Goal: Task Accomplishment & Management: Manage account settings

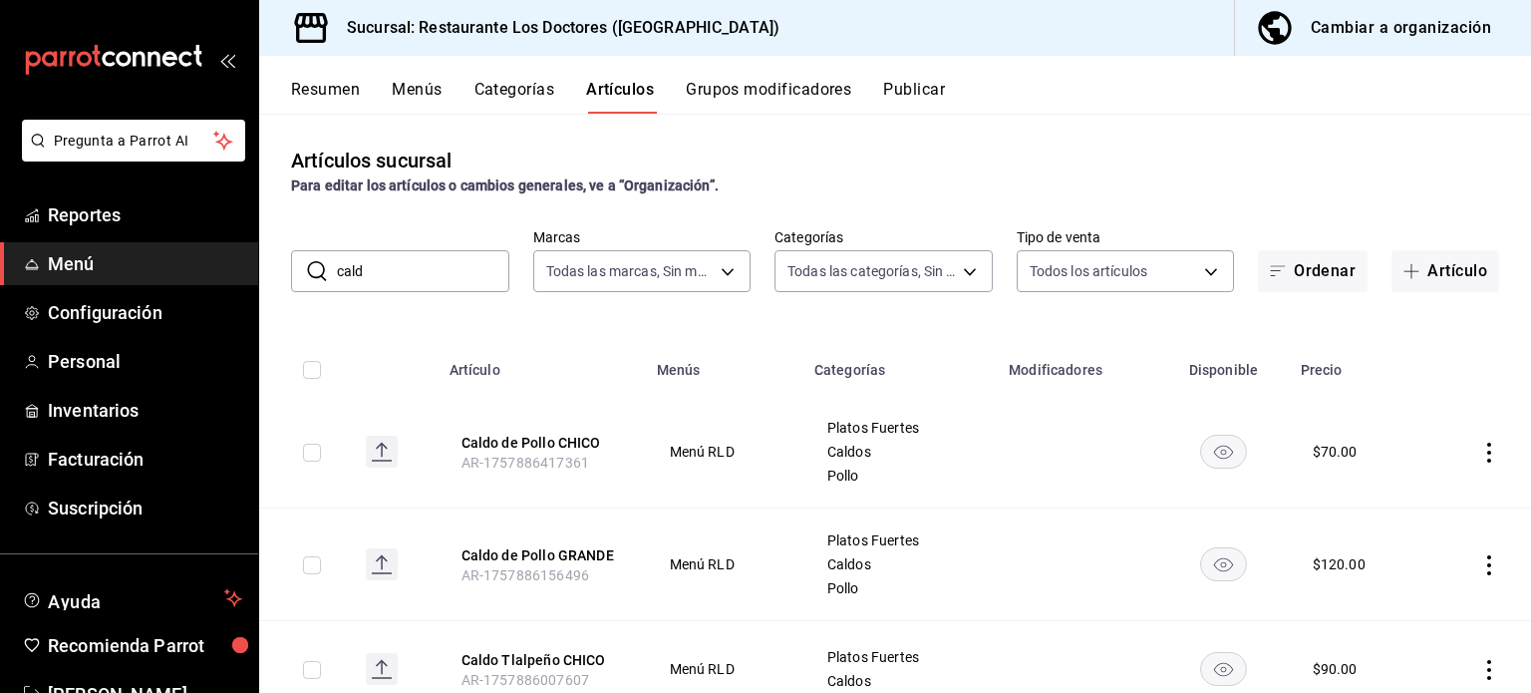
click at [414, 88] on button "Menús" at bounding box center [417, 97] width 50 height 34
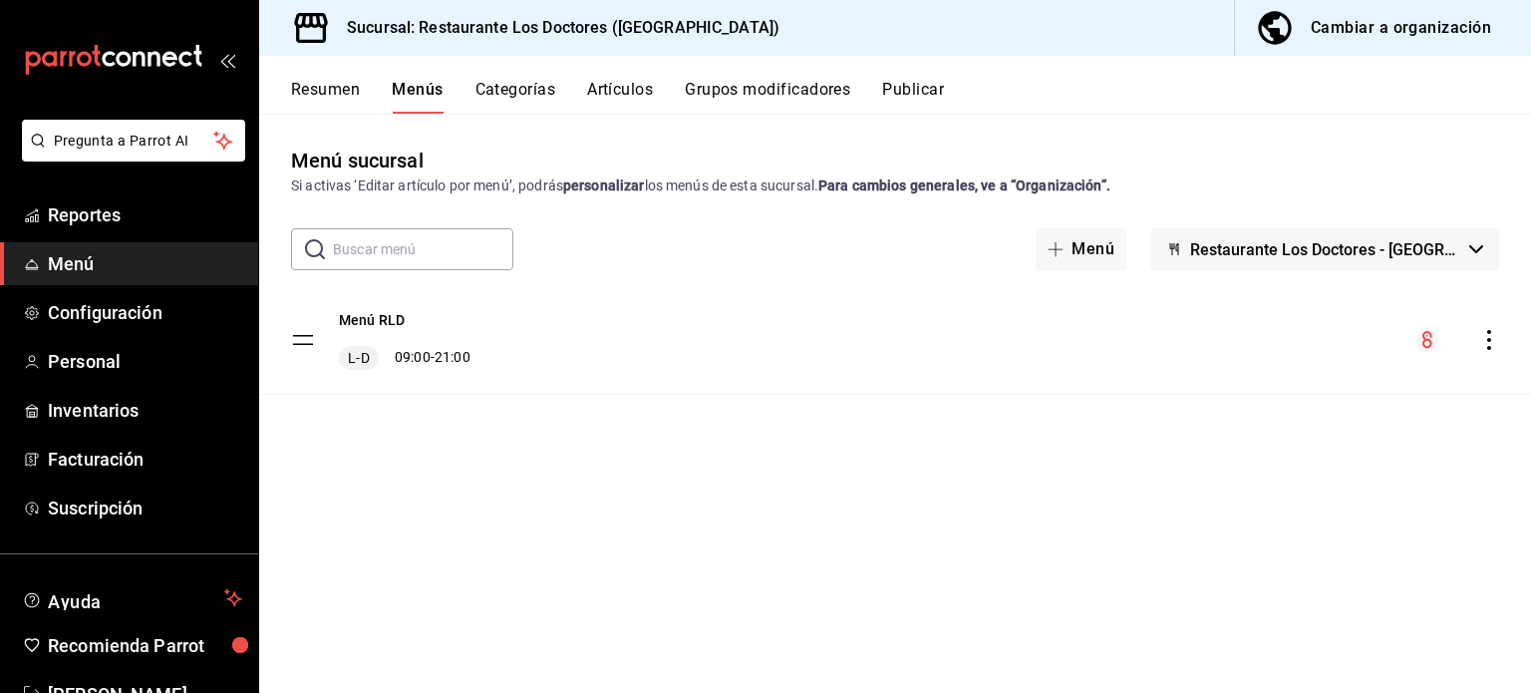
click at [619, 91] on button "Artículos" at bounding box center [620, 97] width 66 height 34
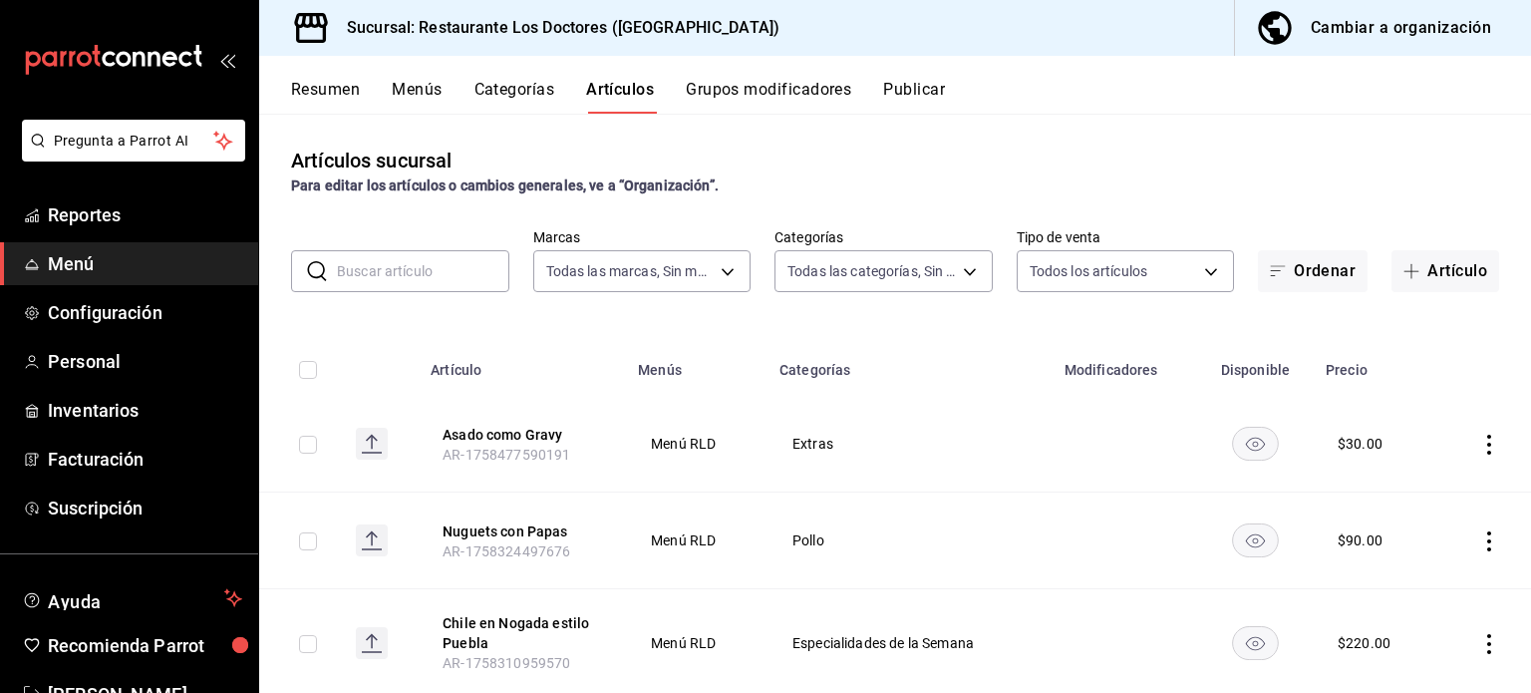
type input "269702e0-5912-4416-965b-3ce4215a42b7"
type input "e40f68c4-5470-4488-bb64-5a0d73682263,e37cb4b1-52e9-4afe-84ec-c260813ff584,0ed72…"
click at [107, 307] on span "Configuración" at bounding box center [145, 312] width 194 height 27
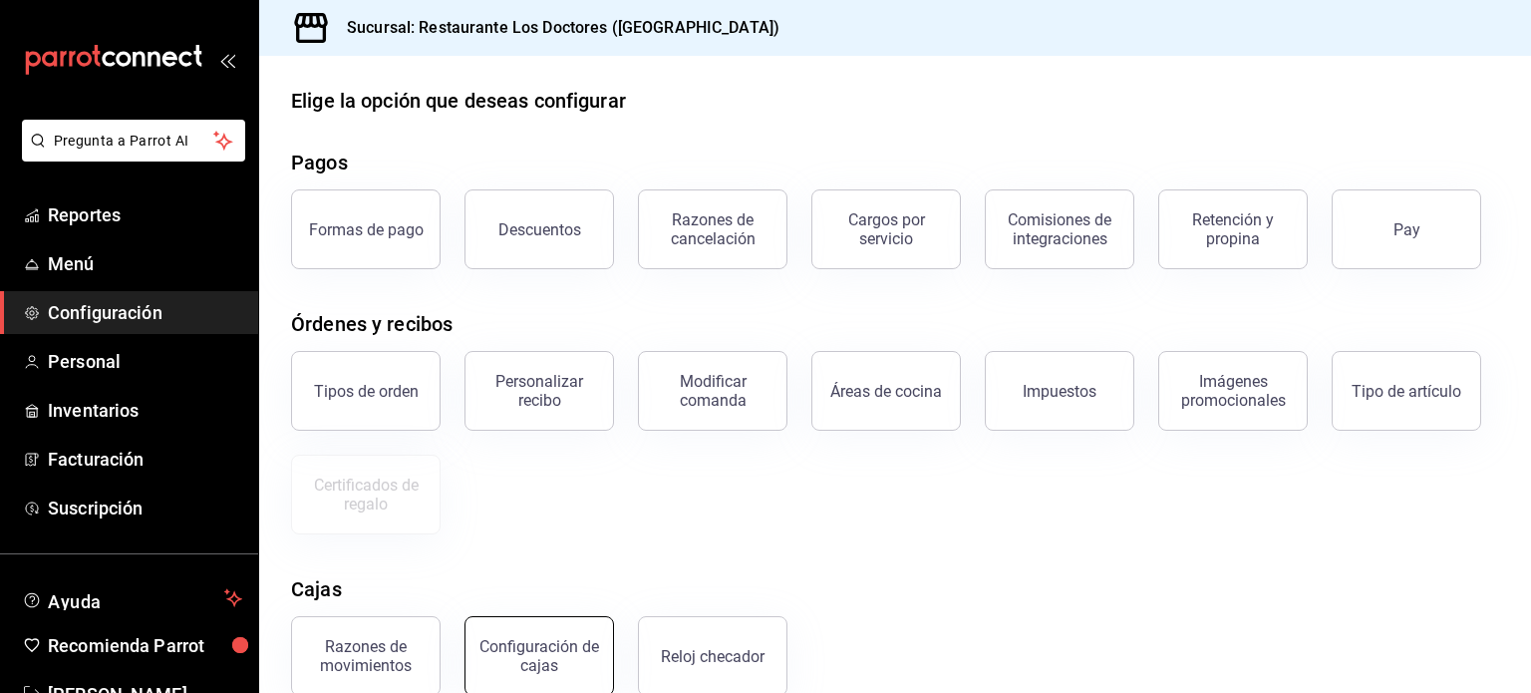
scroll to position [15, 0]
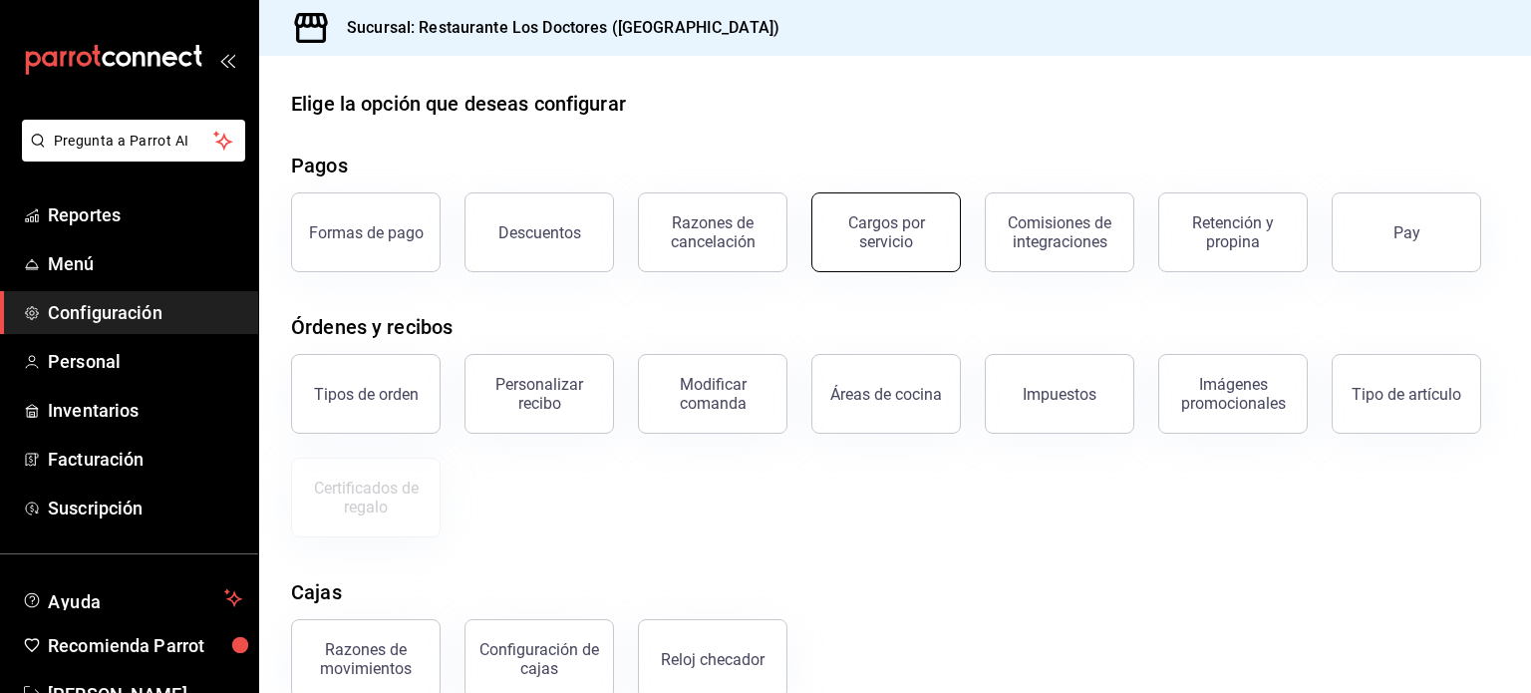
click at [911, 239] on div "Cargos por servicio" at bounding box center [886, 232] width 124 height 38
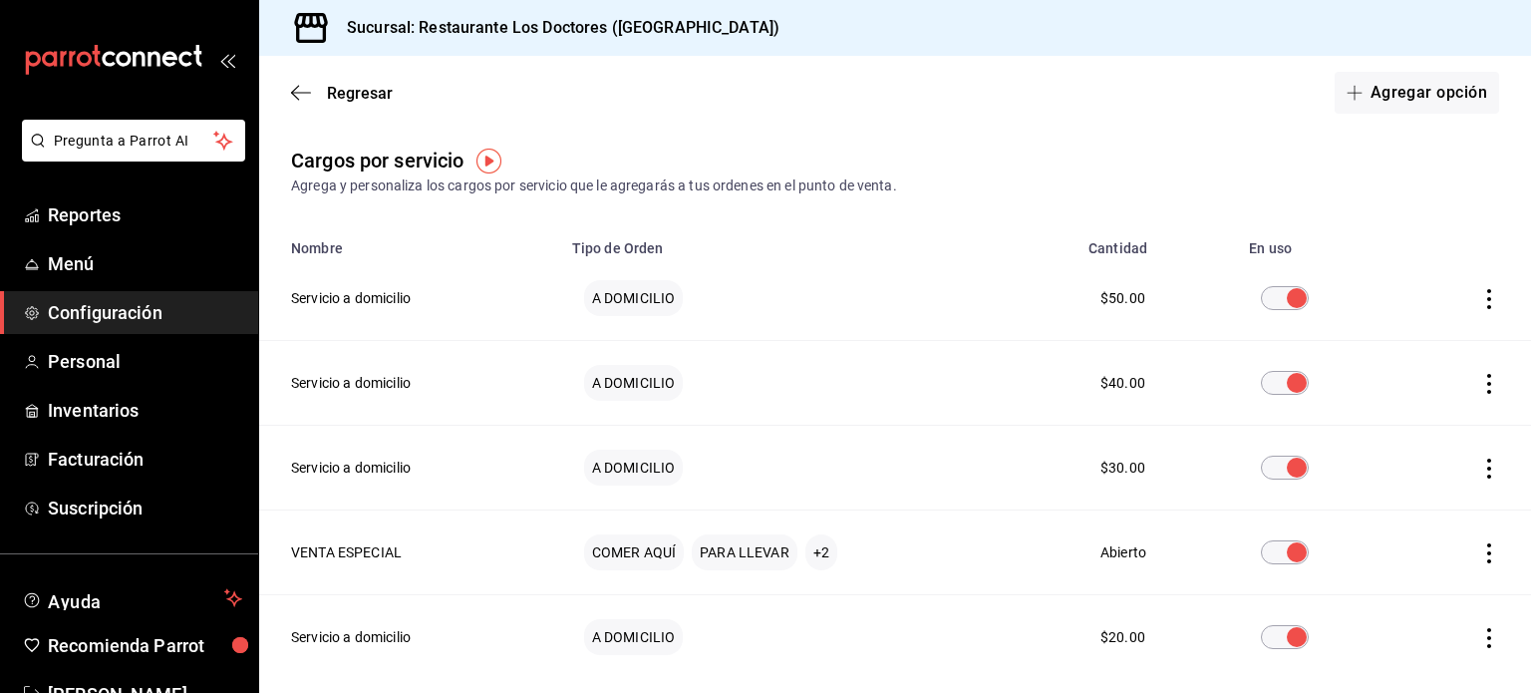
click at [112, 310] on span "Configuración" at bounding box center [145, 312] width 194 height 27
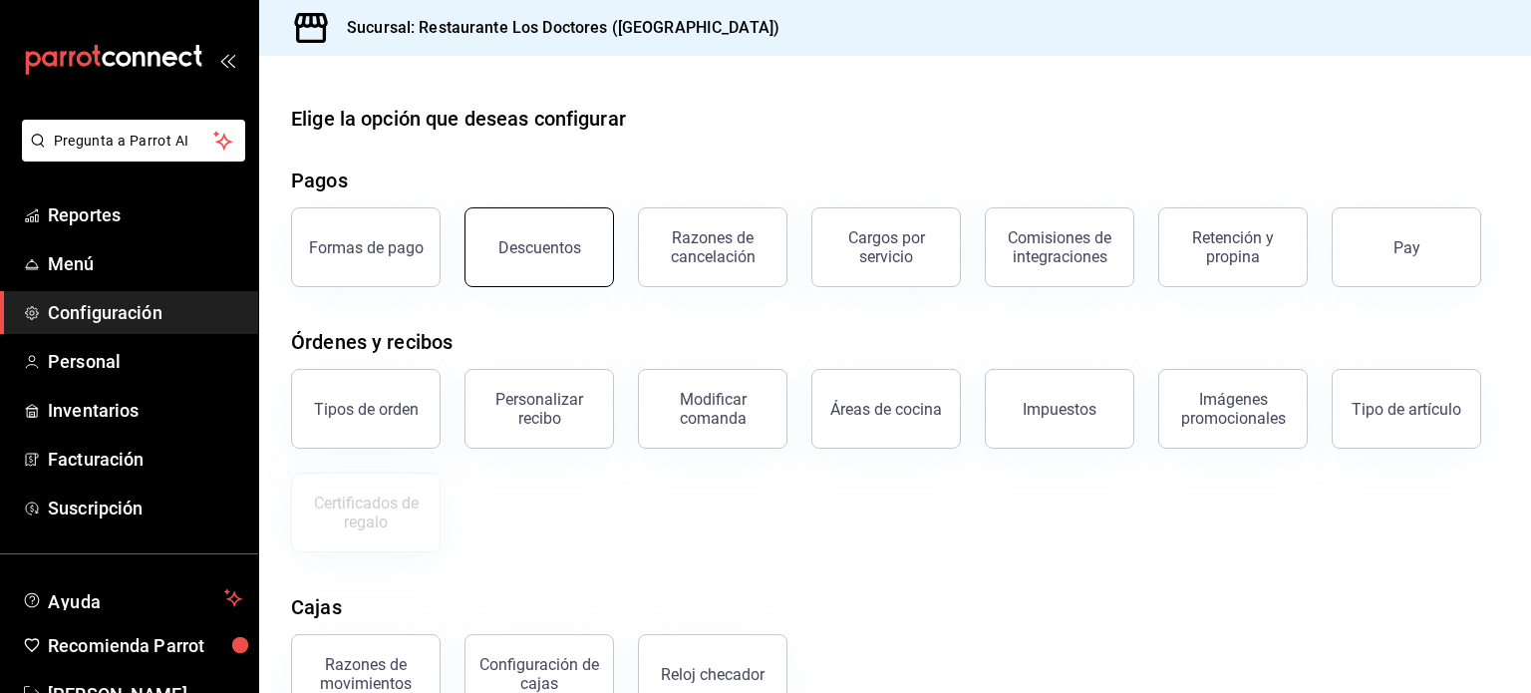
click at [562, 246] on div "Descuentos" at bounding box center [539, 247] width 83 height 19
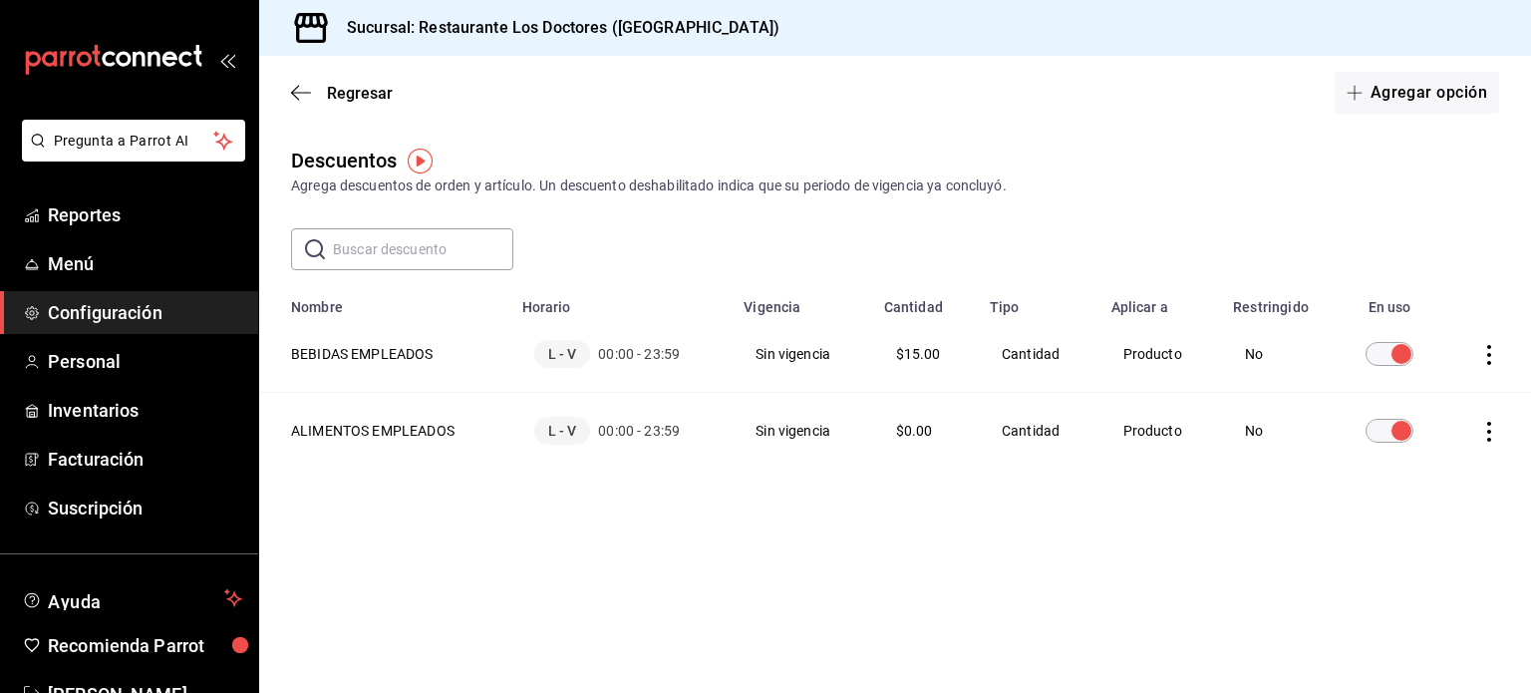
click at [1491, 359] on icon "actions" at bounding box center [1489, 355] width 20 height 20
click at [639, 498] on div at bounding box center [765, 346] width 1531 height 693
click at [395, 349] on th "BEBIDAS EMPLEADOS" at bounding box center [384, 354] width 251 height 77
click at [428, 362] on th "BEBIDAS EMPLEADOS" at bounding box center [384, 354] width 251 height 77
click at [594, 358] on div "L - V 00:00 - 23:59" at bounding box center [621, 354] width 174 height 28
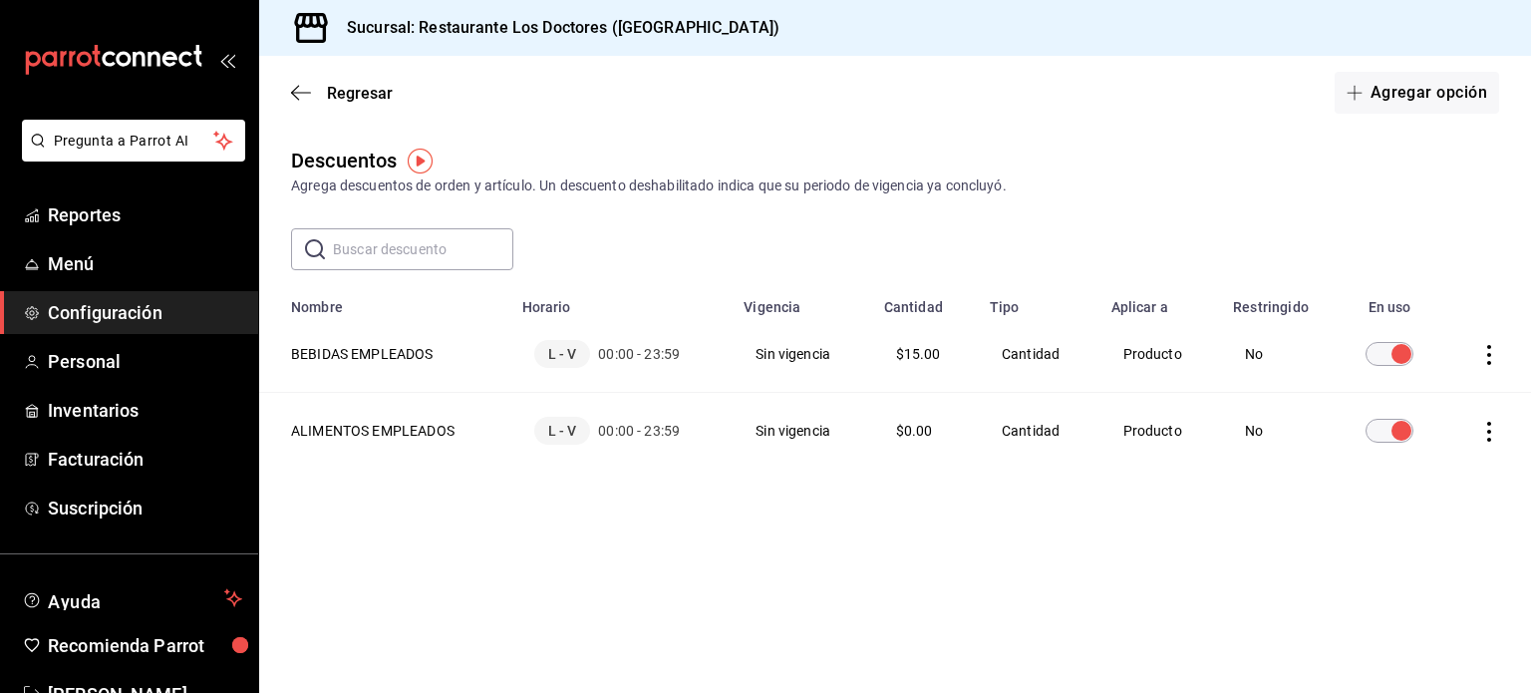
click at [664, 358] on span "00:00 - 23:59" at bounding box center [639, 354] width 82 height 20
click at [782, 371] on td "Sin vigencia" at bounding box center [802, 354] width 141 height 77
click at [1483, 428] on icon "actions" at bounding box center [1489, 432] width 20 height 20
click at [1428, 457] on span "Eliminar" at bounding box center [1417, 460] width 51 height 16
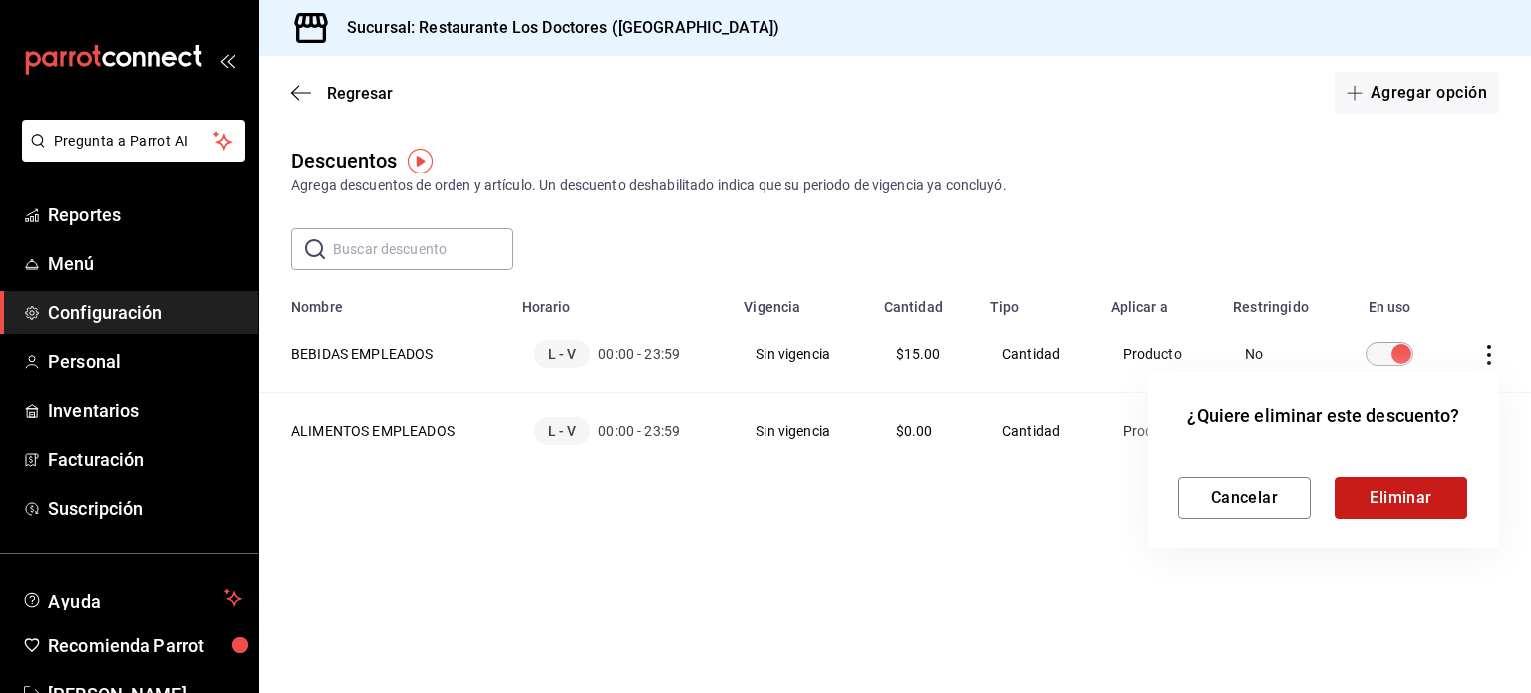
click at [1410, 502] on button "Eliminar" at bounding box center [1401, 497] width 133 height 42
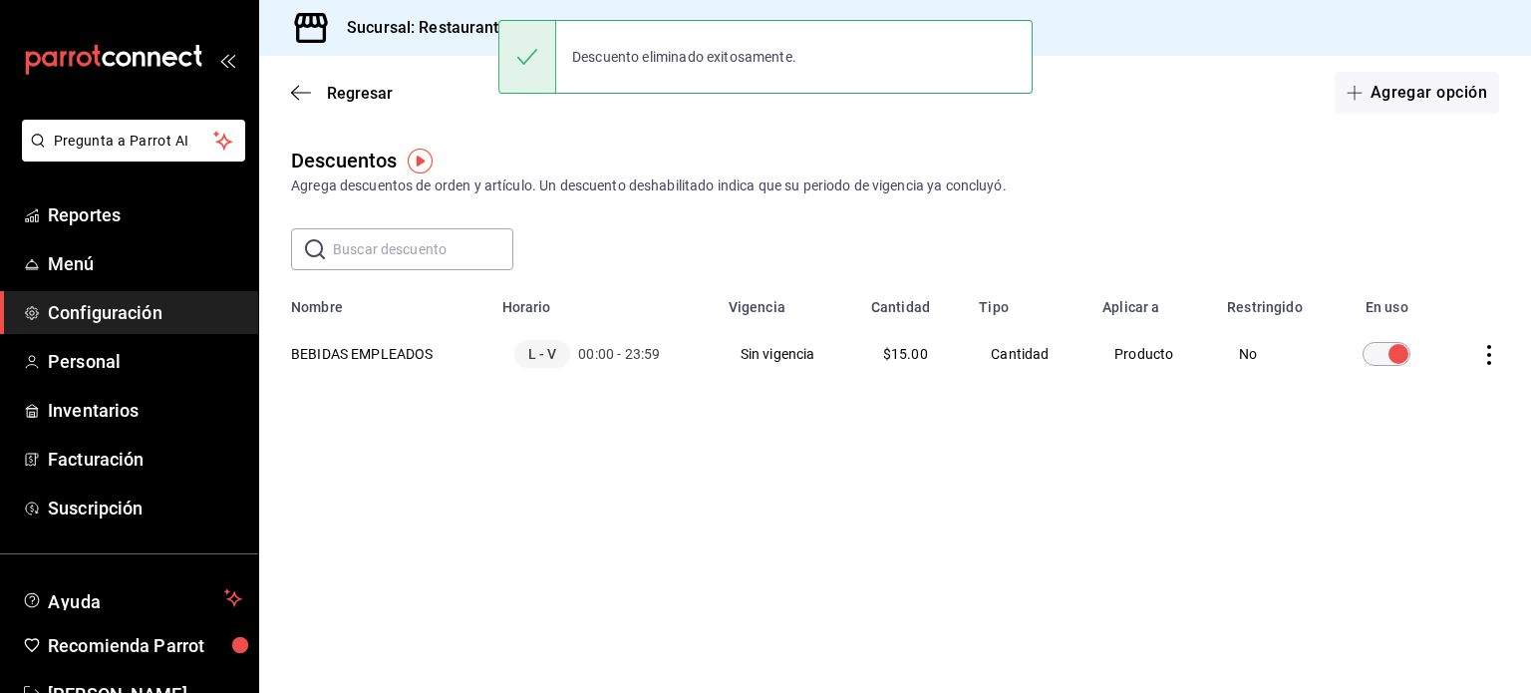
click at [1489, 355] on icon "actions" at bounding box center [1489, 355] width 4 height 20
click at [1451, 383] on li "Eliminar" at bounding box center [1415, 384] width 167 height 56
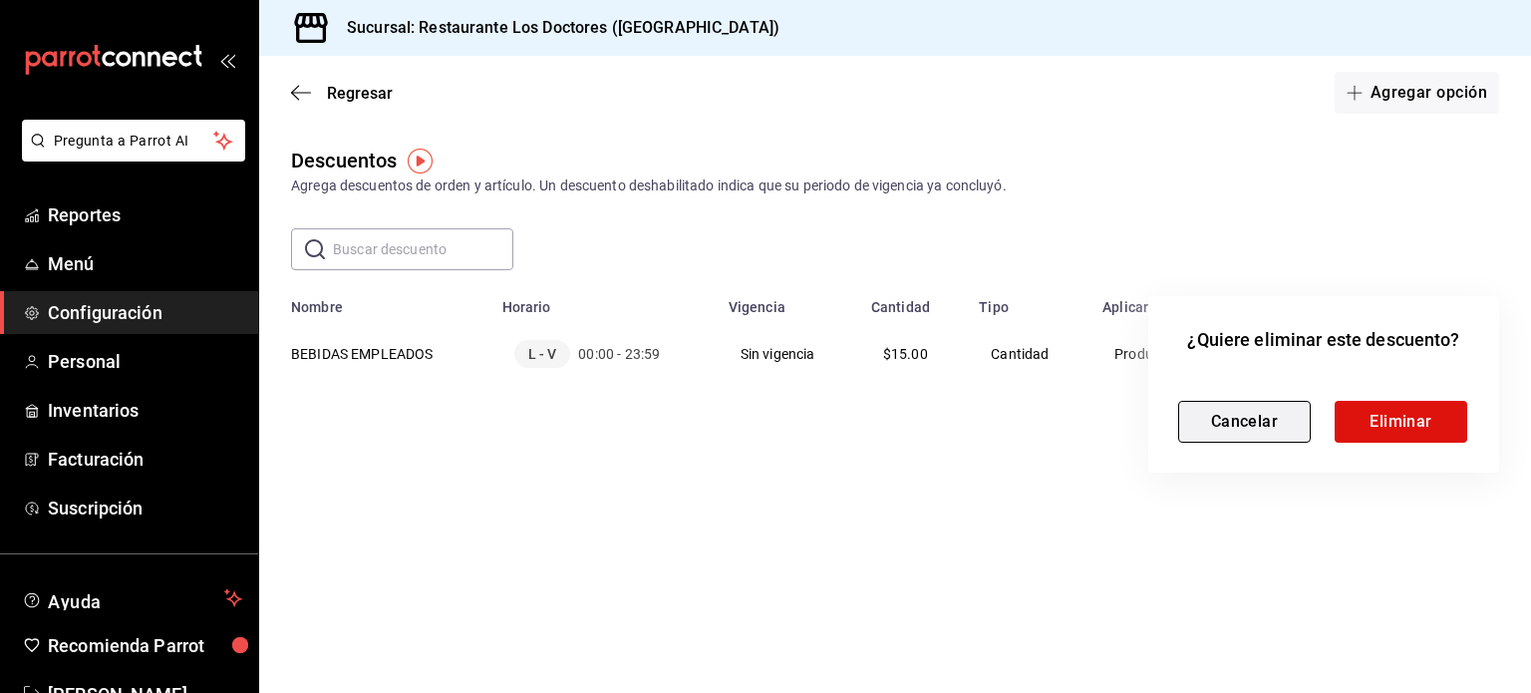
click at [1270, 429] on button "Cancelar" at bounding box center [1244, 422] width 133 height 42
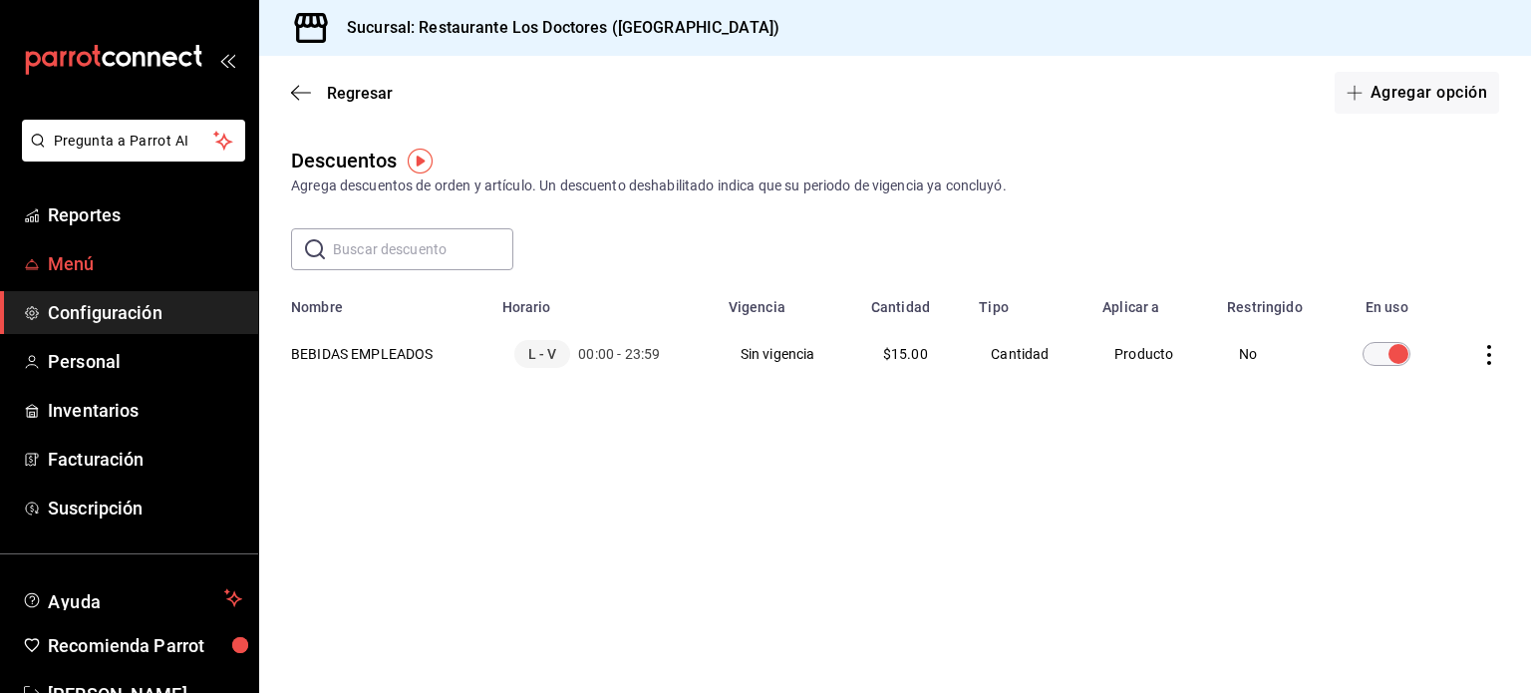
click at [67, 271] on span "Menú" at bounding box center [145, 263] width 194 height 27
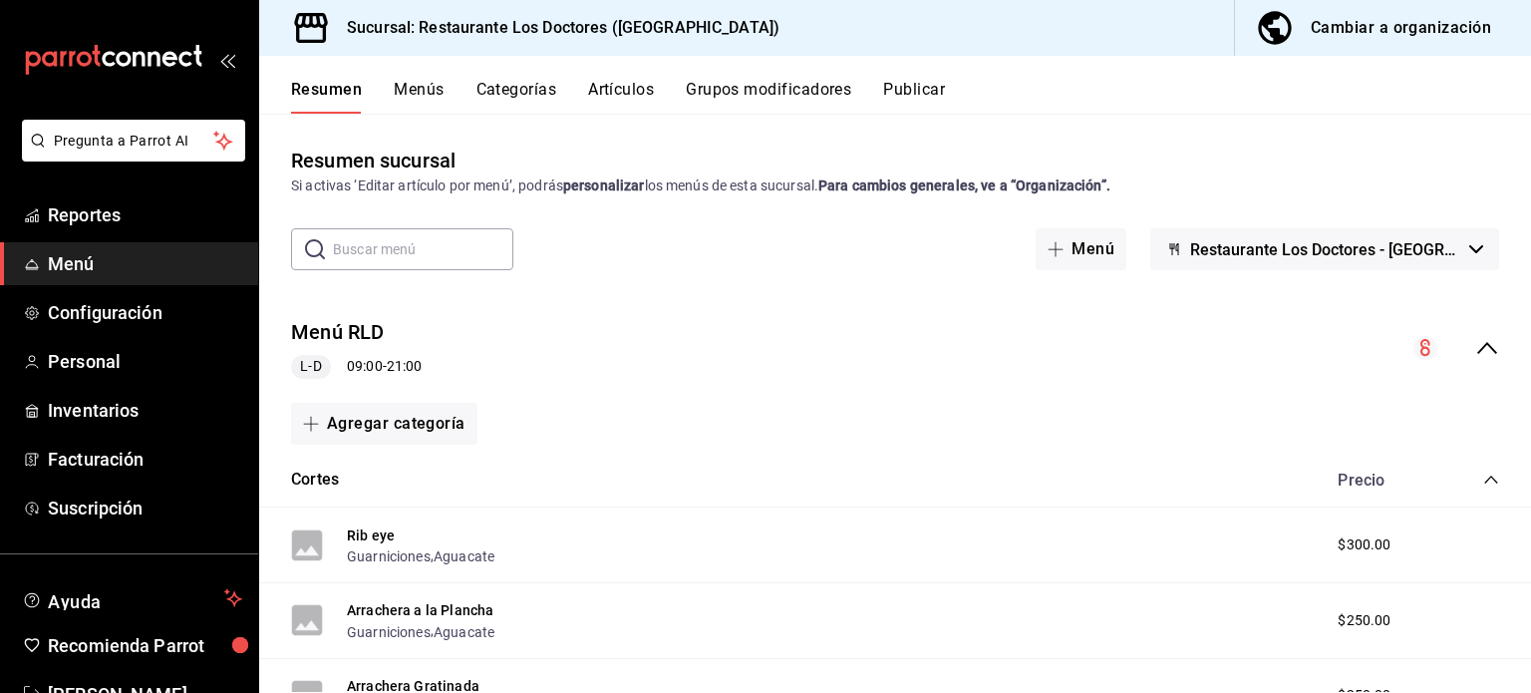
scroll to position [100, 0]
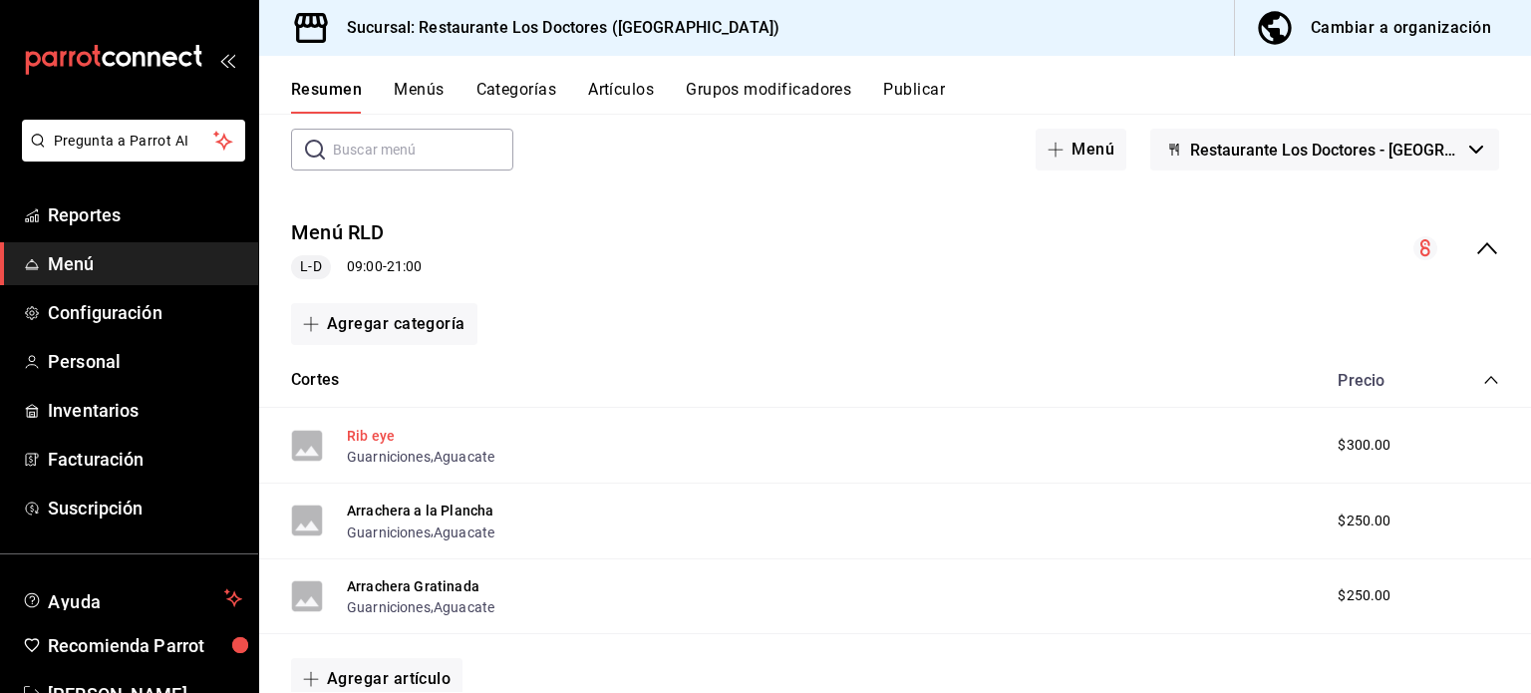
click at [358, 435] on button "Rib eye" at bounding box center [371, 436] width 48 height 20
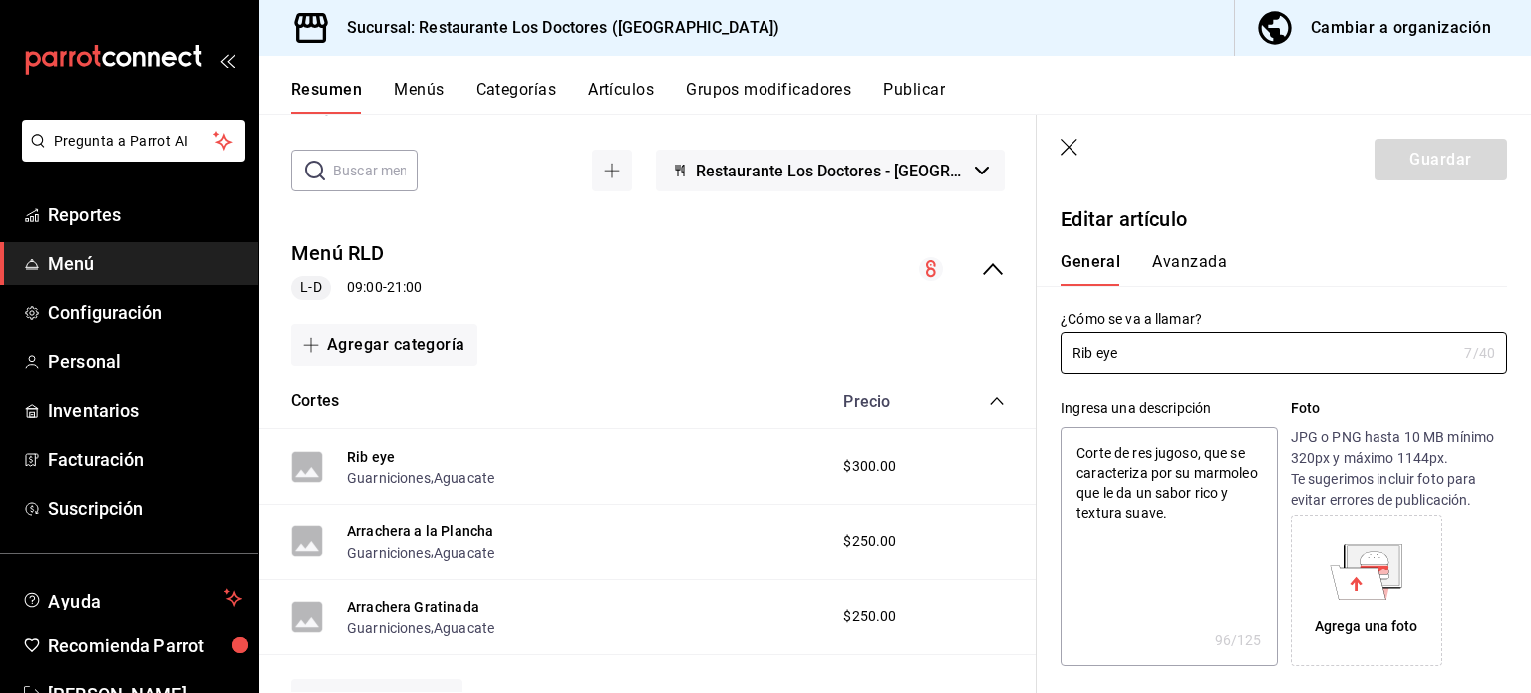
type textarea "x"
type input "$300.00"
type textarea "x"
click at [1192, 259] on button "Avanzada" at bounding box center [1189, 269] width 75 height 34
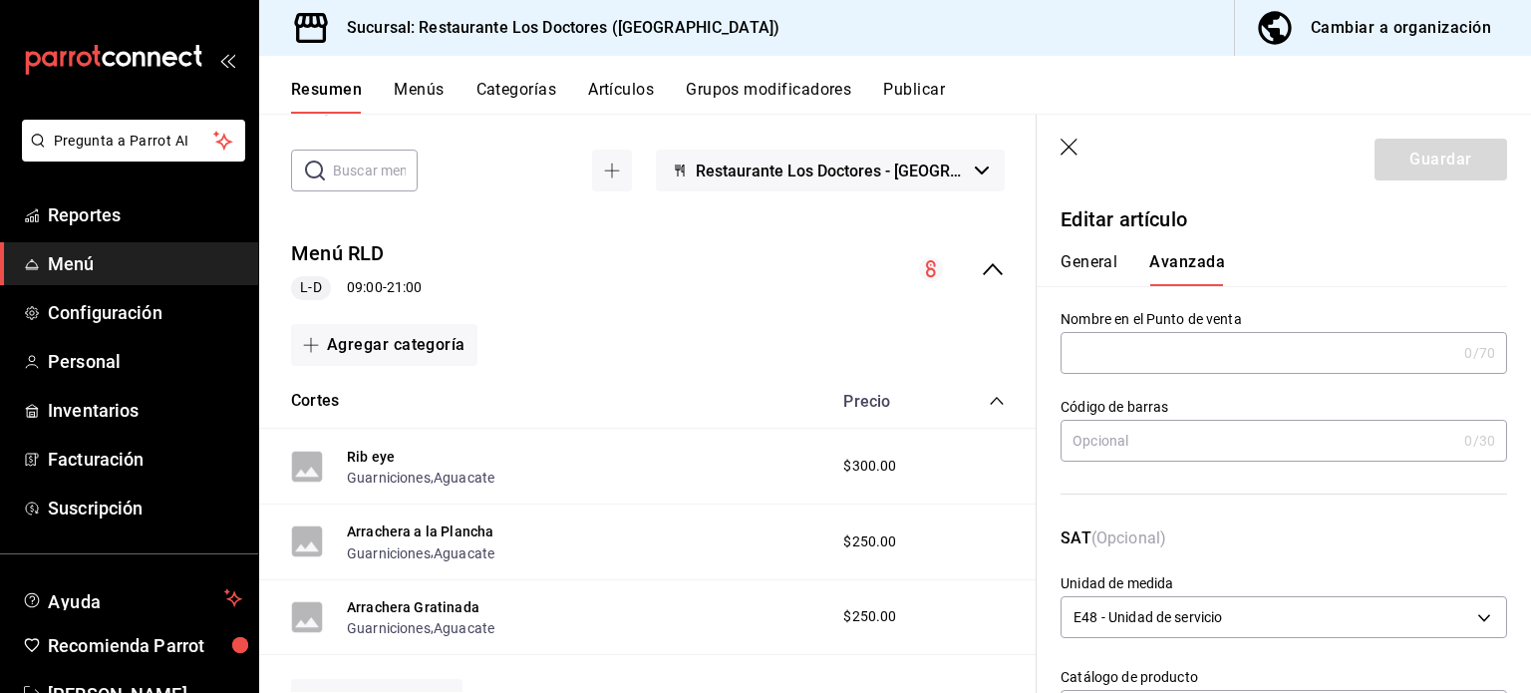
click at [1071, 147] on icon "button" at bounding box center [1071, 149] width 20 height 20
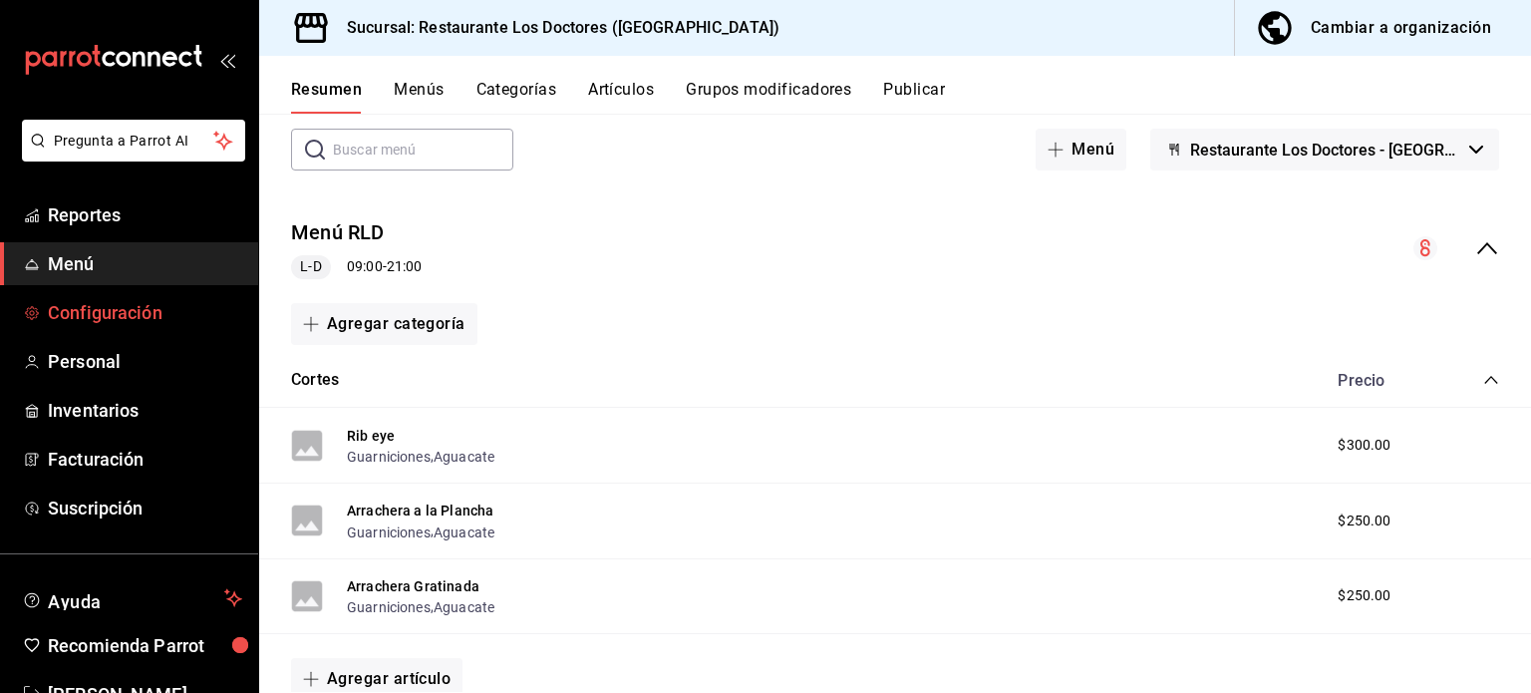
click at [98, 310] on span "Configuración" at bounding box center [145, 312] width 194 height 27
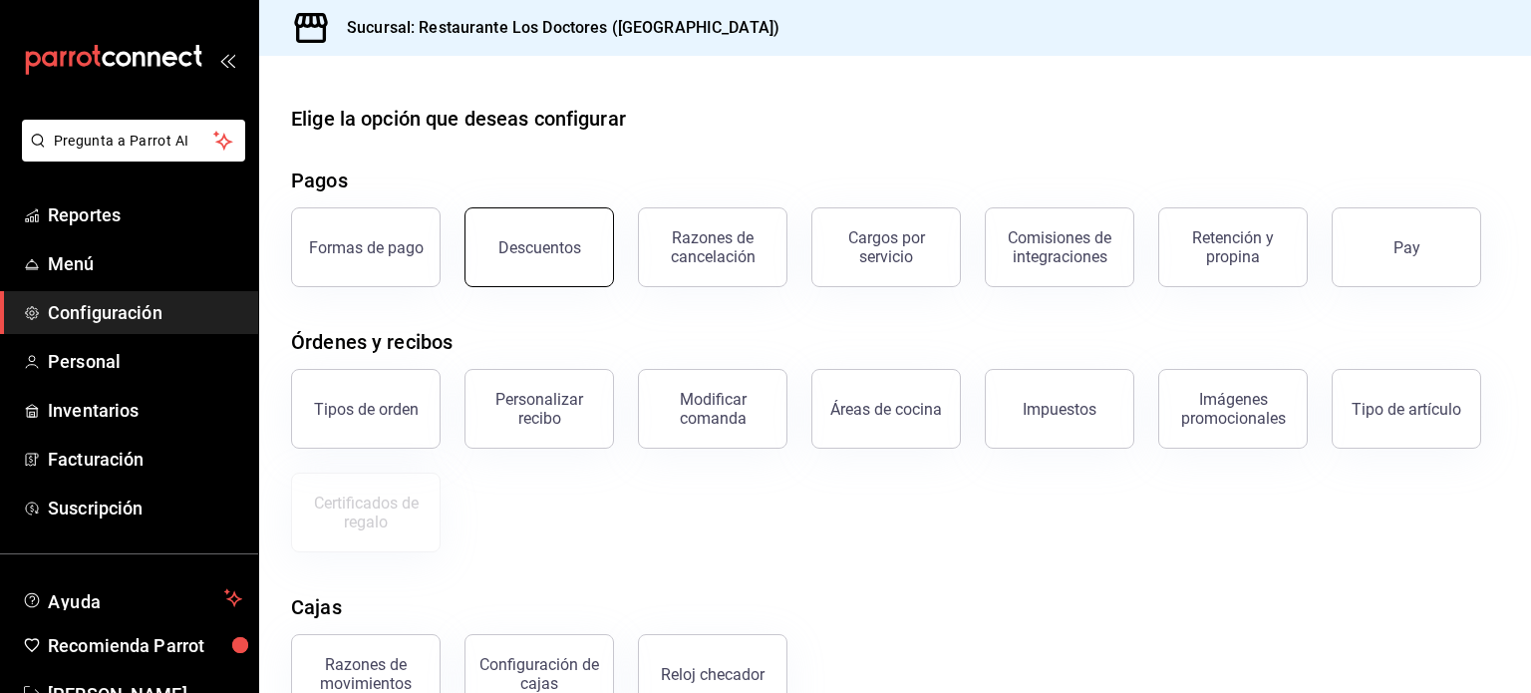
click at [563, 242] on div "Descuentos" at bounding box center [539, 247] width 83 height 19
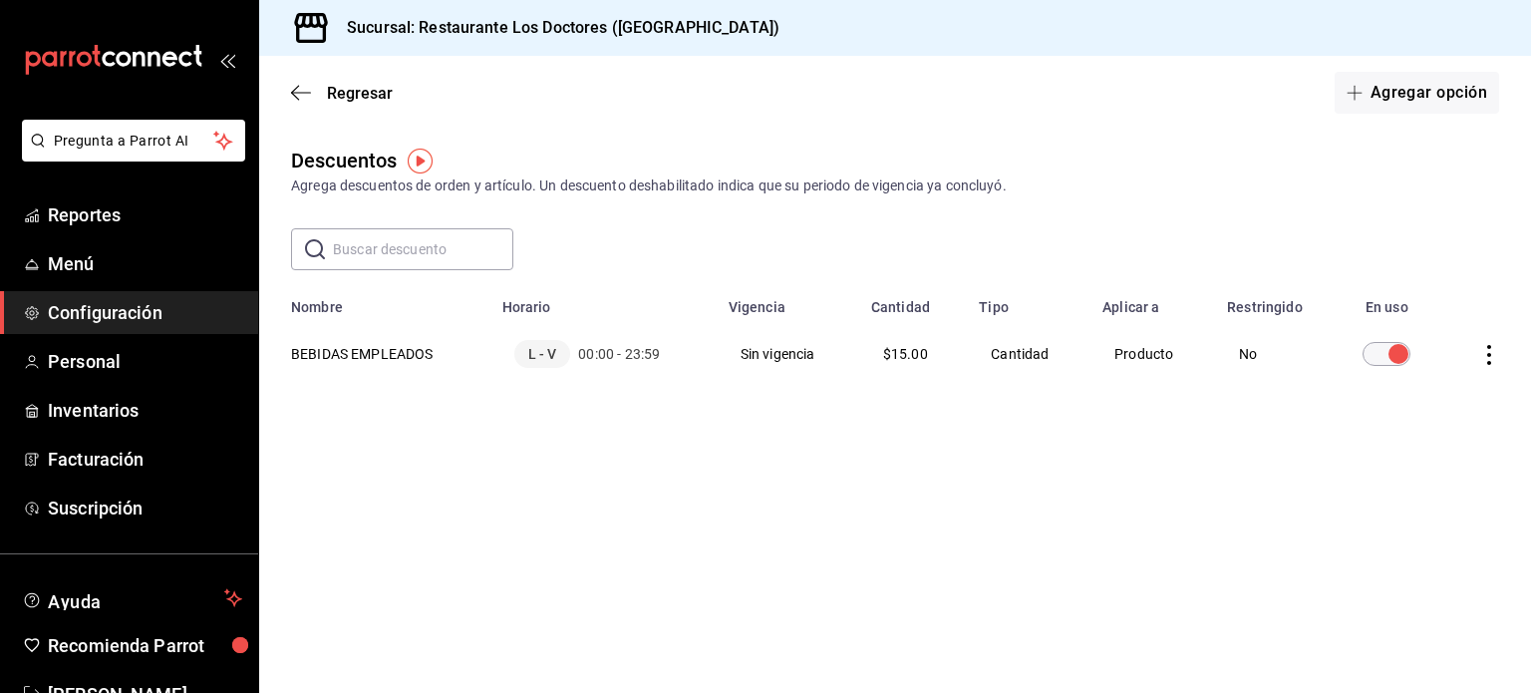
click at [1485, 357] on icon "actions" at bounding box center [1489, 355] width 20 height 20
click at [1427, 386] on span "Eliminar" at bounding box center [1417, 384] width 51 height 16
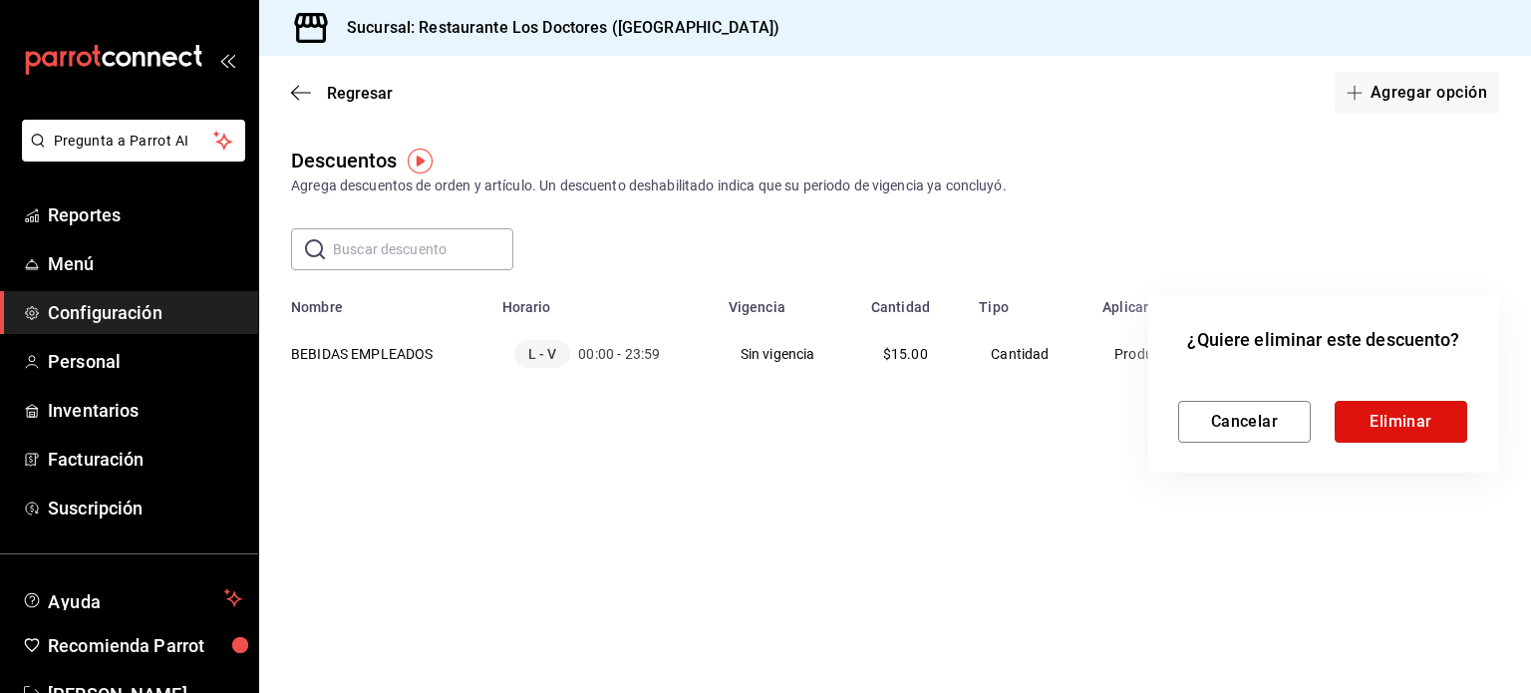
click at [1396, 425] on button "Eliminar" at bounding box center [1401, 422] width 133 height 42
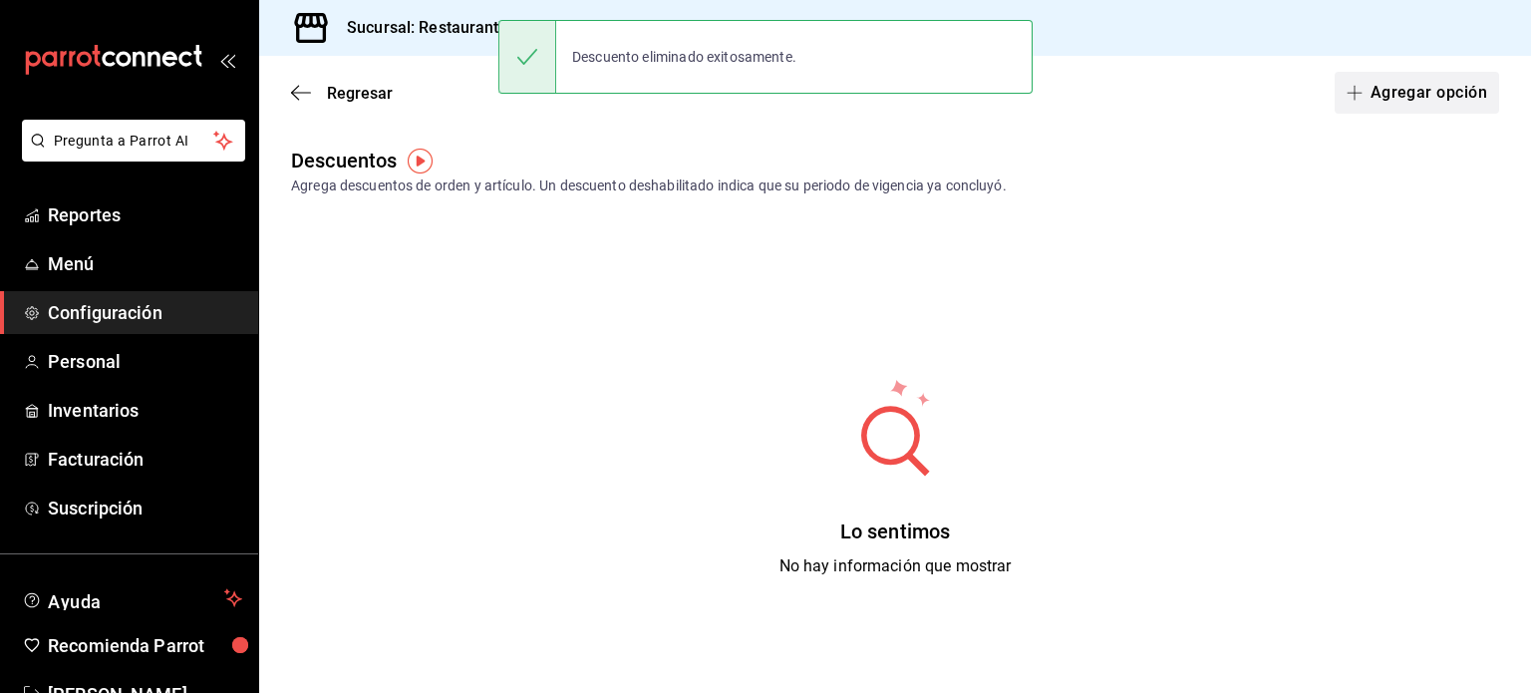
click at [1392, 95] on button "Agregar opción" at bounding box center [1417, 93] width 164 height 42
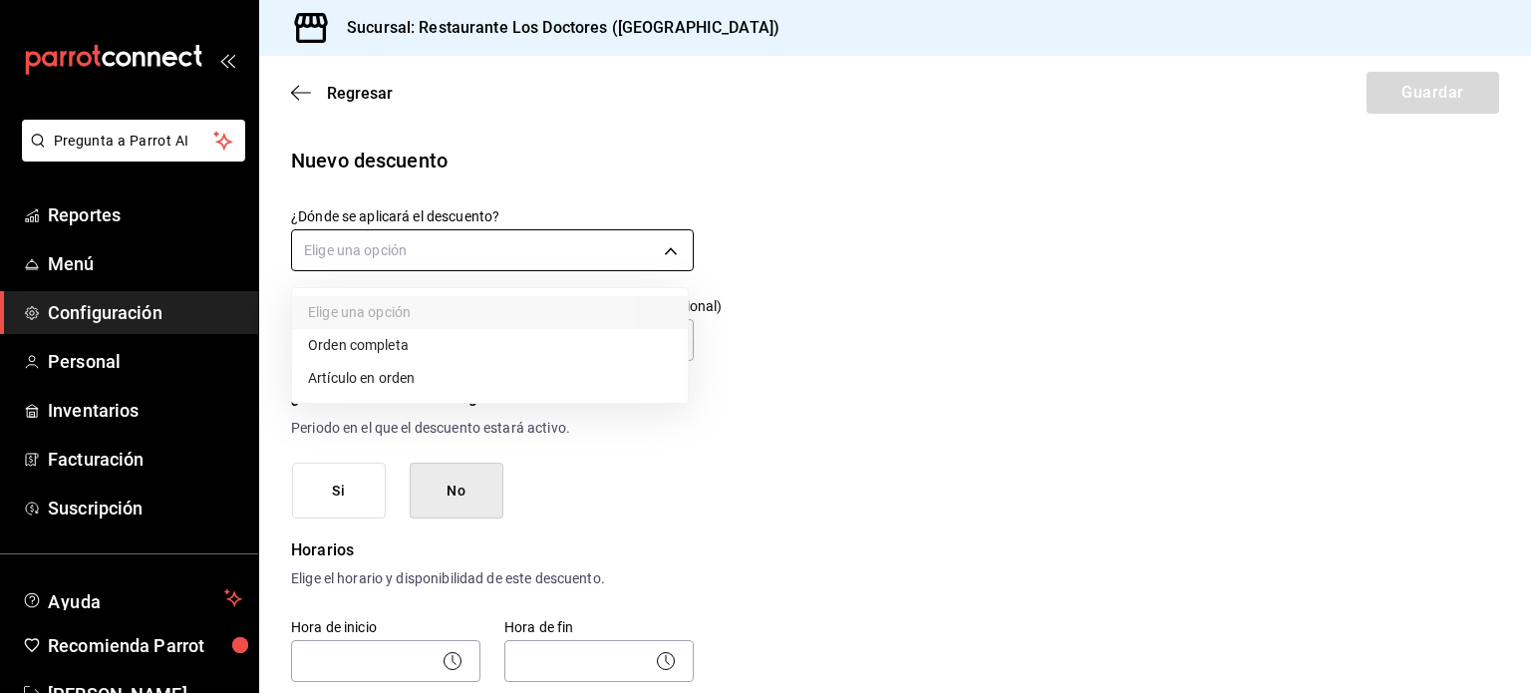
click at [582, 238] on body "Pregunta a Parrot AI Reportes Menú Configuración Personal Inventarios Facturaci…" at bounding box center [765, 346] width 1531 height 693
click at [370, 379] on li "Artículo en orden" at bounding box center [490, 378] width 396 height 33
type input "ORDER_ITEM"
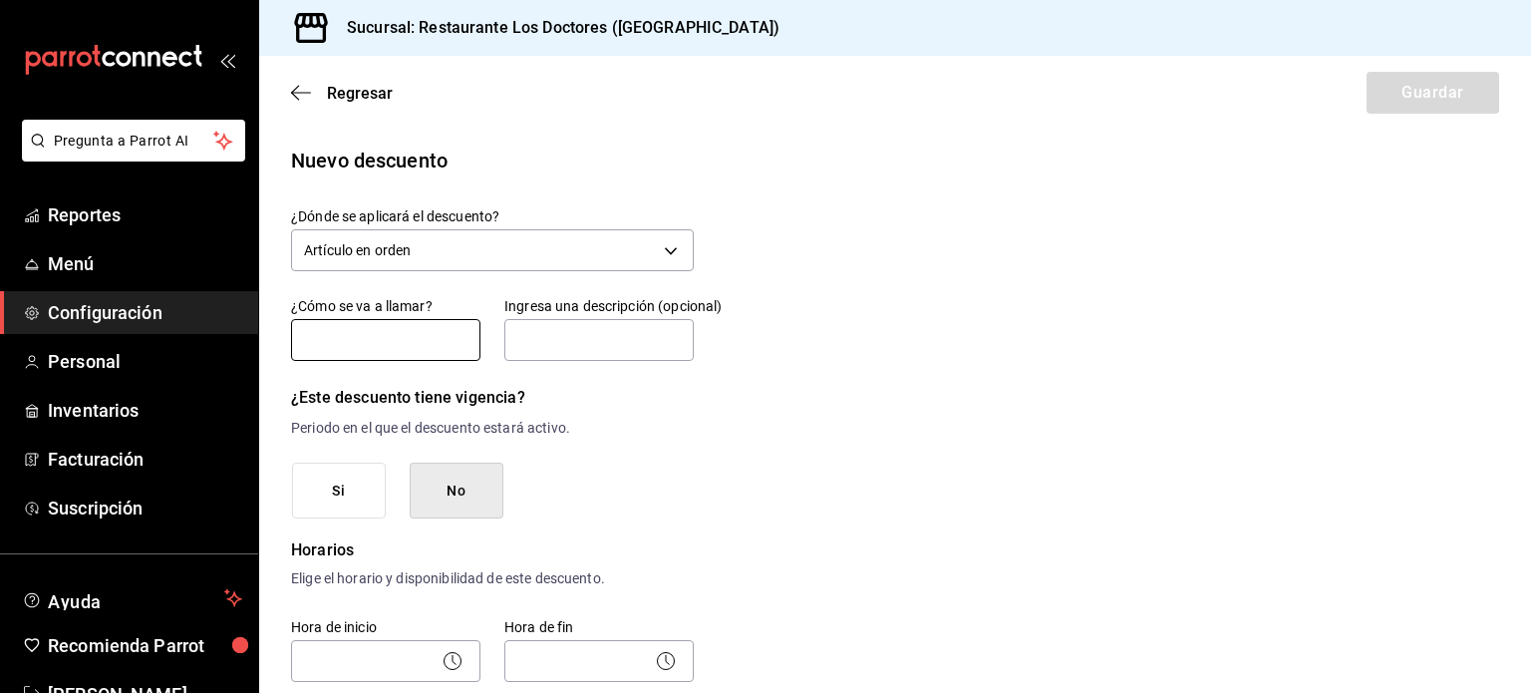
click at [373, 343] on input "text" at bounding box center [385, 340] width 189 height 42
type input "d"
type input "DESCUENTO EMPLEADO BEBIDA"
click at [582, 332] on input "text" at bounding box center [598, 340] width 189 height 42
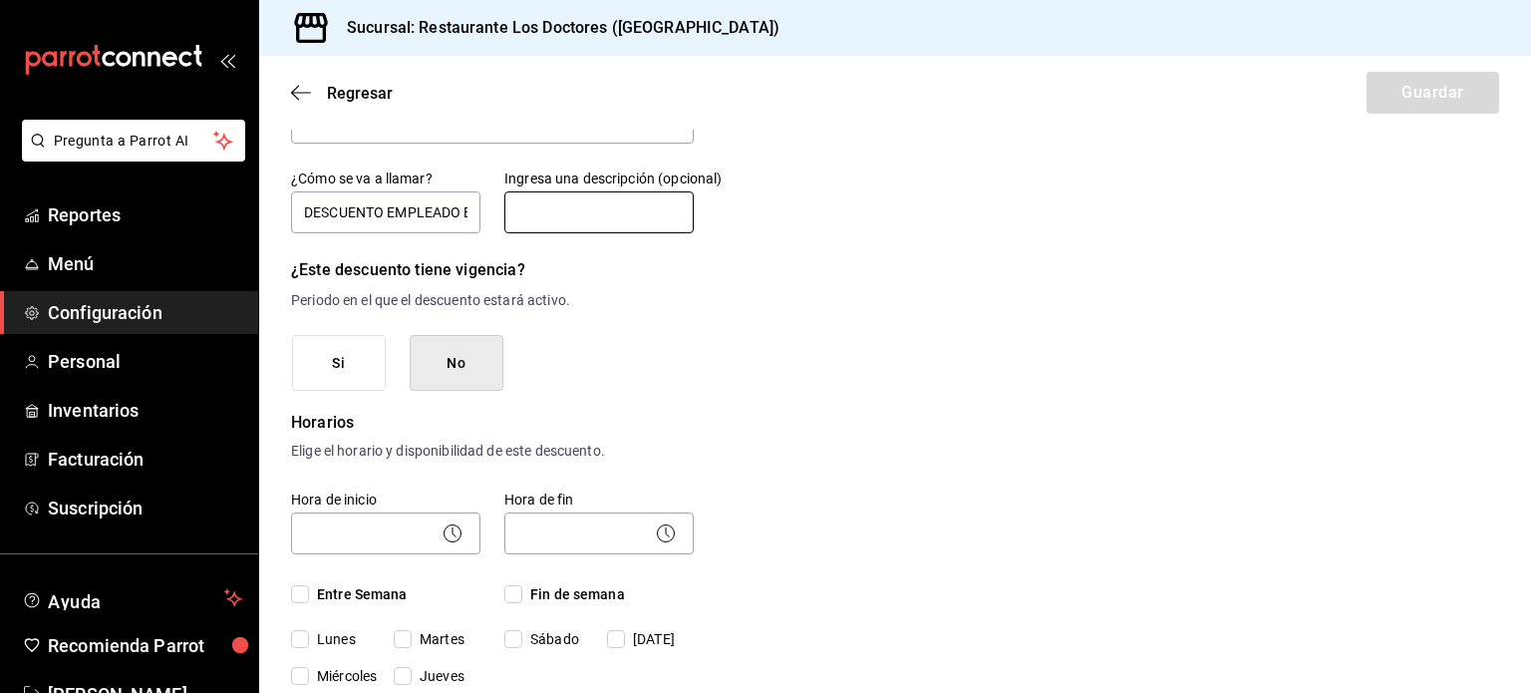
scroll to position [100, 0]
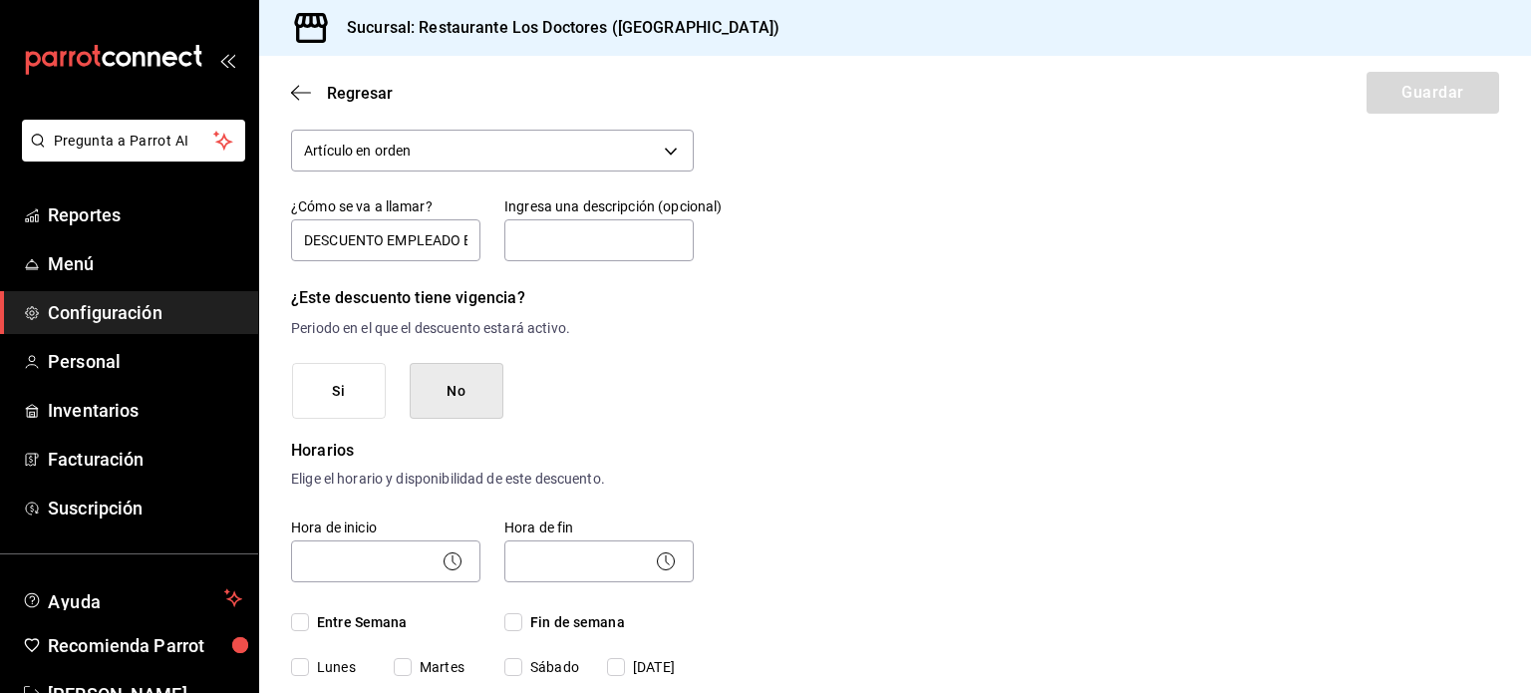
click at [472, 390] on button "No" at bounding box center [457, 391] width 94 height 57
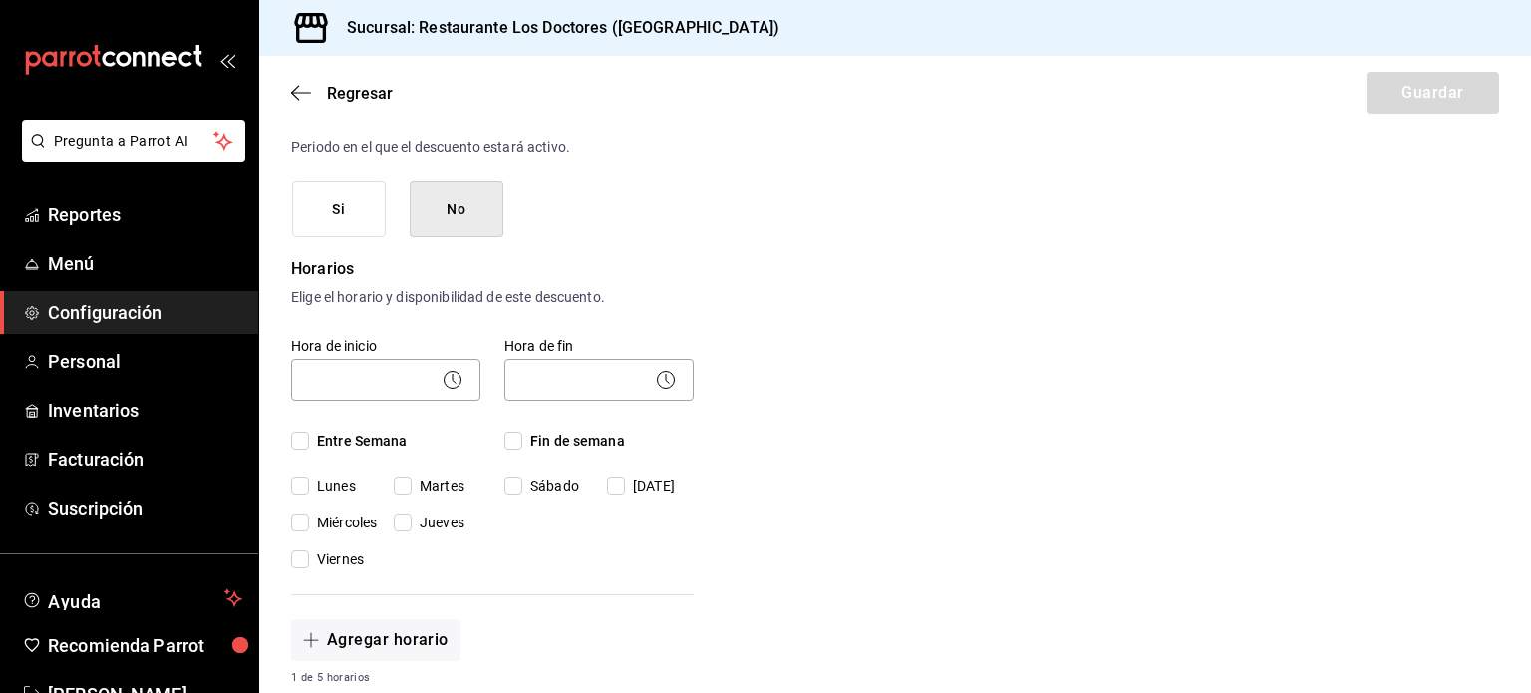
scroll to position [299, 0]
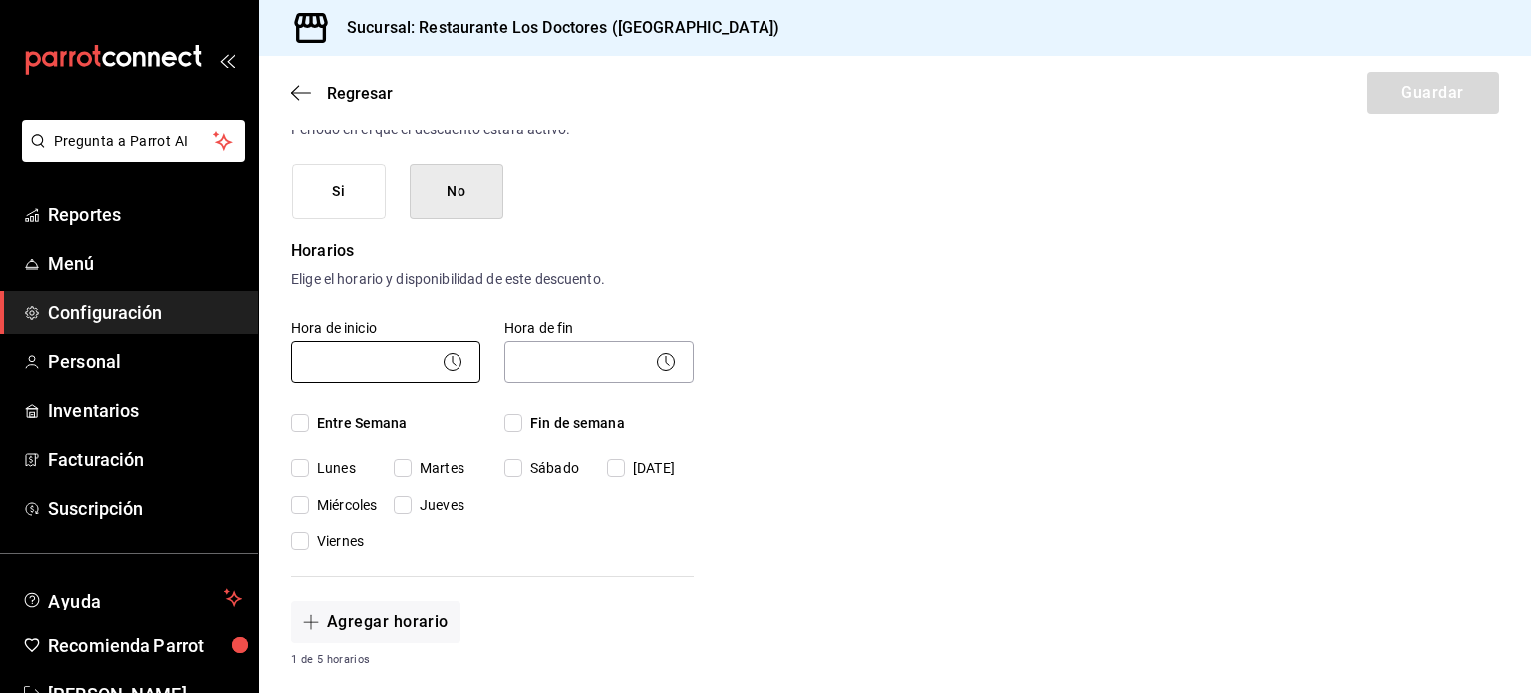
click at [396, 366] on body "Pregunta a Parrot AI Reportes Menú Configuración Personal Inventarios Facturaci…" at bounding box center [765, 346] width 1531 height 693
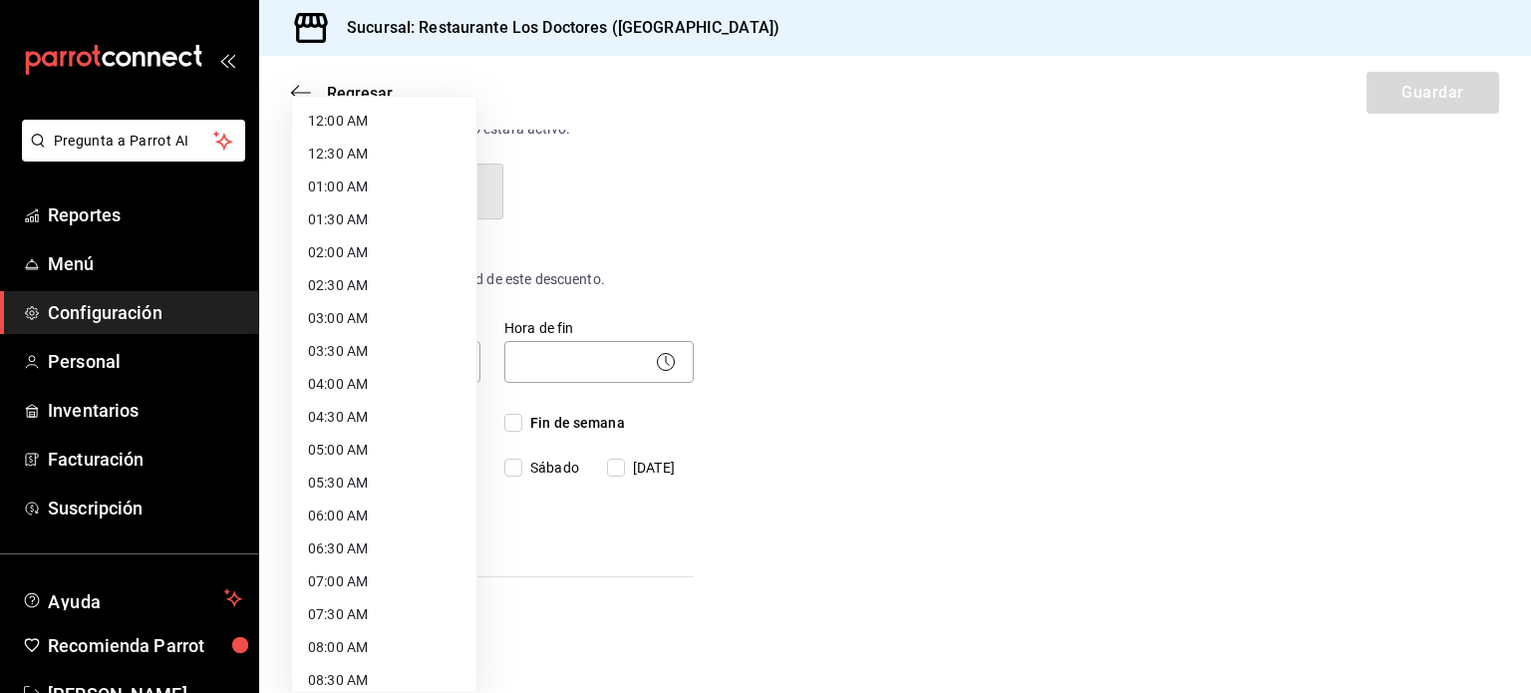
click at [372, 115] on li "12:00 AM" at bounding box center [384, 121] width 184 height 33
type input "00:00"
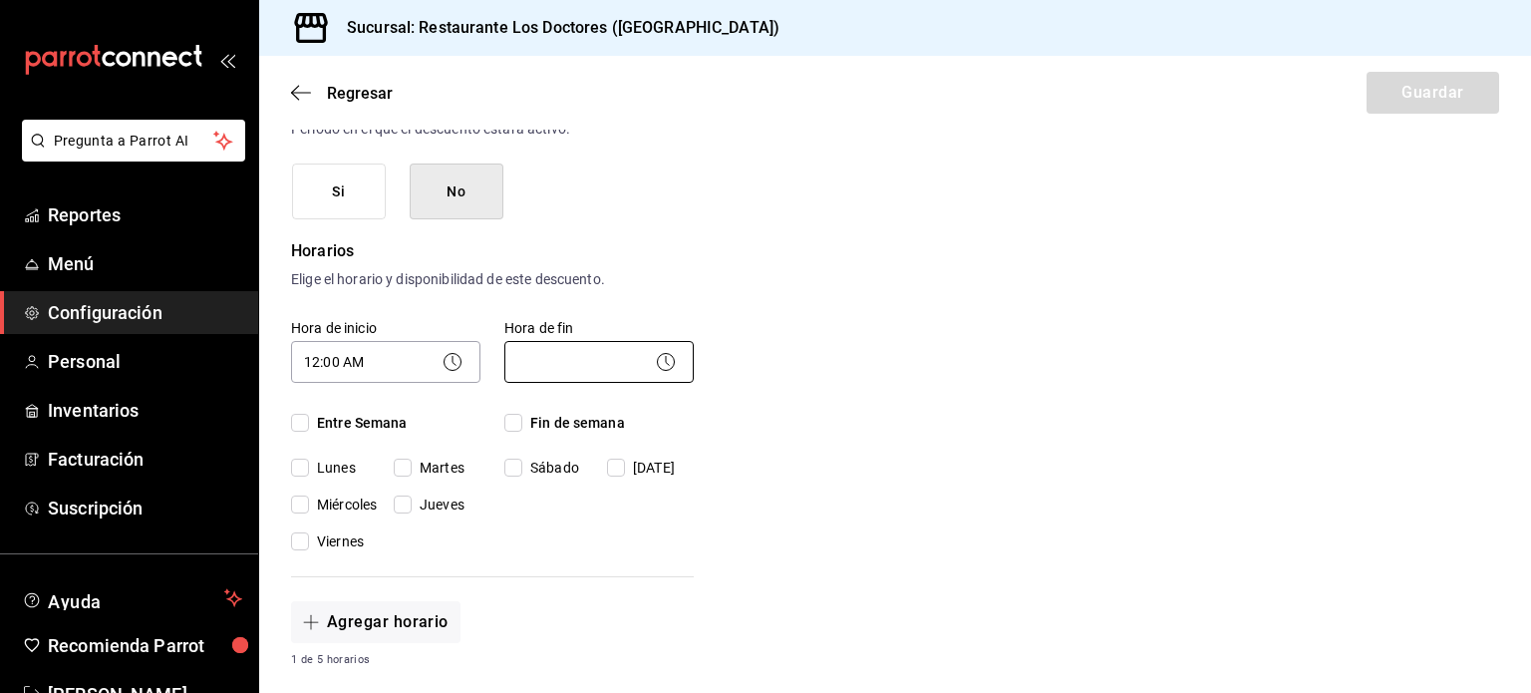
click at [588, 358] on body "Pregunta a Parrot AI Reportes Menú Configuración Personal Inventarios Facturaci…" at bounding box center [765, 346] width 1531 height 693
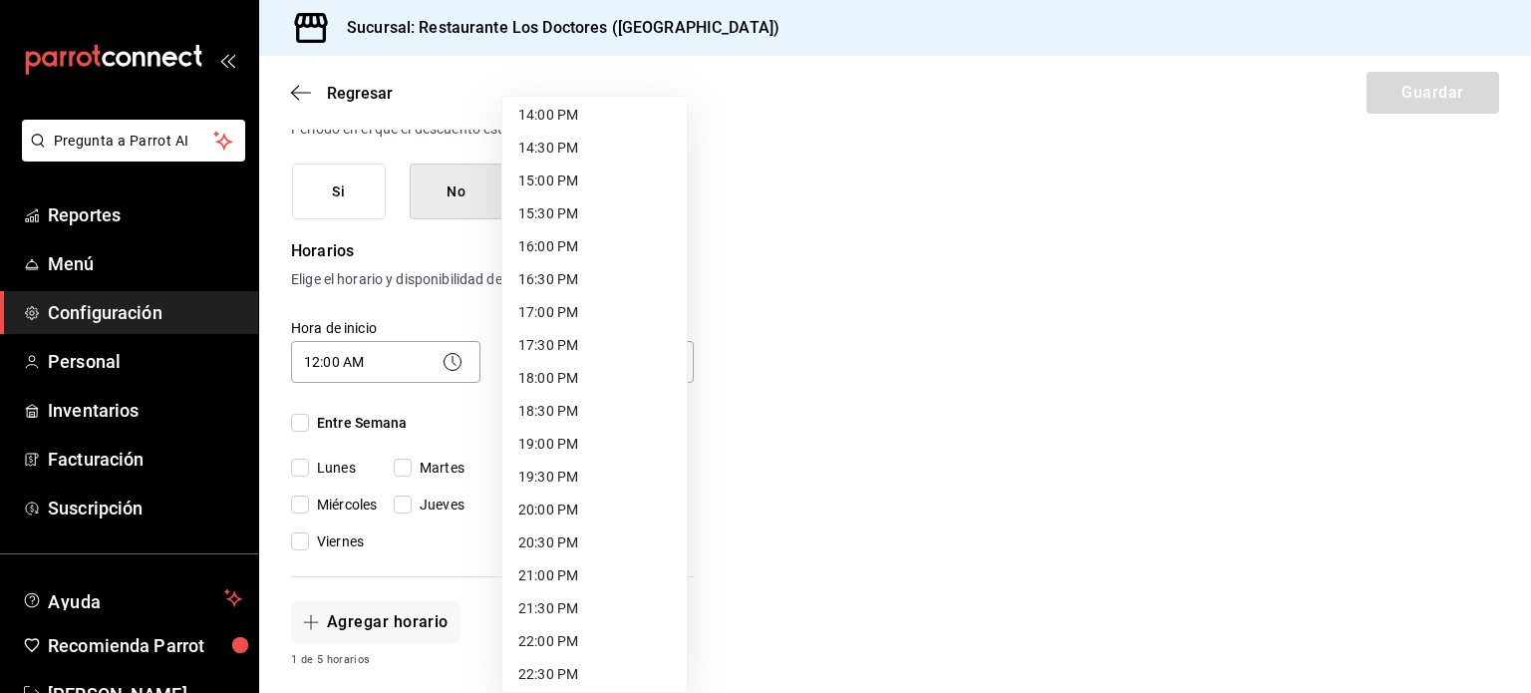
scroll to position [1032, 0]
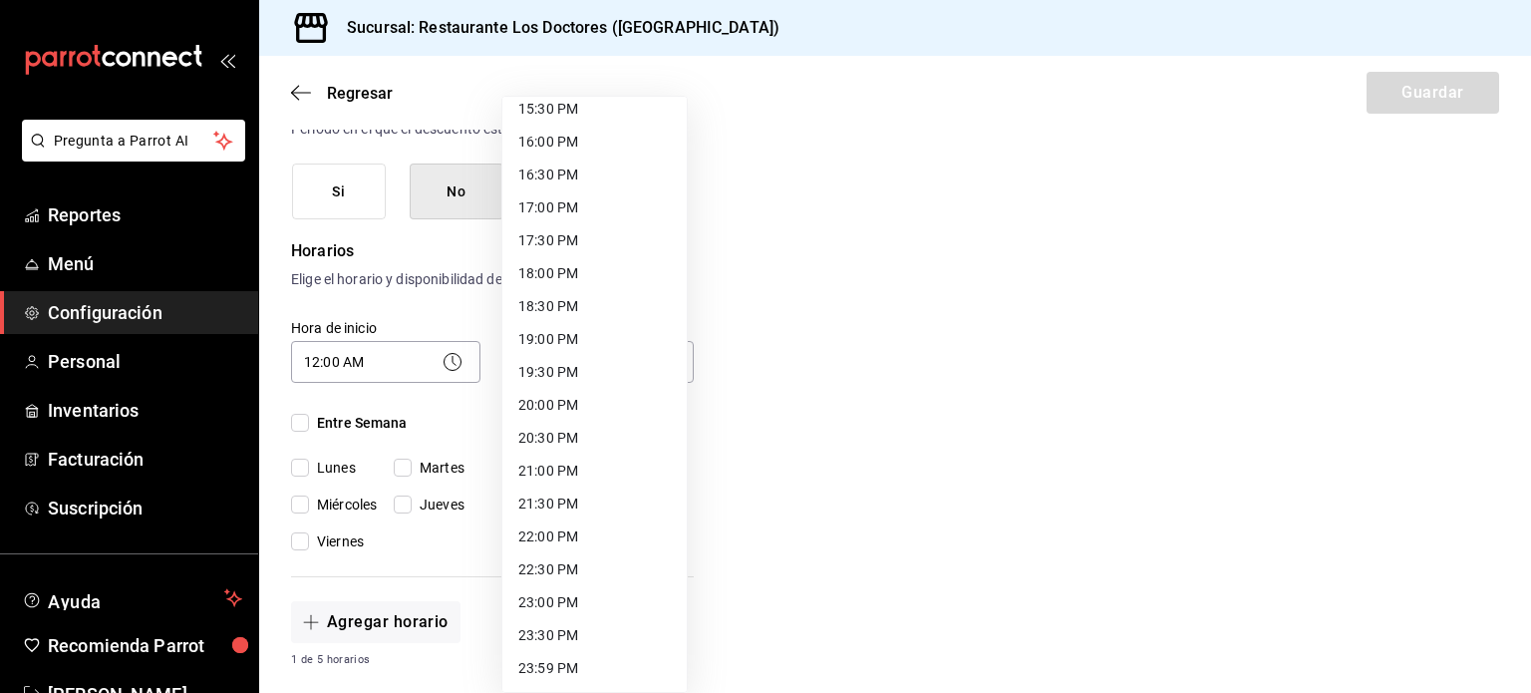
click at [565, 669] on li "23:59 PM" at bounding box center [594, 668] width 184 height 33
type input "23:59"
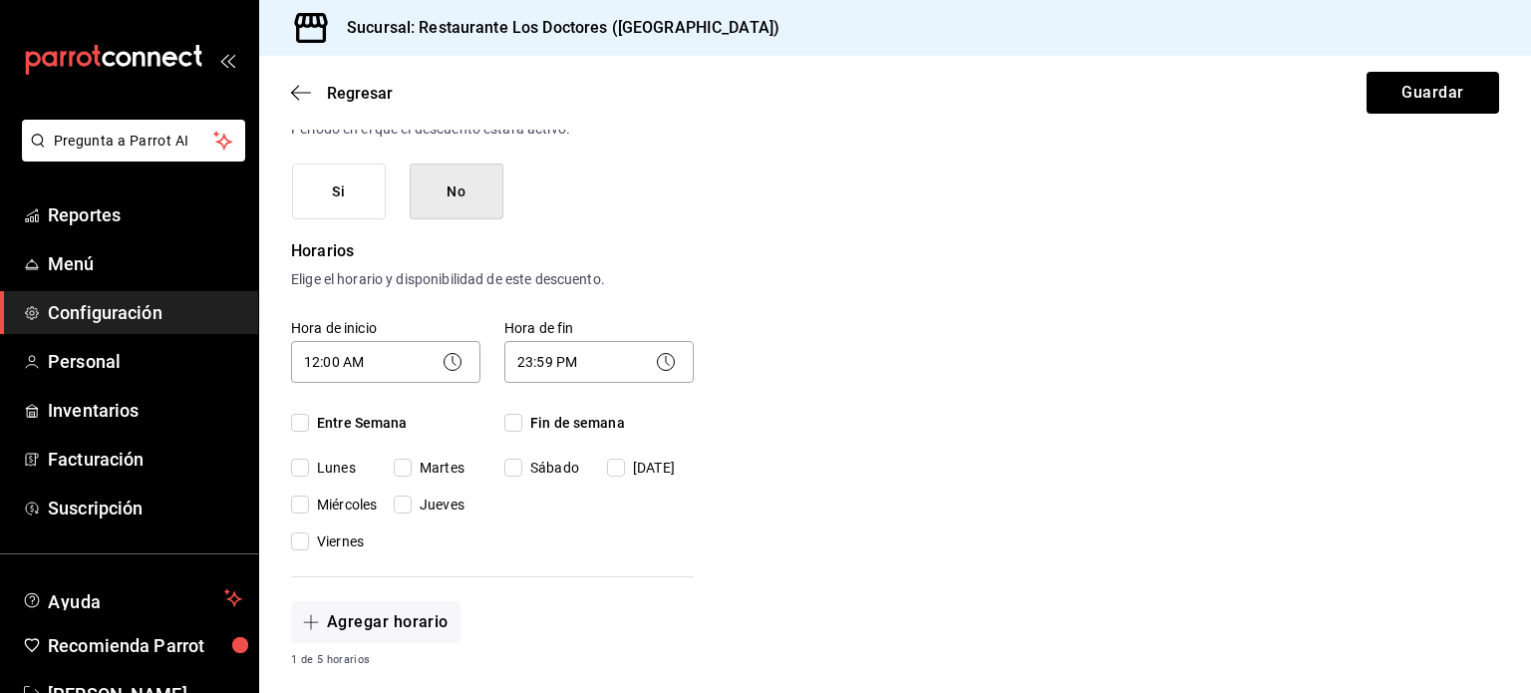
click at [302, 421] on input "Entre Semana" at bounding box center [300, 423] width 18 height 18
checkbox input "true"
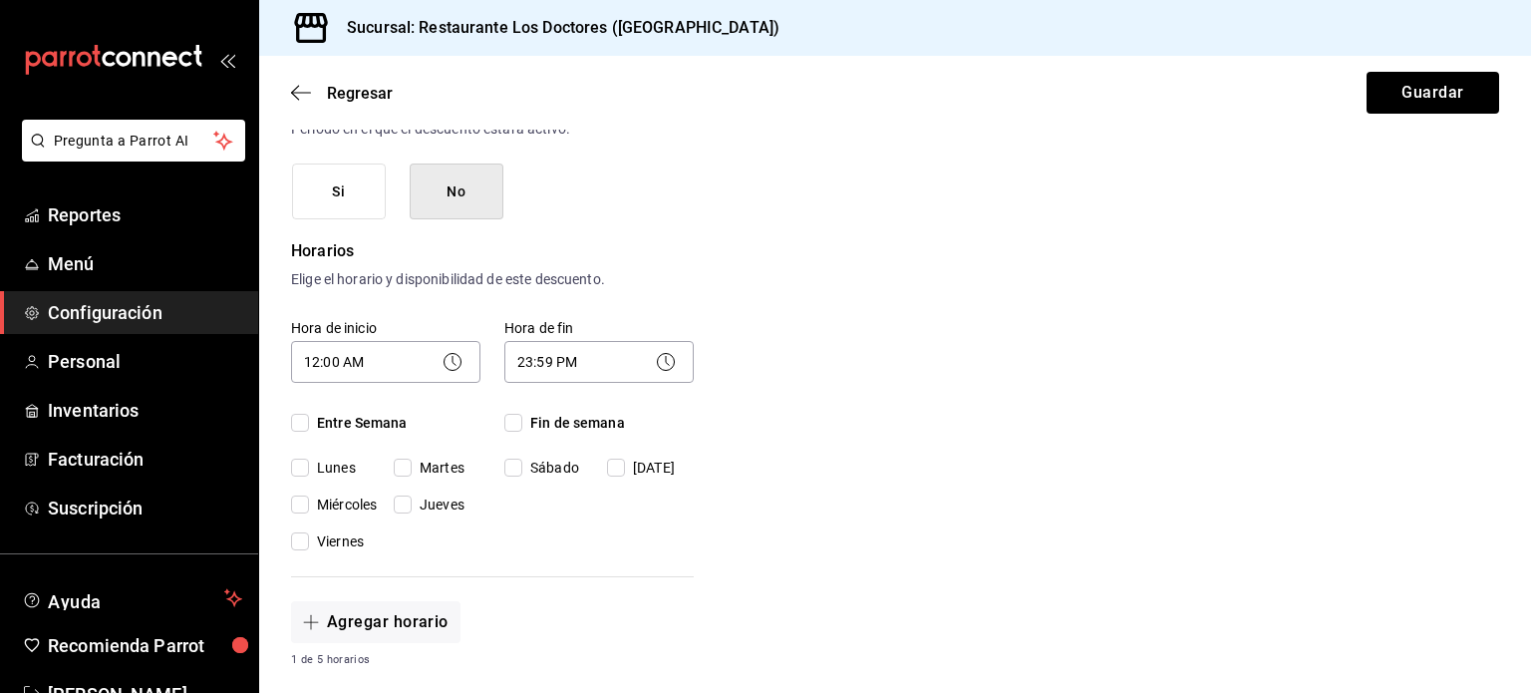
checkbox input "true"
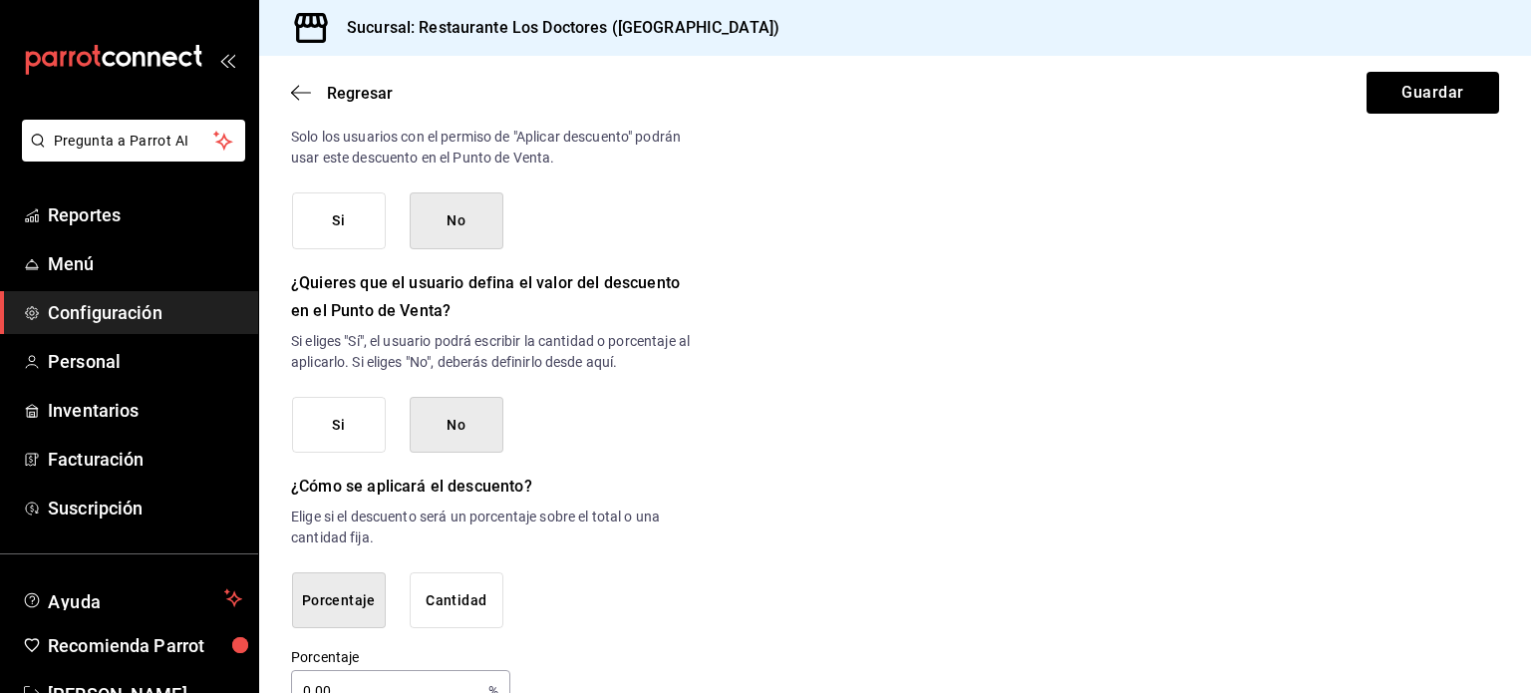
scroll to position [971, 0]
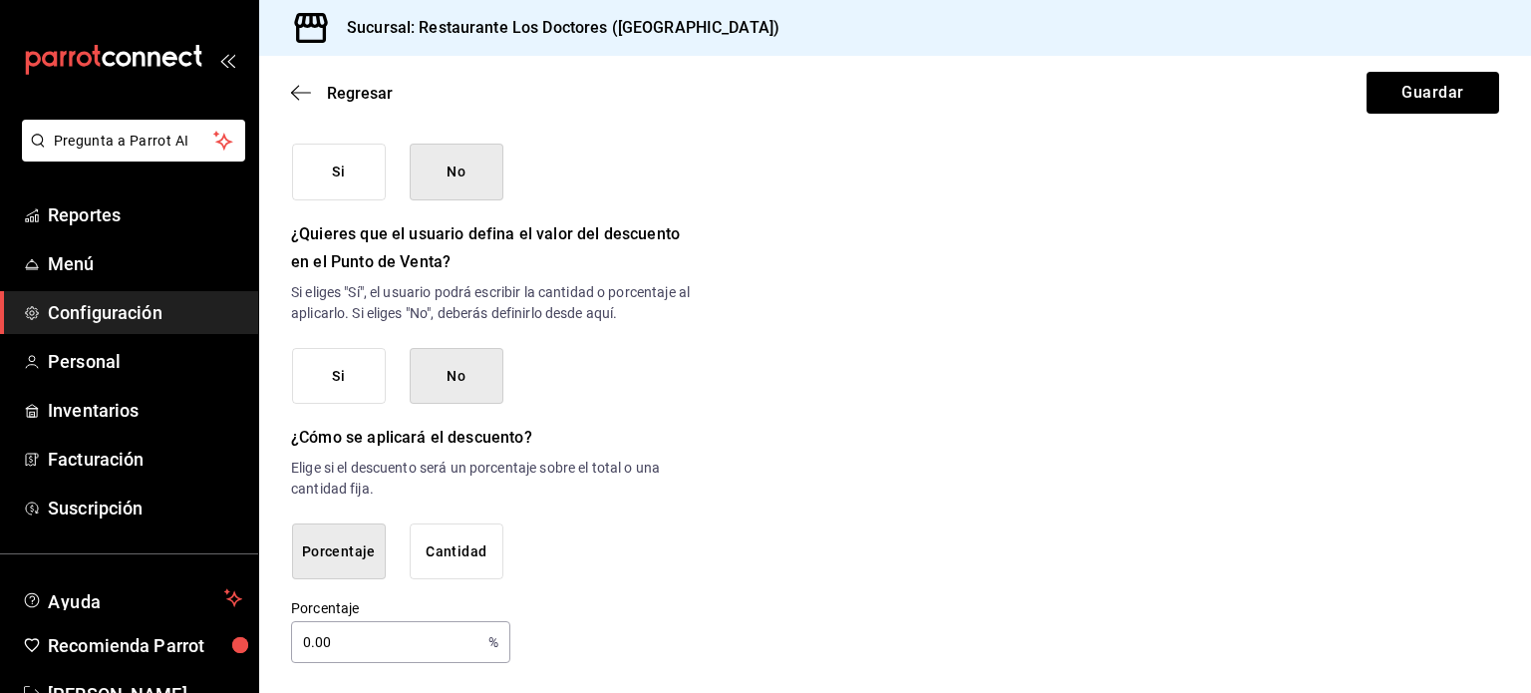
click at [460, 549] on button "Cantidad" at bounding box center [457, 551] width 94 height 57
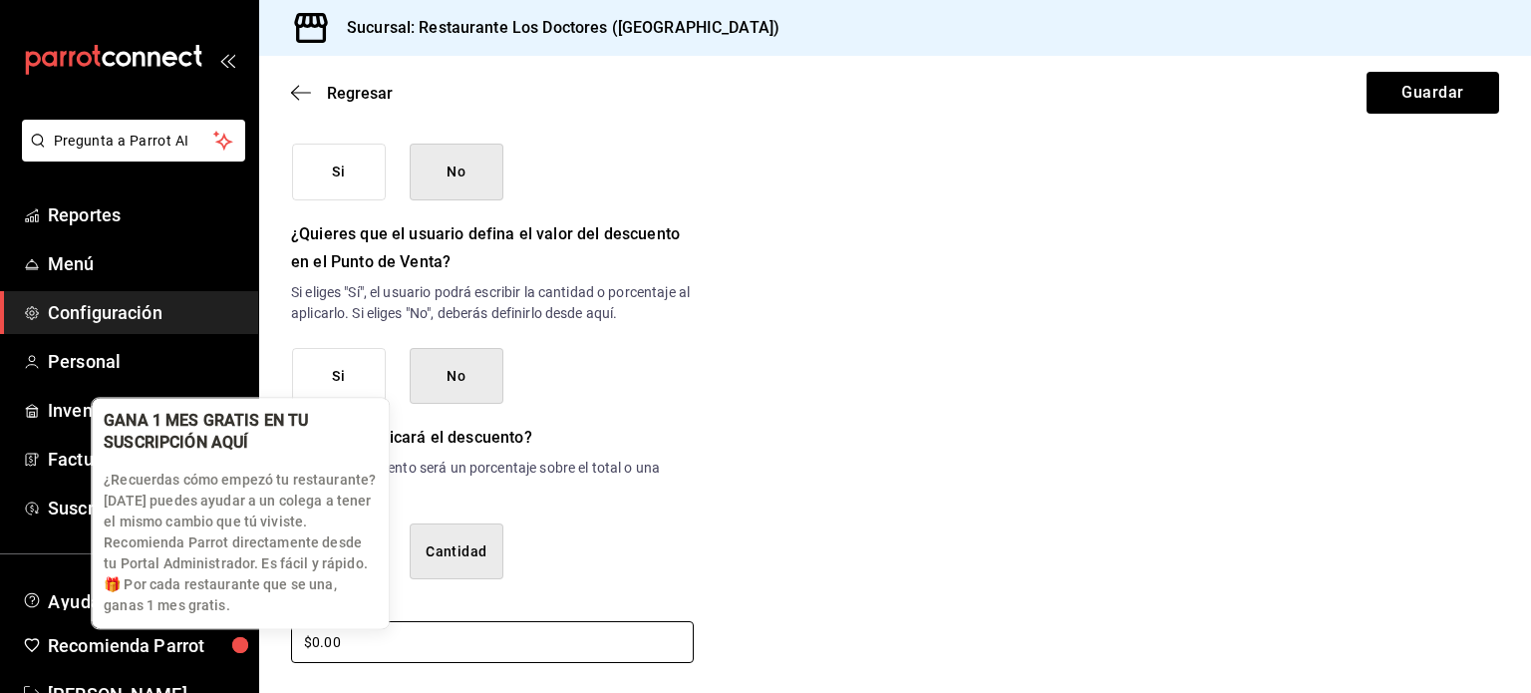
drag, startPoint x: 353, startPoint y: 633, endPoint x: 266, endPoint y: 634, distance: 86.7
click at [266, 634] on body "Pregunta a Parrot AI Reportes Menú Configuración Personal Inventarios Facturaci…" at bounding box center [765, 346] width 1531 height 693
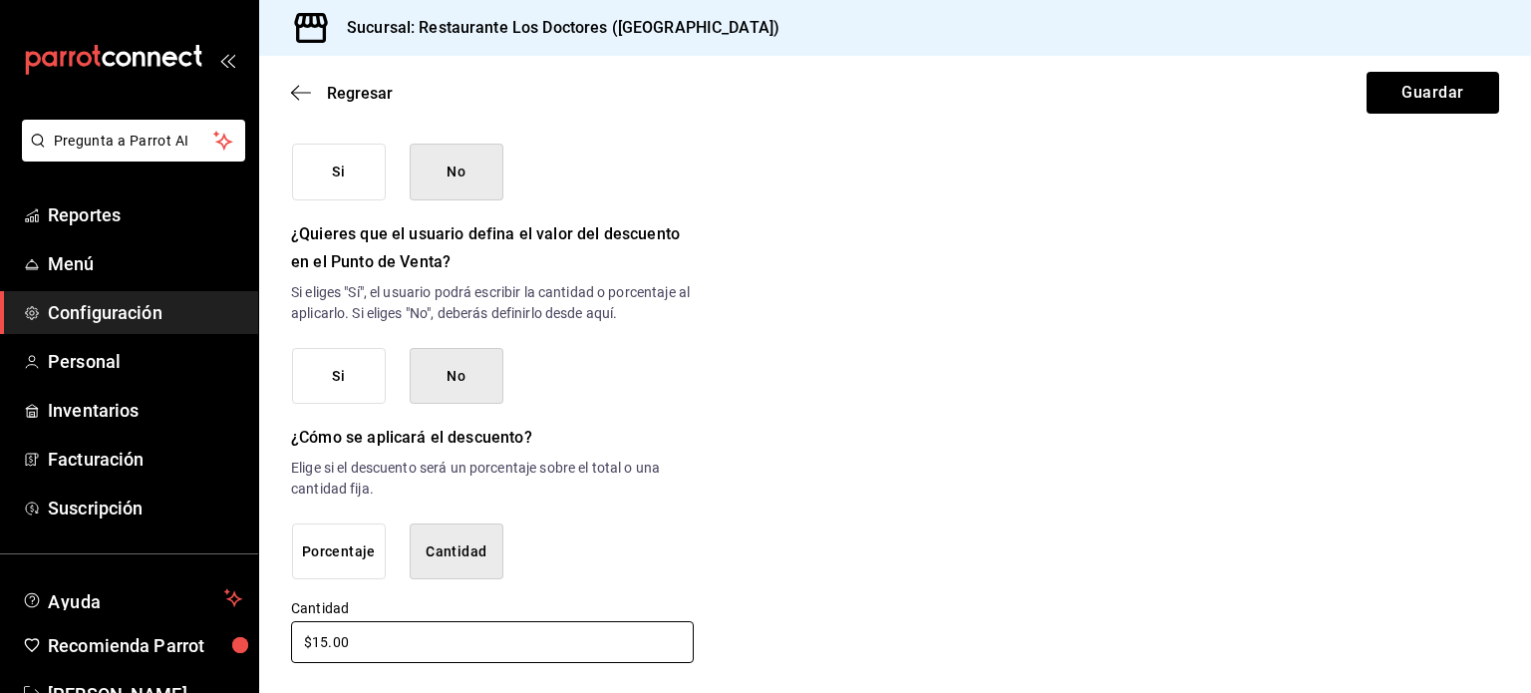
type input "$15.00"
click at [685, 555] on div "Porcentaje Cantidad" at bounding box center [493, 551] width 402 height 57
click at [326, 377] on button "Si" at bounding box center [339, 374] width 94 height 57
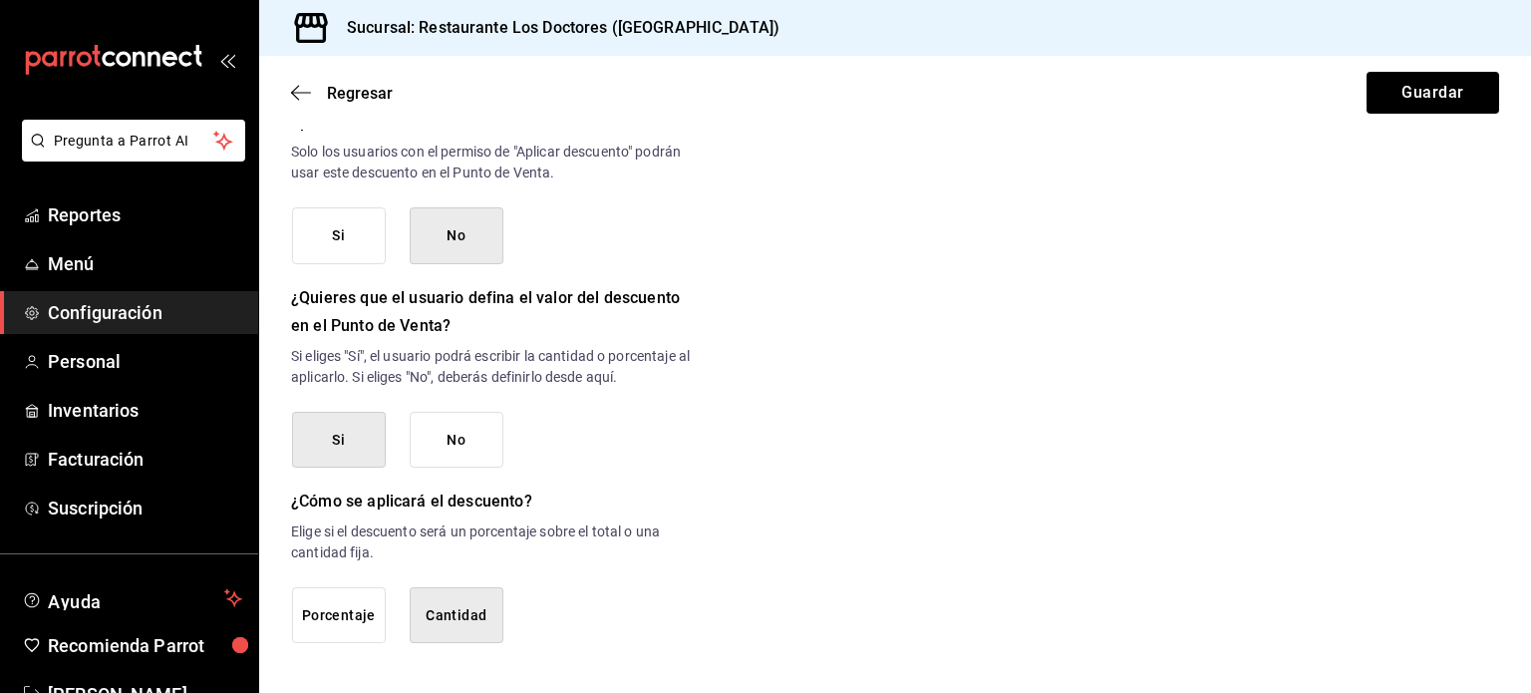
click at [342, 238] on button "Si" at bounding box center [339, 235] width 94 height 57
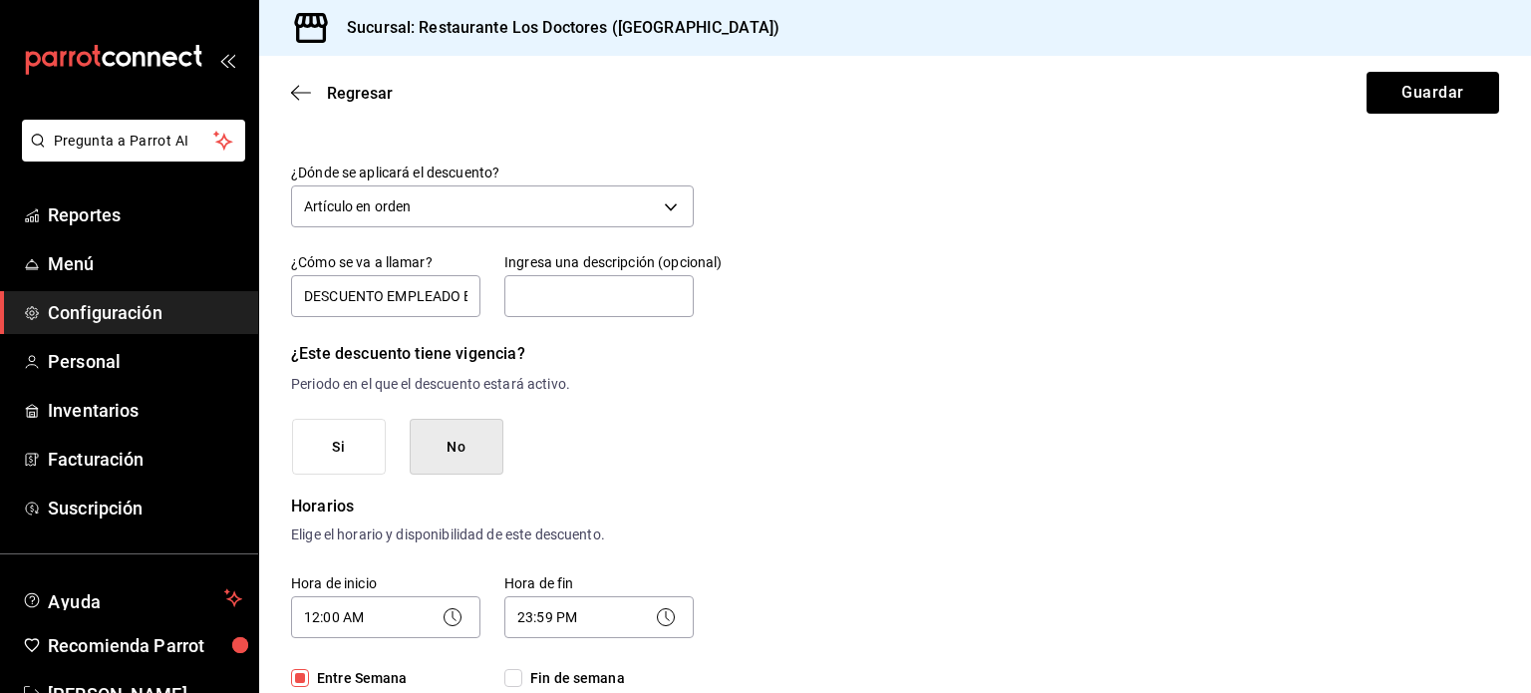
scroll to position [0, 0]
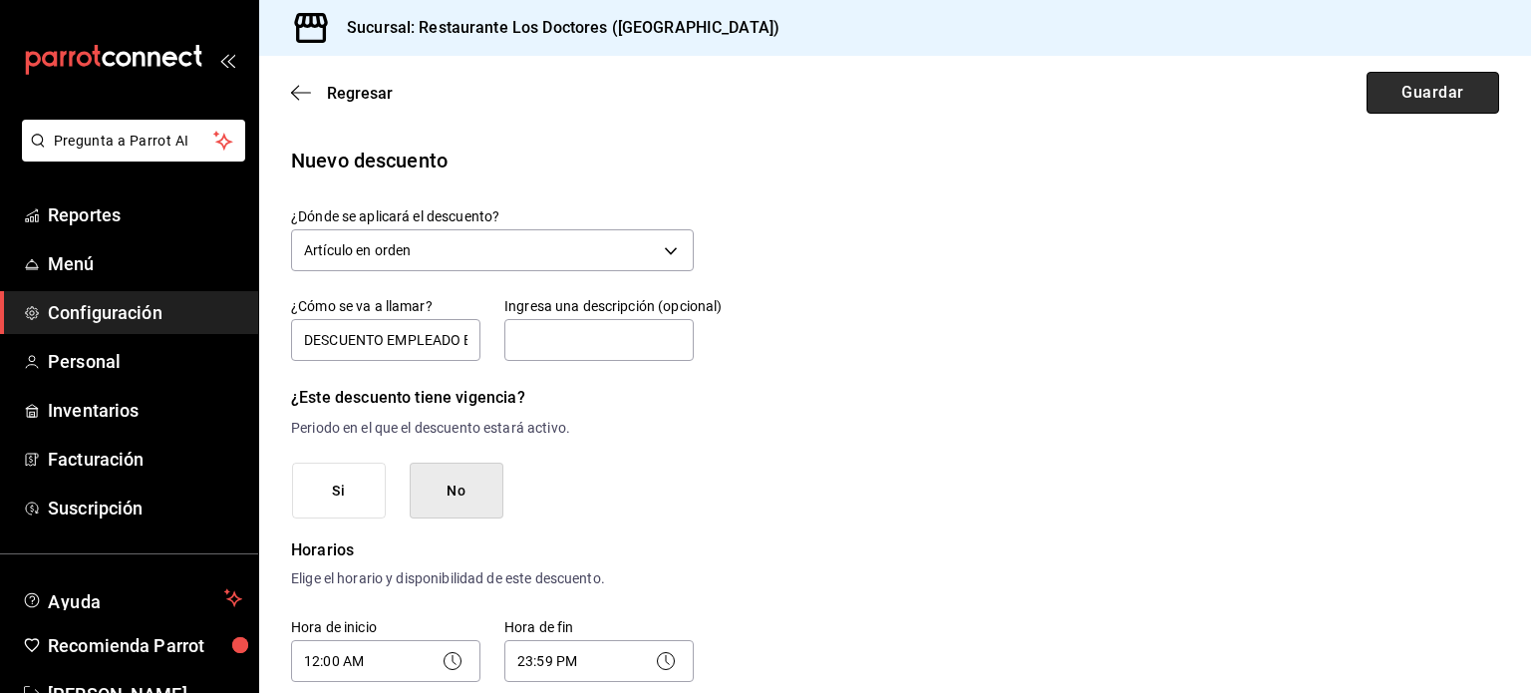
click at [1449, 101] on button "Guardar" at bounding box center [1433, 93] width 133 height 42
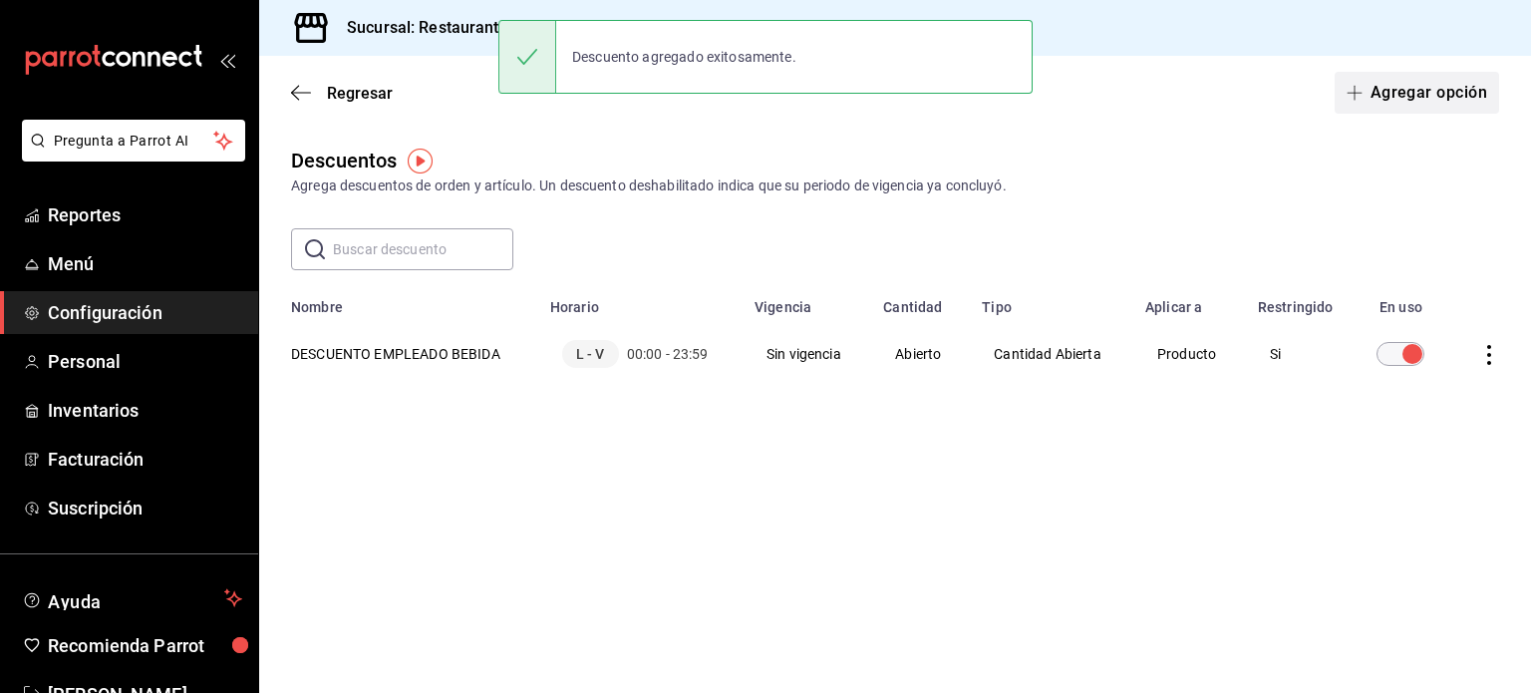
click at [1426, 96] on button "Agregar opción" at bounding box center [1417, 93] width 164 height 42
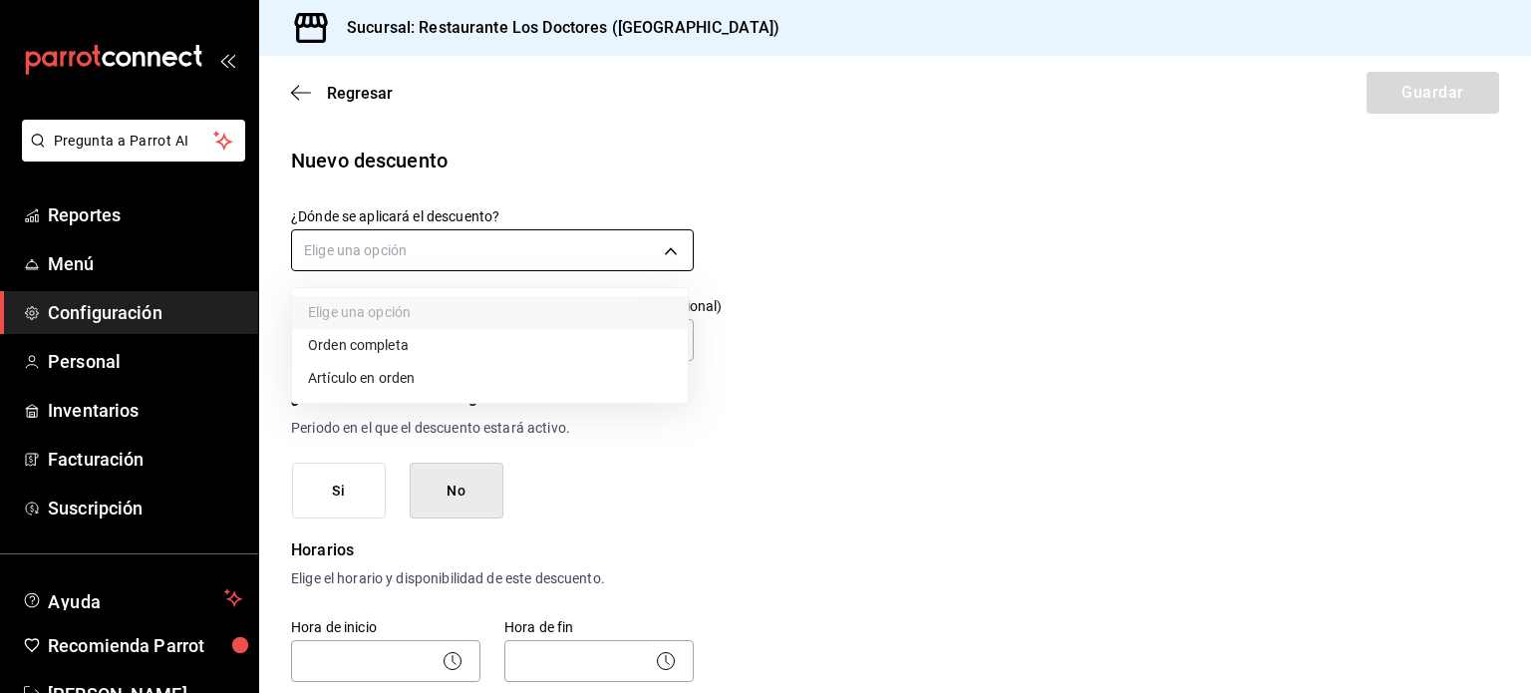
click at [433, 254] on body "Pregunta a Parrot AI Reportes Menú Configuración Personal Inventarios Facturaci…" at bounding box center [765, 346] width 1531 height 693
click at [373, 377] on li "Artículo en orden" at bounding box center [490, 378] width 396 height 33
type input "ORDER_ITEM"
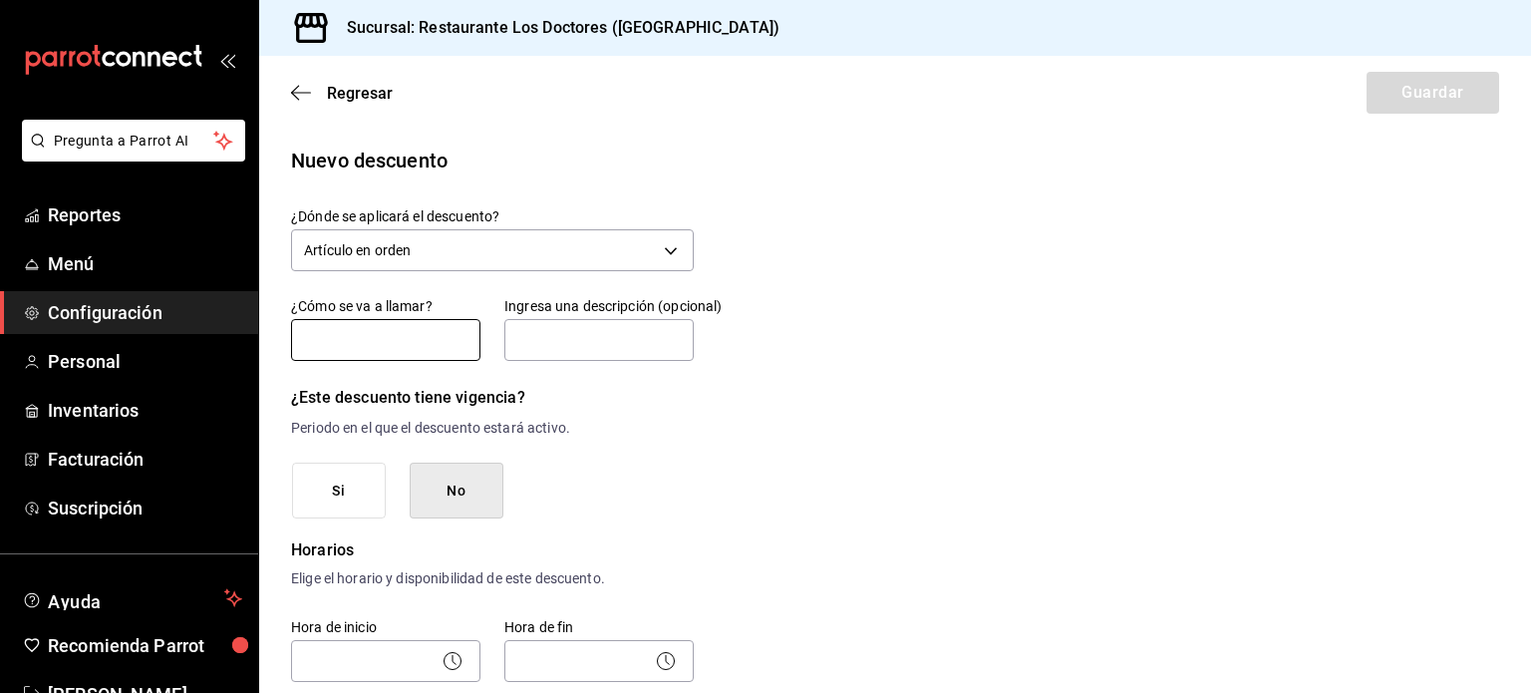
click at [388, 339] on input "text" at bounding box center [385, 340] width 189 height 42
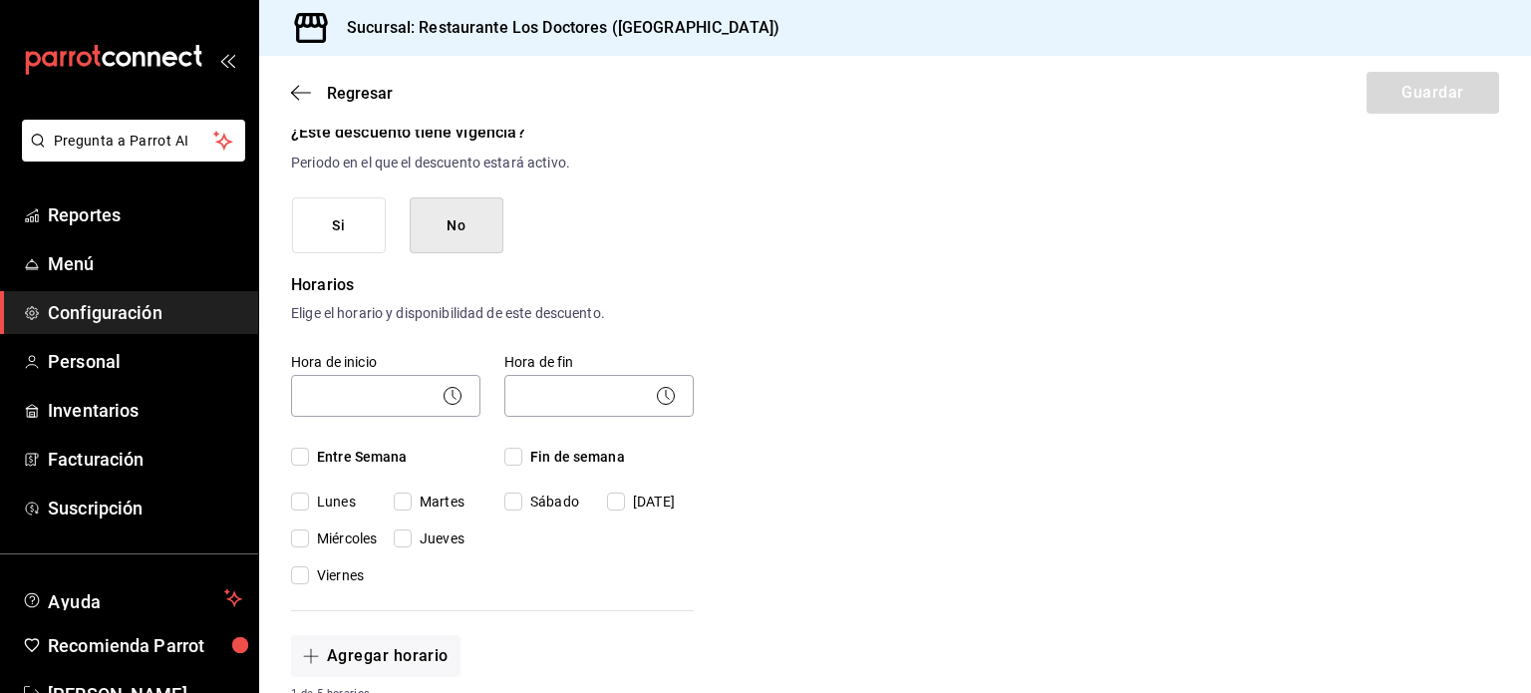
scroll to position [299, 0]
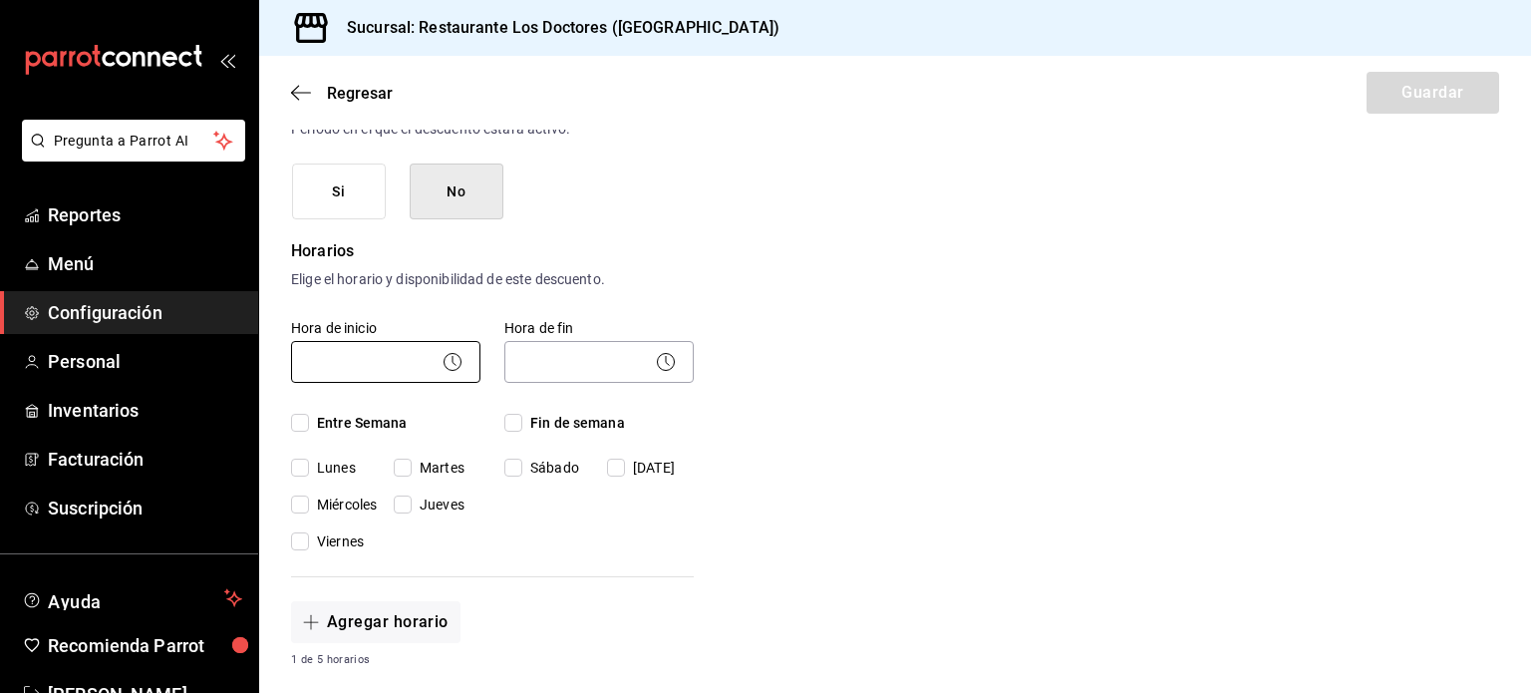
type input "DESCUENTO EMPLEADO COMIDA"
click at [397, 365] on body "Pregunta a Parrot AI Reportes Menú Configuración Personal Inventarios Facturaci…" at bounding box center [765, 346] width 1531 height 693
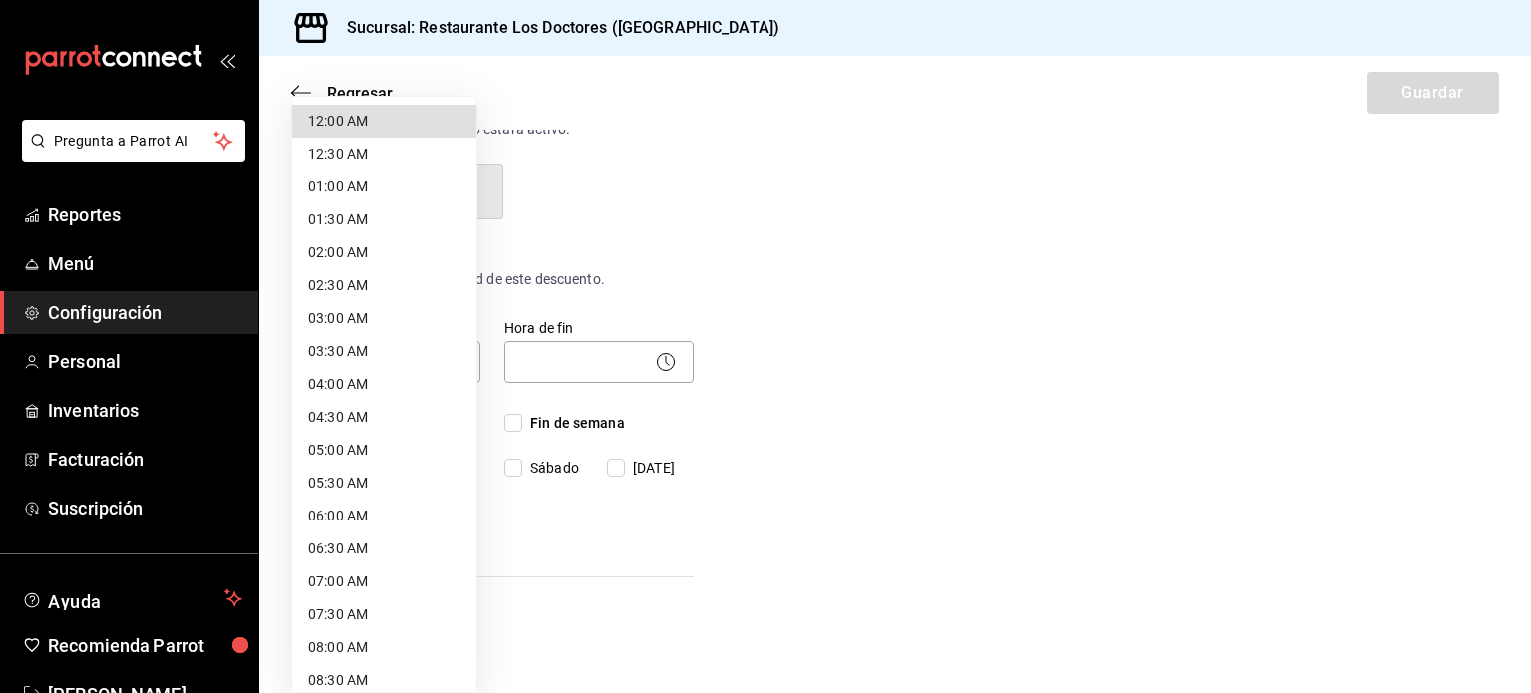
scroll to position [0, 0]
click at [373, 118] on li "12:00 AM" at bounding box center [384, 121] width 184 height 33
type input "00:00"
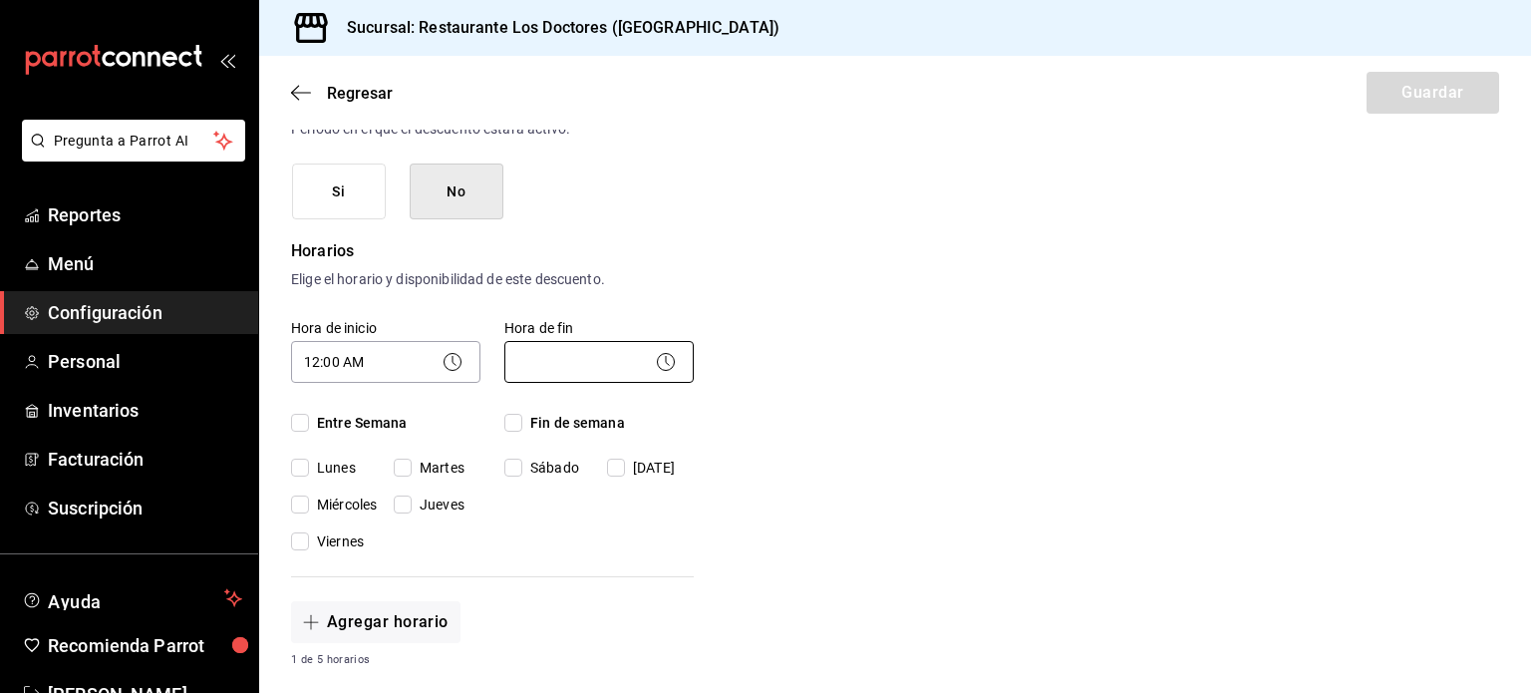
click at [588, 365] on body "Pregunta a Parrot AI Reportes Menú Configuración Personal Inventarios Facturaci…" at bounding box center [765, 346] width 1531 height 693
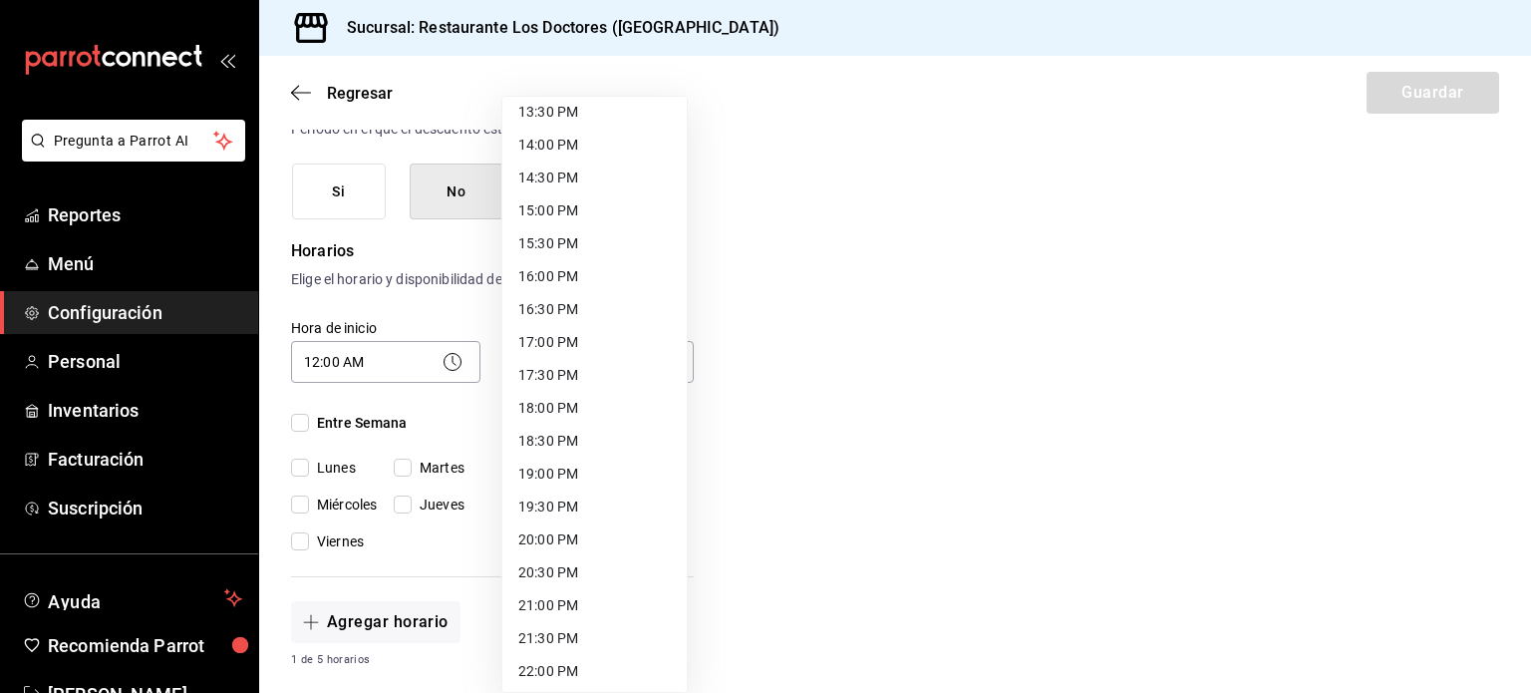
scroll to position [1032, 0]
click at [552, 660] on li "23:59 PM" at bounding box center [594, 668] width 184 height 33
type input "23:59"
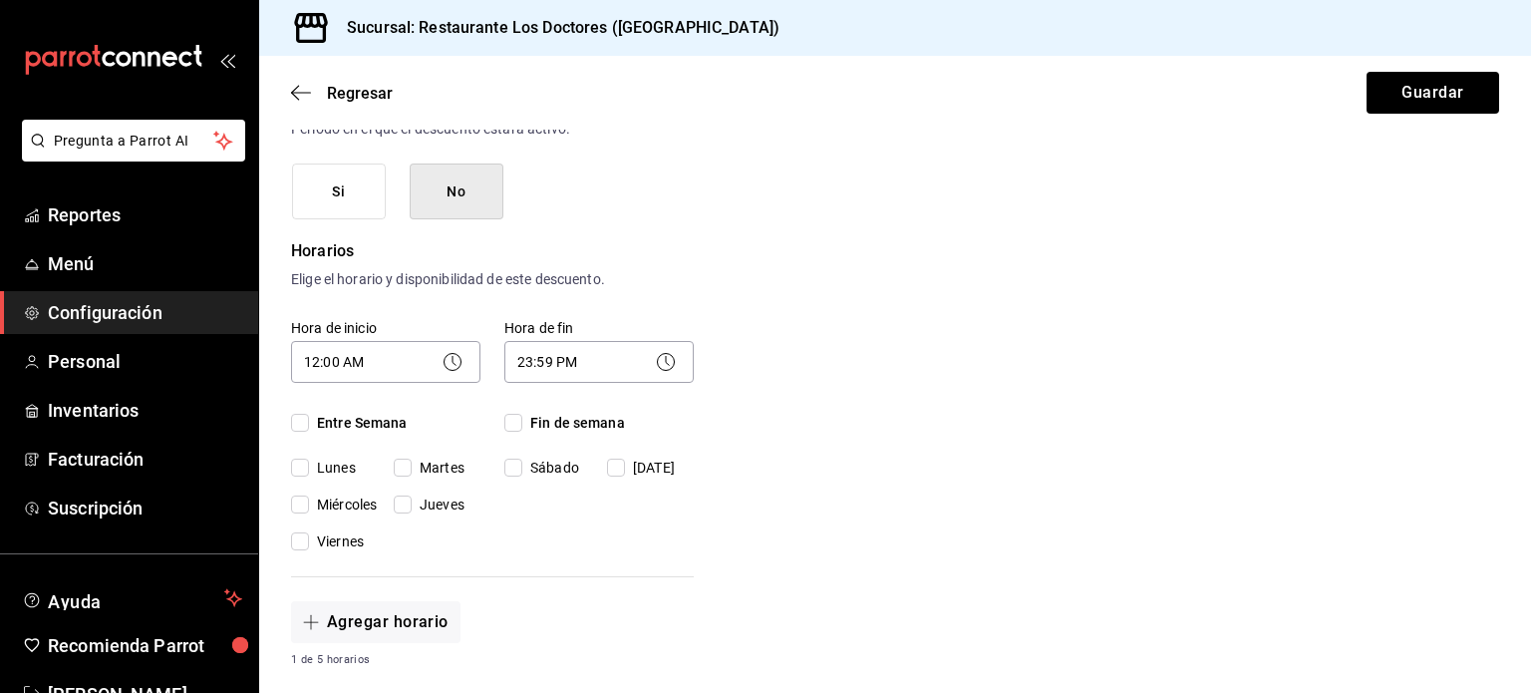
click at [298, 422] on input "Entre Semana" at bounding box center [300, 423] width 18 height 18
checkbox input "true"
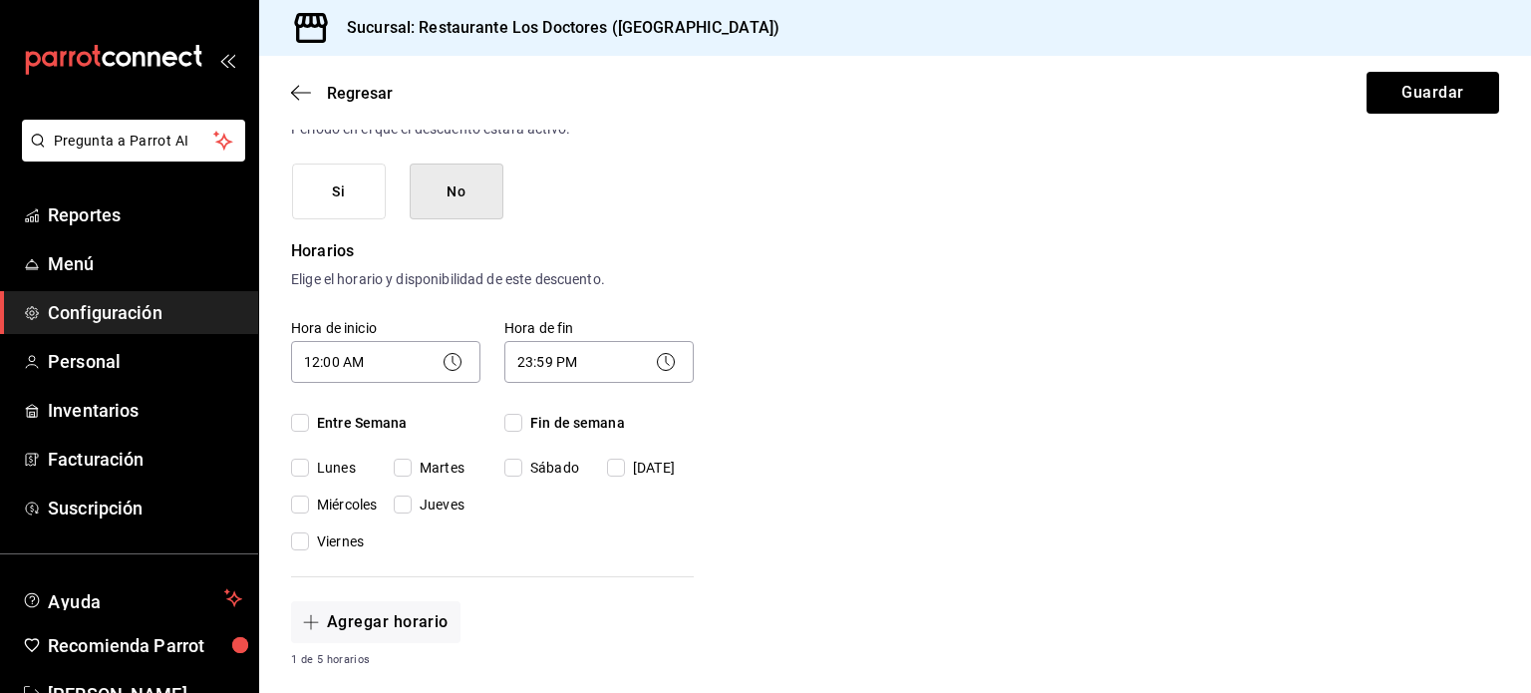
checkbox input "true"
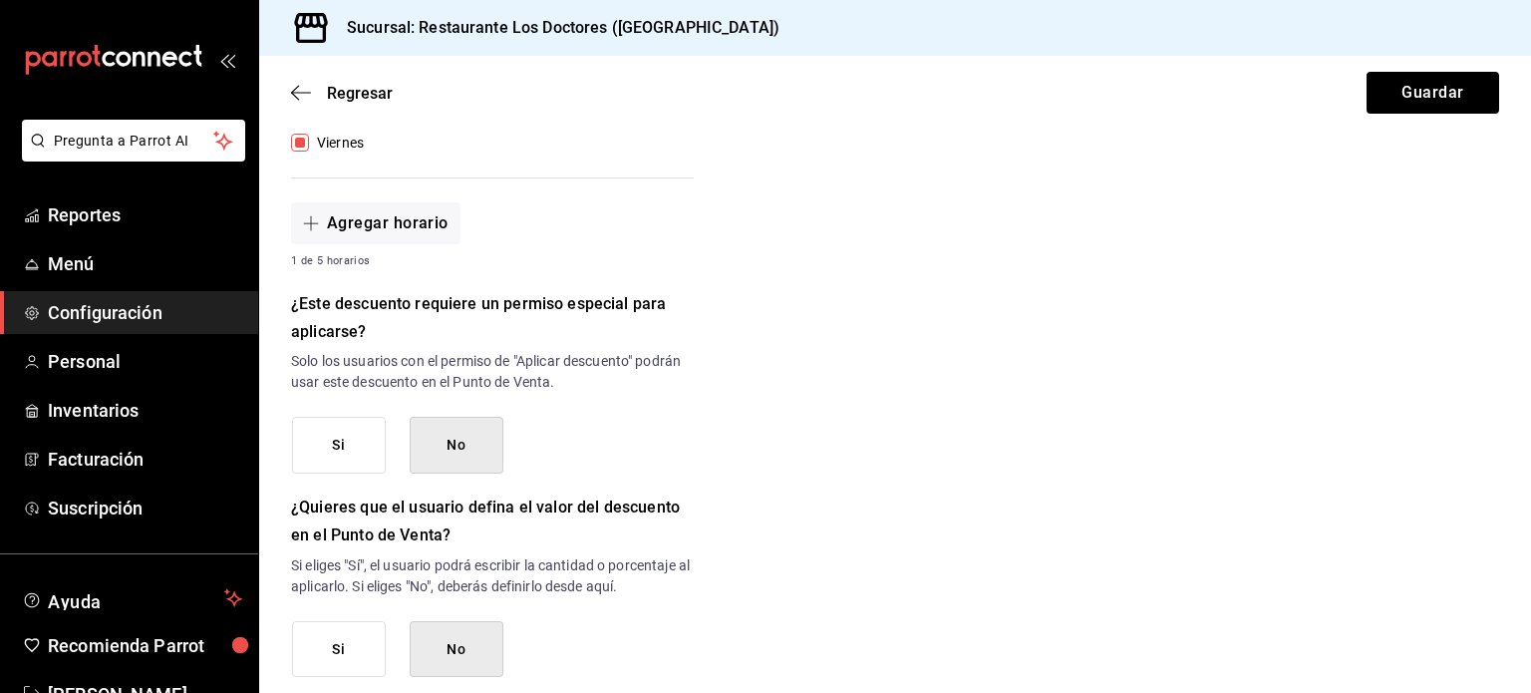
scroll to position [797, 0]
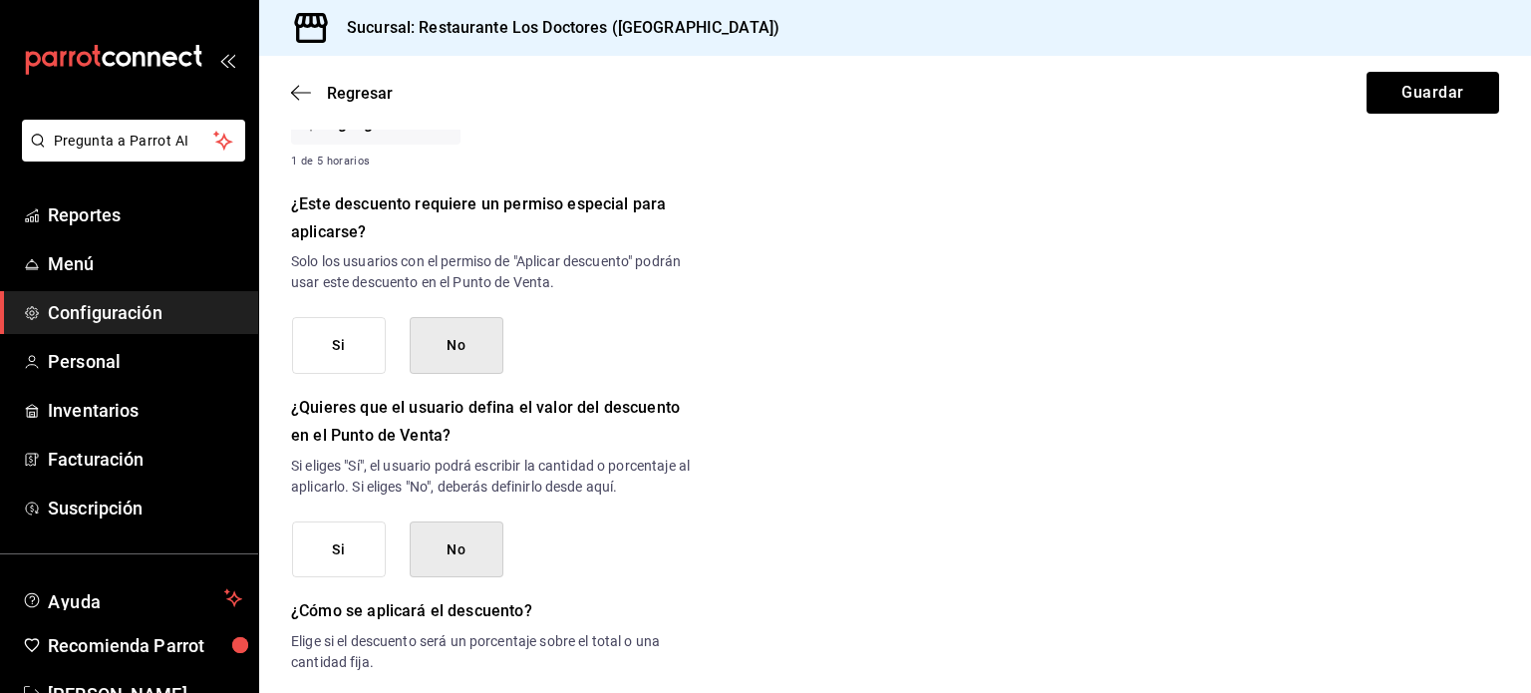
click at [340, 350] on button "Si" at bounding box center [339, 345] width 94 height 57
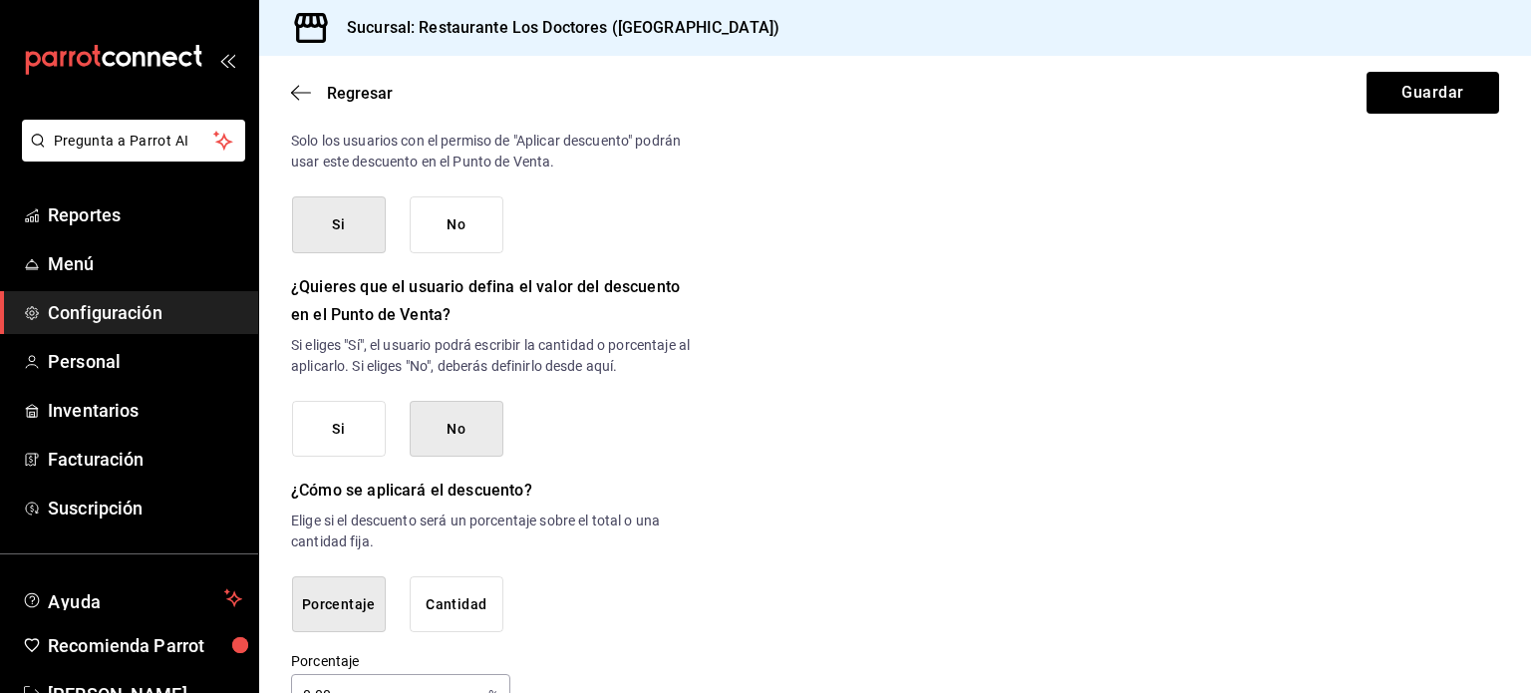
scroll to position [971, 0]
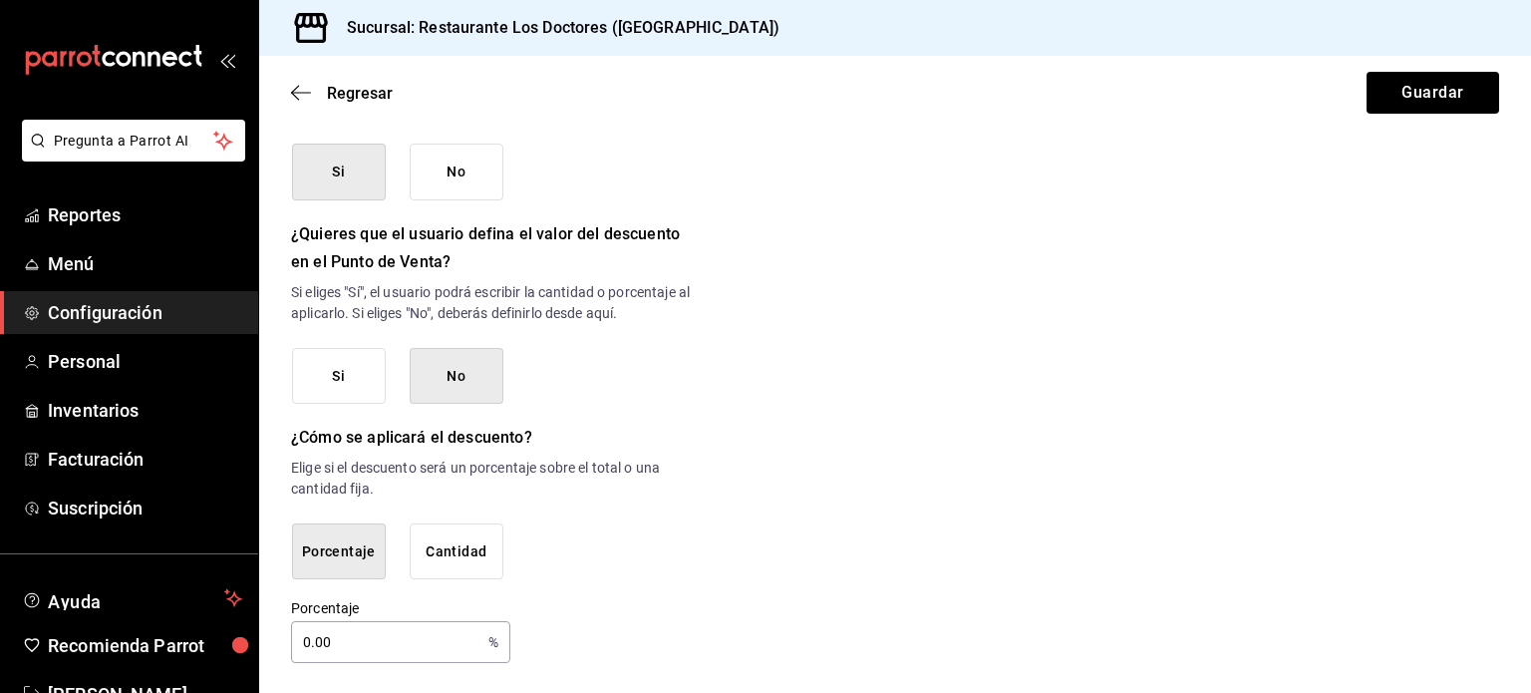
click at [341, 385] on button "Si" at bounding box center [339, 376] width 94 height 57
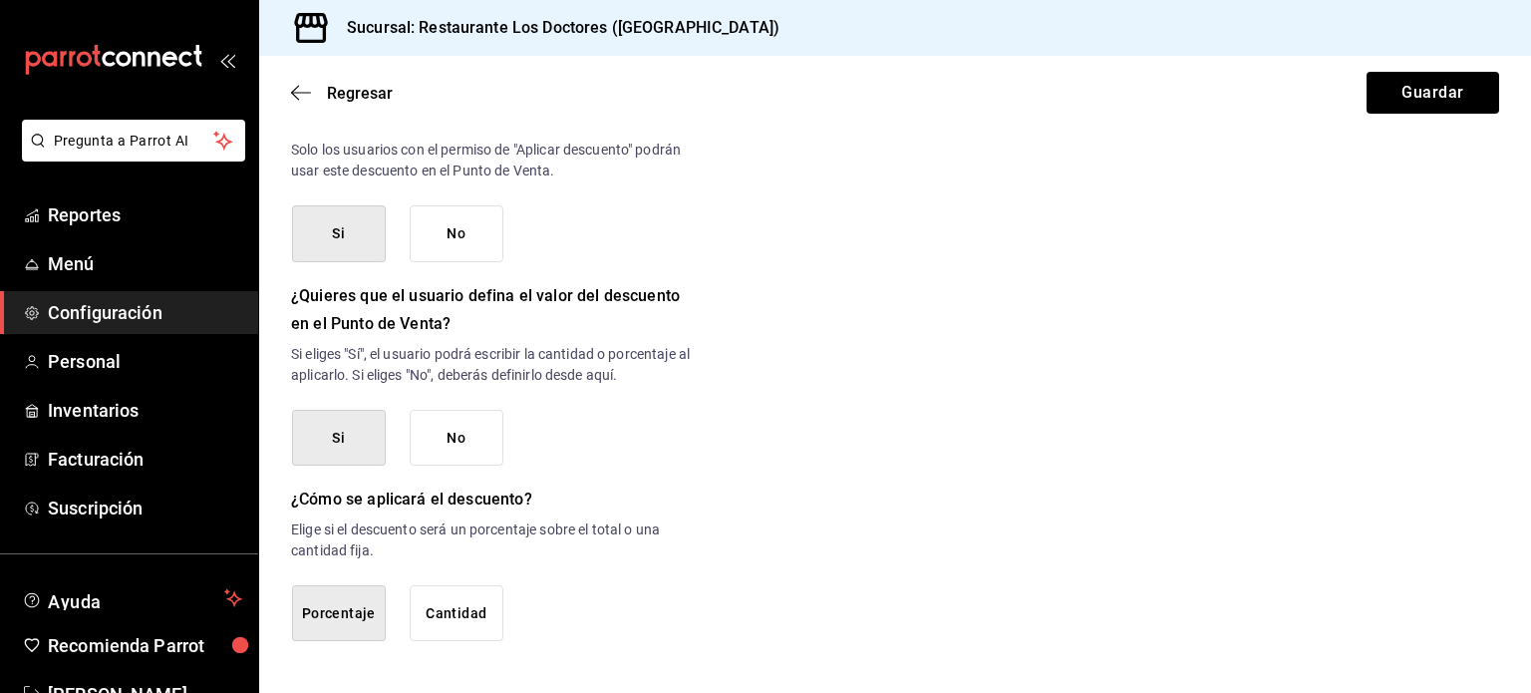
scroll to position [907, 0]
click at [452, 617] on button "Cantidad" at bounding box center [457, 615] width 94 height 57
click at [344, 617] on button "Porcentaje" at bounding box center [339, 615] width 94 height 57
click at [479, 428] on button "No" at bounding box center [457, 440] width 94 height 57
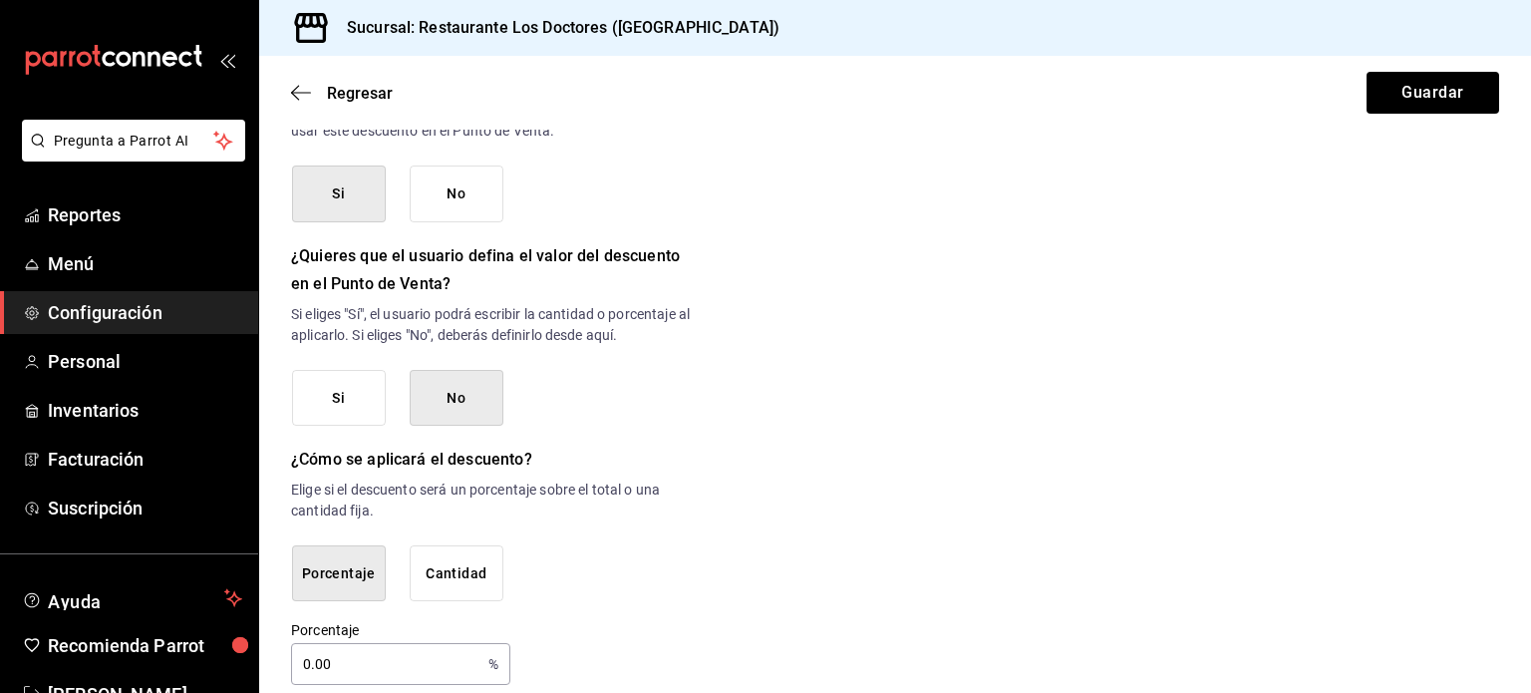
scroll to position [971, 0]
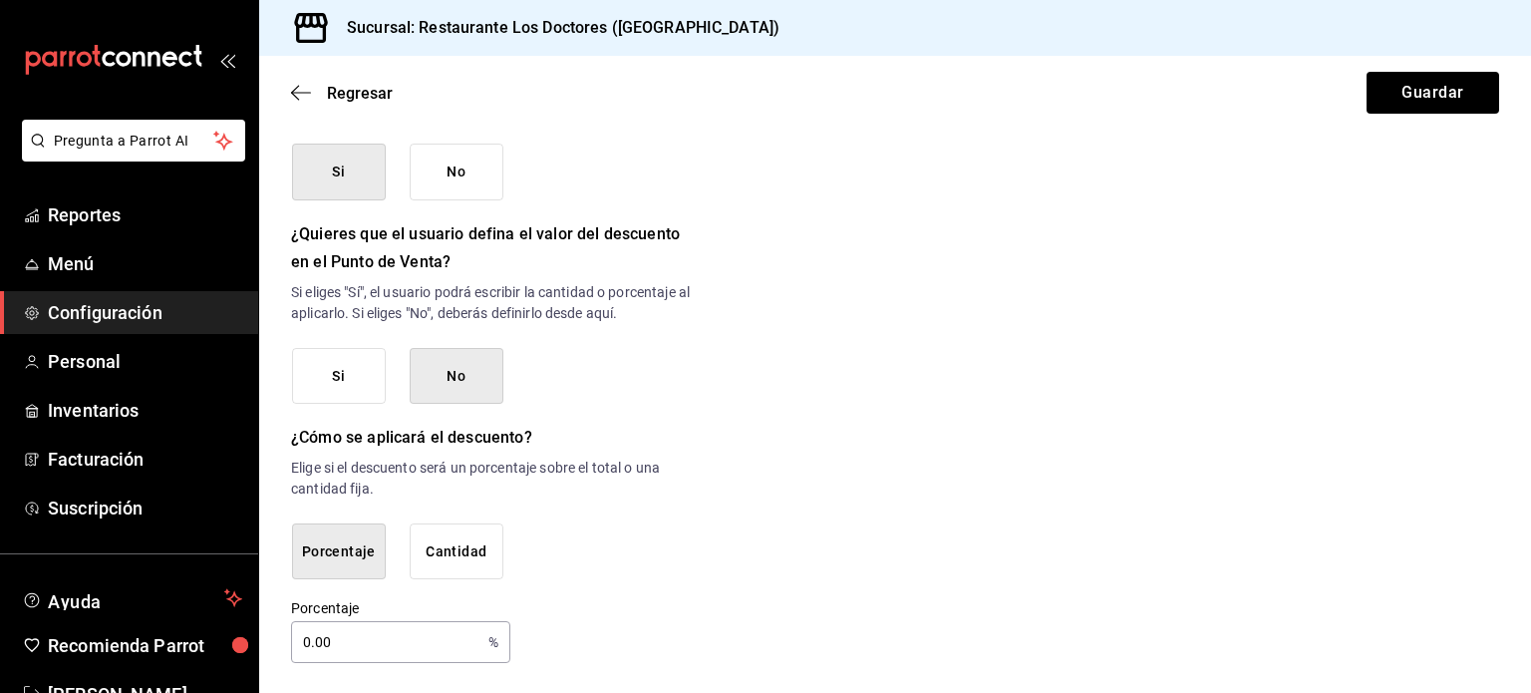
drag, startPoint x: 425, startPoint y: 640, endPoint x: 291, endPoint y: 628, distance: 134.1
click at [291, 628] on input "0.00" at bounding box center [385, 642] width 189 height 40
click at [473, 537] on button "Cantidad" at bounding box center [457, 551] width 94 height 57
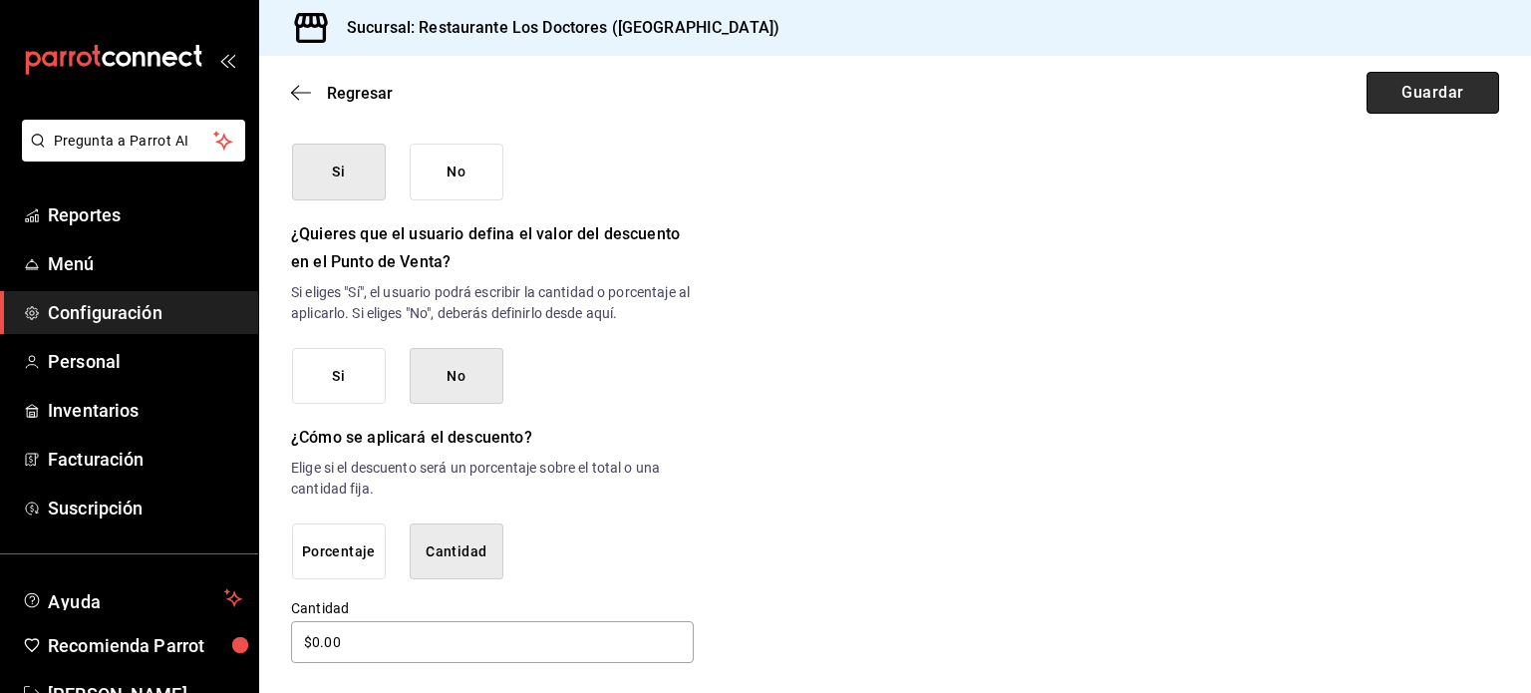
click at [1398, 102] on button "Guardar" at bounding box center [1433, 93] width 133 height 42
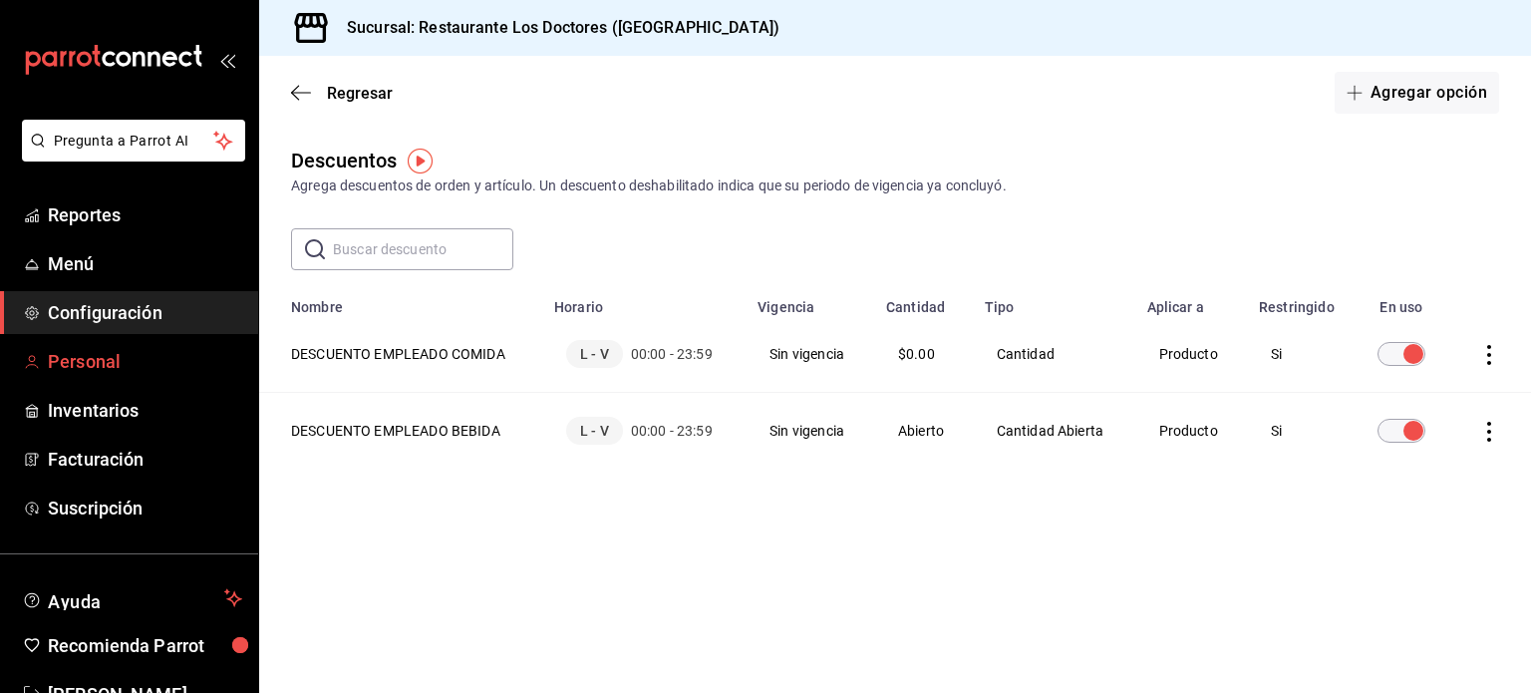
click at [103, 357] on span "Personal" at bounding box center [145, 361] width 194 height 27
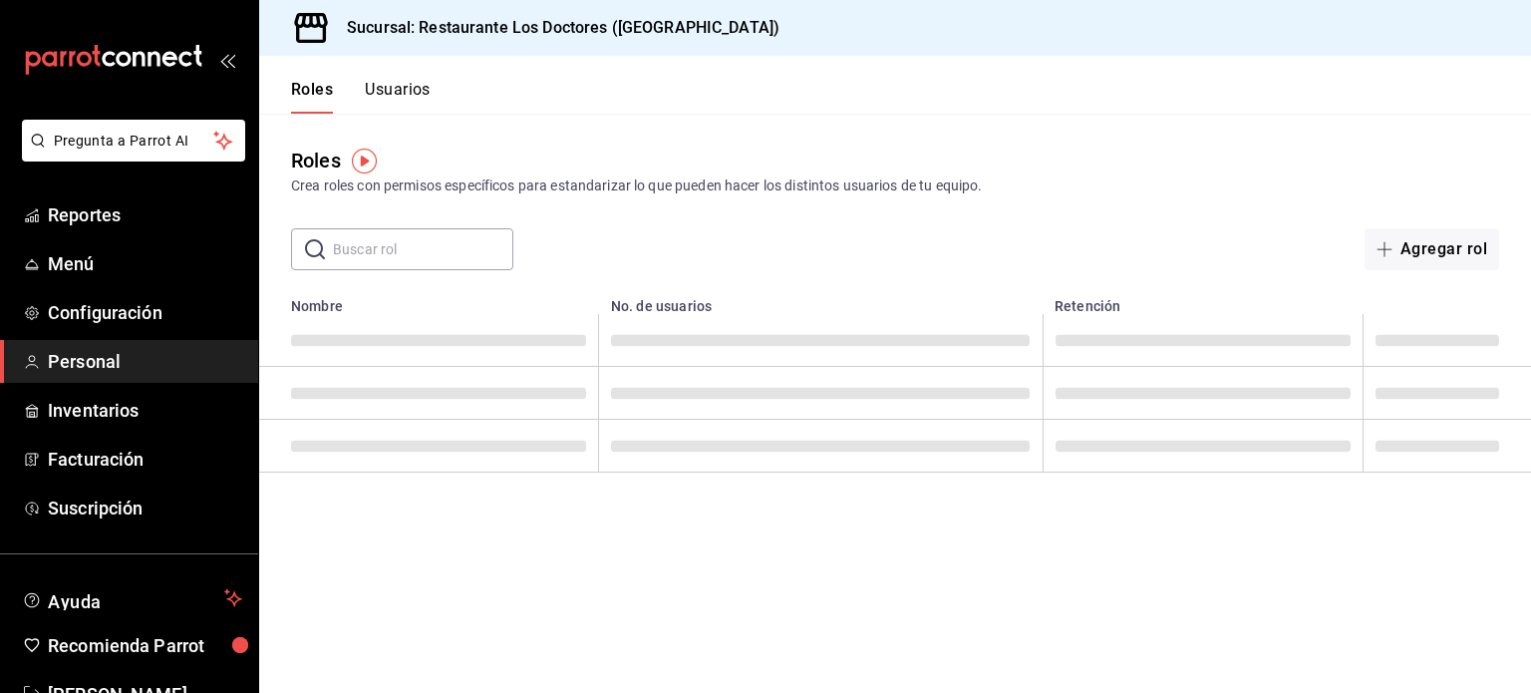
click at [990, 175] on div "Crea roles con permisos específicos para estandarizar lo que pueden hacer los d…" at bounding box center [895, 185] width 1208 height 21
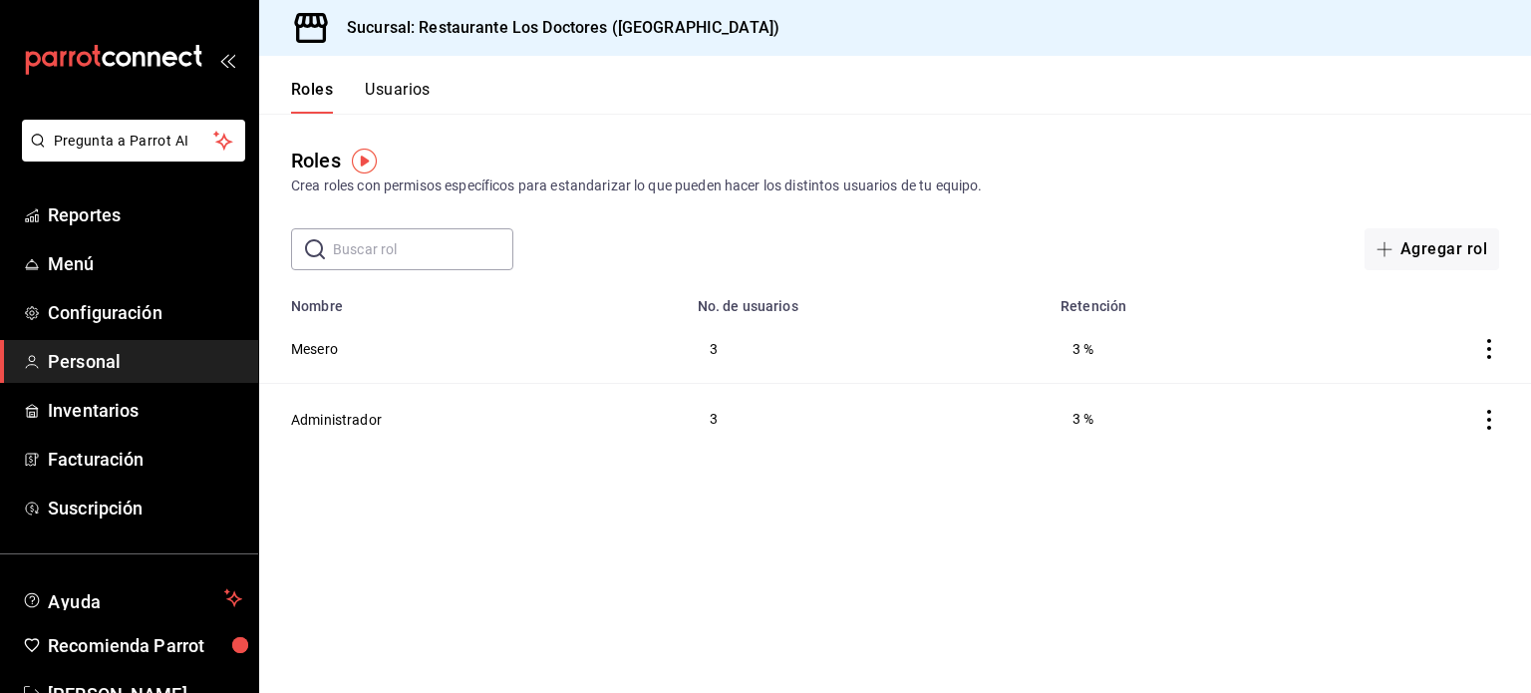
click at [390, 88] on button "Usuarios" at bounding box center [398, 97] width 66 height 34
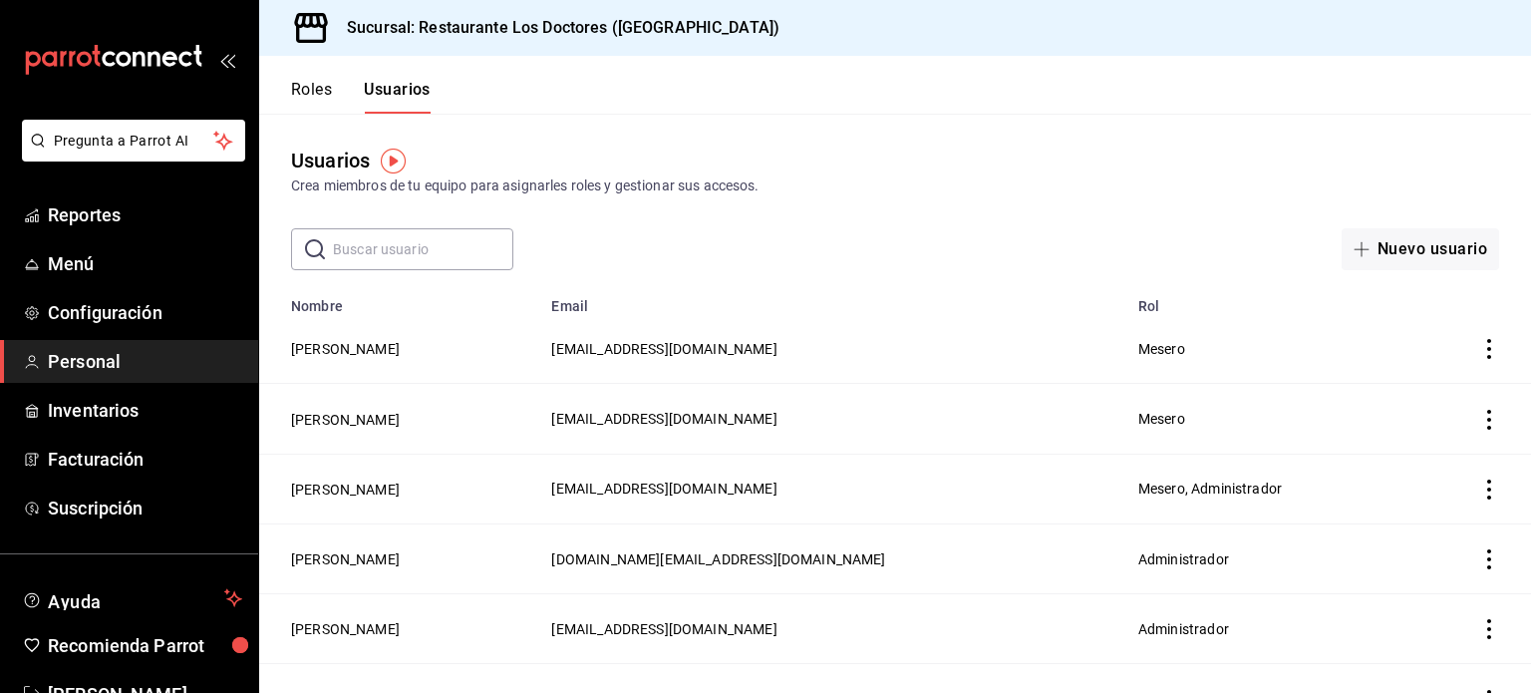
click at [307, 87] on button "Roles" at bounding box center [311, 97] width 41 height 34
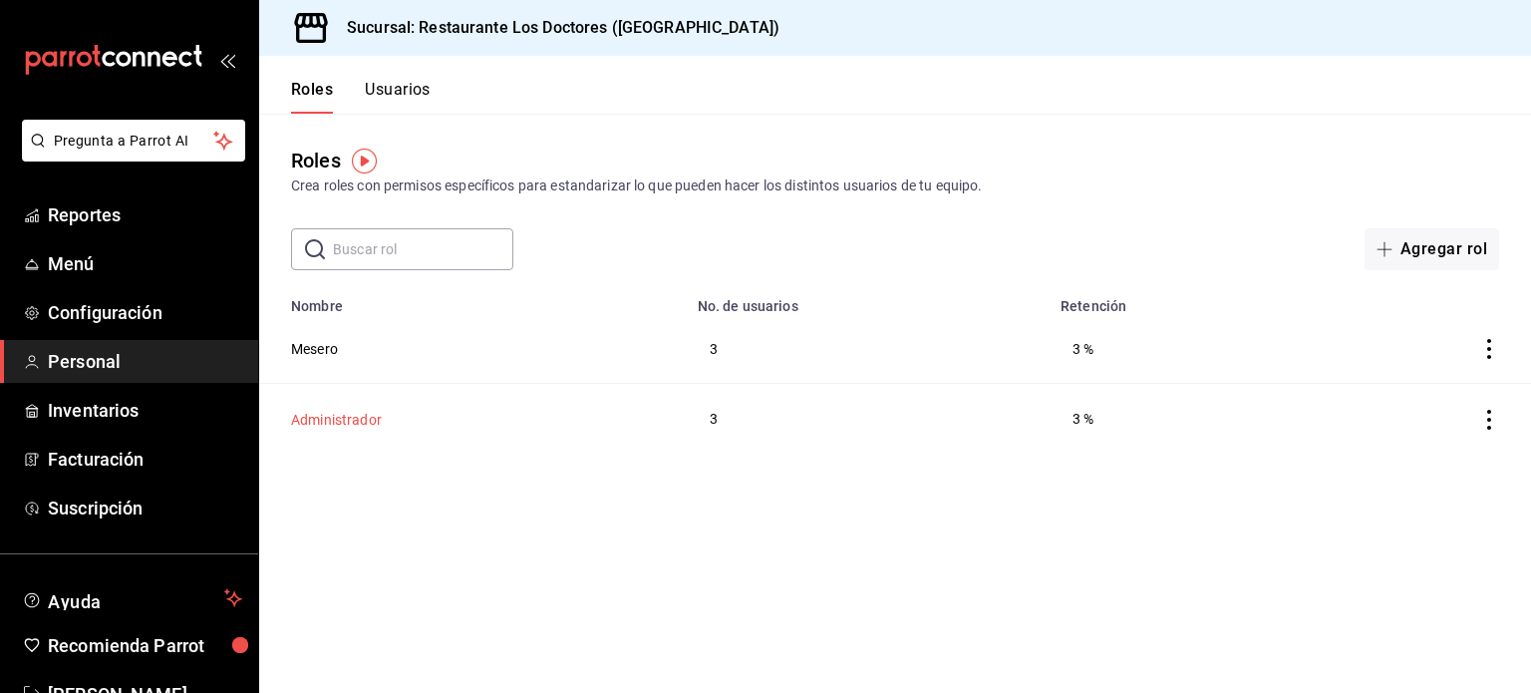
click at [332, 417] on button "Administrador" at bounding box center [336, 420] width 91 height 20
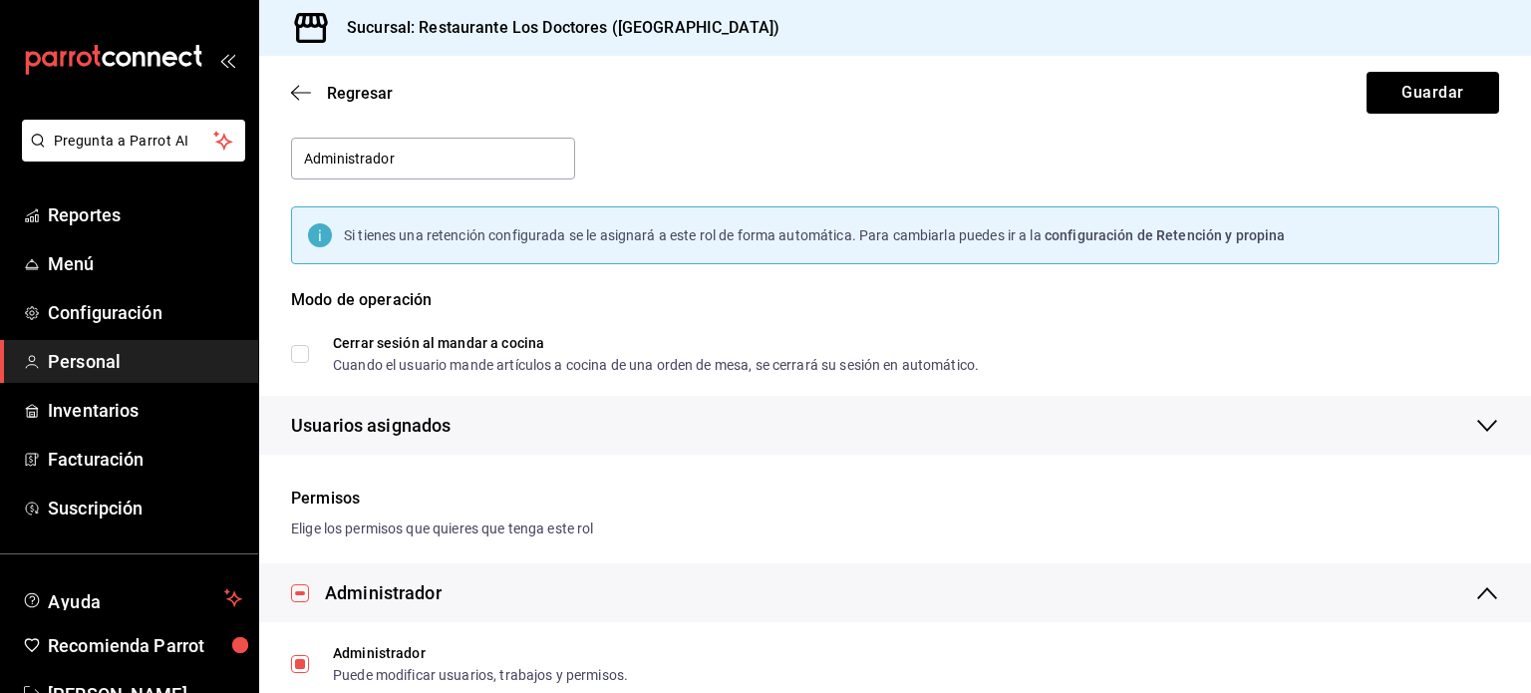
scroll to position [100, 0]
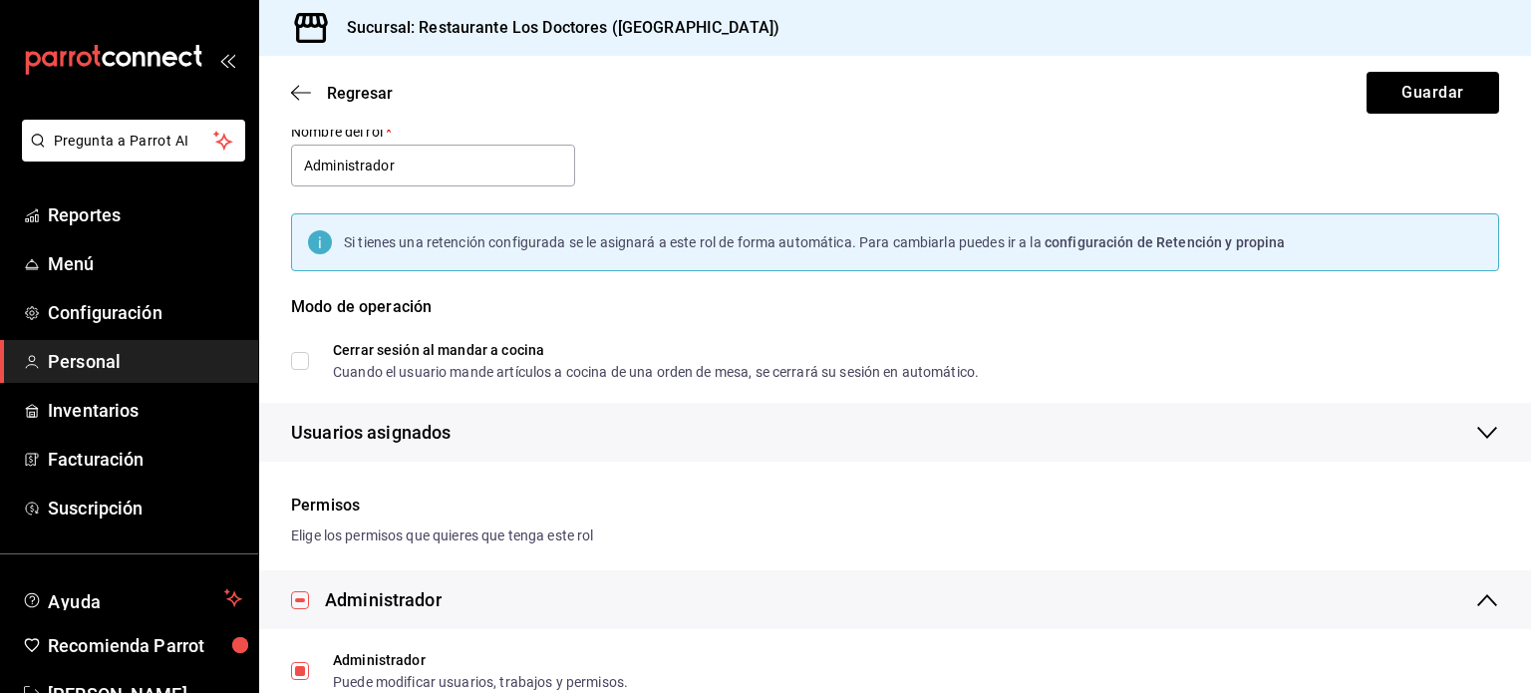
click at [1477, 429] on icon "button" at bounding box center [1487, 433] width 20 height 12
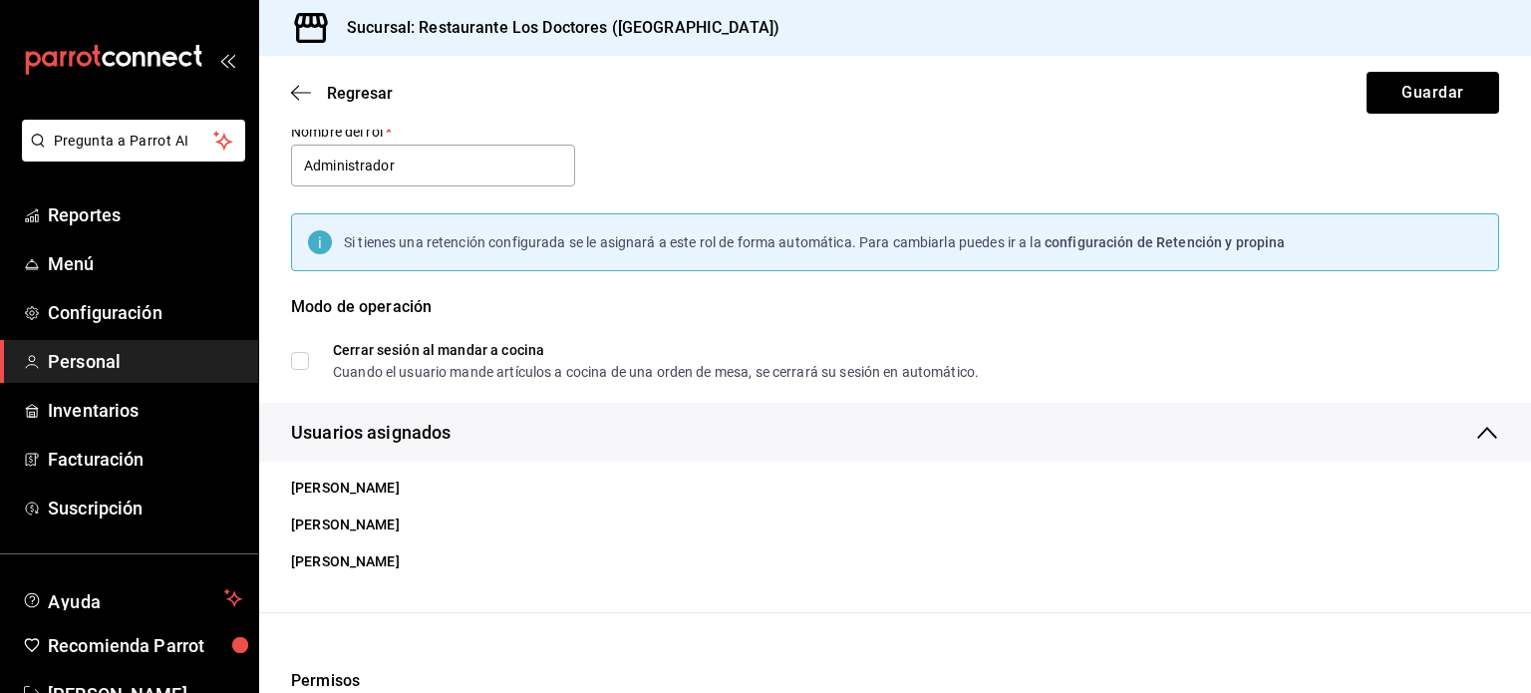
click at [1475, 429] on icon "button" at bounding box center [1487, 433] width 24 height 24
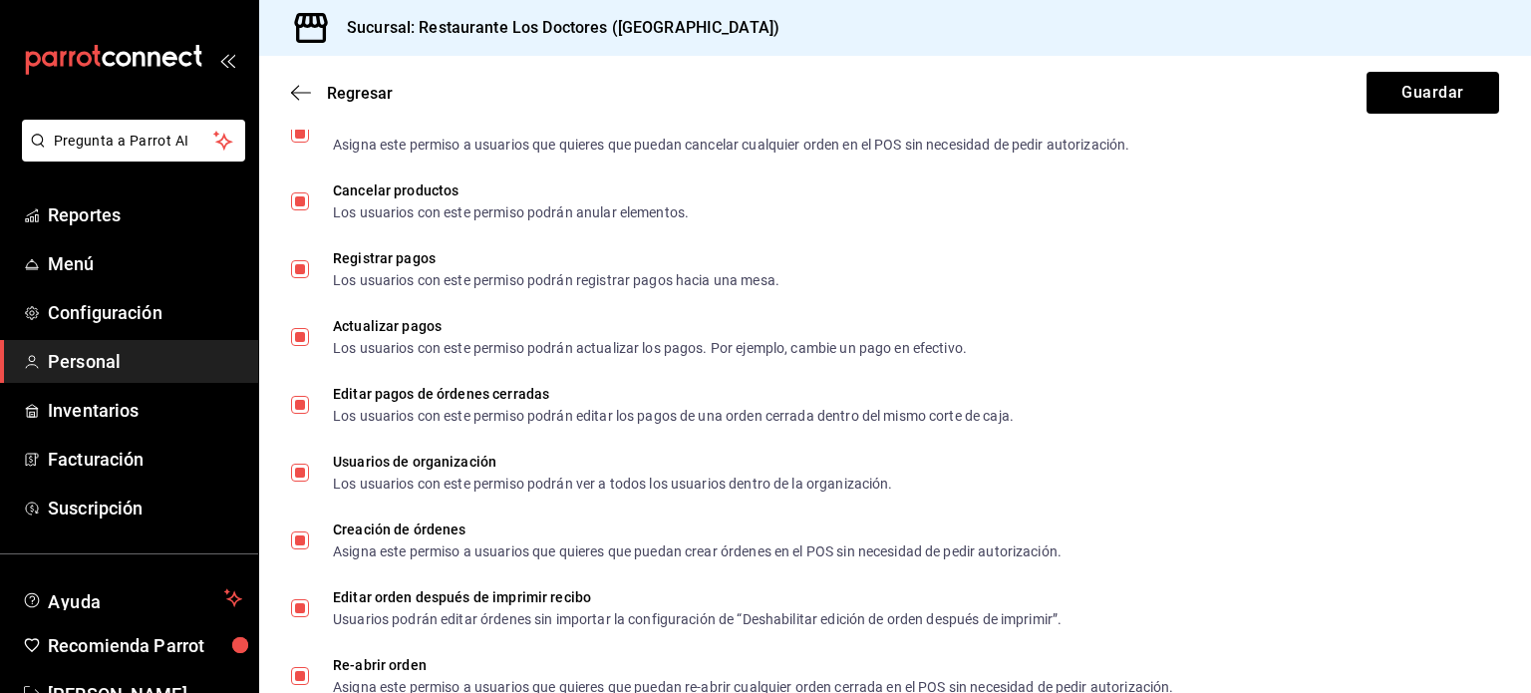
scroll to position [951, 0]
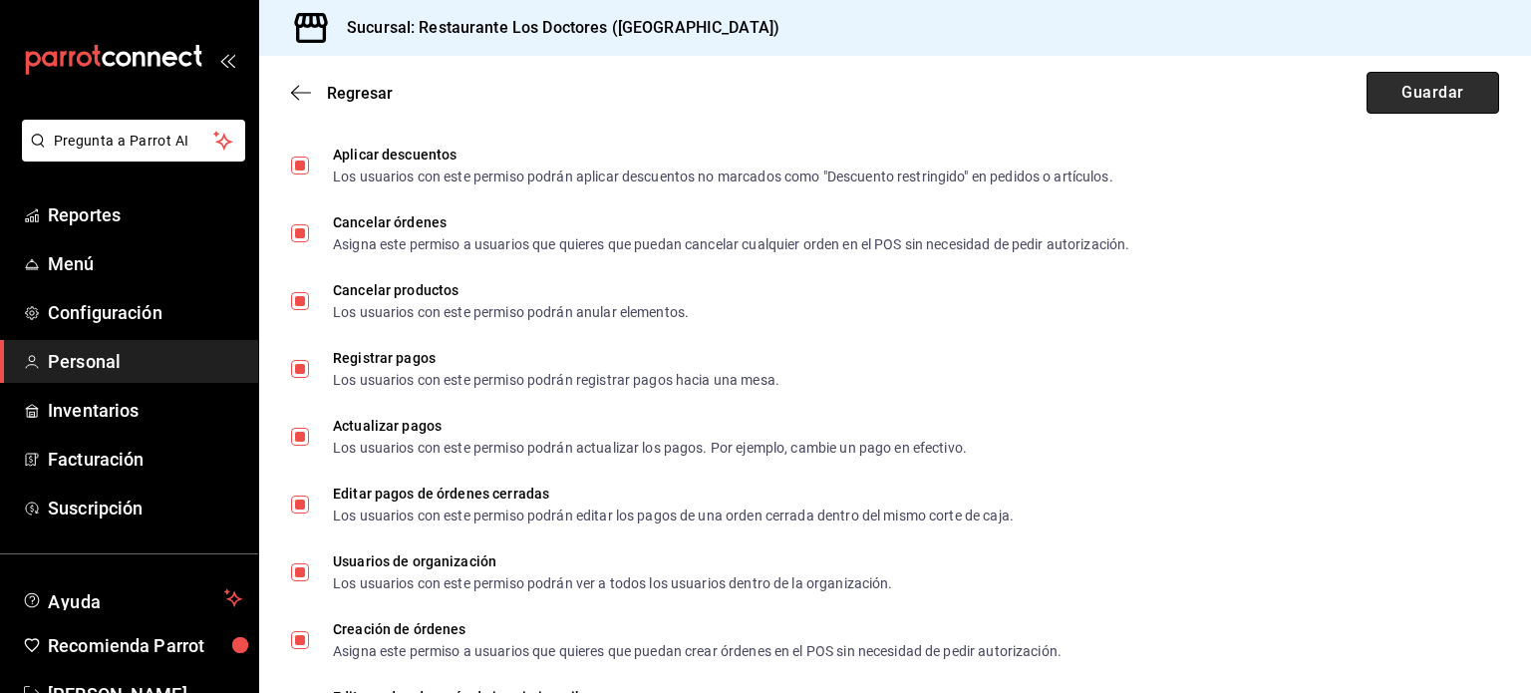
click at [1447, 84] on button "Guardar" at bounding box center [1433, 93] width 133 height 42
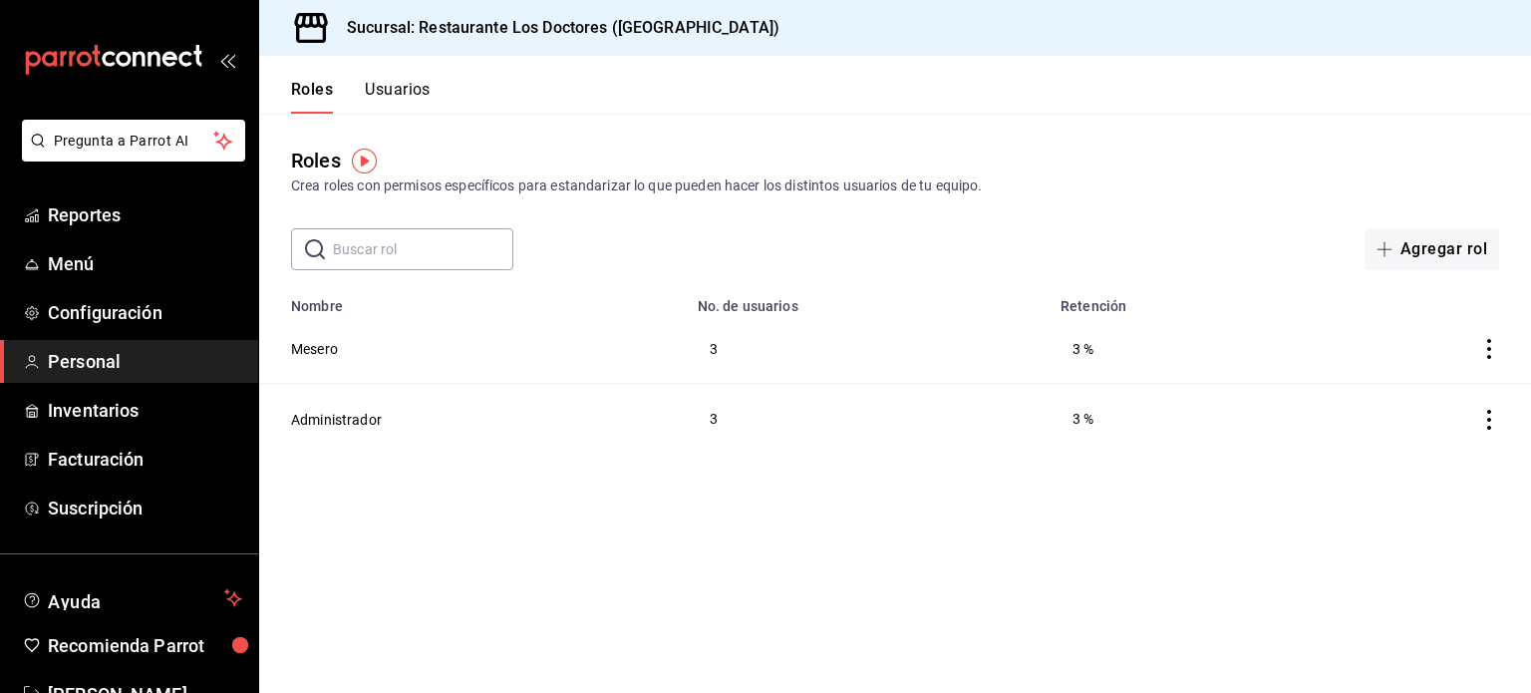
click at [405, 87] on button "Usuarios" at bounding box center [398, 97] width 66 height 34
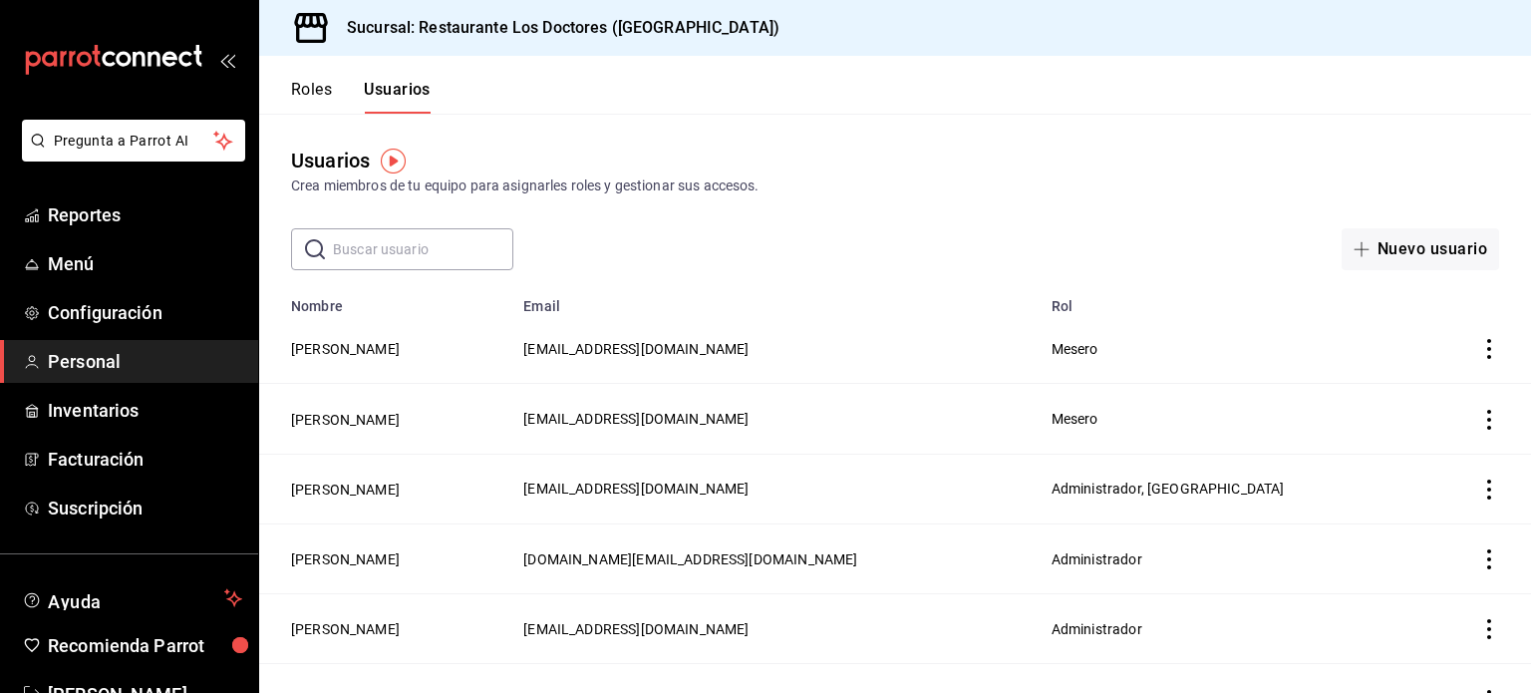
click at [1487, 489] on icon "actions" at bounding box center [1489, 489] width 4 height 20
click at [319, 90] on div at bounding box center [765, 346] width 1531 height 693
click at [332, 560] on button "Patricia Gomez" at bounding box center [345, 559] width 109 height 20
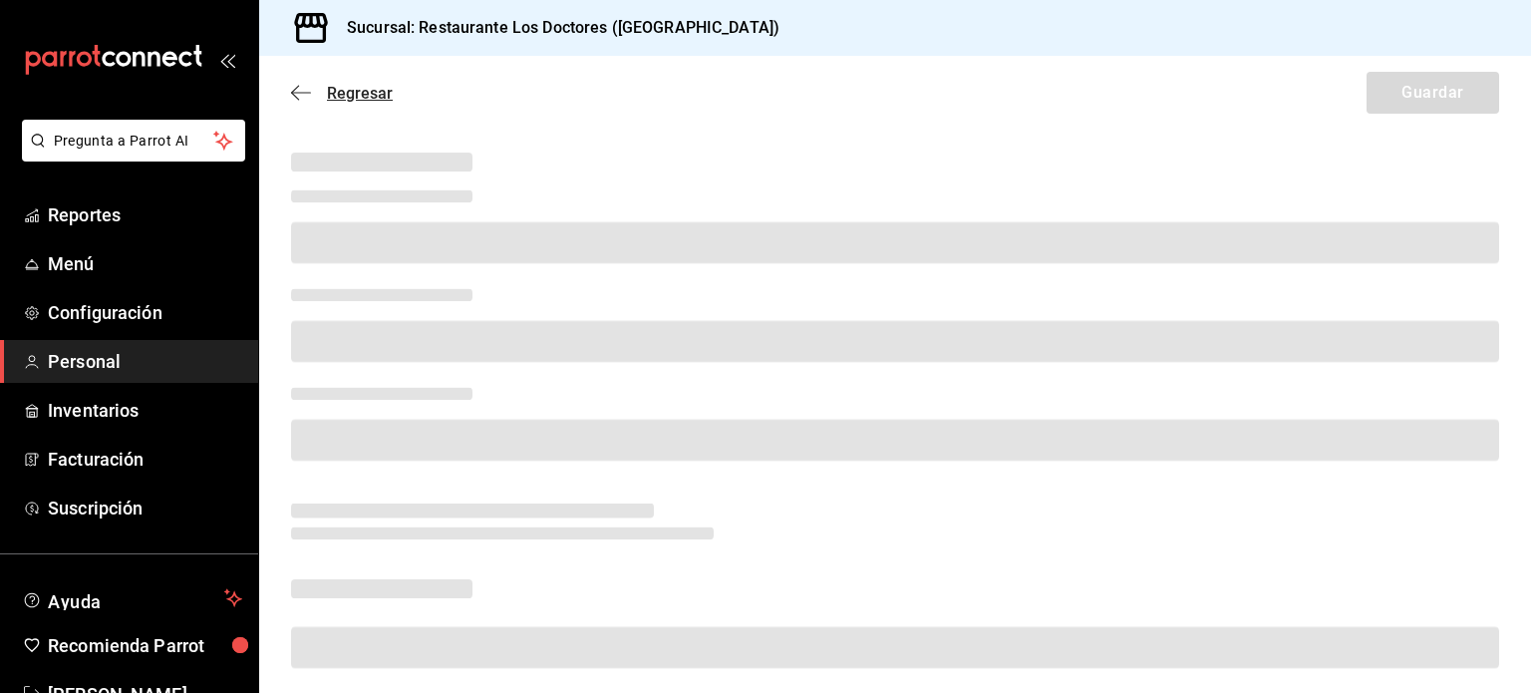
click at [351, 91] on span "Regresar" at bounding box center [360, 93] width 66 height 19
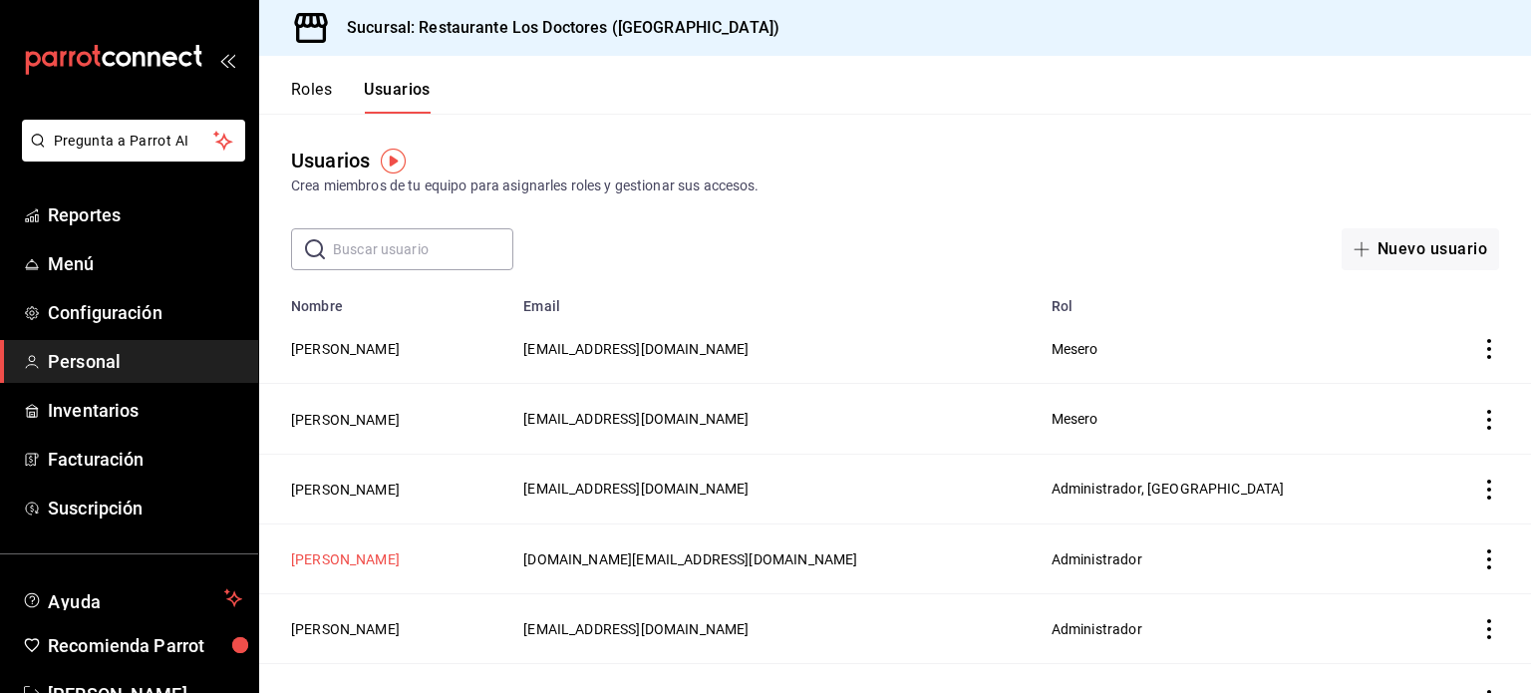
click at [312, 560] on button "Patricia Gomez" at bounding box center [345, 559] width 109 height 20
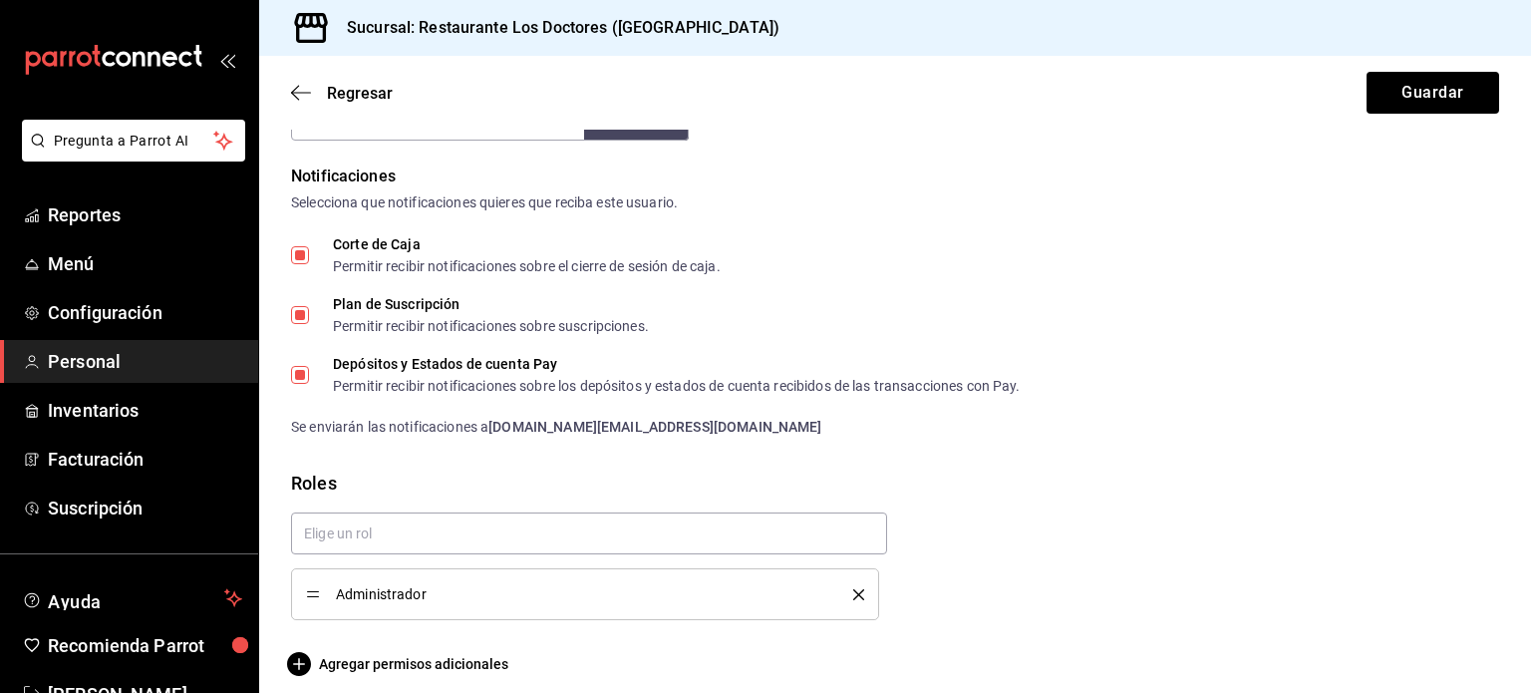
scroll to position [1010, 0]
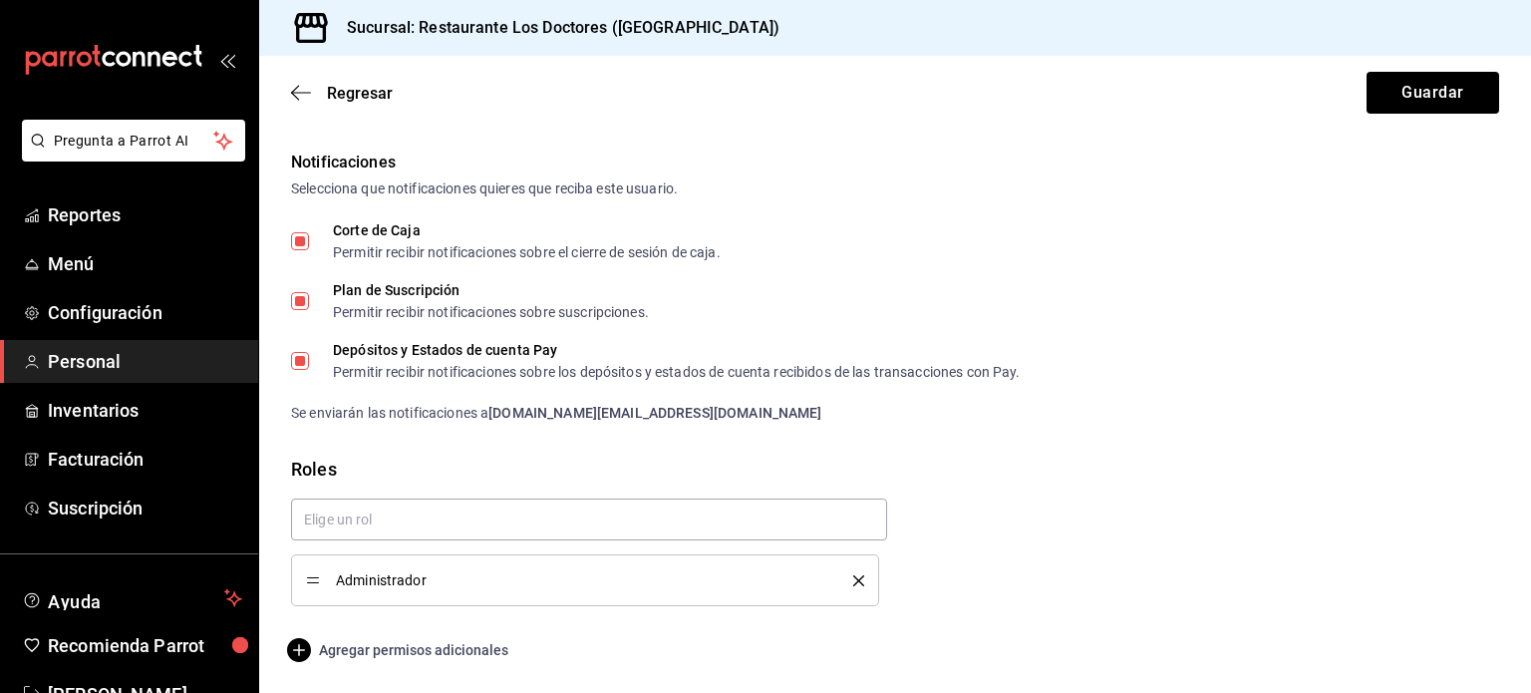
click at [350, 648] on span "Agregar permisos adicionales" at bounding box center [399, 650] width 217 height 24
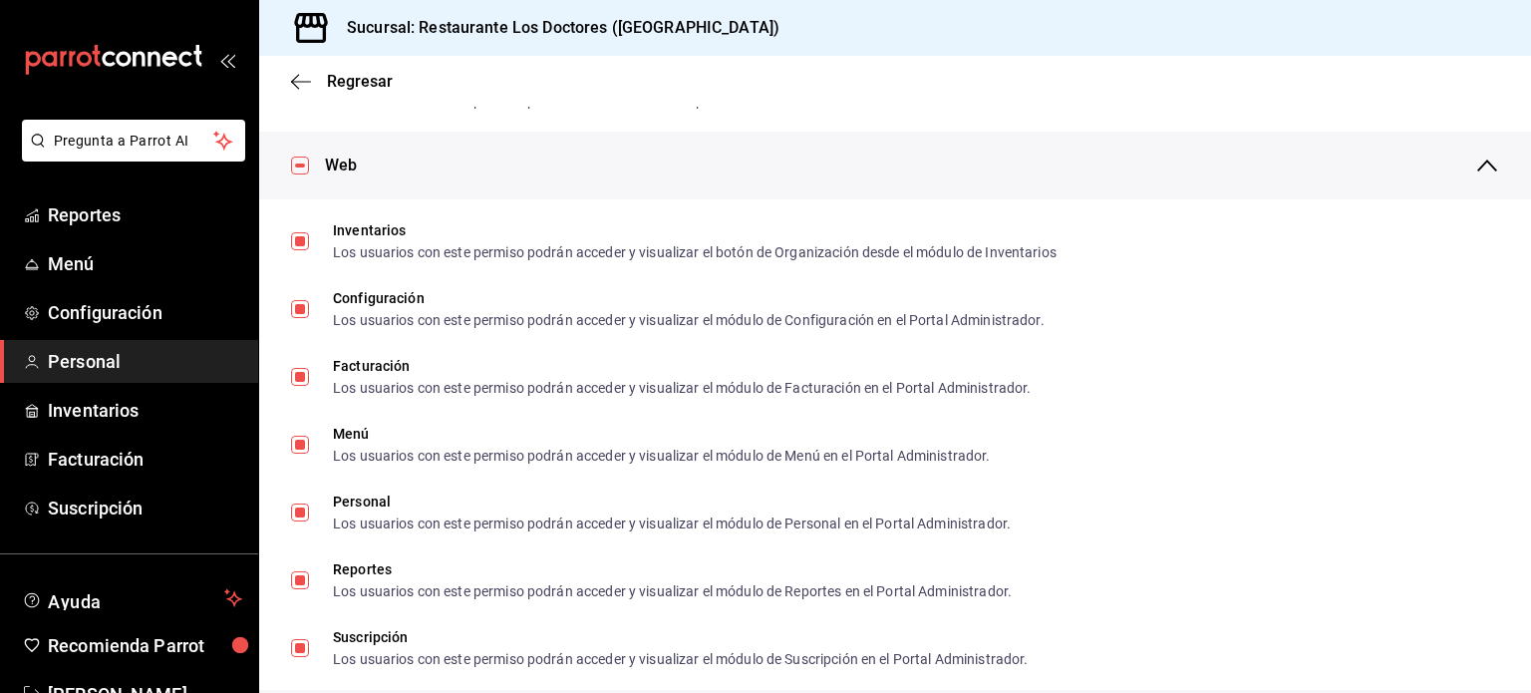
scroll to position [248, 0]
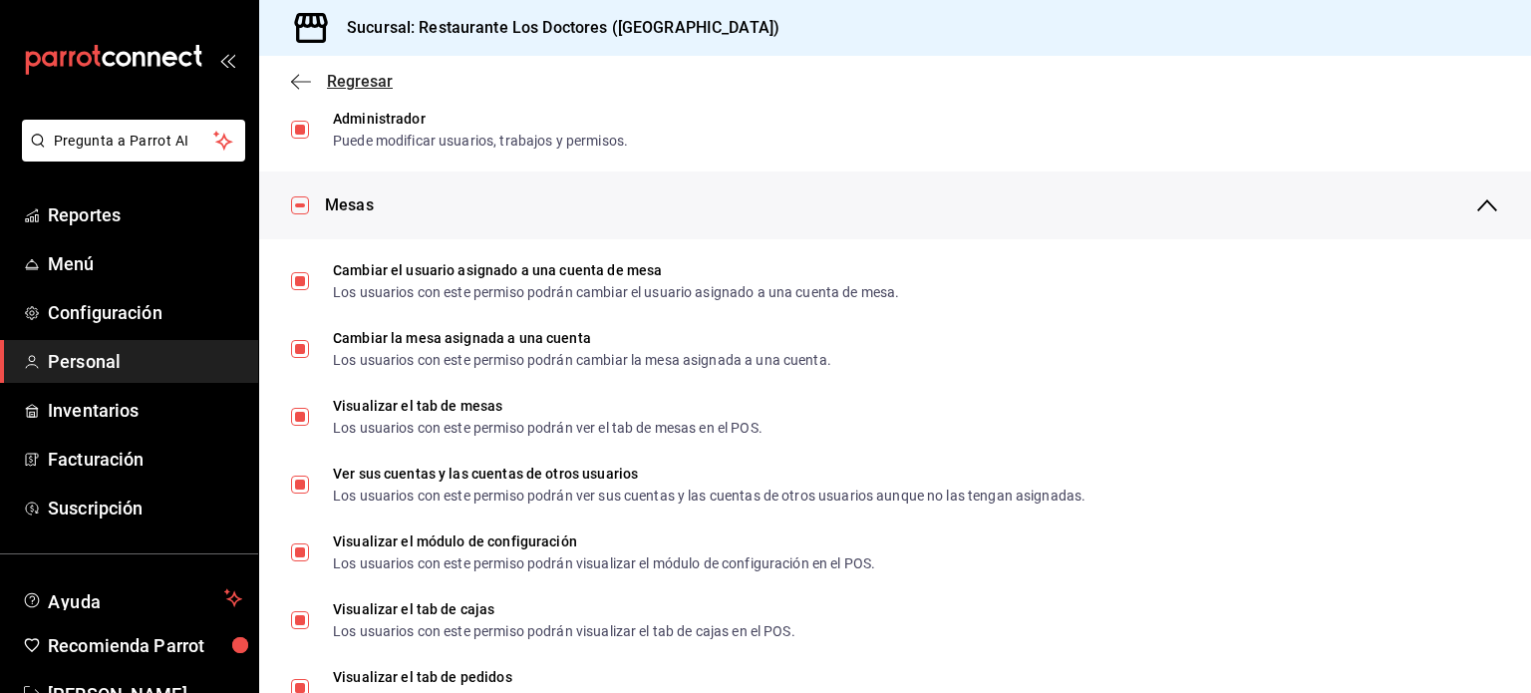
click at [345, 76] on span "Regresar" at bounding box center [360, 81] width 66 height 19
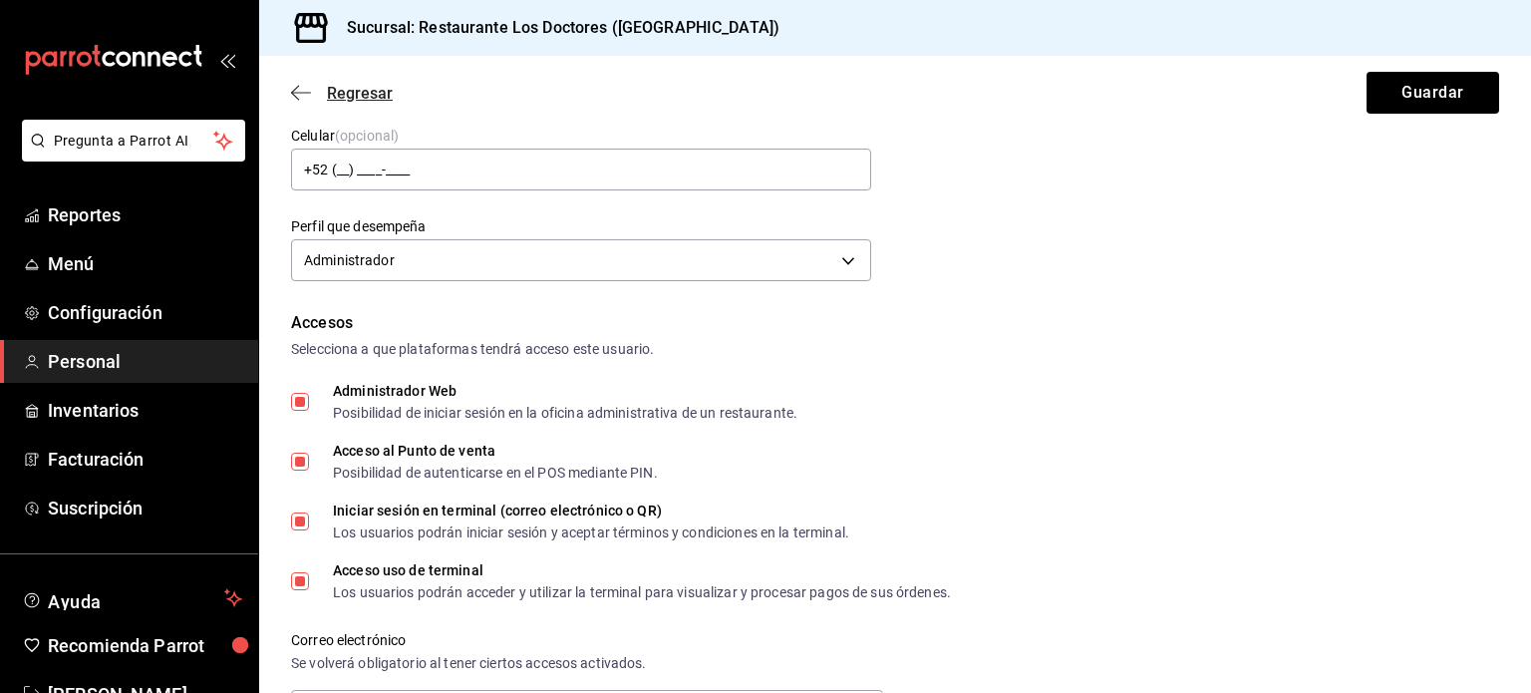
click at [336, 94] on span "Regresar" at bounding box center [360, 93] width 66 height 19
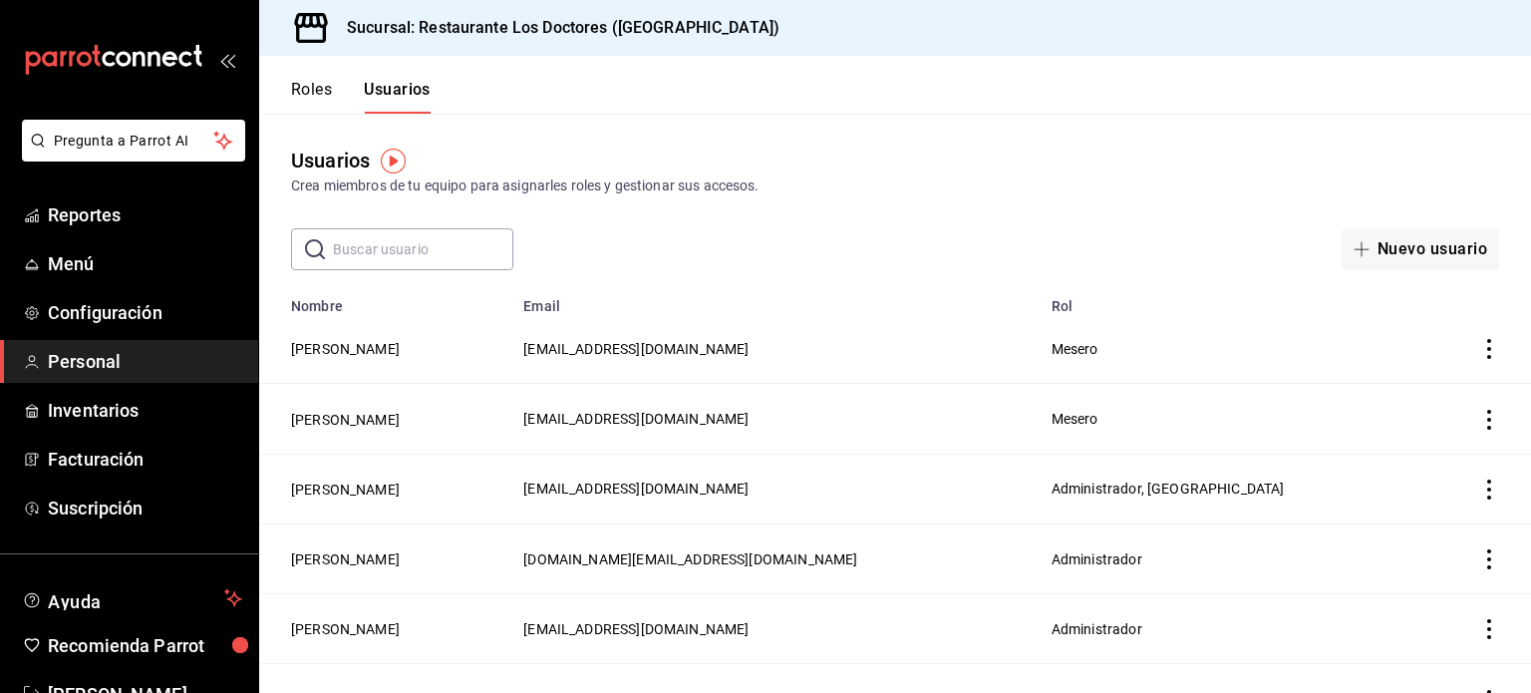
click at [308, 95] on button "Roles" at bounding box center [311, 97] width 41 height 34
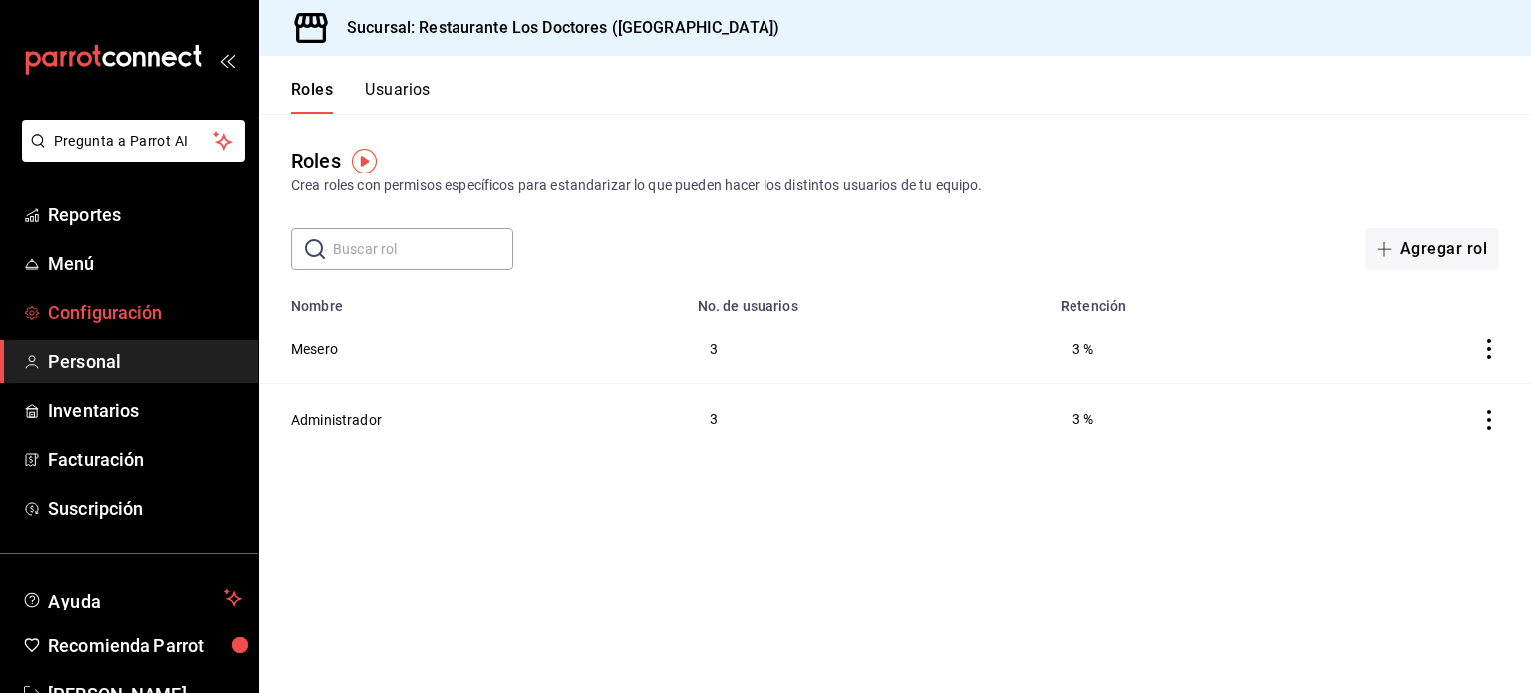
click at [84, 310] on span "Configuración" at bounding box center [145, 312] width 194 height 27
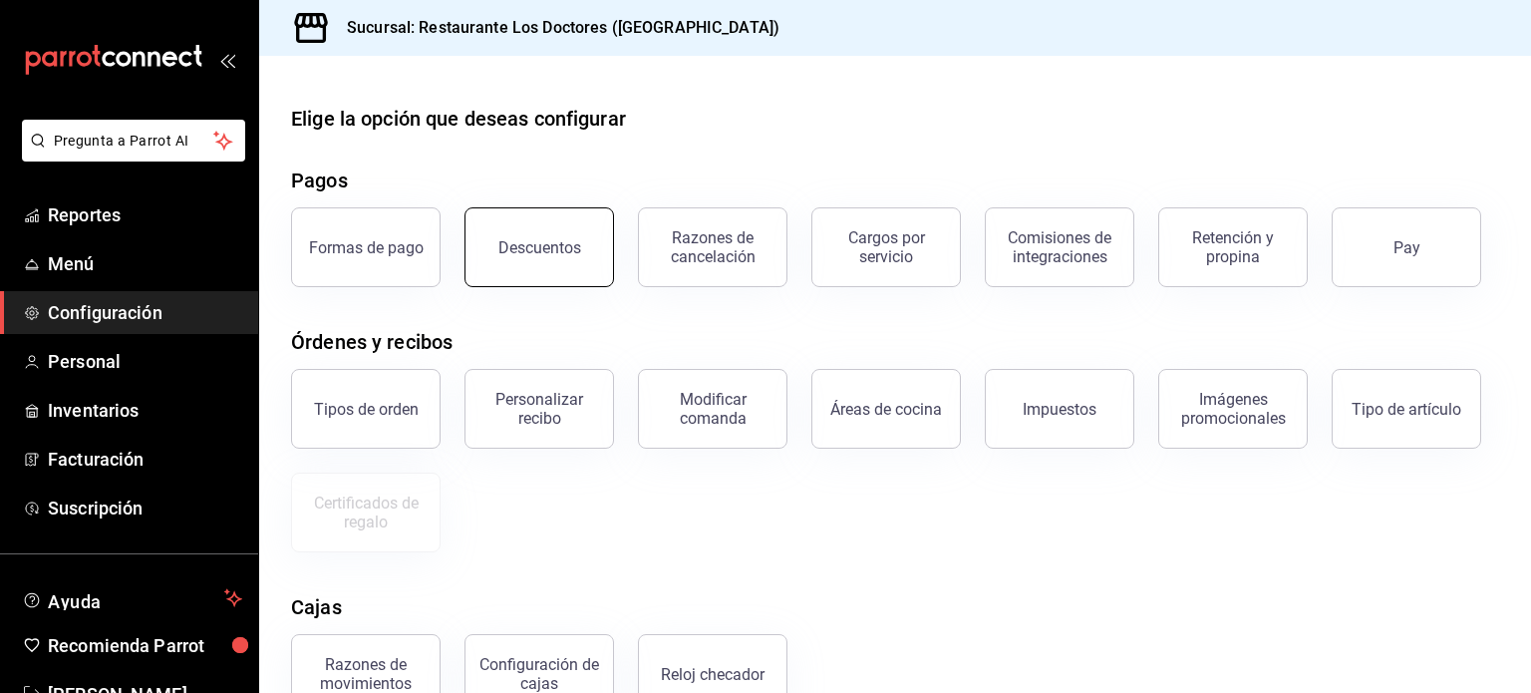
click at [581, 233] on button "Descuentos" at bounding box center [540, 247] width 150 height 80
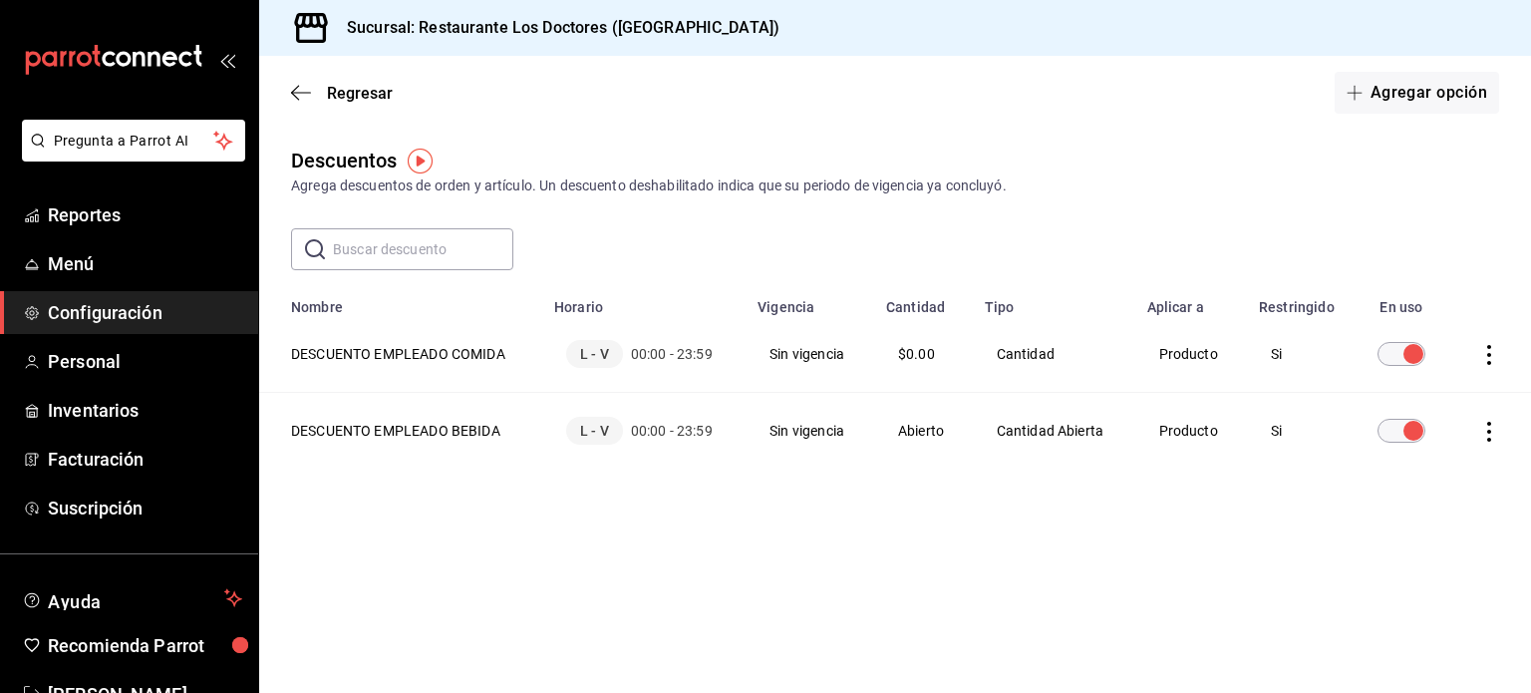
click at [1009, 502] on div "Descuentos Agrega descuentos de orden y artículo. Un descuento deshabilitado in…" at bounding box center [895, 343] width 1272 height 395
click at [1485, 350] on icon "actions" at bounding box center [1489, 355] width 20 height 20
click at [1353, 211] on div at bounding box center [765, 346] width 1531 height 693
click at [929, 355] on span "$0.00" at bounding box center [916, 354] width 37 height 16
click at [587, 353] on span "L - V" at bounding box center [594, 354] width 57 height 28
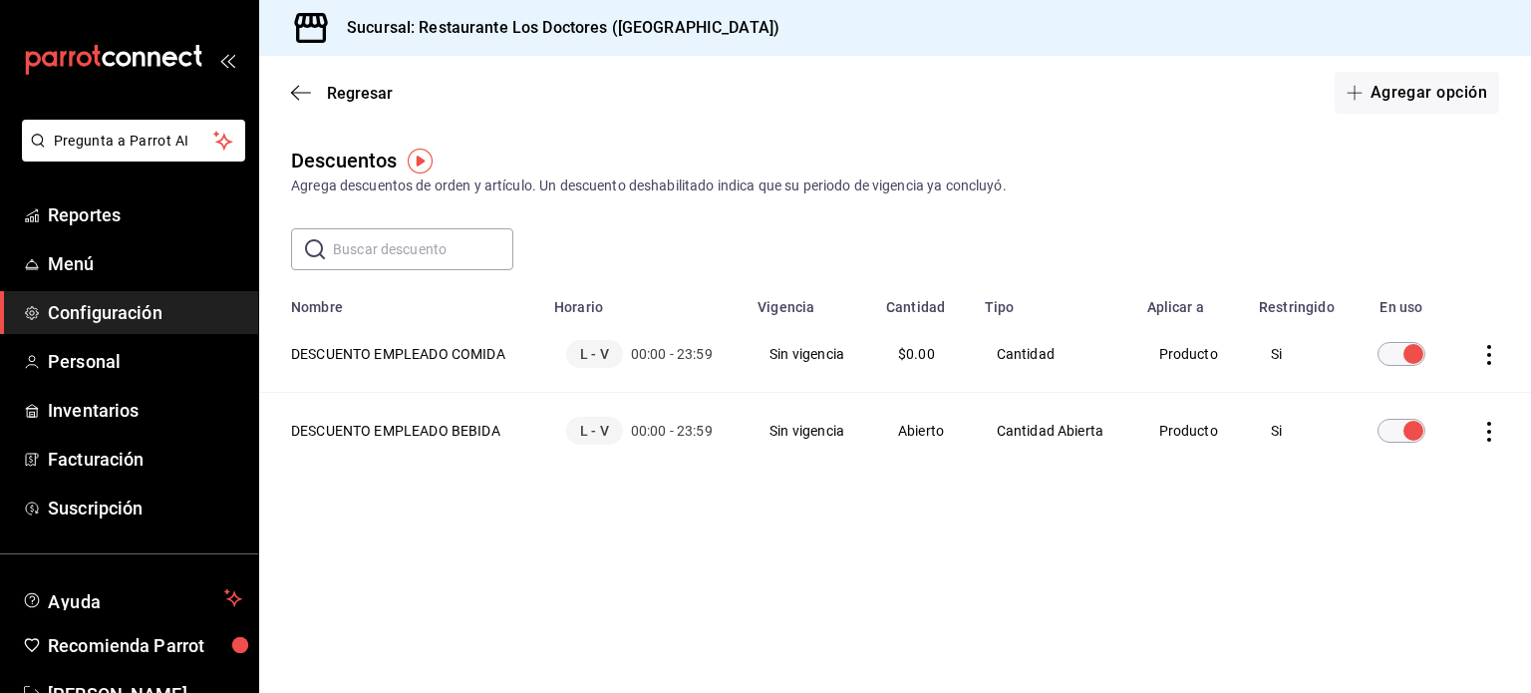
click at [444, 354] on th "DESCUENTO EMPLEADO COMIDA" at bounding box center [400, 354] width 283 height 77
click at [327, 347] on th "DESCUENTO EMPLEADO COMIDA" at bounding box center [400, 354] width 283 height 77
click at [96, 267] on span "Menú" at bounding box center [145, 263] width 194 height 27
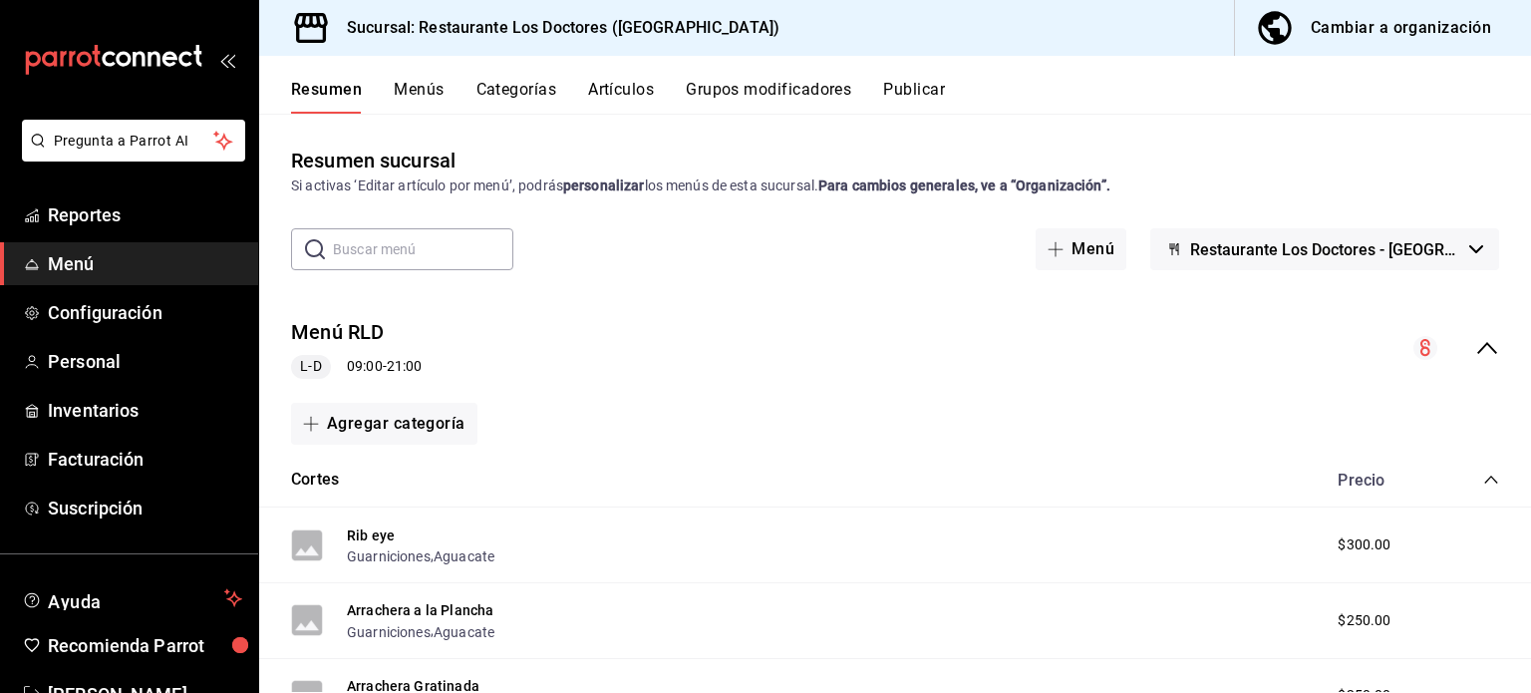
click at [622, 88] on button "Artículos" at bounding box center [621, 97] width 66 height 34
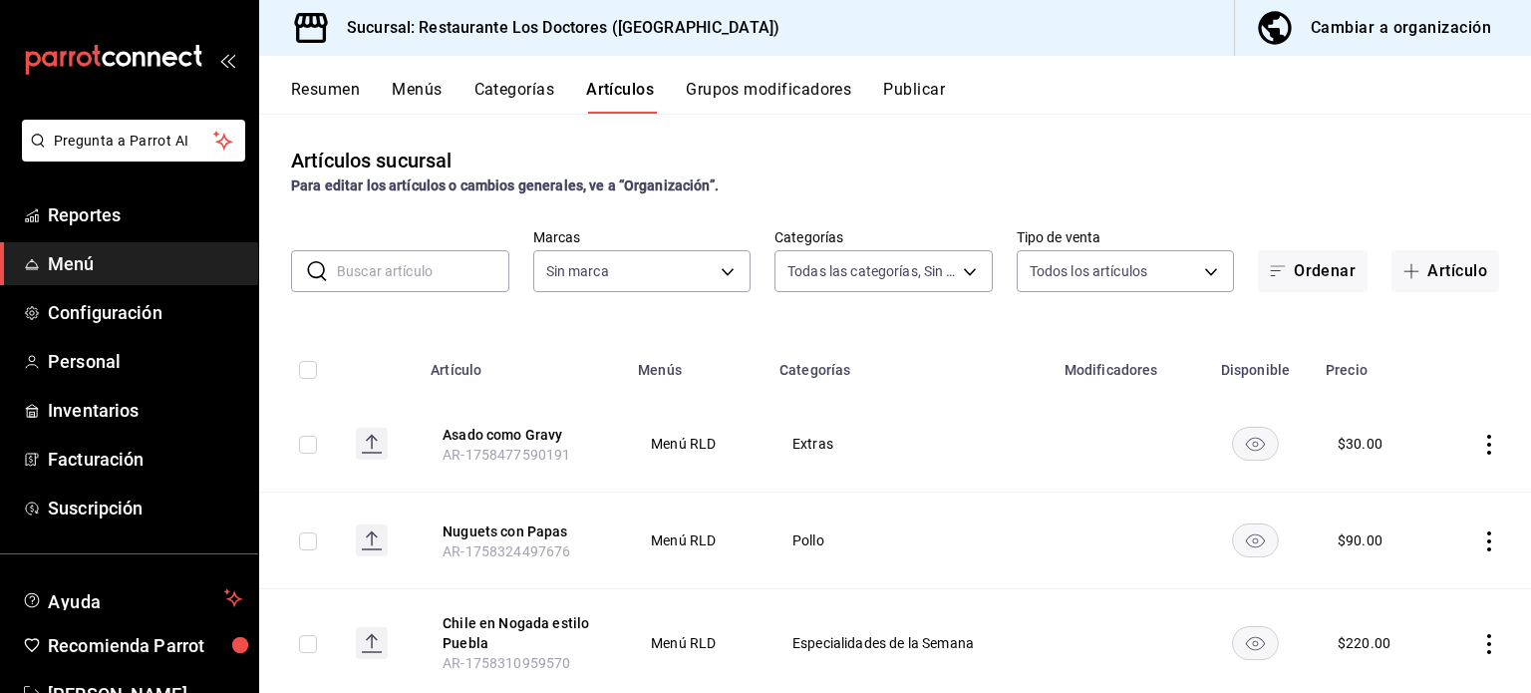
type input "e40f68c4-5470-4488-bb64-5a0d73682263,e37cb4b1-52e9-4afe-84ec-c260813ff584,0ed72…"
type input "269702e0-5912-4416-965b-3ce4215a42b7"
click at [463, 436] on button "Asado como Gravy" at bounding box center [522, 435] width 159 height 20
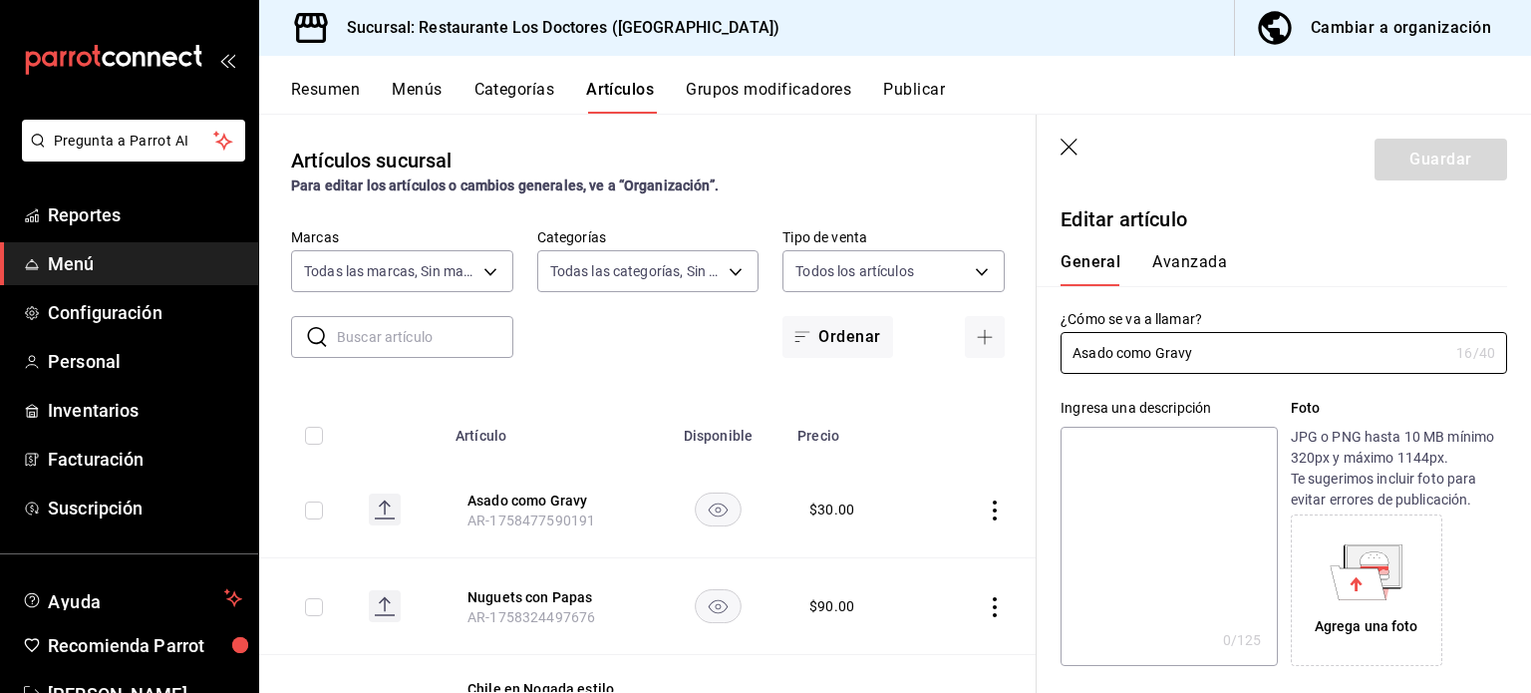
type input "$30.00"
radio input "false"
radio input "true"
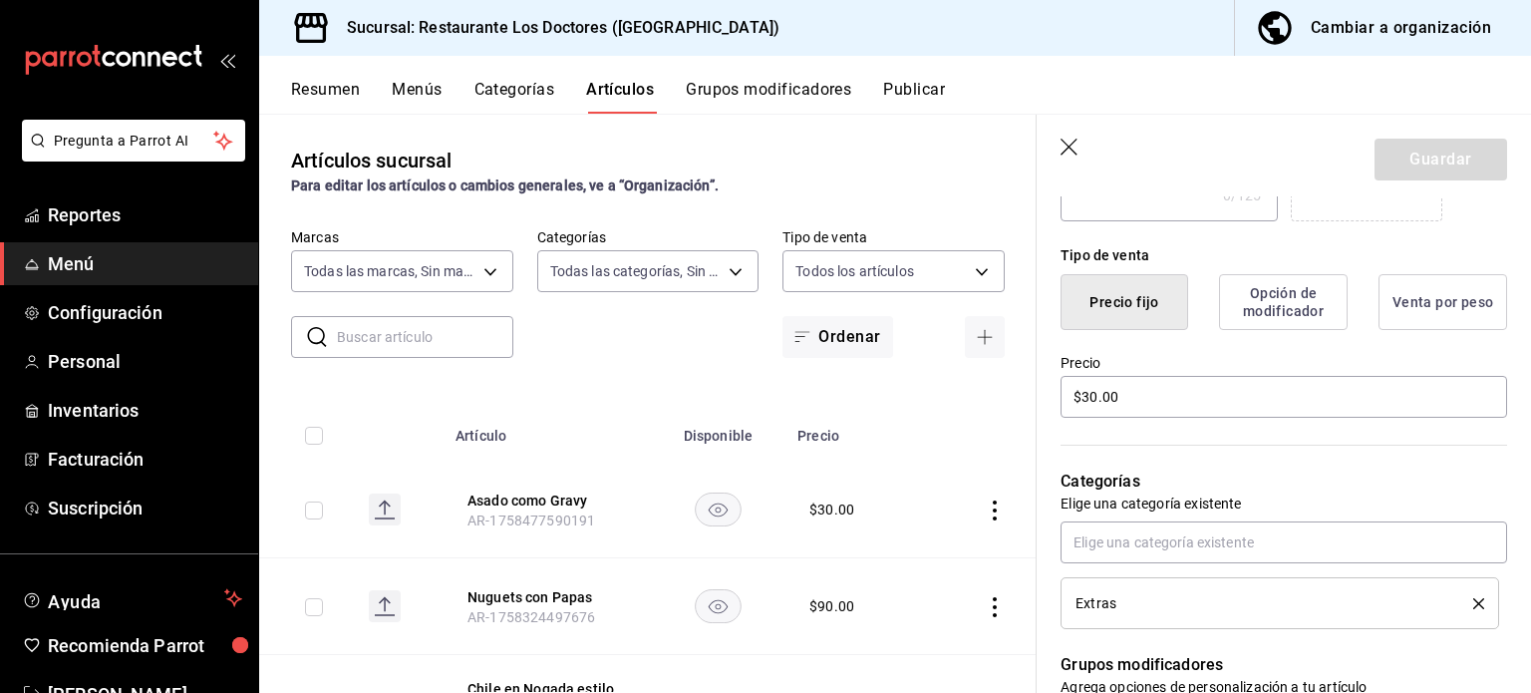
scroll to position [399, 0]
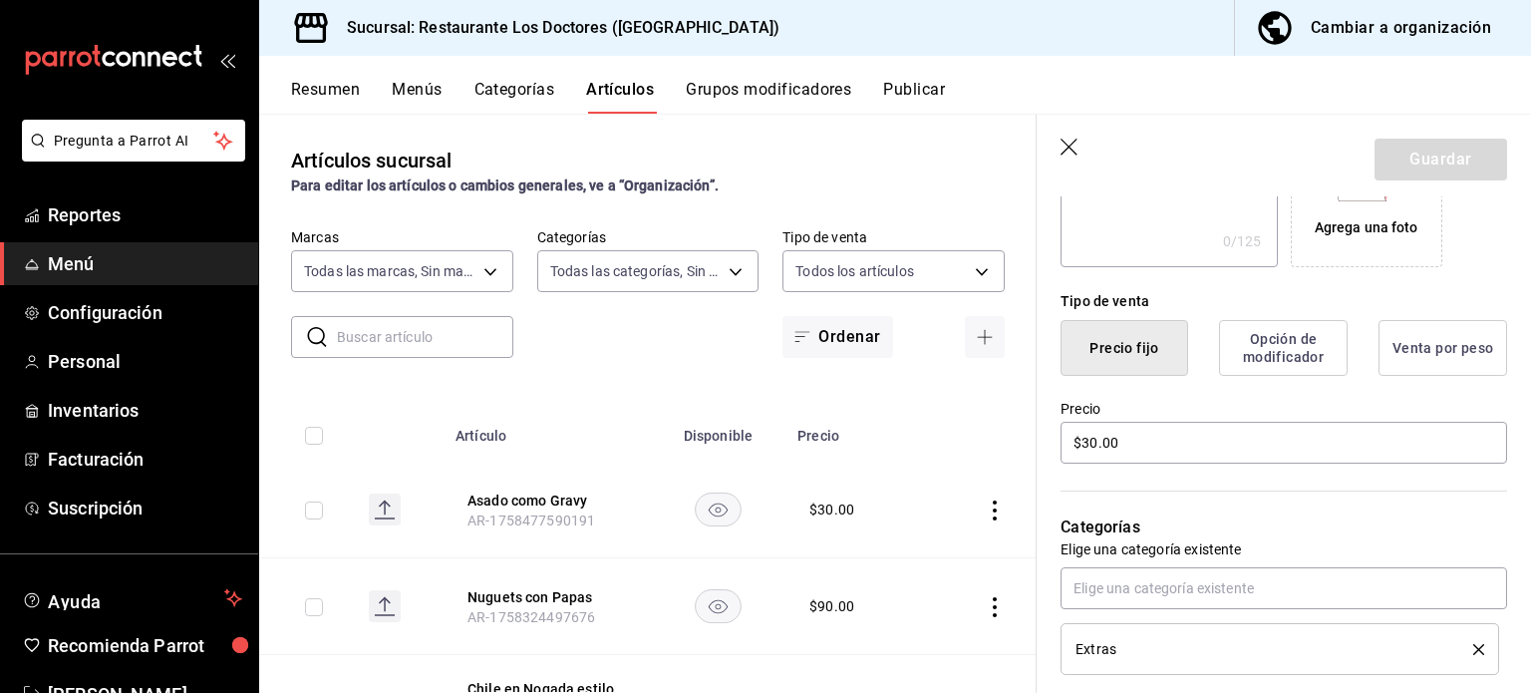
click at [1297, 342] on button "Opción de modificador" at bounding box center [1283, 348] width 129 height 56
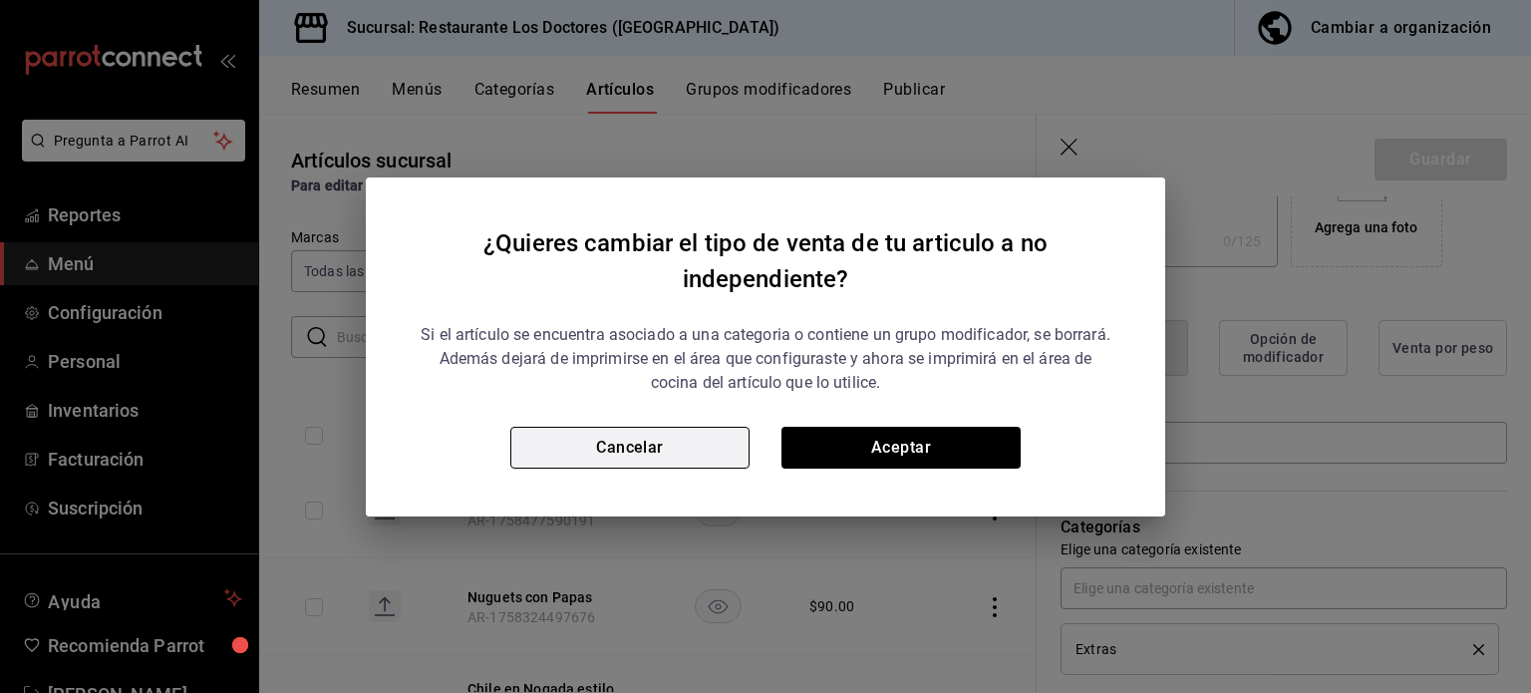
click at [628, 447] on button "Cancelar" at bounding box center [629, 448] width 239 height 42
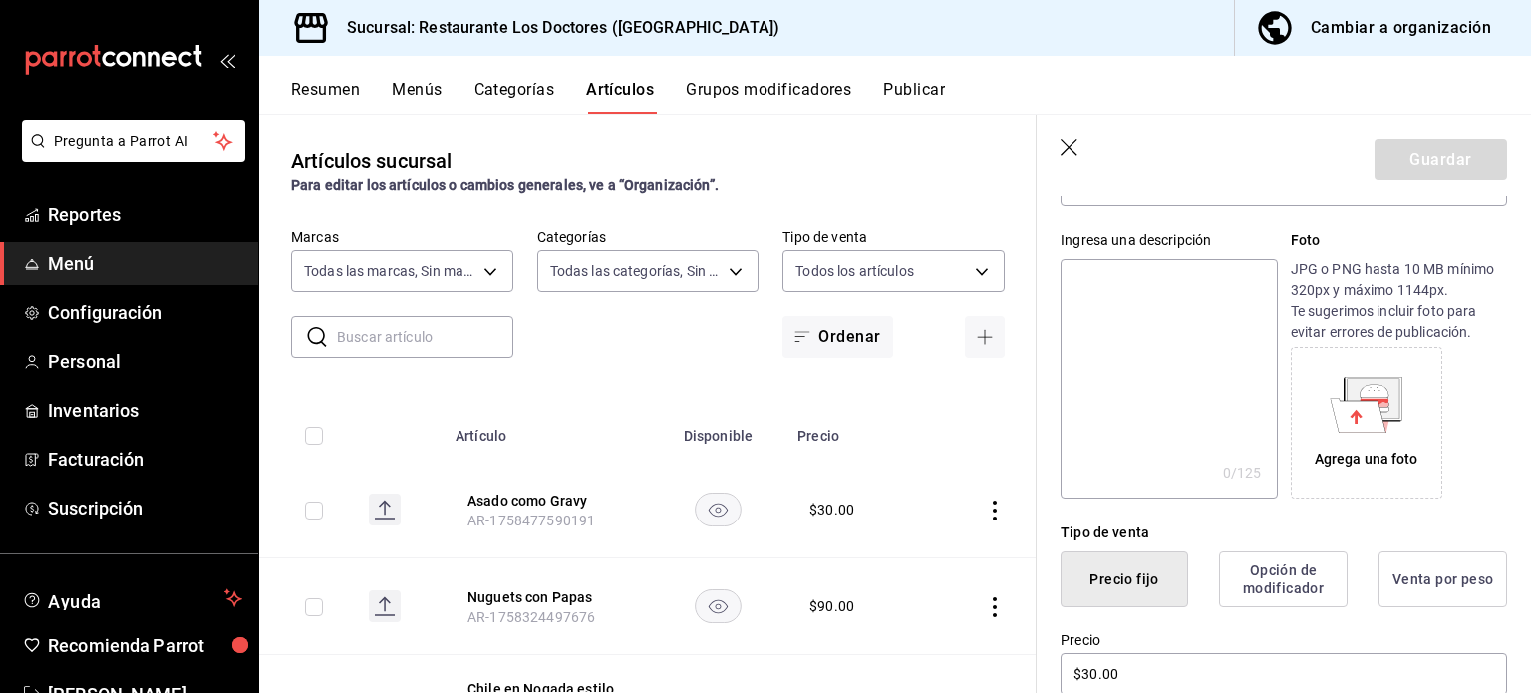
scroll to position [0, 0]
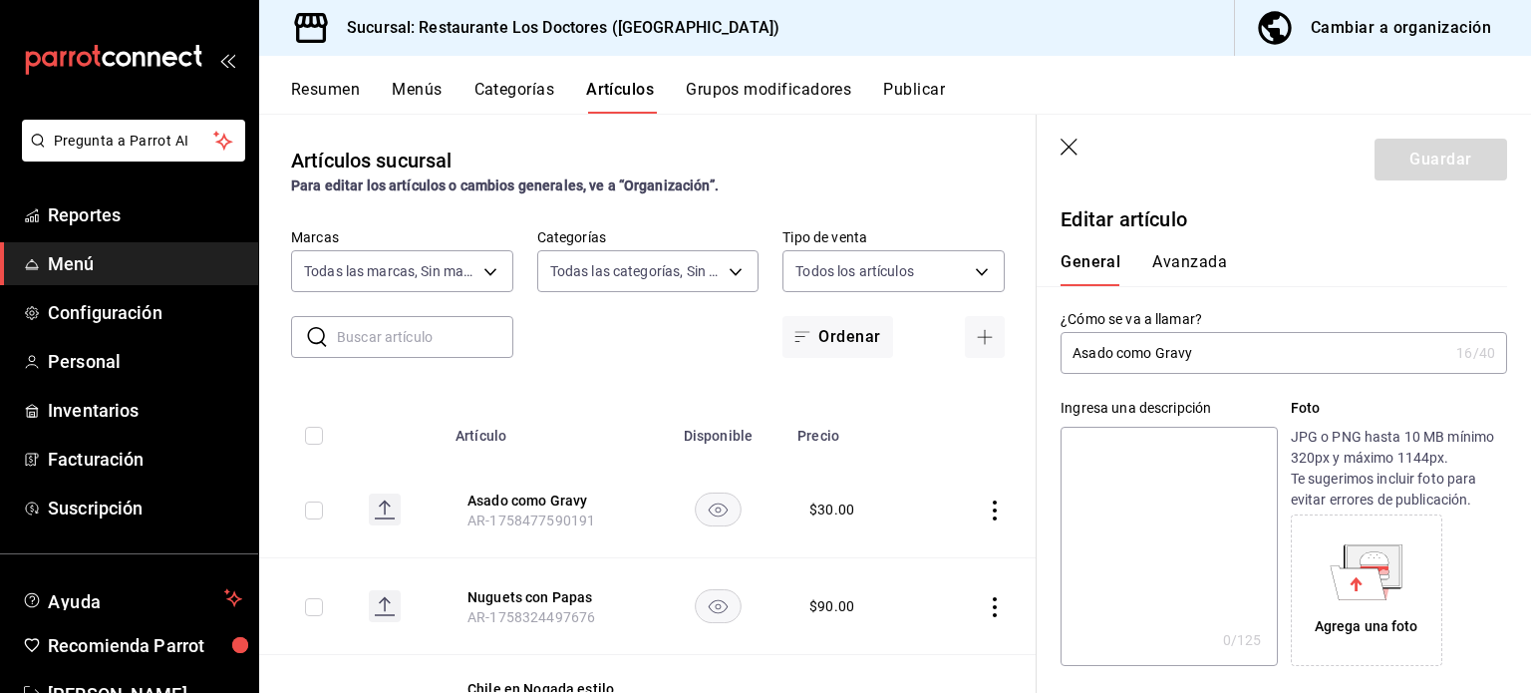
click at [1194, 266] on button "Avanzada" at bounding box center [1189, 269] width 75 height 34
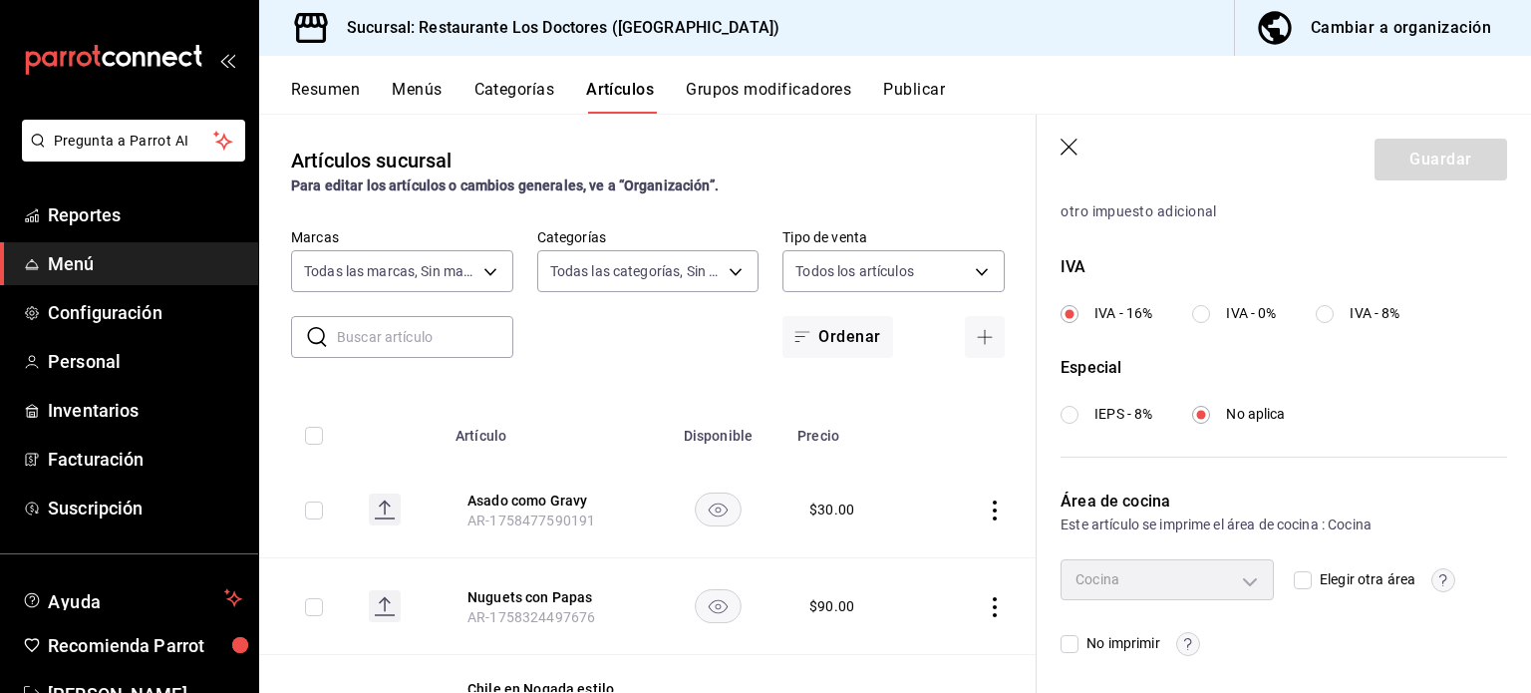
scroll to position [714, 0]
click at [1066, 162] on header "Guardar" at bounding box center [1284, 156] width 494 height 82
click at [1069, 143] on icon "button" at bounding box center [1071, 149] width 20 height 20
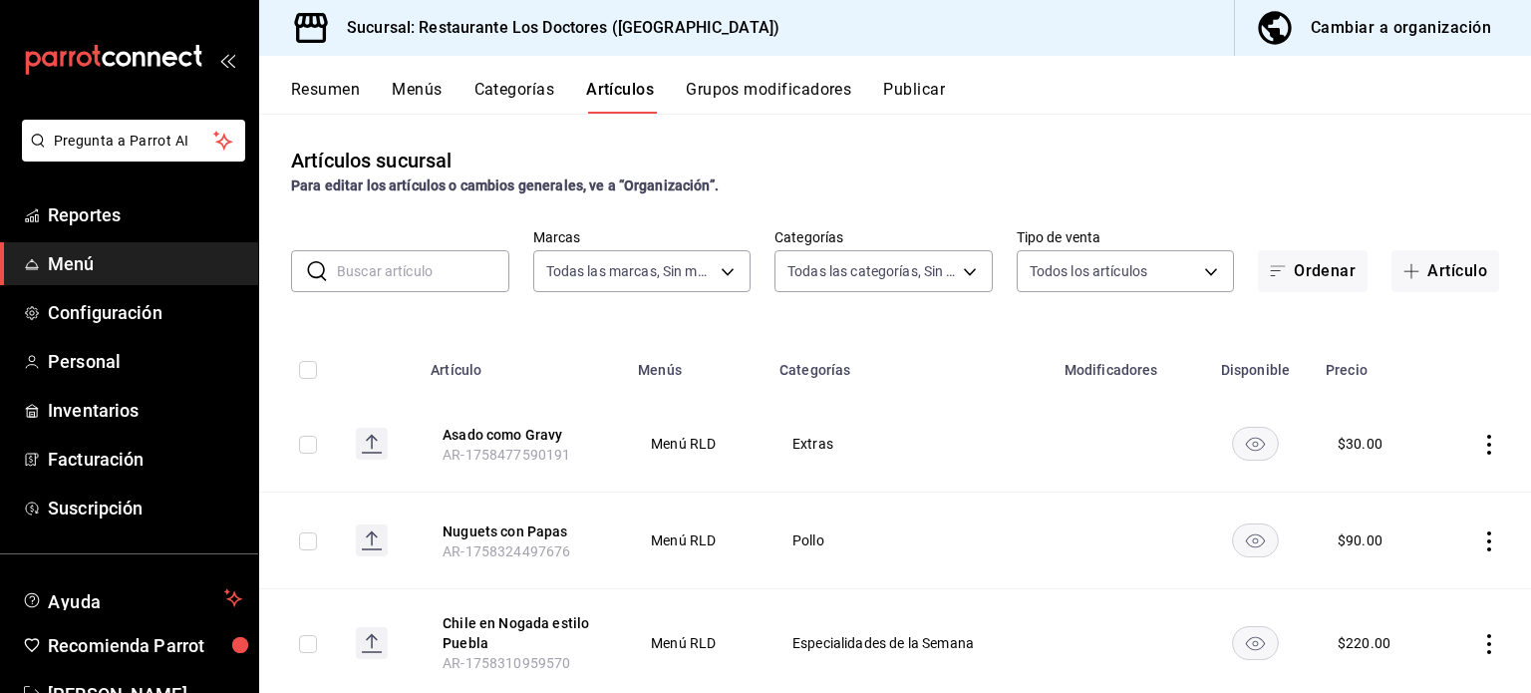
click at [925, 83] on button "Publicar" at bounding box center [914, 97] width 62 height 34
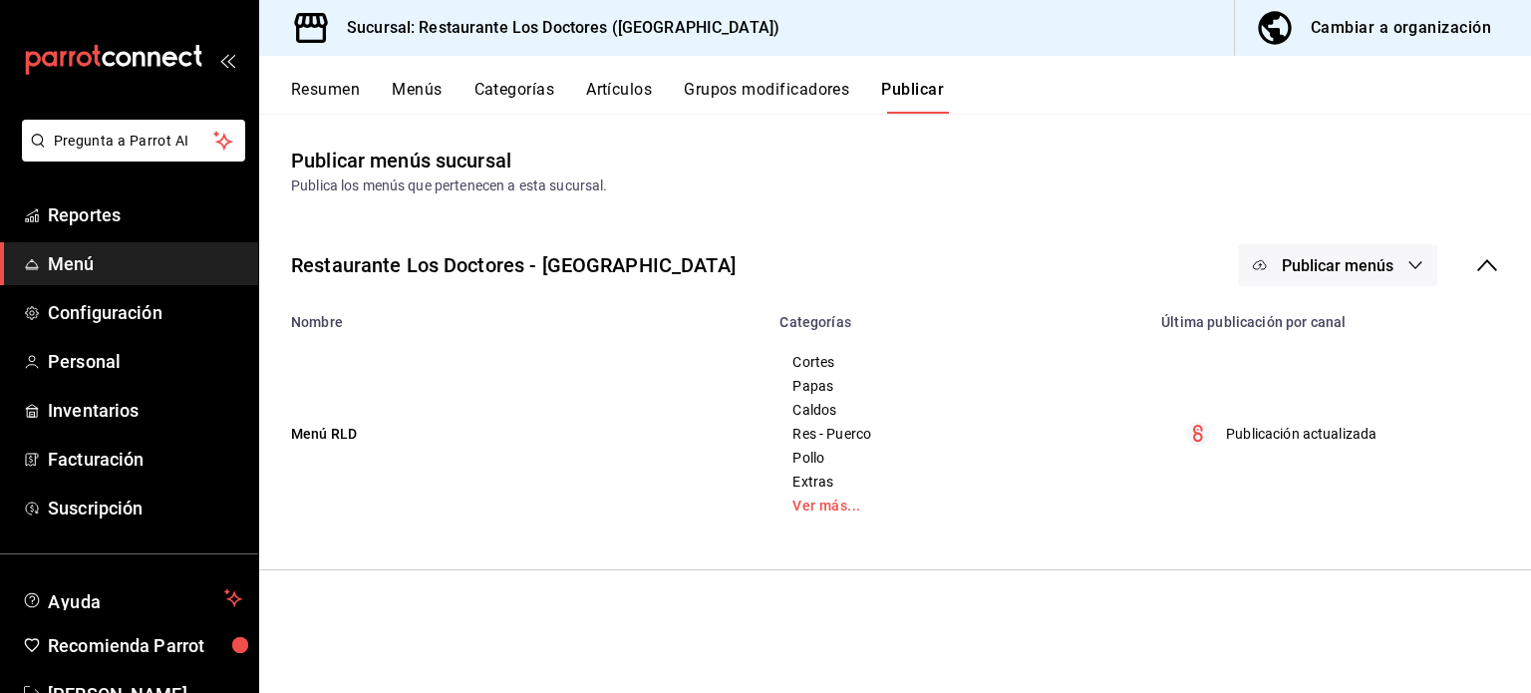
click at [1401, 265] on button "Publicar menús" at bounding box center [1337, 265] width 199 height 42
click at [1403, 264] on div at bounding box center [765, 346] width 1531 height 693
click at [344, 86] on button "Resumen" at bounding box center [325, 97] width 69 height 34
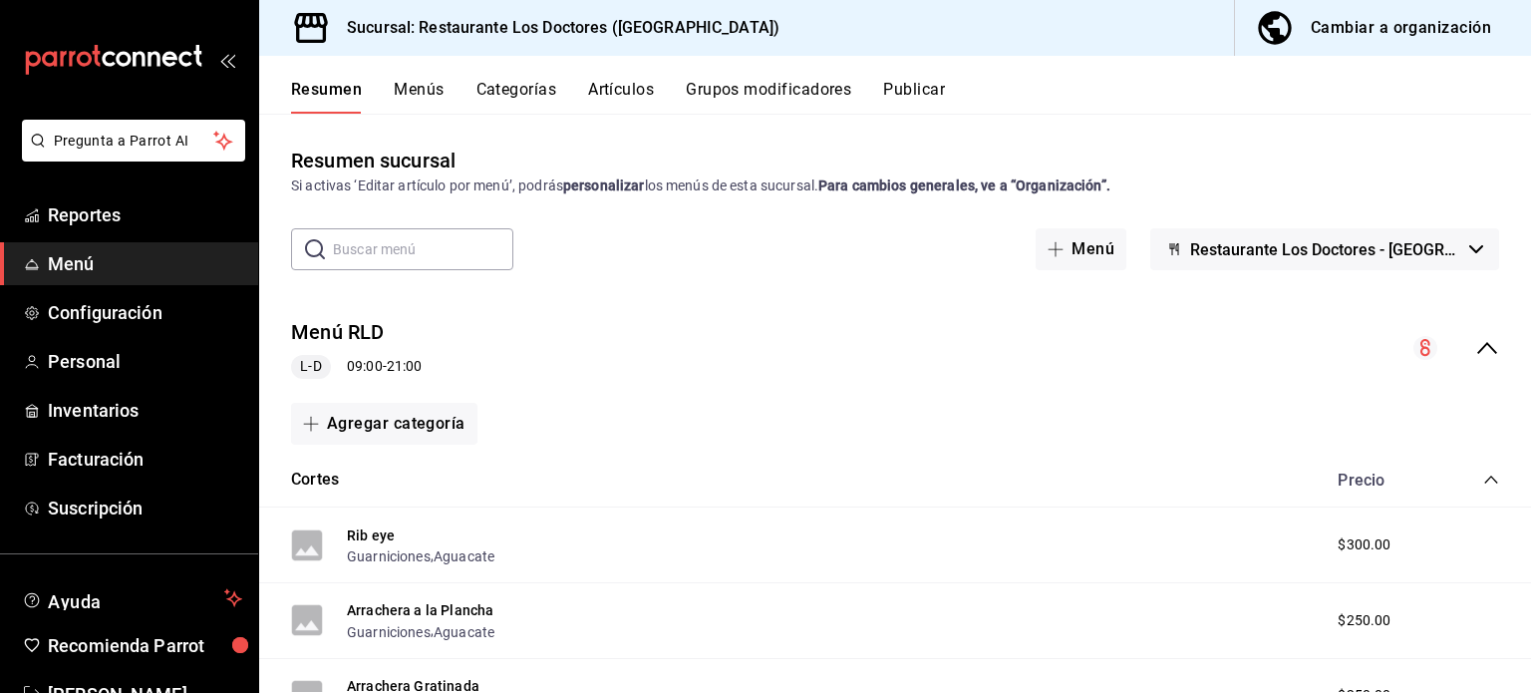
click at [418, 90] on button "Menús" at bounding box center [419, 97] width 50 height 34
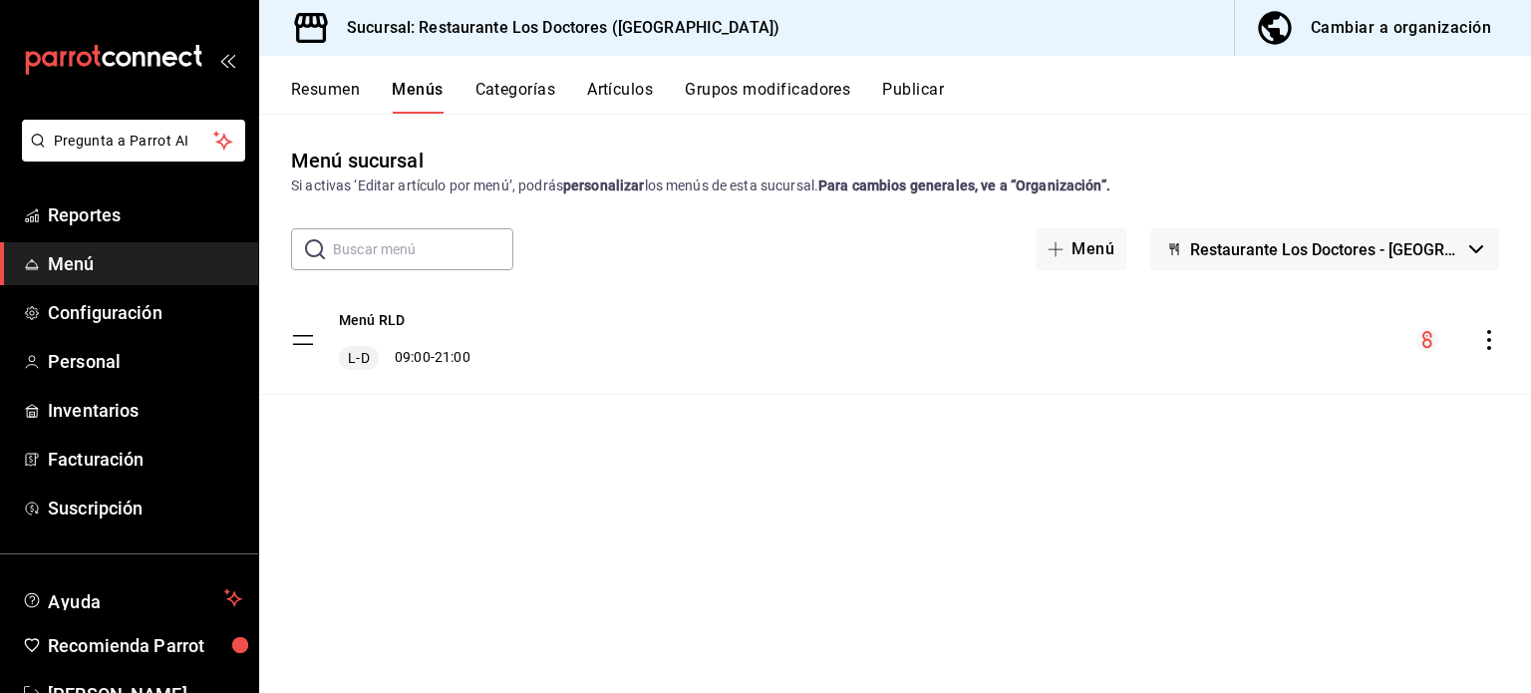
click at [524, 87] on button "Categorías" at bounding box center [515, 97] width 81 height 34
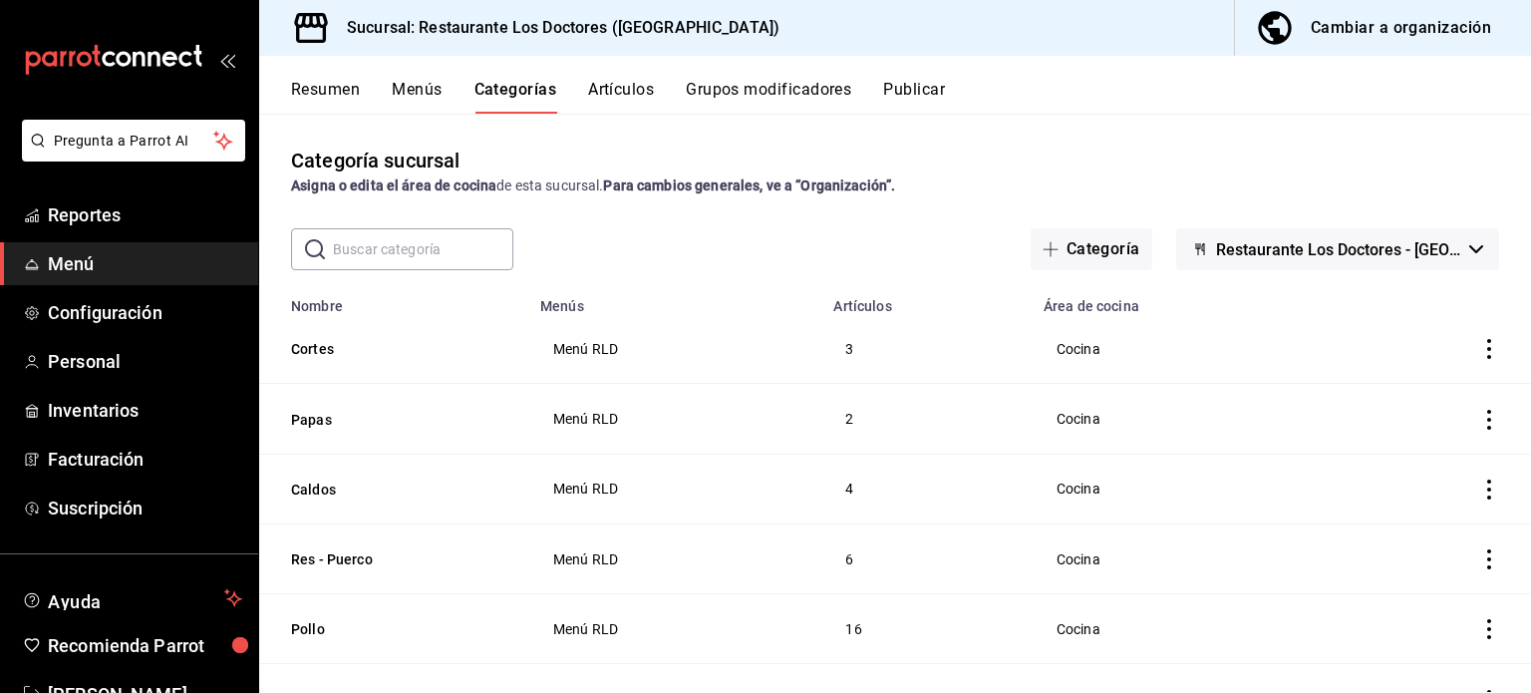
click at [629, 84] on button "Artículos" at bounding box center [621, 97] width 66 height 34
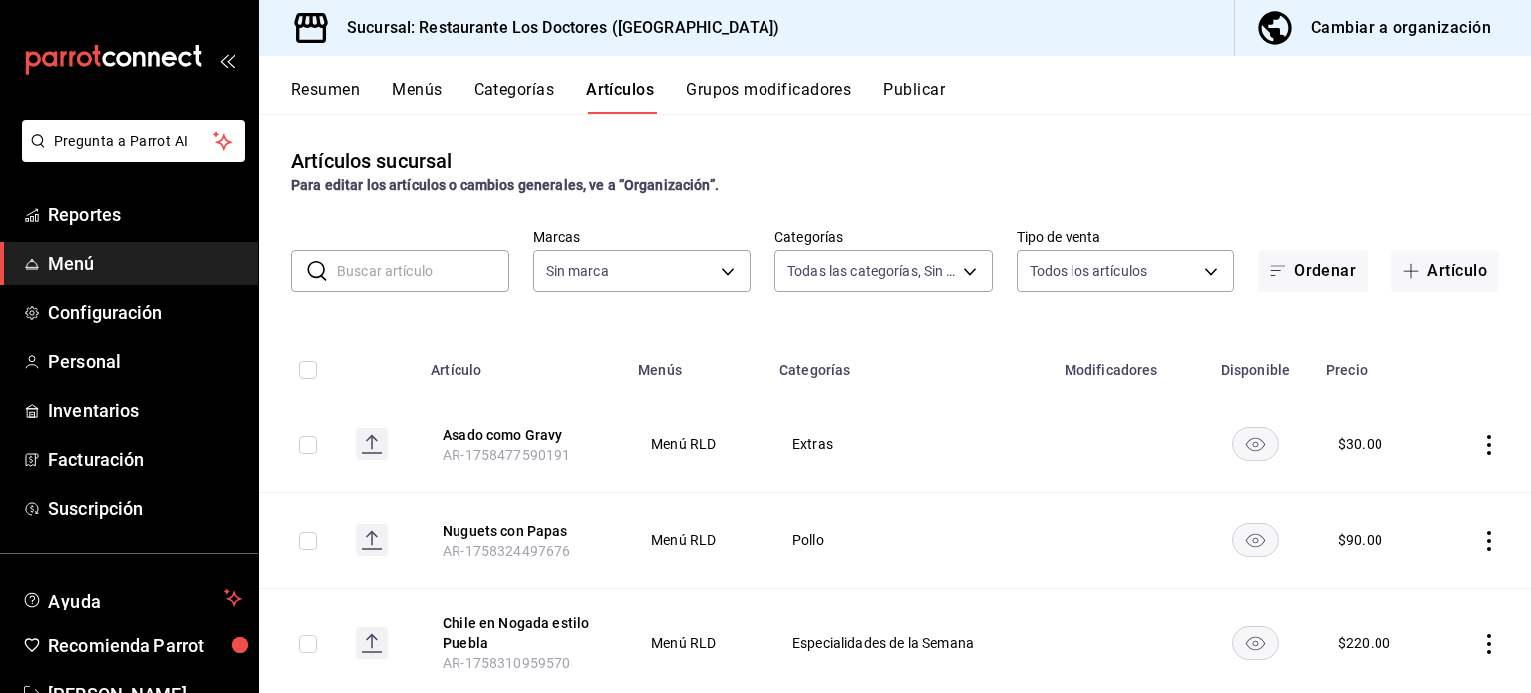
type input "e40f68c4-5470-4488-bb64-5a0d73682263,e37cb4b1-52e9-4afe-84ec-c260813ff584,0ed72…"
type input "269702e0-5912-4416-965b-3ce4215a42b7"
click at [99, 308] on span "Configuración" at bounding box center [145, 312] width 194 height 27
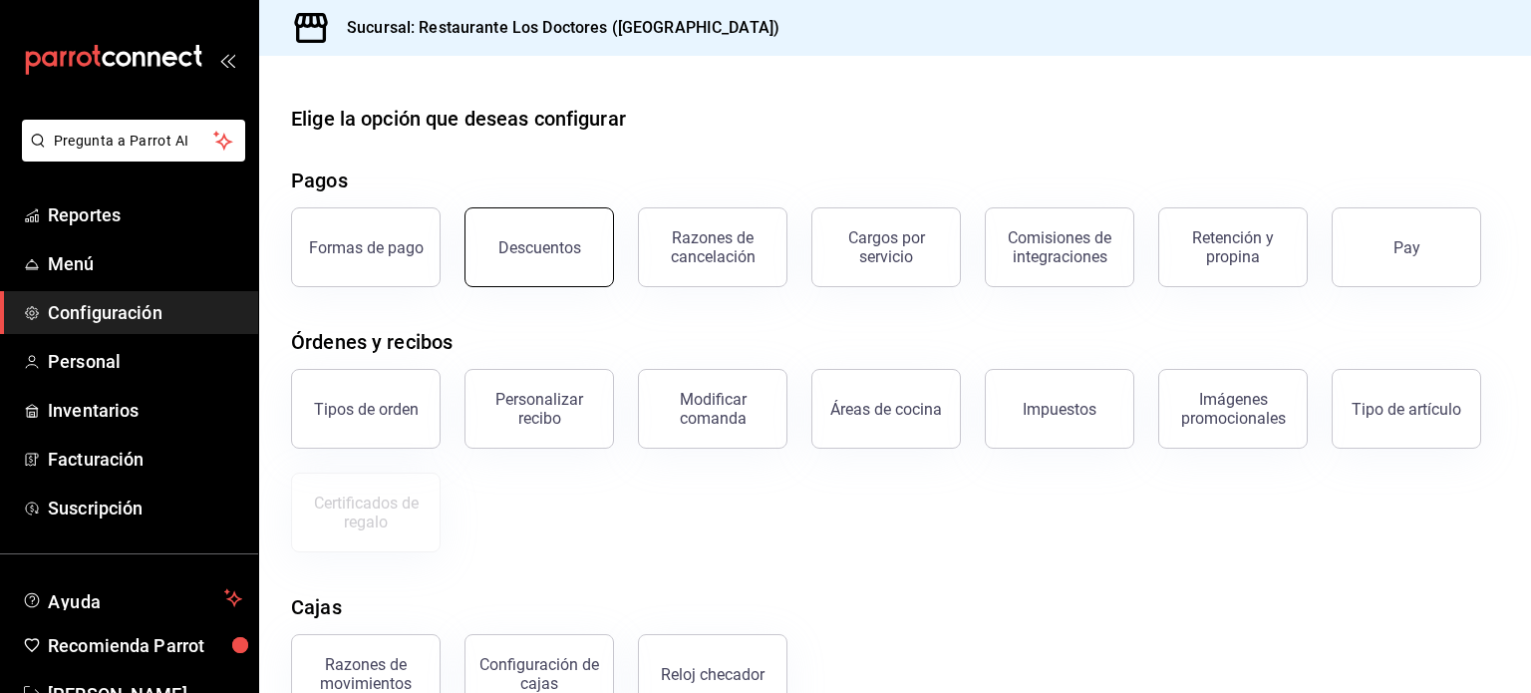
click at [500, 265] on button "Descuentos" at bounding box center [540, 247] width 150 height 80
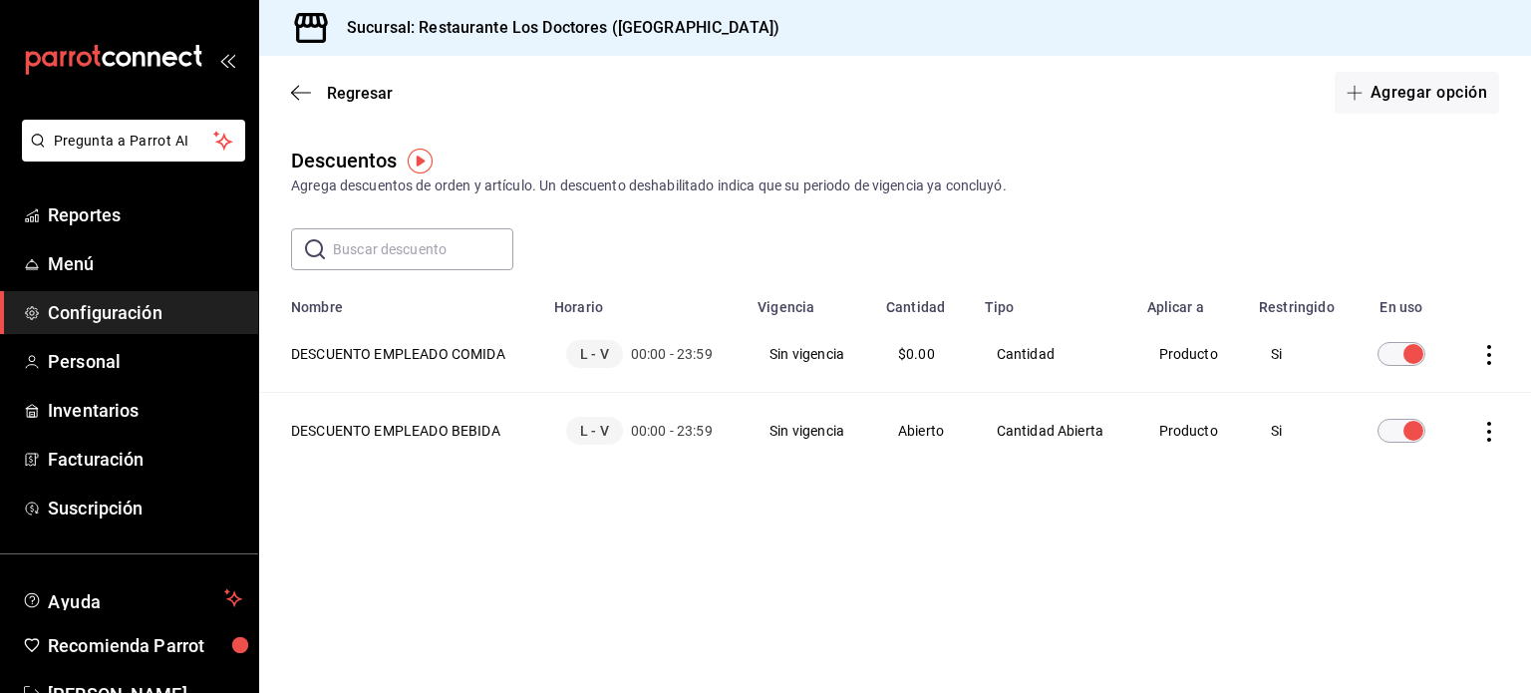
click at [1485, 352] on icon "actions" at bounding box center [1489, 355] width 20 height 20
click at [1139, 501] on div at bounding box center [765, 346] width 1531 height 693
click at [447, 359] on th "DESCUENTO EMPLEADO COMIDA" at bounding box center [400, 354] width 283 height 77
click at [1395, 99] on button "Agregar opción" at bounding box center [1417, 93] width 164 height 42
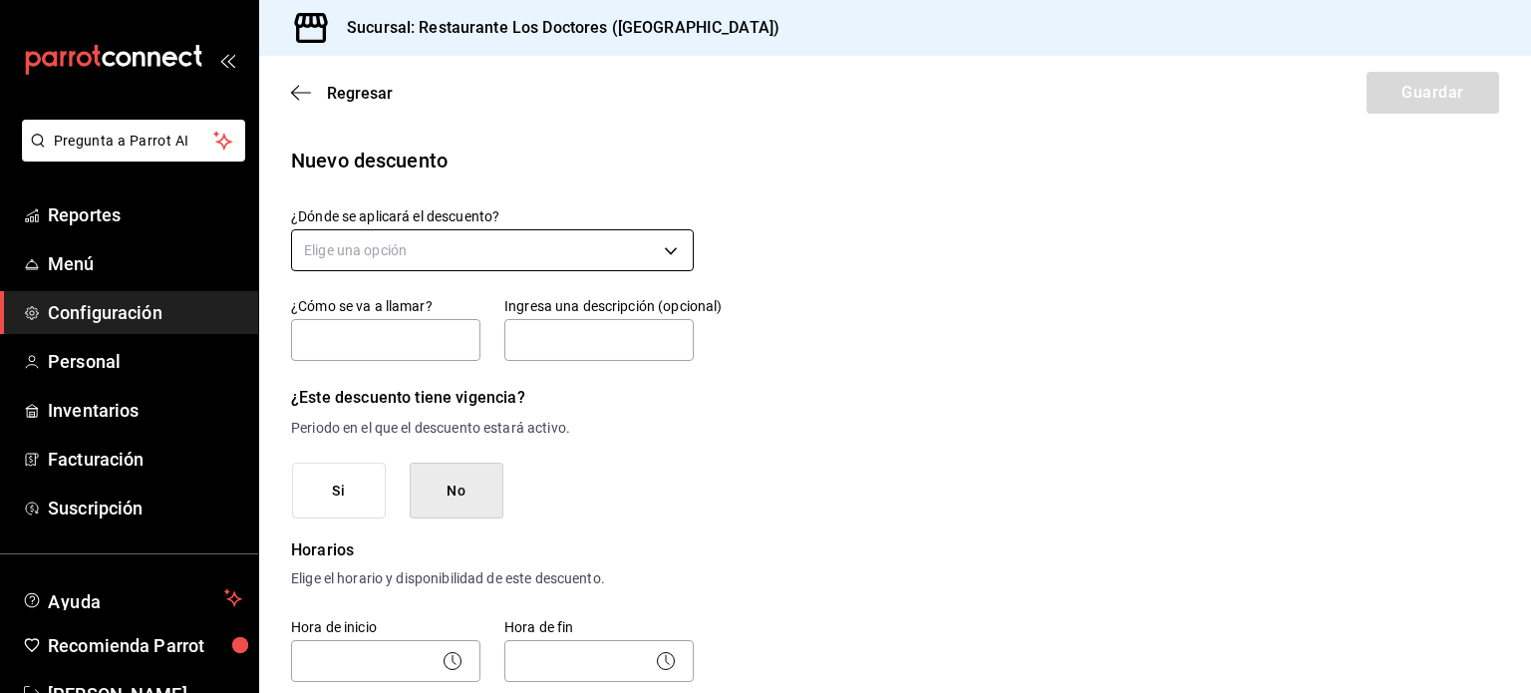
click at [494, 255] on body "Pregunta a Parrot AI Reportes Menú Configuración Personal Inventarios Facturaci…" at bounding box center [765, 346] width 1531 height 693
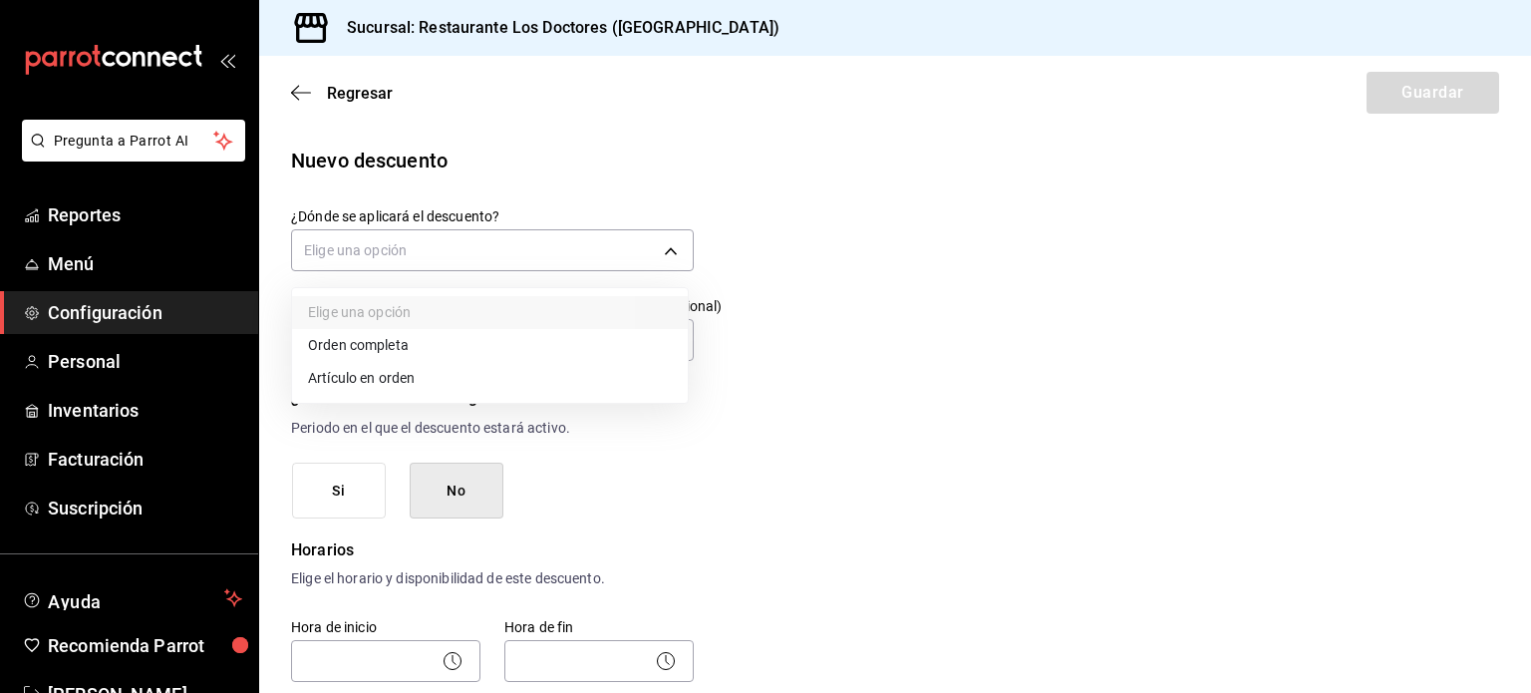
click at [951, 208] on div at bounding box center [765, 346] width 1531 height 693
click at [672, 251] on body "Pregunta a Parrot AI Reportes Menú Configuración Personal Inventarios Facturaci…" at bounding box center [765, 346] width 1531 height 693
click at [379, 380] on li "Artículo en orden" at bounding box center [490, 378] width 396 height 33
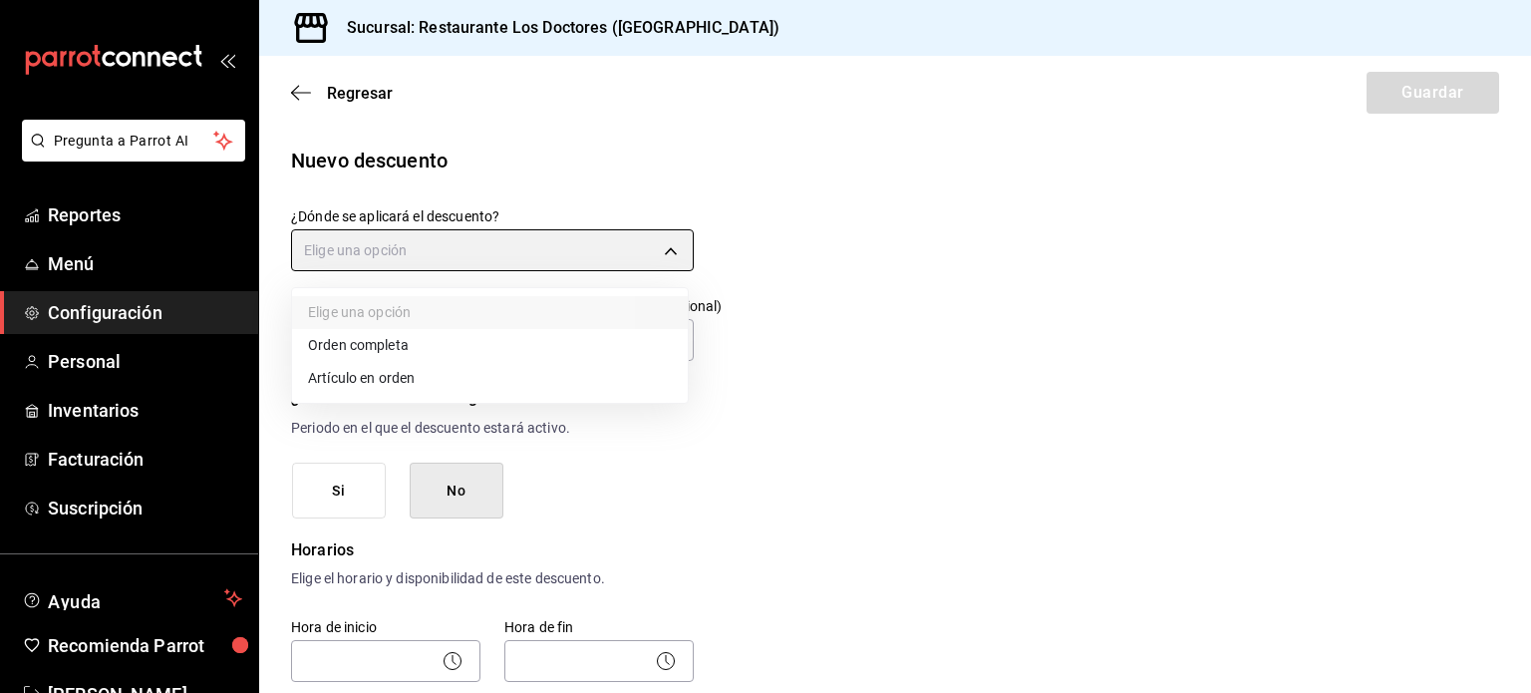
type input "ORDER_ITEM"
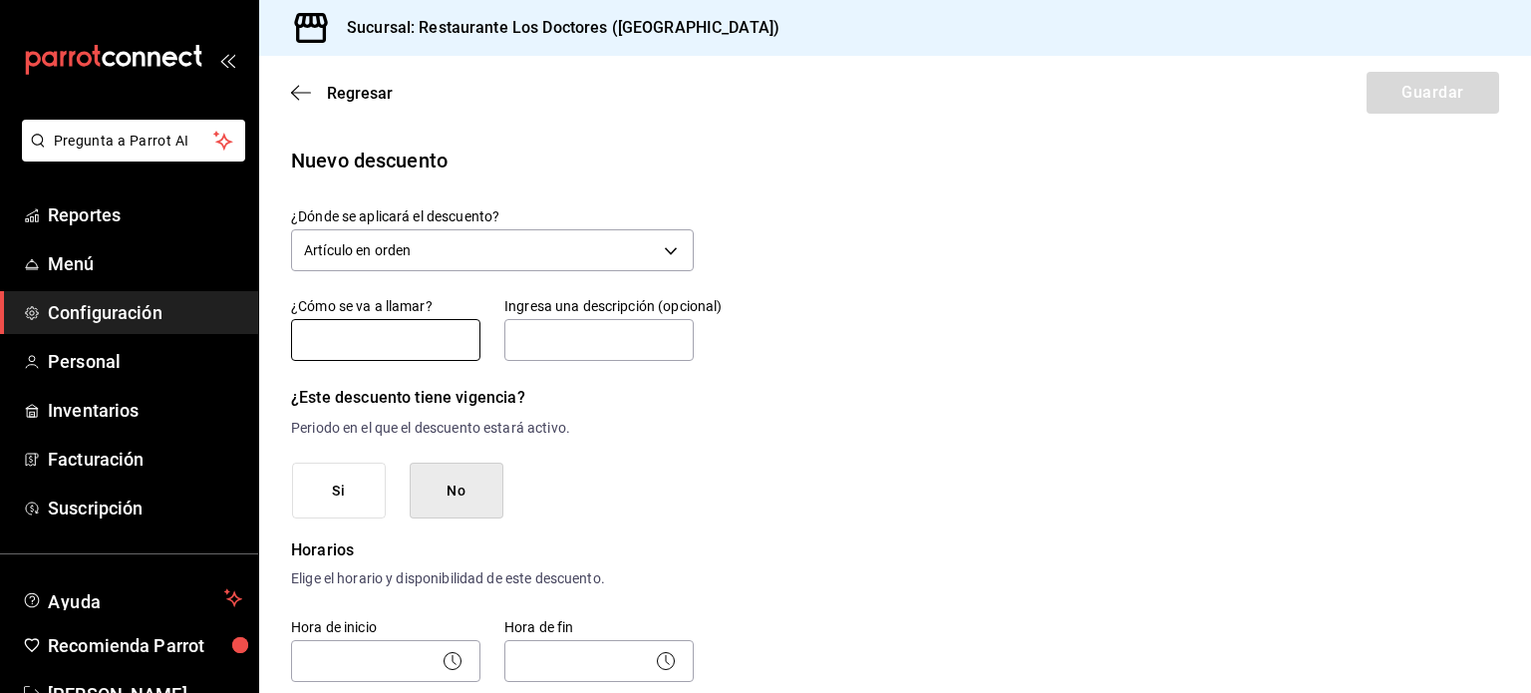
click at [396, 326] on input "text" at bounding box center [385, 340] width 189 height 42
type input "D"
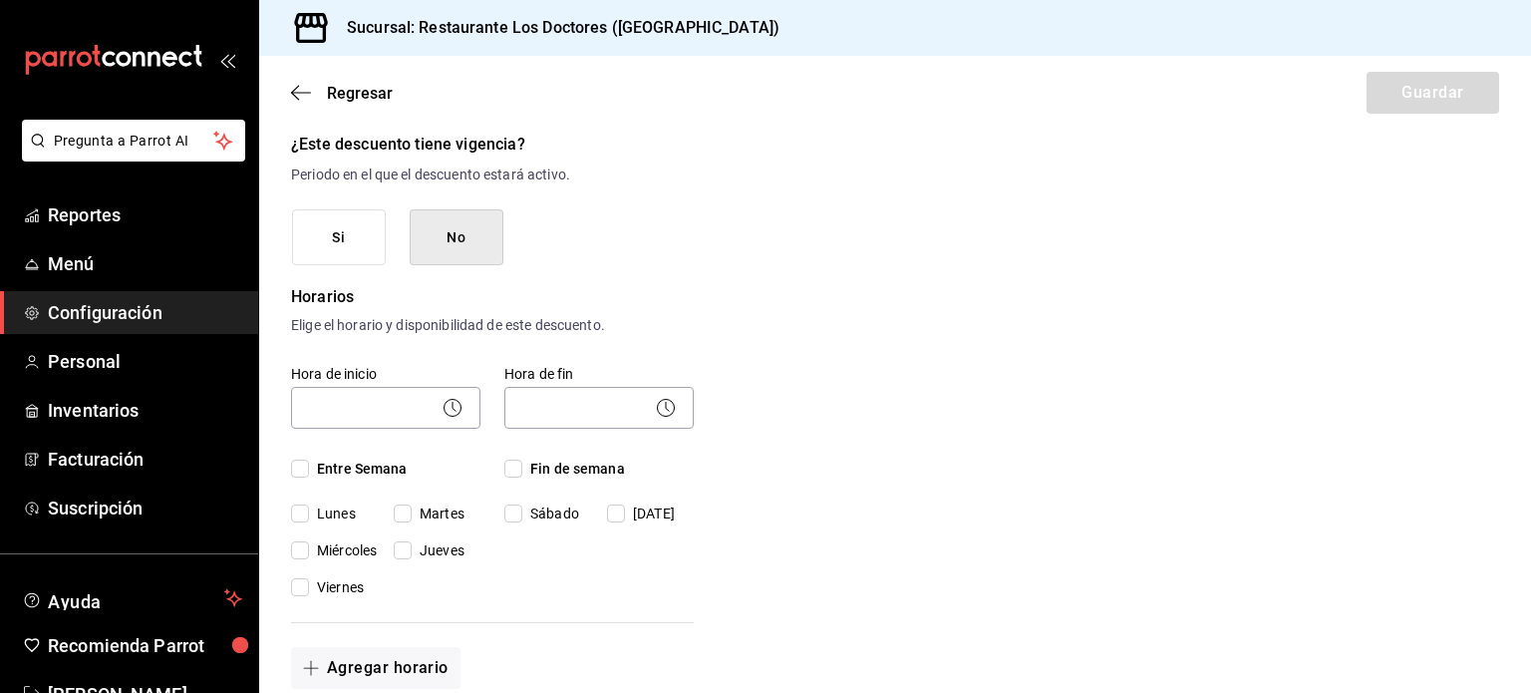
scroll to position [299, 0]
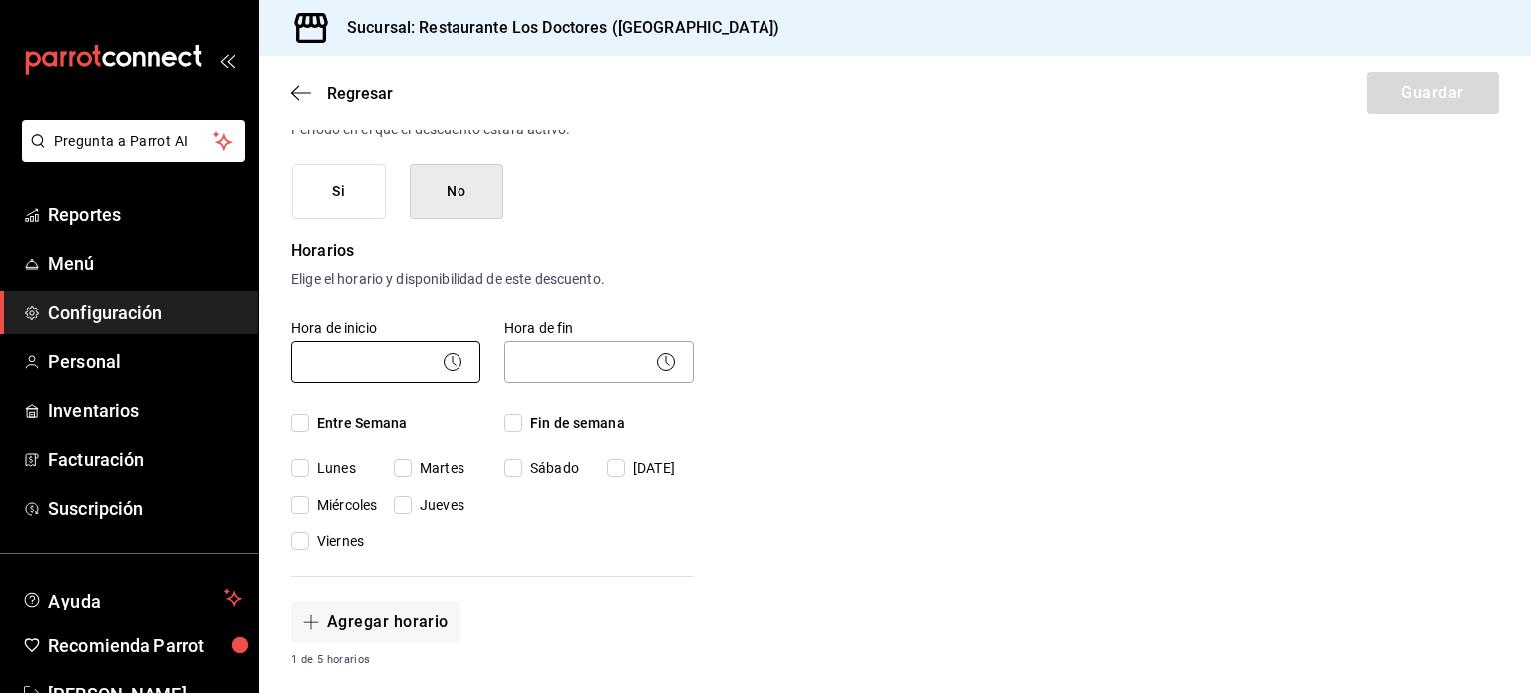
type input "DESCUENTO EMPLEADO COMIDA"
click at [346, 365] on body "Pregunta a Parrot AI Reportes Menú Configuración Personal Inventarios Facturaci…" at bounding box center [765, 346] width 1531 height 693
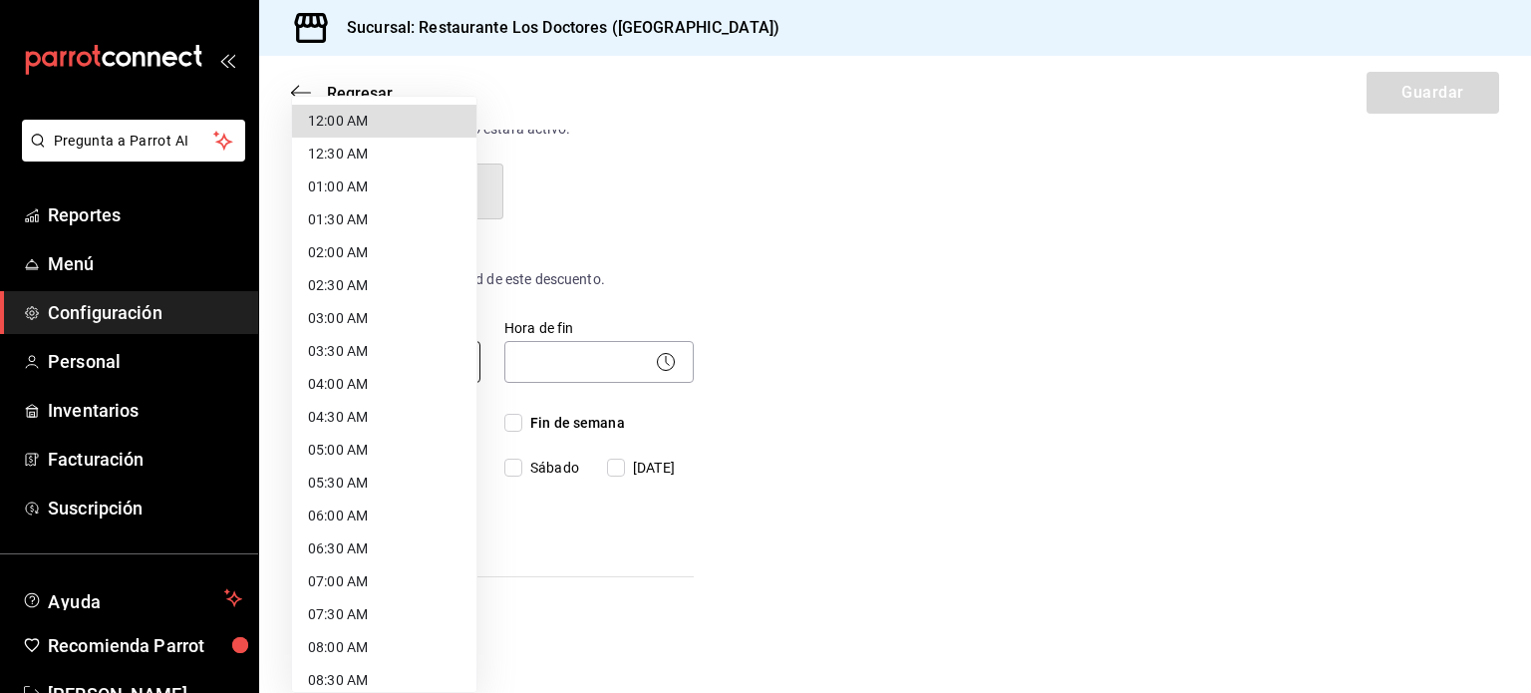
scroll to position [0, 0]
click at [345, 115] on li "12:00 AM" at bounding box center [384, 121] width 184 height 33
type input "00:00"
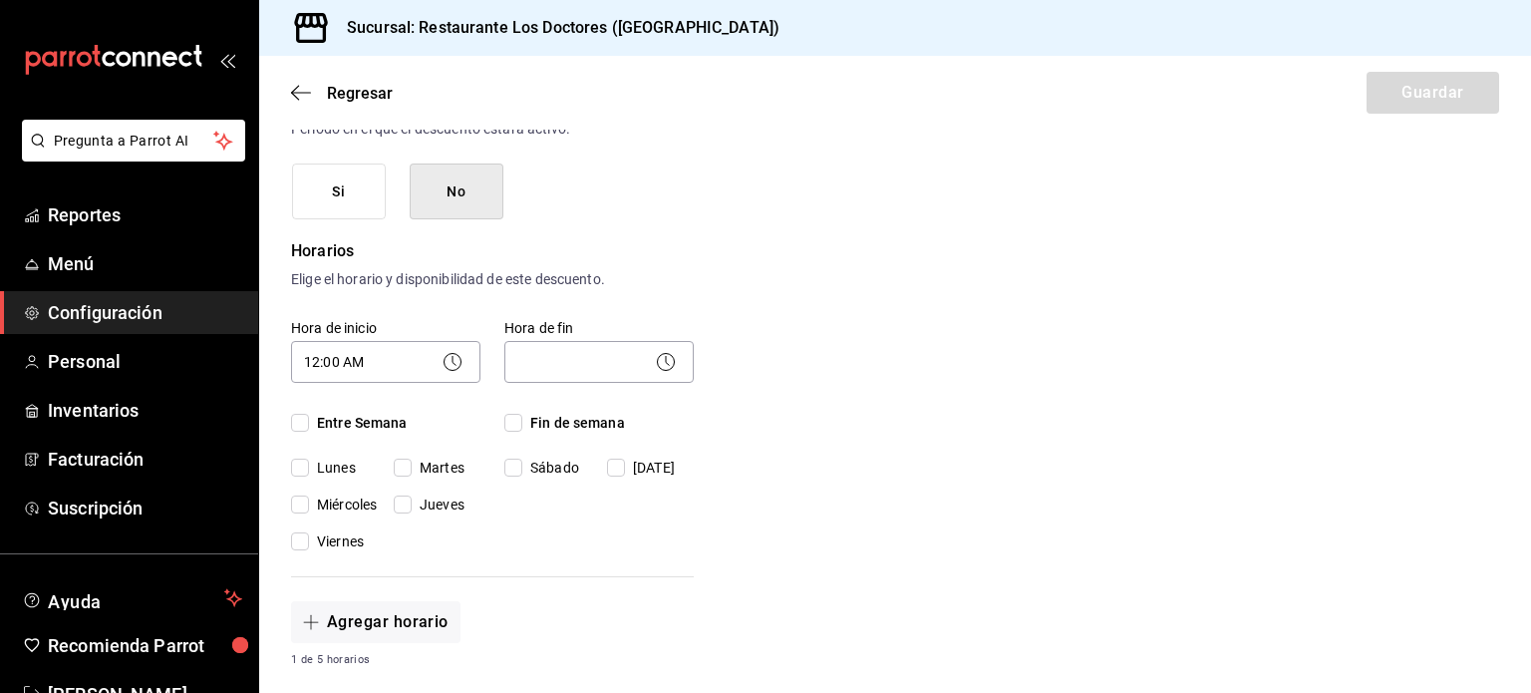
click at [552, 361] on body "Pregunta a Parrot AI Reportes Menú Configuración Personal Inventarios Facturaci…" at bounding box center [765, 346] width 1531 height 693
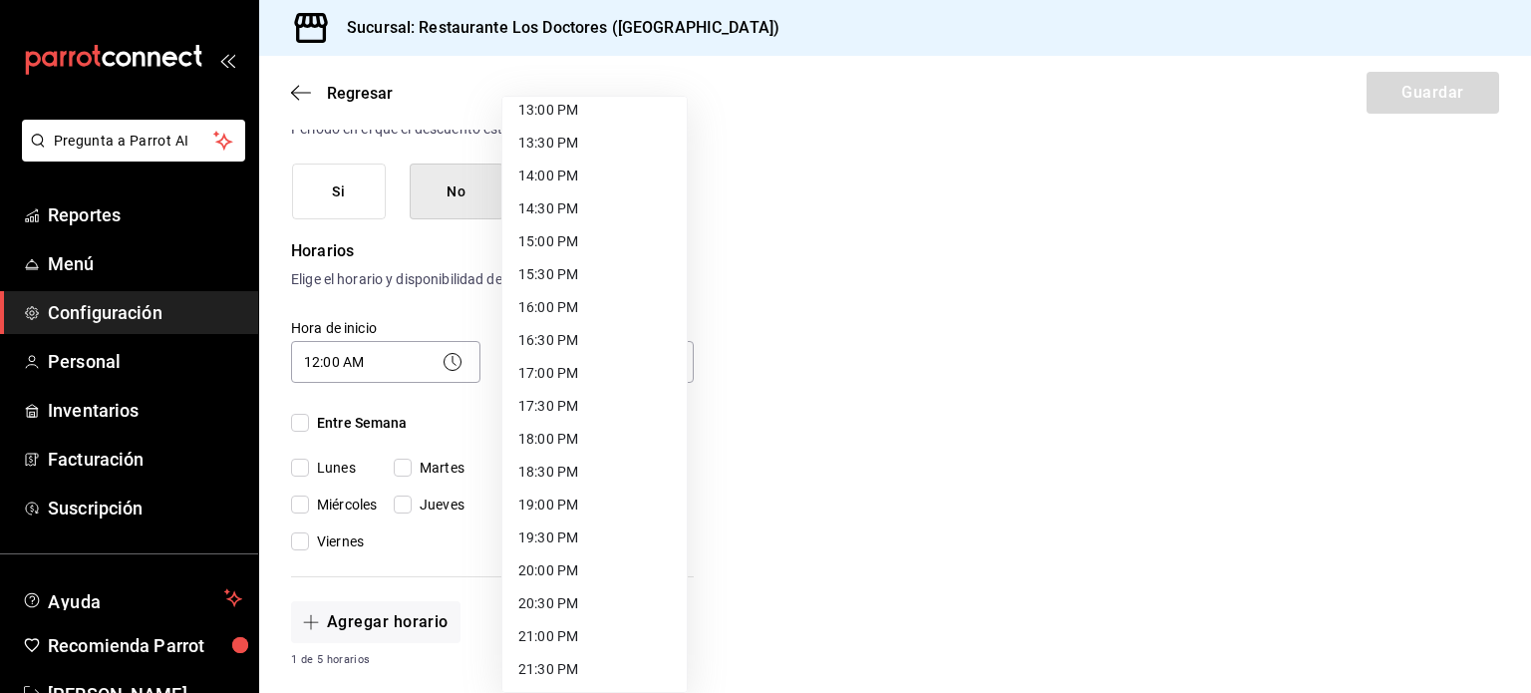
scroll to position [1032, 0]
click at [579, 666] on li "23:59 PM" at bounding box center [594, 668] width 184 height 33
type input "23:59"
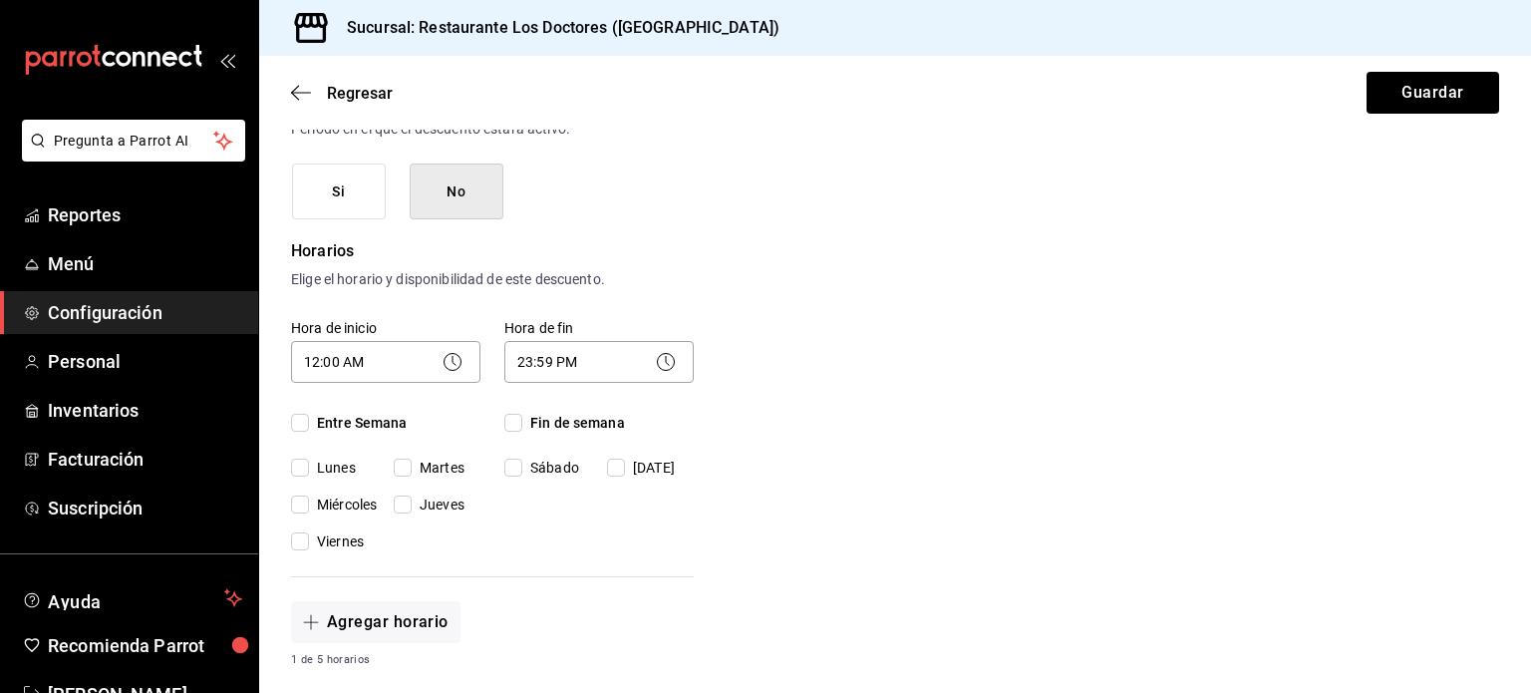
click at [294, 422] on input "Entre Semana" at bounding box center [300, 423] width 18 height 18
checkbox input "true"
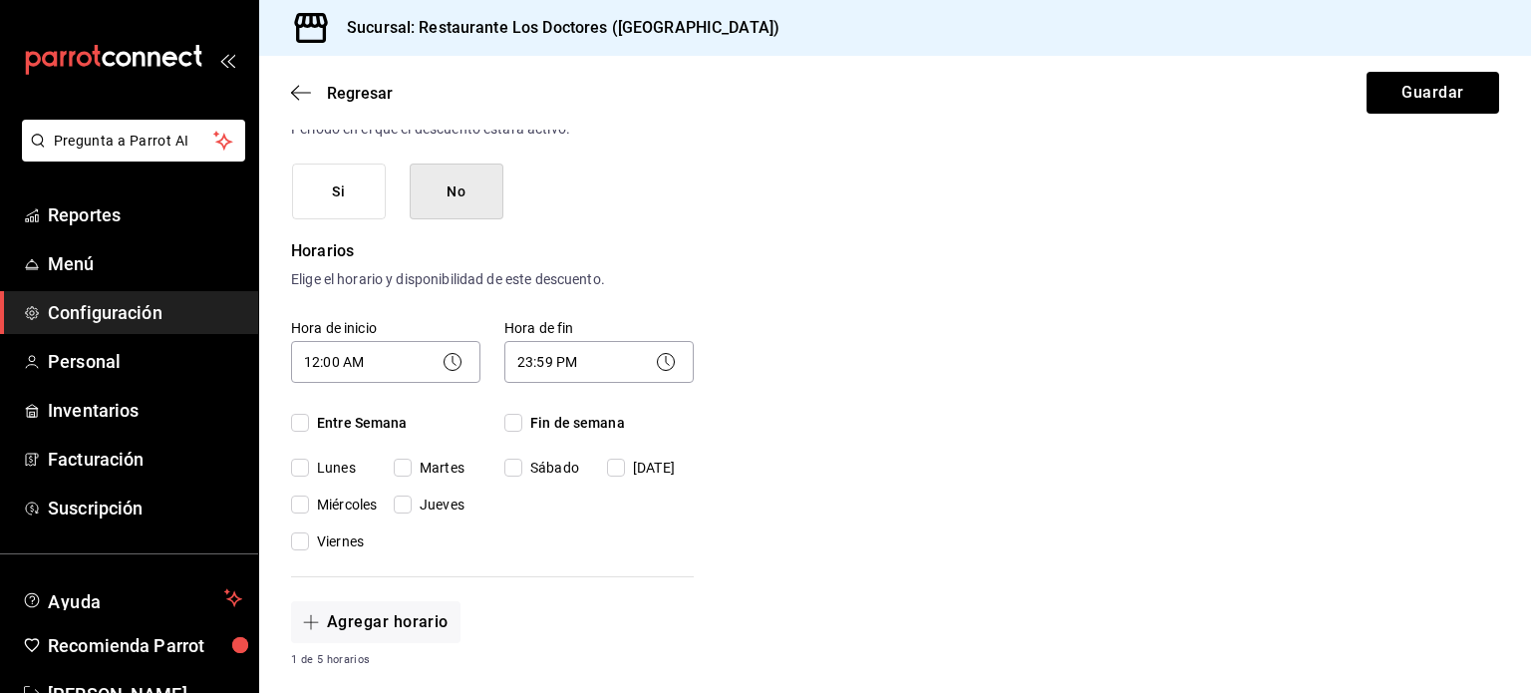
checkbox input "true"
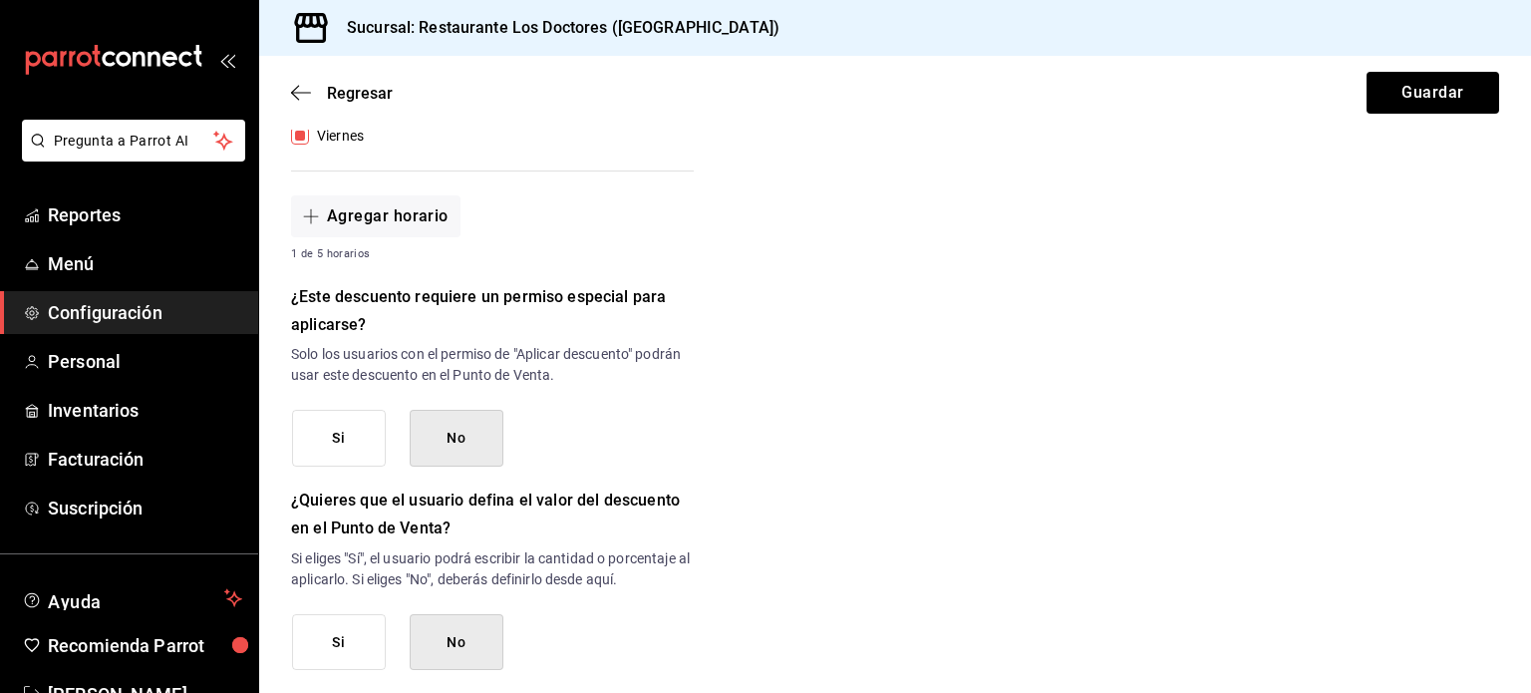
scroll to position [797, 0]
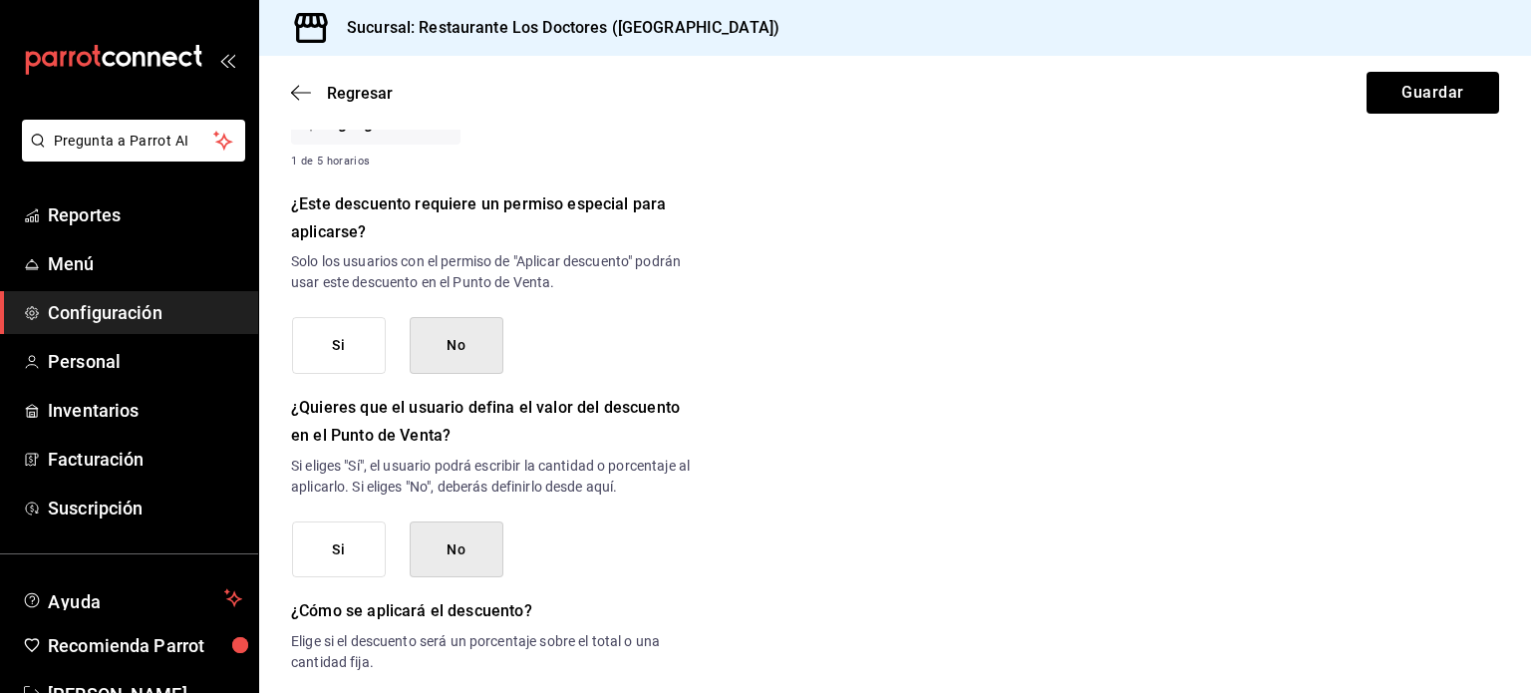
click at [356, 346] on button "Si" at bounding box center [339, 345] width 94 height 57
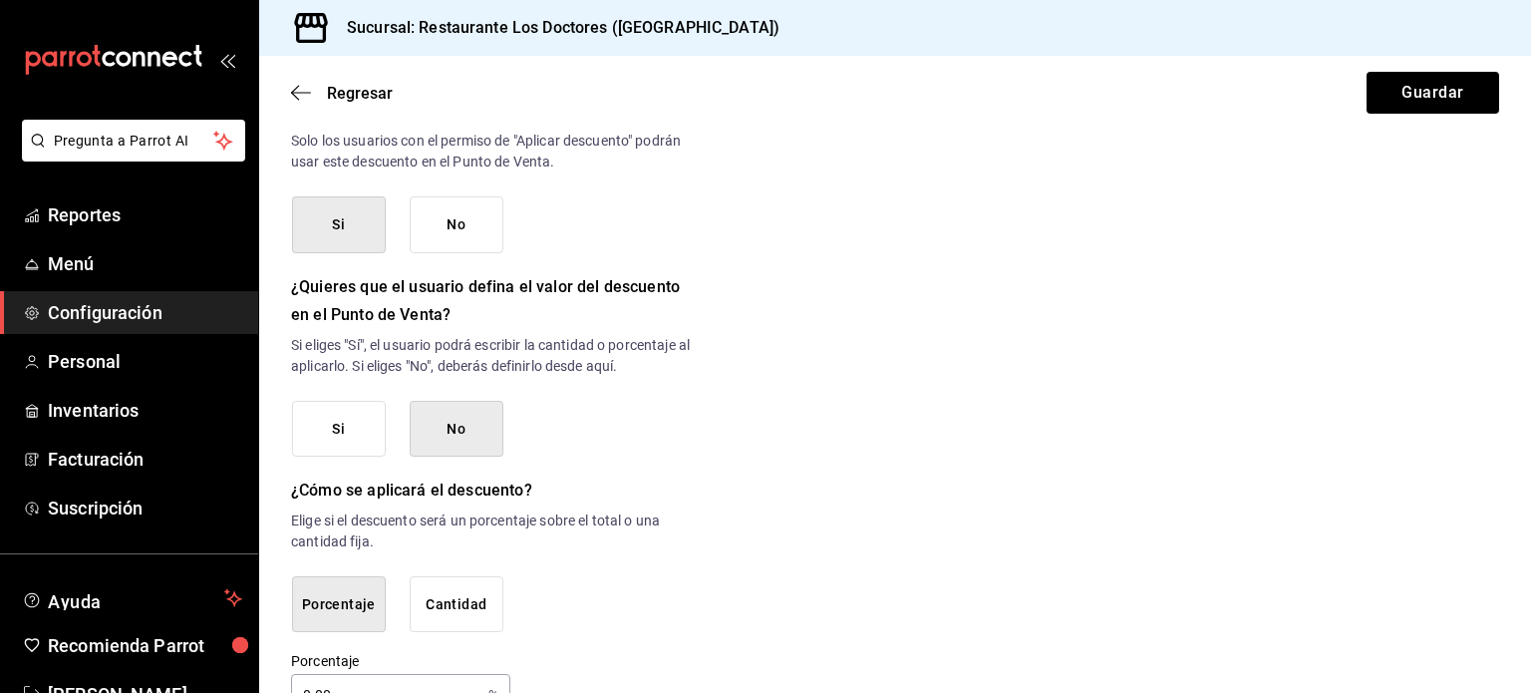
scroll to position [971, 0]
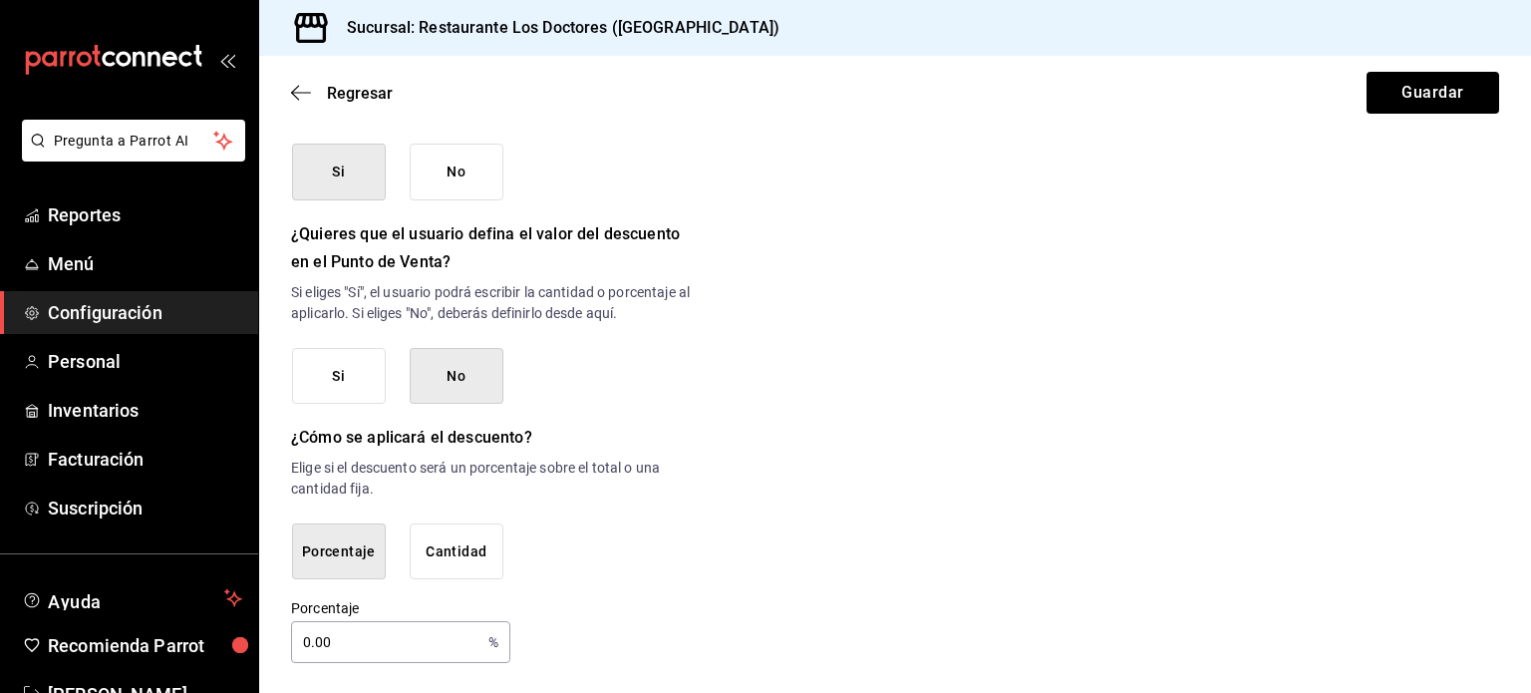
click at [382, 631] on input "0.00" at bounding box center [385, 642] width 189 height 40
type input "0"
type input "100"
click at [589, 575] on div "Porcentaje Cantidad" at bounding box center [493, 551] width 402 height 57
click at [1413, 91] on button "Guardar" at bounding box center [1433, 93] width 133 height 42
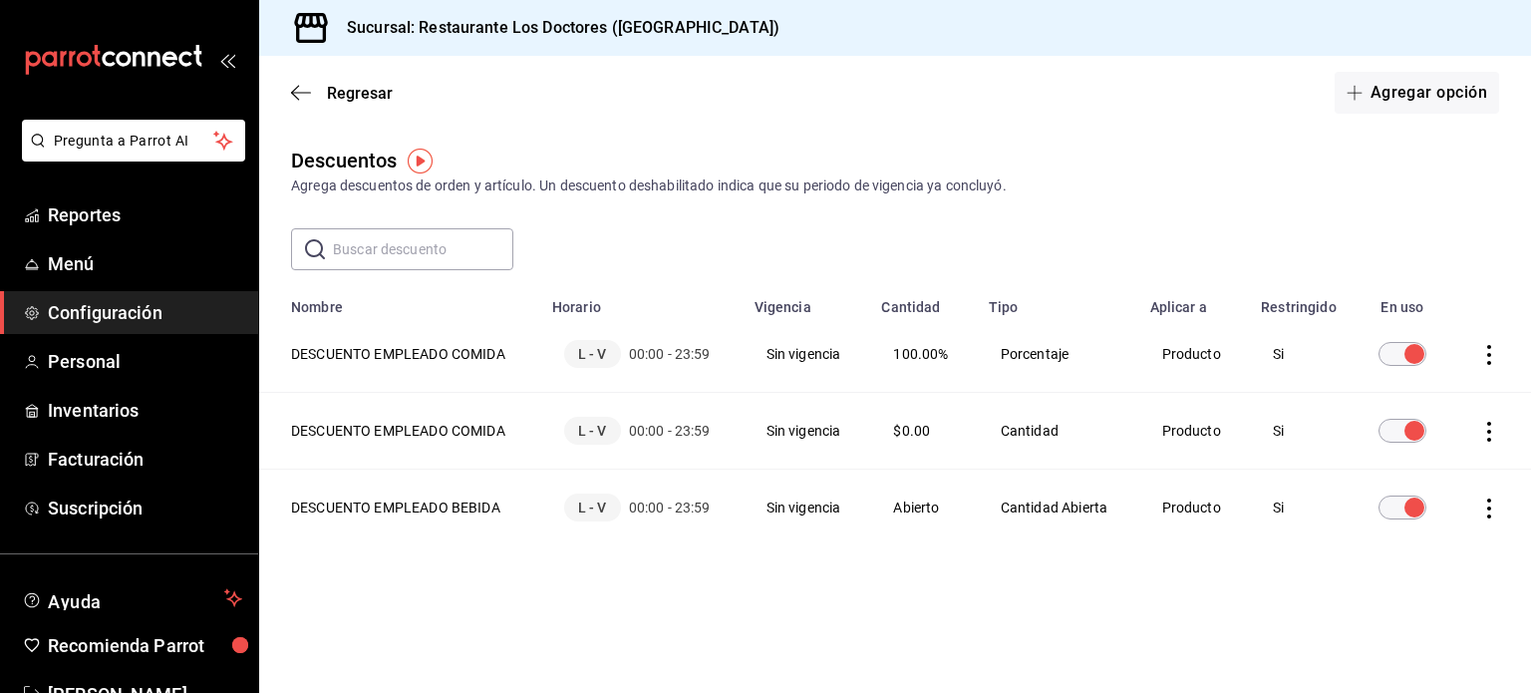
click at [1486, 426] on icon "actions" at bounding box center [1489, 432] width 20 height 20
click at [1415, 458] on span "Eliminar" at bounding box center [1417, 460] width 51 height 16
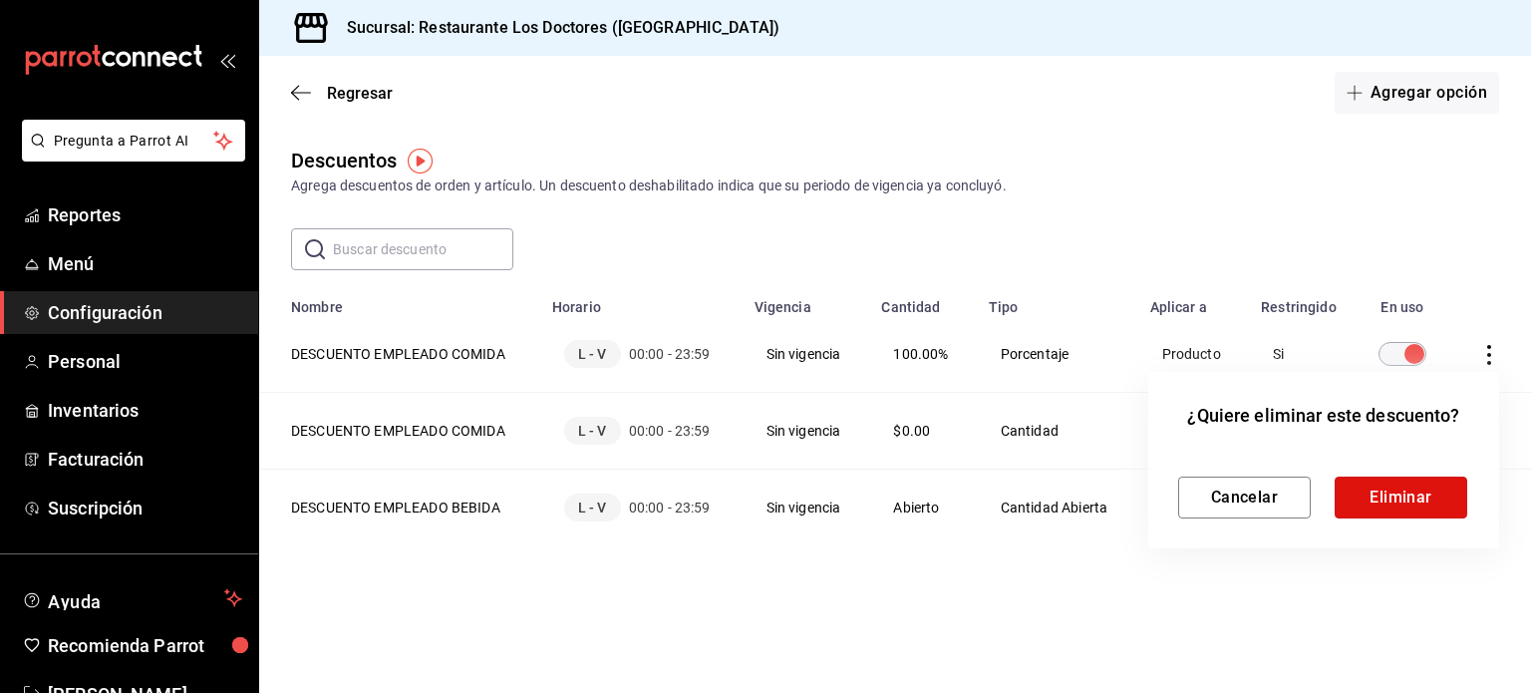
click at [1411, 499] on button "Eliminar" at bounding box center [1401, 497] width 133 height 42
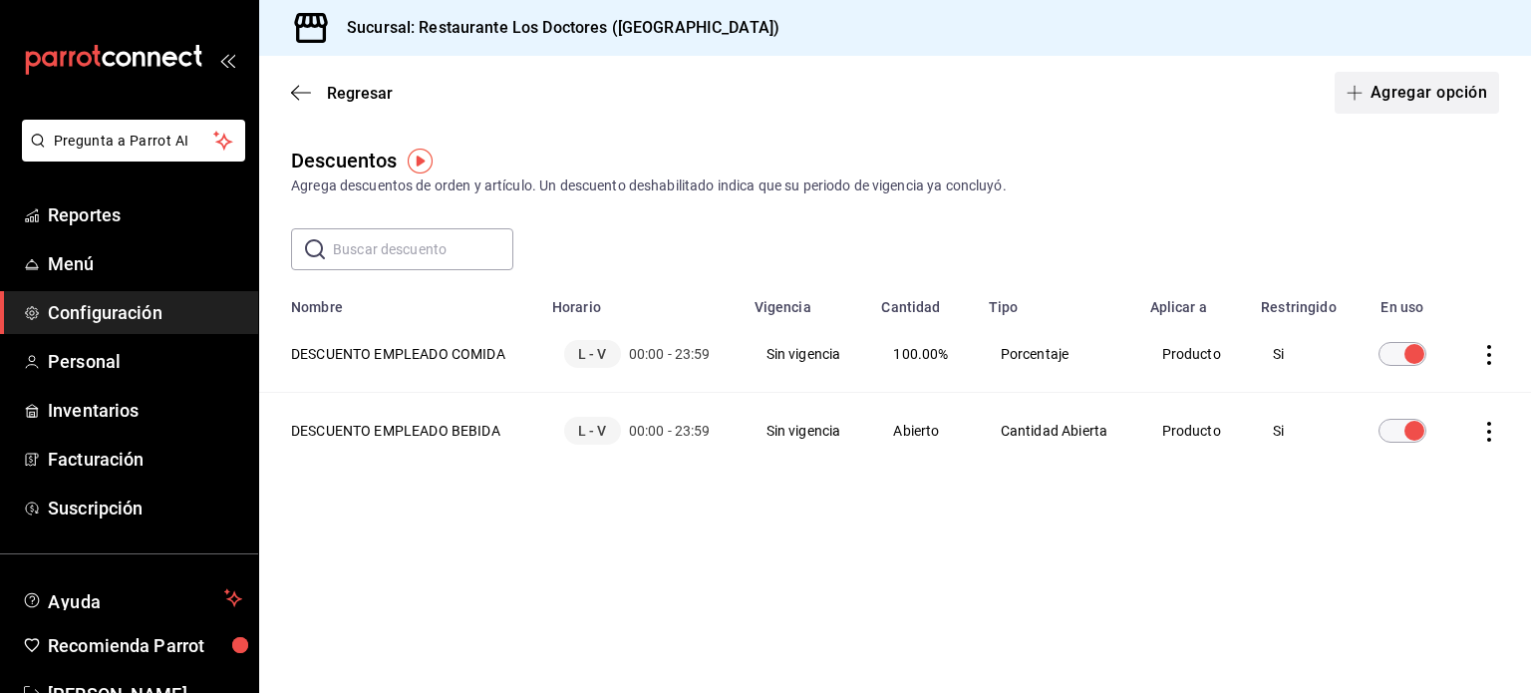
click at [1434, 91] on button "Agregar opción" at bounding box center [1417, 93] width 164 height 42
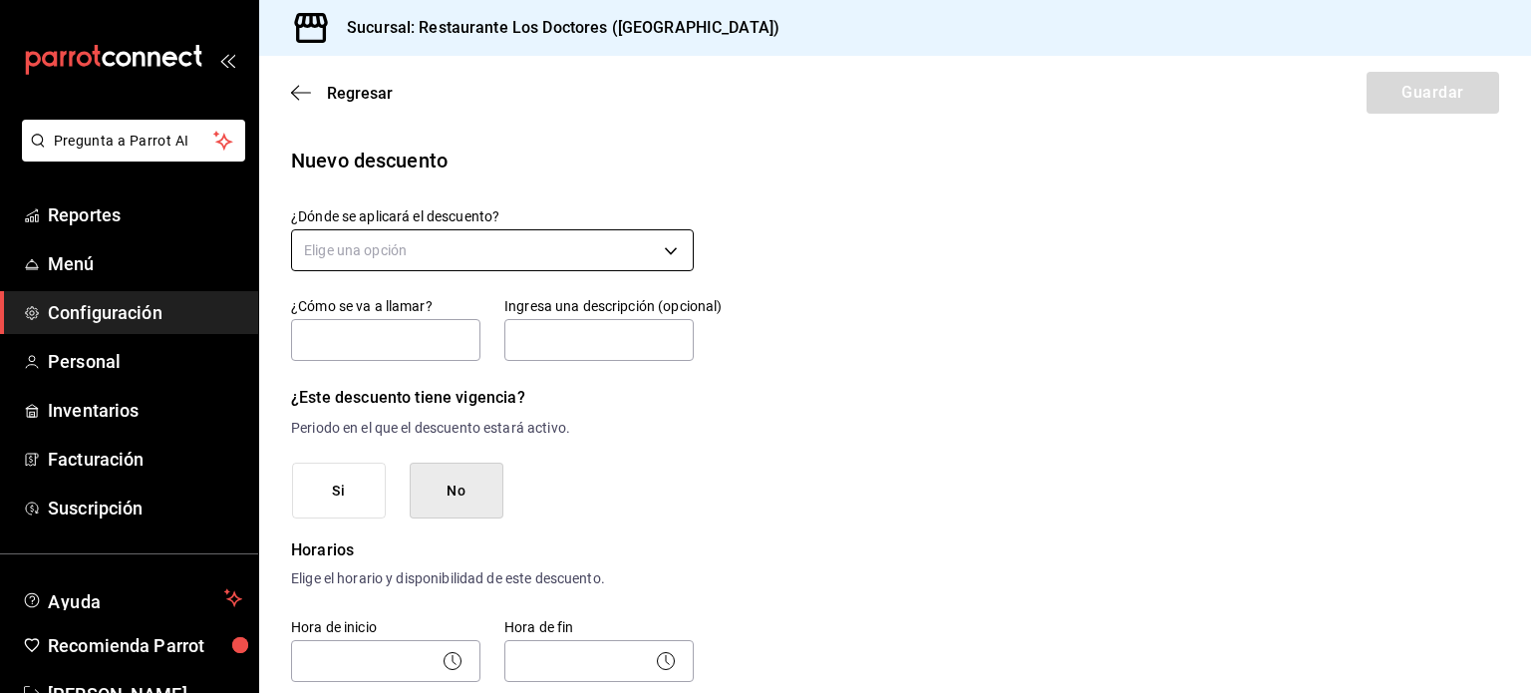
click at [586, 249] on body "Pregunta a Parrot AI Reportes Menú Configuración Personal Inventarios Facturaci…" at bounding box center [765, 346] width 1531 height 693
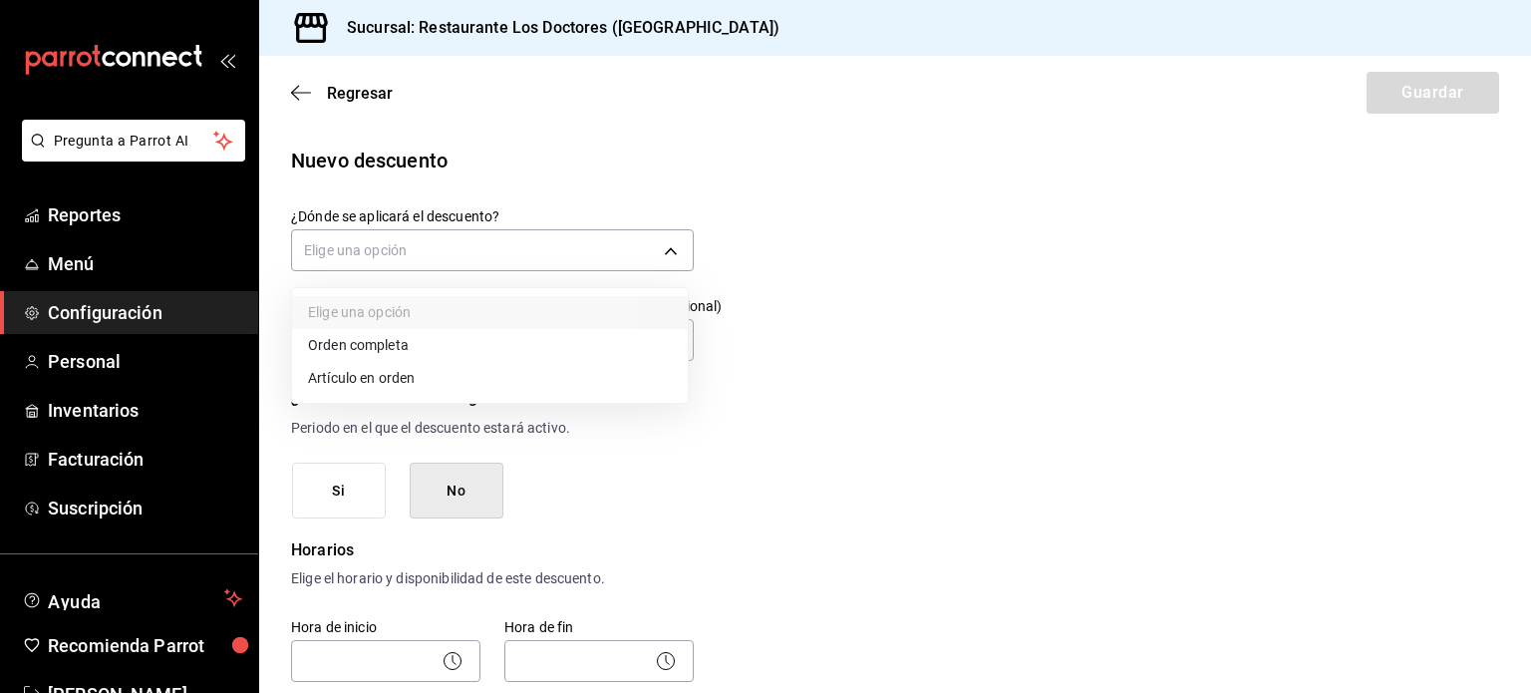
click at [347, 382] on li "Artículo en orden" at bounding box center [490, 378] width 396 height 33
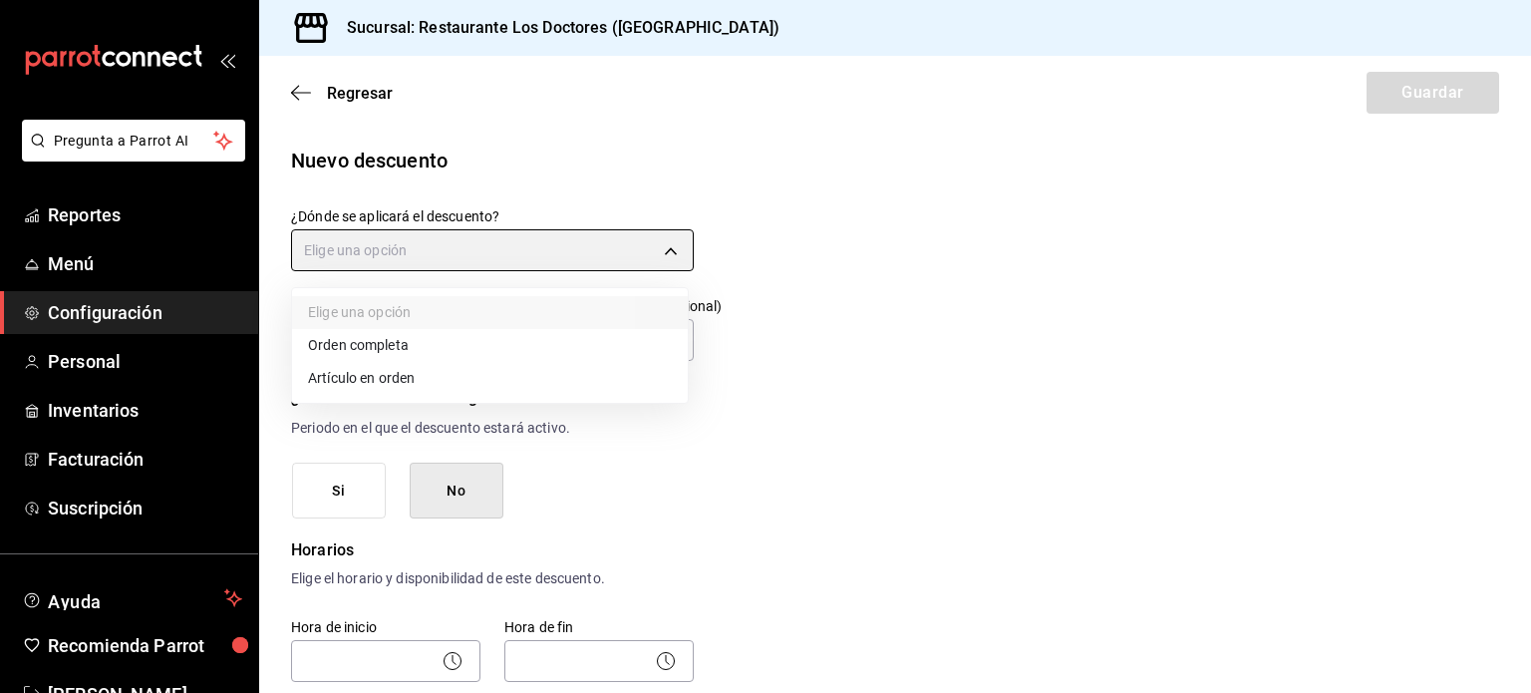
type input "ORDER_ITEM"
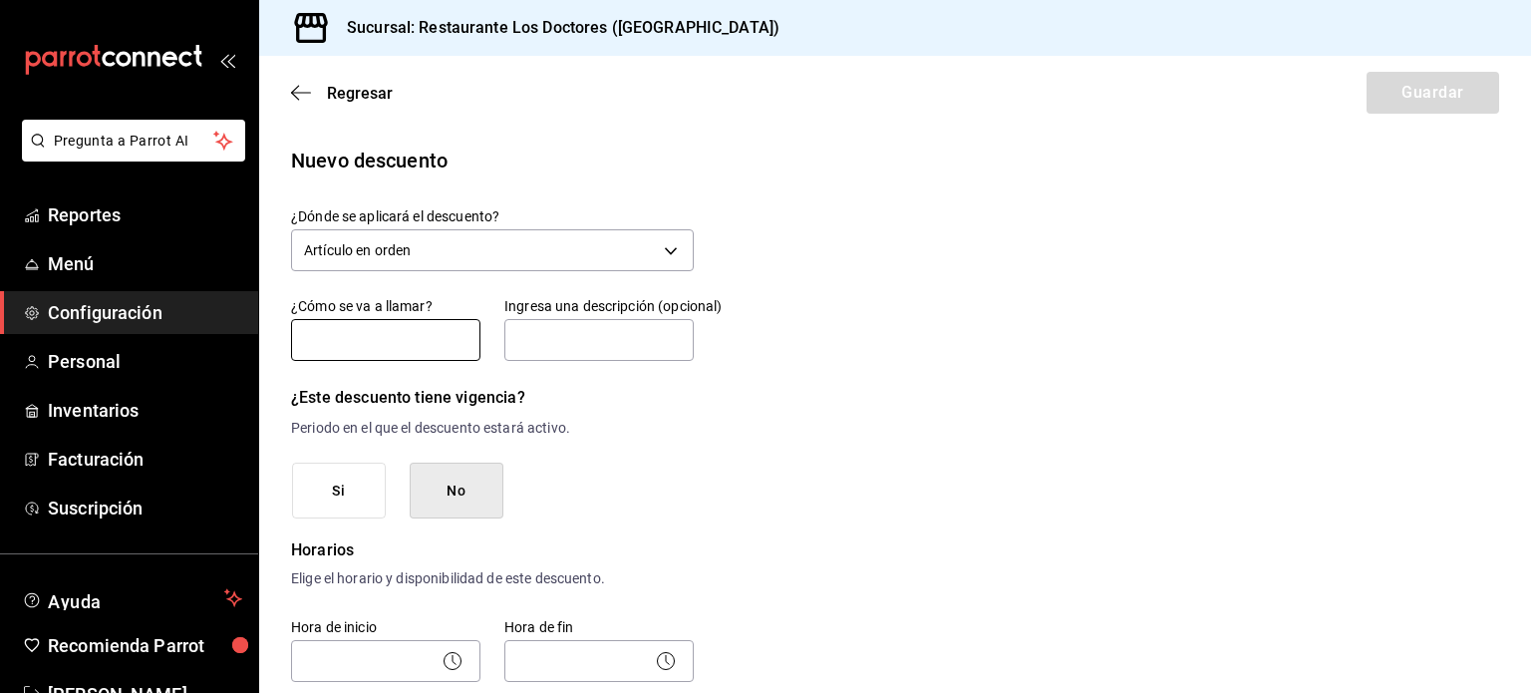
click at [367, 340] on input "text" at bounding box center [385, 340] width 189 height 42
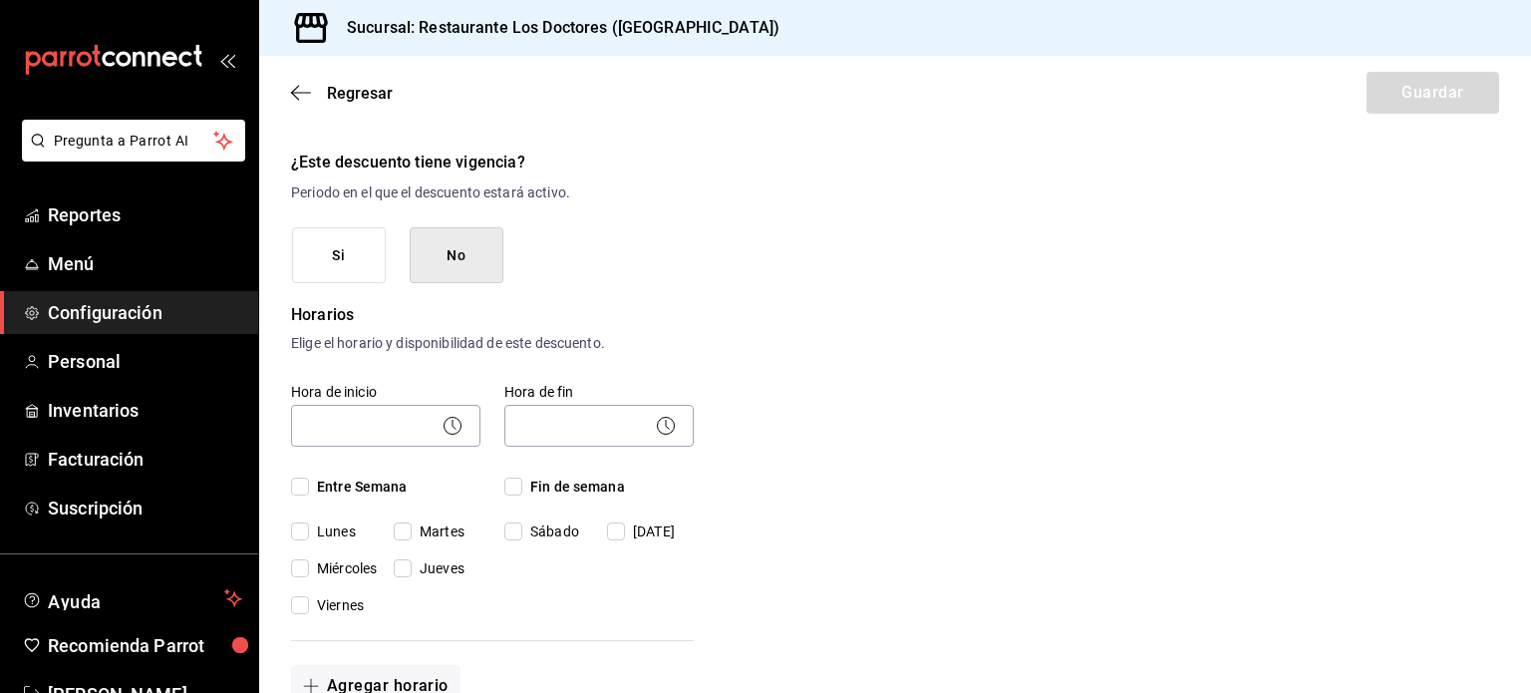
scroll to position [299, 0]
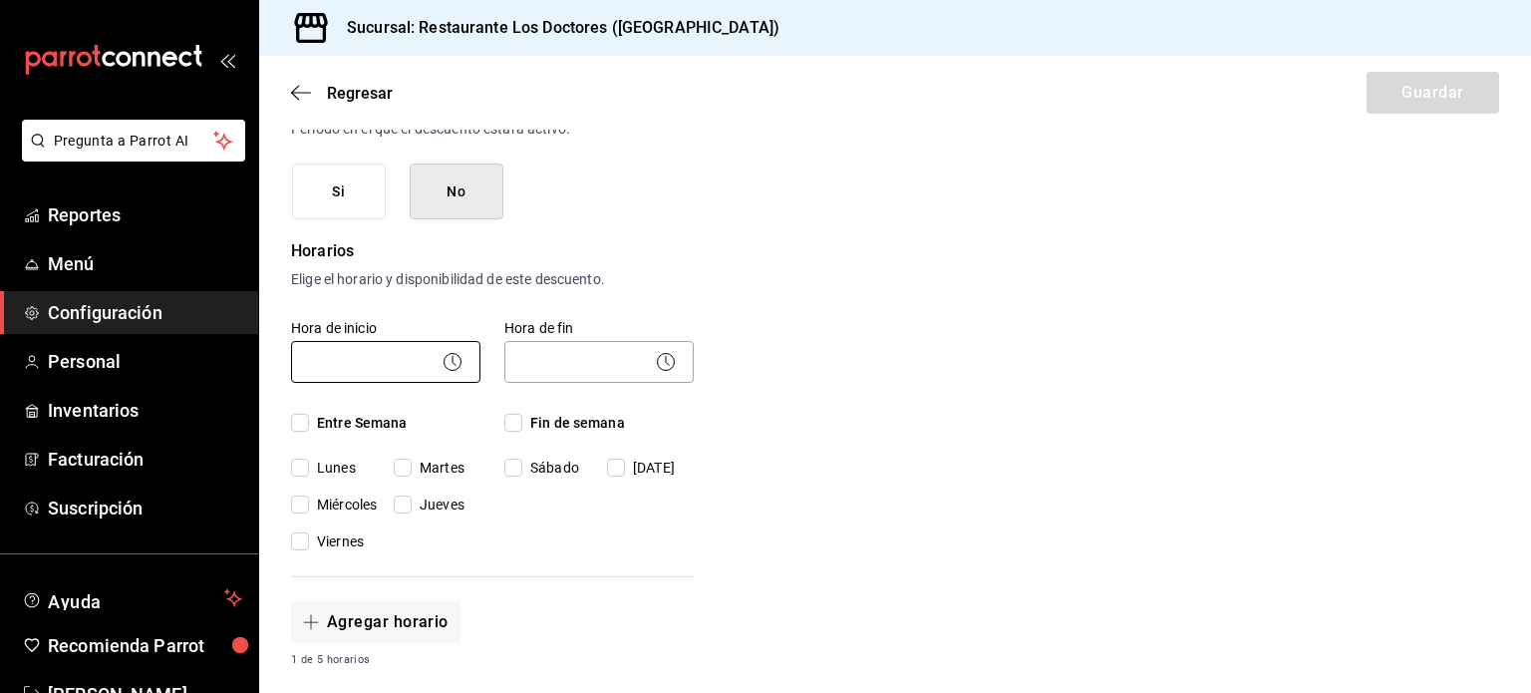
type input "DESCUENTO PROMOCION"
click at [408, 361] on body "Pregunta a Parrot AI Reportes Menú Configuración Personal Inventarios Facturaci…" at bounding box center [765, 346] width 1531 height 693
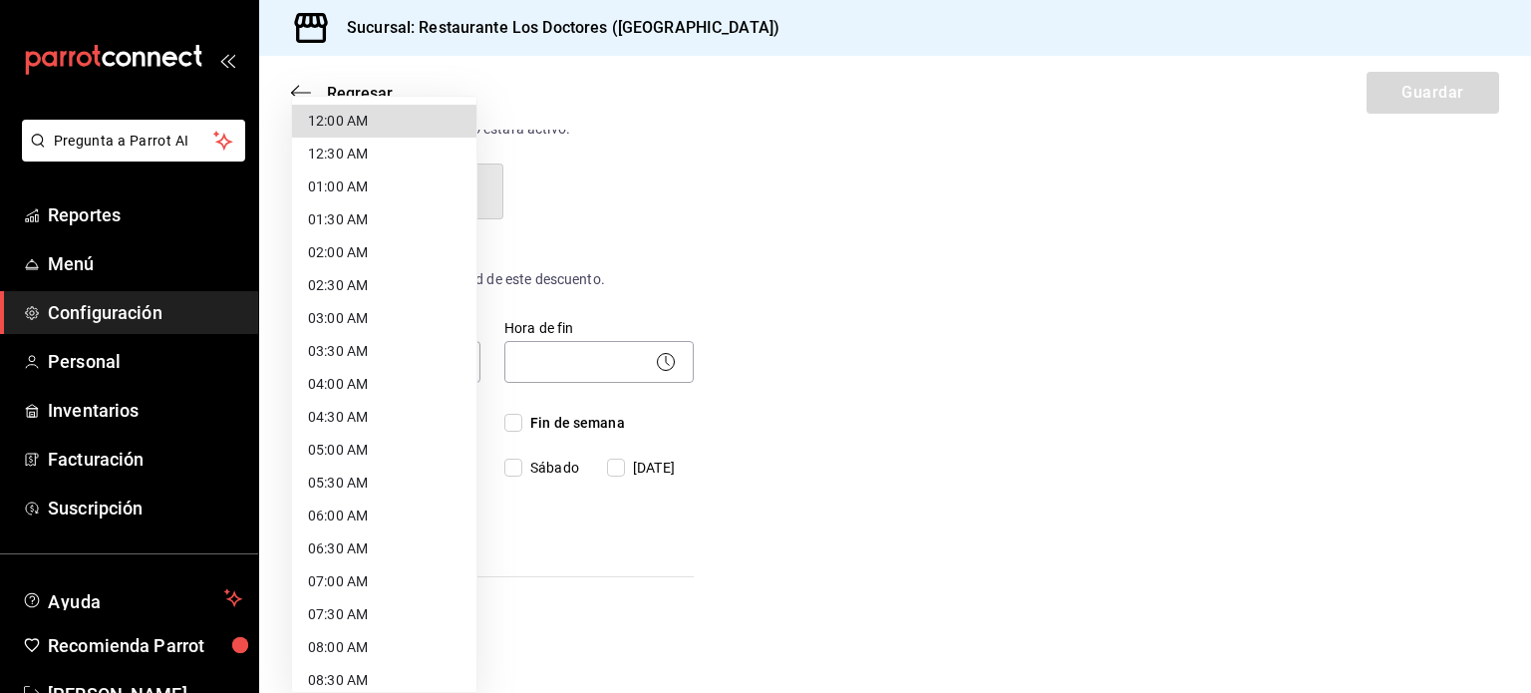
click at [325, 126] on li "12:00 AM" at bounding box center [384, 121] width 184 height 33
type input "00:00"
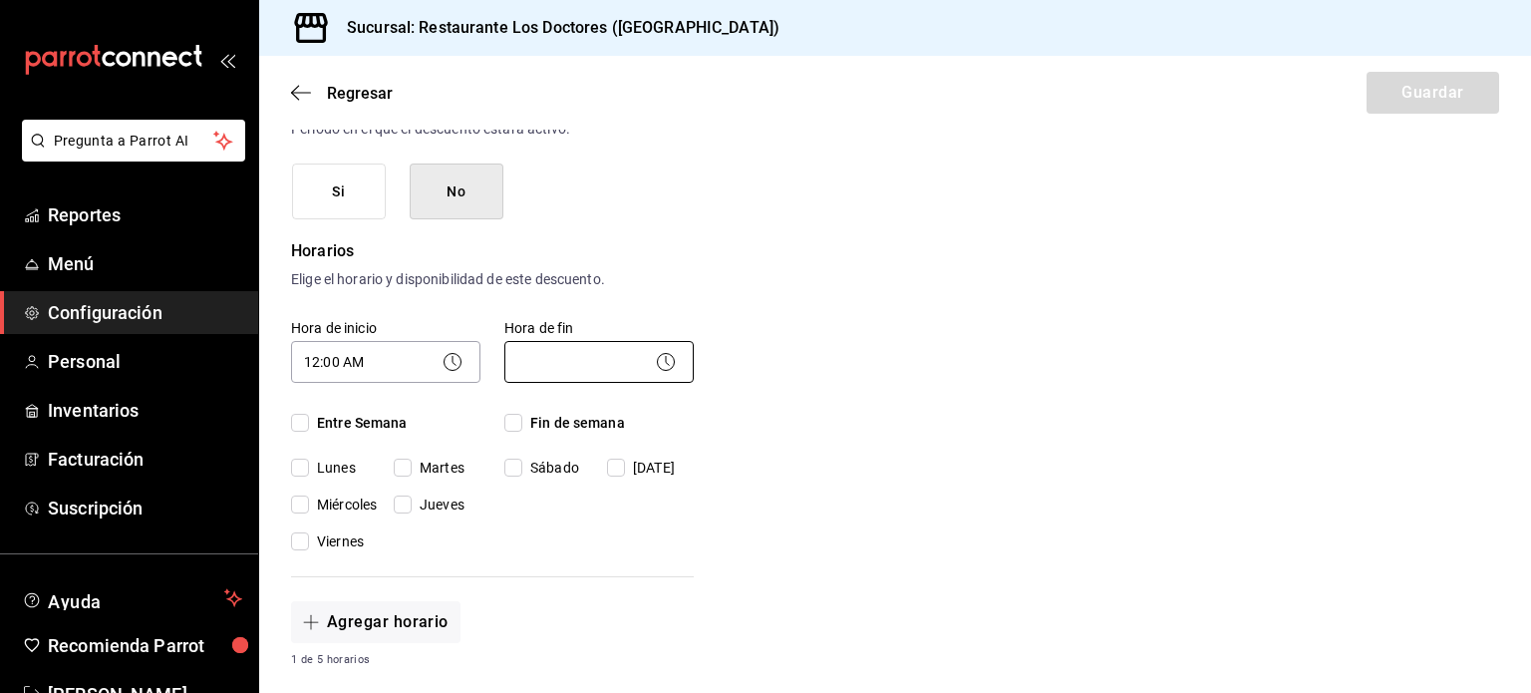
click at [549, 366] on body "Pregunta a Parrot AI Reportes Menú Configuración Personal Inventarios Facturaci…" at bounding box center [765, 346] width 1531 height 693
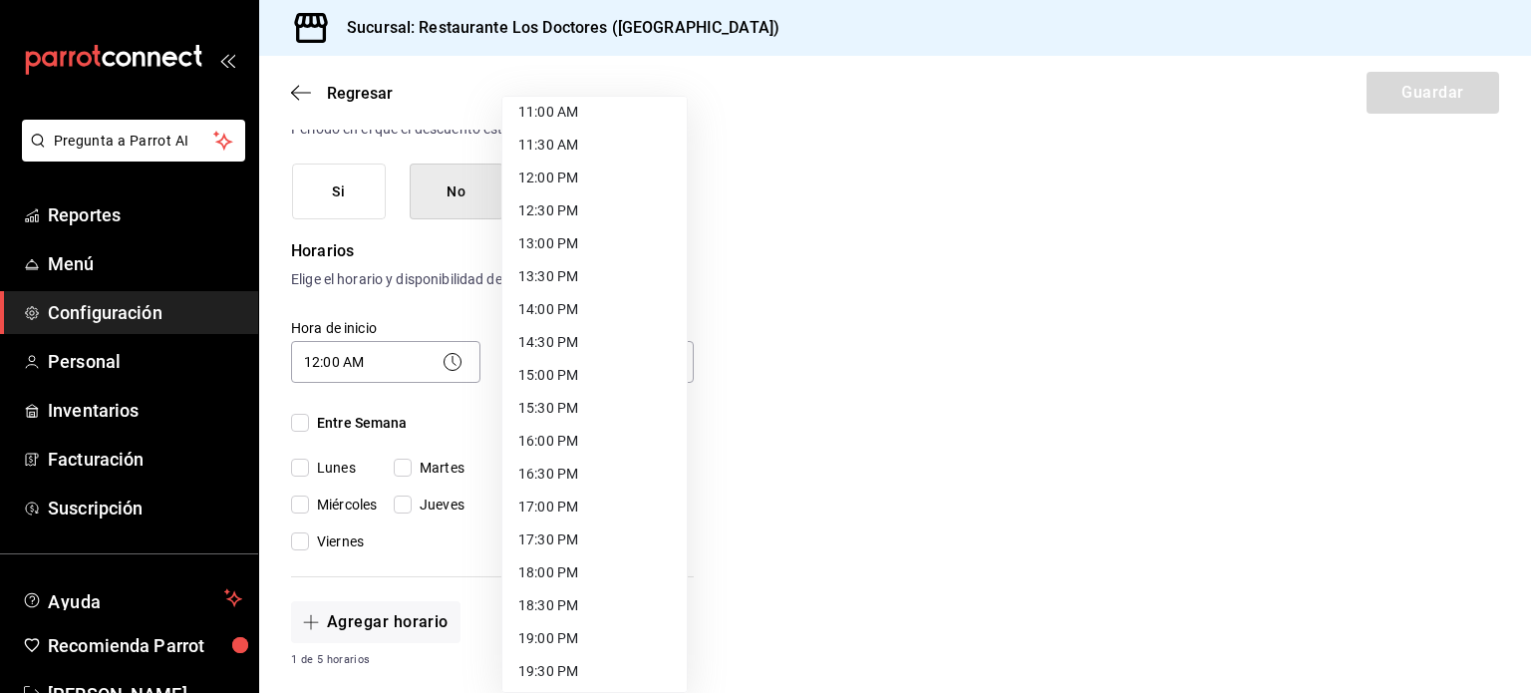
scroll to position [1032, 0]
click at [566, 669] on li "23:59 PM" at bounding box center [594, 668] width 184 height 33
type input "23:59"
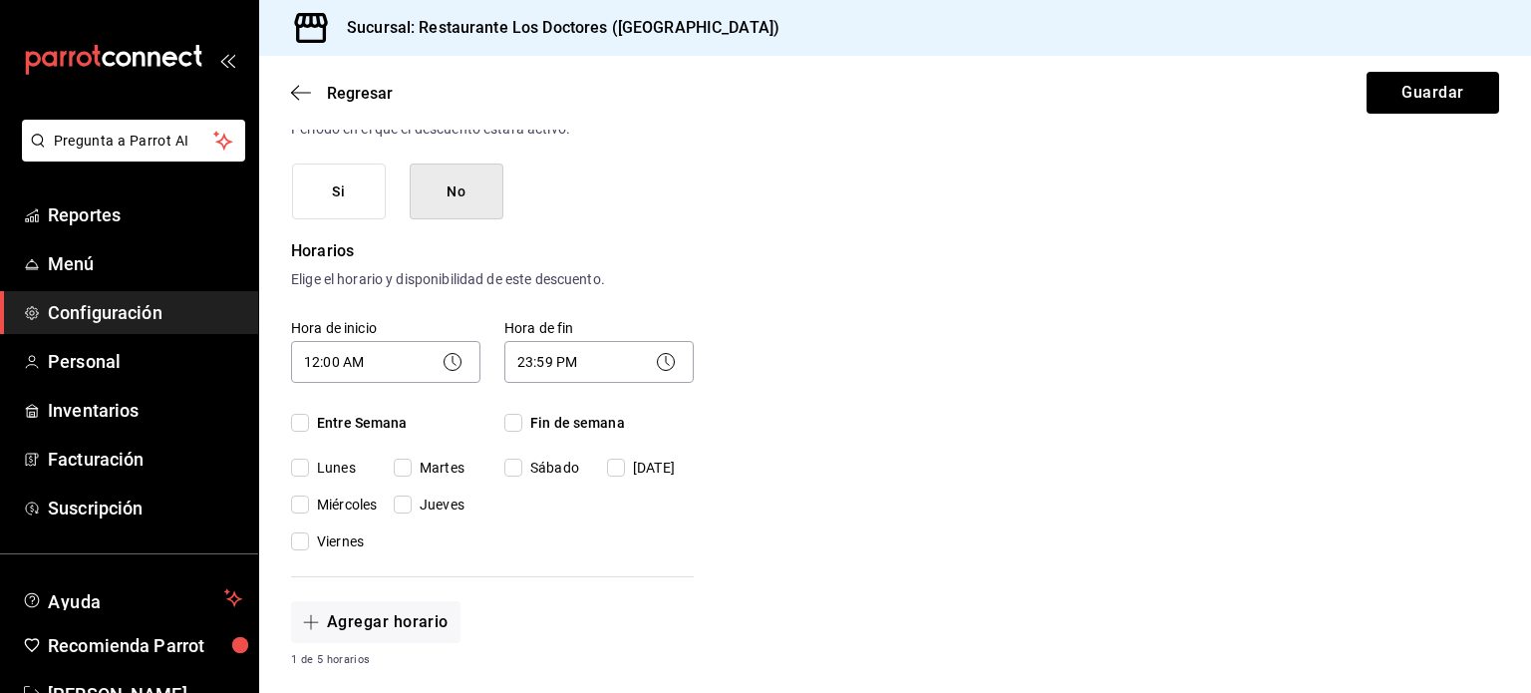
click at [298, 421] on input "Entre Semana" at bounding box center [300, 423] width 18 height 18
checkbox input "true"
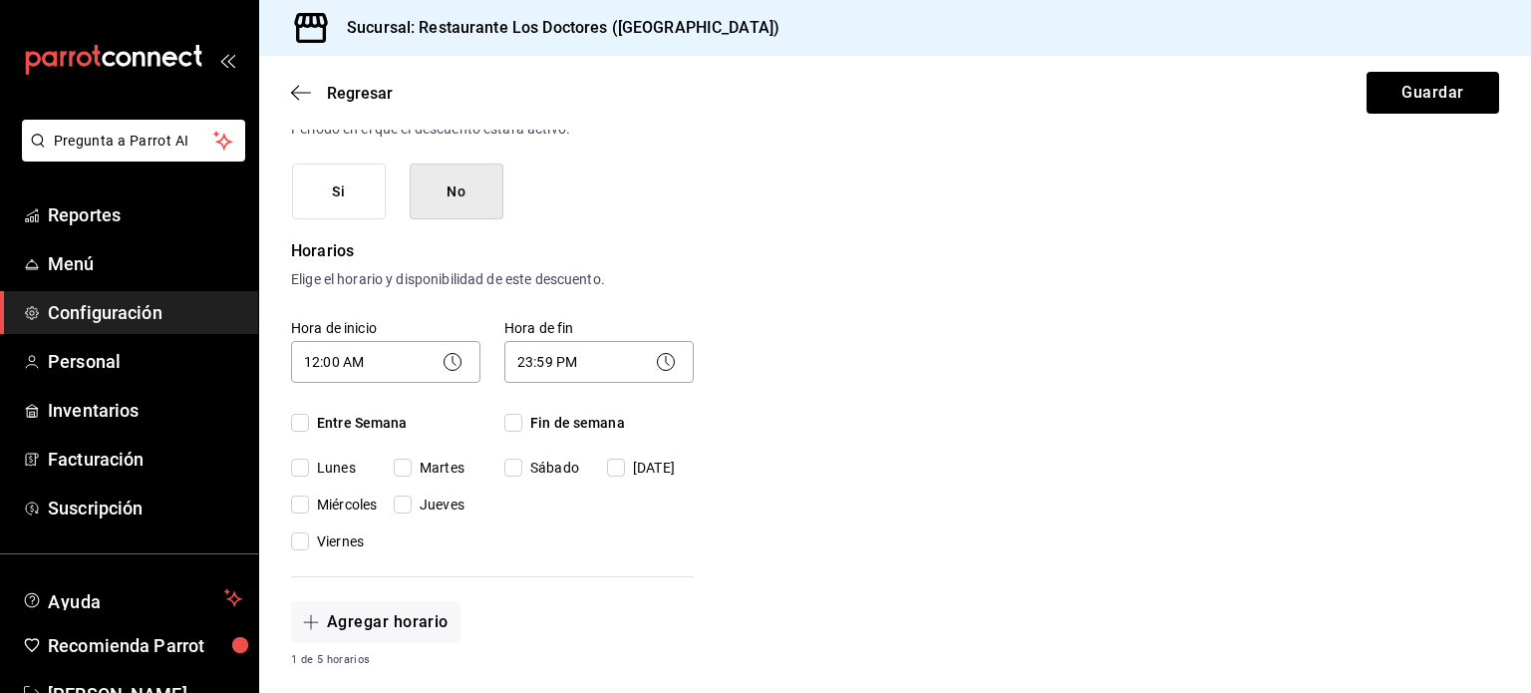
checkbox input "true"
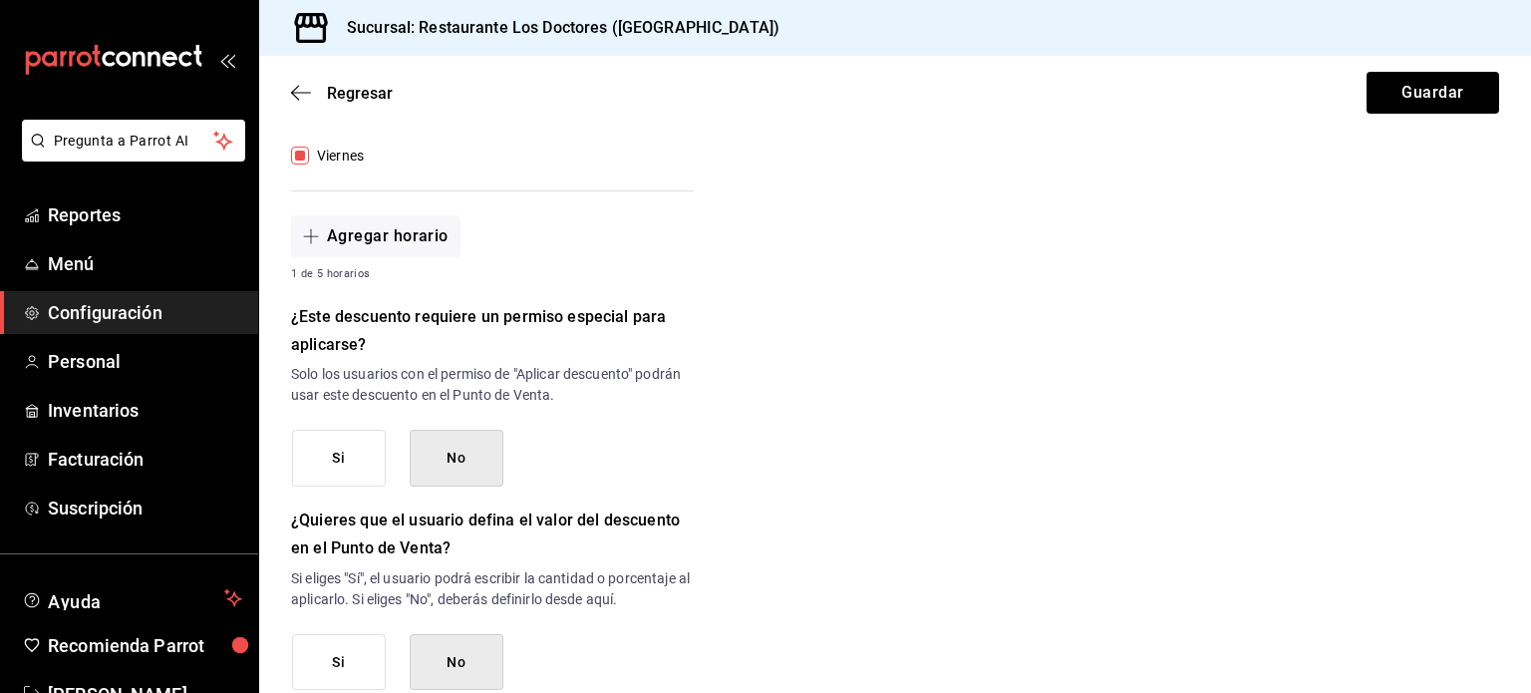
scroll to position [698, 0]
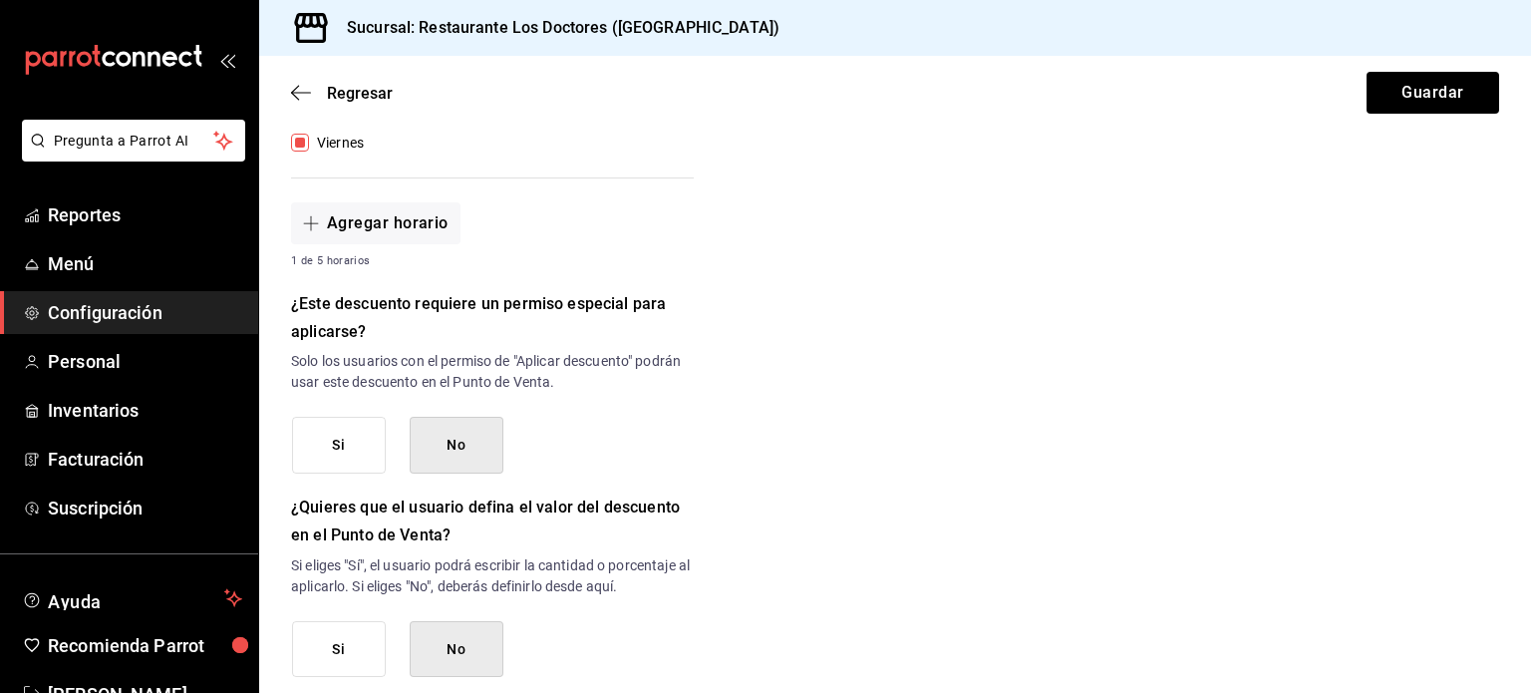
click at [363, 434] on button "Si" at bounding box center [339, 445] width 94 height 57
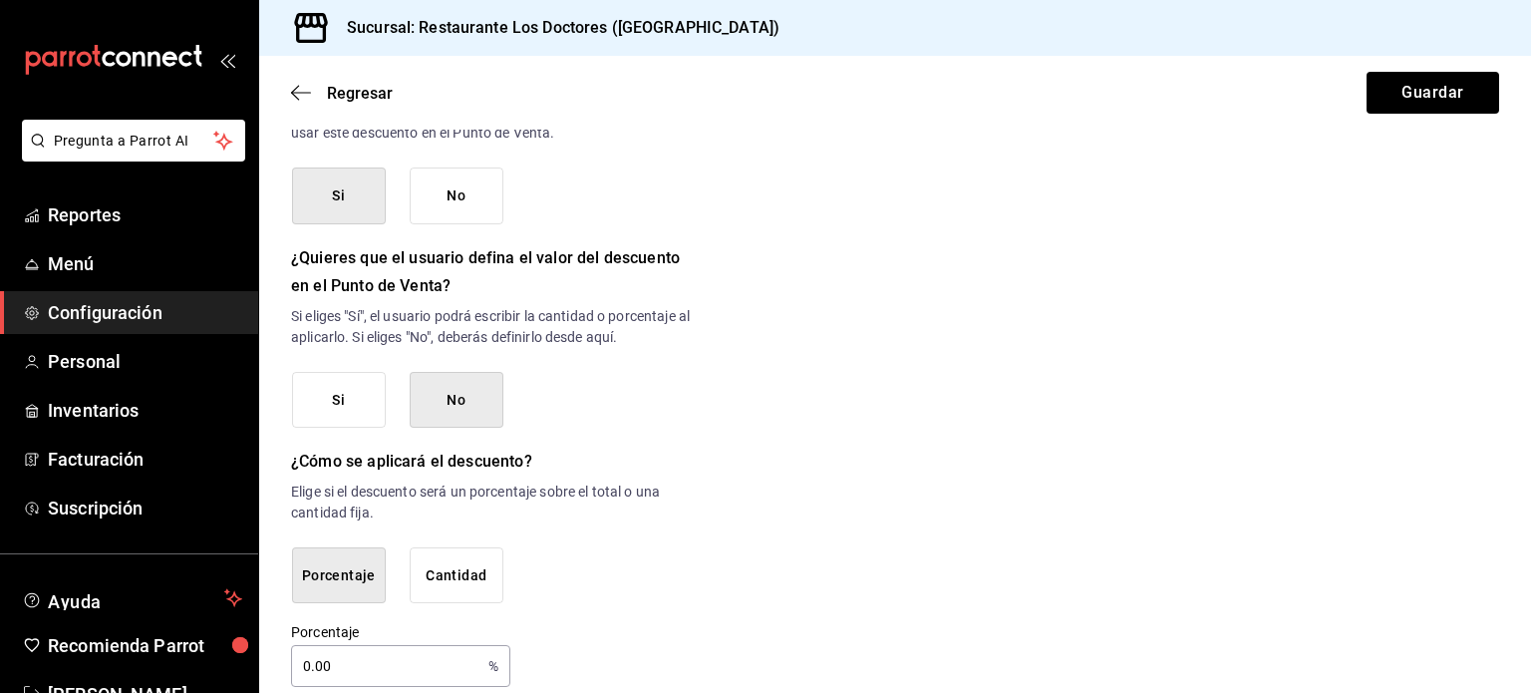
scroll to position [971, 0]
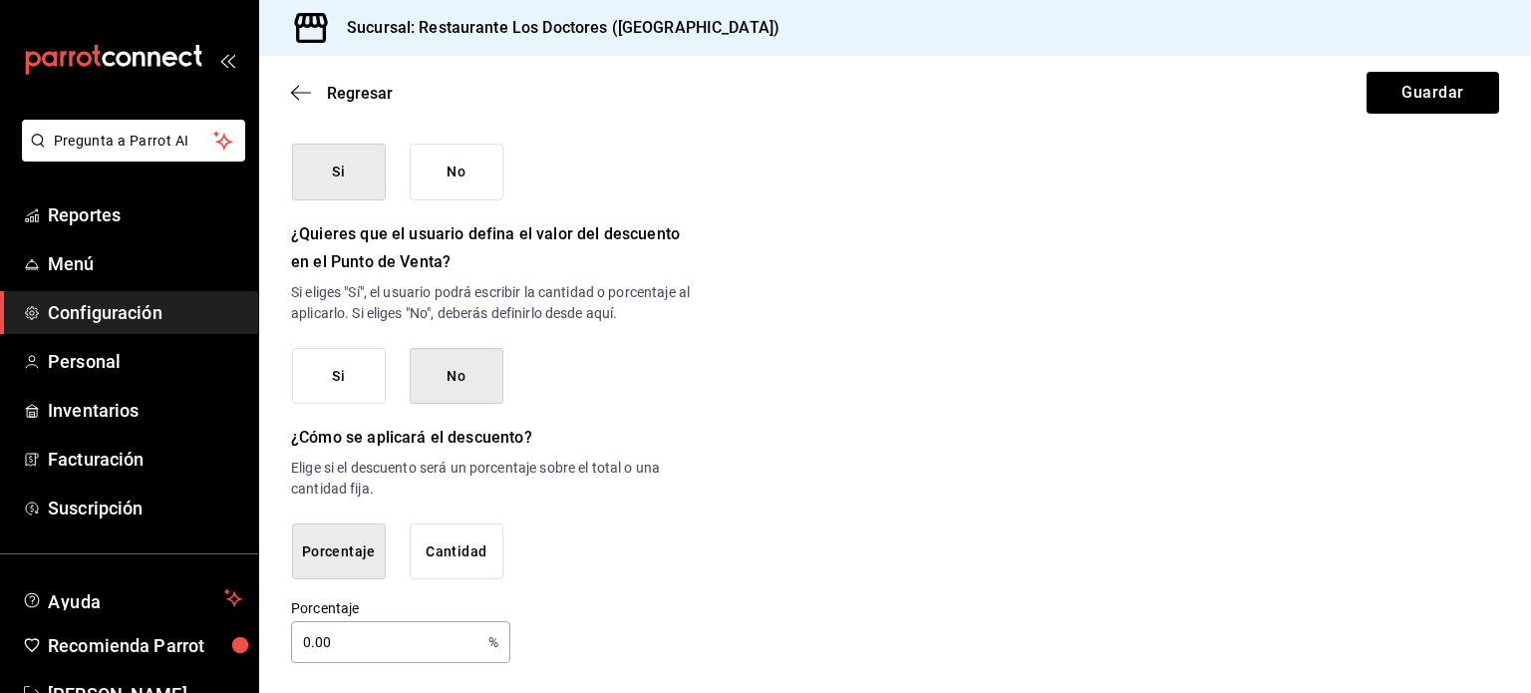
click at [460, 541] on button "Cantidad" at bounding box center [457, 551] width 94 height 57
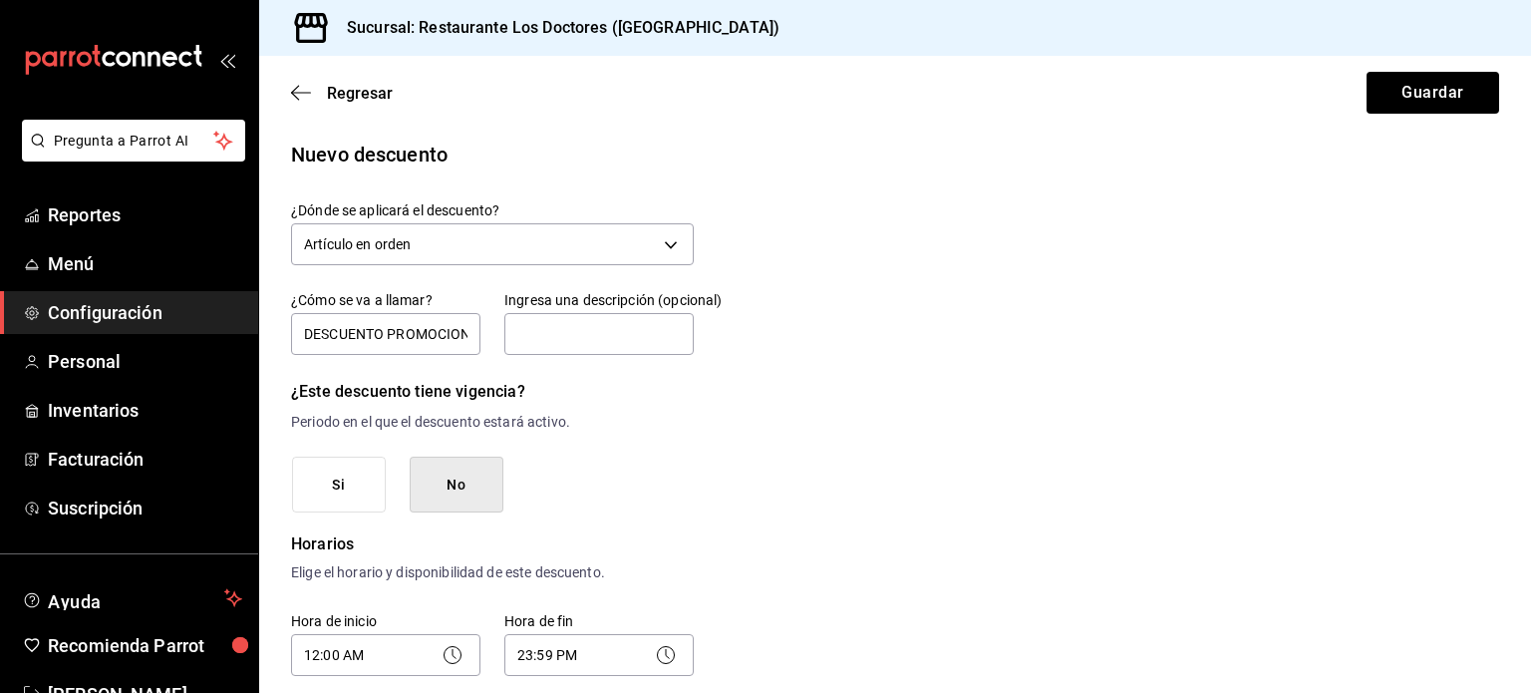
scroll to position [0, 0]
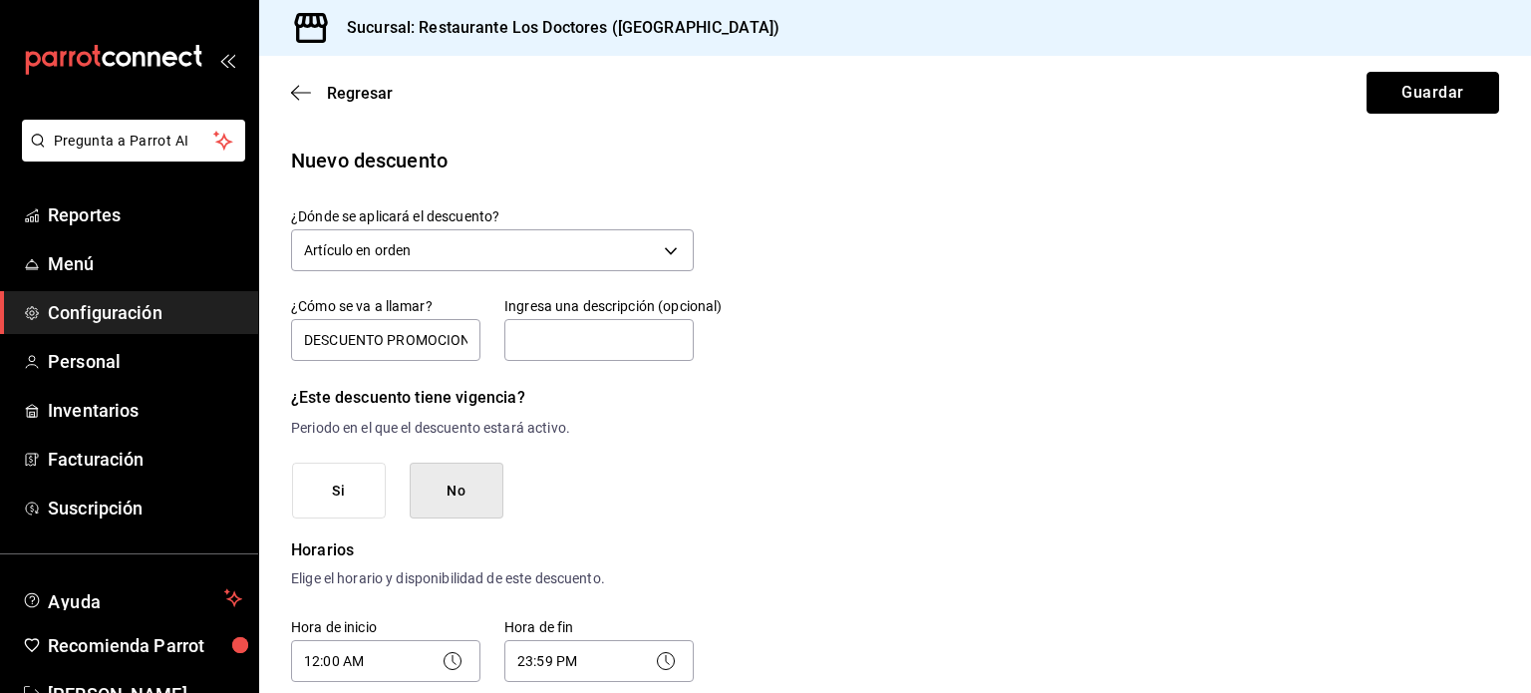
click at [1388, 97] on button "Guardar" at bounding box center [1433, 93] width 133 height 42
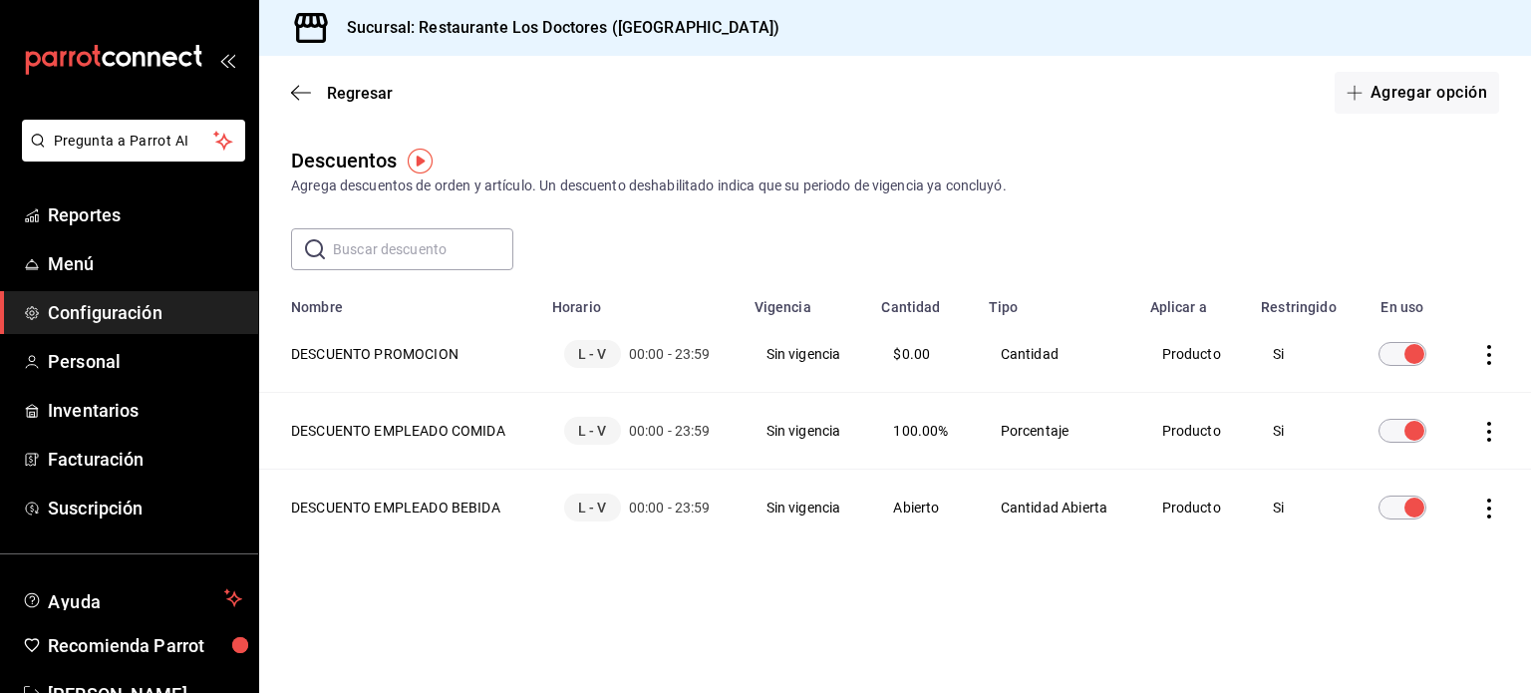
click at [95, 318] on span "Configuración" at bounding box center [145, 312] width 194 height 27
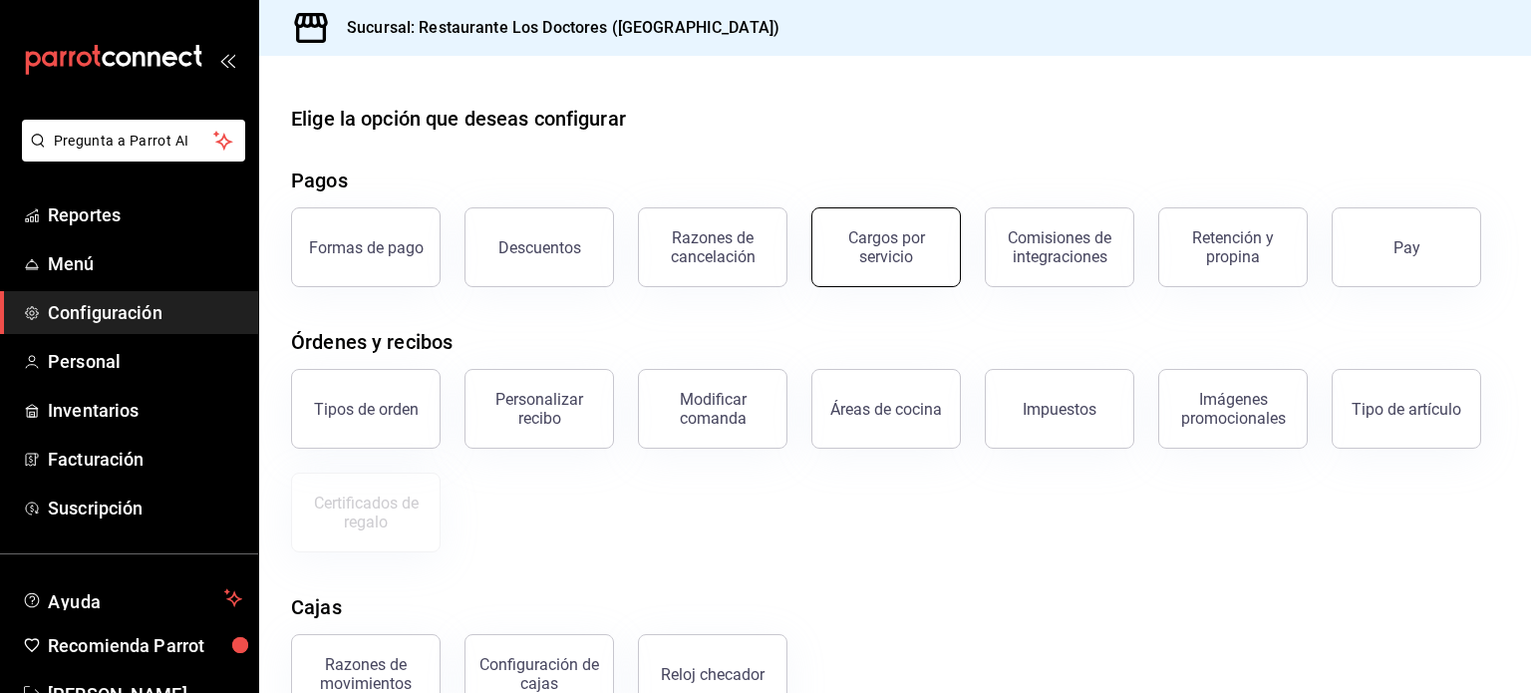
click at [901, 258] on div "Cargos por servicio" at bounding box center [886, 247] width 124 height 38
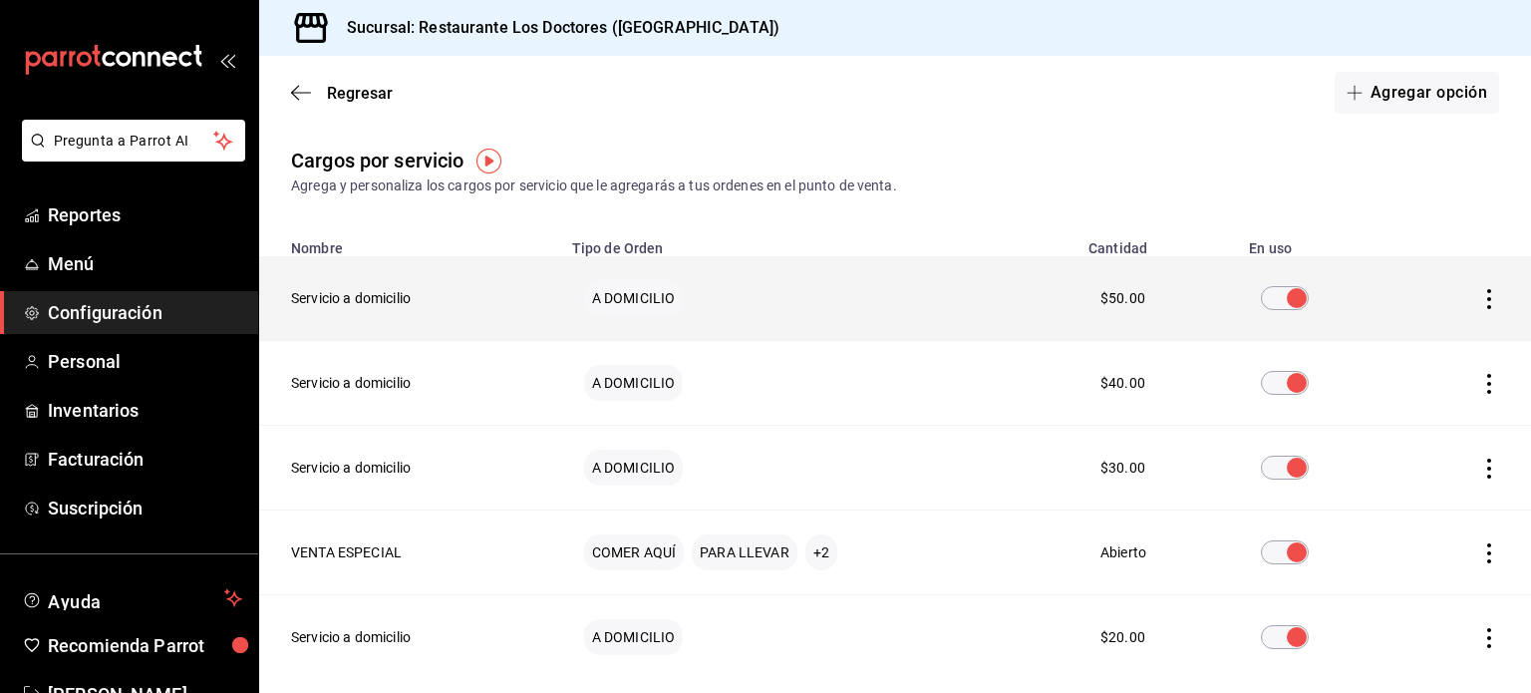
click at [1487, 298] on icon "actions" at bounding box center [1489, 299] width 4 height 20
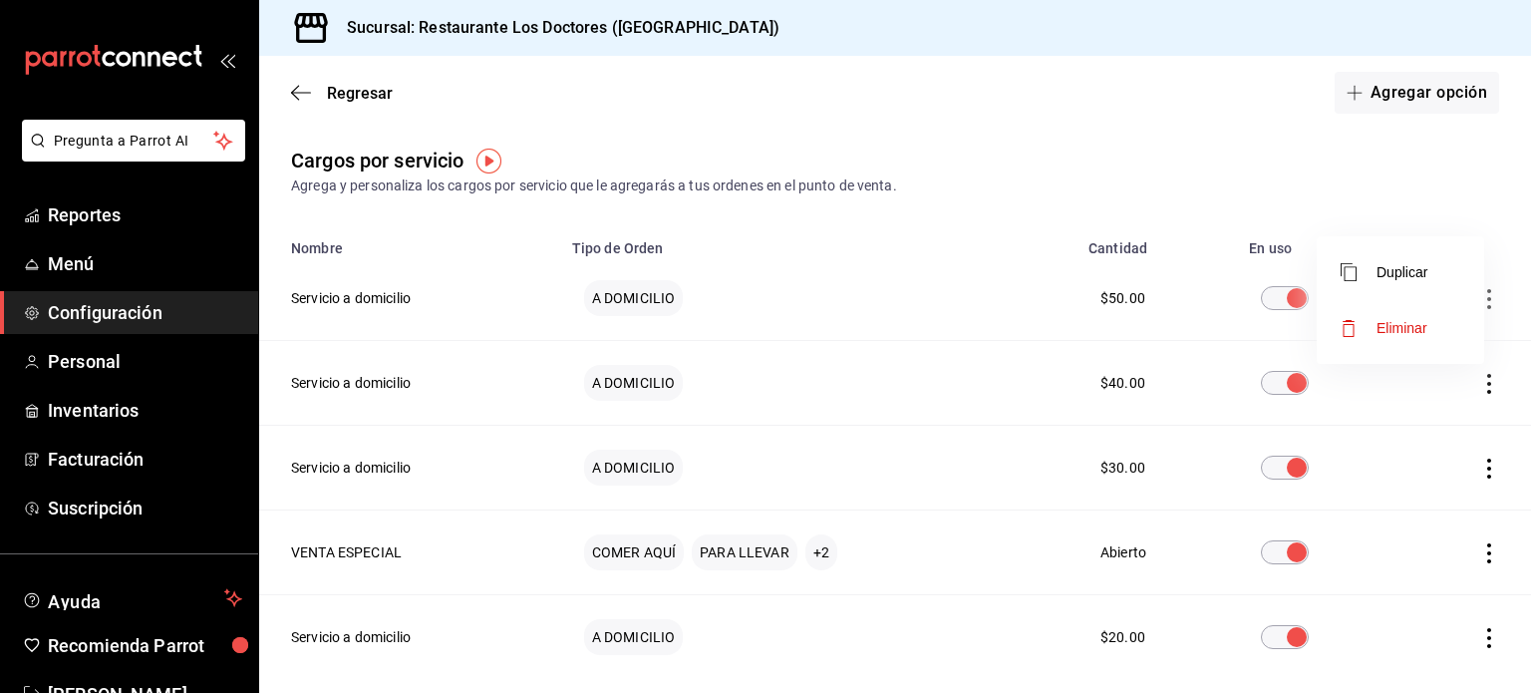
click at [1404, 326] on span "Eliminar" at bounding box center [1402, 328] width 51 height 16
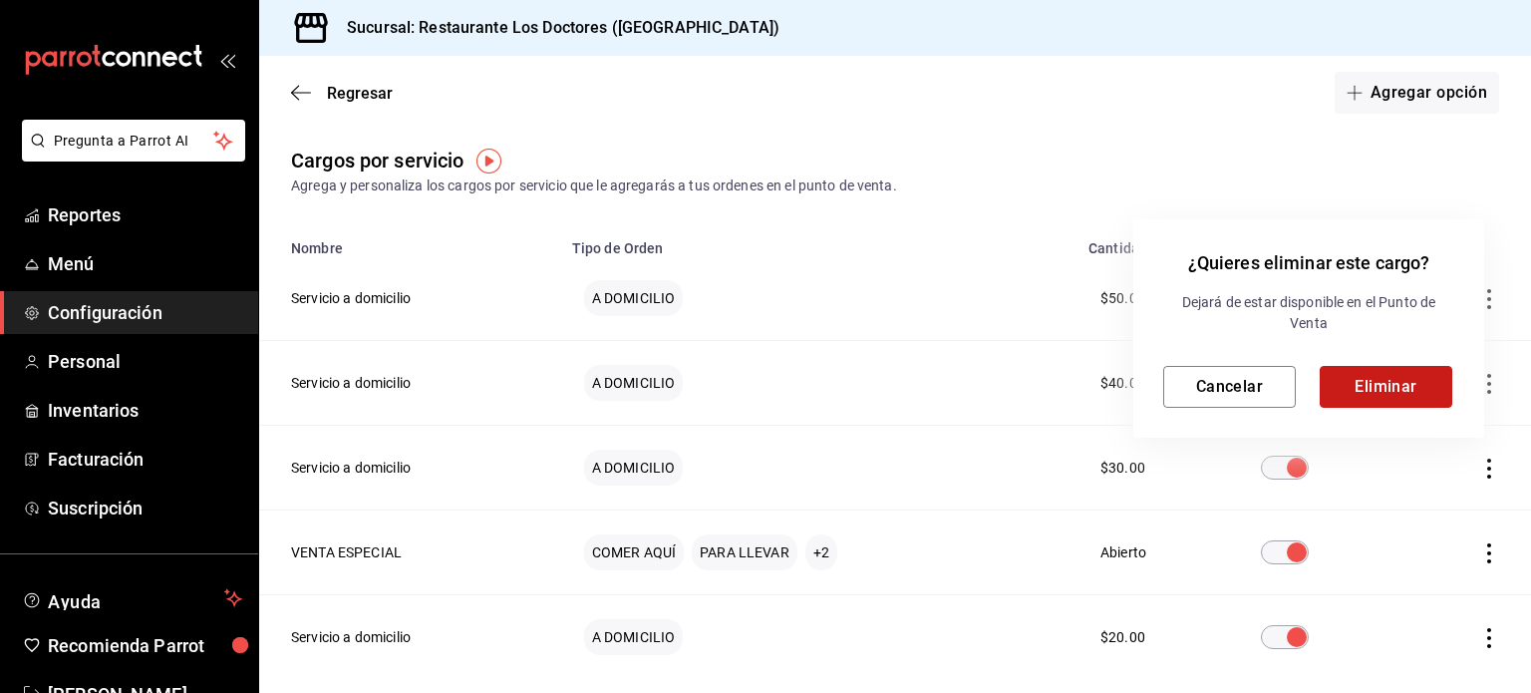
click at [1398, 383] on button "Eliminar" at bounding box center [1386, 387] width 133 height 42
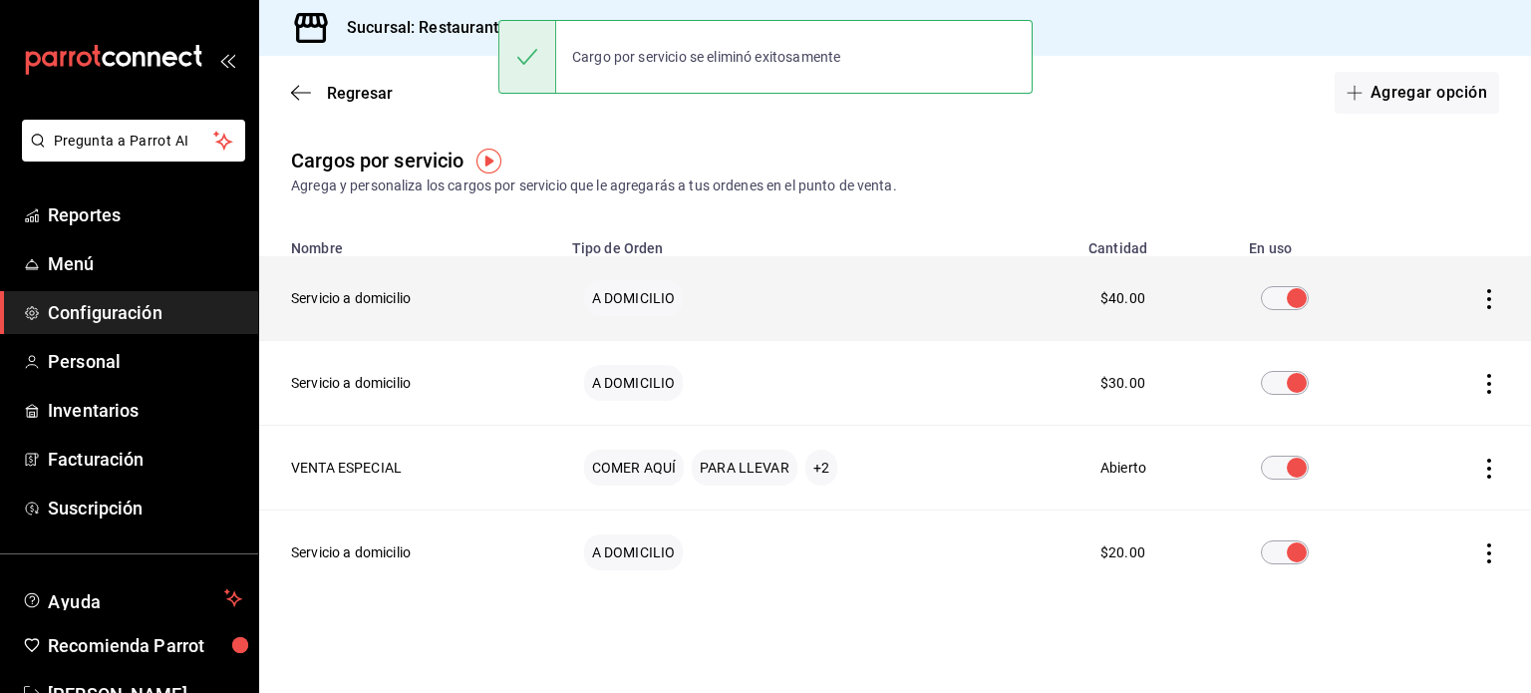
click at [1479, 302] on icon "actions" at bounding box center [1489, 299] width 20 height 20
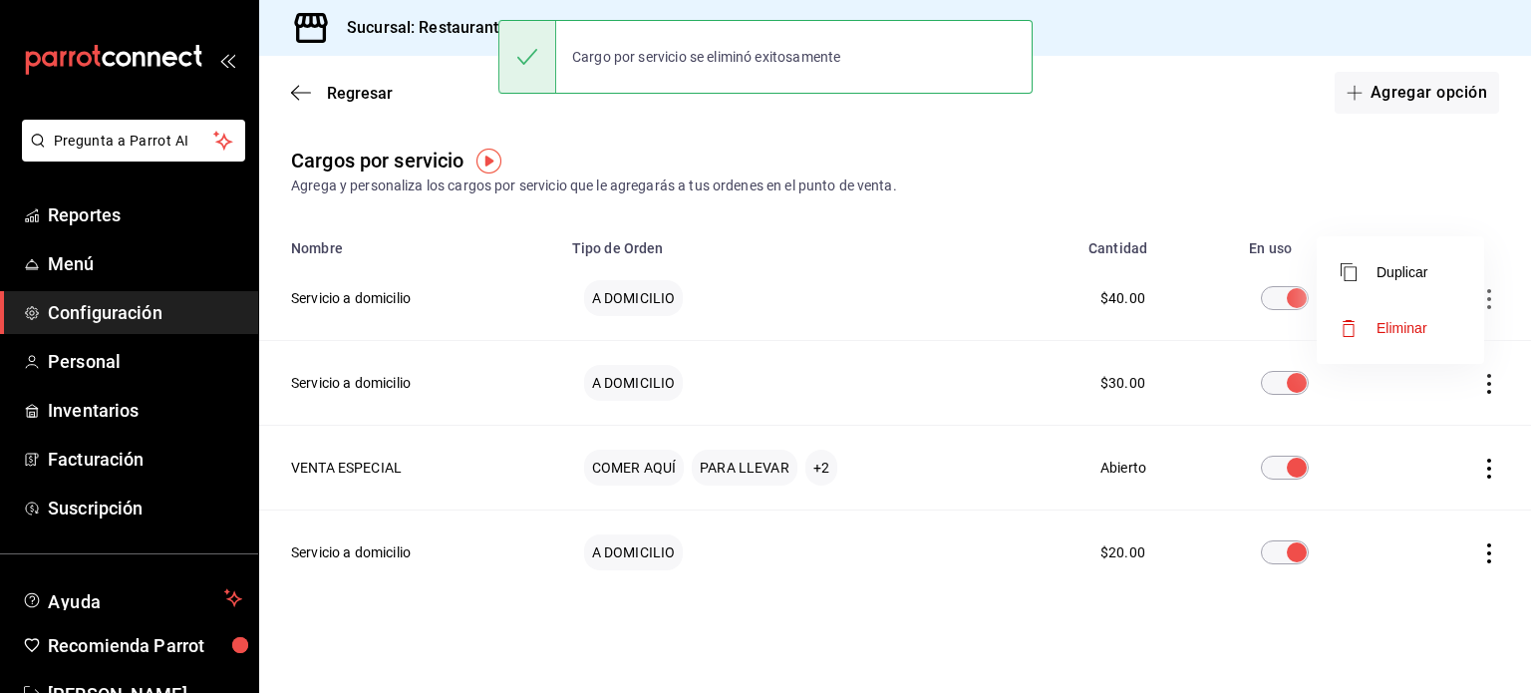
click at [1412, 336] on span "Eliminar" at bounding box center [1384, 328] width 87 height 24
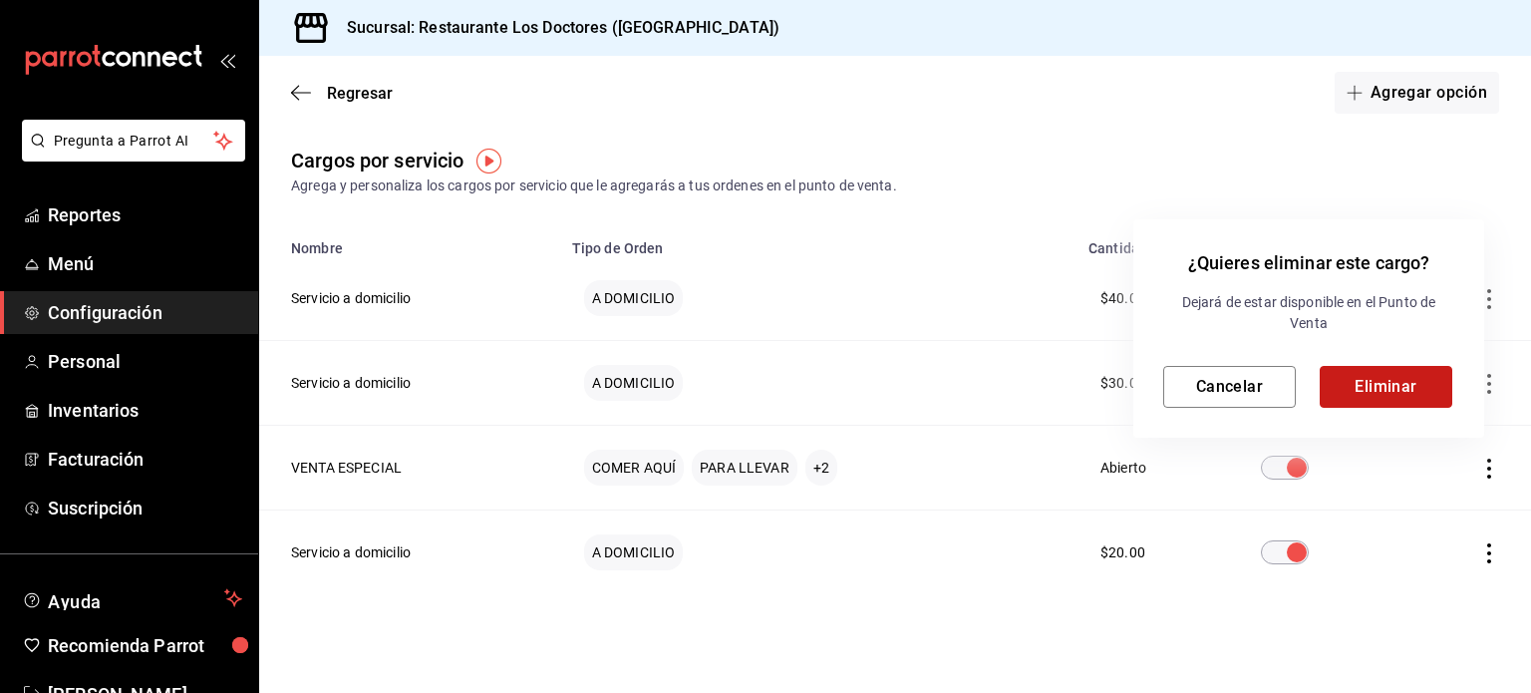
click at [1415, 386] on button "Eliminar" at bounding box center [1386, 387] width 133 height 42
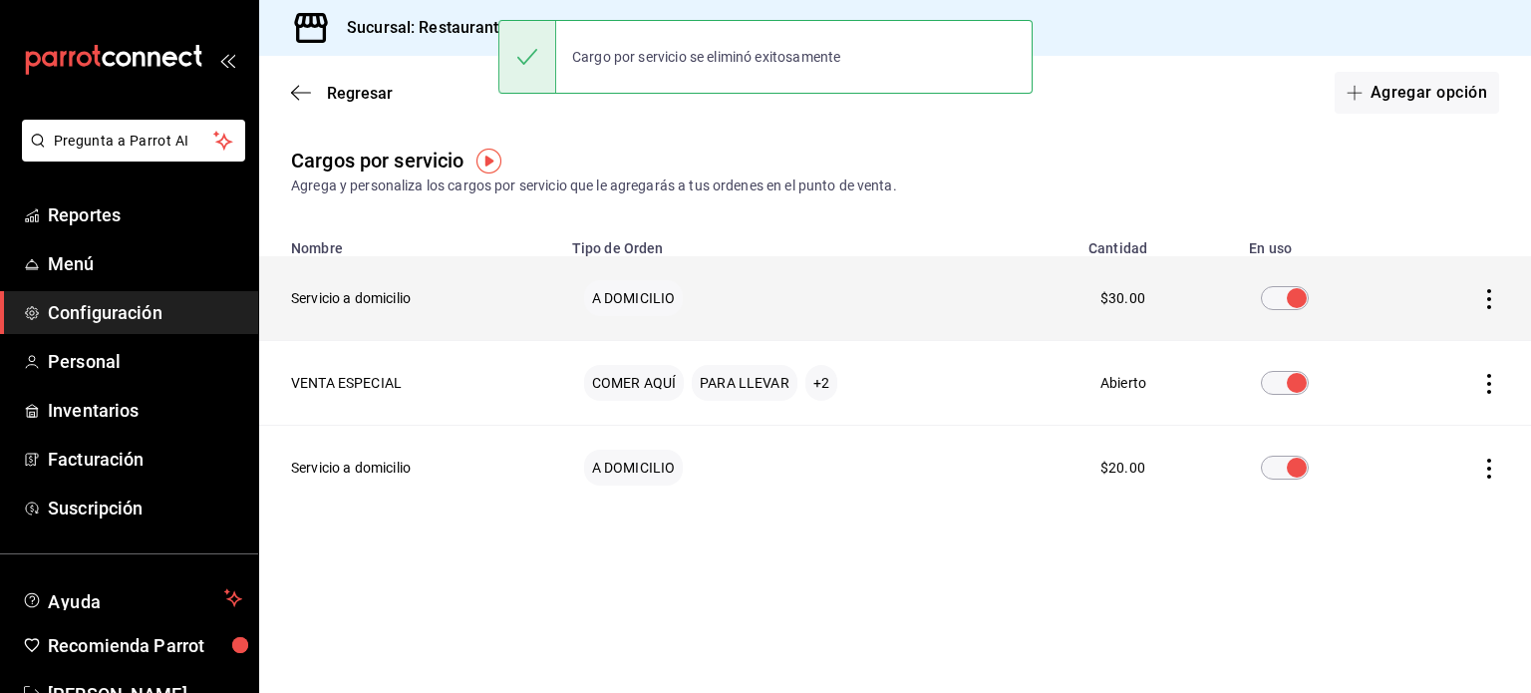
click at [1487, 298] on icon "actions" at bounding box center [1489, 299] width 4 height 20
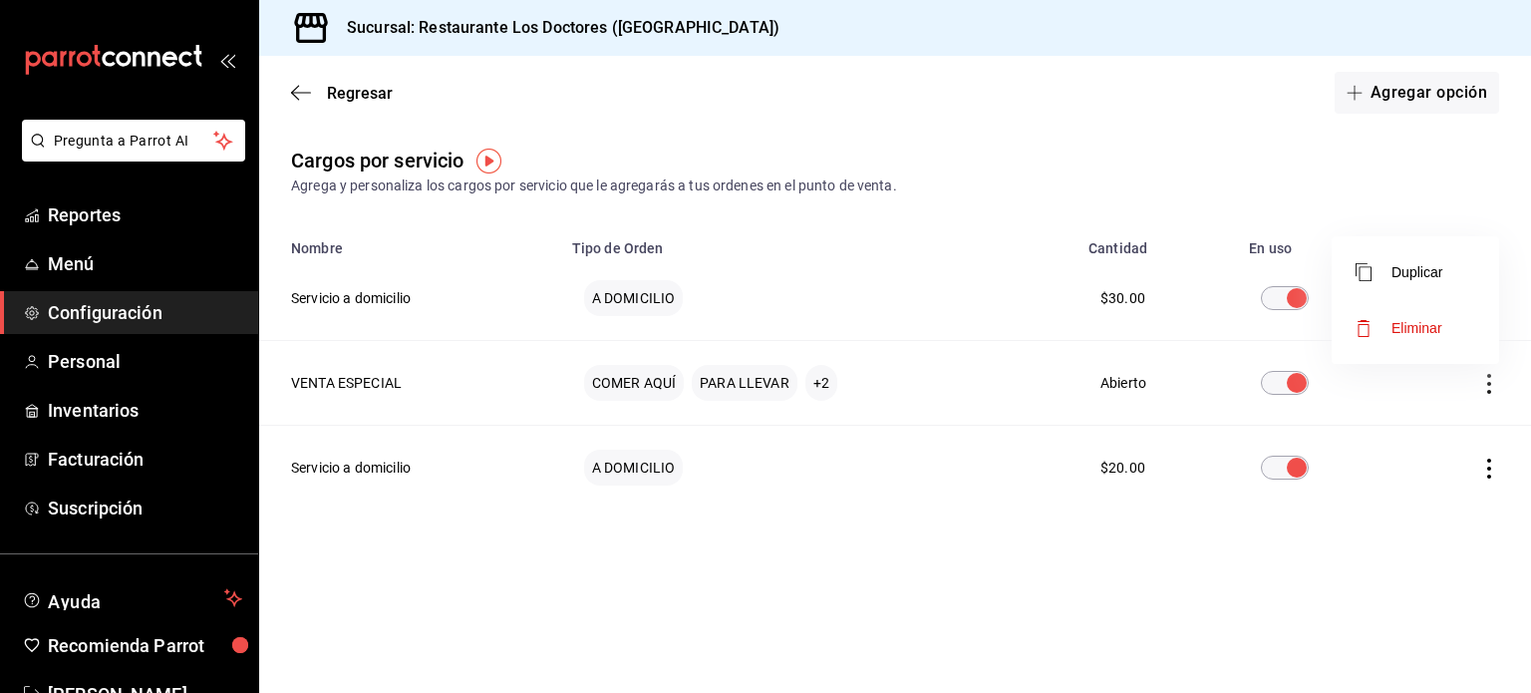
click at [1435, 328] on span "Eliminar" at bounding box center [1417, 328] width 51 height 16
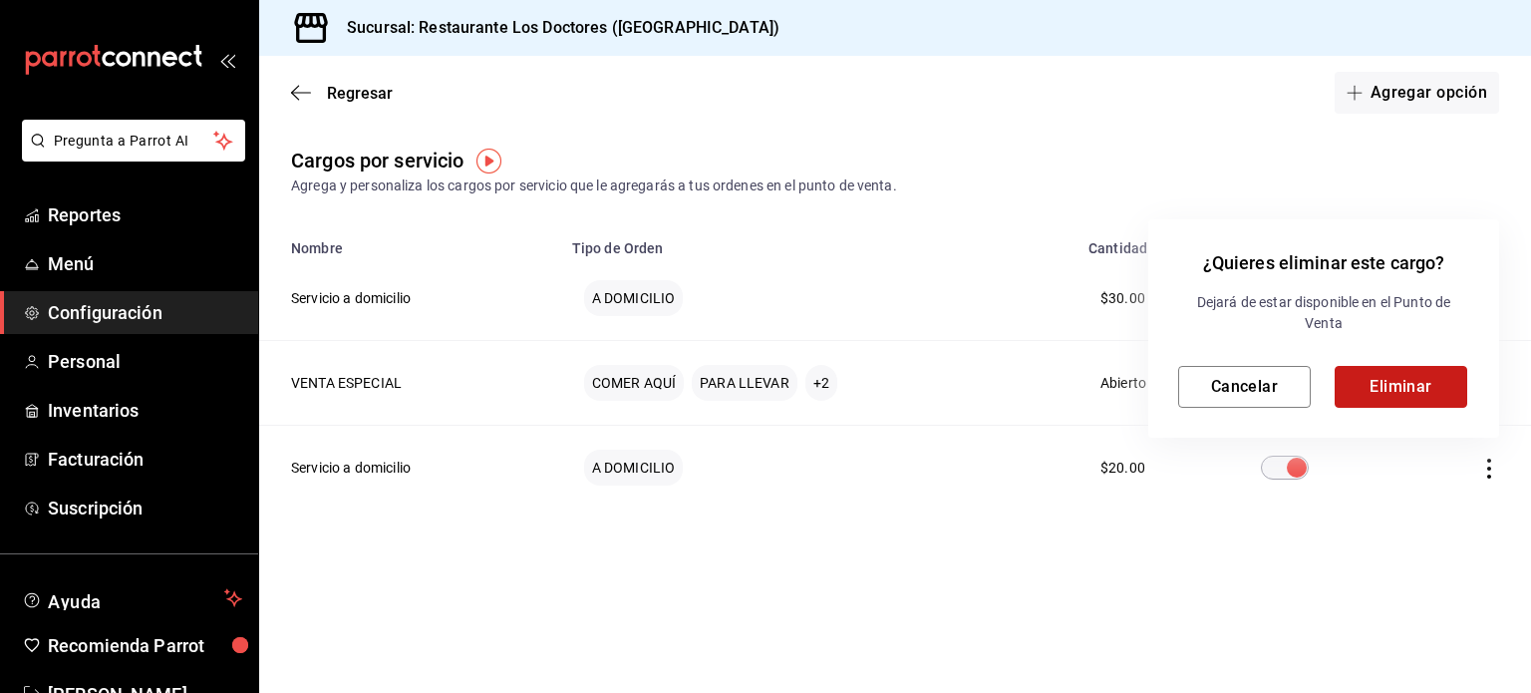
click at [1438, 377] on button "Eliminar" at bounding box center [1401, 387] width 133 height 42
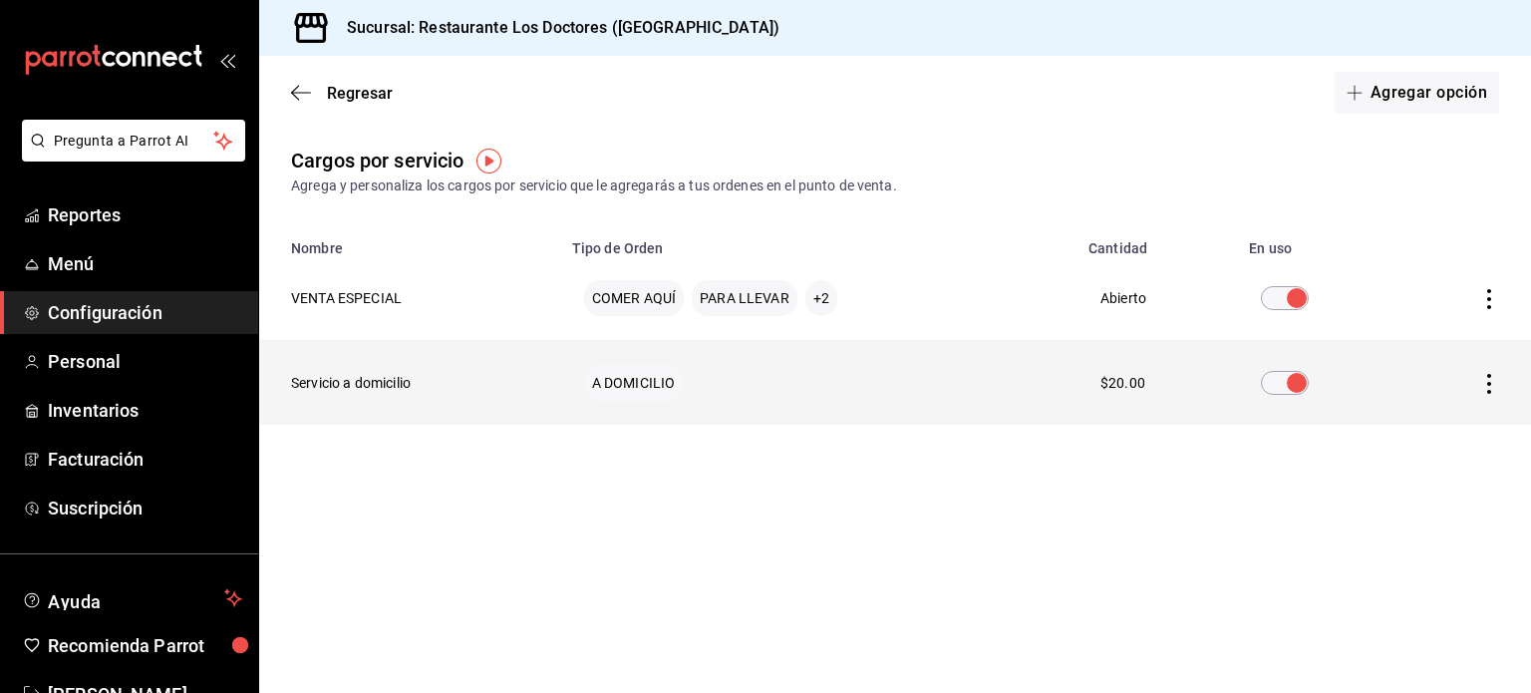
click at [1491, 390] on icon "actions" at bounding box center [1489, 384] width 20 height 20
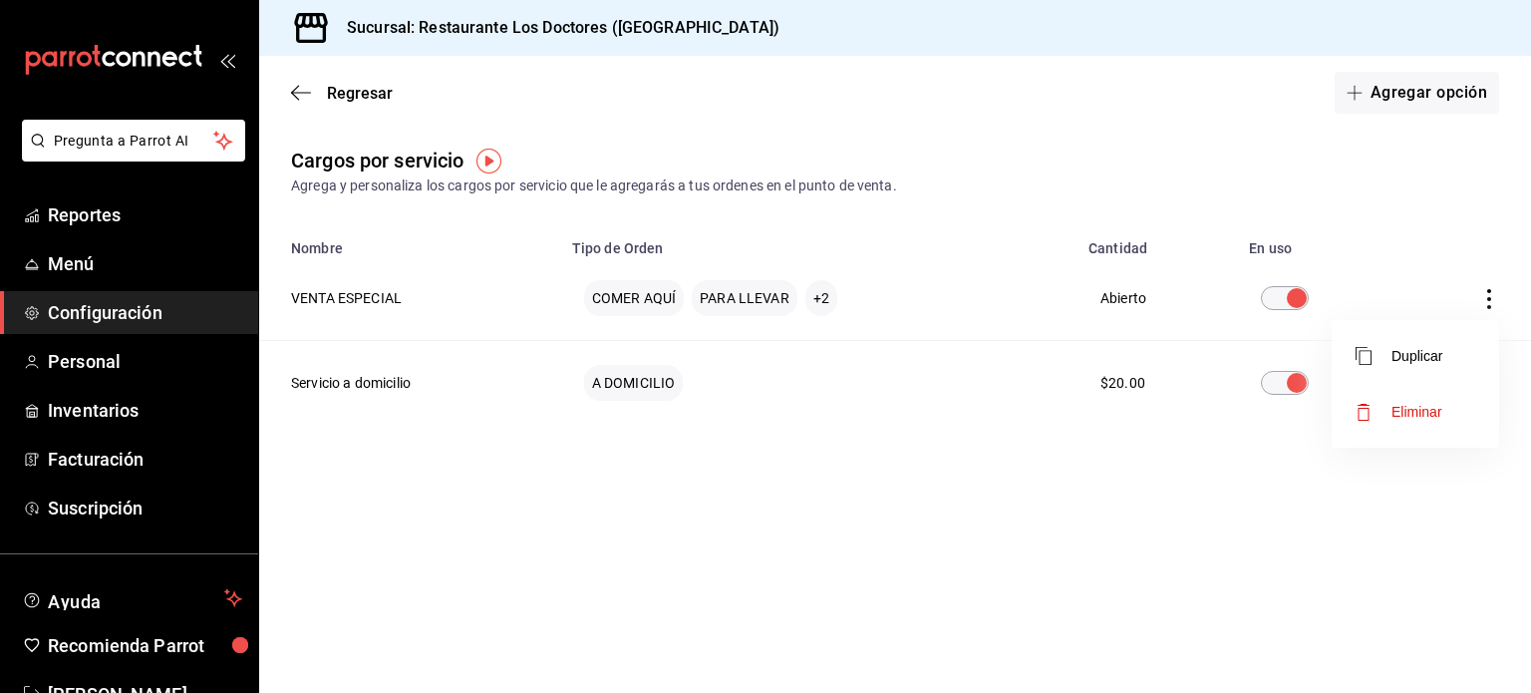
click at [1424, 410] on span "Eliminar" at bounding box center [1417, 412] width 51 height 16
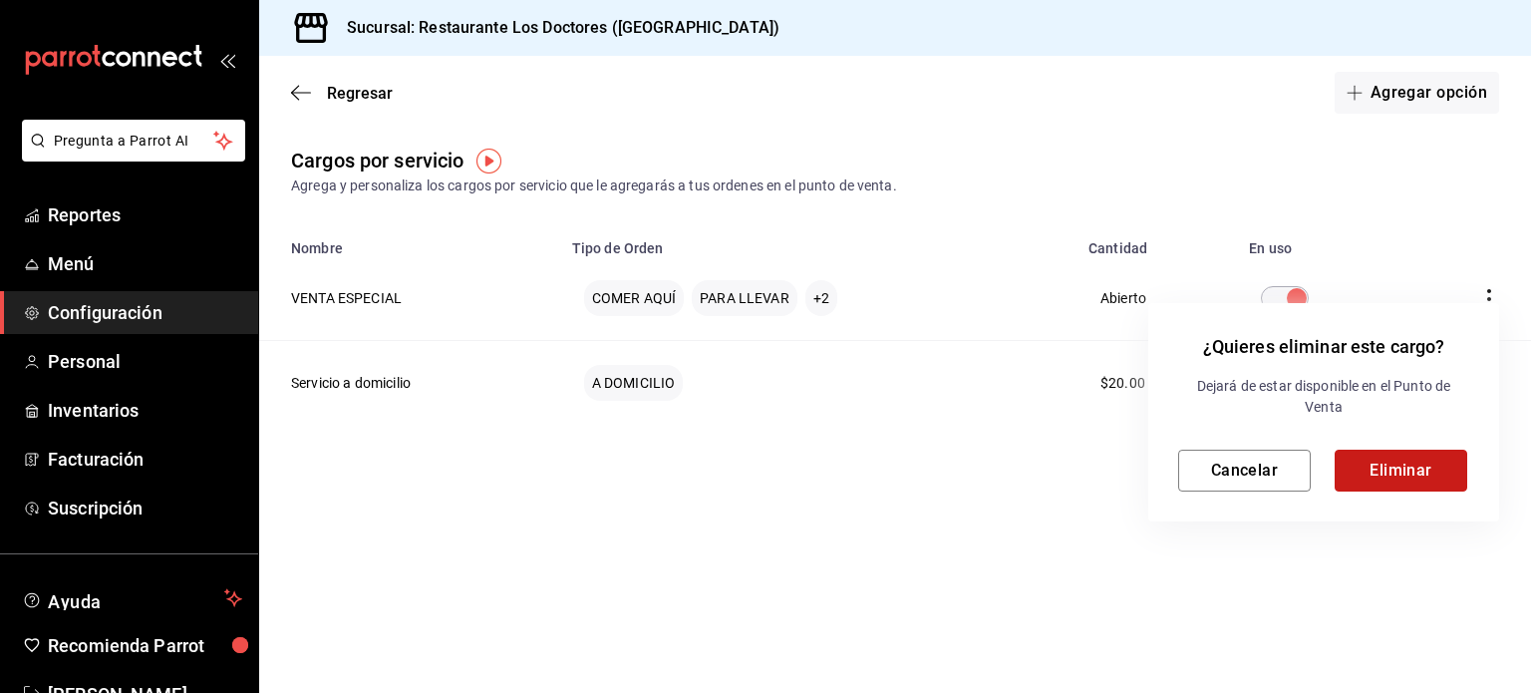
click at [1420, 475] on button "Eliminar" at bounding box center [1401, 471] width 133 height 42
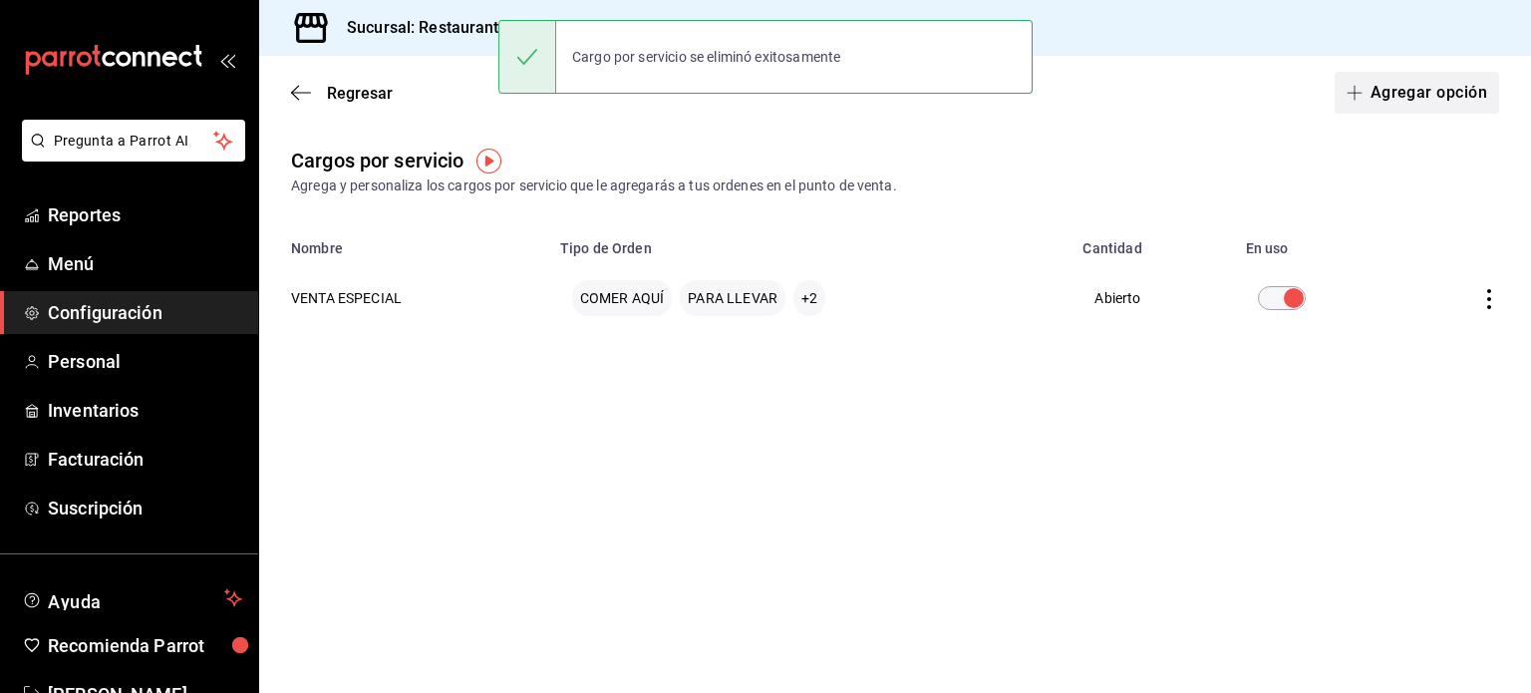
click at [1422, 95] on button "Agregar opción" at bounding box center [1417, 93] width 164 height 42
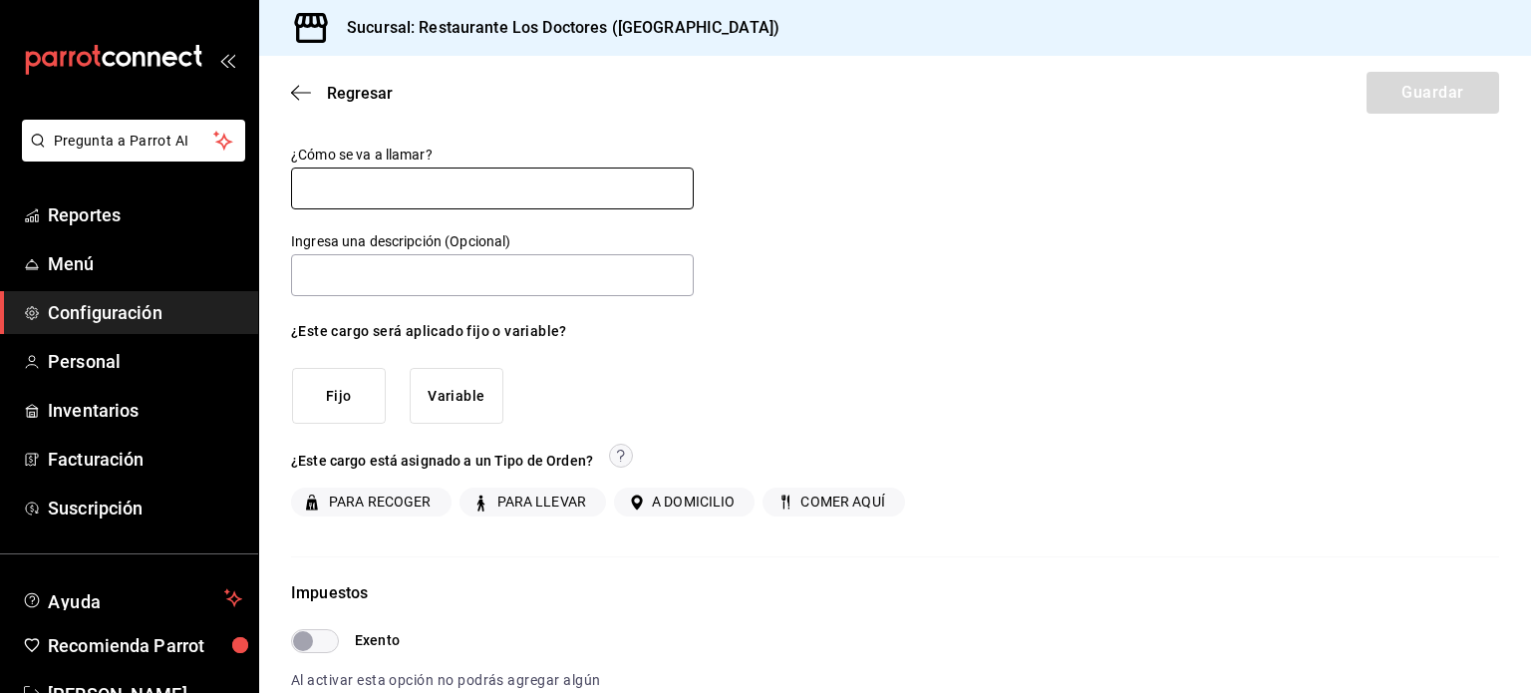
click at [501, 189] on input "text" at bounding box center [492, 188] width 403 height 42
type input "SERVICIO A DOMICILIO"
click at [448, 400] on button "Variable" at bounding box center [457, 396] width 94 height 57
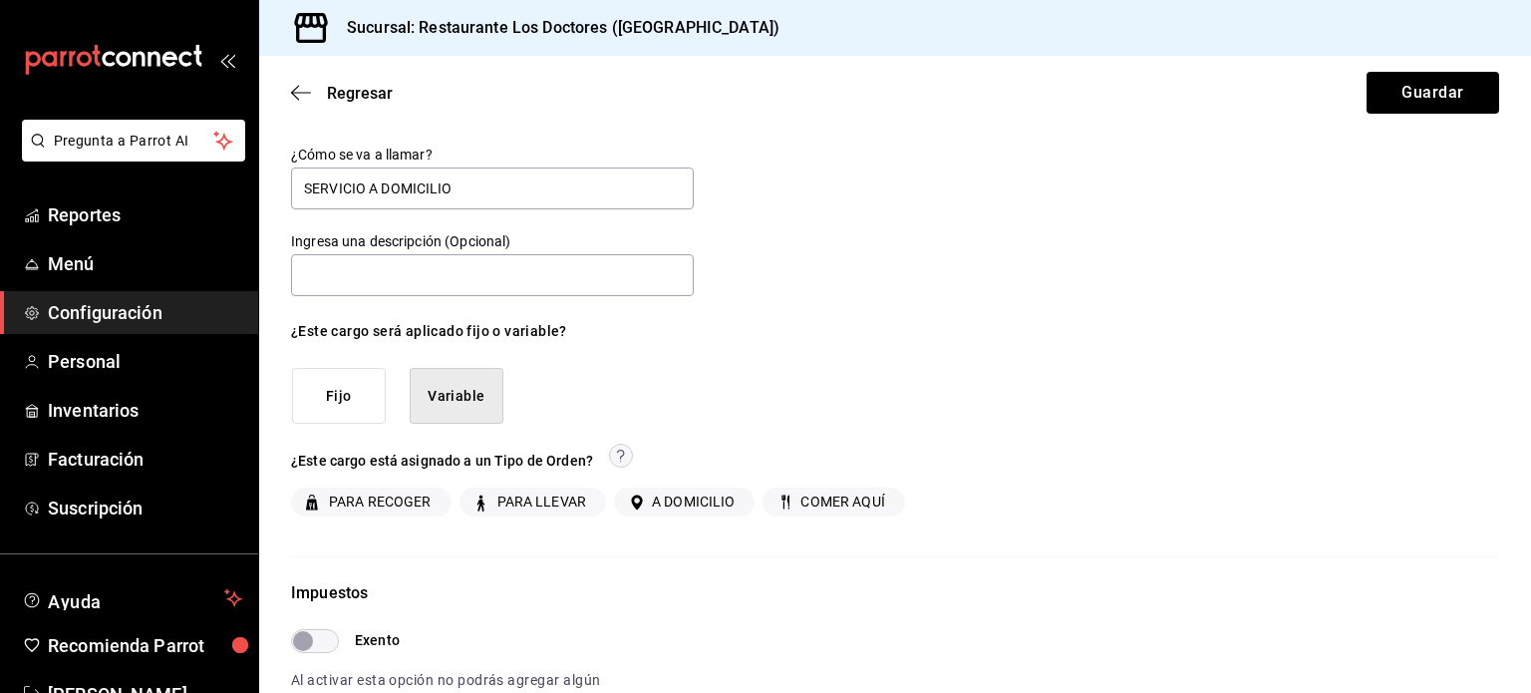
click at [704, 501] on span "A DOMICILIO" at bounding box center [689, 501] width 91 height 21
click at [644, 501] on input "A DOMICILIO" at bounding box center [635, 502] width 18 height 18
checkbox input "true"
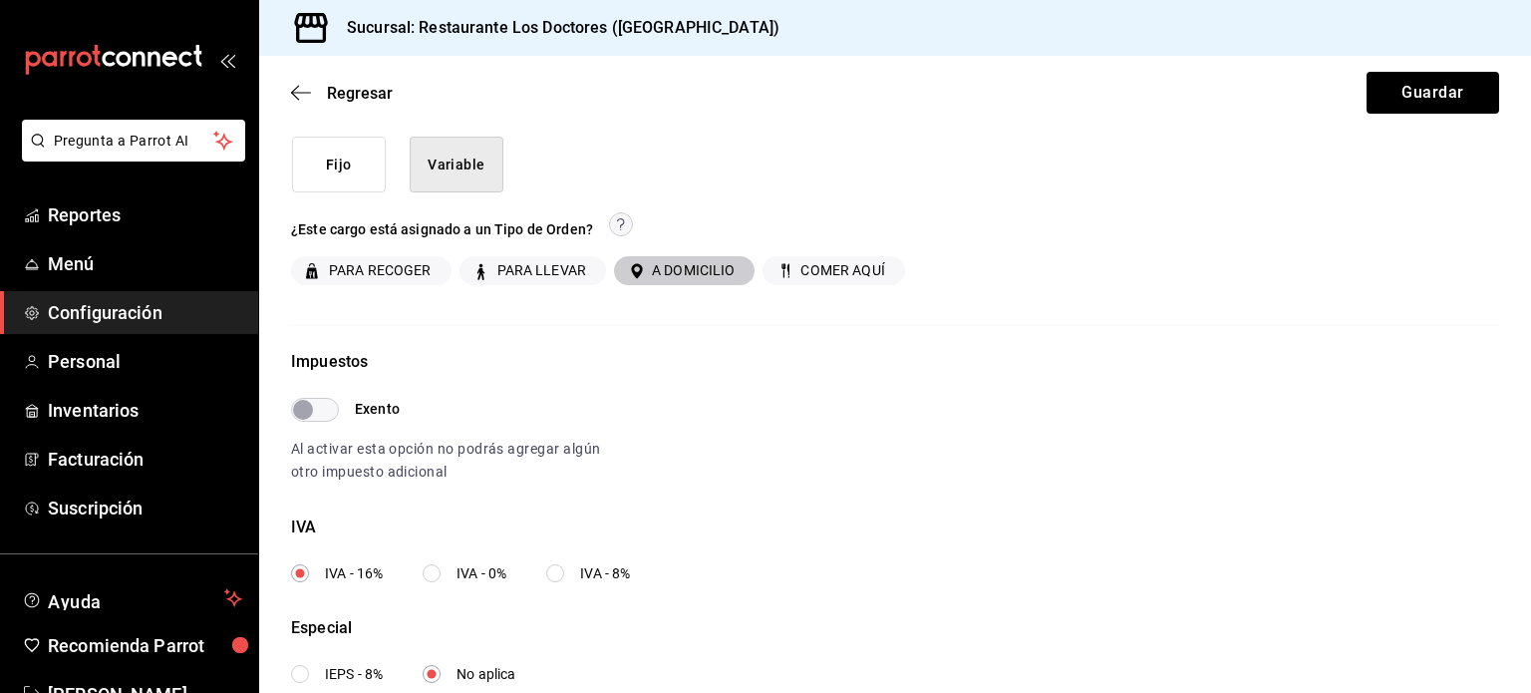
scroll to position [278, 0]
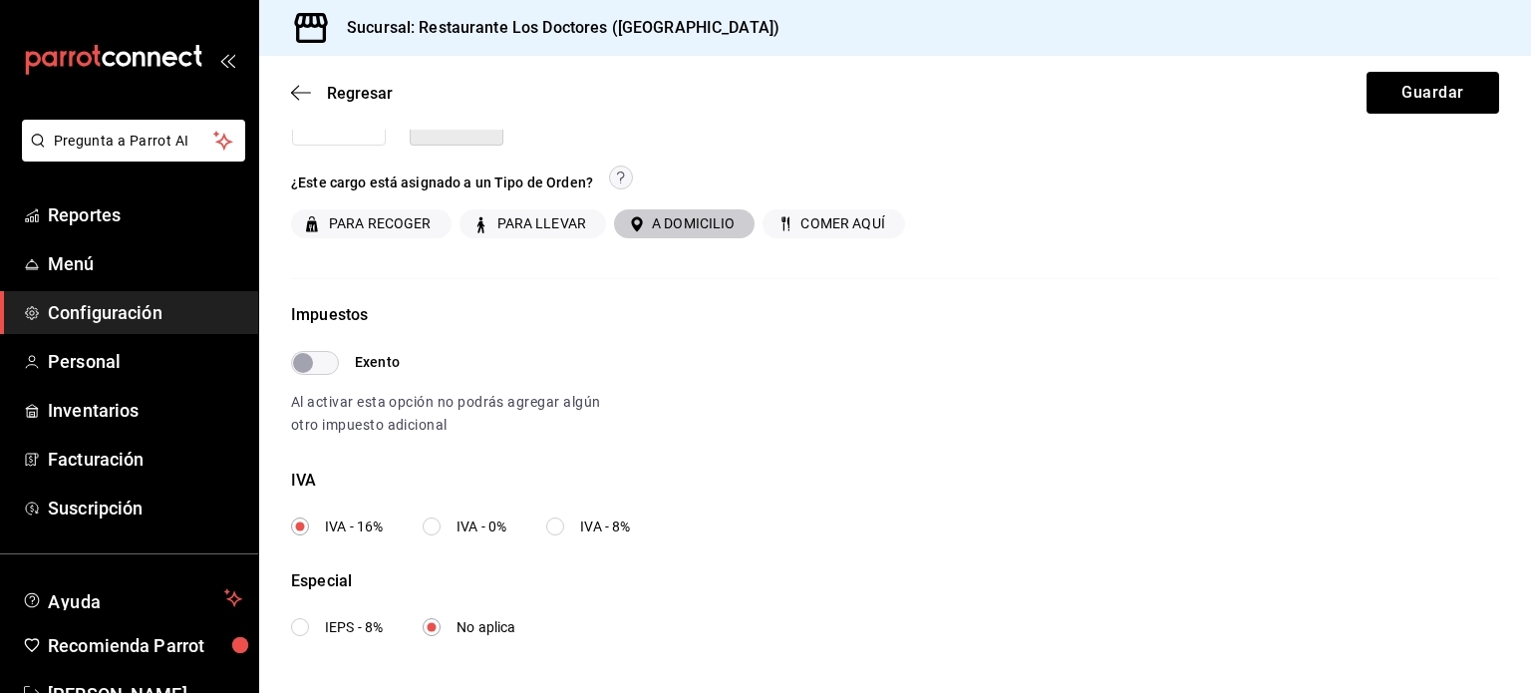
click at [322, 355] on input "Exento" at bounding box center [303, 363] width 72 height 24
checkbox input "true"
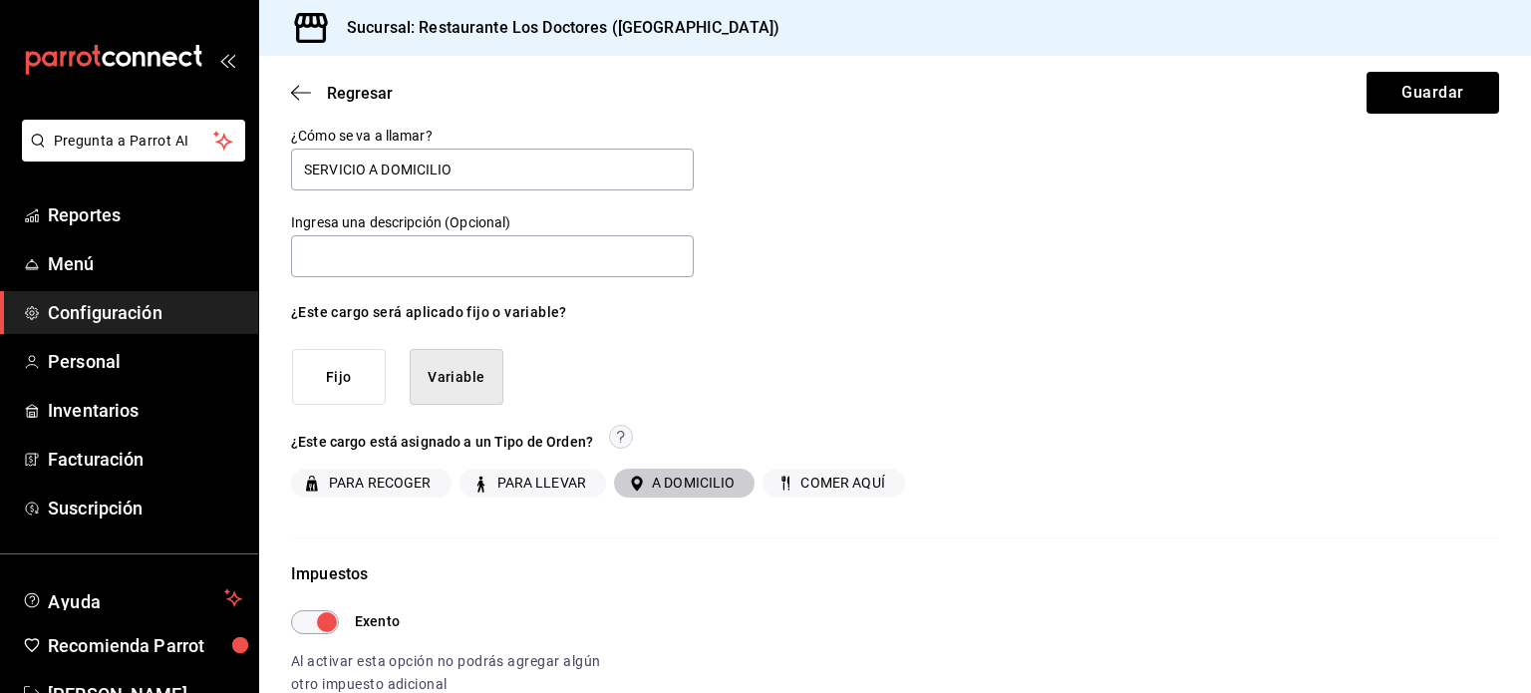
scroll to position [0, 0]
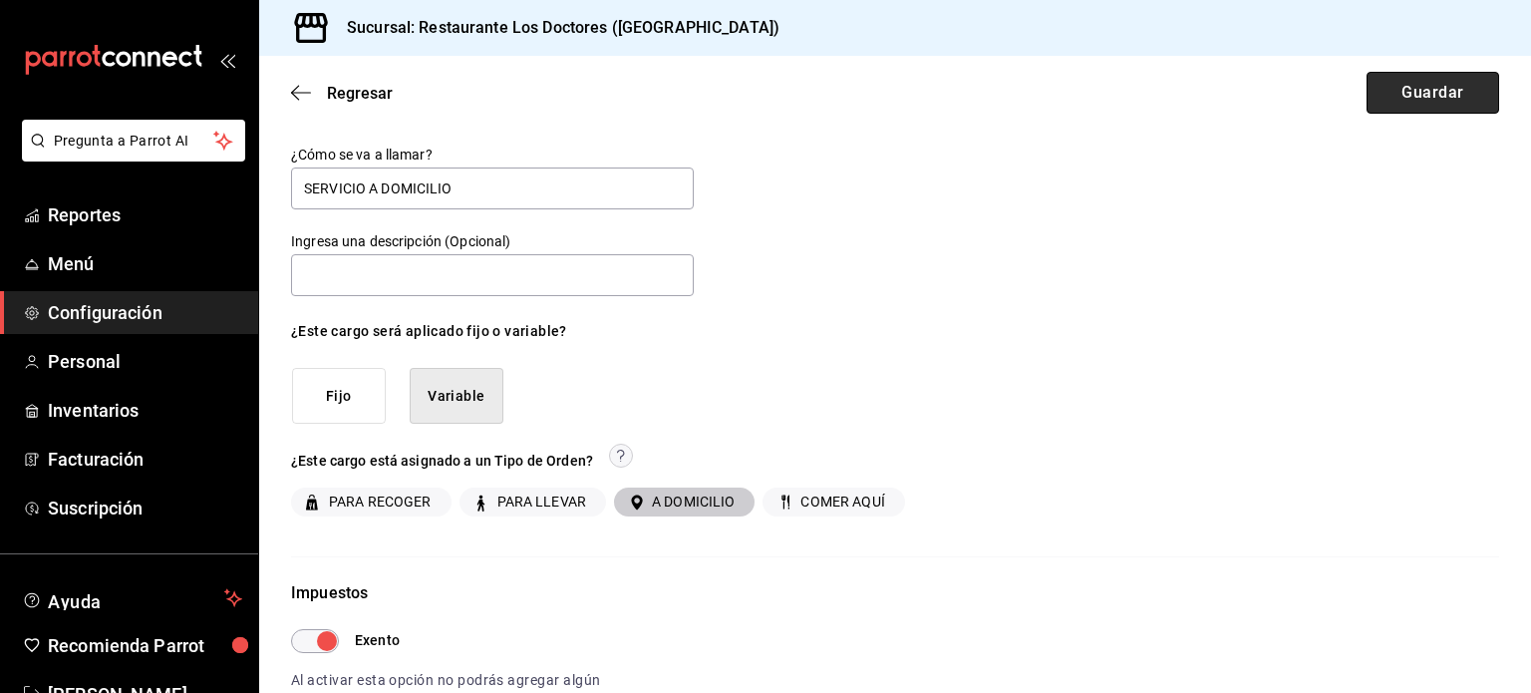
click at [1388, 92] on button "Guardar" at bounding box center [1433, 93] width 133 height 42
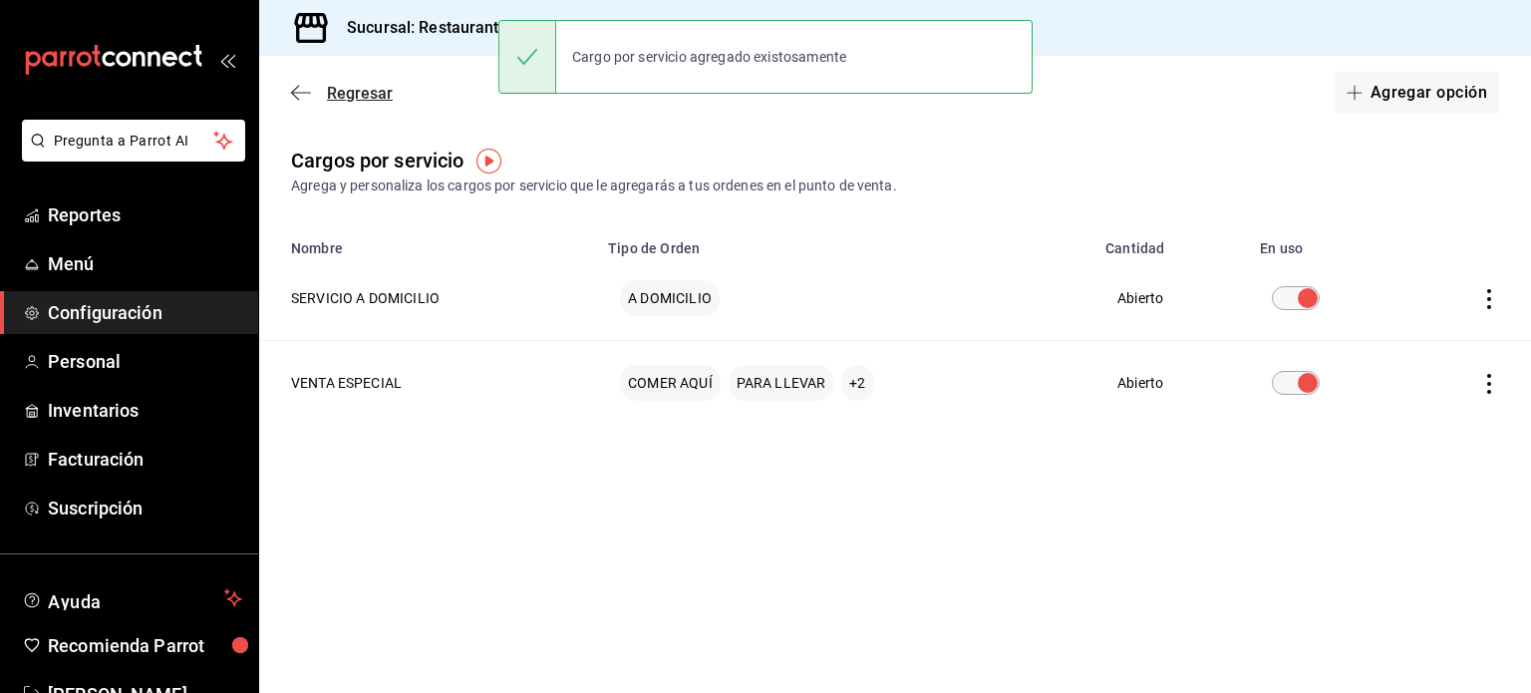
click at [305, 90] on icon "button" at bounding box center [301, 93] width 20 height 18
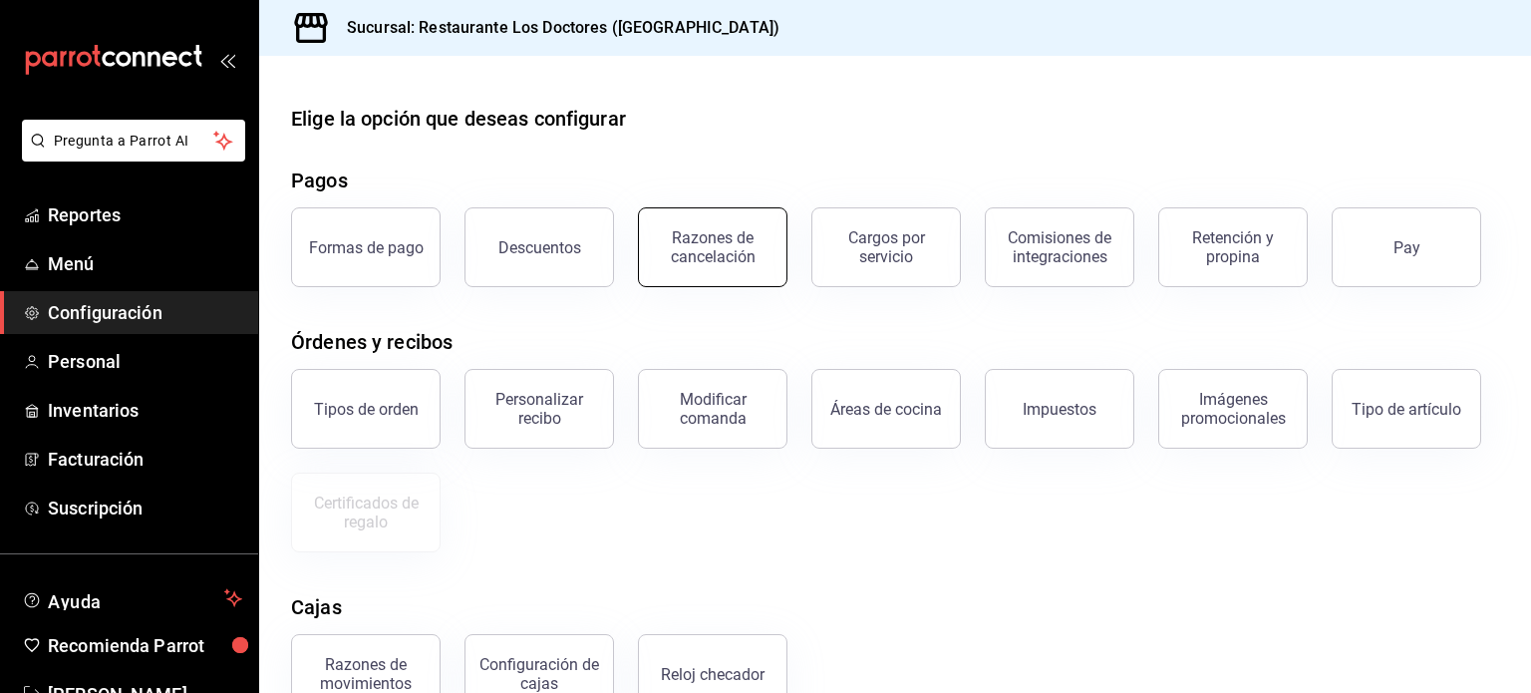
click at [717, 250] on div "Razones de cancelación" at bounding box center [713, 247] width 124 height 38
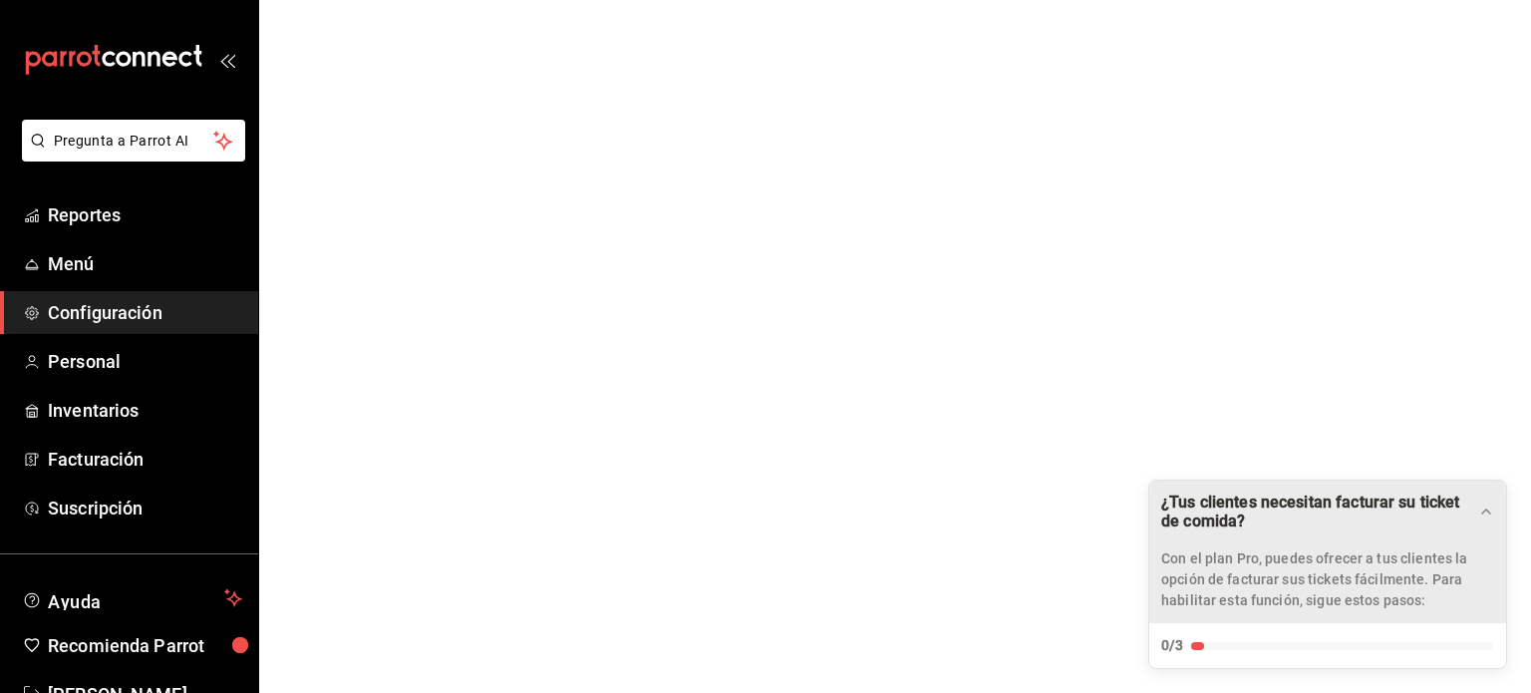
click at [1218, 573] on p "Con el plan Pro, puedes ofrecer a tus clientes la opción de facturar sus ticket…" at bounding box center [1327, 579] width 333 height 63
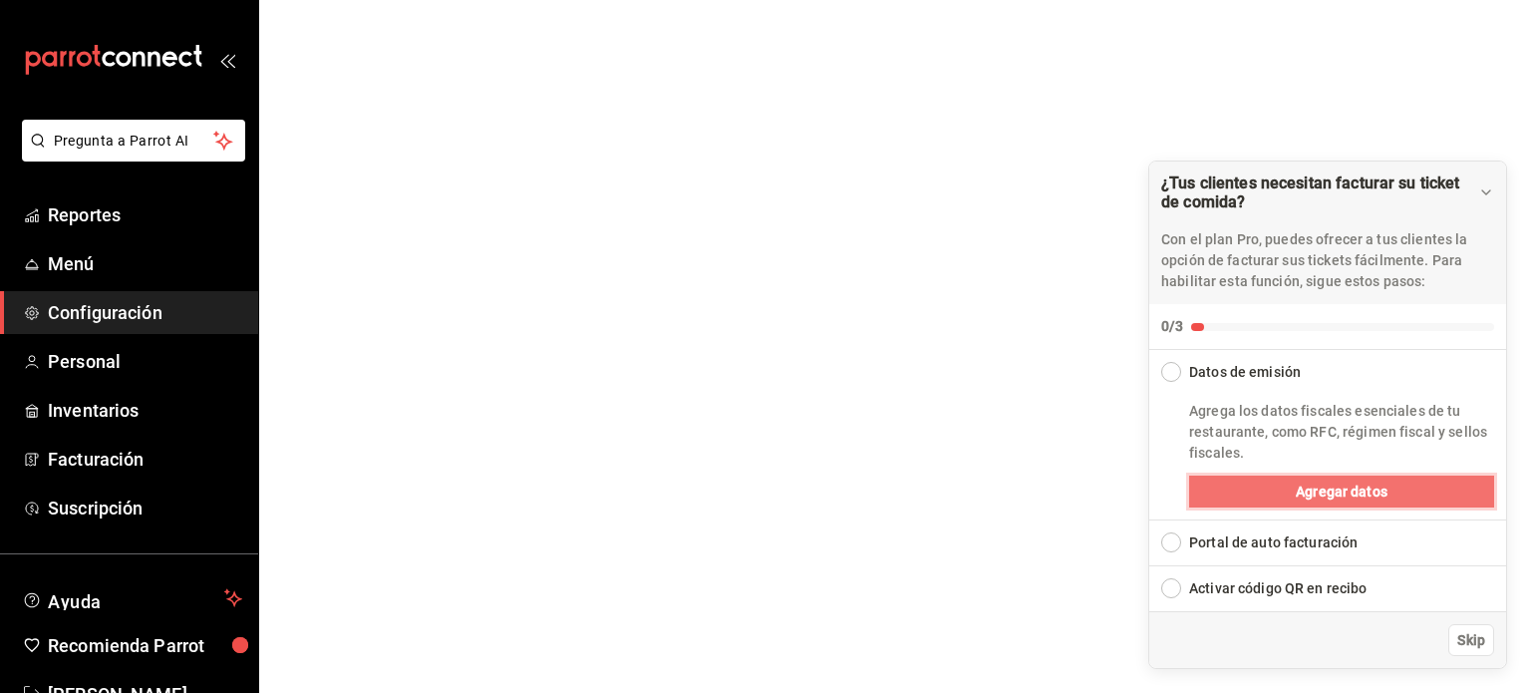
click at [1336, 489] on span "Agregar datos" at bounding box center [1342, 491] width 92 height 21
click at [1171, 377] on div "Collapse Checklist" at bounding box center [1171, 372] width 20 height 20
click at [1281, 489] on button "Agregar datos" at bounding box center [1341, 491] width 305 height 32
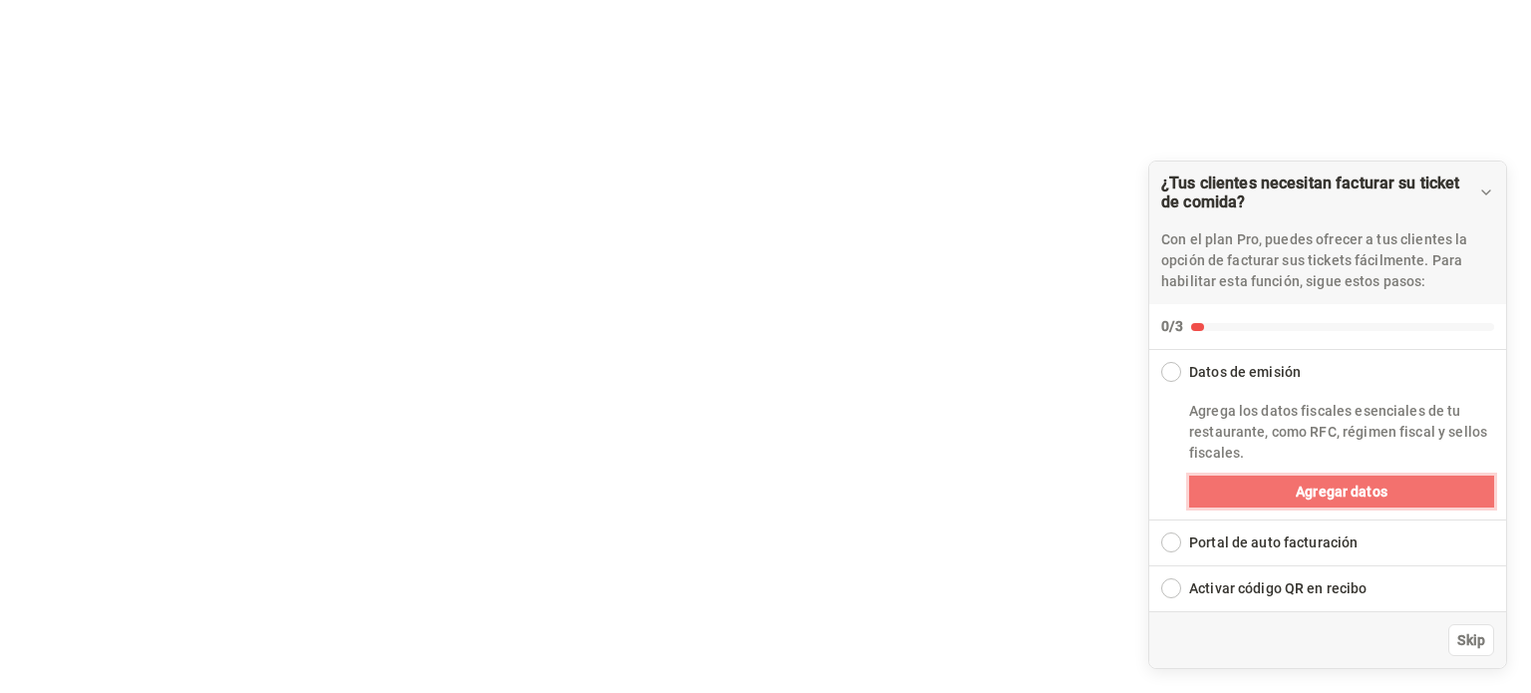
click at [1349, 494] on span "Agregar datos" at bounding box center [1342, 491] width 92 height 21
click at [1176, 372] on div "Collapse Checklist" at bounding box center [1171, 372] width 20 height 20
click at [1334, 487] on span "Agregar datos" at bounding box center [1342, 491] width 92 height 21
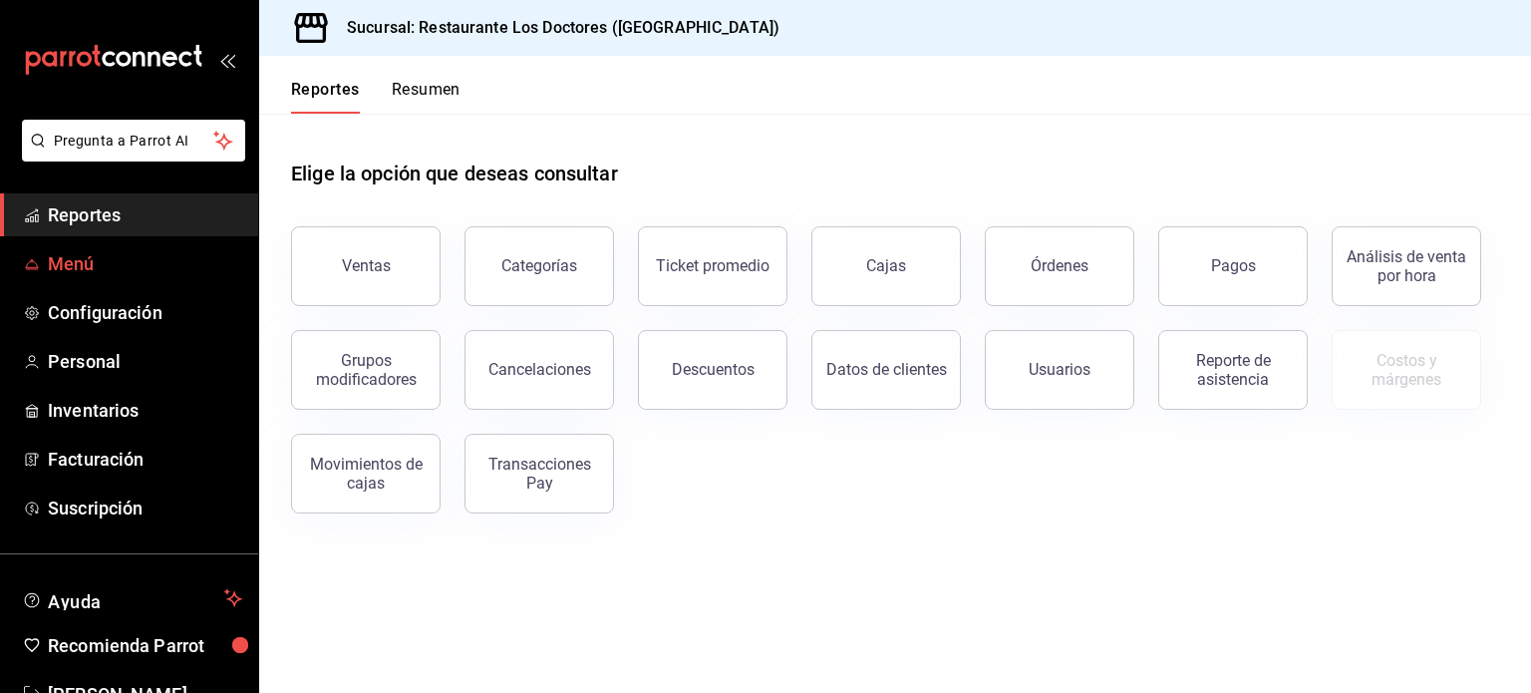
click at [80, 263] on span "Menú" at bounding box center [145, 263] width 194 height 27
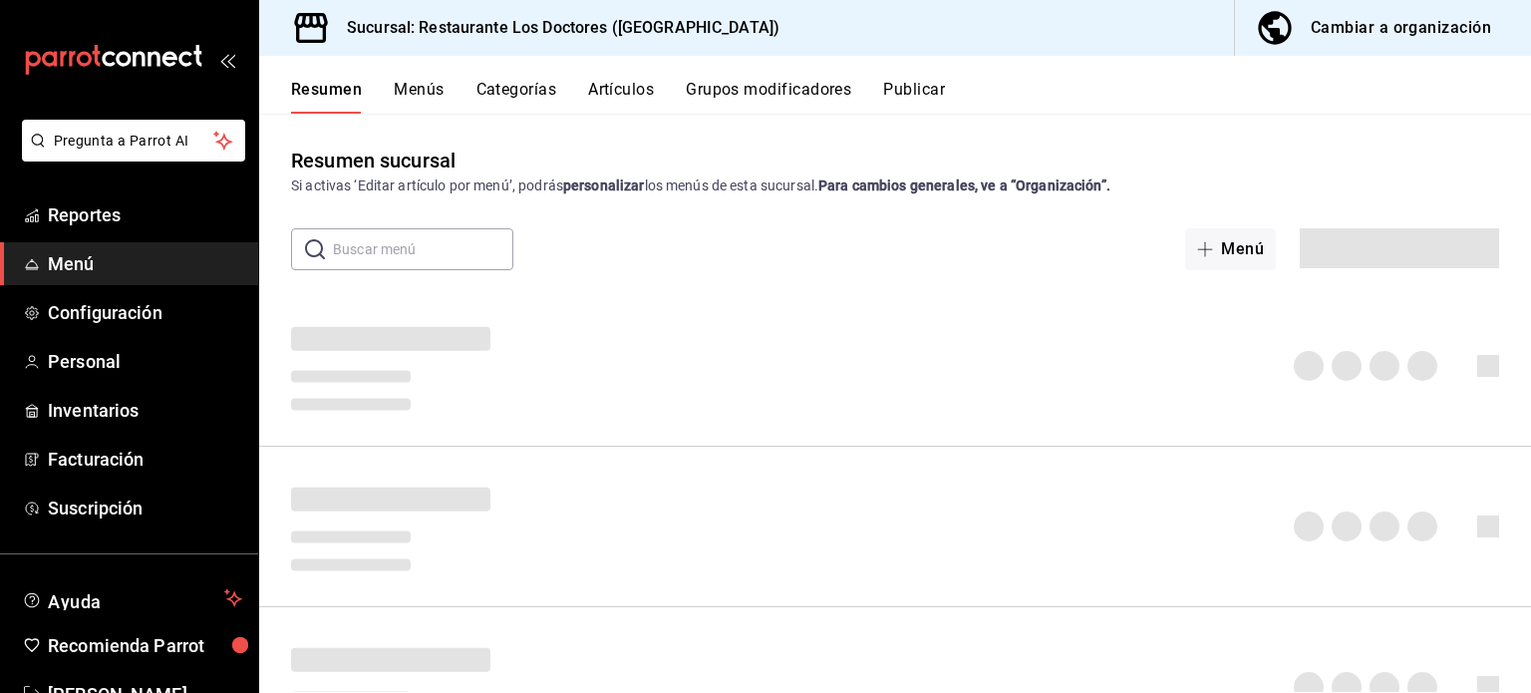
click at [1400, 34] on div "Cambiar a organización" at bounding box center [1401, 28] width 180 height 28
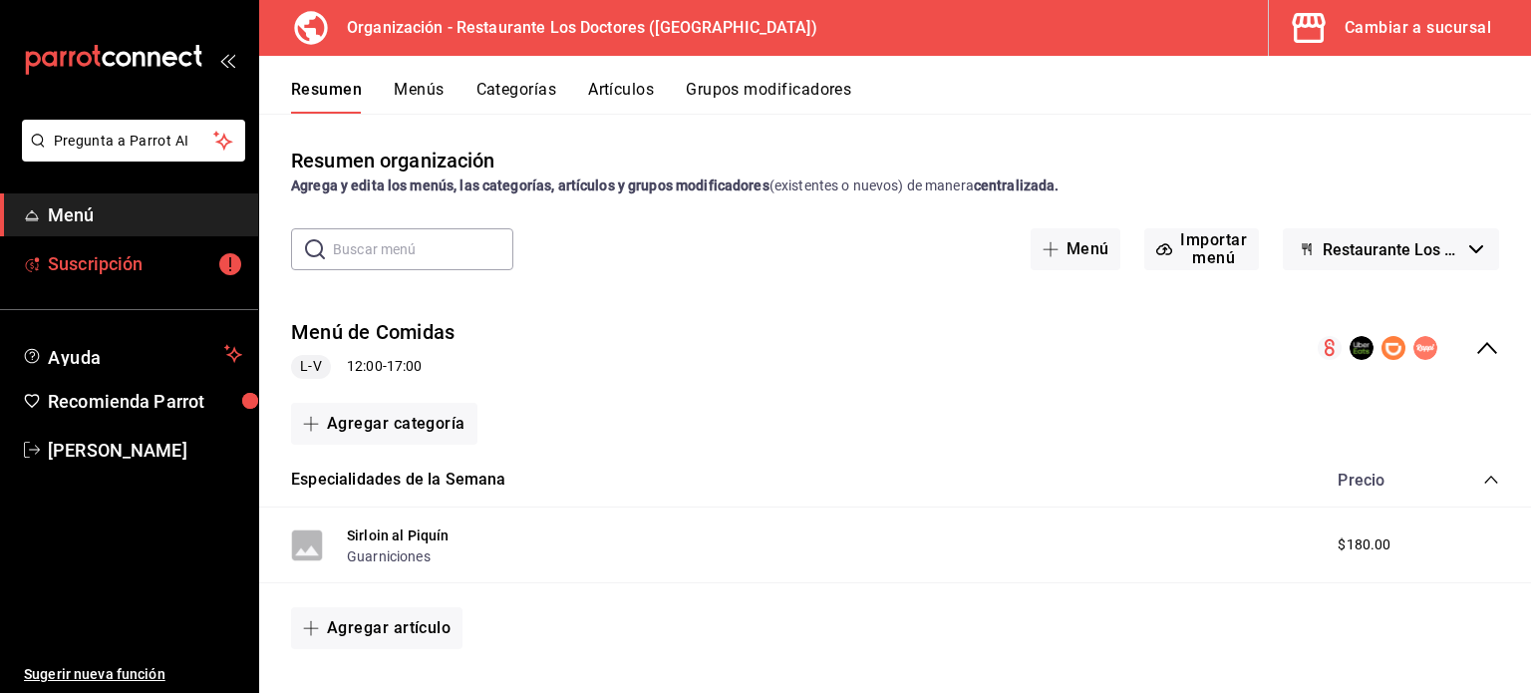
click at [91, 265] on span "Suscripción" at bounding box center [145, 263] width 194 height 27
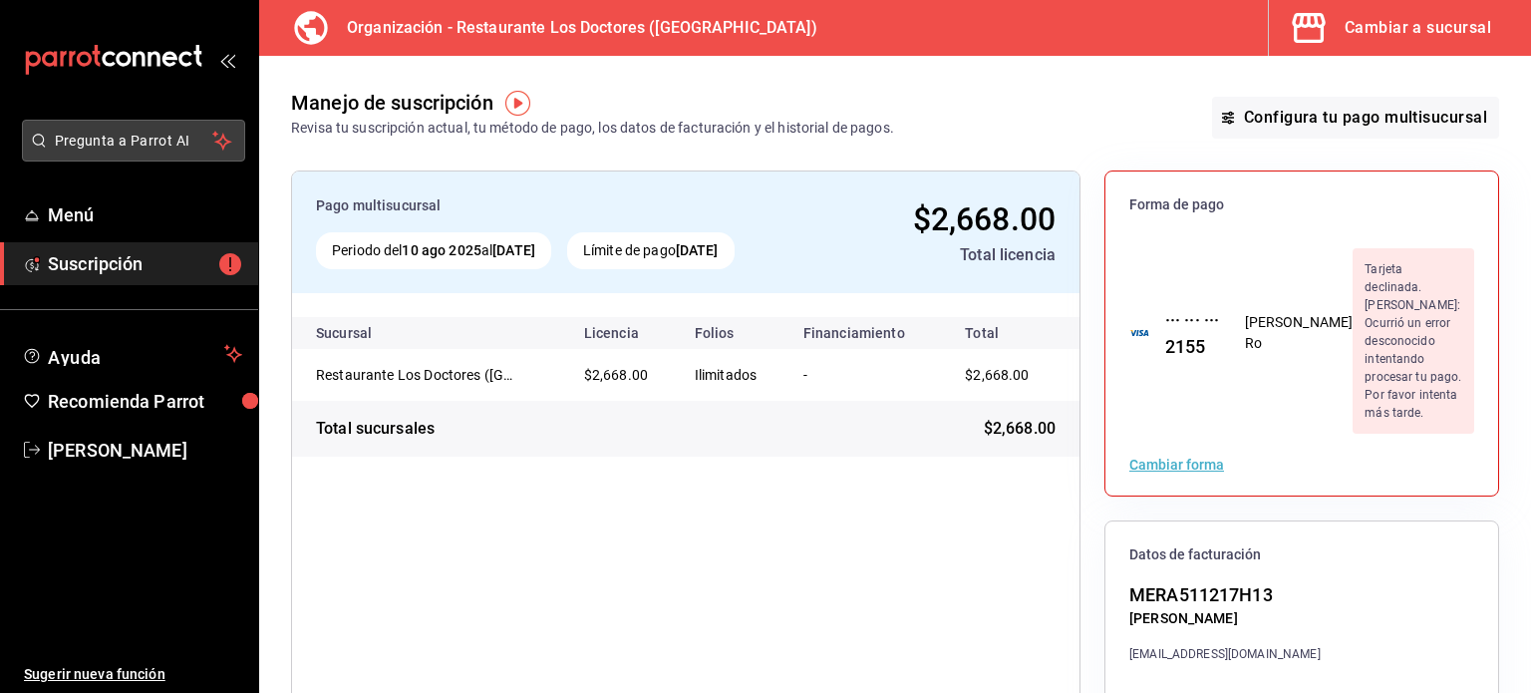
click at [110, 135] on span "Pregunta a Parrot AI" at bounding box center [134, 141] width 158 height 21
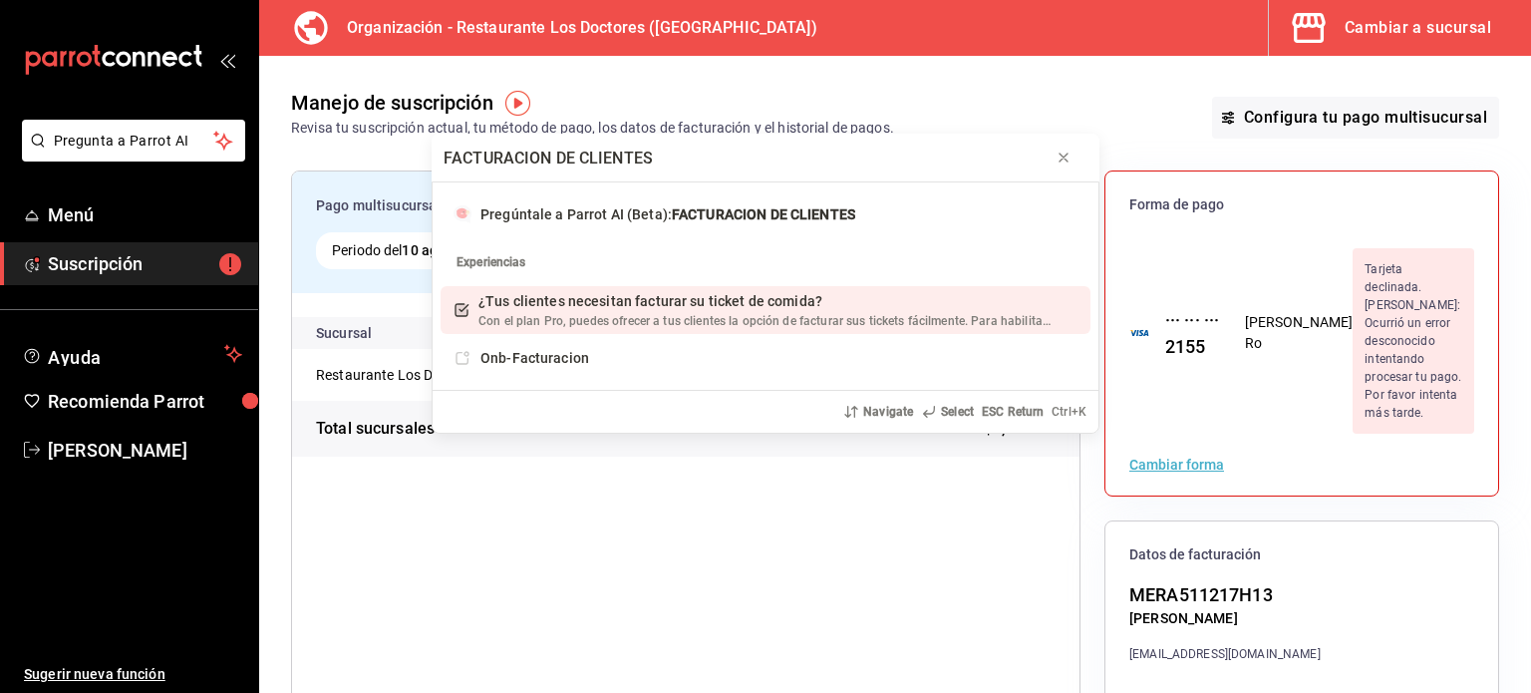
type input "FACTURACION DE CLIENTES"
click at [556, 308] on span "¿Tus clientes necesitan facturar su ticket de comida?" at bounding box center [650, 301] width 344 height 16
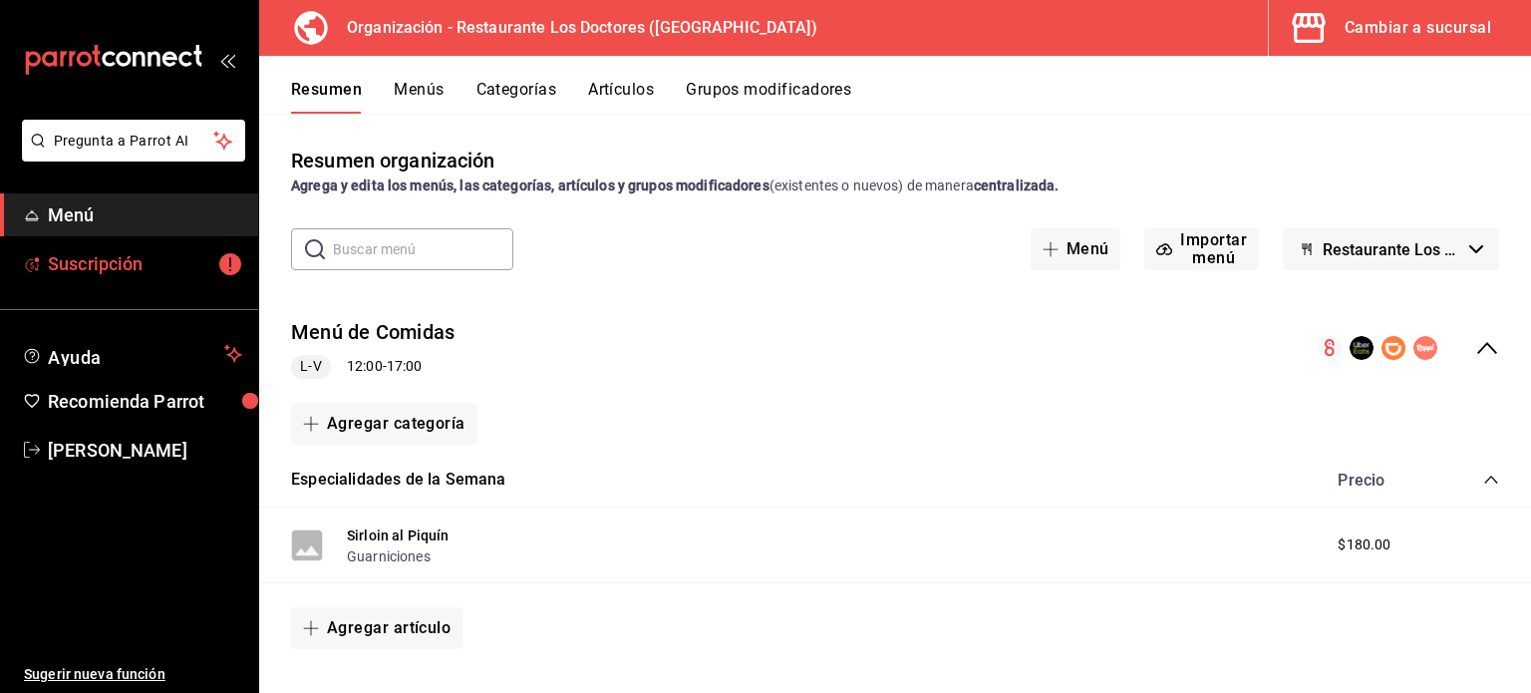
click at [96, 262] on span "Suscripción" at bounding box center [145, 263] width 194 height 27
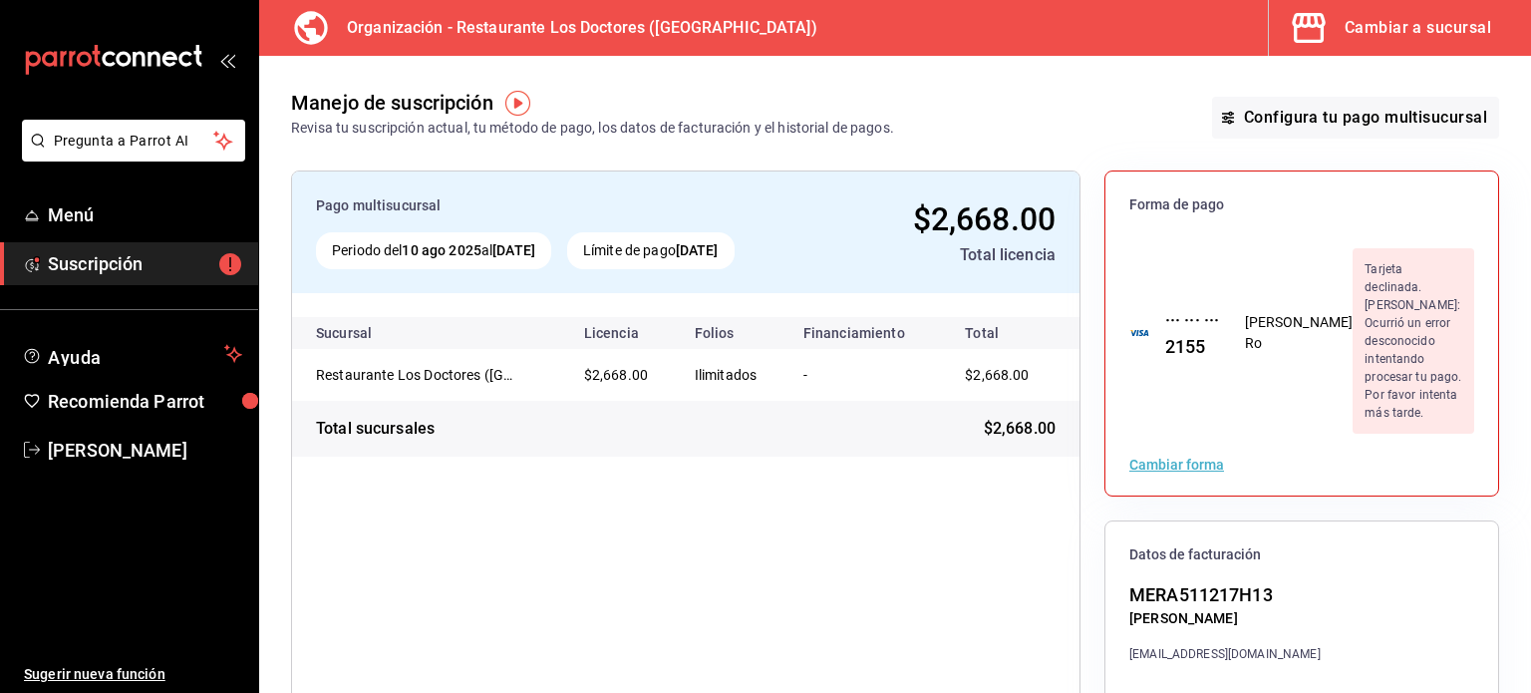
click at [1394, 27] on div "Cambiar a sucursal" at bounding box center [1418, 28] width 147 height 28
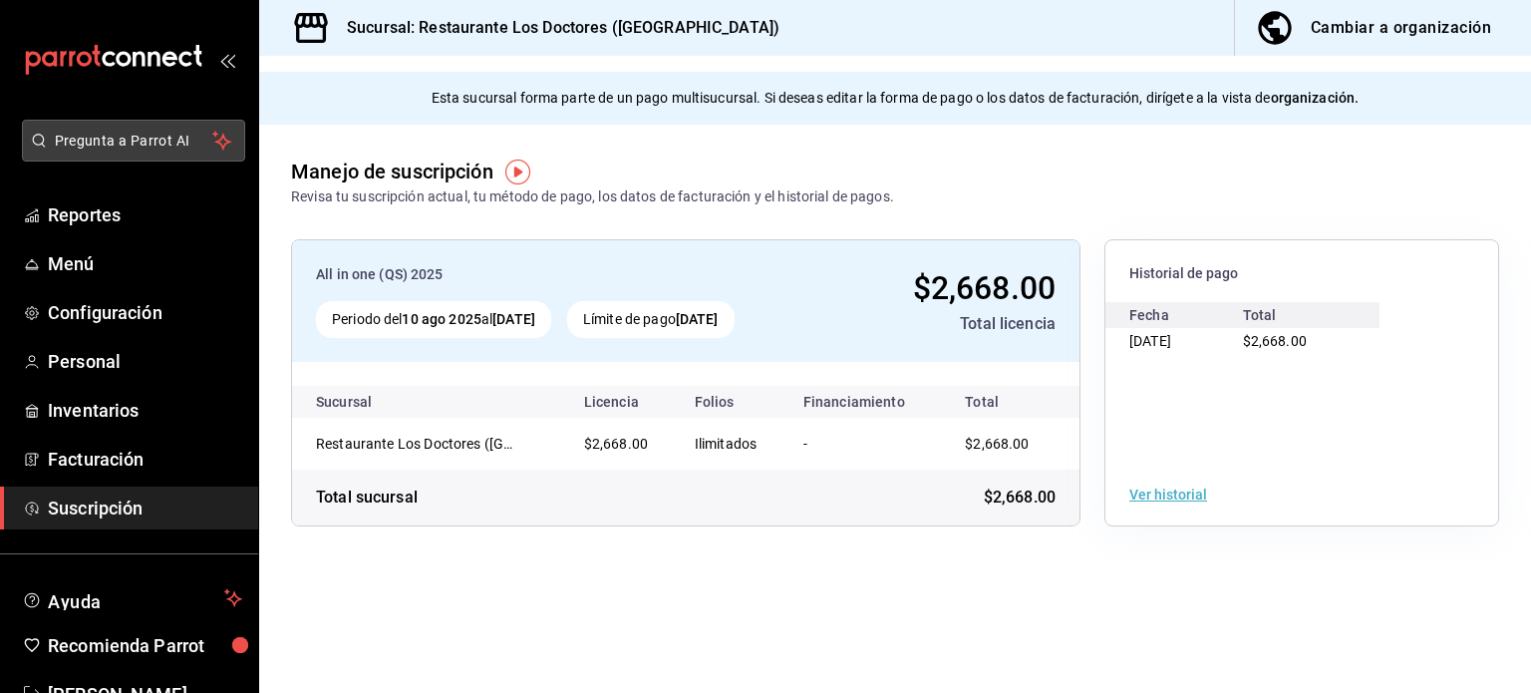
click at [94, 143] on span "Pregunta a Parrot AI" at bounding box center [134, 141] width 158 height 21
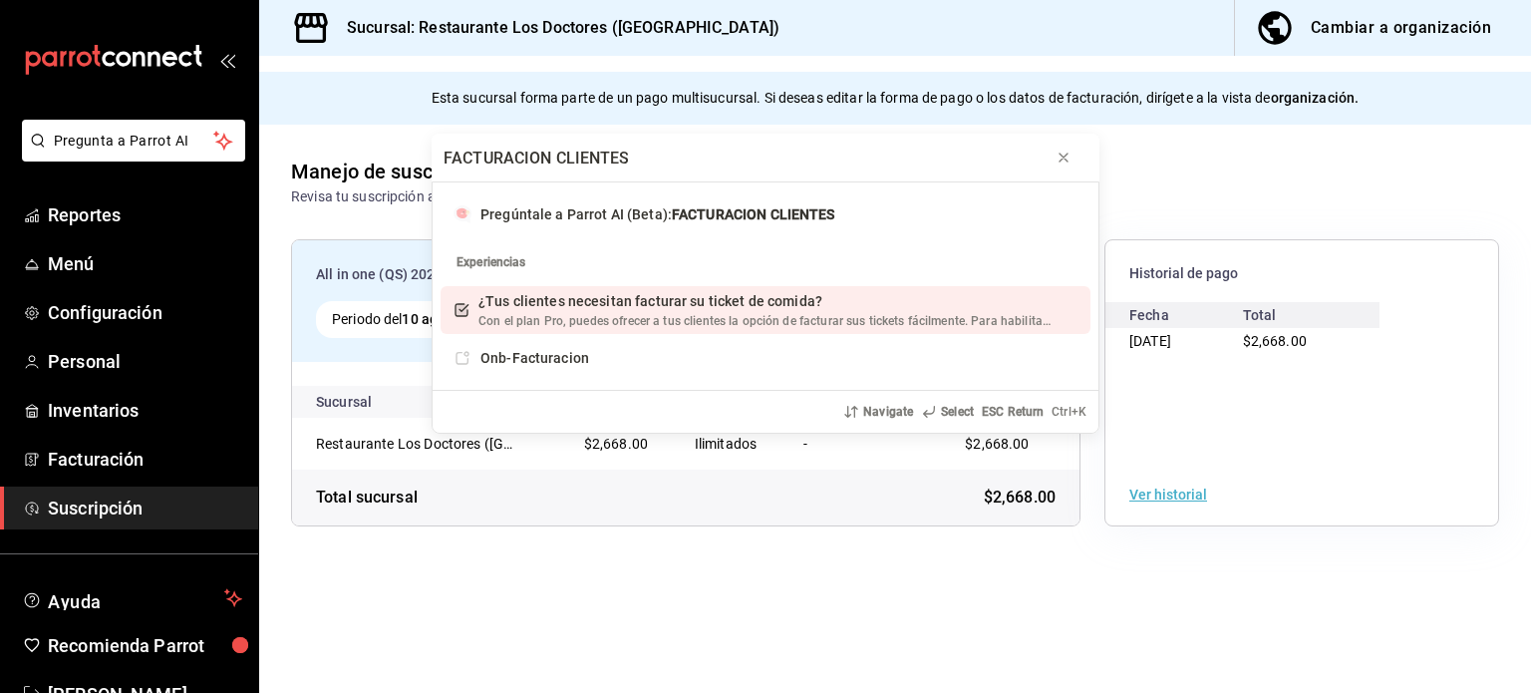
type input "FACTURACION CLIENTES"
click at [522, 314] on span "Con el plan Pro, puedes ofrecer a tus clientes la opción de facturar sus ticket…" at bounding box center [852, 321] width 748 height 14
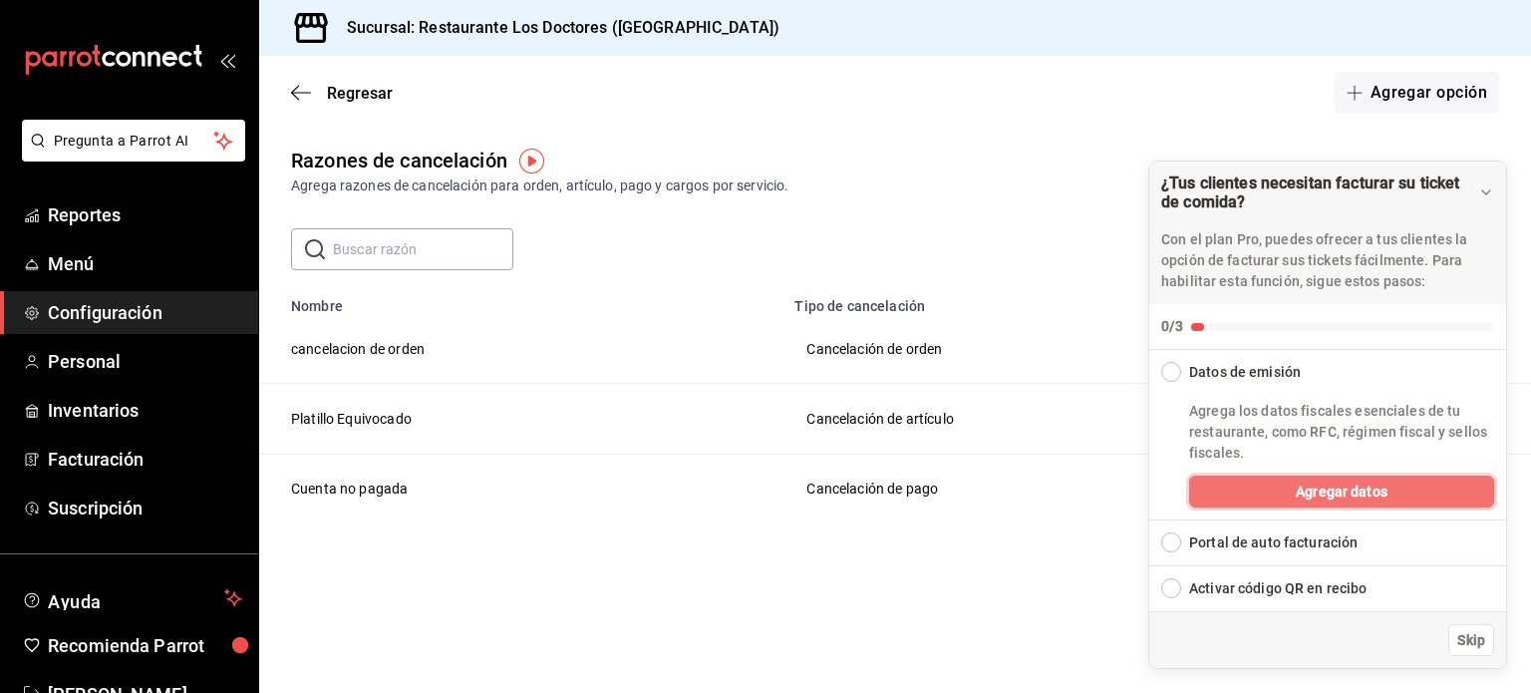
click at [1300, 496] on span "Agregar datos" at bounding box center [1342, 491] width 92 height 21
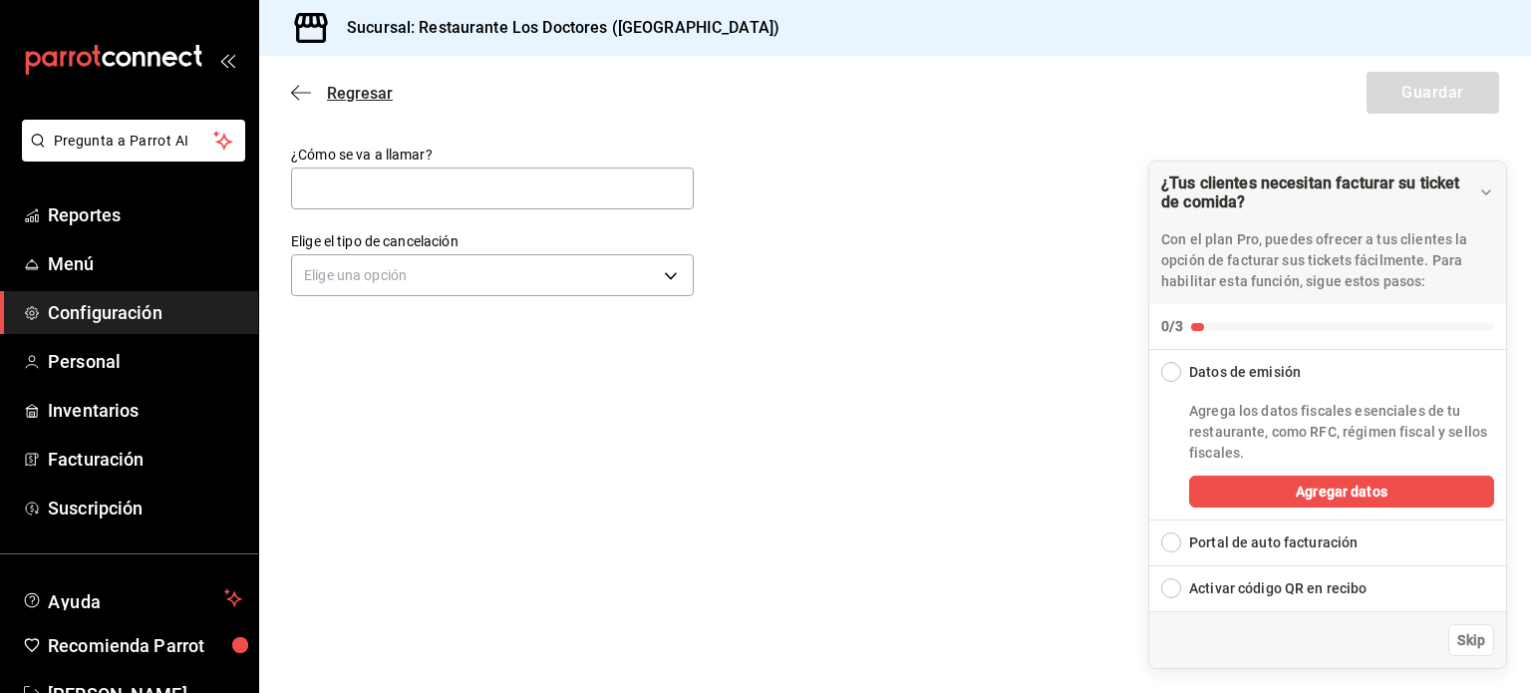
click at [292, 97] on icon "button" at bounding box center [301, 93] width 20 height 18
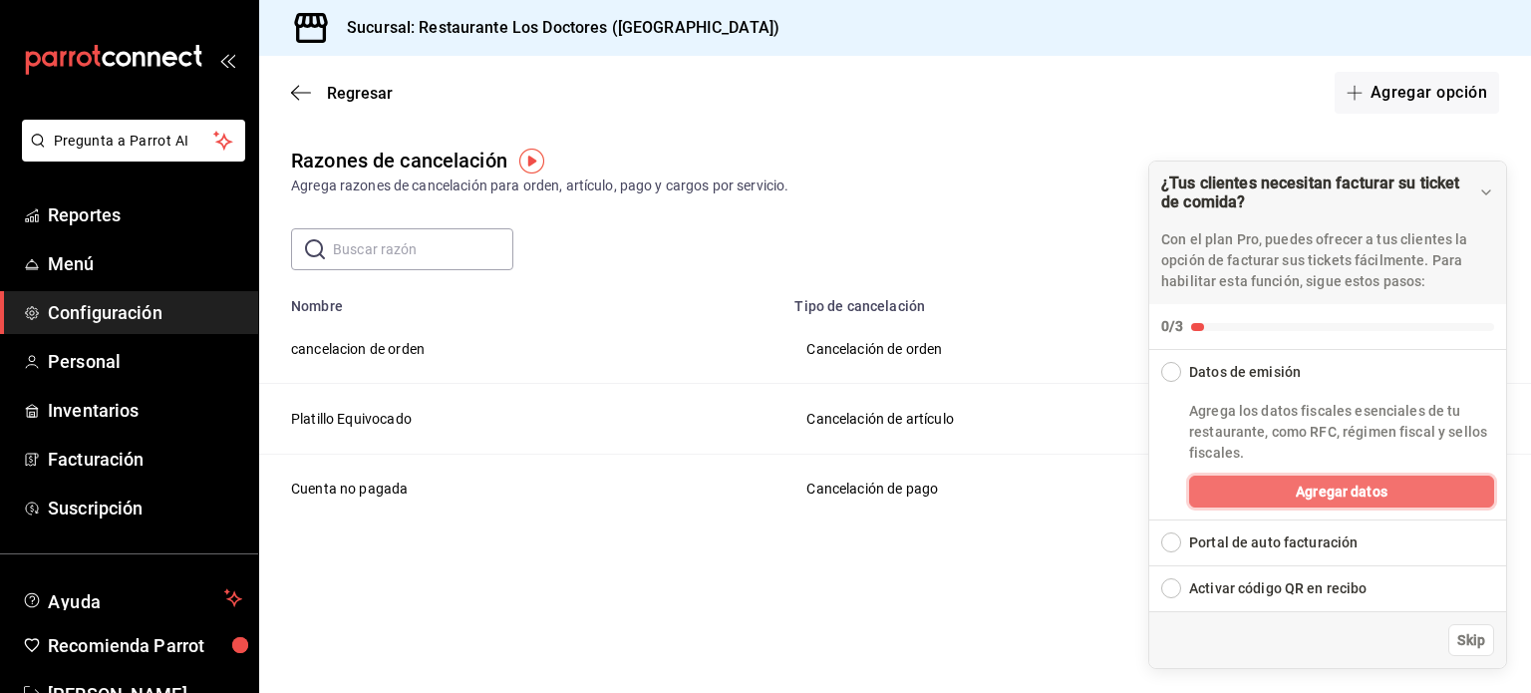
click at [1355, 482] on span "Agregar datos" at bounding box center [1342, 491] width 92 height 21
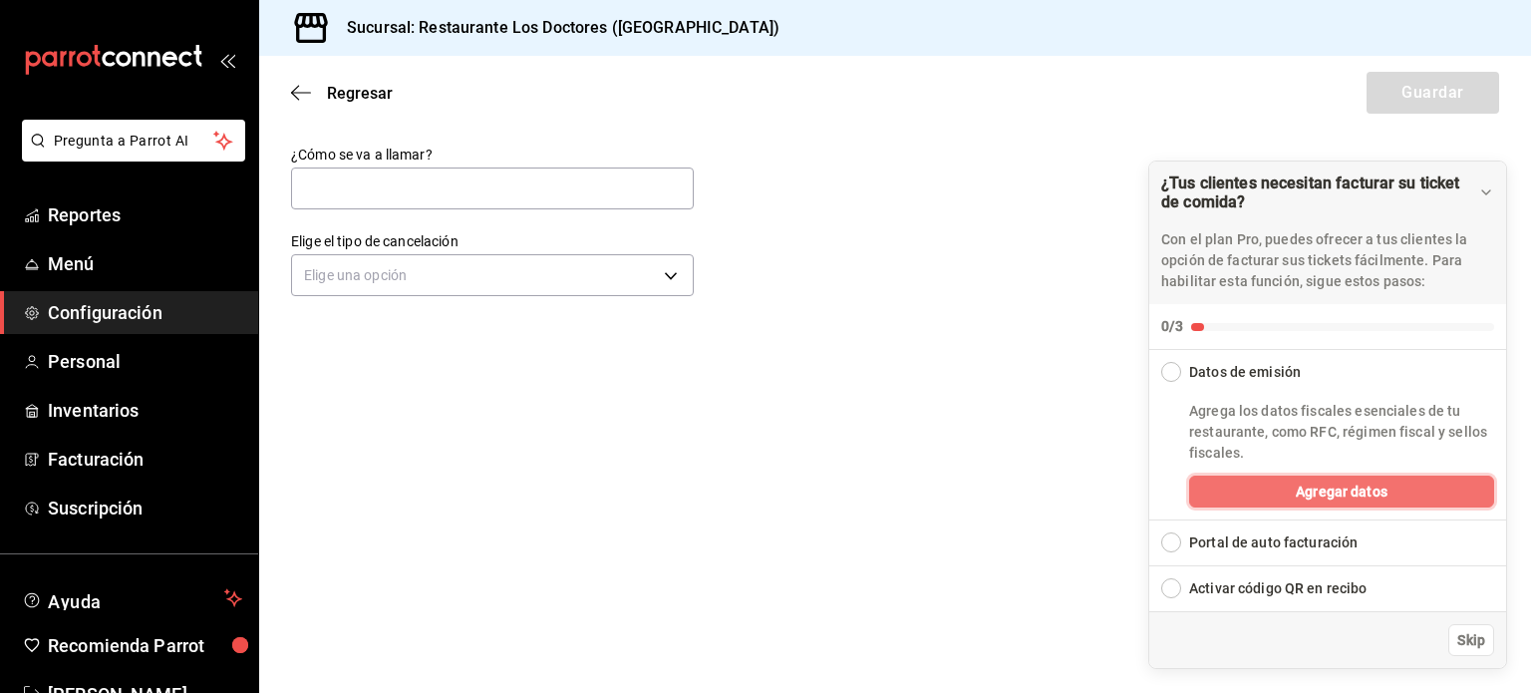
click at [1360, 492] on span "Agregar datos" at bounding box center [1342, 491] width 92 height 21
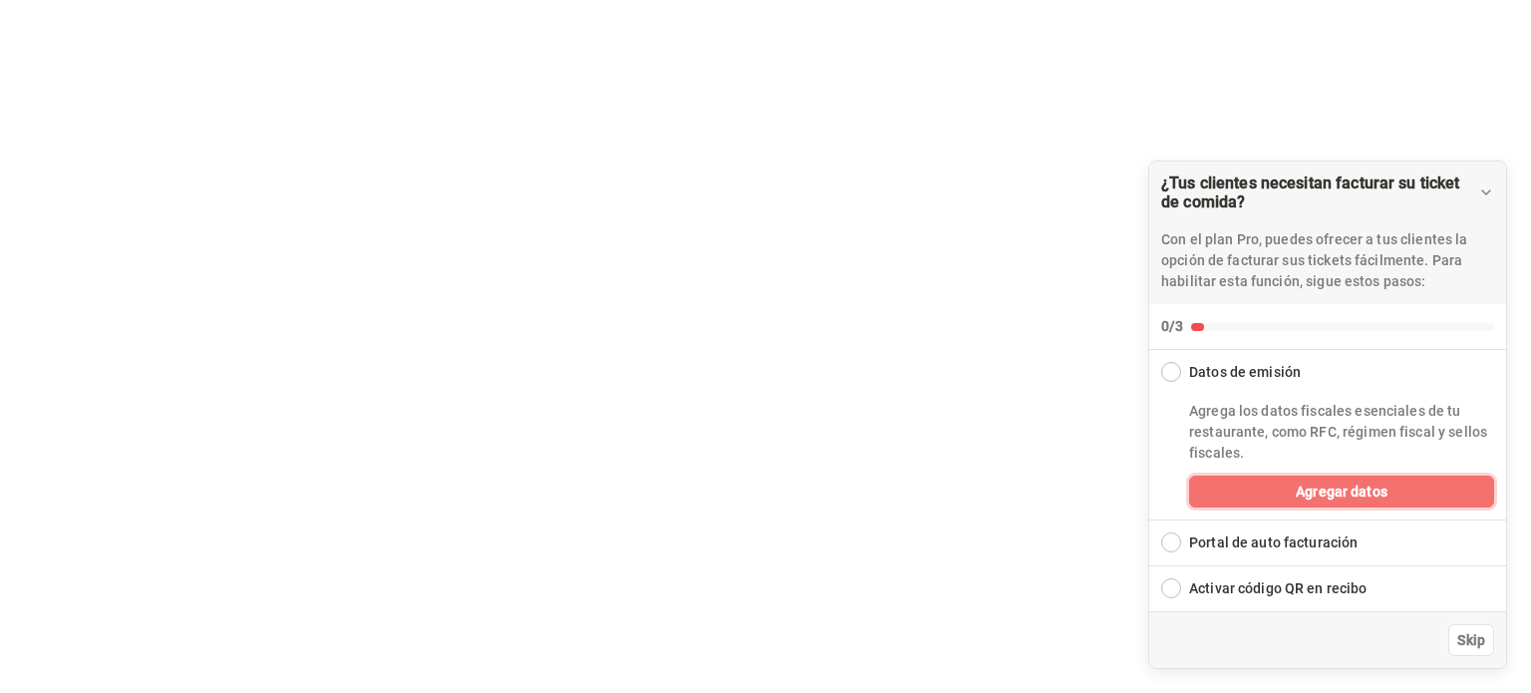
click at [1360, 492] on span "Agregar datos" at bounding box center [1342, 491] width 92 height 21
click at [1175, 587] on div "Expand Checklist" at bounding box center [1171, 588] width 20 height 20
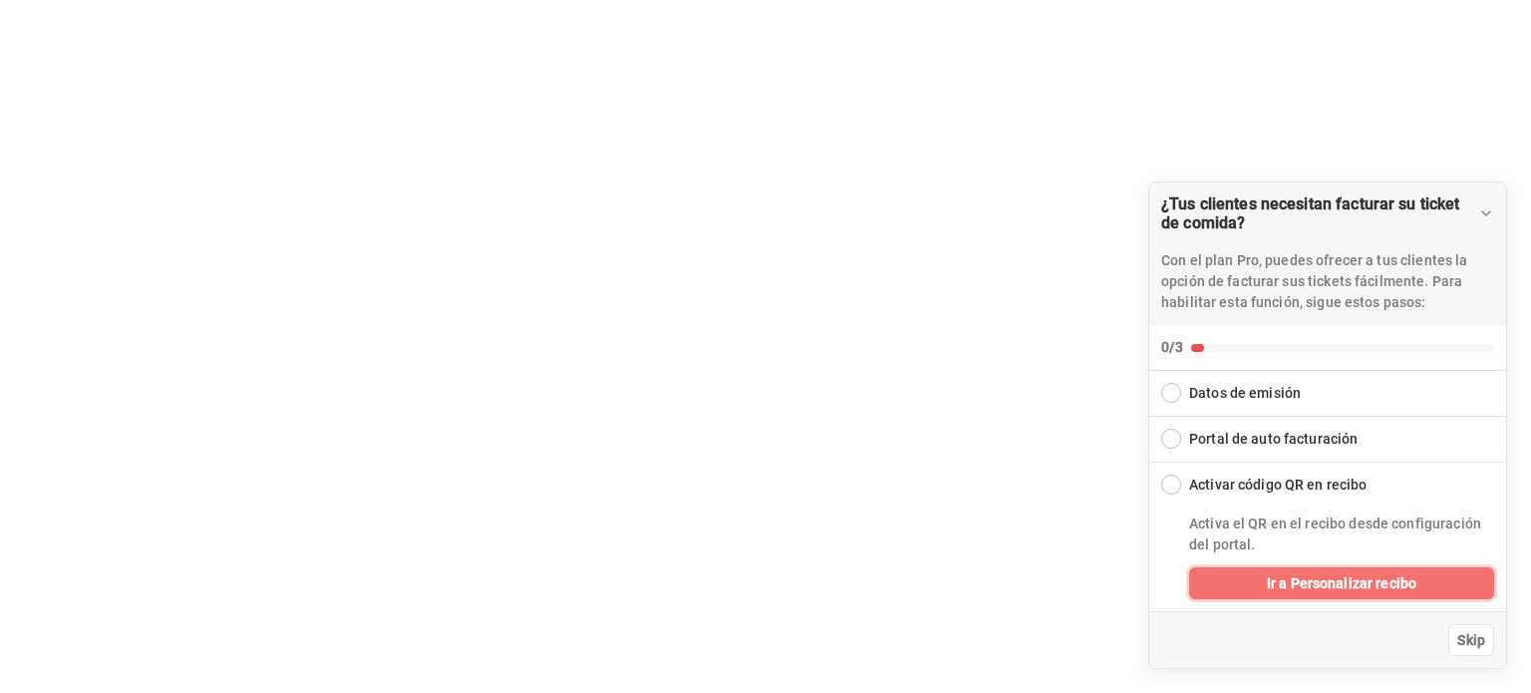
click at [1254, 581] on button "Ir a Personalizar recibo" at bounding box center [1341, 583] width 305 height 32
click at [1253, 579] on button "Ir a Personalizar recibo" at bounding box center [1341, 583] width 305 height 32
click at [1218, 436] on div "Portal de auto facturación" at bounding box center [1273, 439] width 168 height 21
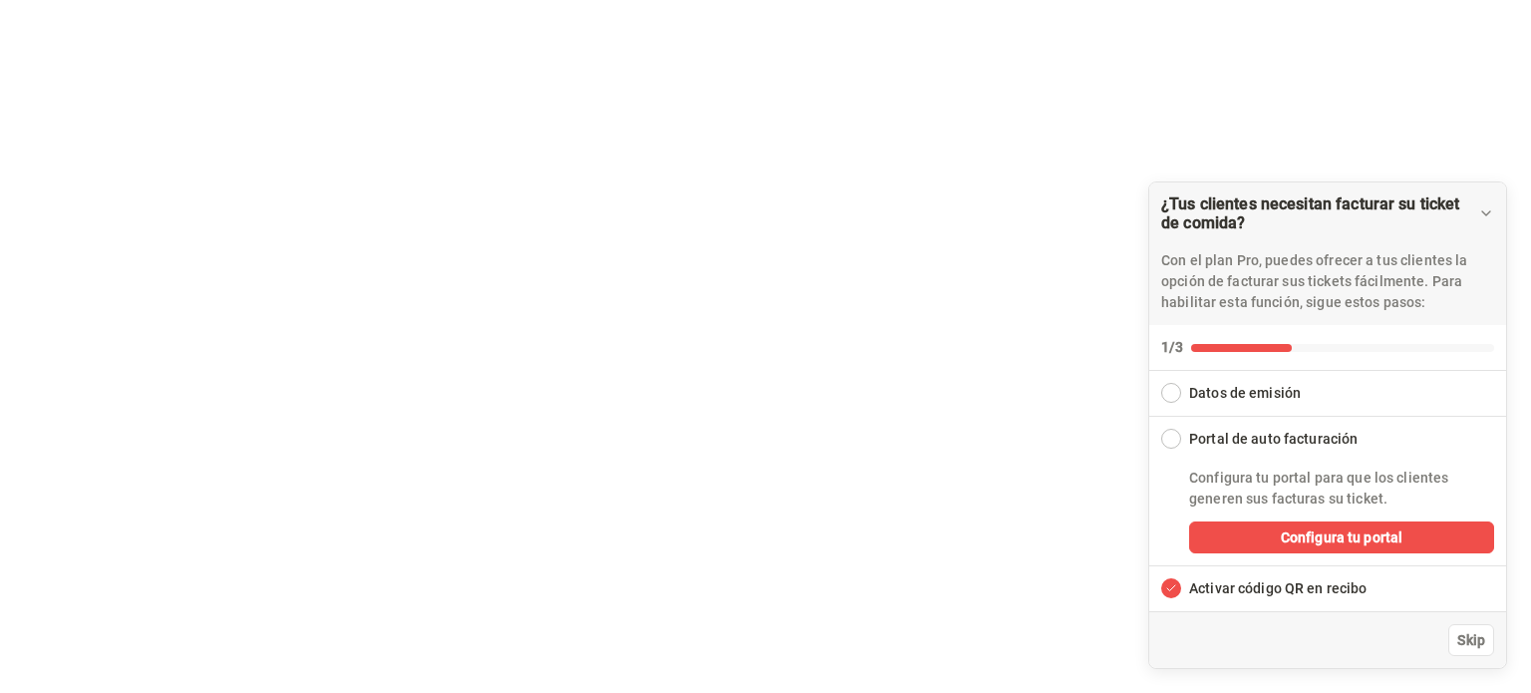
click at [1172, 442] on div "Collapse Checklist" at bounding box center [1171, 439] width 20 height 20
click at [1168, 596] on icon "Expand Checklist" at bounding box center [1171, 588] width 12 height 16
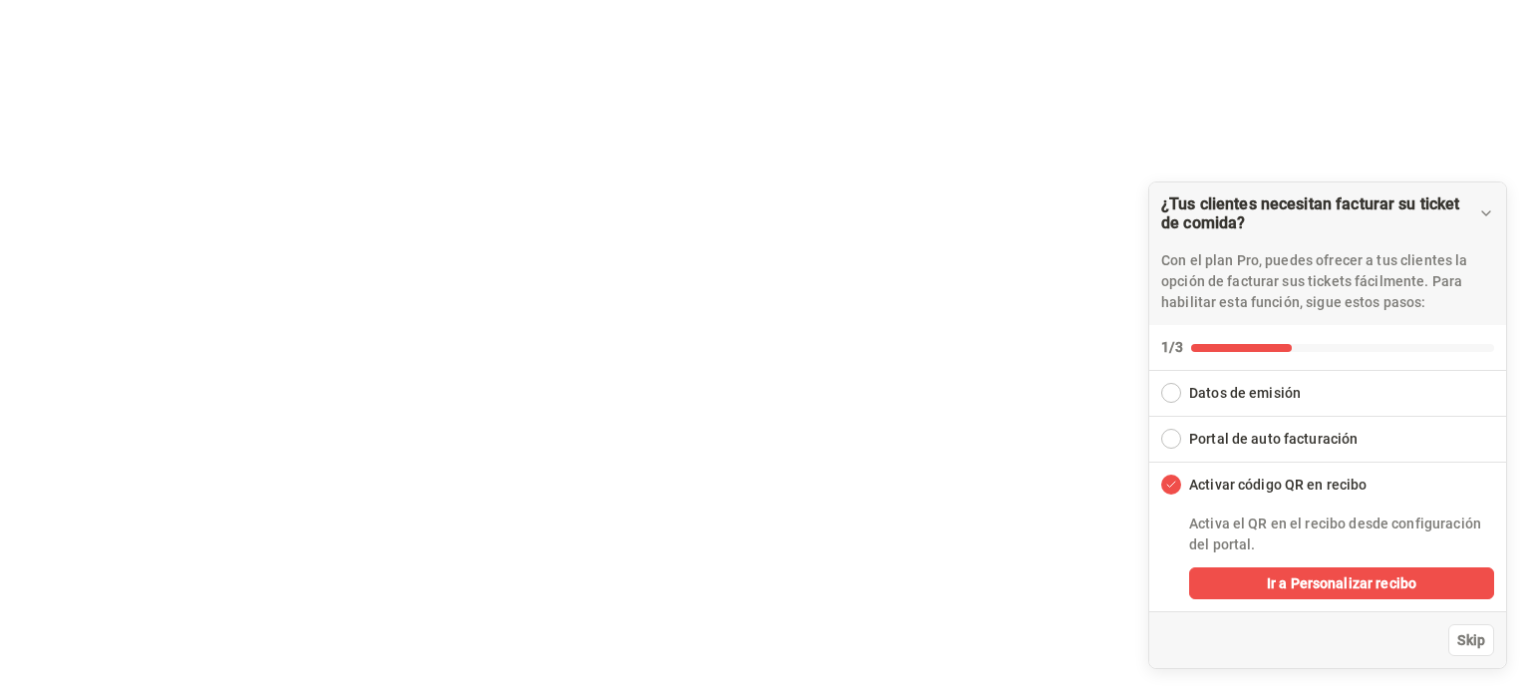
click at [1176, 482] on div "Collapse Checklist" at bounding box center [1171, 484] width 20 height 20
click at [1196, 396] on div "Datos de emisión" at bounding box center [1245, 393] width 112 height 21
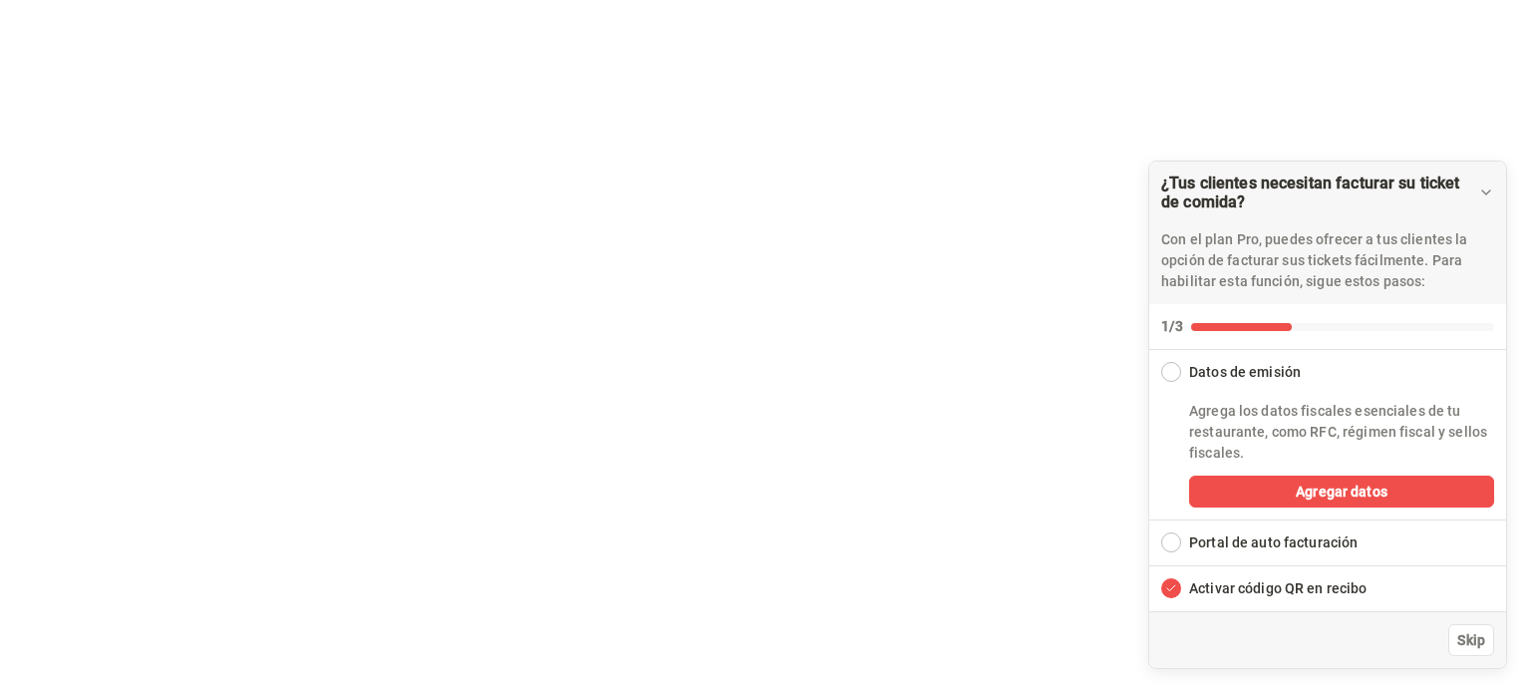
click at [1208, 368] on div "Datos de emisión" at bounding box center [1245, 372] width 112 height 21
click at [1228, 493] on button "Agregar datos" at bounding box center [1341, 491] width 305 height 32
click at [1172, 375] on div "Collapse Checklist" at bounding box center [1171, 372] width 20 height 20
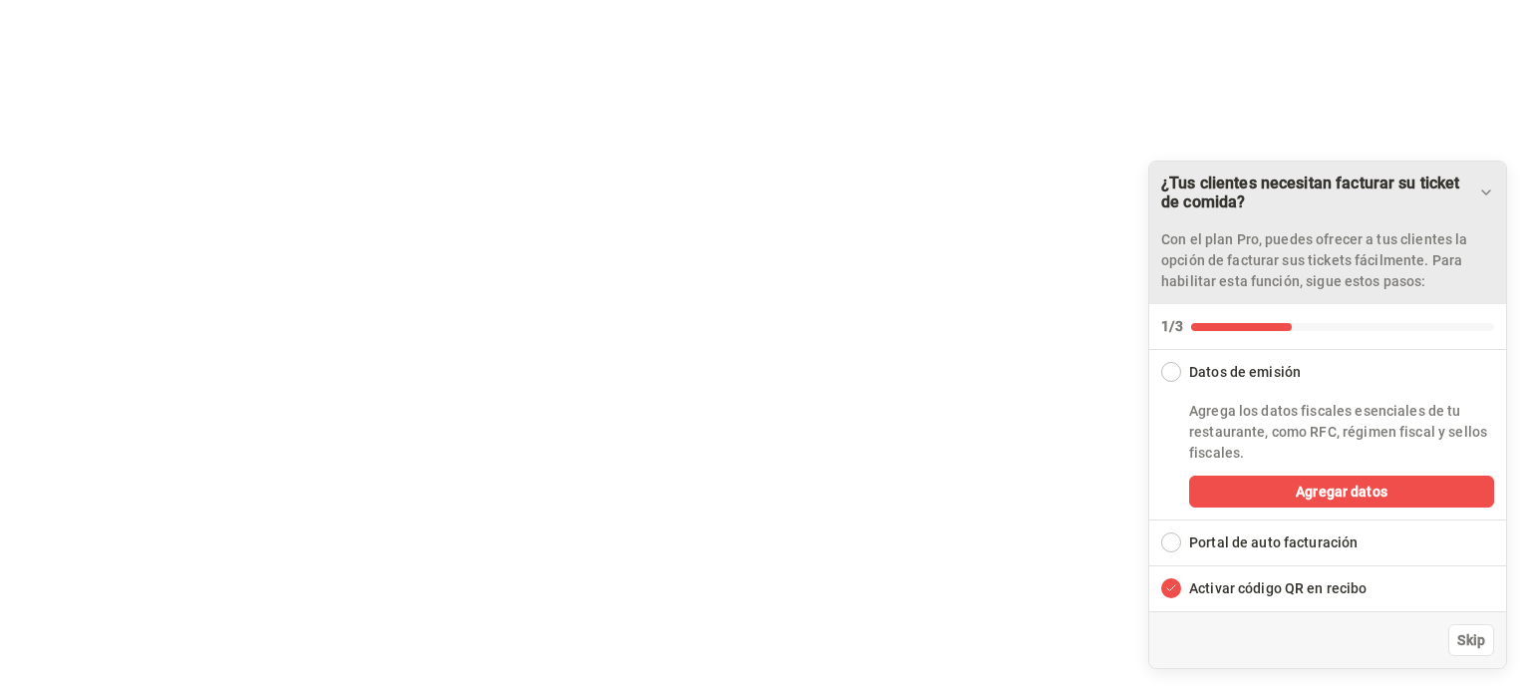
click at [1487, 197] on icon "Drag to move checklist" at bounding box center [1486, 192] width 16 height 16
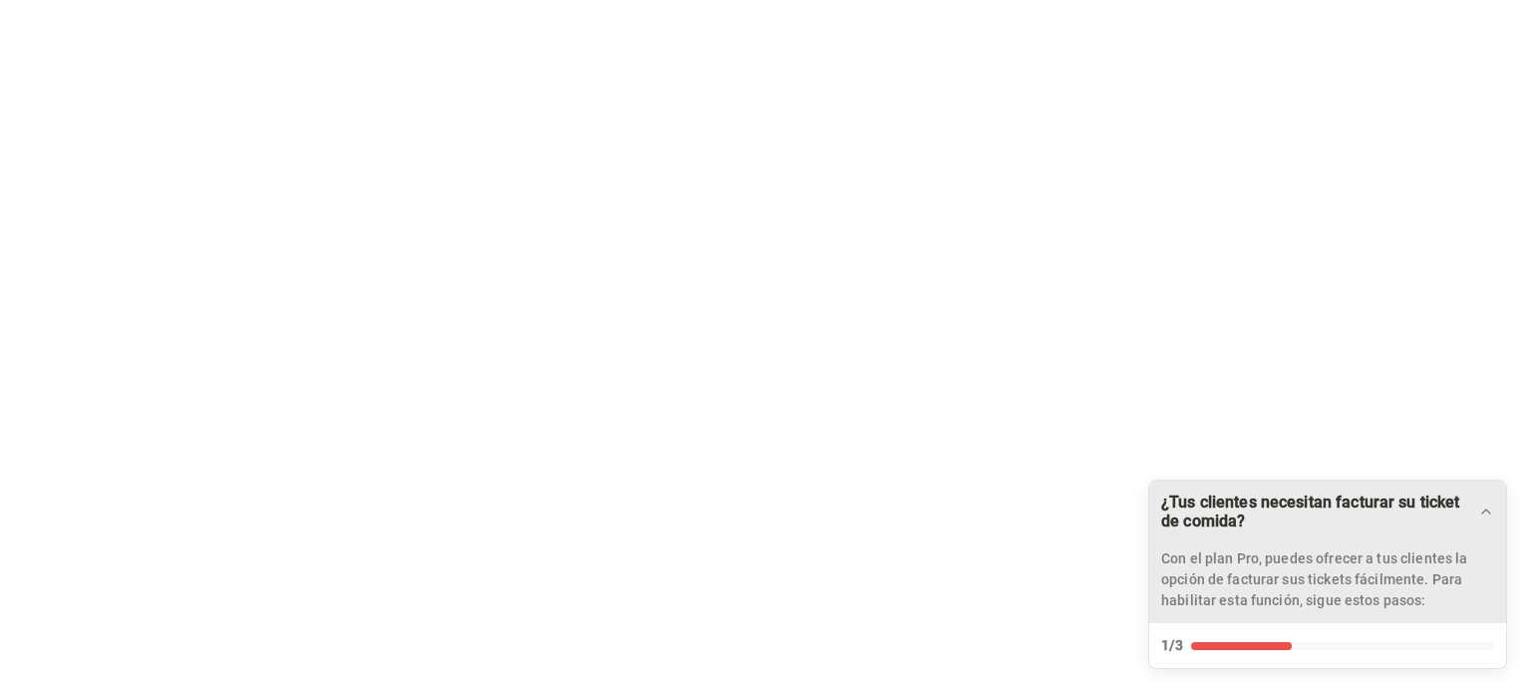
click at [1335, 599] on p "Con el plan Pro, puedes ofrecer a tus clientes la opción de facturar sus ticket…" at bounding box center [1327, 579] width 333 height 63
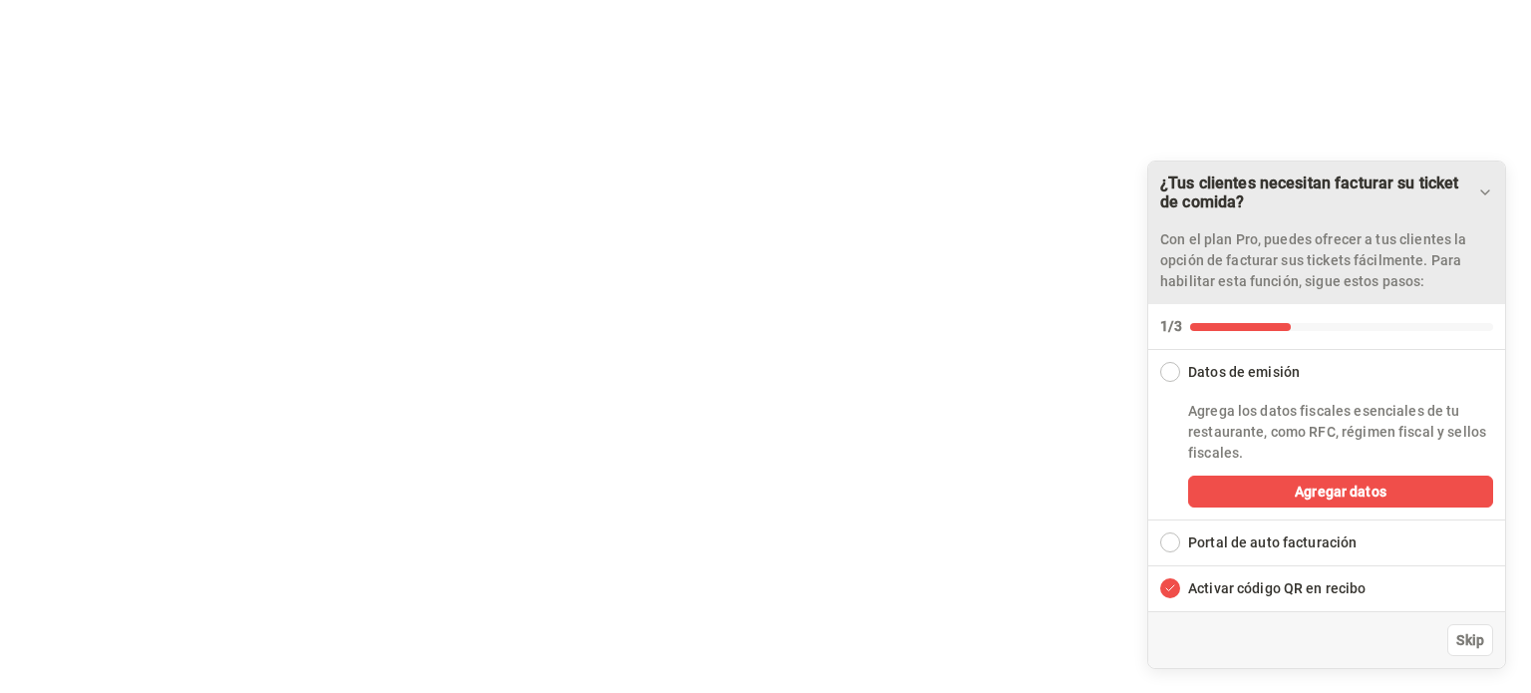
click at [1198, 542] on div "Portal de auto facturación" at bounding box center [1272, 542] width 168 height 21
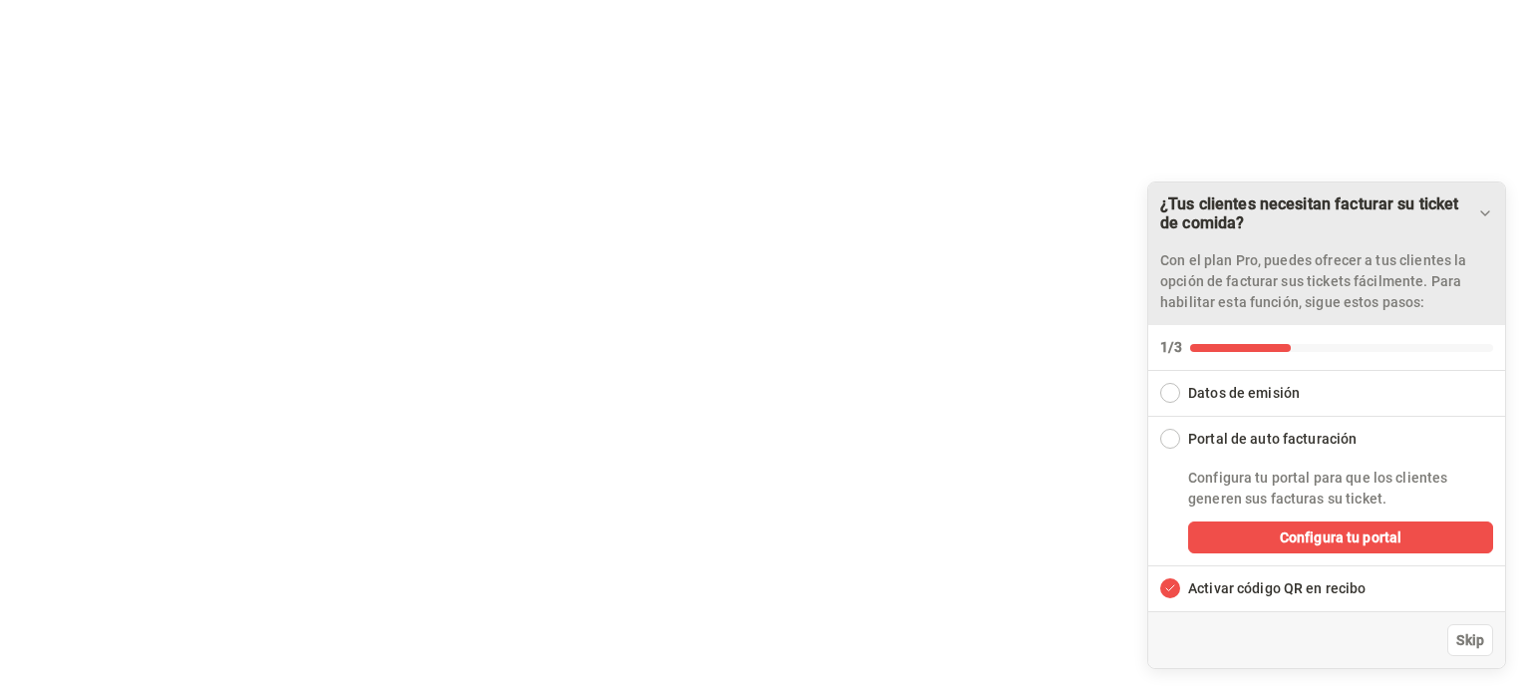
click at [1168, 398] on div "Expand Checklist" at bounding box center [1170, 393] width 20 height 20
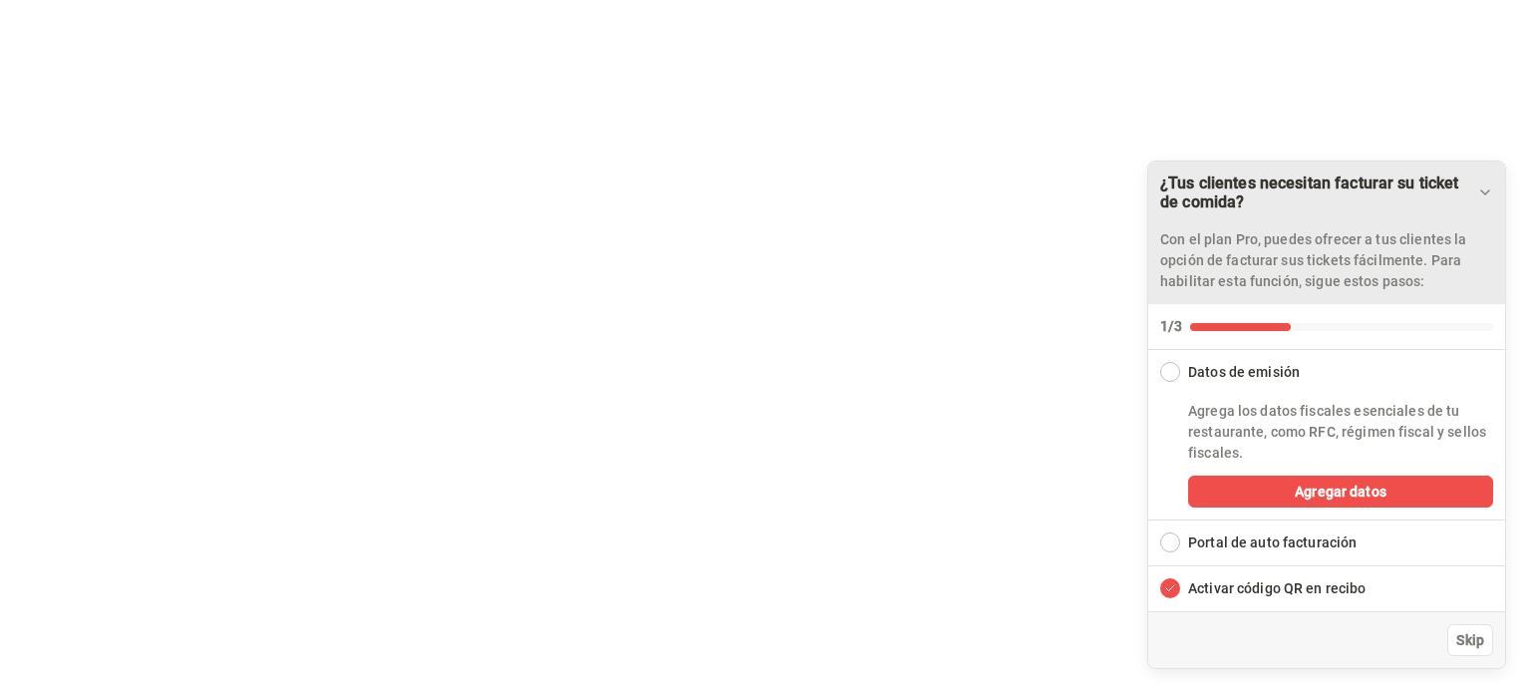
click at [1172, 374] on div "Collapse Checklist" at bounding box center [1170, 372] width 20 height 20
click at [1208, 372] on div "Datos de emisión" at bounding box center [1244, 372] width 112 height 21
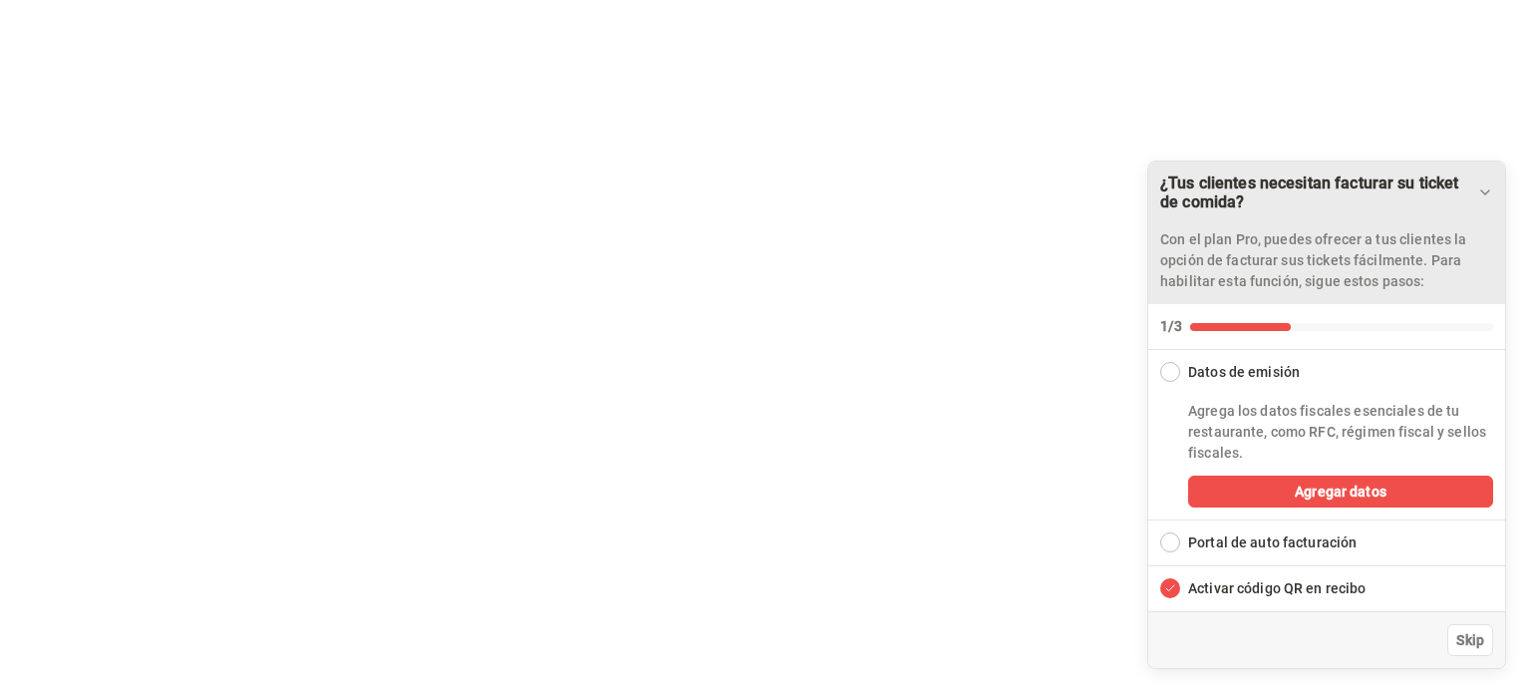
click at [1212, 372] on div "Datos de emisión" at bounding box center [1244, 372] width 112 height 21
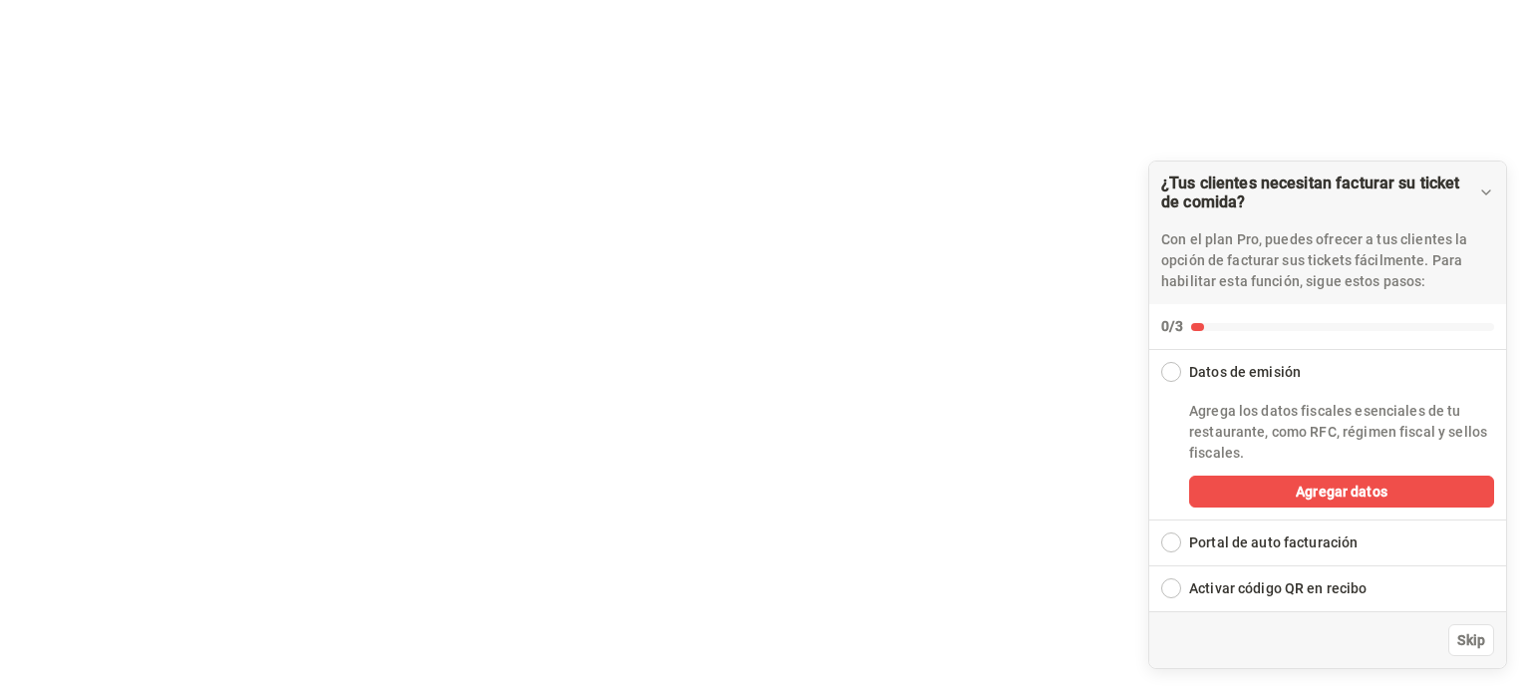
click at [1175, 368] on div "Collapse Checklist" at bounding box center [1171, 372] width 20 height 20
click at [1286, 374] on div "Datos de emisión" at bounding box center [1245, 372] width 112 height 21
click at [1293, 496] on button "Agregar datos" at bounding box center [1341, 491] width 305 height 32
click at [1264, 543] on div "Portal de auto facturación" at bounding box center [1273, 542] width 168 height 21
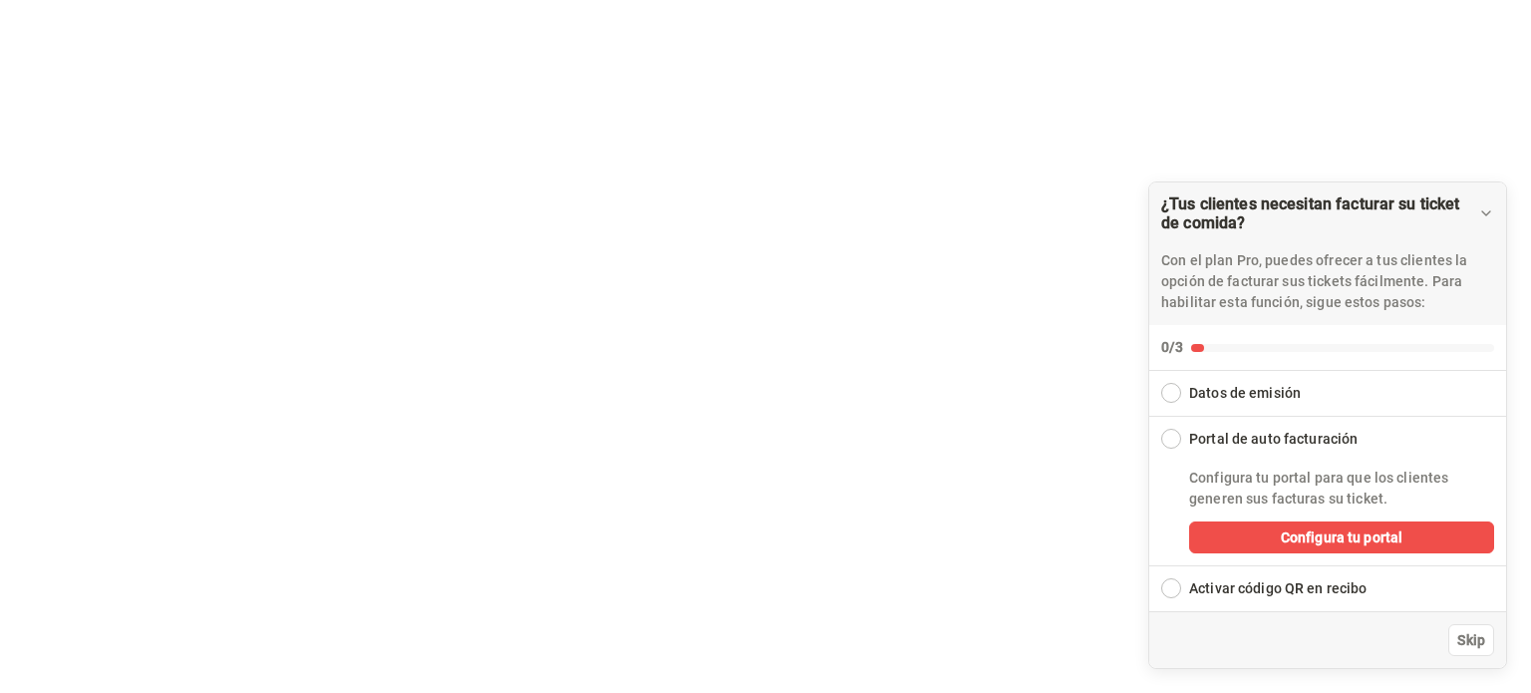
click at [1212, 395] on div "Datos de emisión" at bounding box center [1245, 393] width 112 height 21
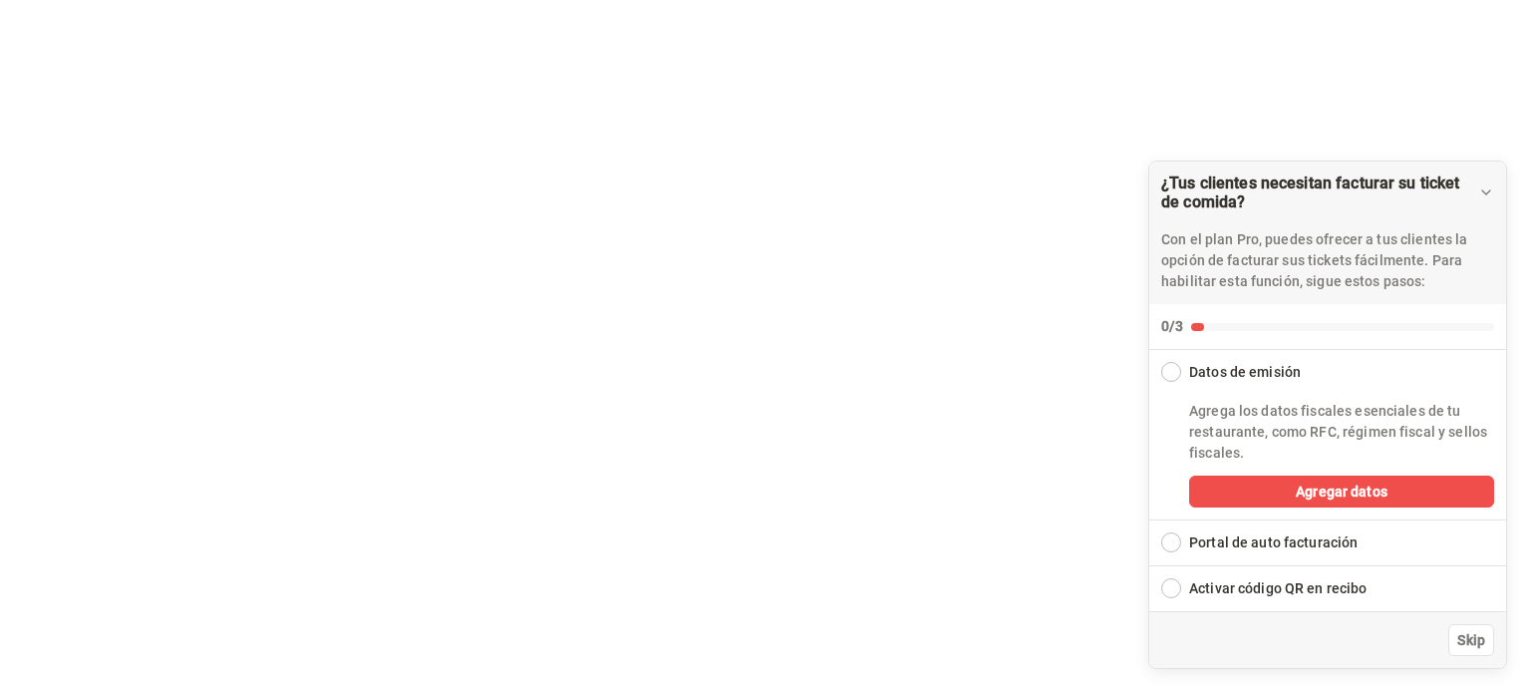
click at [1235, 540] on div "Portal de auto facturación" at bounding box center [1273, 542] width 168 height 21
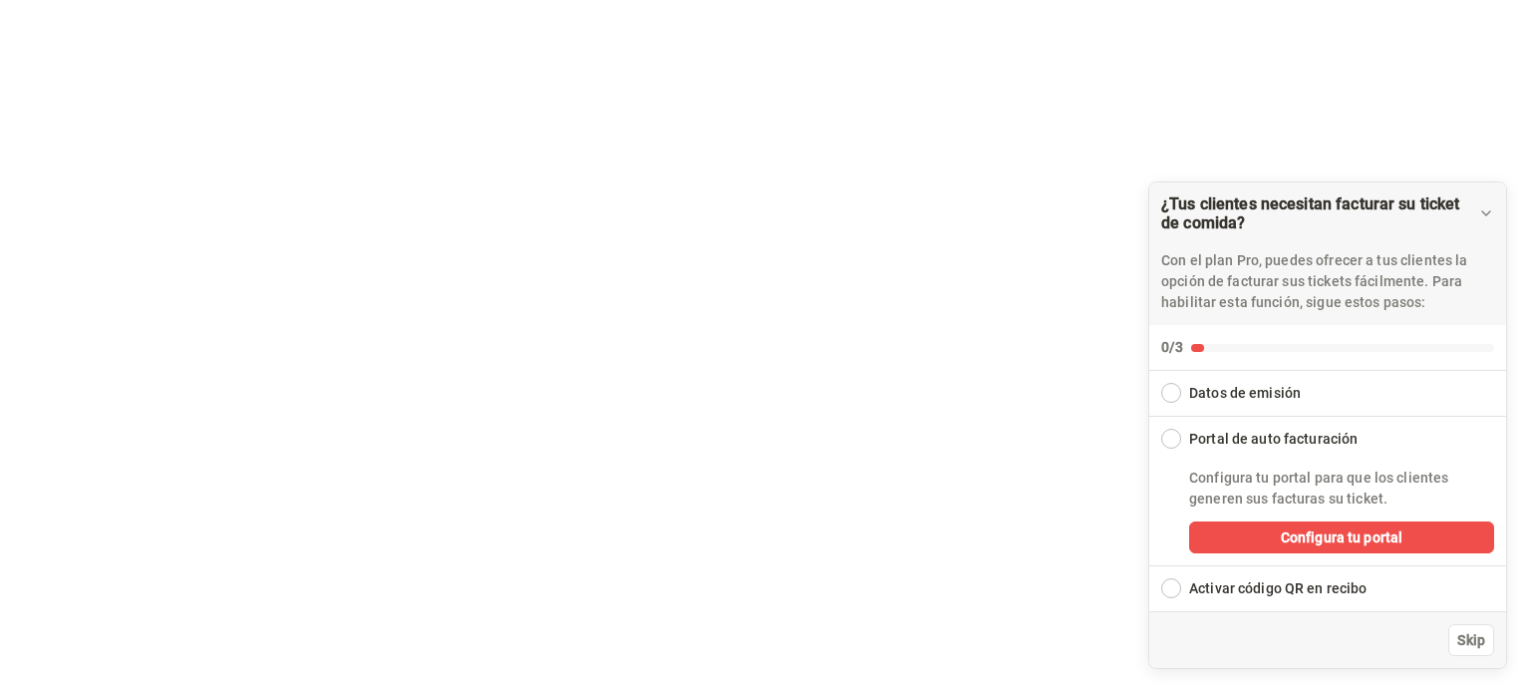
click at [1201, 390] on div "Datos de emisión" at bounding box center [1245, 393] width 112 height 21
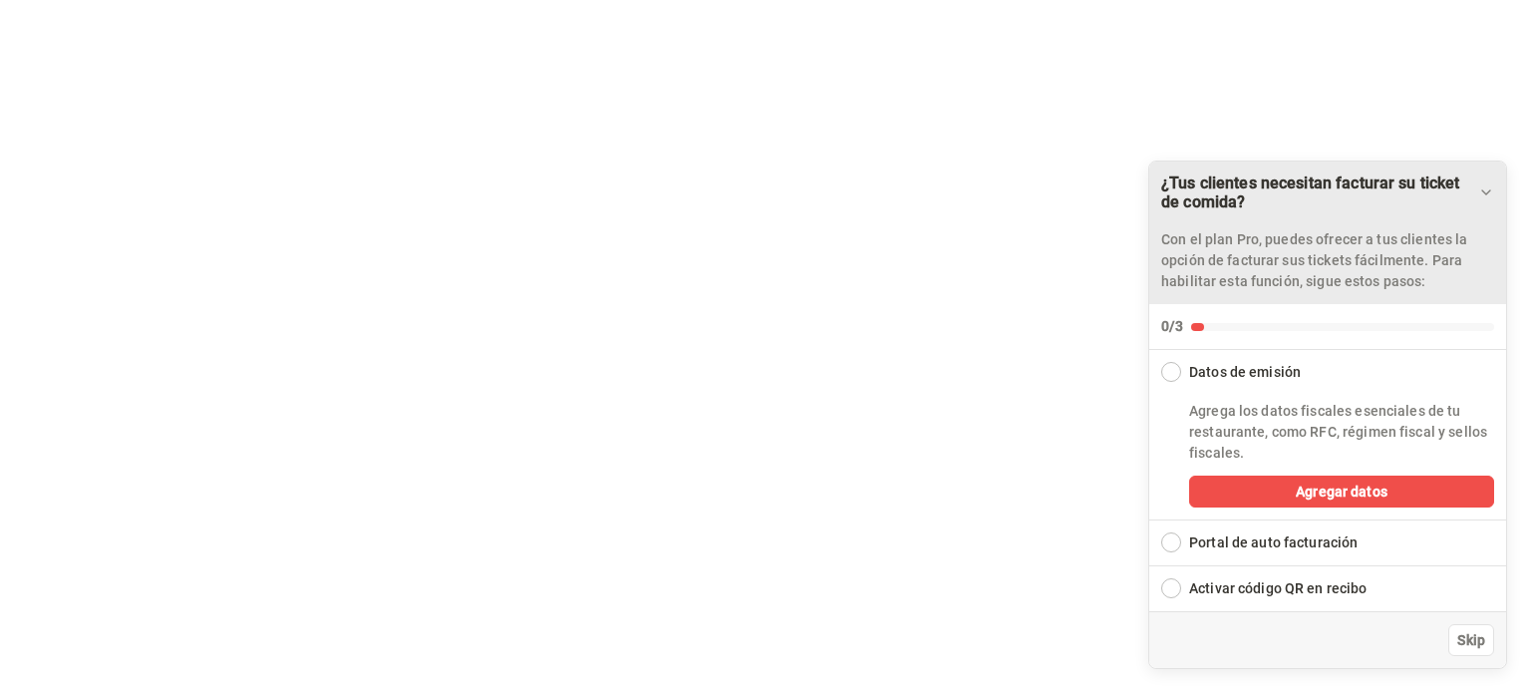
click at [1492, 189] on icon "Drag to move checklist" at bounding box center [1486, 192] width 16 height 16
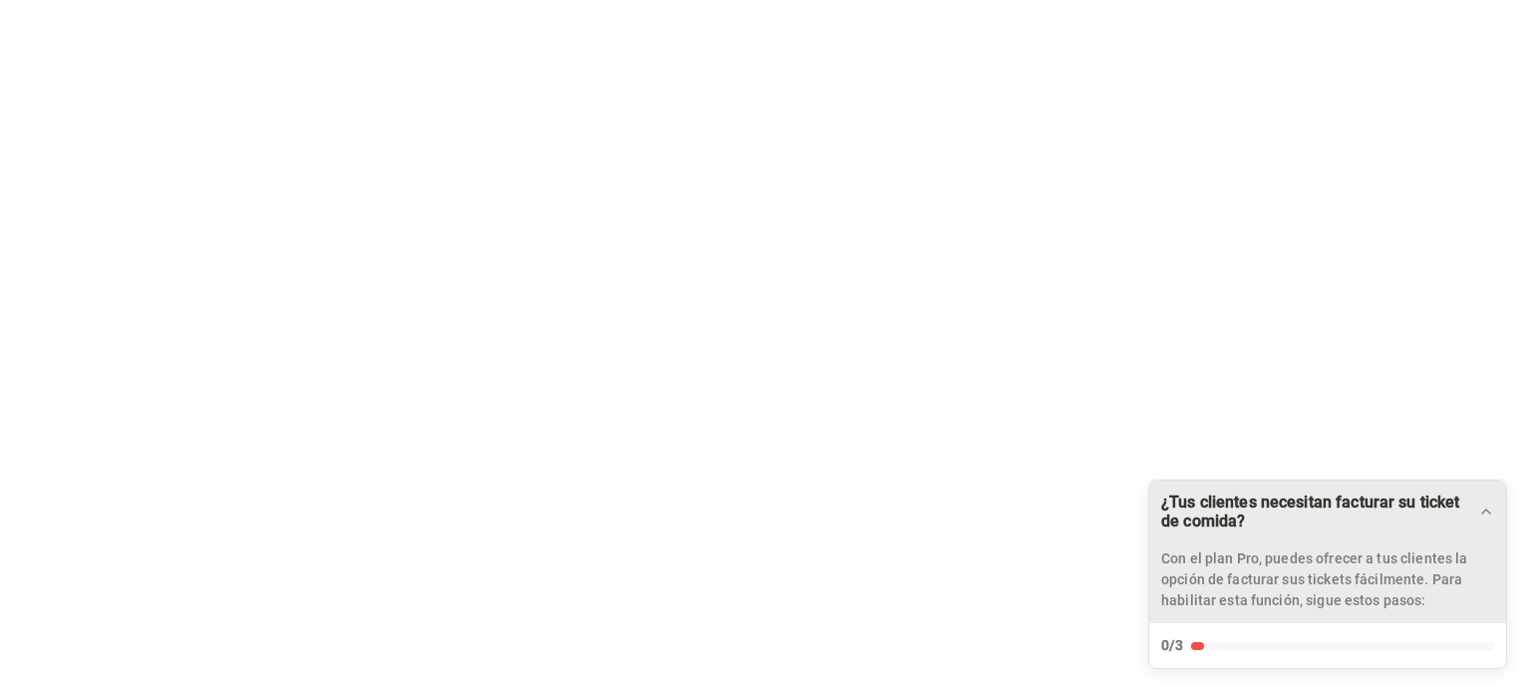
click at [1238, 578] on p "Con el plan Pro, puedes ofrecer a tus clientes la opción de facturar sus ticket…" at bounding box center [1327, 579] width 333 height 63
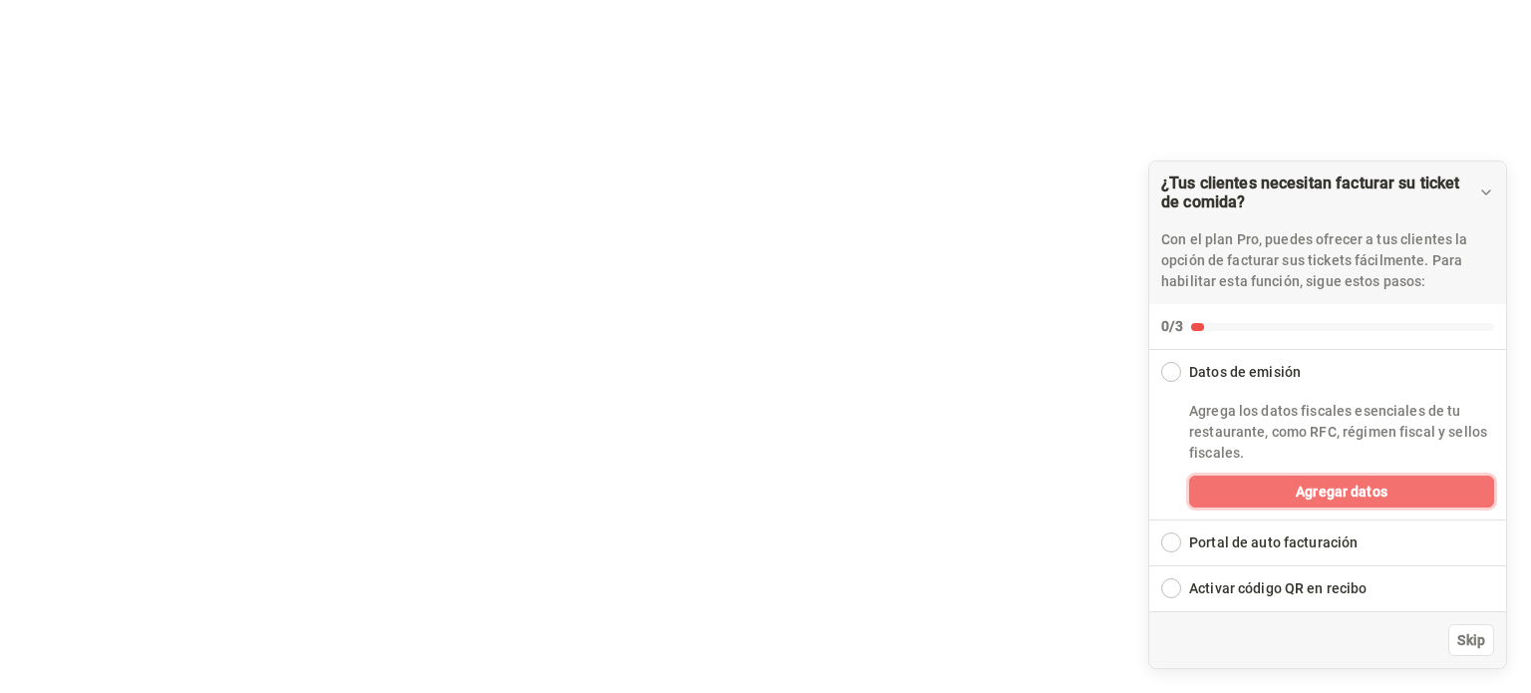
click at [1290, 494] on button "Agregar datos" at bounding box center [1341, 491] width 305 height 32
click at [1332, 489] on span "Agregar datos" at bounding box center [1342, 491] width 92 height 21
click at [1173, 377] on div "Collapse Checklist" at bounding box center [1171, 372] width 20 height 20
click at [1244, 487] on button "Agregar datos" at bounding box center [1341, 491] width 305 height 32
click at [1226, 493] on button "Agregar datos" at bounding box center [1341, 491] width 305 height 32
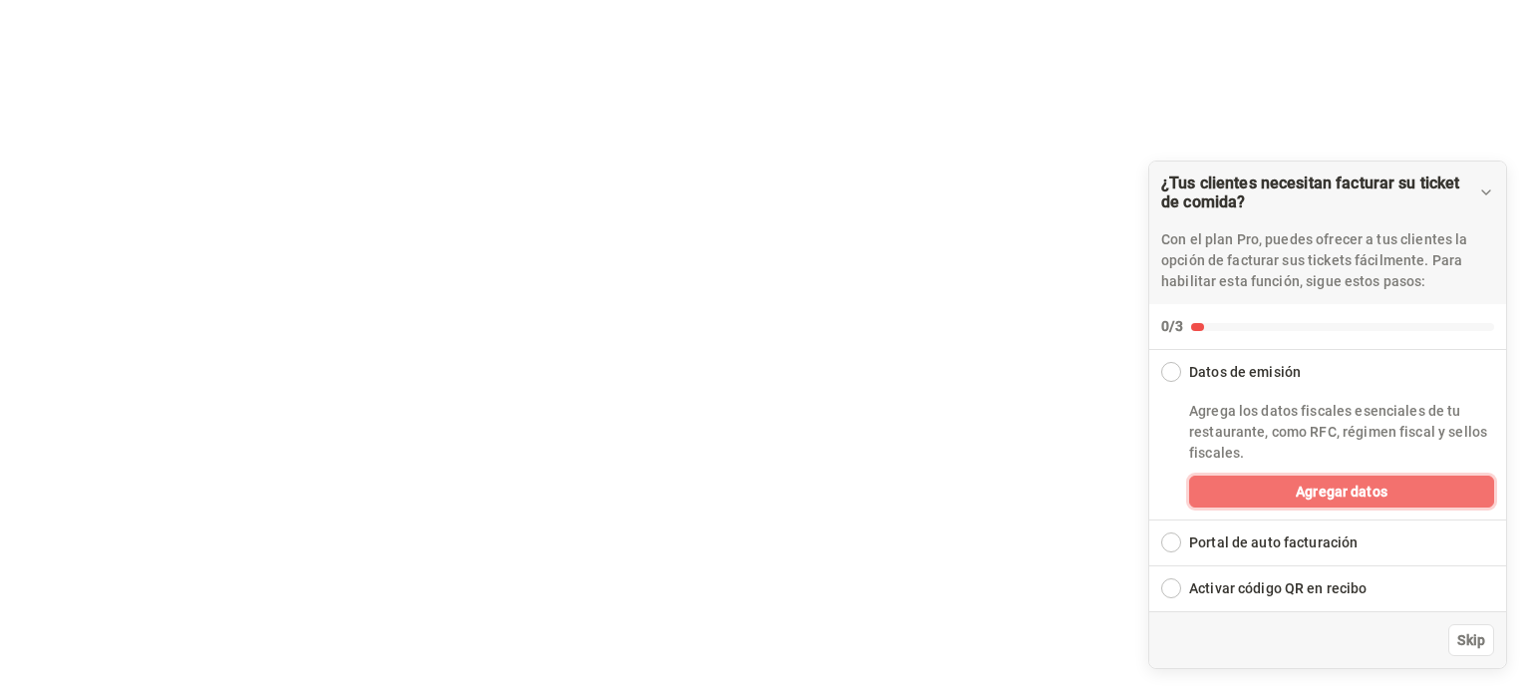
click at [1226, 493] on button "Agregar datos" at bounding box center [1341, 491] width 305 height 32
click at [1334, 489] on span "Agregar datos" at bounding box center [1342, 491] width 92 height 21
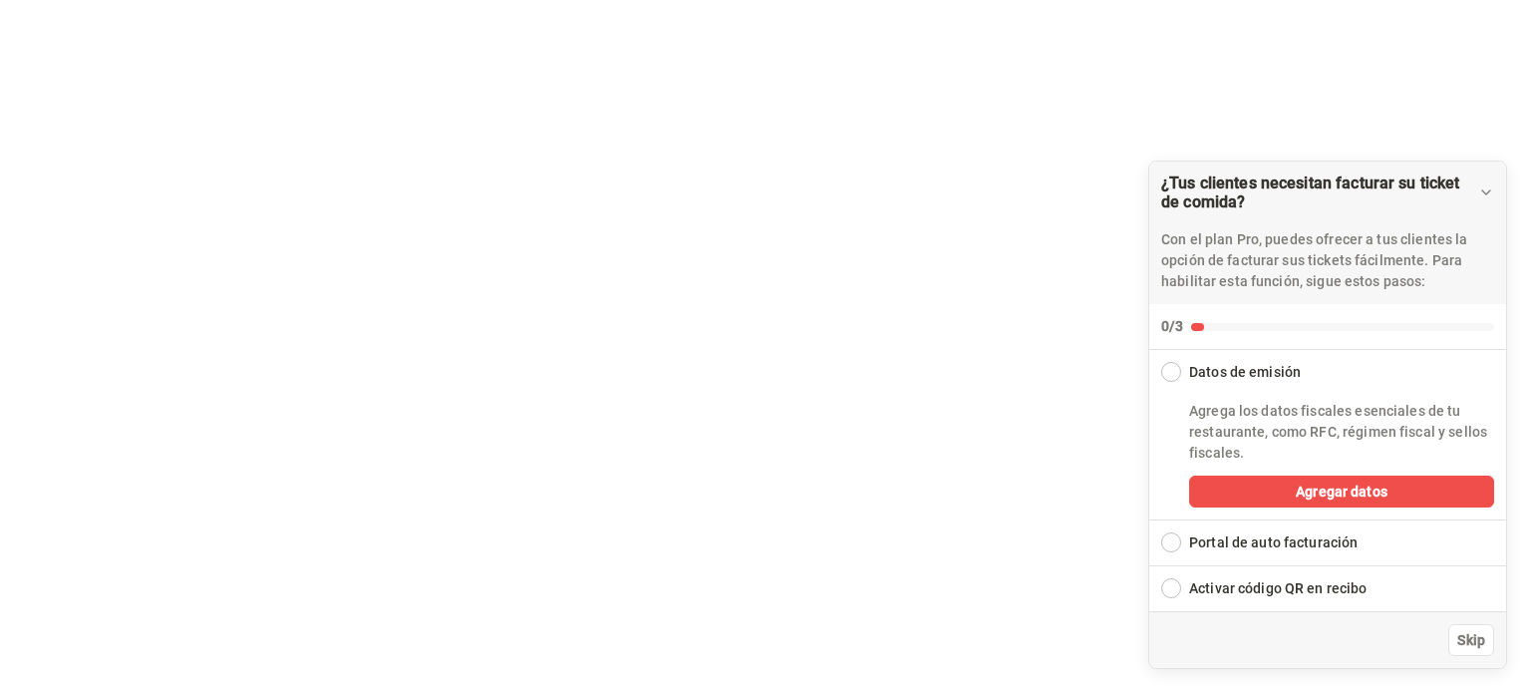
click at [1331, 535] on div "Portal de auto facturación" at bounding box center [1273, 542] width 168 height 21
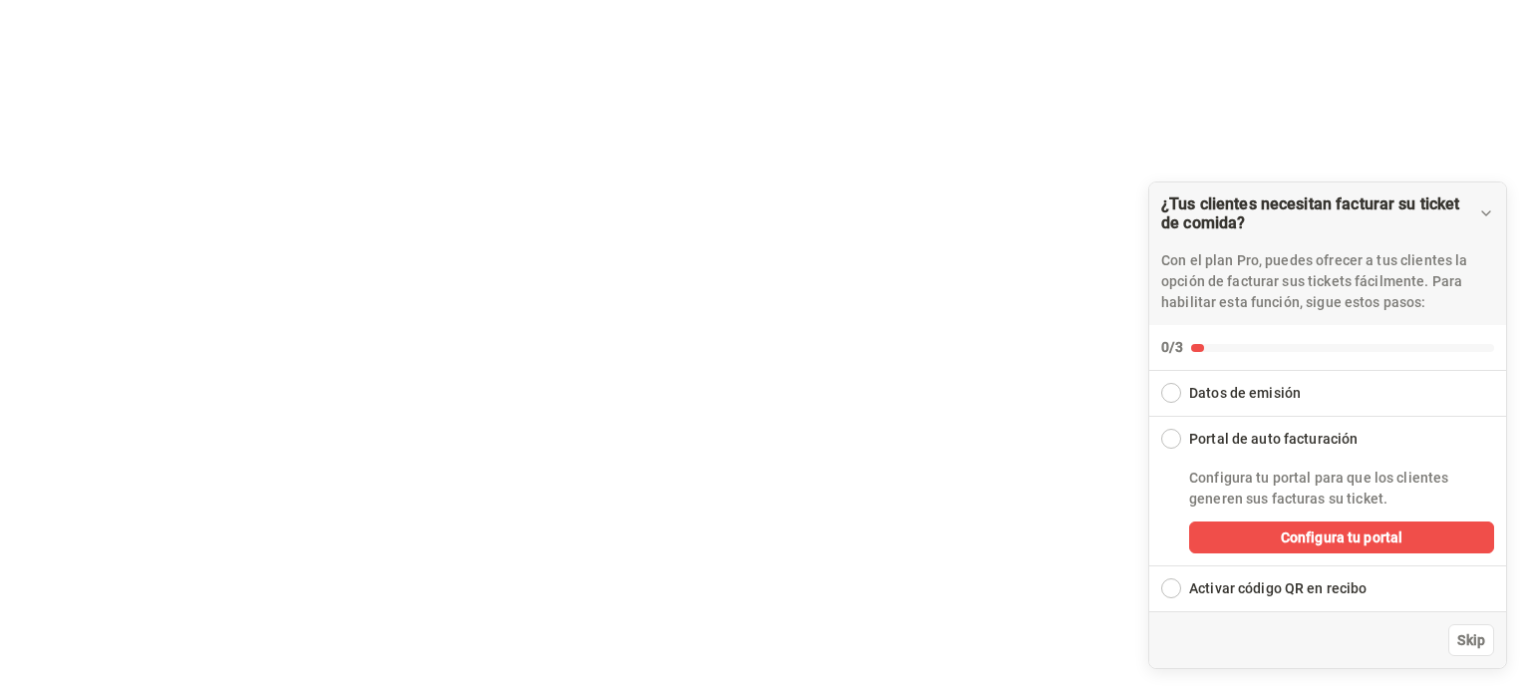
click at [1269, 387] on div "Datos de emisión" at bounding box center [1245, 393] width 112 height 21
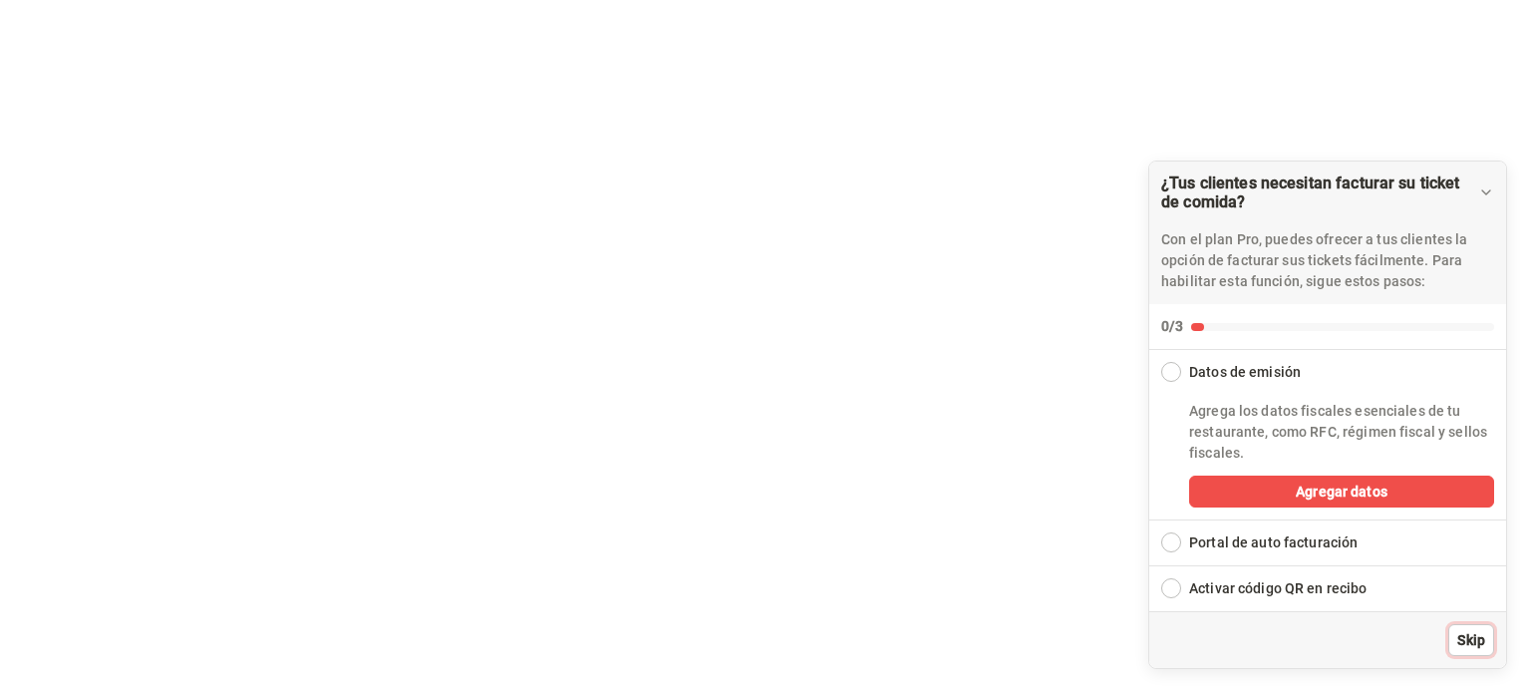
click at [1473, 641] on span "Skip" at bounding box center [1471, 640] width 28 height 21
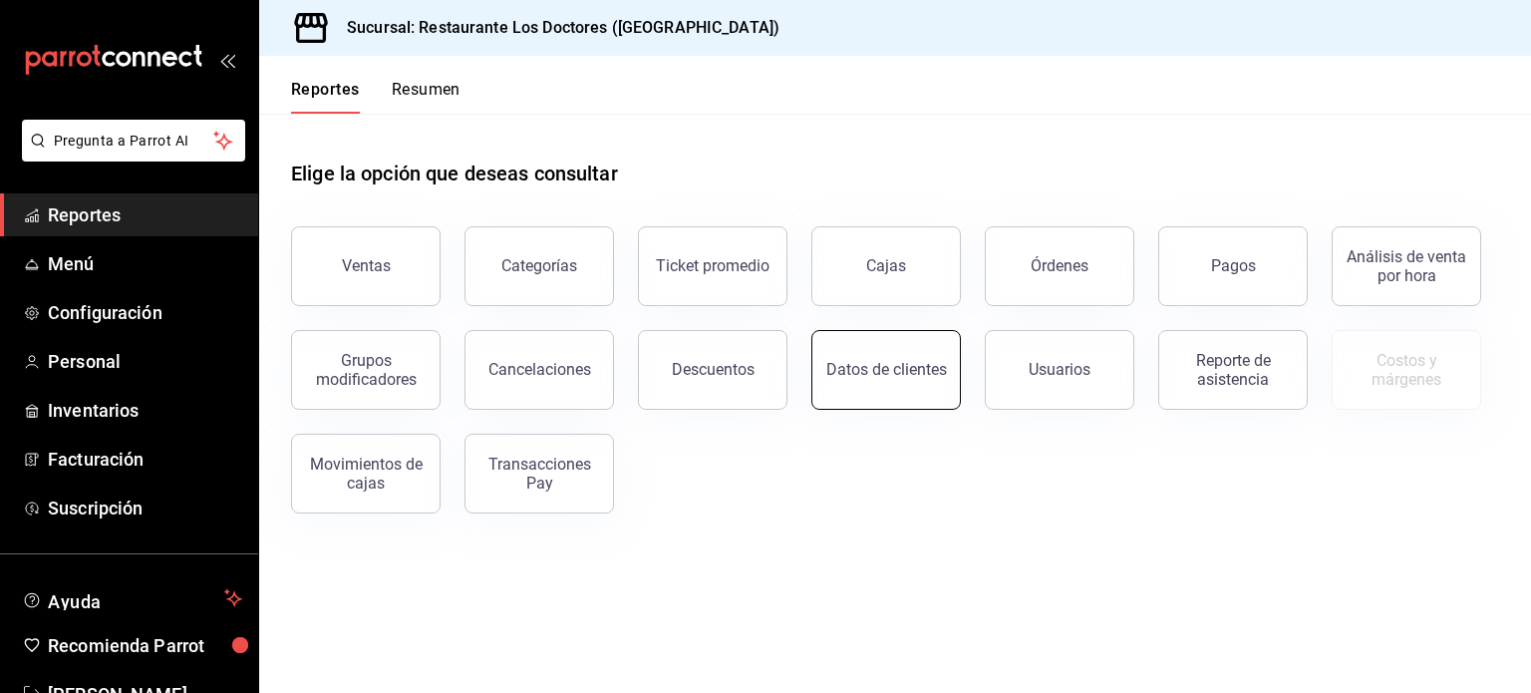
click at [859, 370] on div "Datos de clientes" at bounding box center [886, 369] width 121 height 19
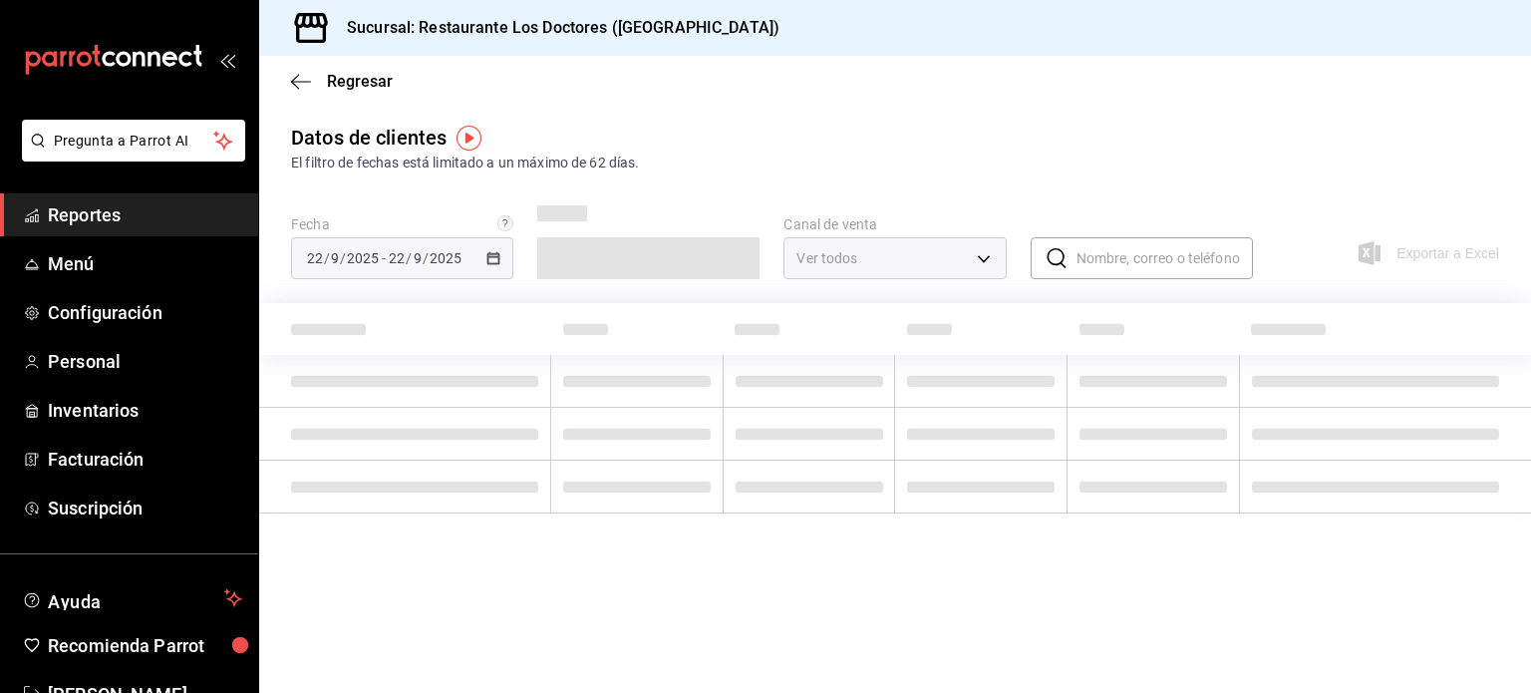
type input "PARROT,DIDI_FOOD,ONLINE"
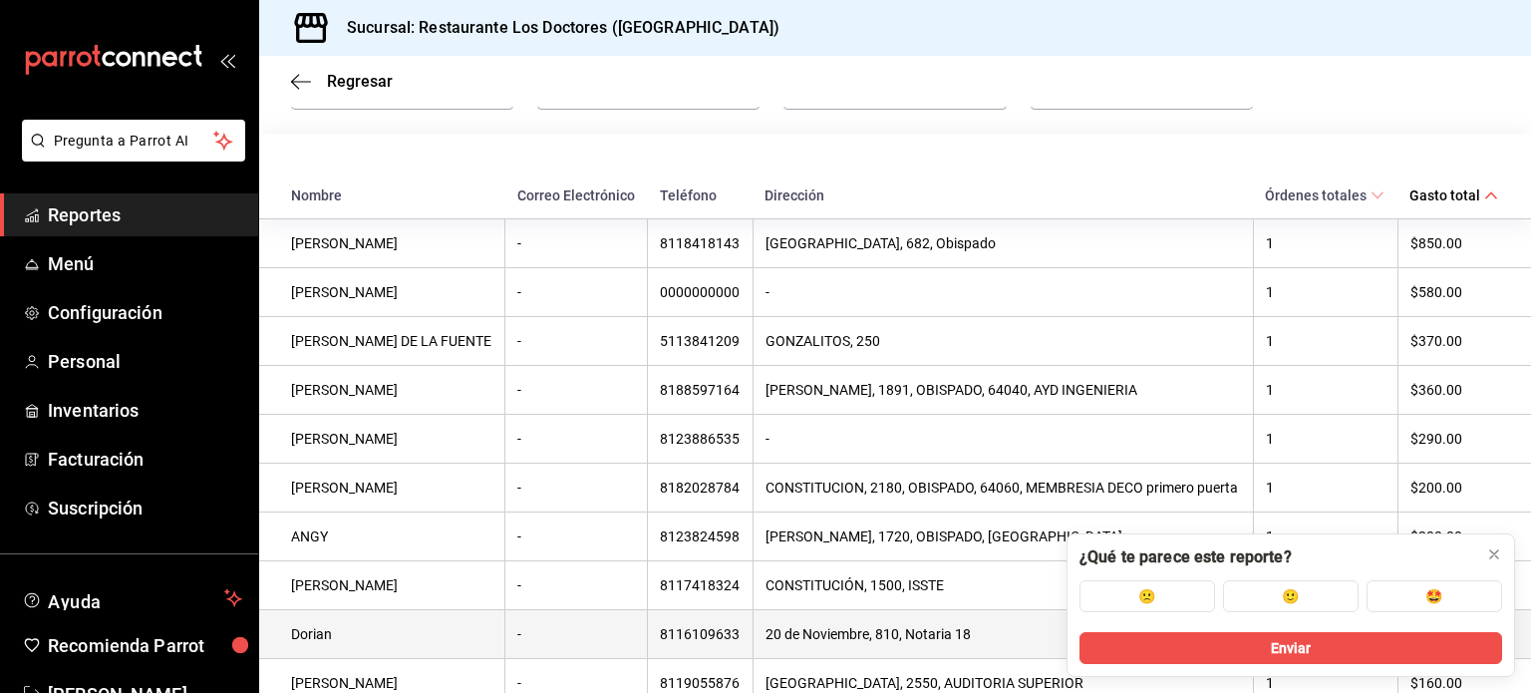
scroll to position [333, 0]
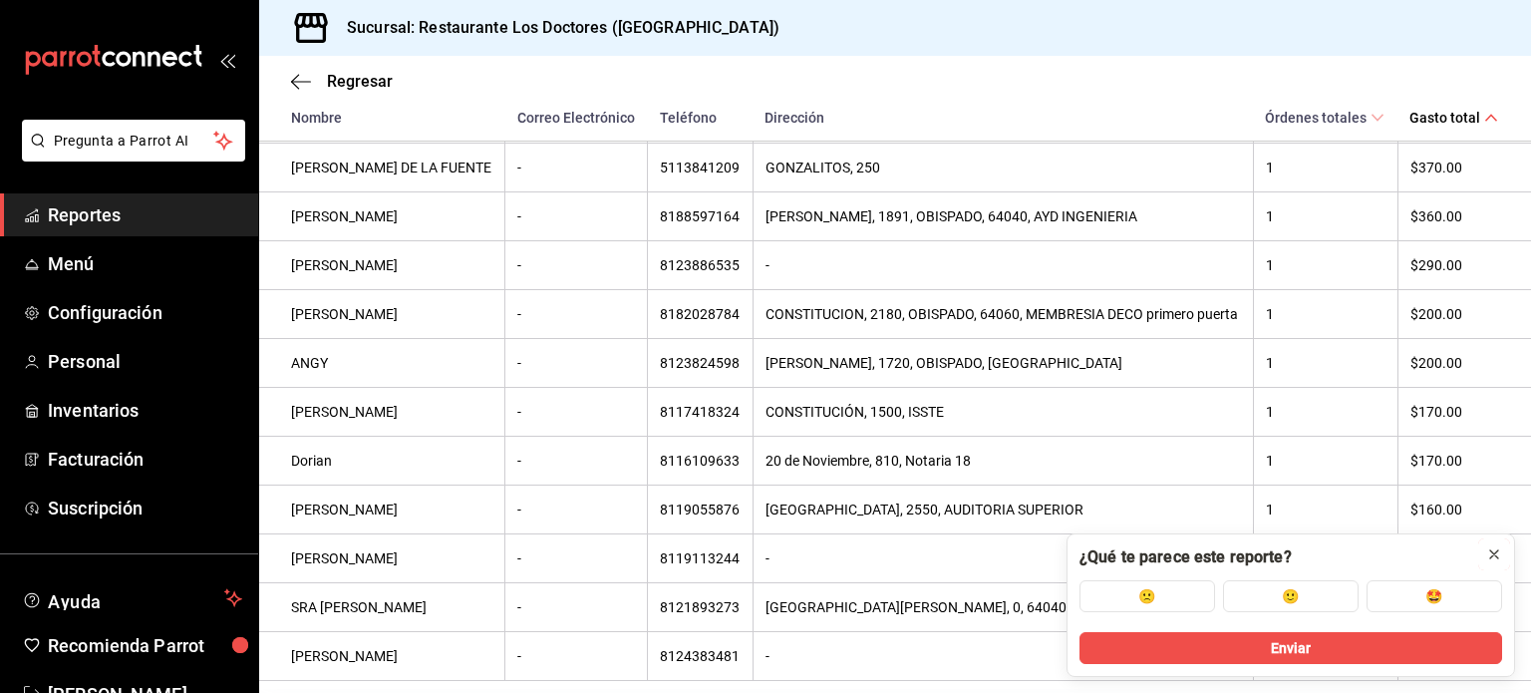
click at [1493, 553] on icon at bounding box center [1494, 554] width 8 height 8
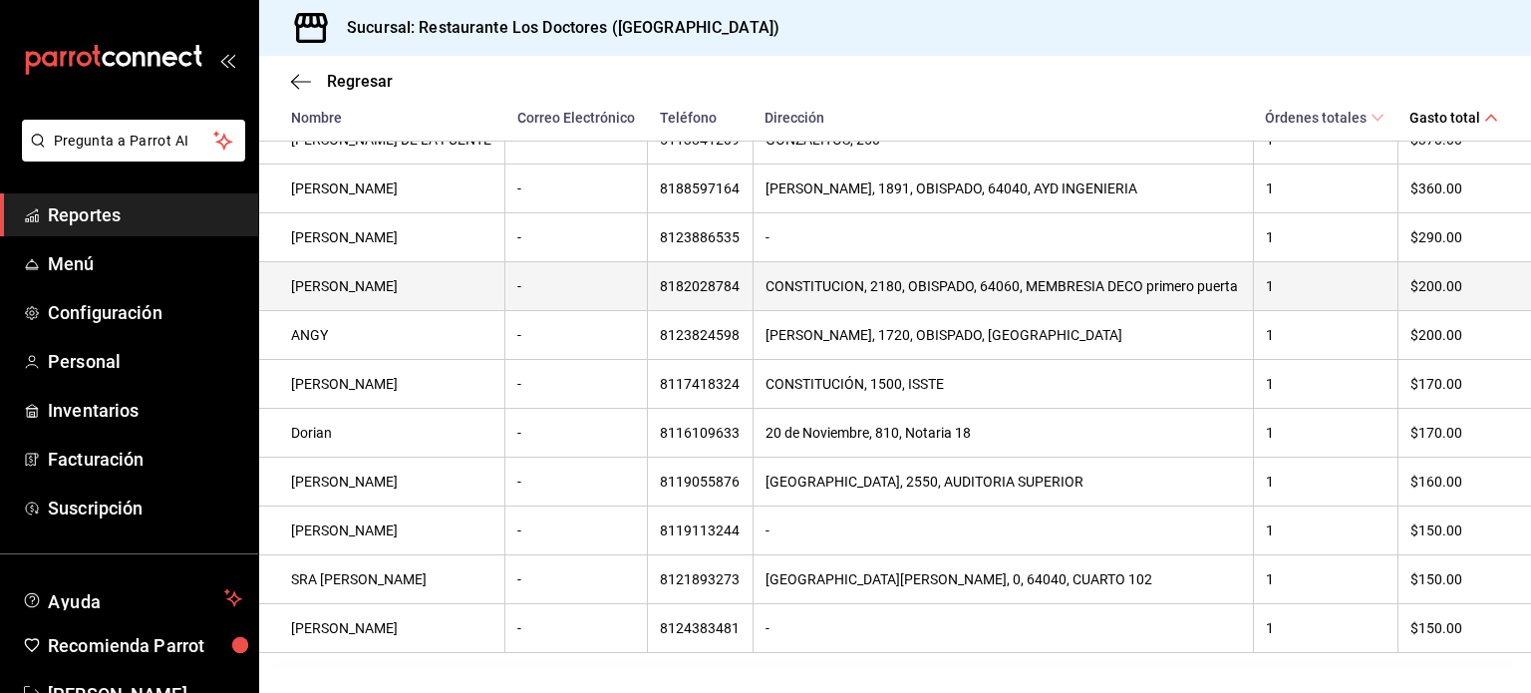
scroll to position [0, 0]
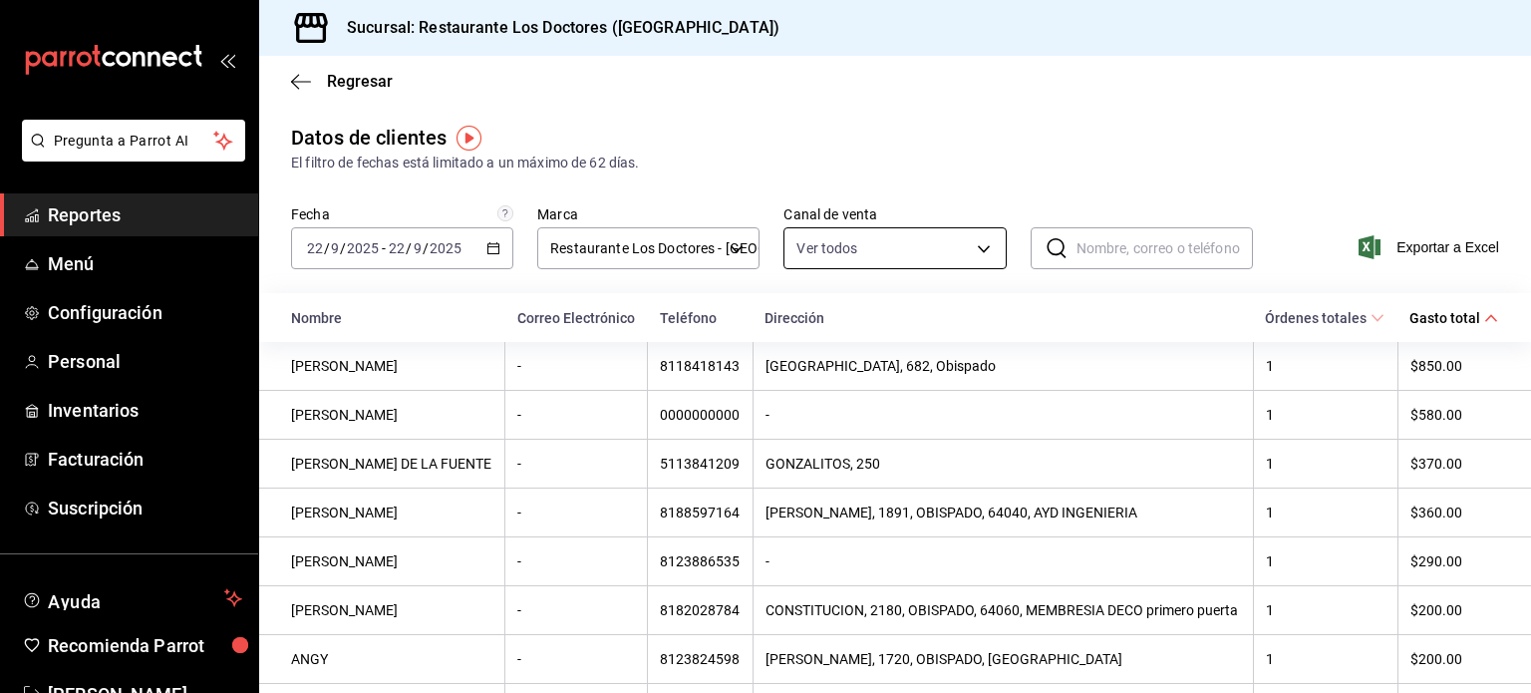
click at [976, 244] on body "Pregunta a Parrot AI Reportes Menú Configuración Personal Inventarios Facturaci…" at bounding box center [765, 346] width 1531 height 693
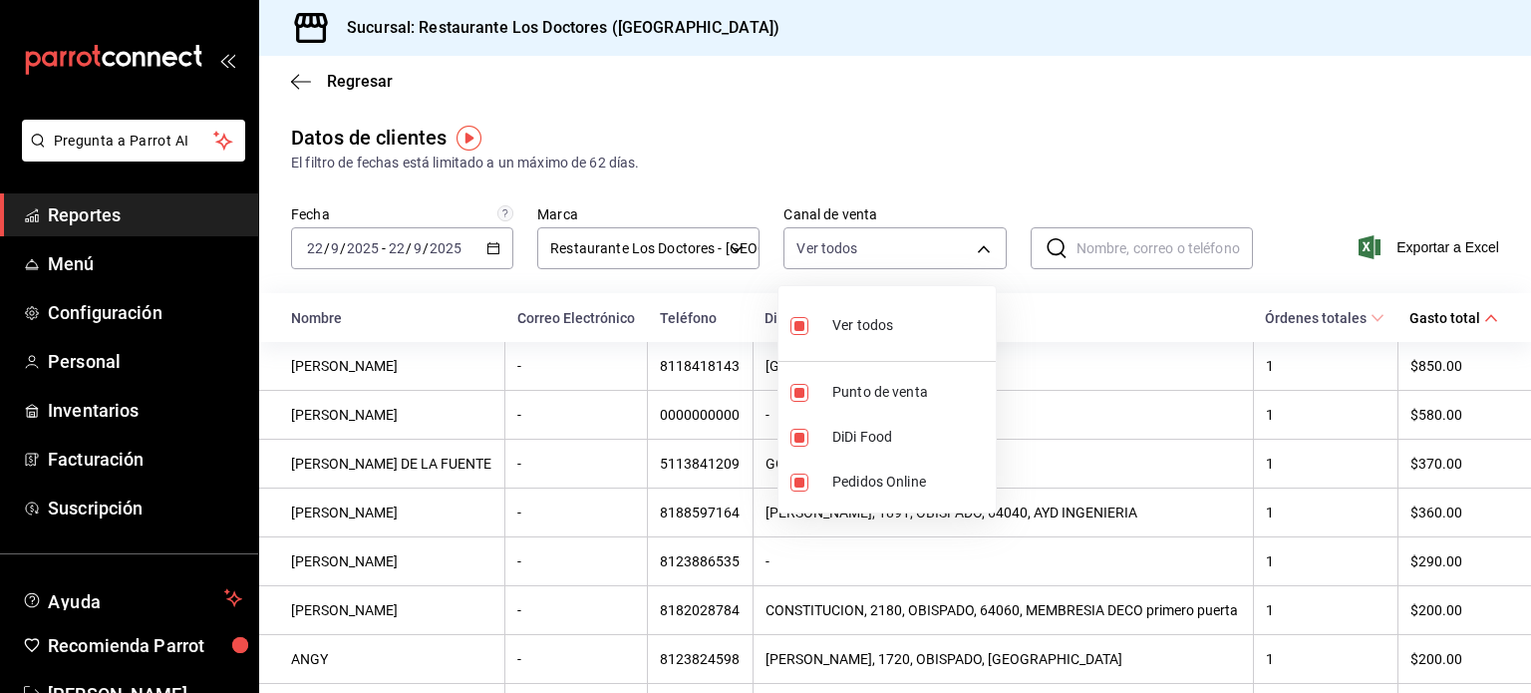
click at [465, 247] on div at bounding box center [765, 346] width 1531 height 693
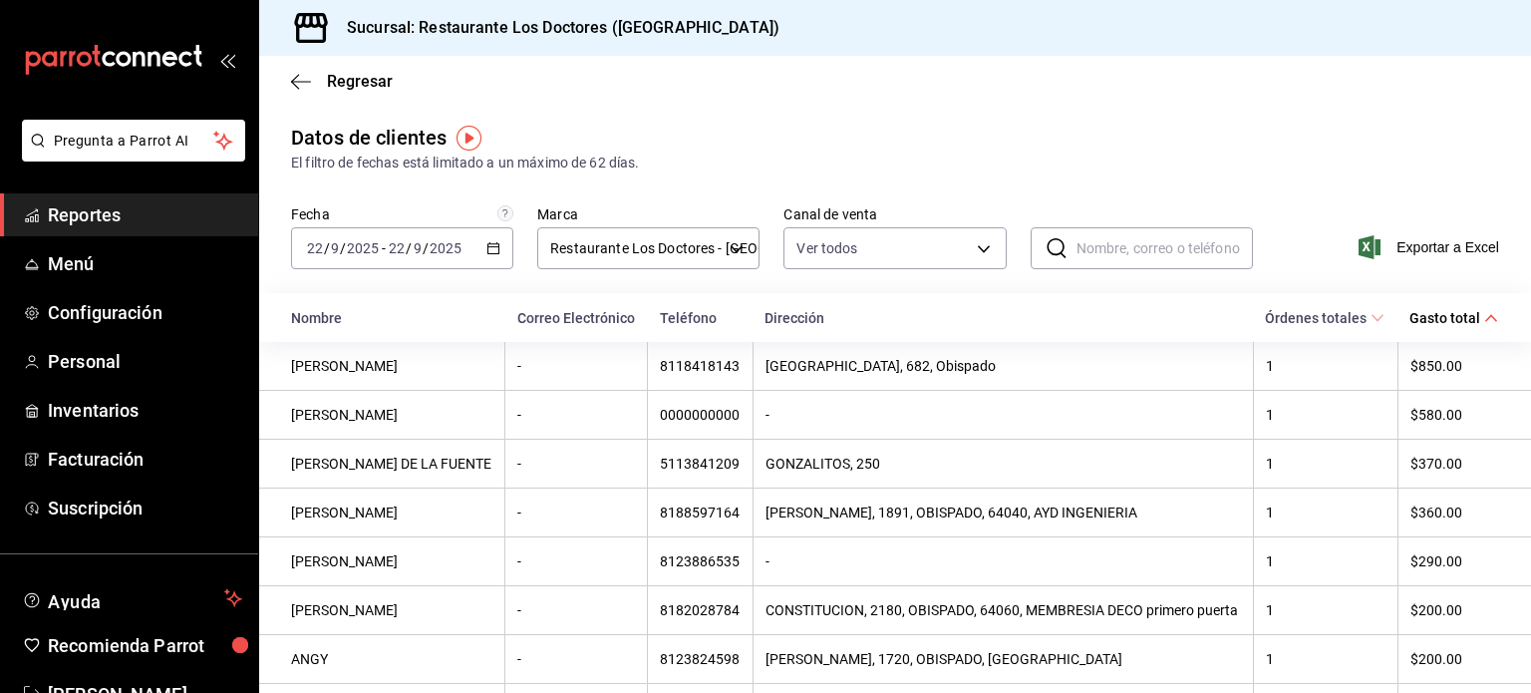
click at [467, 247] on div "2025-09-22 22 / 9 / 2025 - 2025-09-22 22 / 9 / 2025" at bounding box center [402, 248] width 222 height 42
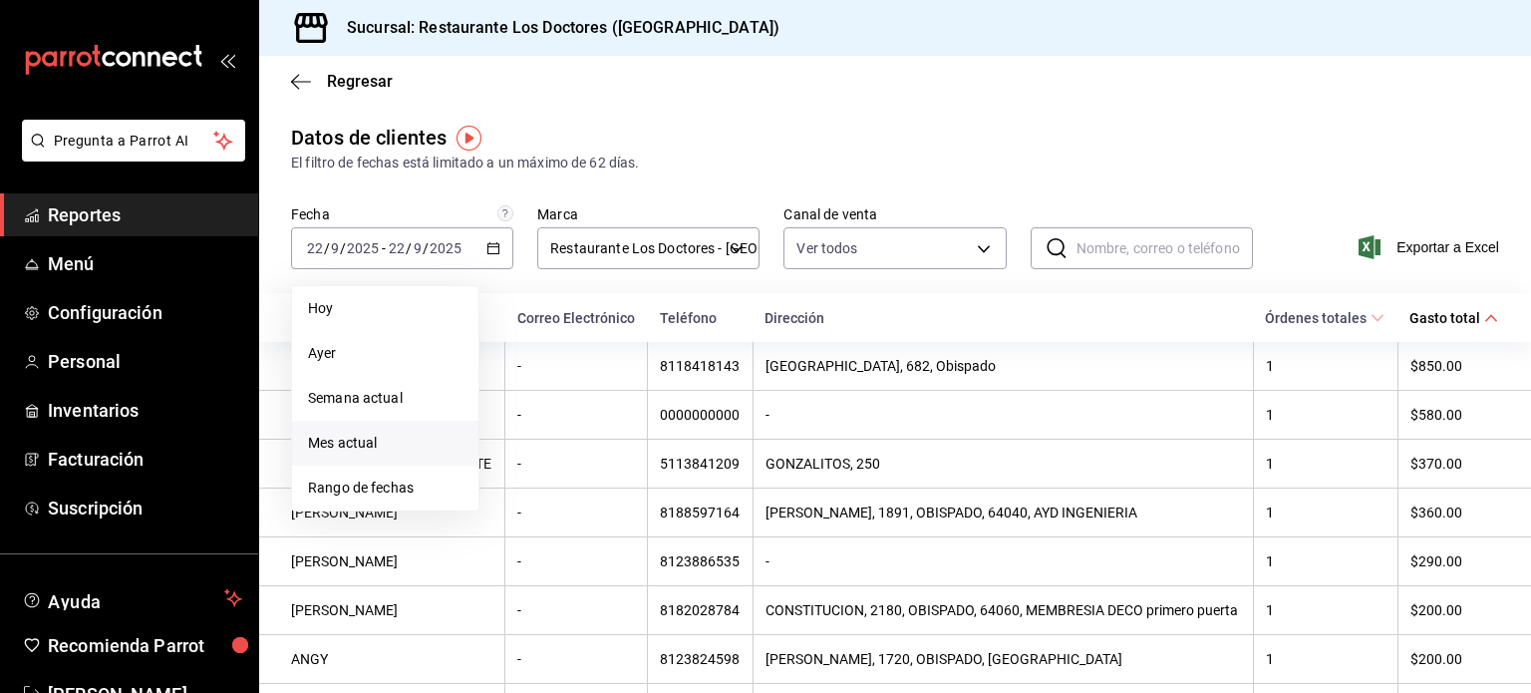
click at [331, 435] on span "Mes actual" at bounding box center [385, 443] width 155 height 21
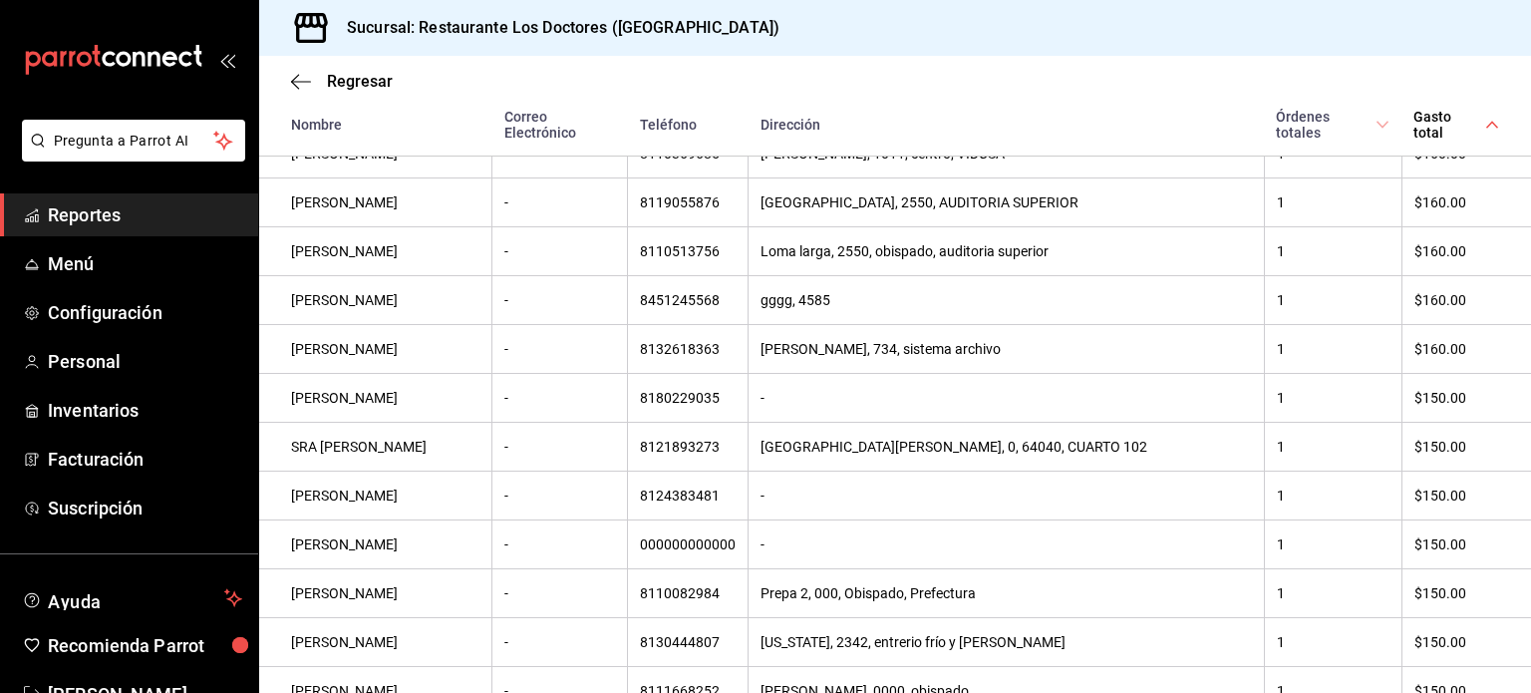
scroll to position [1601, 0]
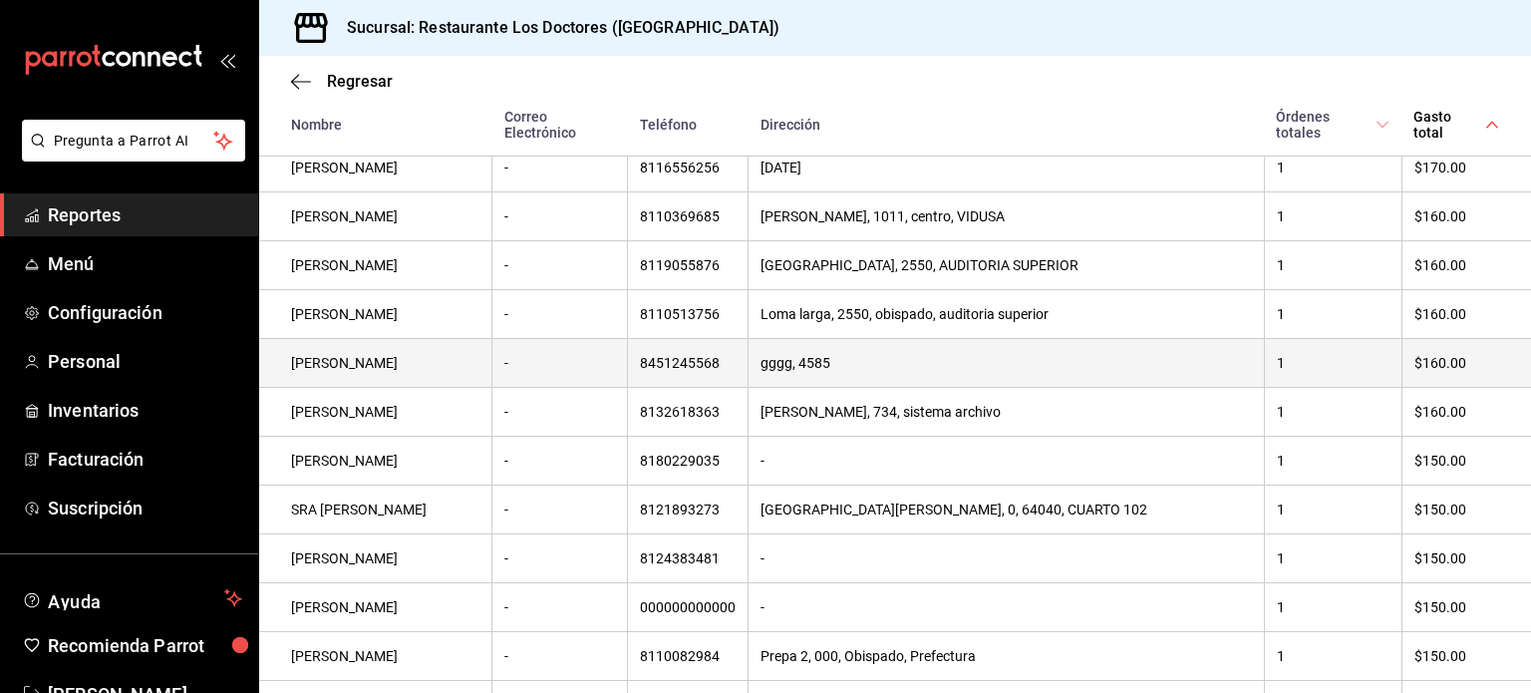
click at [369, 341] on td "gus" at bounding box center [375, 363] width 233 height 49
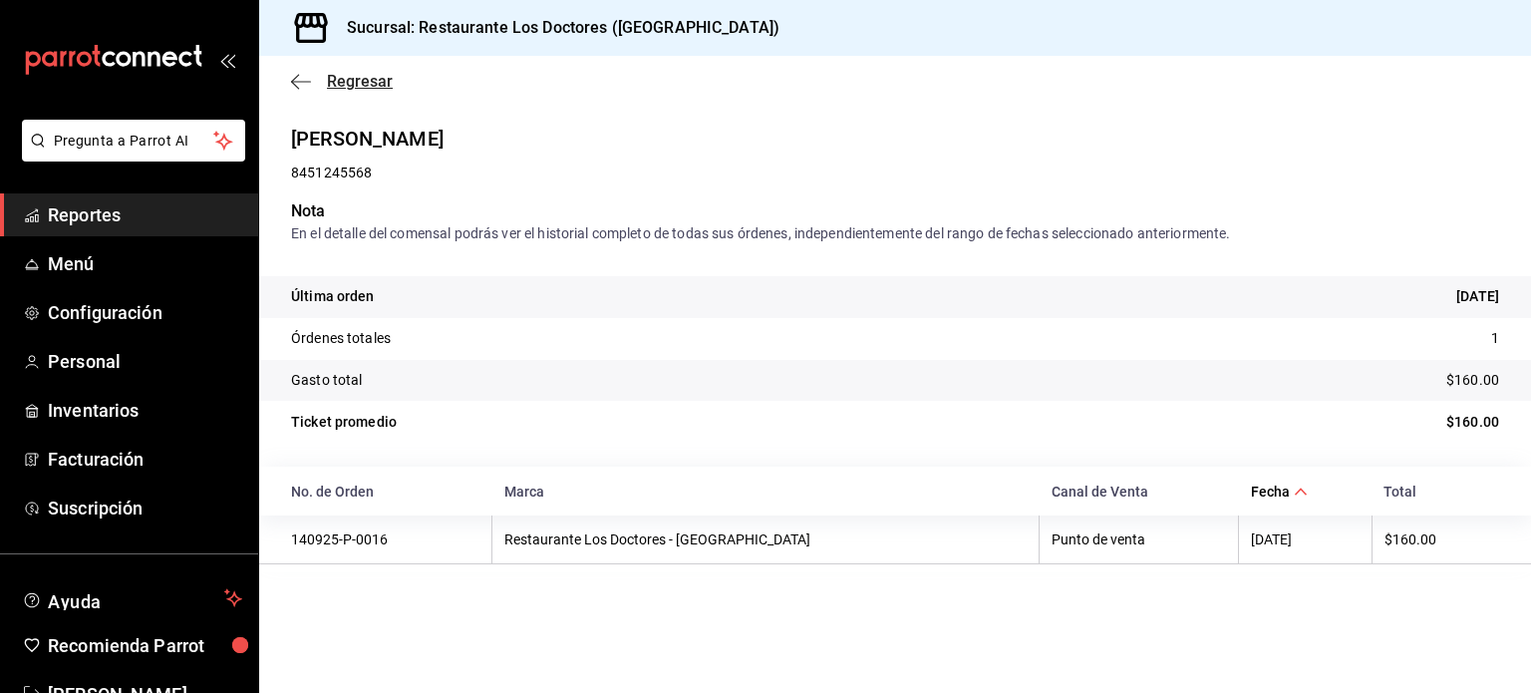
click at [358, 79] on span "Regresar" at bounding box center [360, 81] width 66 height 19
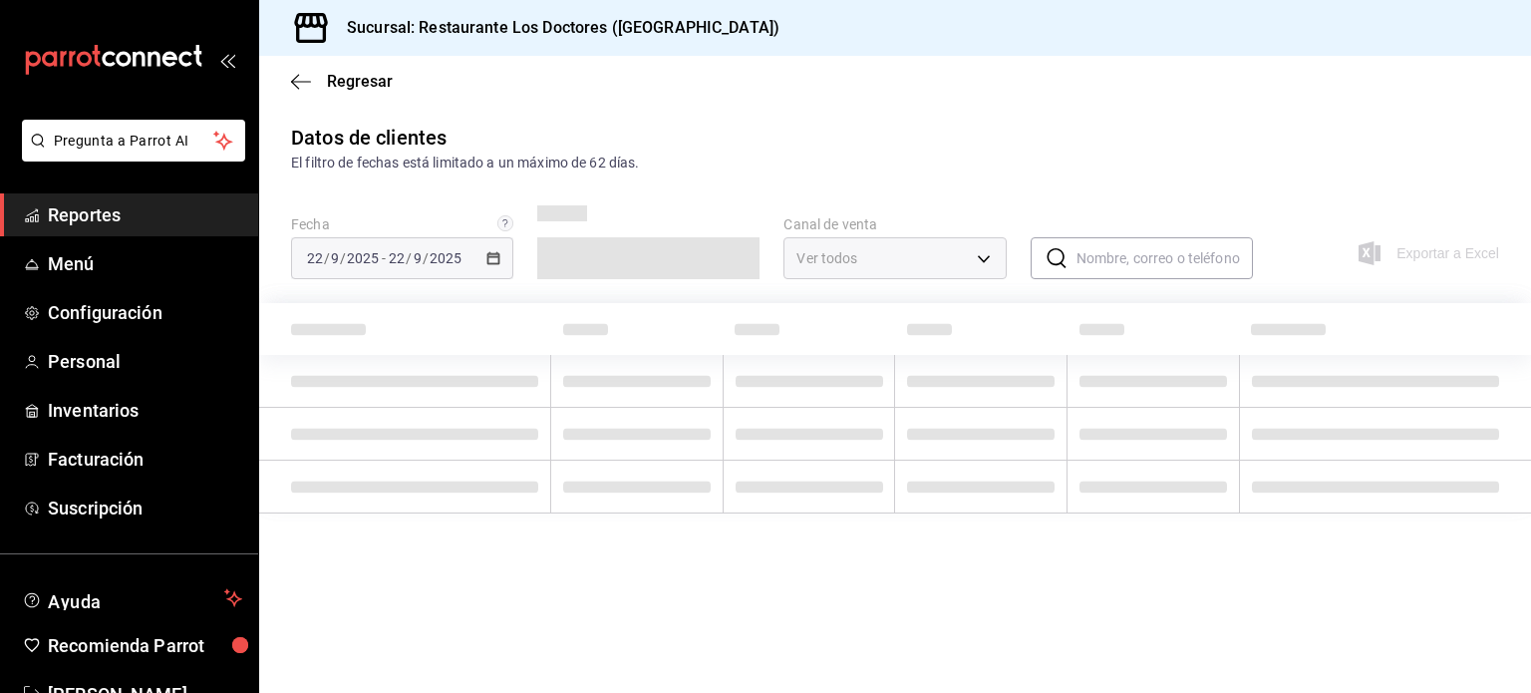
type input "PARROT,DIDI_FOOD,ONLINE"
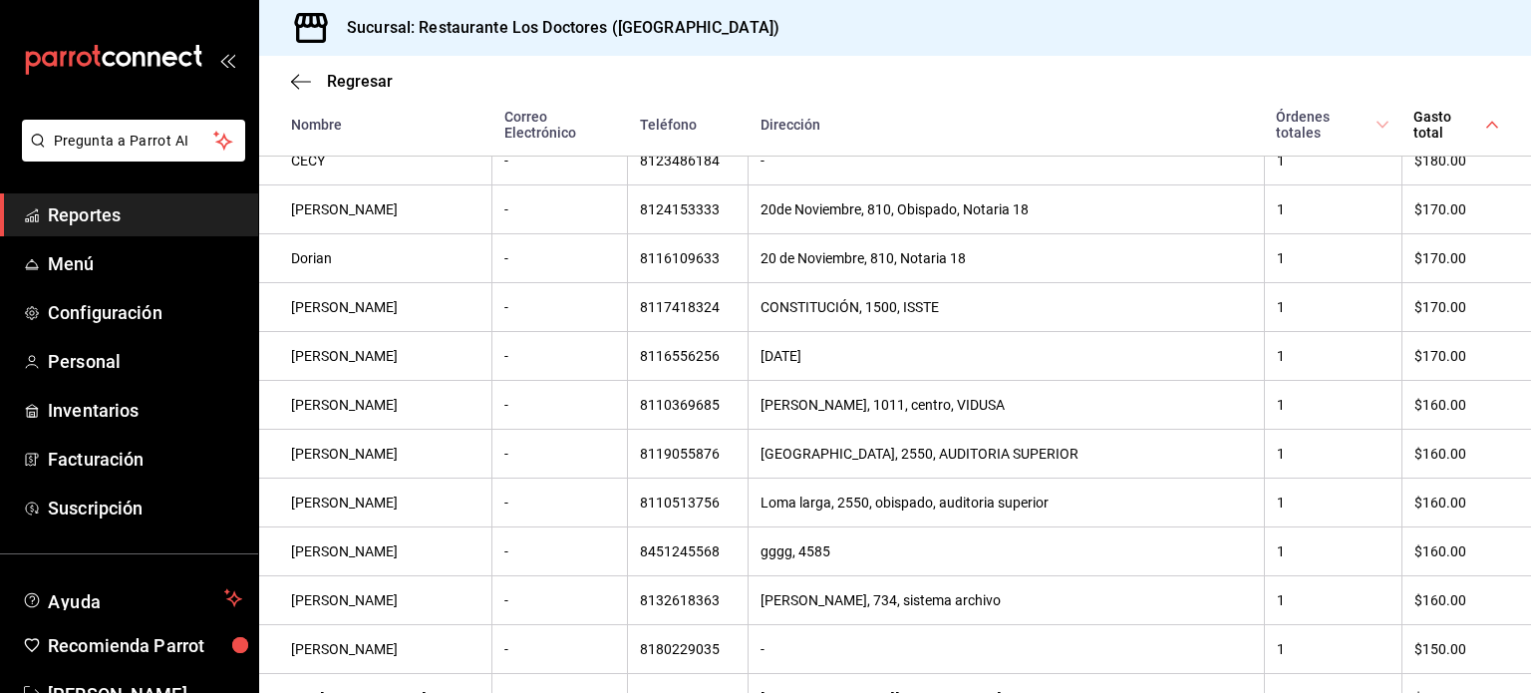
scroll to position [1512, 0]
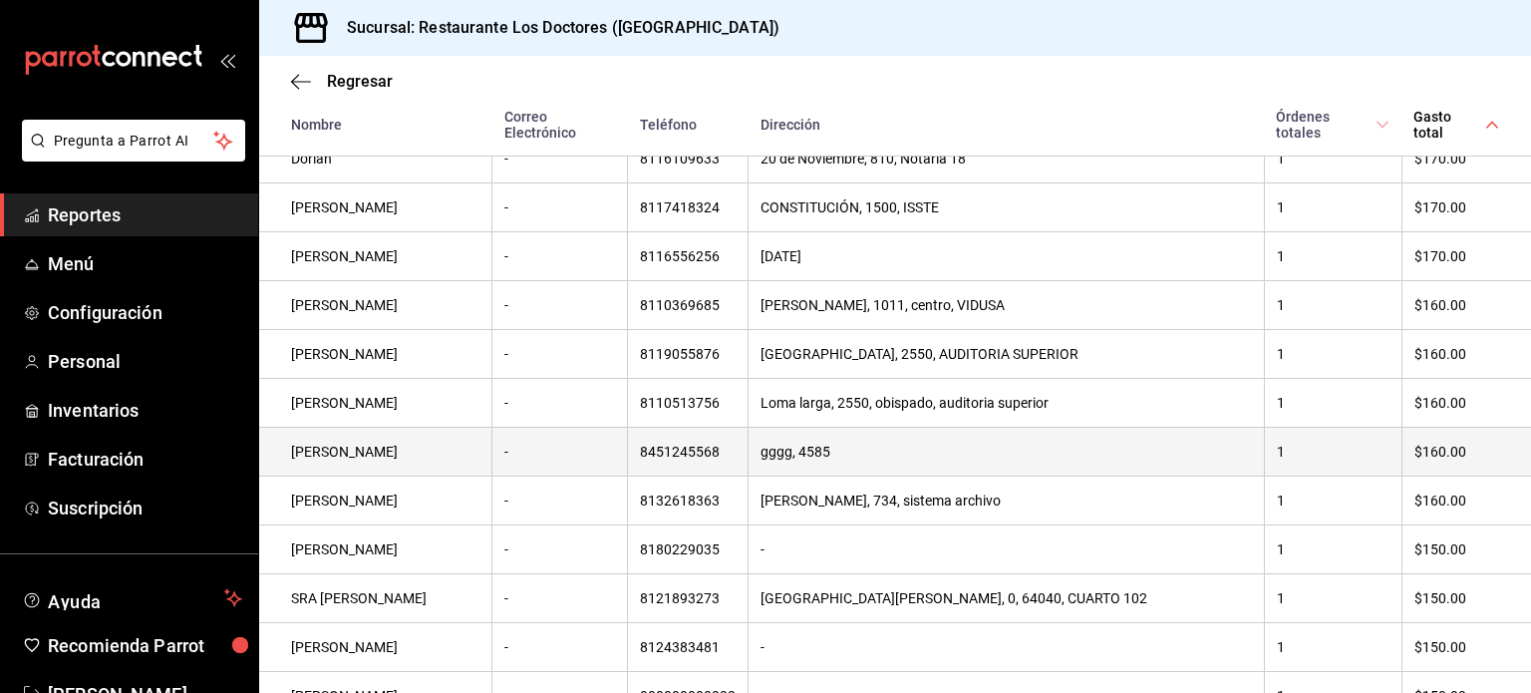
click at [367, 433] on td "gus" at bounding box center [375, 452] width 233 height 49
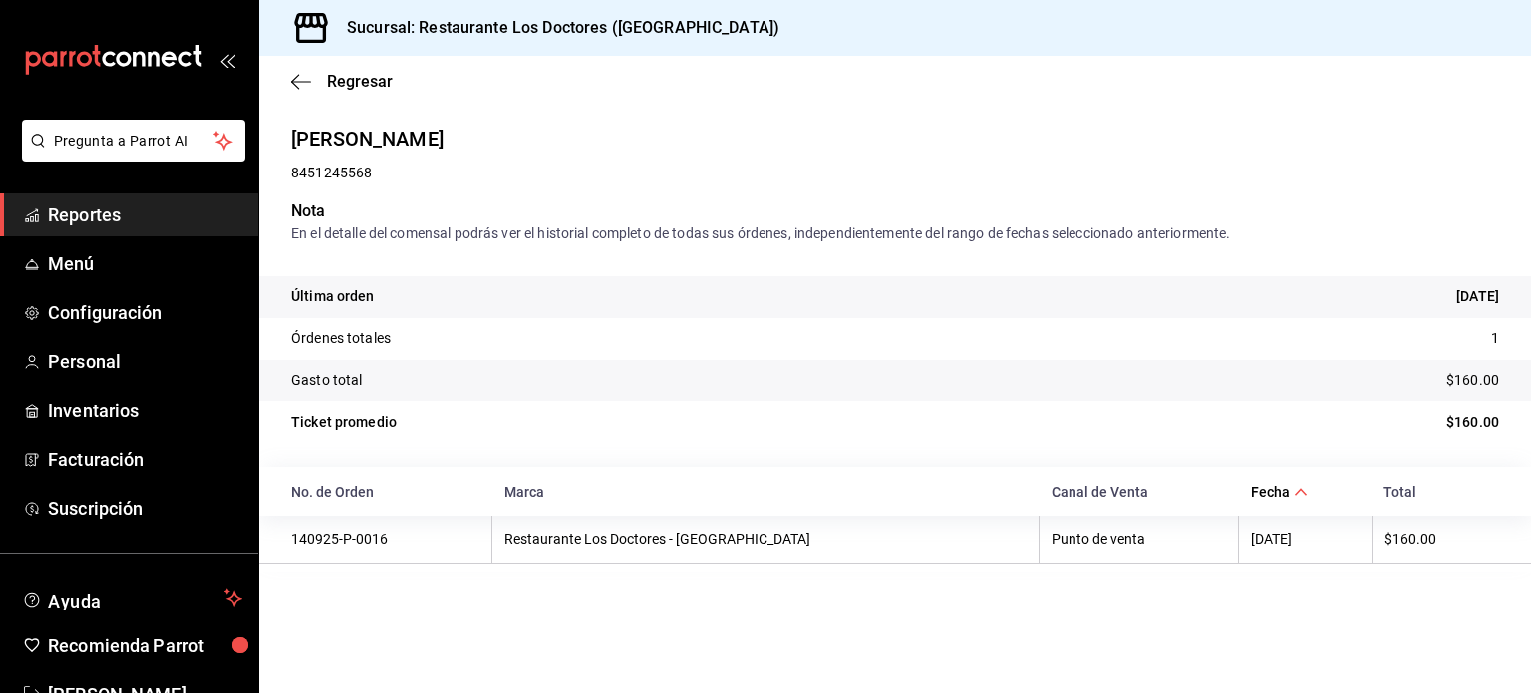
click at [347, 171] on p "8451245568" at bounding box center [331, 172] width 81 height 21
click at [375, 238] on p "En el detalle del comensal podrás ver el historial completo de todas sus órdene…" at bounding box center [895, 233] width 1208 height 21
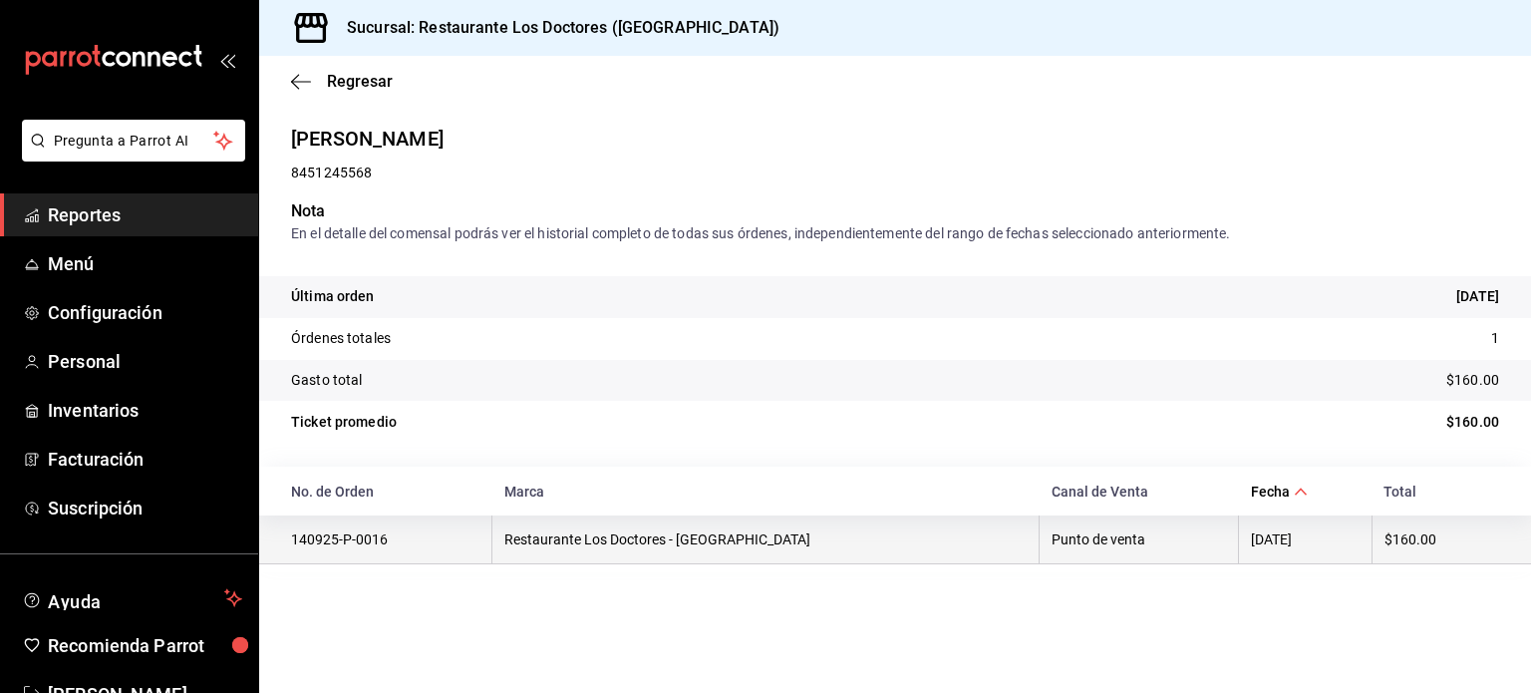
click at [566, 542] on td "Restaurante Los Doctores - Monterrey" at bounding box center [765, 539] width 547 height 49
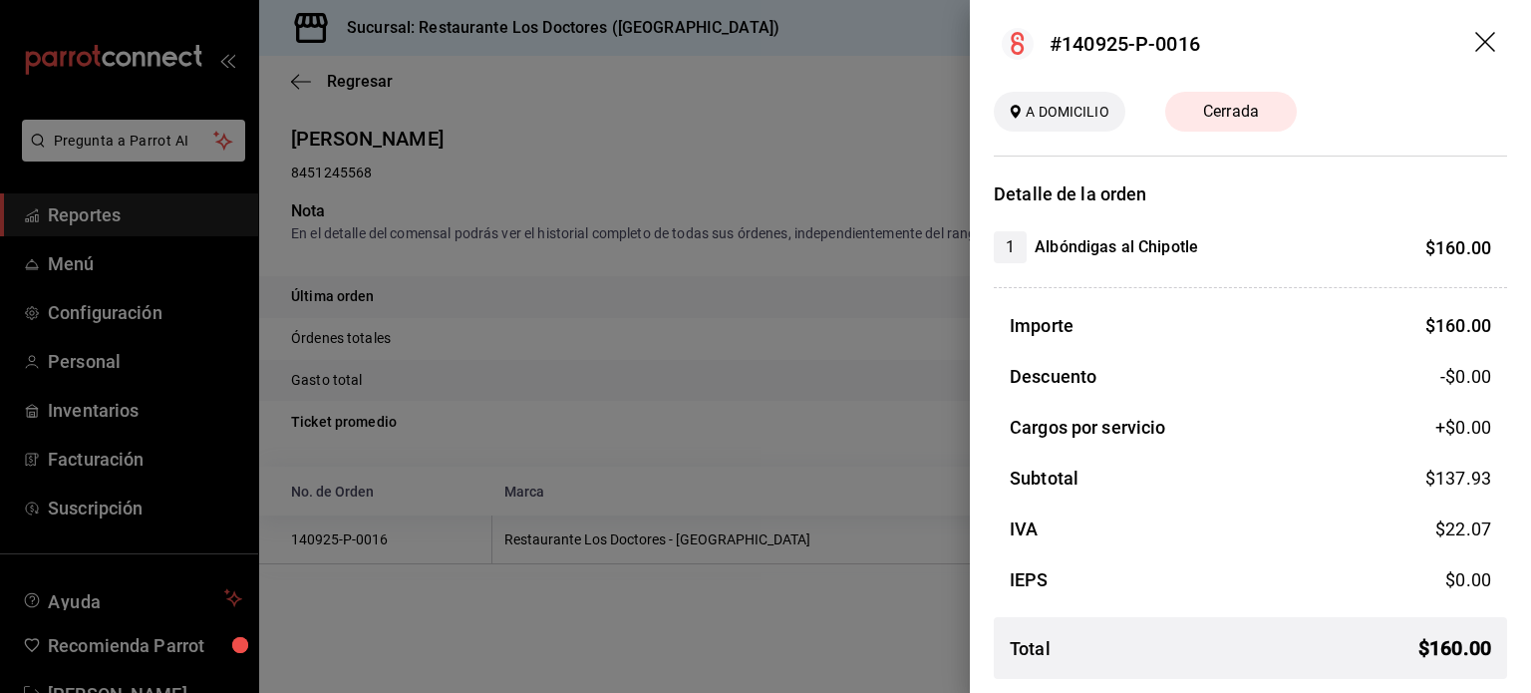
scroll to position [5, 0]
click at [1475, 43] on icon "drag" at bounding box center [1485, 41] width 20 height 20
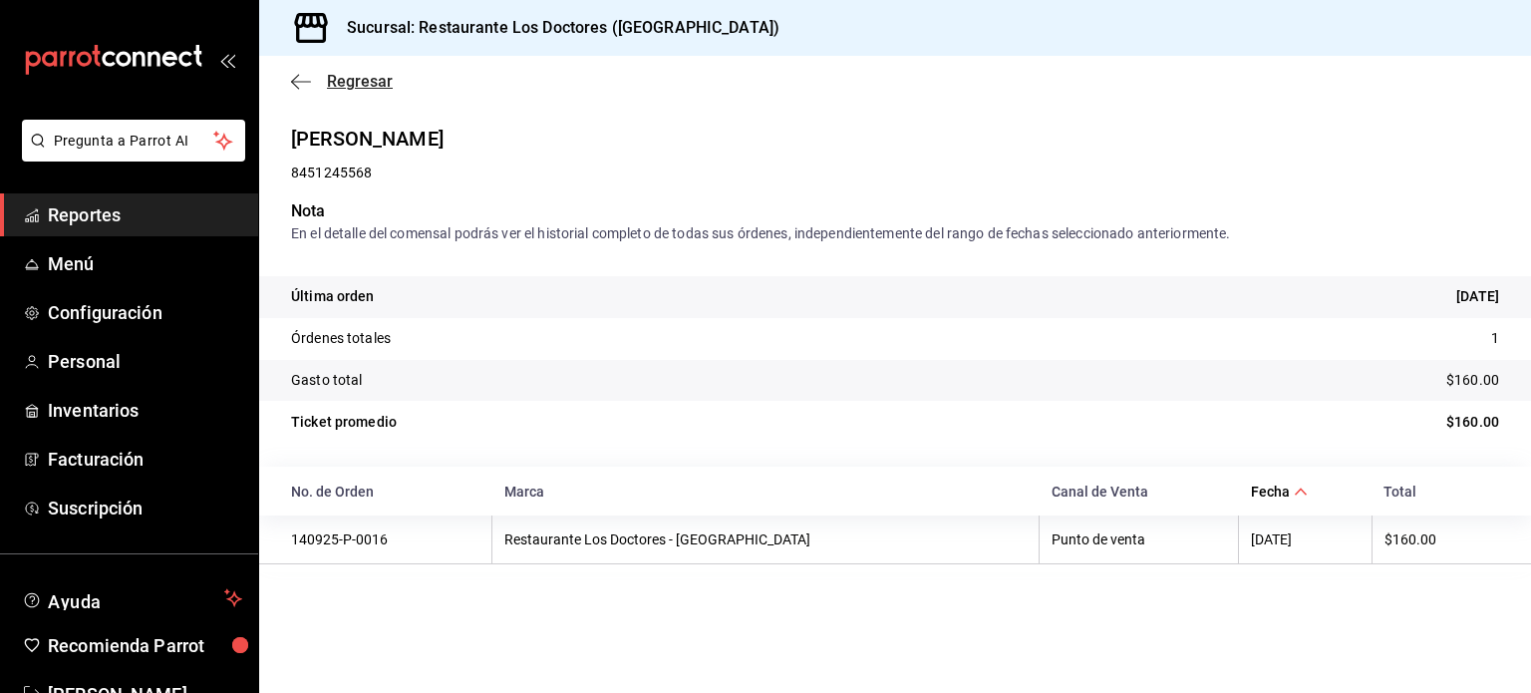
click at [300, 85] on icon "button" at bounding box center [301, 82] width 20 height 18
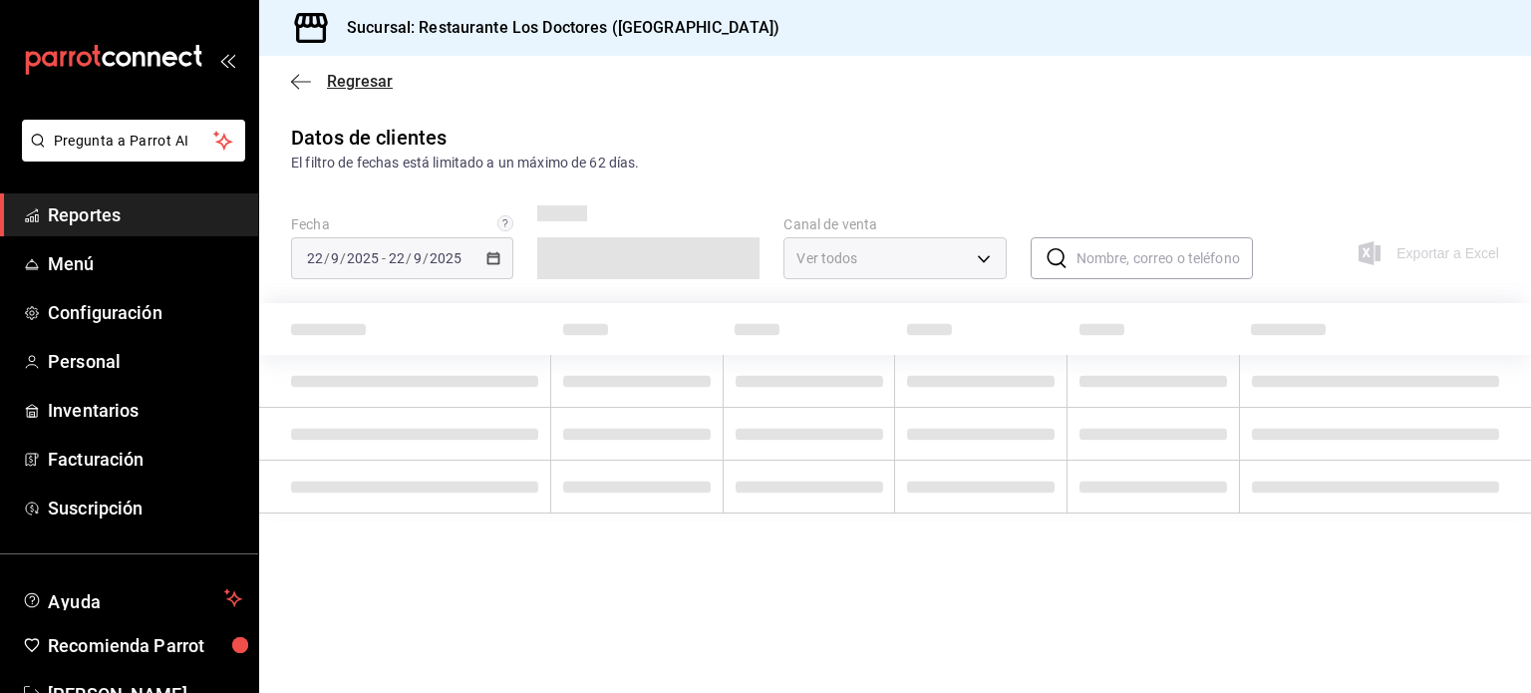
type input "PARROT,DIDI_FOOD,ONLINE"
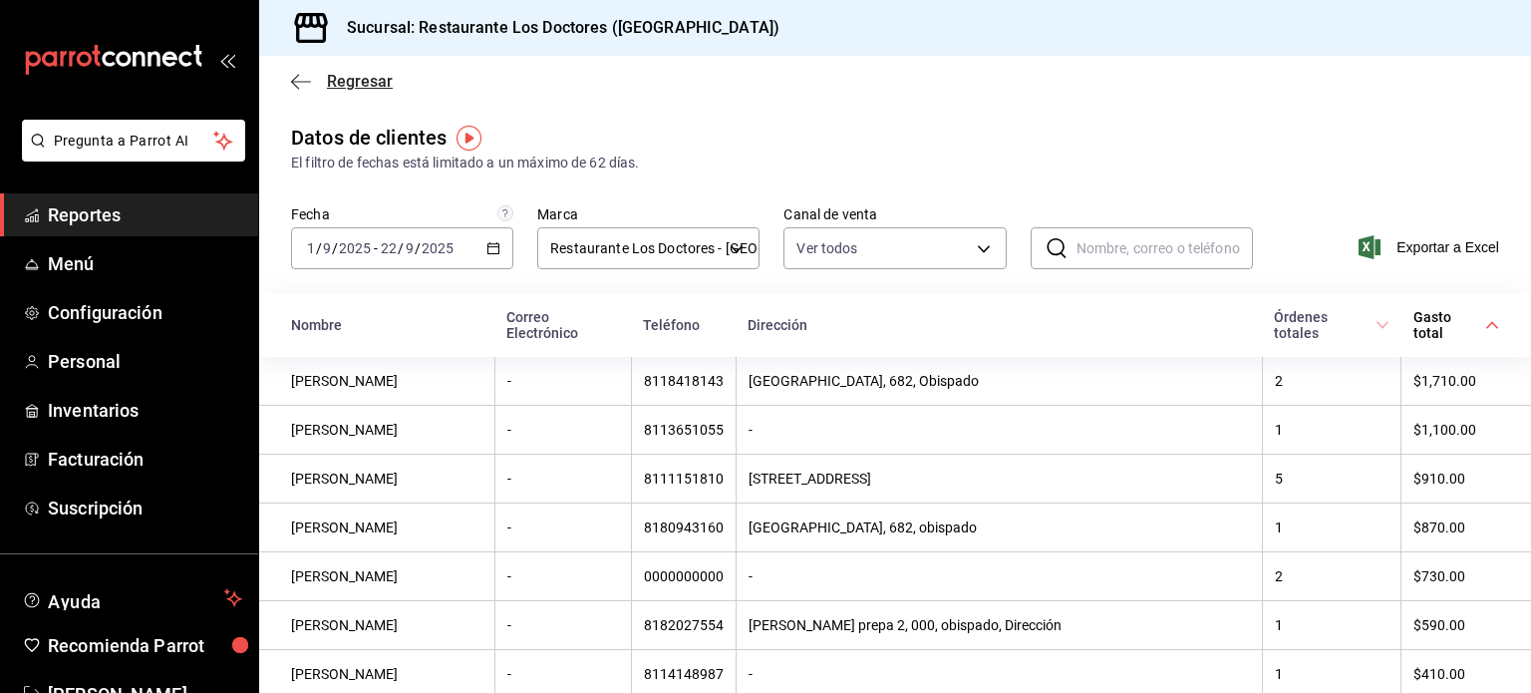
click at [358, 82] on span "Regresar" at bounding box center [360, 81] width 66 height 19
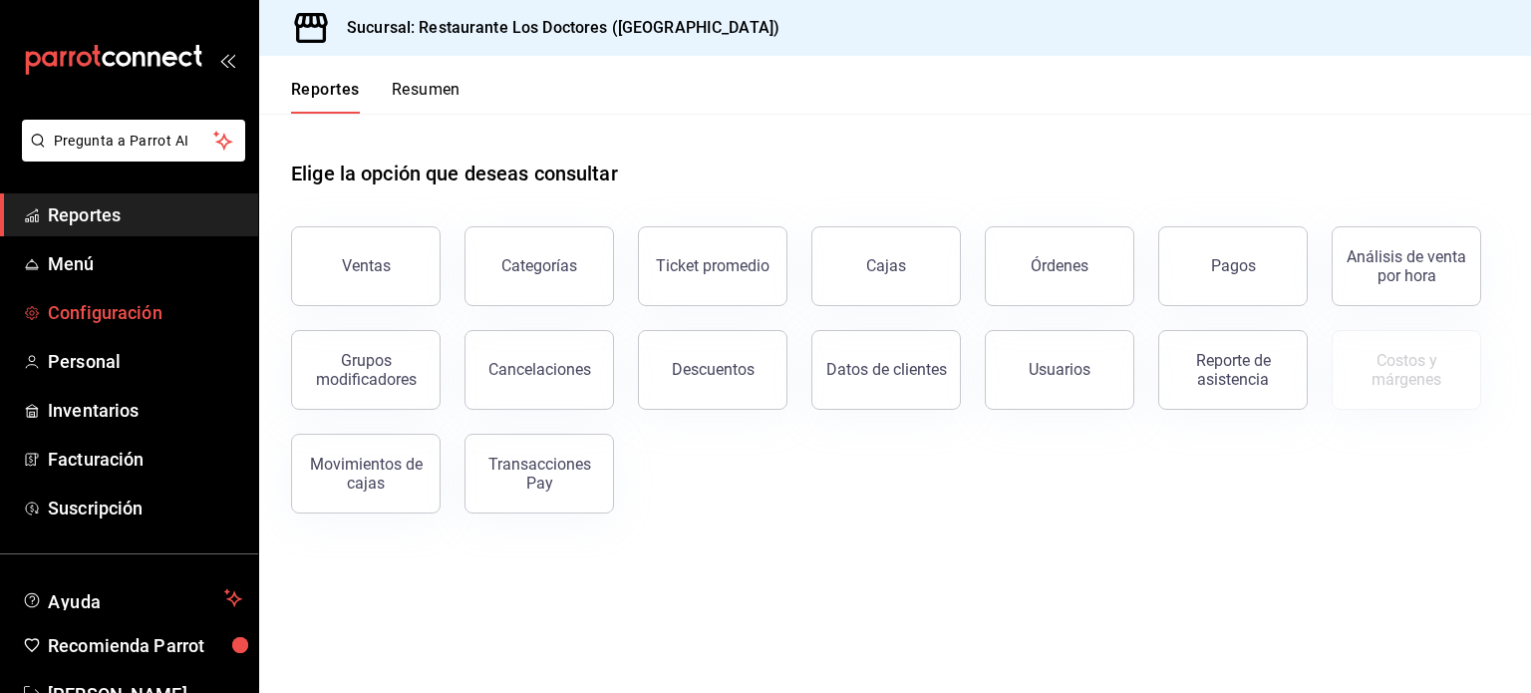
click at [84, 310] on span "Configuración" at bounding box center [145, 312] width 194 height 27
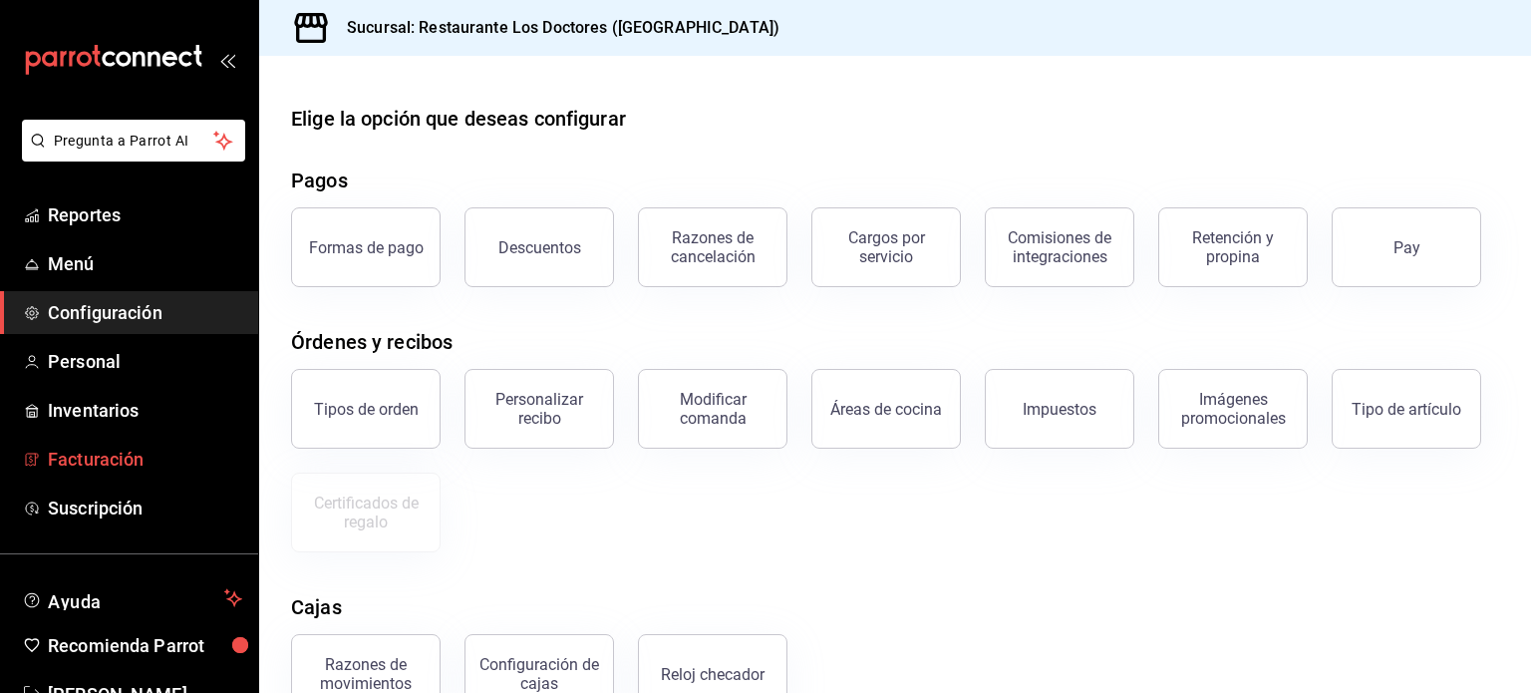
click at [88, 466] on span "Facturación" at bounding box center [145, 459] width 194 height 27
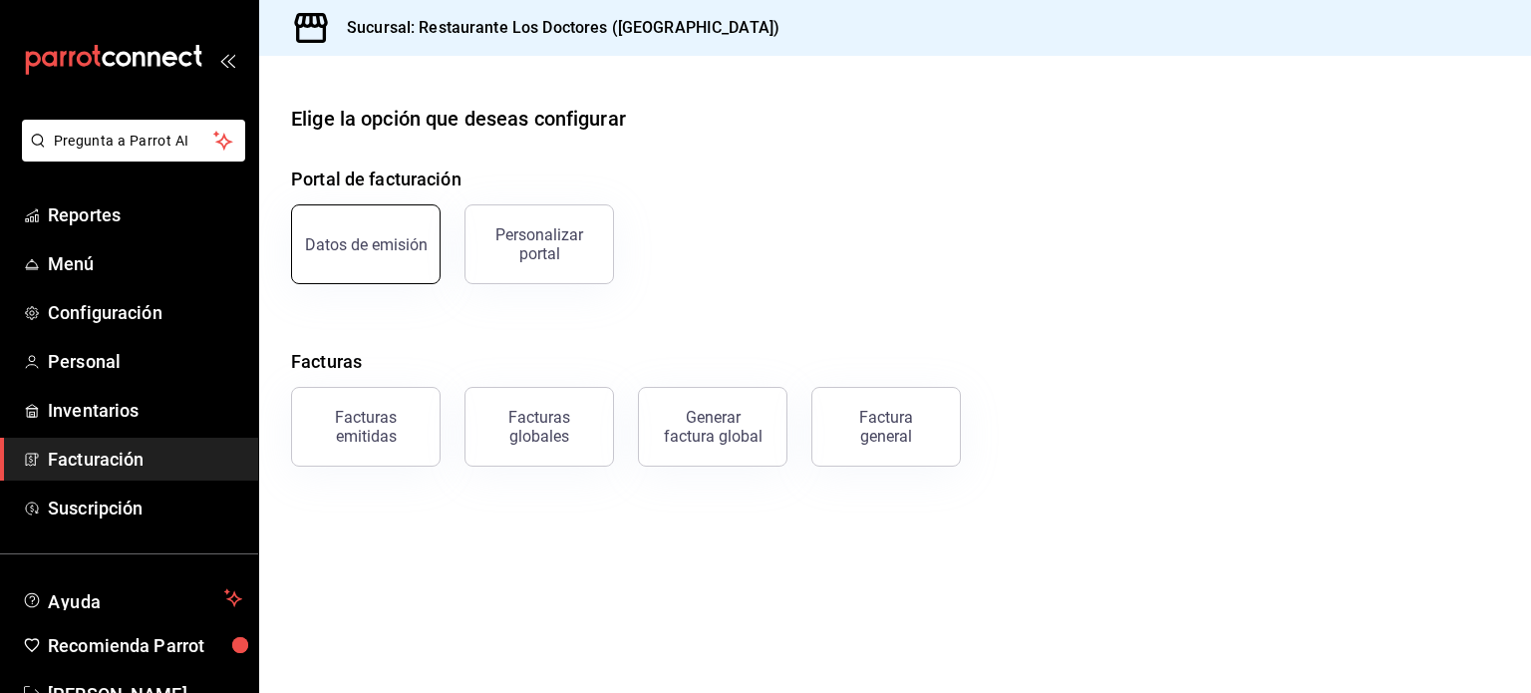
click at [344, 251] on div "Datos de emisión" at bounding box center [366, 244] width 123 height 19
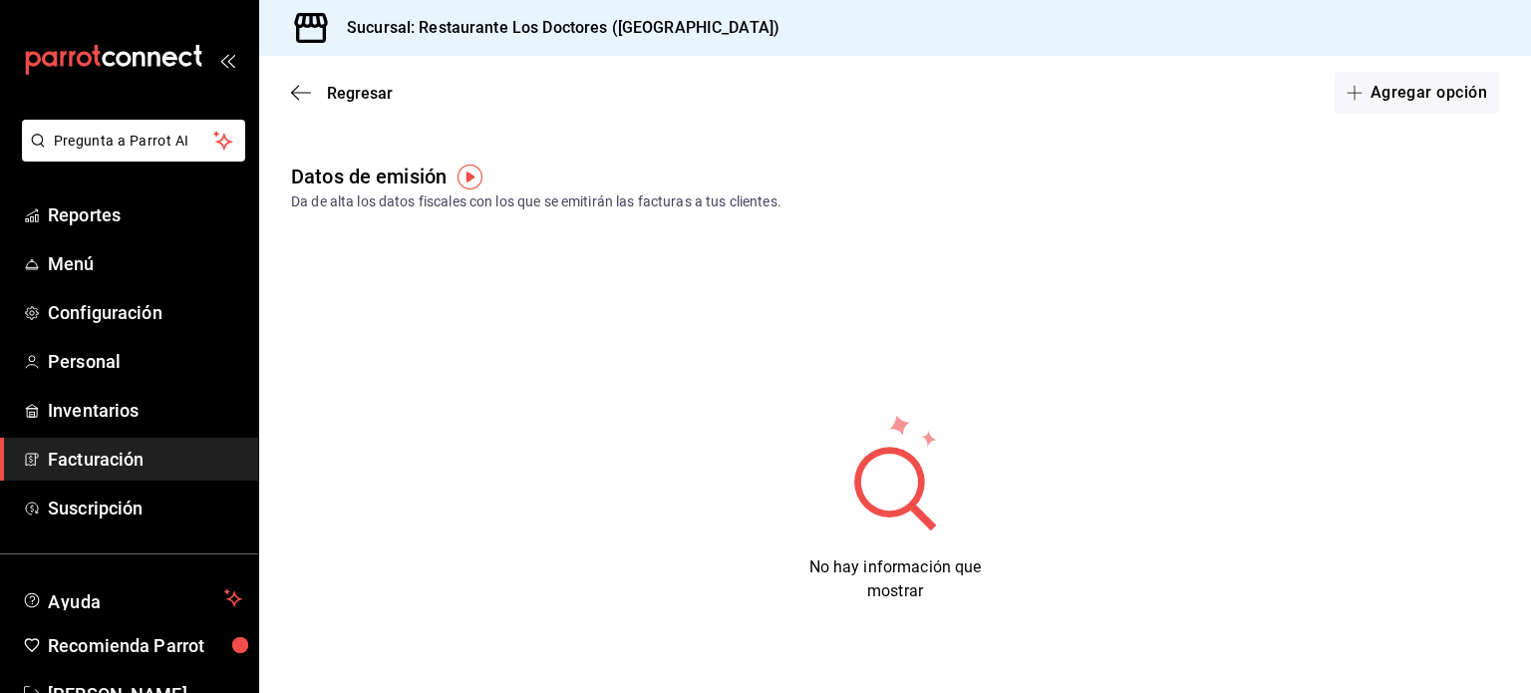
click at [475, 168] on img "button" at bounding box center [470, 176] width 25 height 25
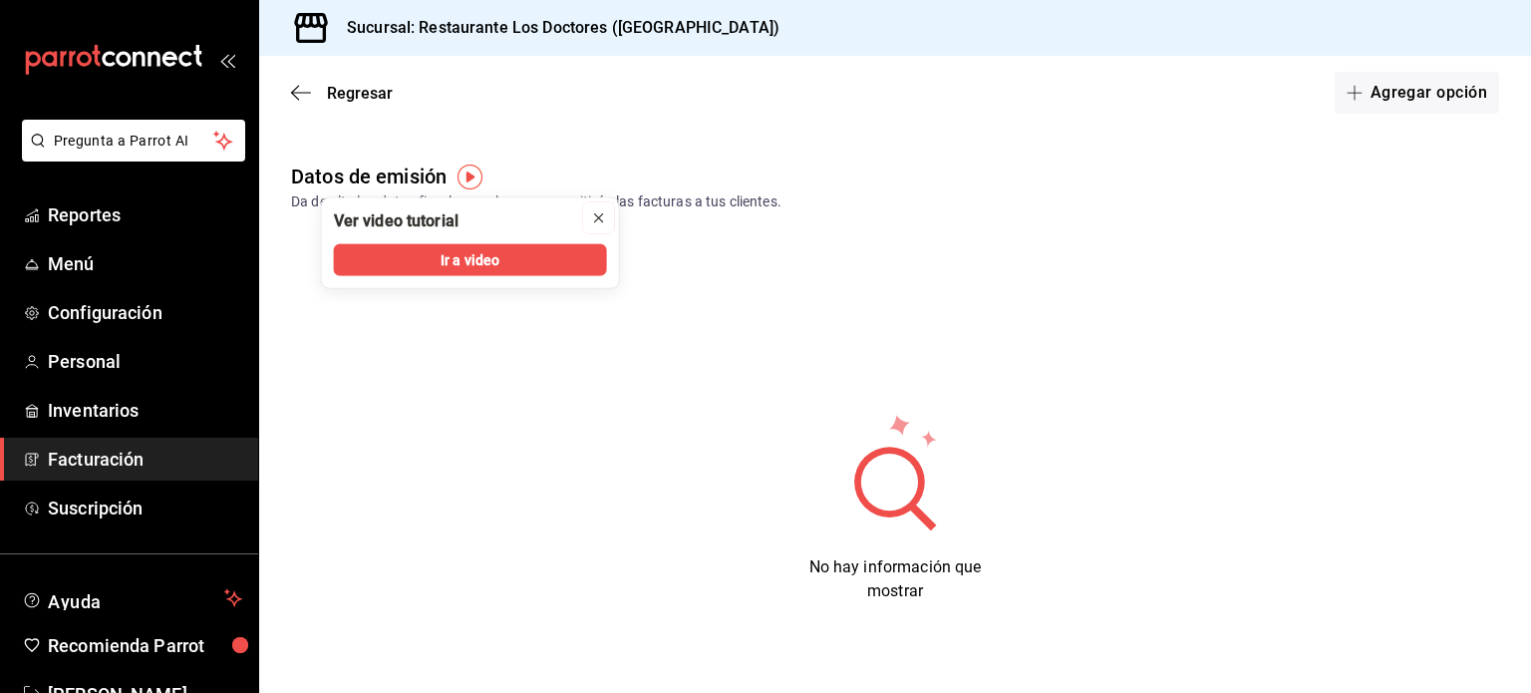
click at [597, 218] on icon "close" at bounding box center [599, 218] width 16 height 16
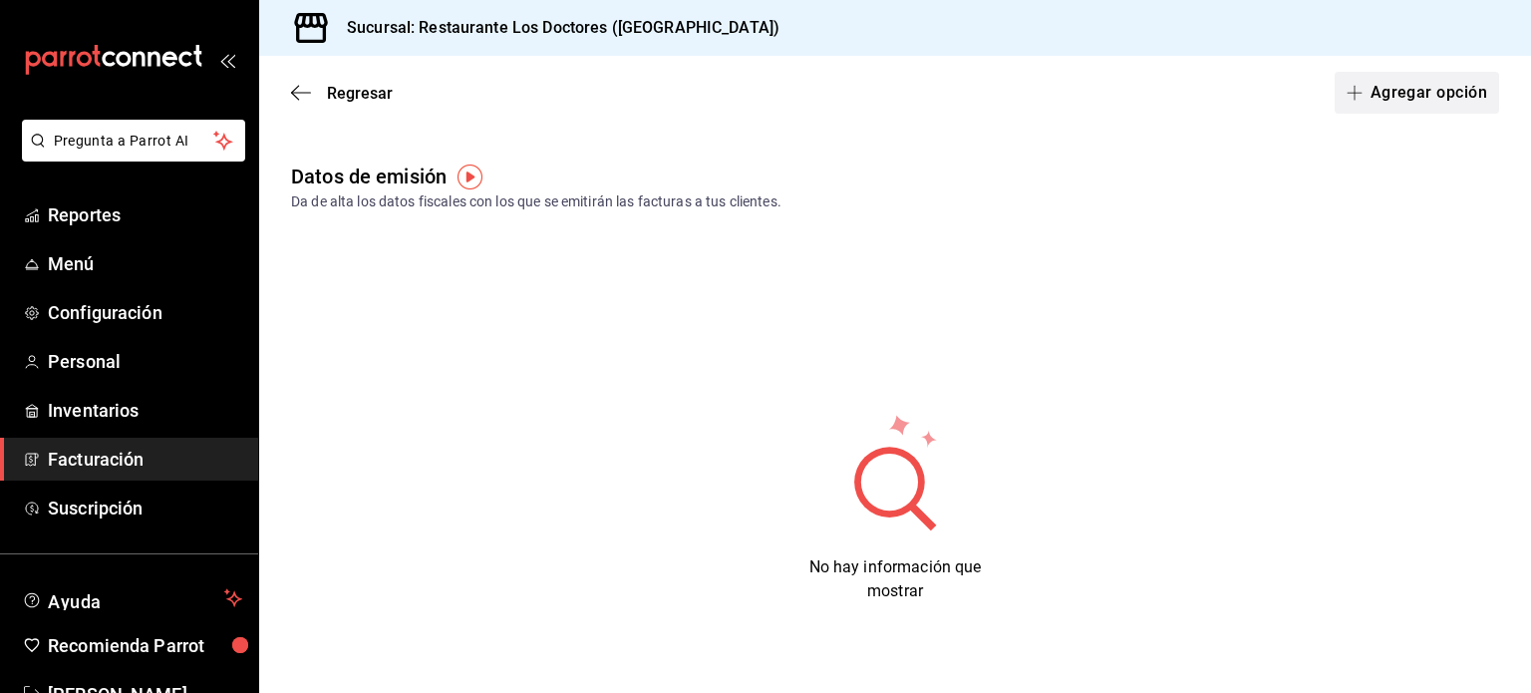
click at [1427, 83] on button "Agregar opción" at bounding box center [1417, 93] width 164 height 42
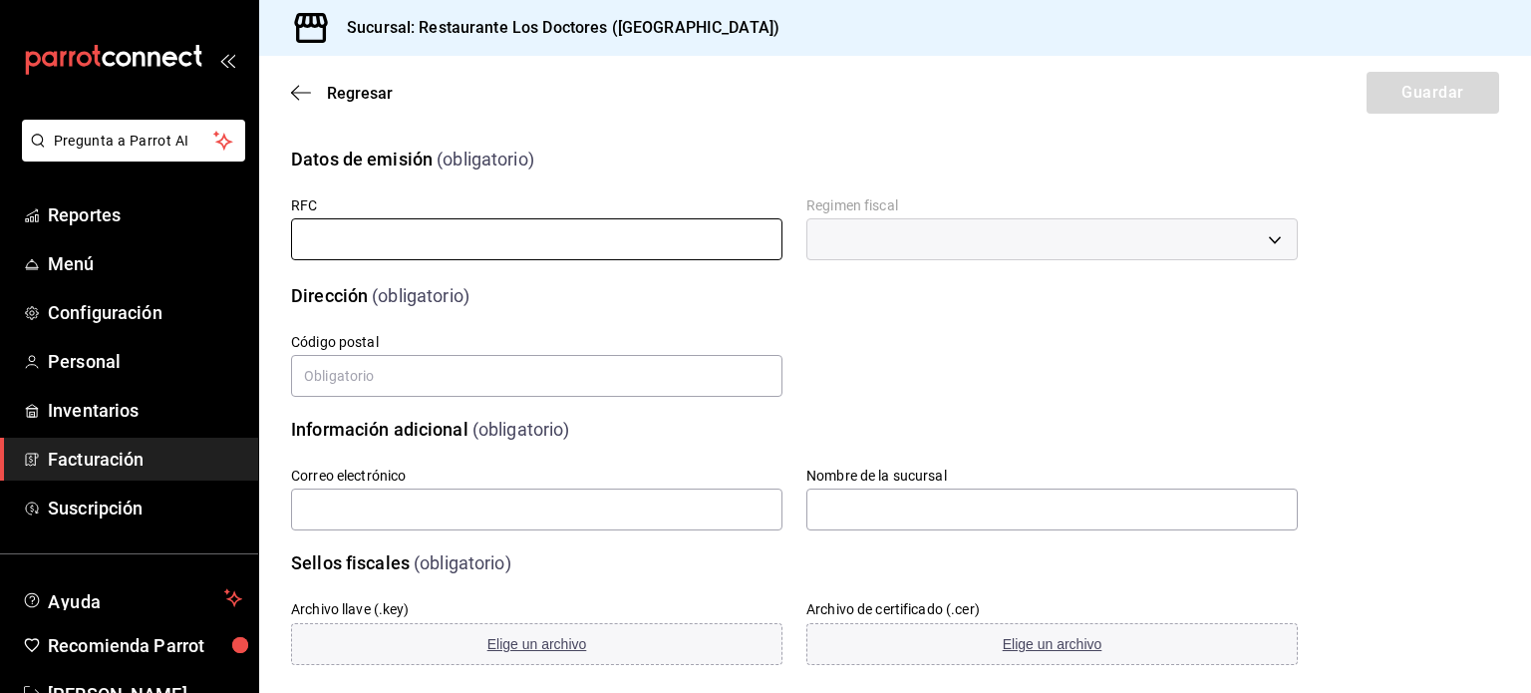
click at [393, 245] on input "text" at bounding box center [536, 239] width 491 height 42
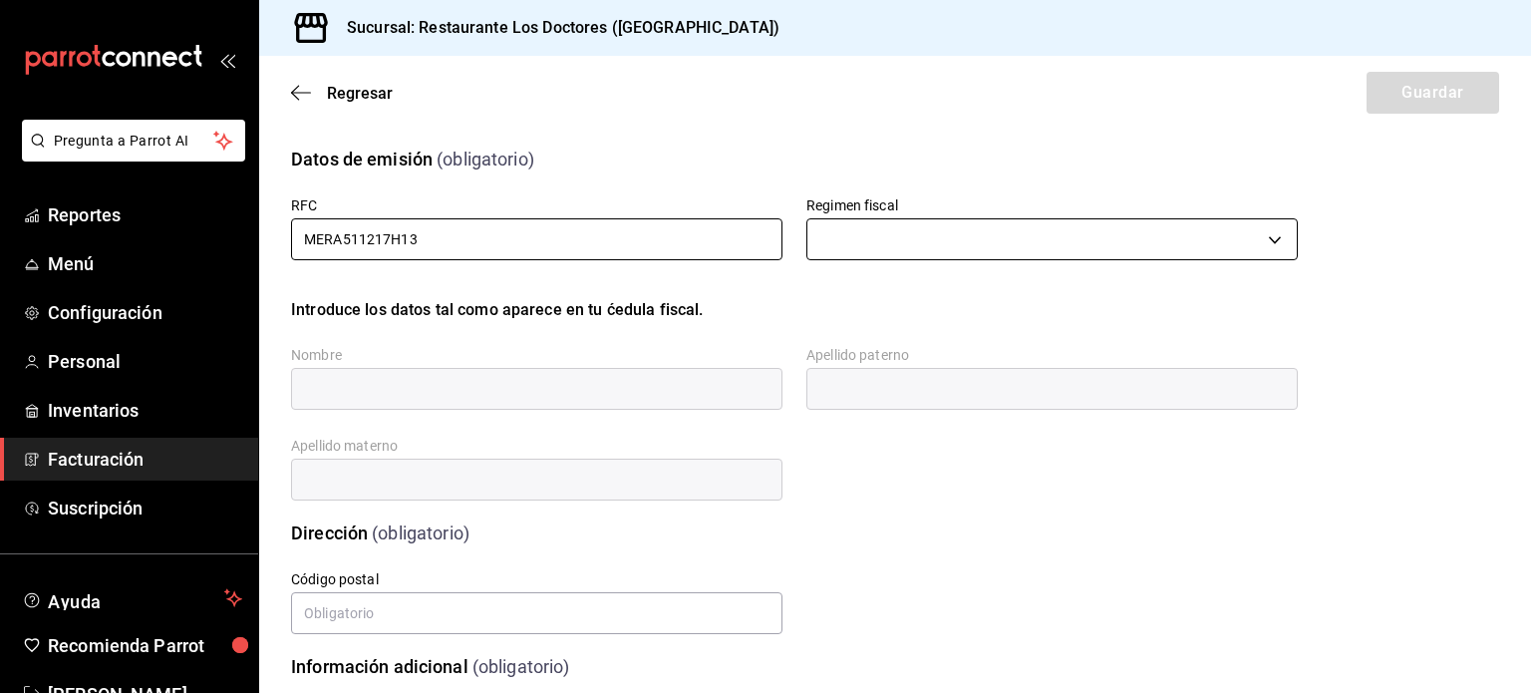
type input "MERA511217H13"
click at [1057, 244] on body "Pregunta a Parrot AI Reportes Menú Configuración Personal Inventarios Facturaci…" at bounding box center [765, 346] width 1531 height 693
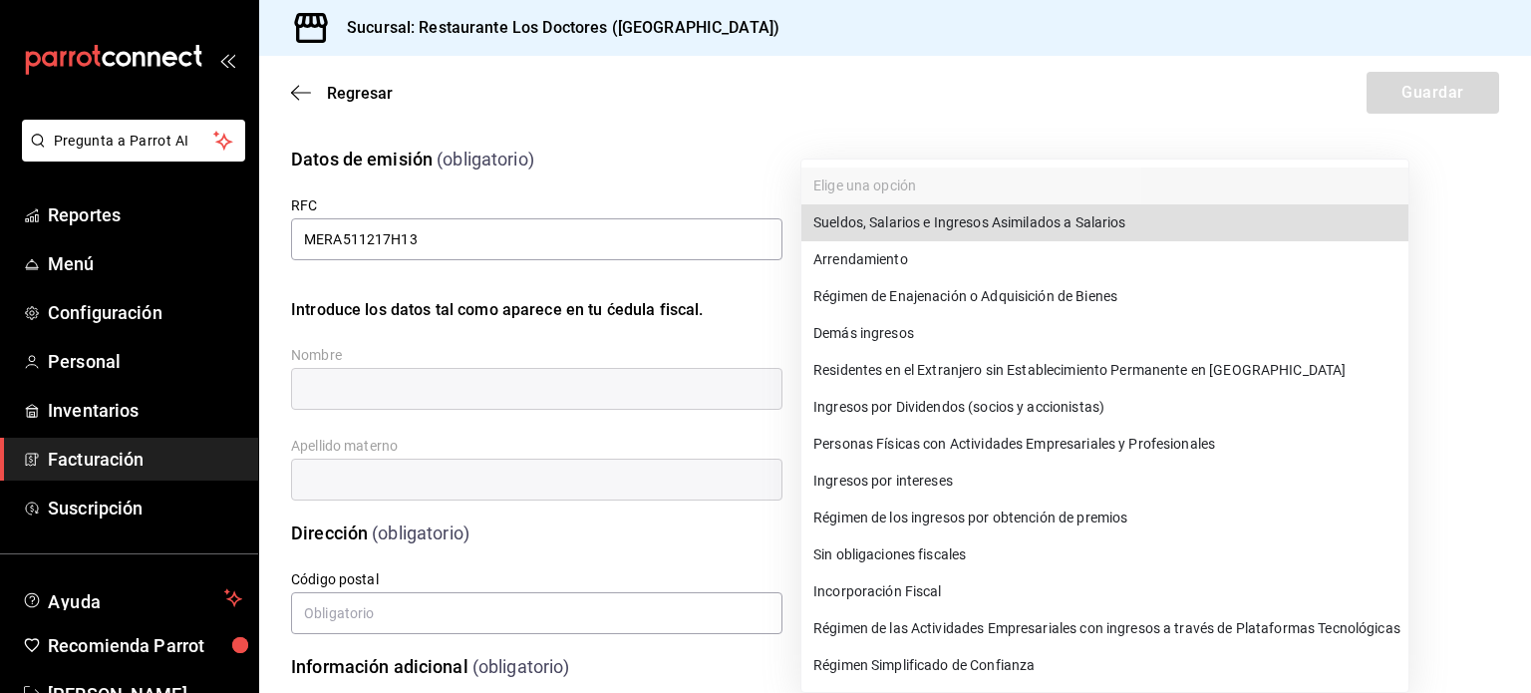
click at [917, 670] on li "Régimen Simplificado de Confianza" at bounding box center [1104, 665] width 607 height 37
type input "626"
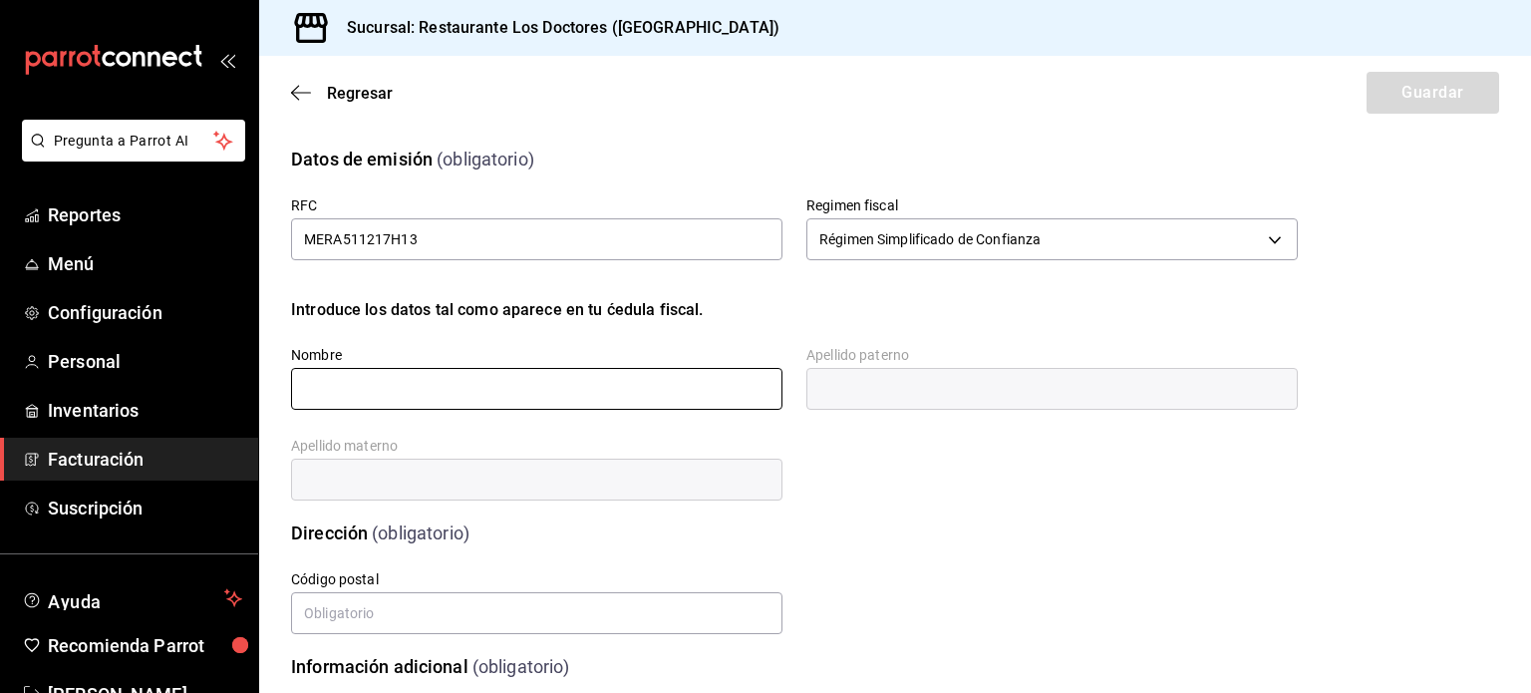
click at [460, 380] on input "text" at bounding box center [536, 389] width 491 height 42
type input "ARGELIA"
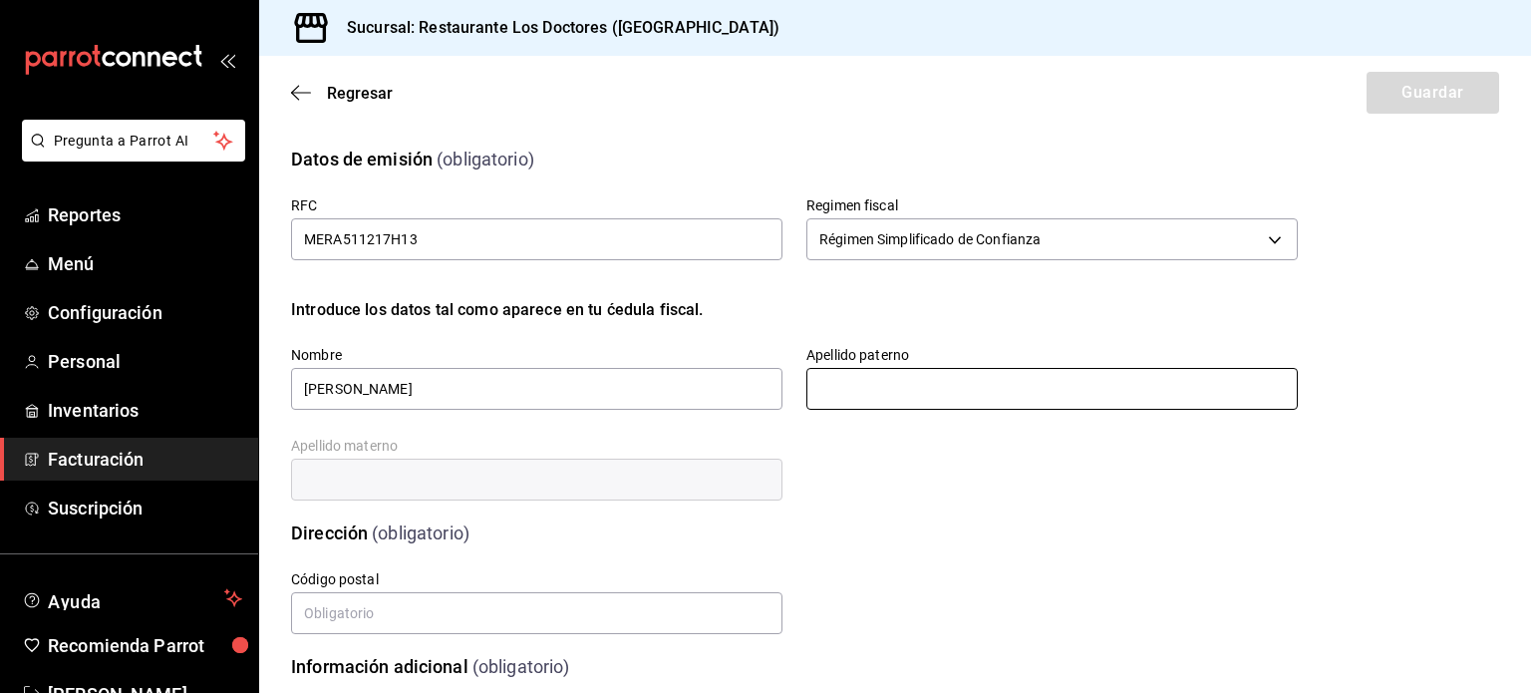
click at [829, 389] on input "text" at bounding box center [1051, 389] width 491 height 42
type input "MENCHACA"
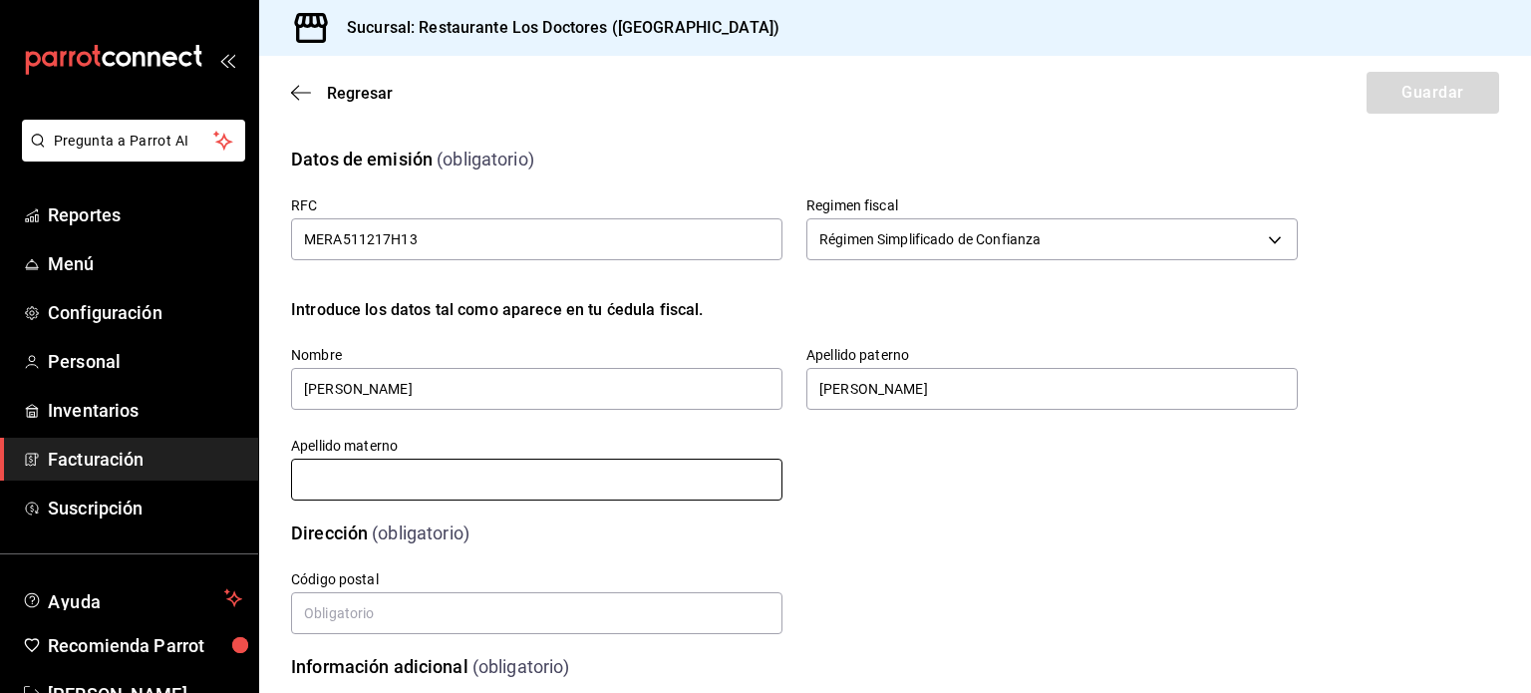
click at [710, 477] on input "text" at bounding box center [536, 480] width 491 height 42
type input "RODRIGUEZ"
click at [682, 532] on div "Calle # exterior # interior Código postal Estado Elige una opción 0 Municipio E…" at bounding box center [770, 579] width 1055 height 115
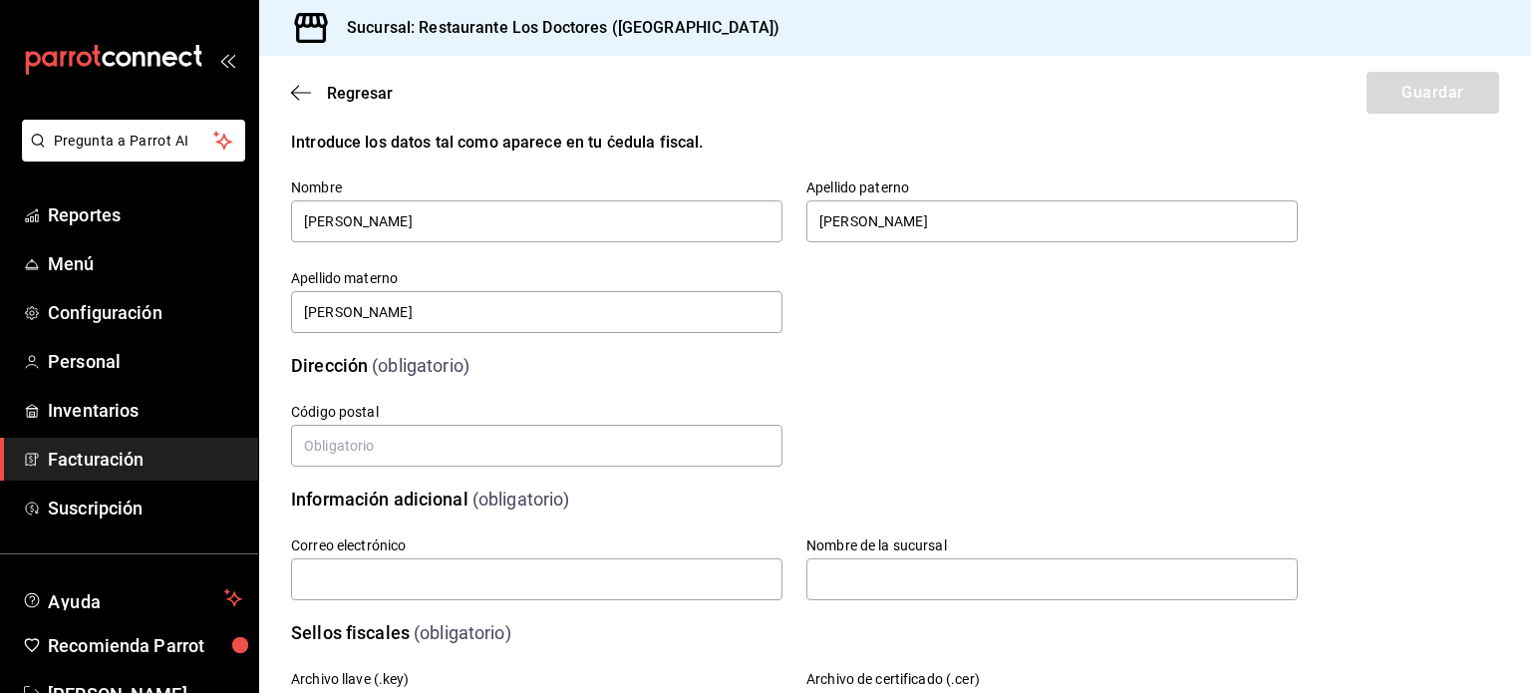
scroll to position [199, 0]
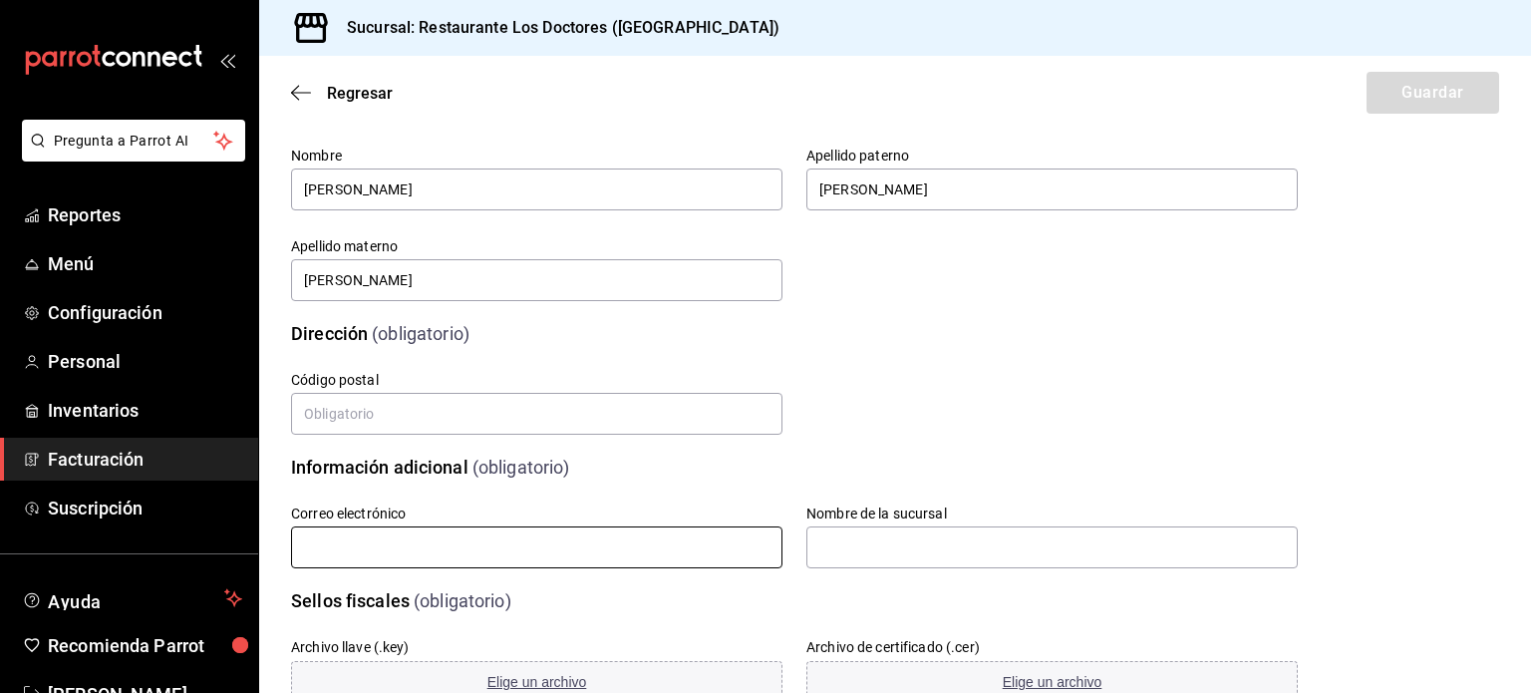
click at [530, 549] on input "text" at bounding box center [536, 547] width 491 height 42
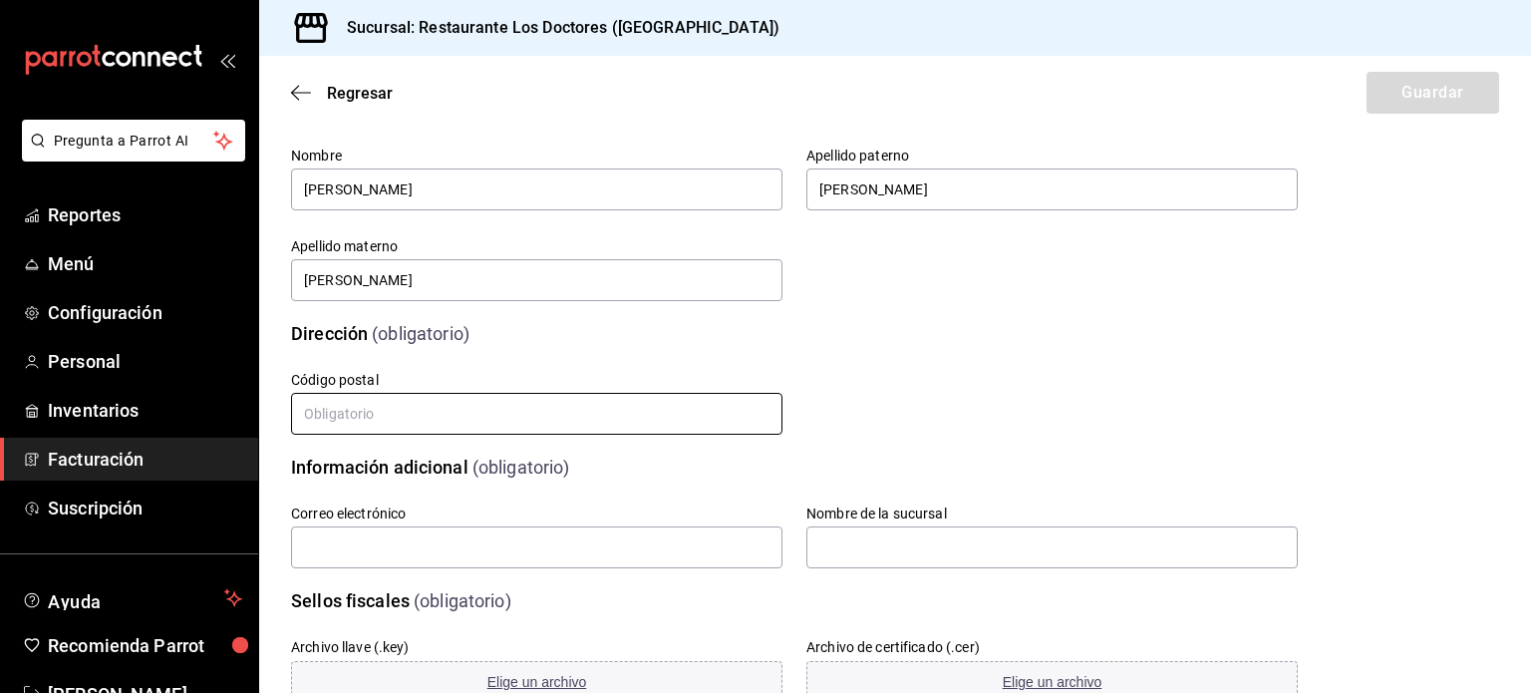
click at [525, 406] on input "text" at bounding box center [536, 414] width 491 height 42
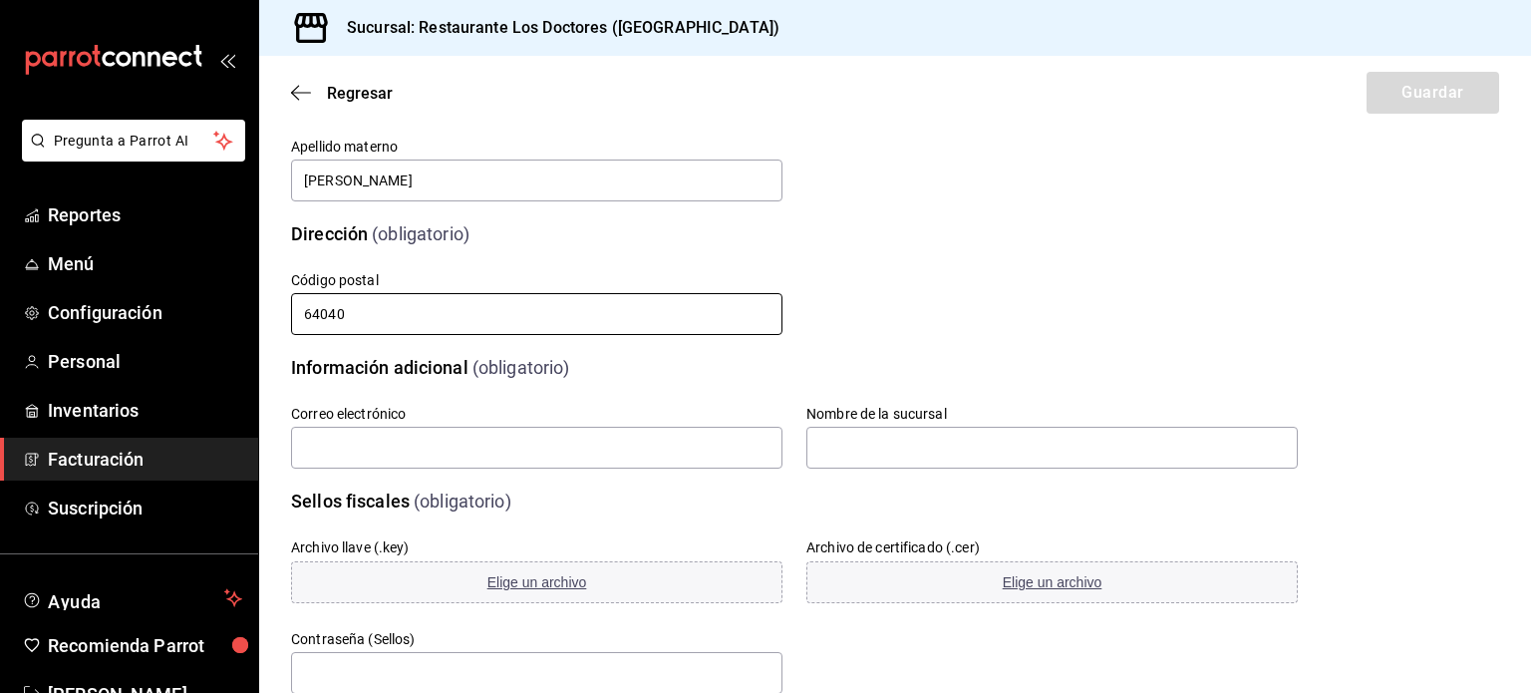
scroll to position [399, 0]
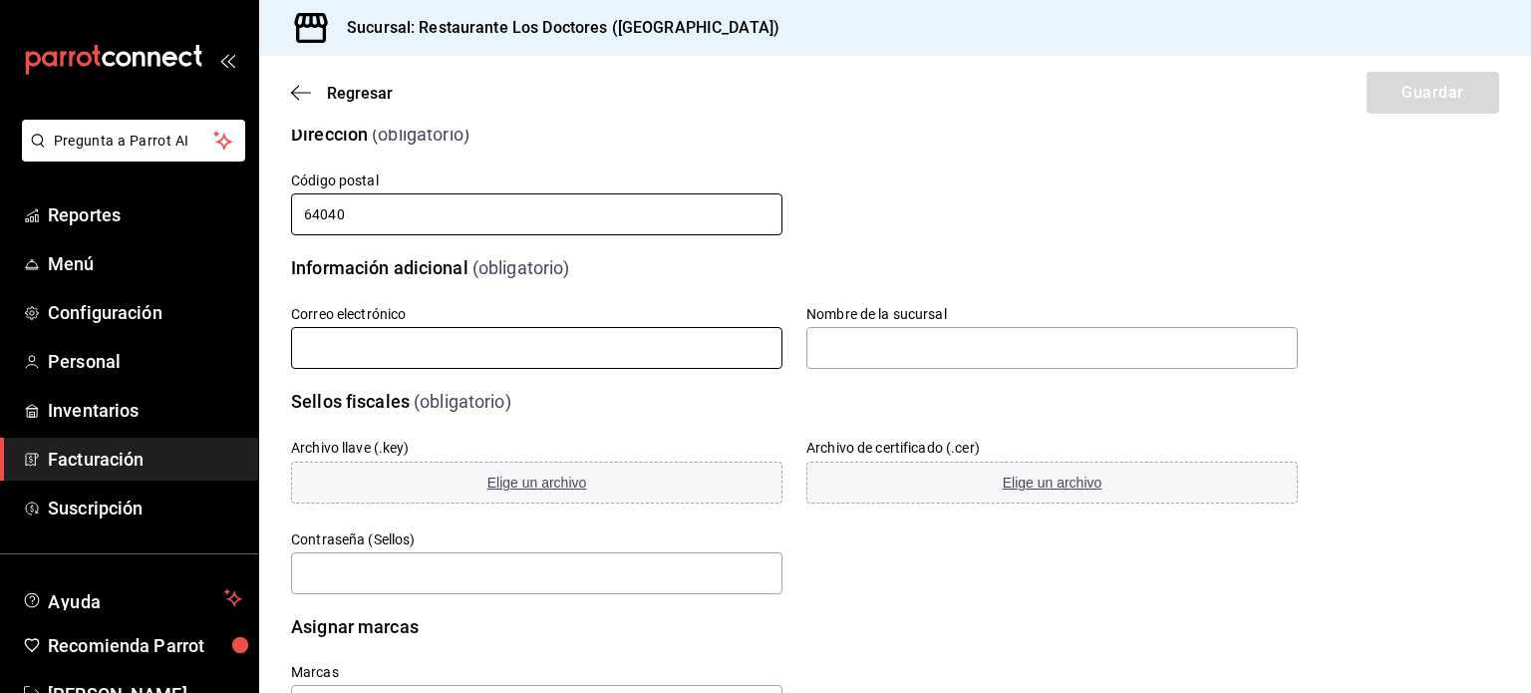
type input "64040"
click at [505, 351] on input "text" at bounding box center [536, 348] width 491 height 42
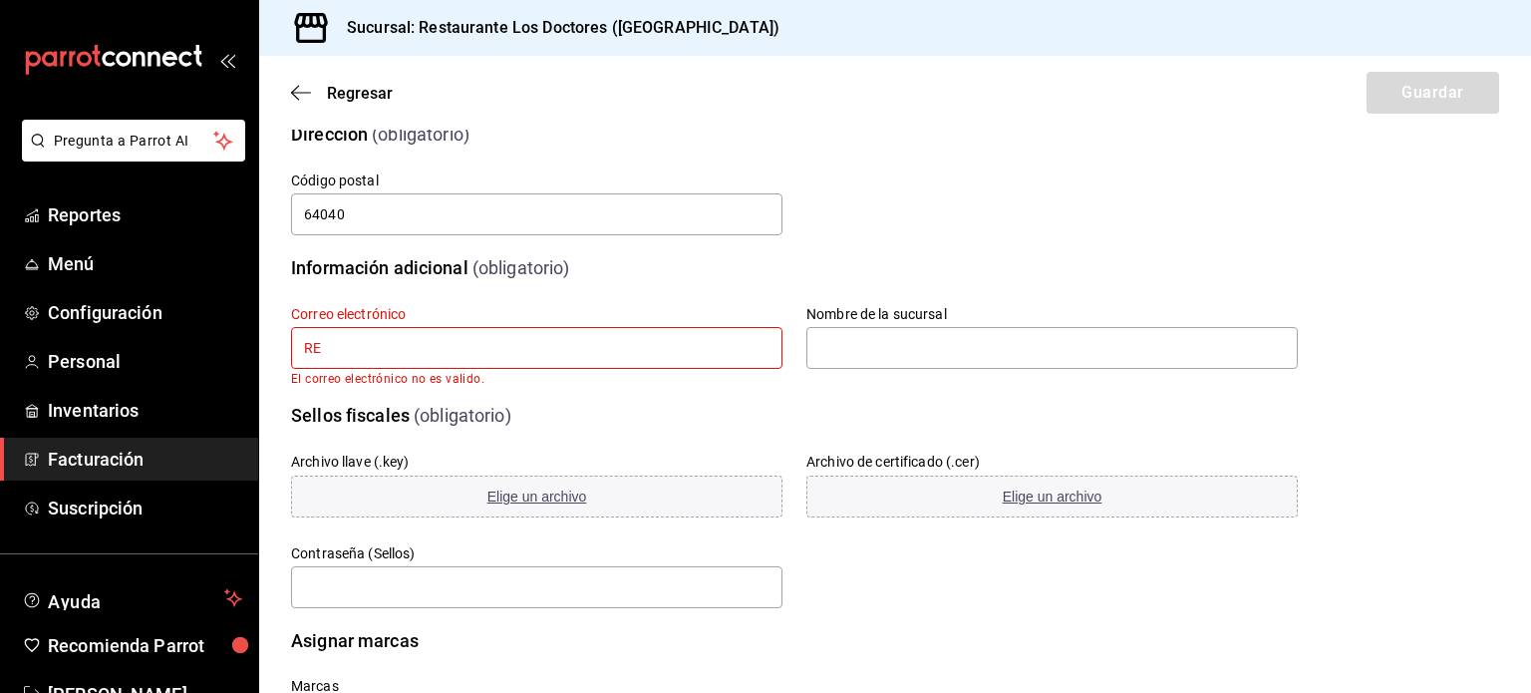
type input "R"
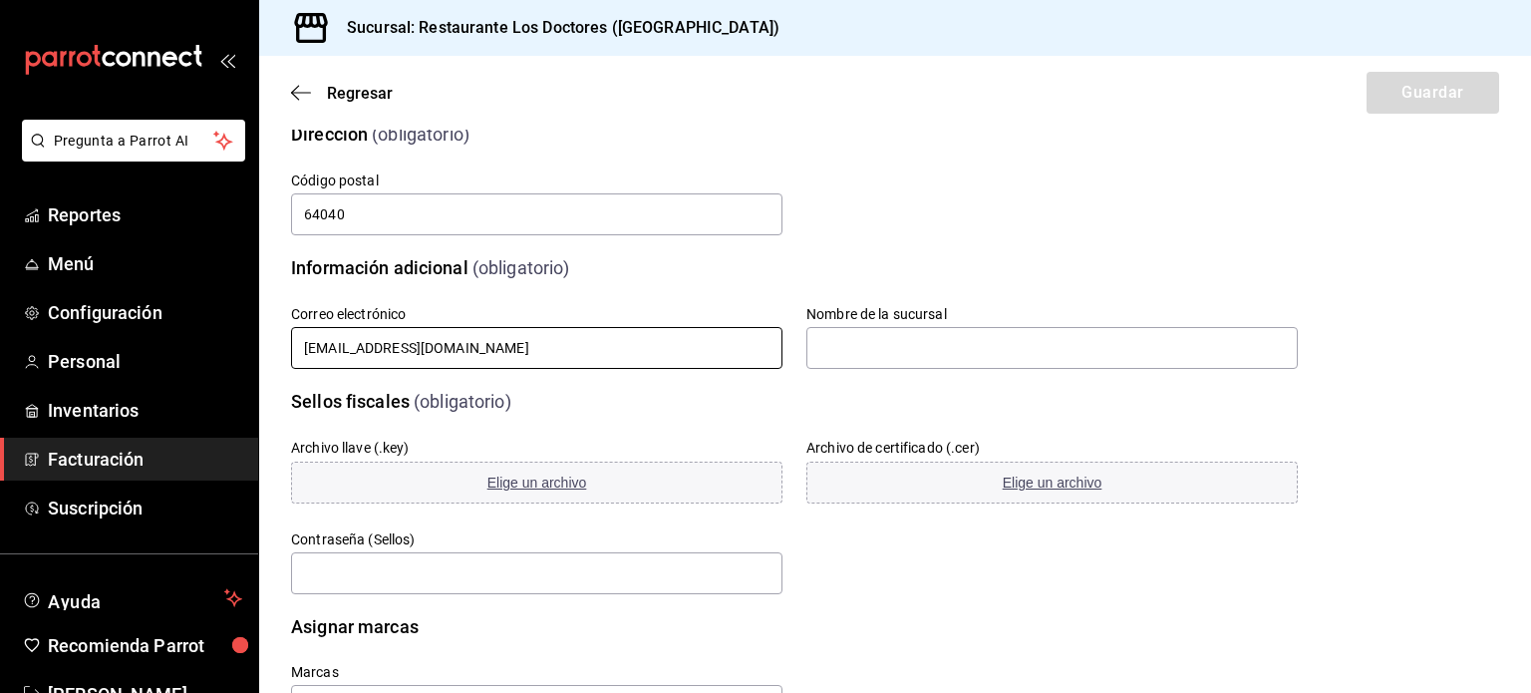
type input "restlosdoctores@outlook.es"
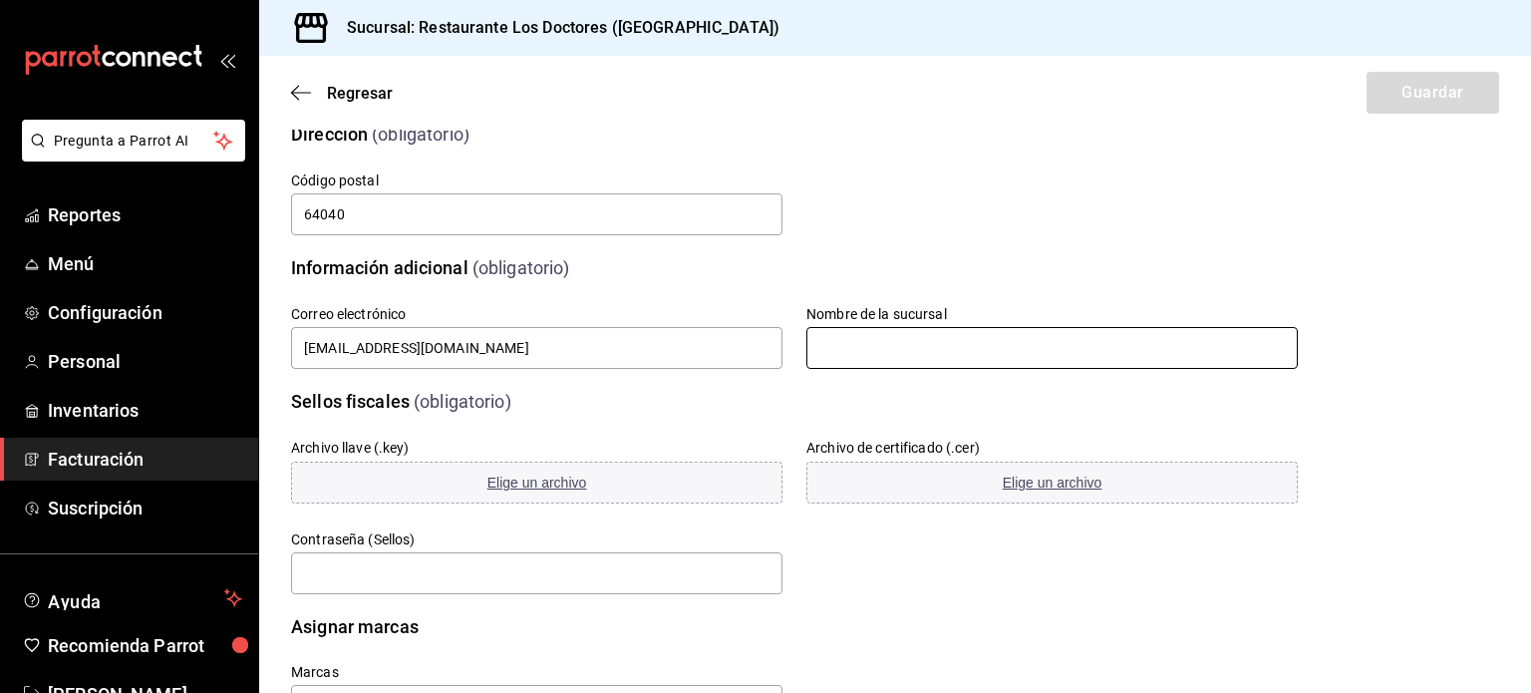
click at [872, 340] on input "text" at bounding box center [1051, 348] width 491 height 42
type input "Restaurante los Doctores"
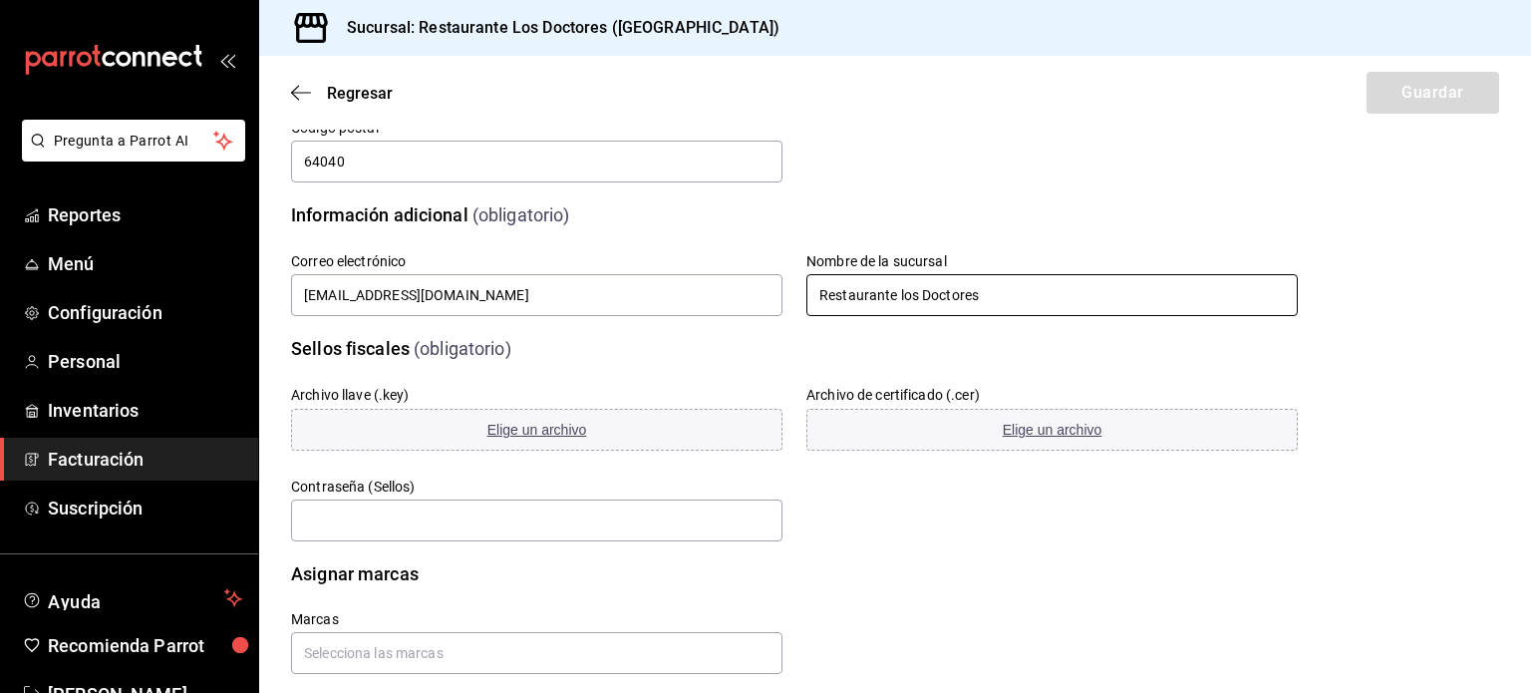
scroll to position [480, 0]
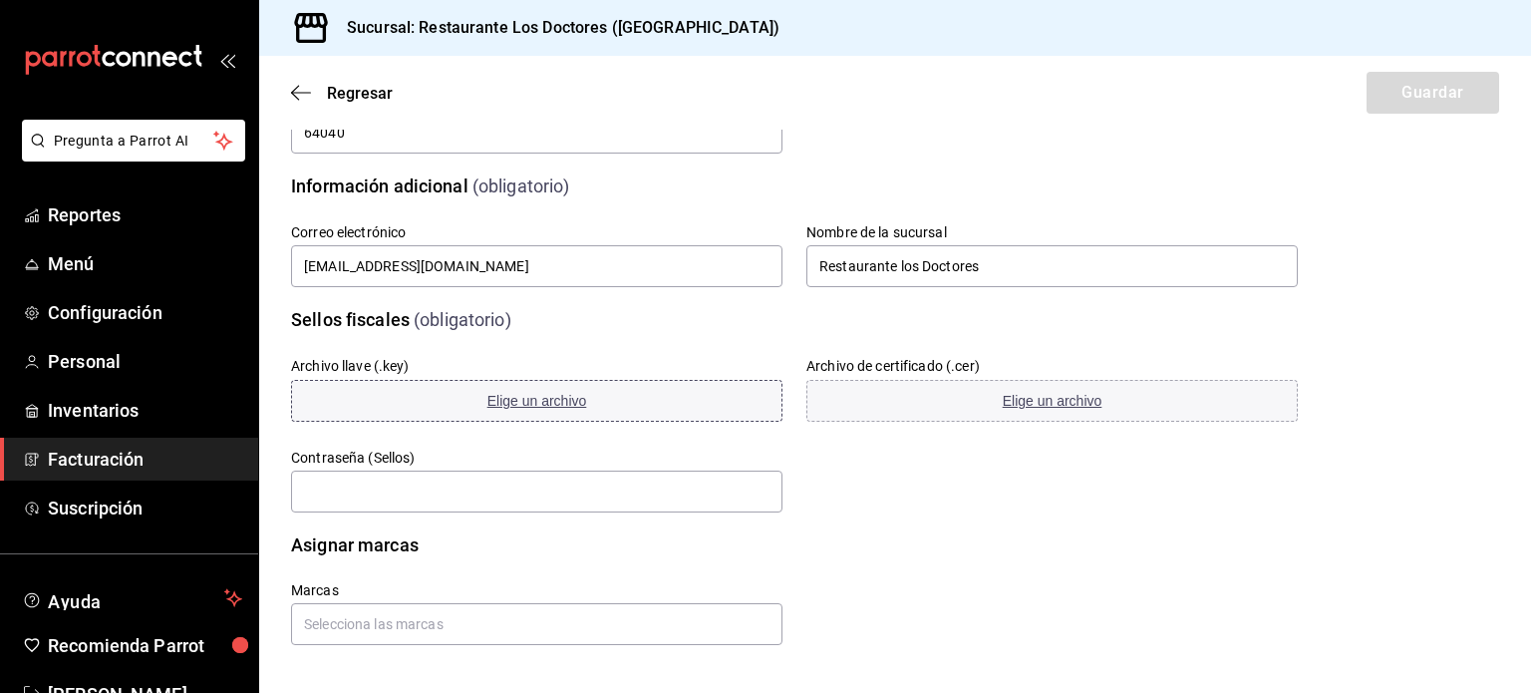
click at [536, 397] on span "Elige un archivo" at bounding box center [537, 401] width 100 height 16
click at [512, 396] on span "Elige un archivo" at bounding box center [537, 401] width 100 height 16
click at [522, 398] on span "Elige un archivo" at bounding box center [537, 401] width 100 height 16
click at [542, 400] on span "Elige un archivo" at bounding box center [537, 401] width 100 height 16
click at [549, 400] on span "Elige un archivo" at bounding box center [537, 401] width 100 height 16
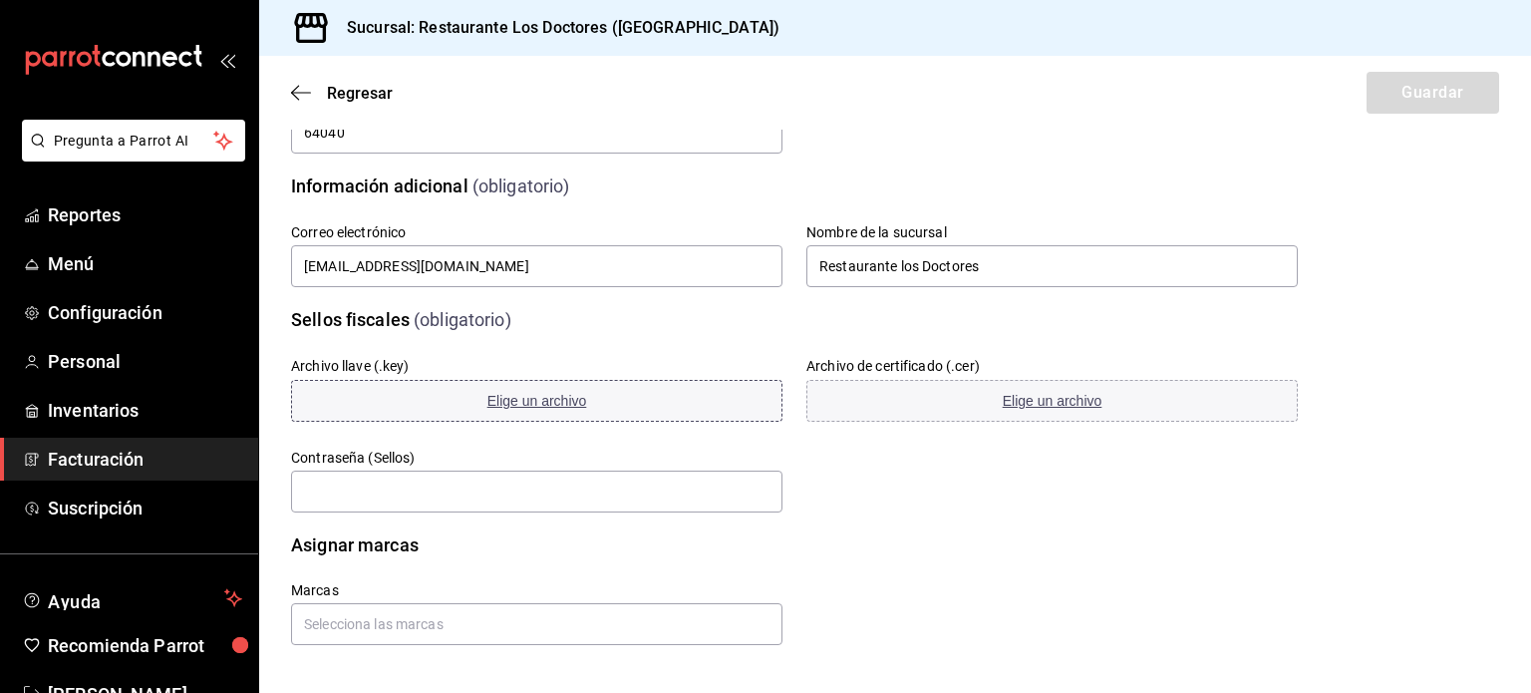
click at [515, 405] on span "Elige un archivo" at bounding box center [537, 401] width 100 height 16
click at [551, 399] on span "Elige un archivo" at bounding box center [537, 401] width 100 height 16
click at [1041, 398] on span "Elige un archivo" at bounding box center [1053, 401] width 100 height 16
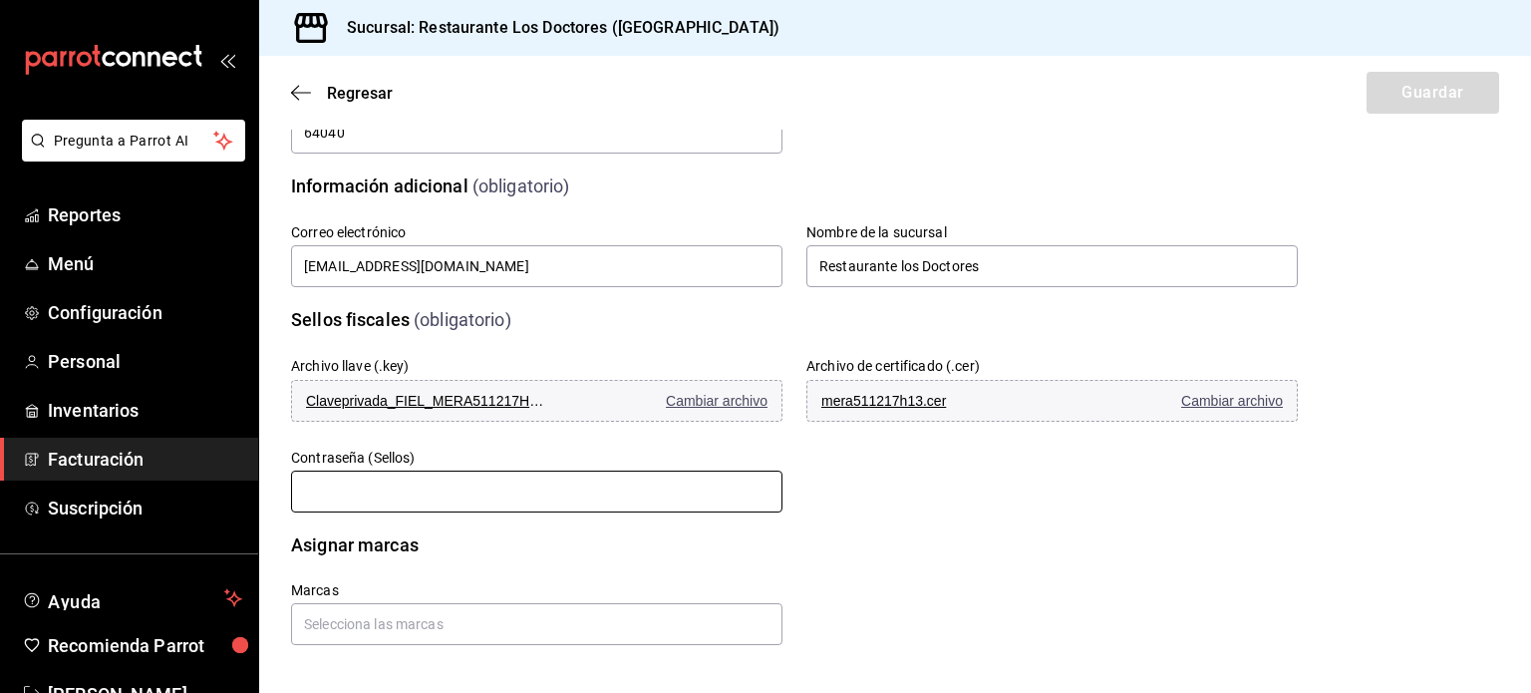
click at [442, 485] on input "text" at bounding box center [536, 492] width 491 height 42
click at [455, 484] on input "text" at bounding box center [536, 492] width 491 height 42
paste input "a1b2c3d4"
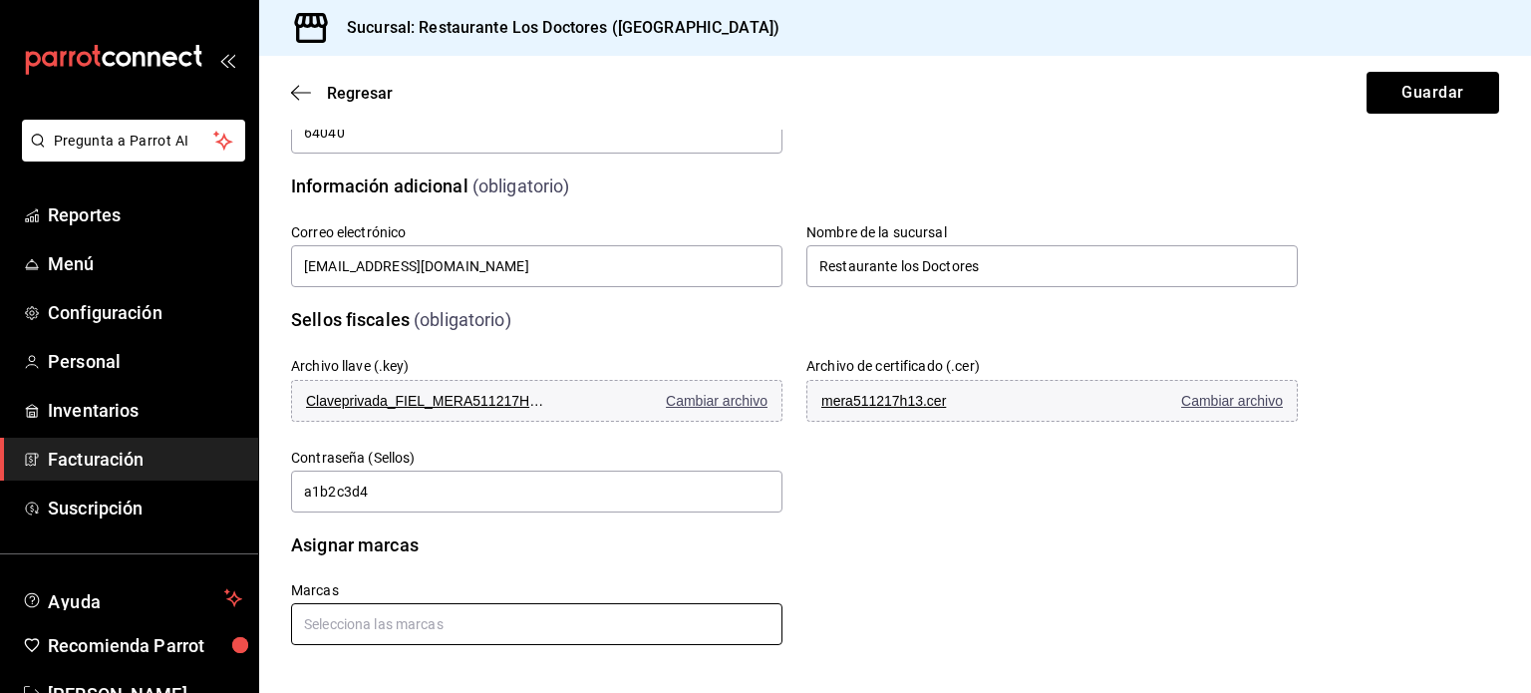
click at [443, 625] on input "text" at bounding box center [536, 624] width 491 height 42
click at [450, 574] on li "Restaurante Los Doctores - Monterrey" at bounding box center [533, 578] width 485 height 33
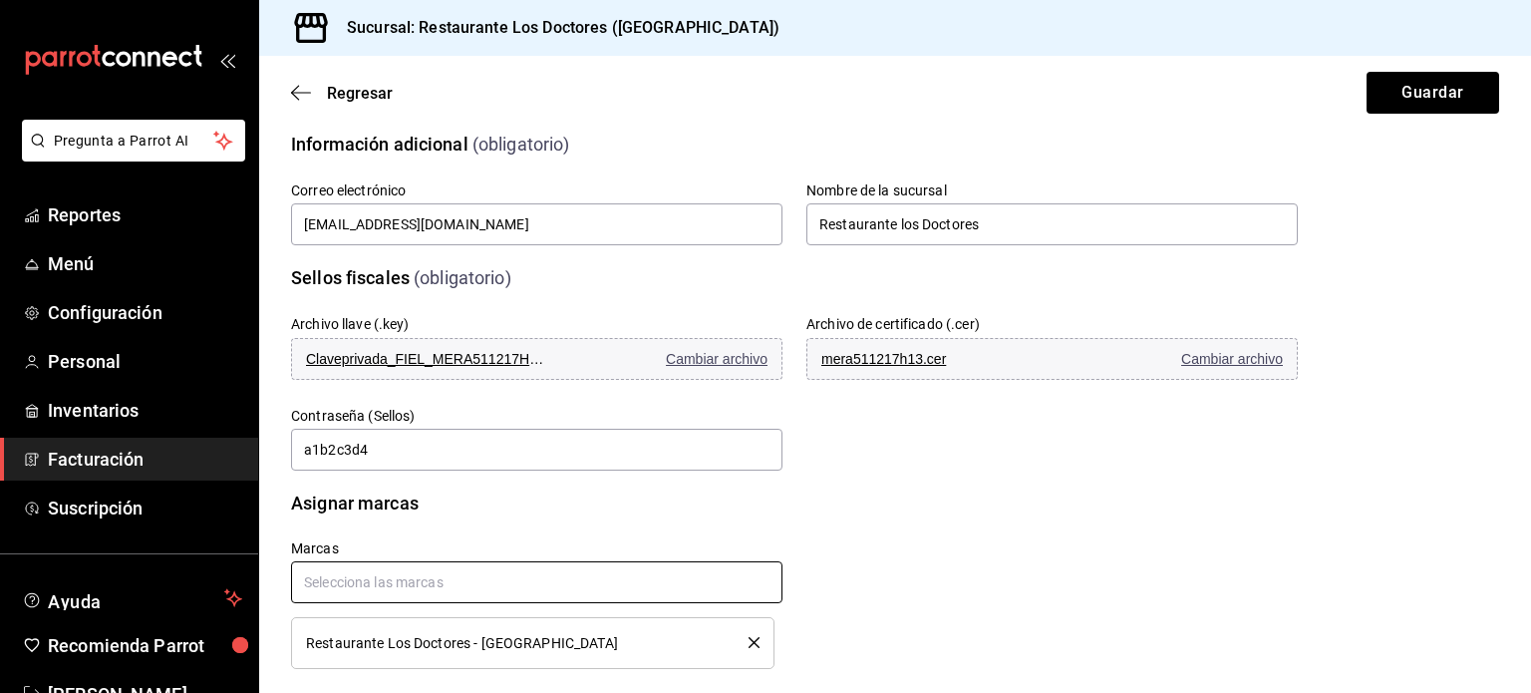
scroll to position [546, 0]
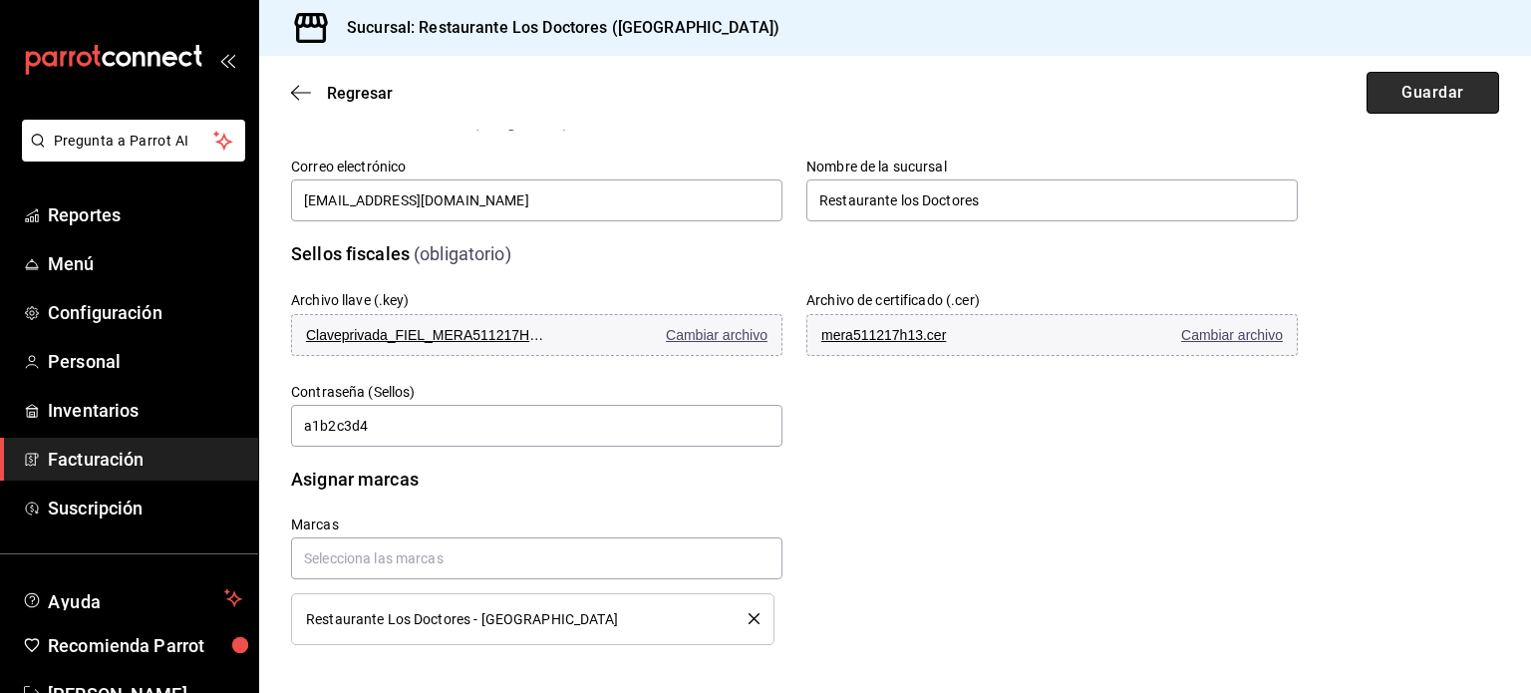
click at [1416, 94] on button "Guardar" at bounding box center [1433, 93] width 133 height 42
click at [385, 427] on input "a1b2c3d4" at bounding box center [536, 426] width 491 height 42
click at [293, 420] on input "a1b2c3d4" at bounding box center [536, 426] width 491 height 42
click at [376, 561] on input "text" at bounding box center [536, 558] width 491 height 42
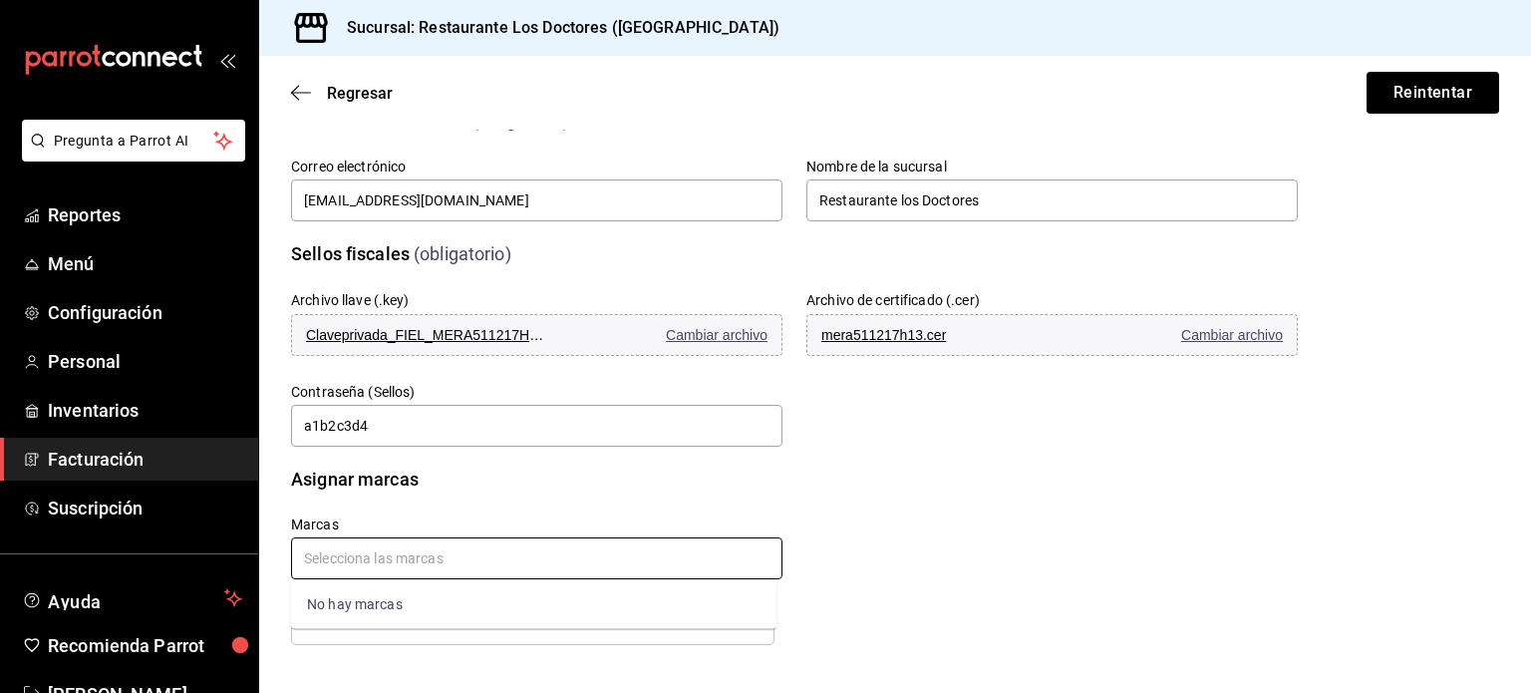
click at [357, 605] on div "No hay marcas" at bounding box center [533, 604] width 485 height 49
click at [682, 505] on div "Marcas Restaurante Los Doctores - Monterrey" at bounding box center [524, 568] width 515 height 153
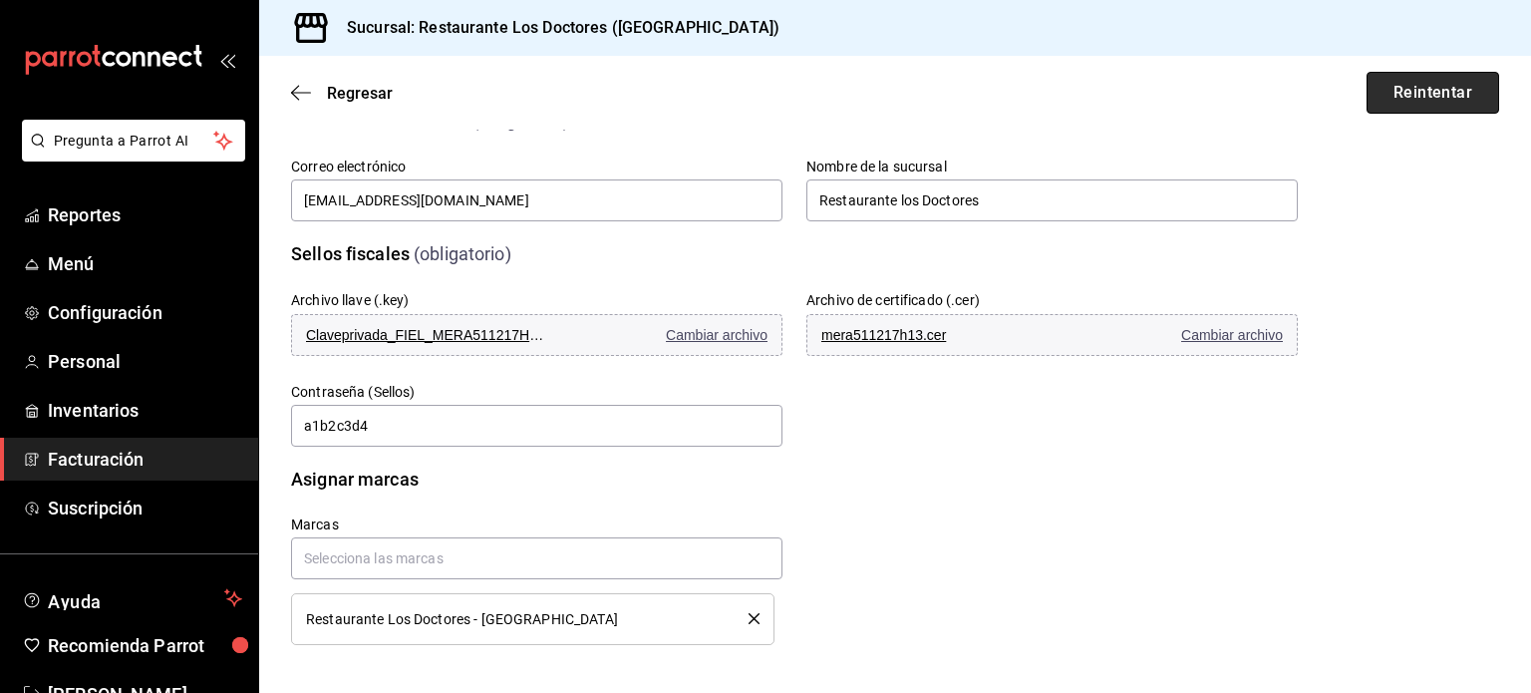
click at [1413, 89] on button "Reintentar" at bounding box center [1433, 93] width 133 height 42
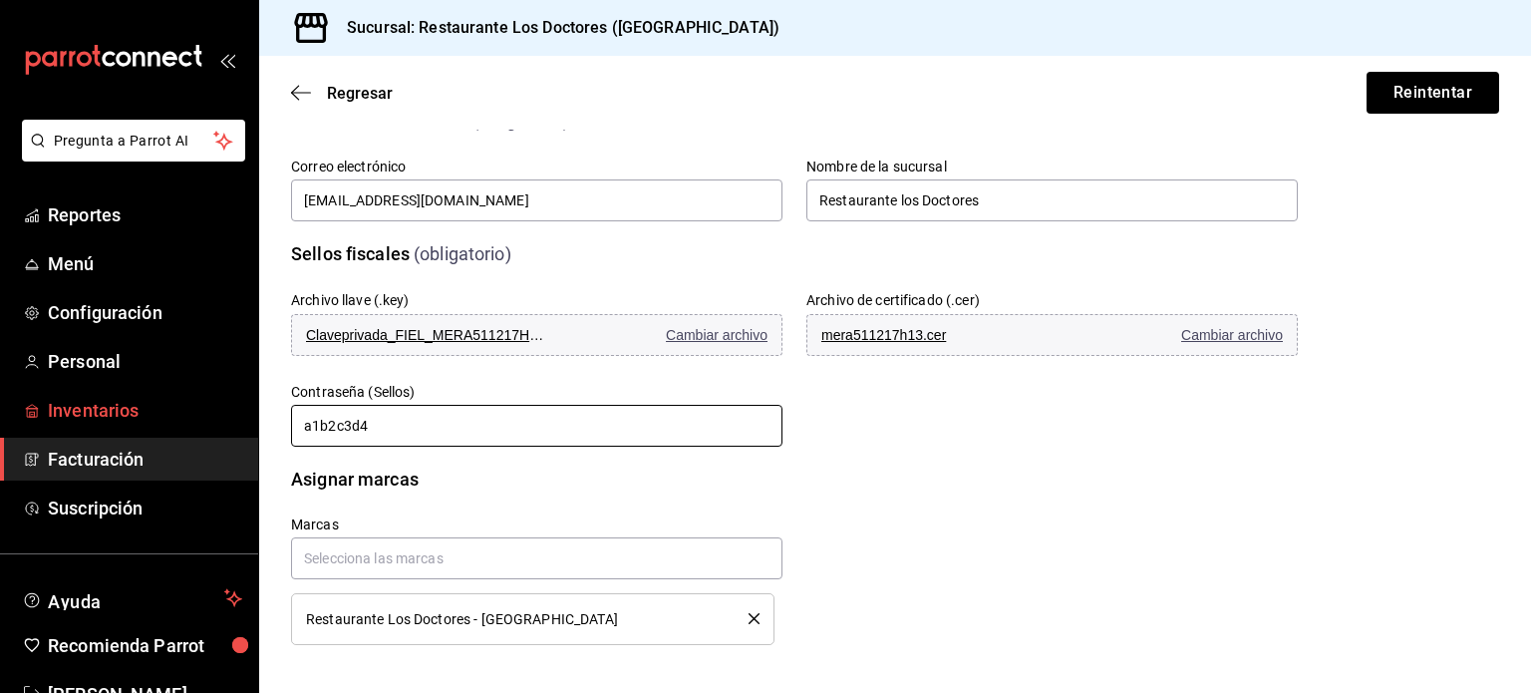
drag, startPoint x: 397, startPoint y: 424, endPoint x: 144, endPoint y: 390, distance: 255.5
click at [154, 390] on div "Pregunta a Parrot AI Reportes Menú Configuración Personal Inventarios Facturaci…" at bounding box center [765, 346] width 1531 height 693
click at [413, 430] on input "a1b2c3d4" at bounding box center [536, 426] width 491 height 42
type input "a"
type input "2740enac"
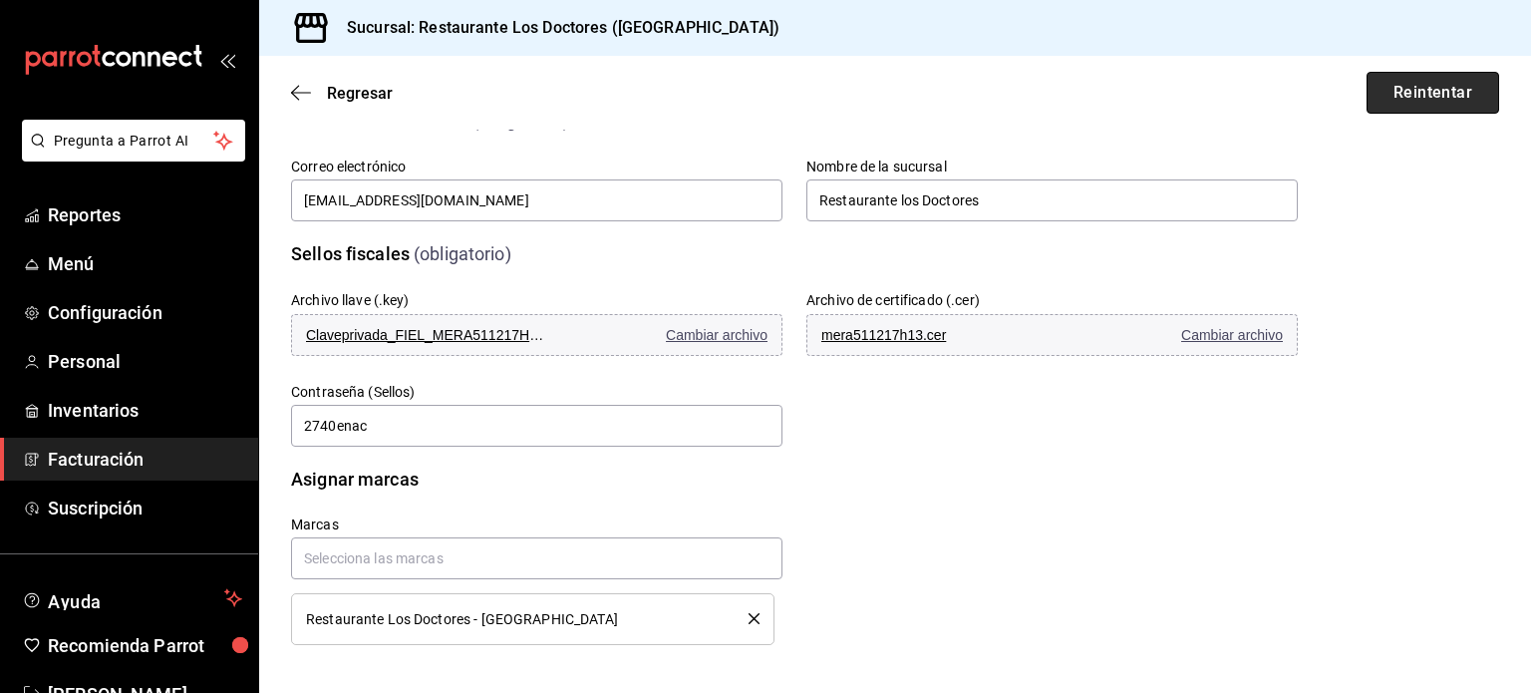
click at [1398, 89] on button "Reintentar" at bounding box center [1433, 93] width 133 height 42
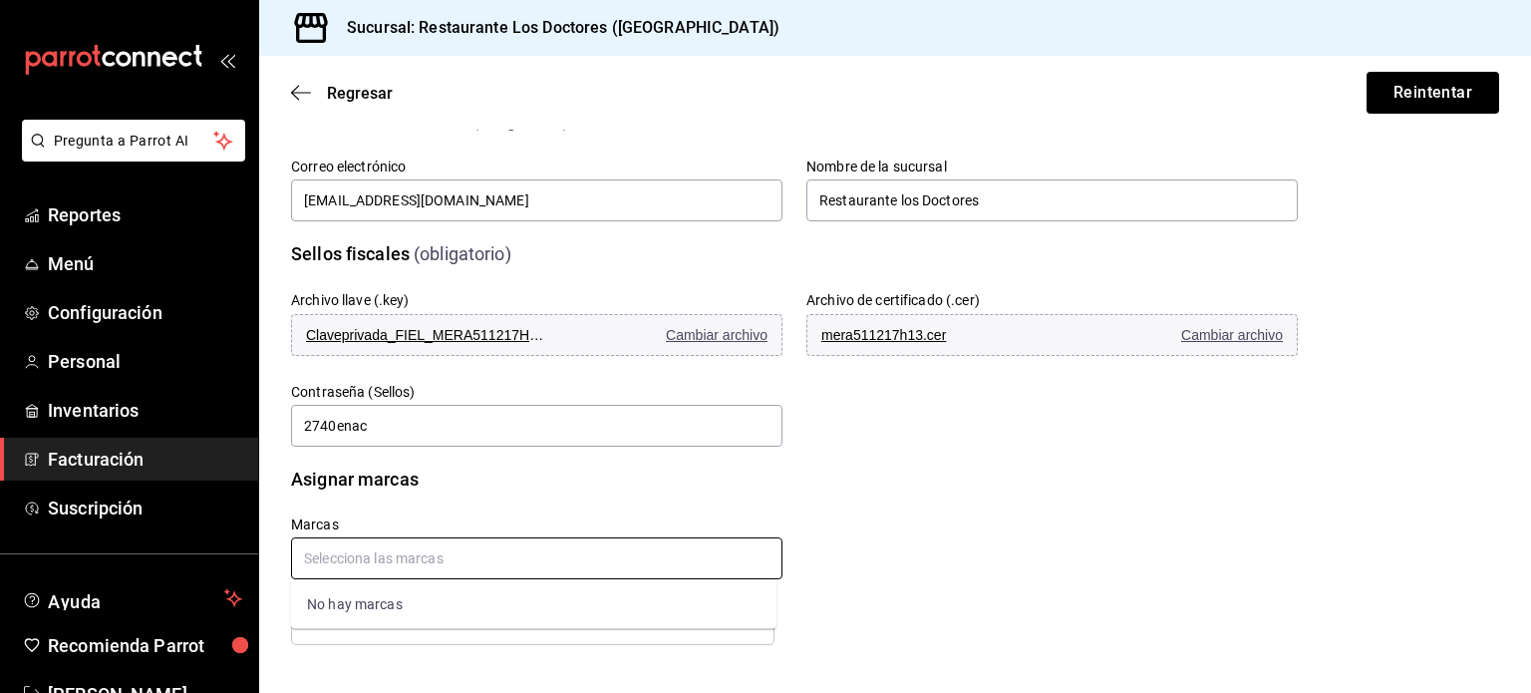
click at [397, 558] on input "text" at bounding box center [536, 558] width 491 height 42
type input "a1b2c3d4"
click at [1430, 93] on button "Reintentar" at bounding box center [1433, 93] width 133 height 42
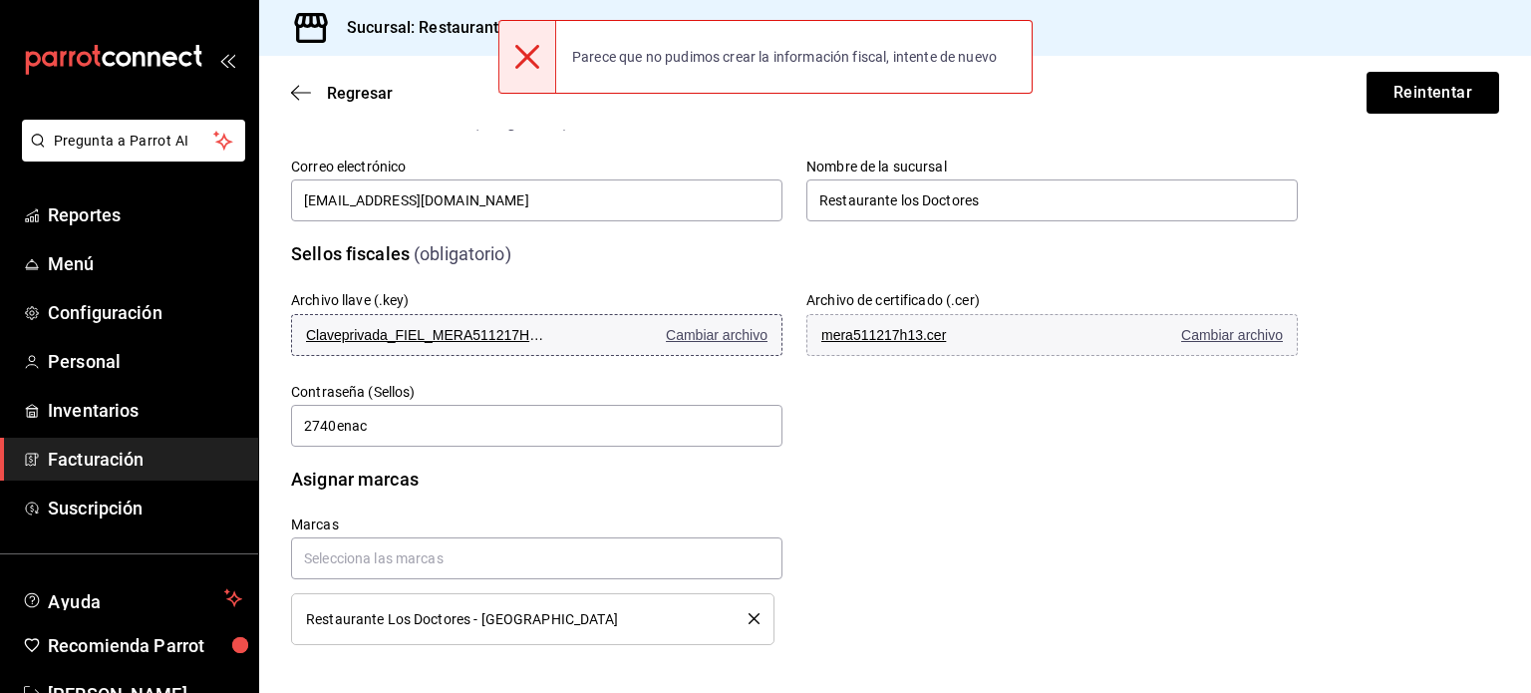
click at [729, 338] on span "Cambiar archivo" at bounding box center [717, 335] width 102 height 16
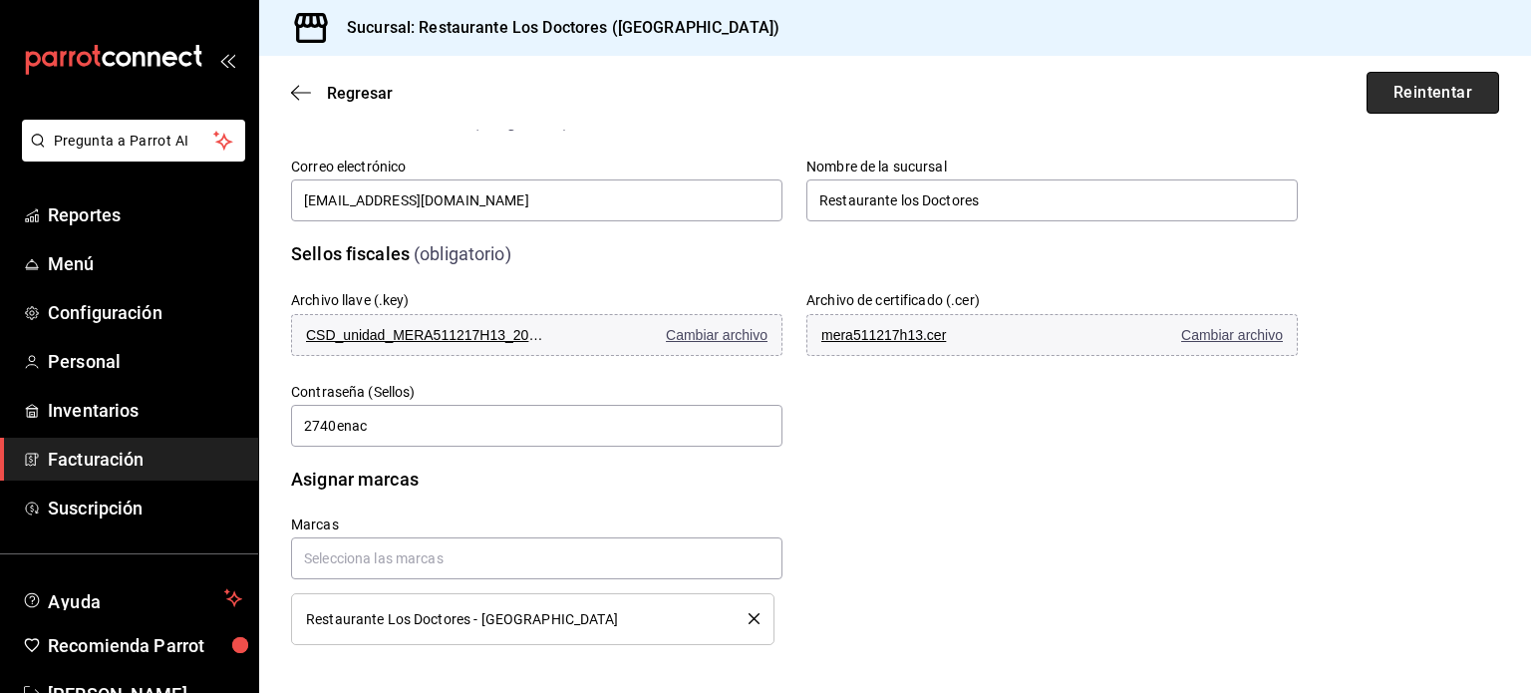
click at [1389, 99] on button "Reintentar" at bounding box center [1433, 93] width 133 height 42
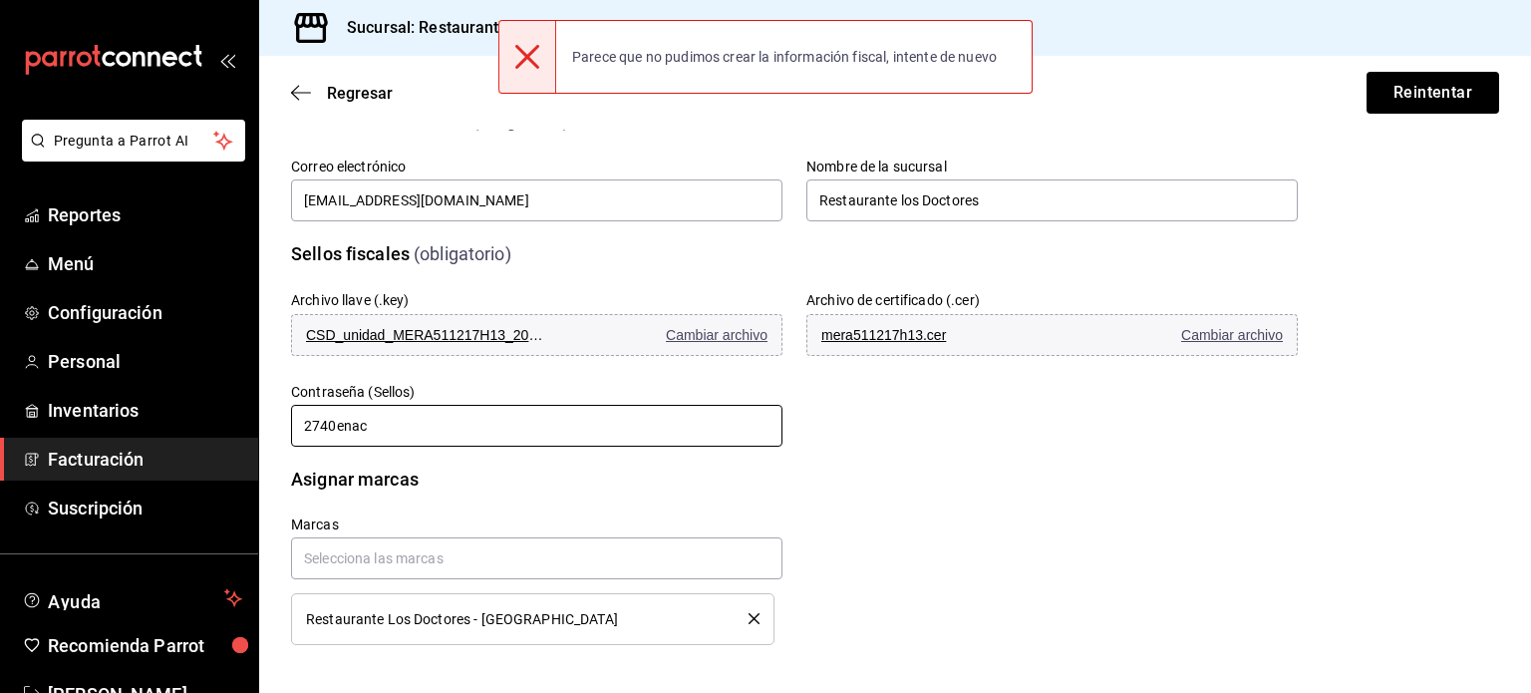
drag, startPoint x: 432, startPoint y: 426, endPoint x: 139, endPoint y: 443, distance: 293.6
click at [139, 443] on div "Pregunta a Parrot AI Reportes Menú Configuración Personal Inventarios Facturaci…" at bounding box center [765, 346] width 1531 height 693
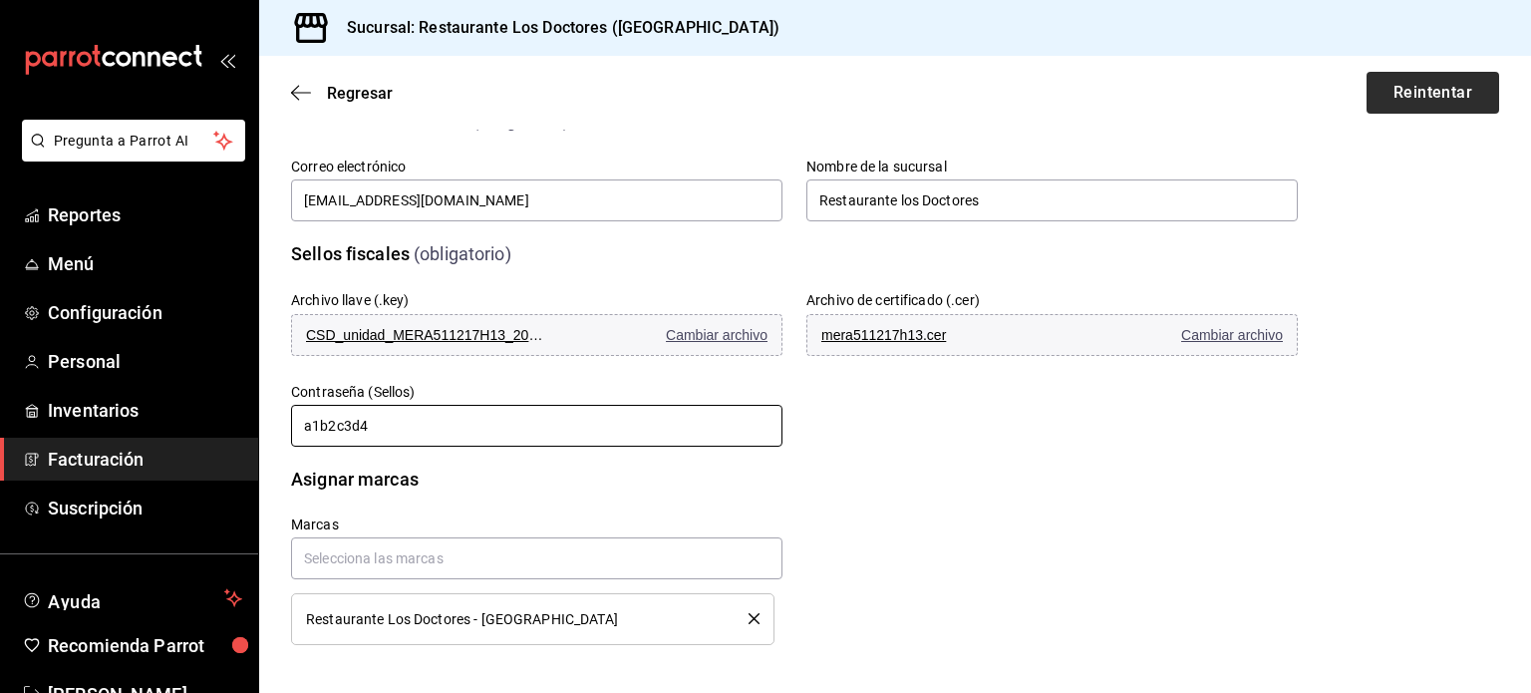
type input "a1b2c3d4"
click at [1422, 87] on button "Reintentar" at bounding box center [1433, 93] width 133 height 42
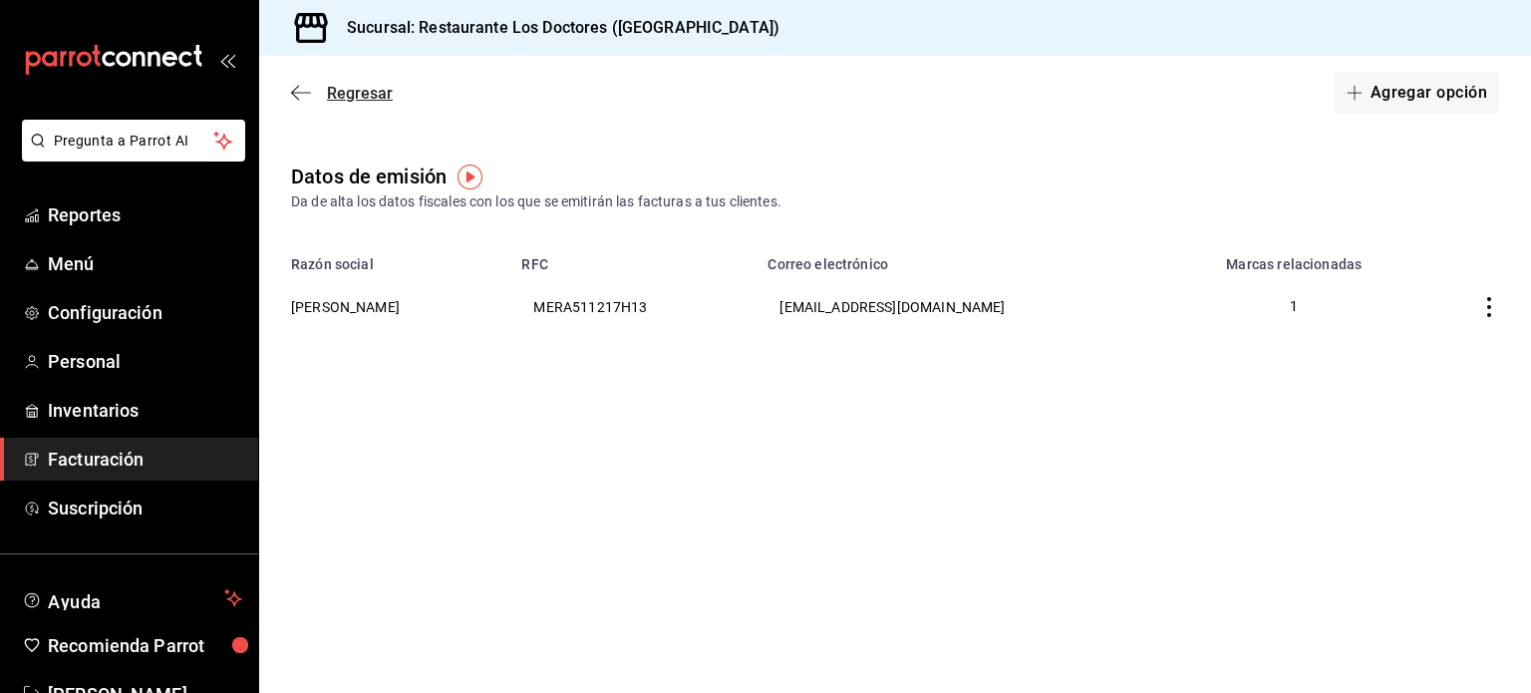
click at [364, 91] on span "Regresar" at bounding box center [360, 93] width 66 height 19
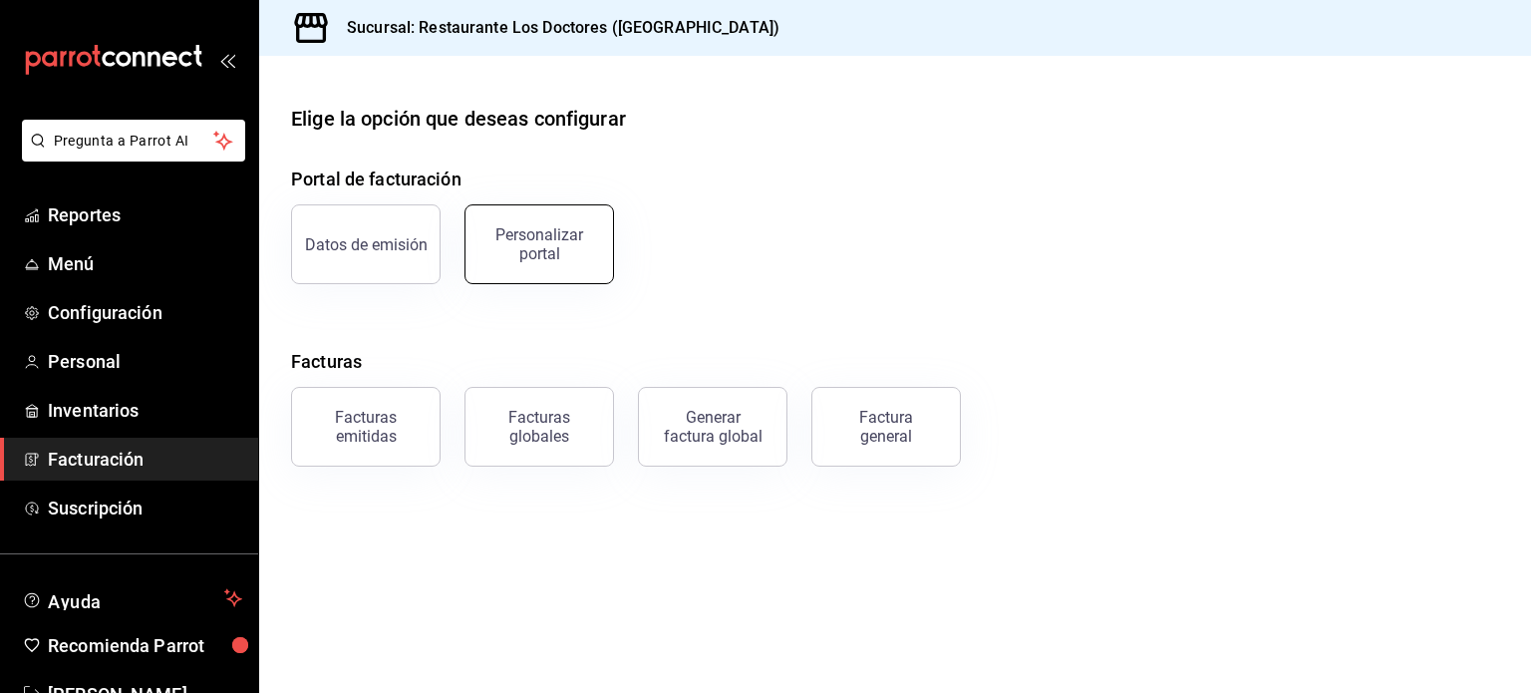
click at [558, 248] on div "Personalizar portal" at bounding box center [539, 244] width 124 height 38
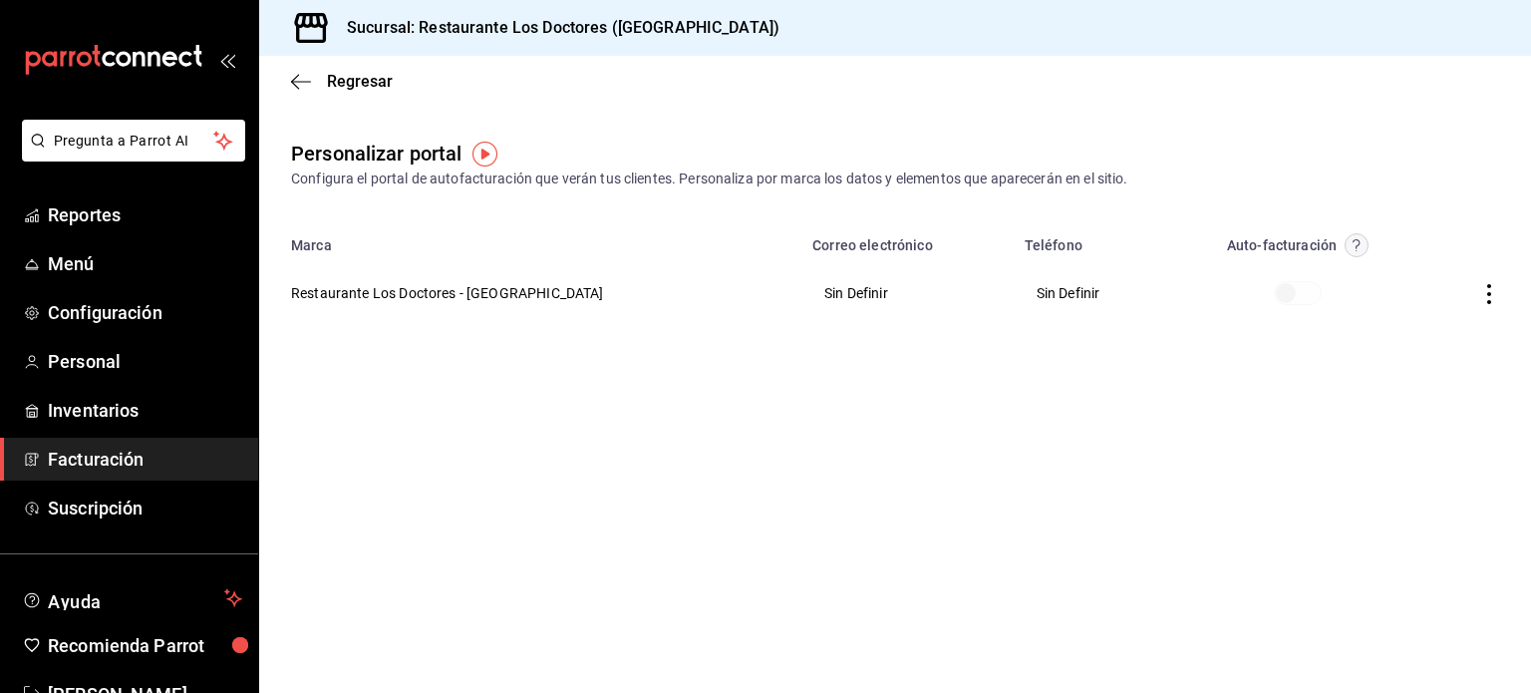
click at [1274, 290] on span at bounding box center [1298, 293] width 48 height 24
click at [1491, 291] on icon "button" at bounding box center [1489, 294] width 20 height 20
click at [1376, 262] on span "Editar" at bounding box center [1358, 268] width 68 height 19
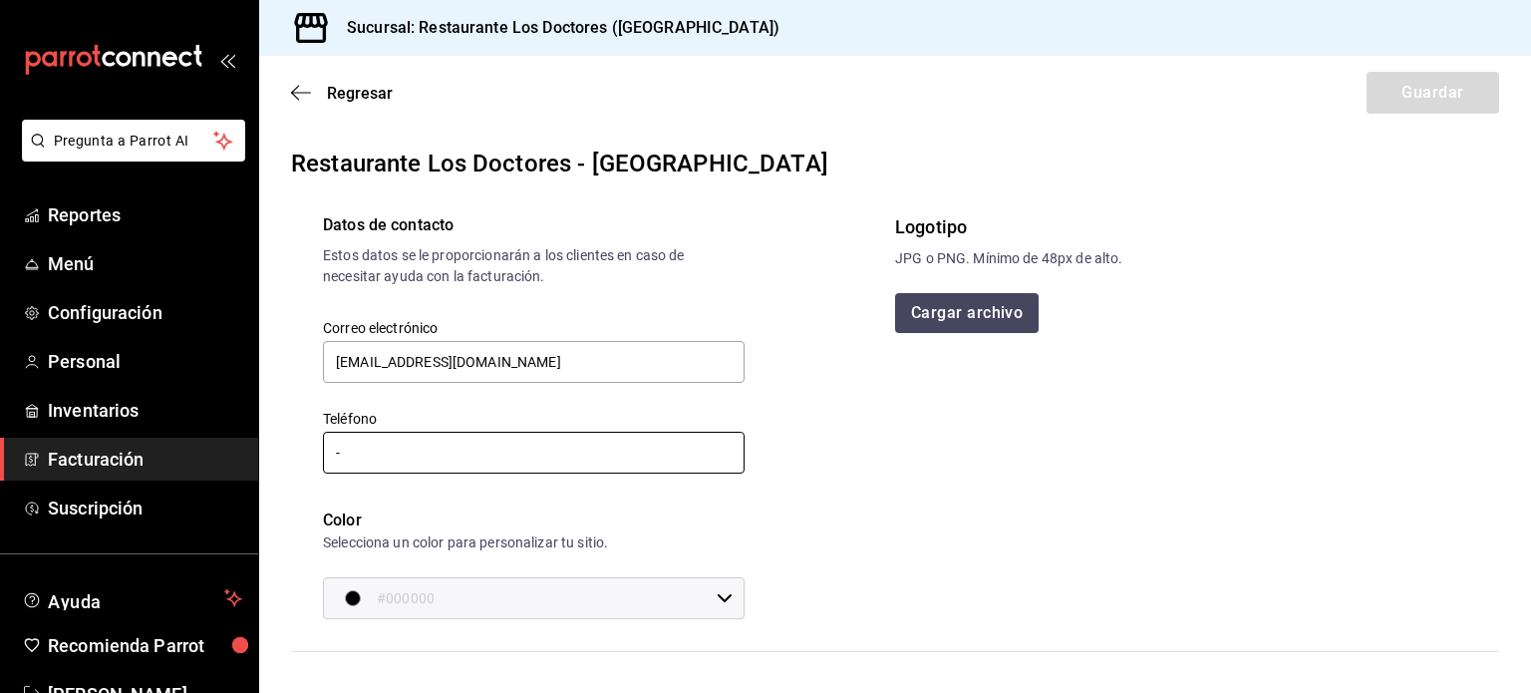
type input "restlosdoctores@outlook.es"
click at [554, 453] on input "-" at bounding box center [534, 453] width 422 height 42
type input "81 1039-7443"
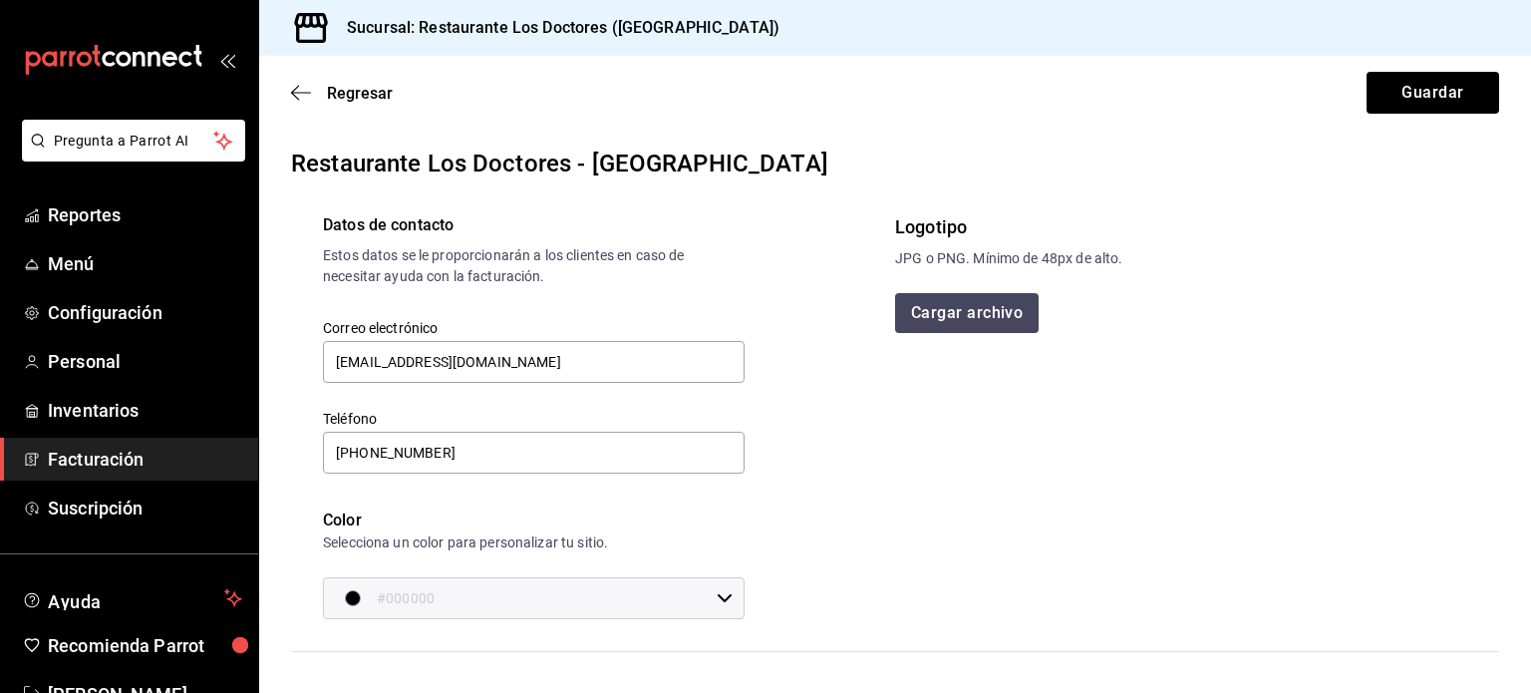
click at [634, 601] on input "#000000" at bounding box center [543, 598] width 332 height 40
click at [801, 511] on div at bounding box center [765, 346] width 1531 height 693
click at [718, 601] on icon at bounding box center [725, 598] width 14 height 8
click at [885, 474] on div at bounding box center [765, 346] width 1531 height 693
click at [952, 317] on button "Cargar archivo" at bounding box center [968, 313] width 146 height 40
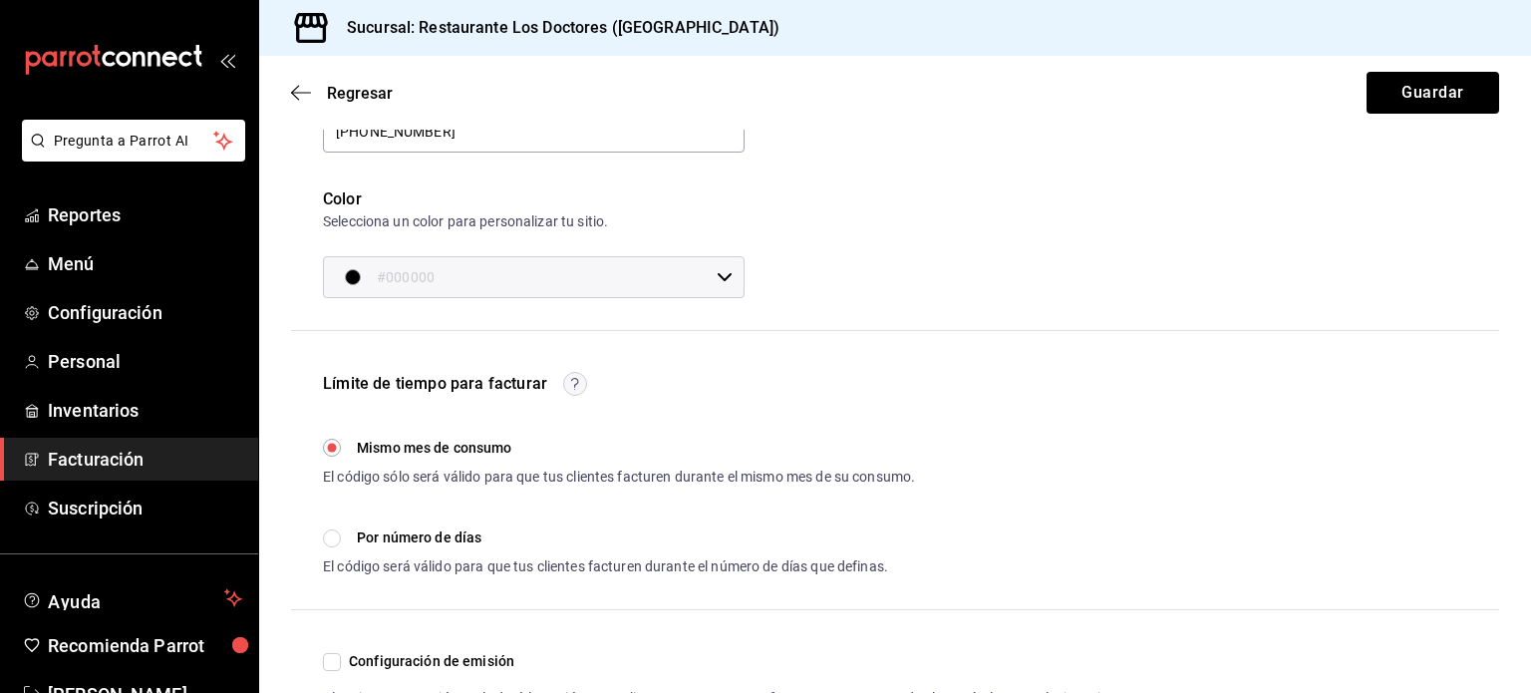
scroll to position [435, 0]
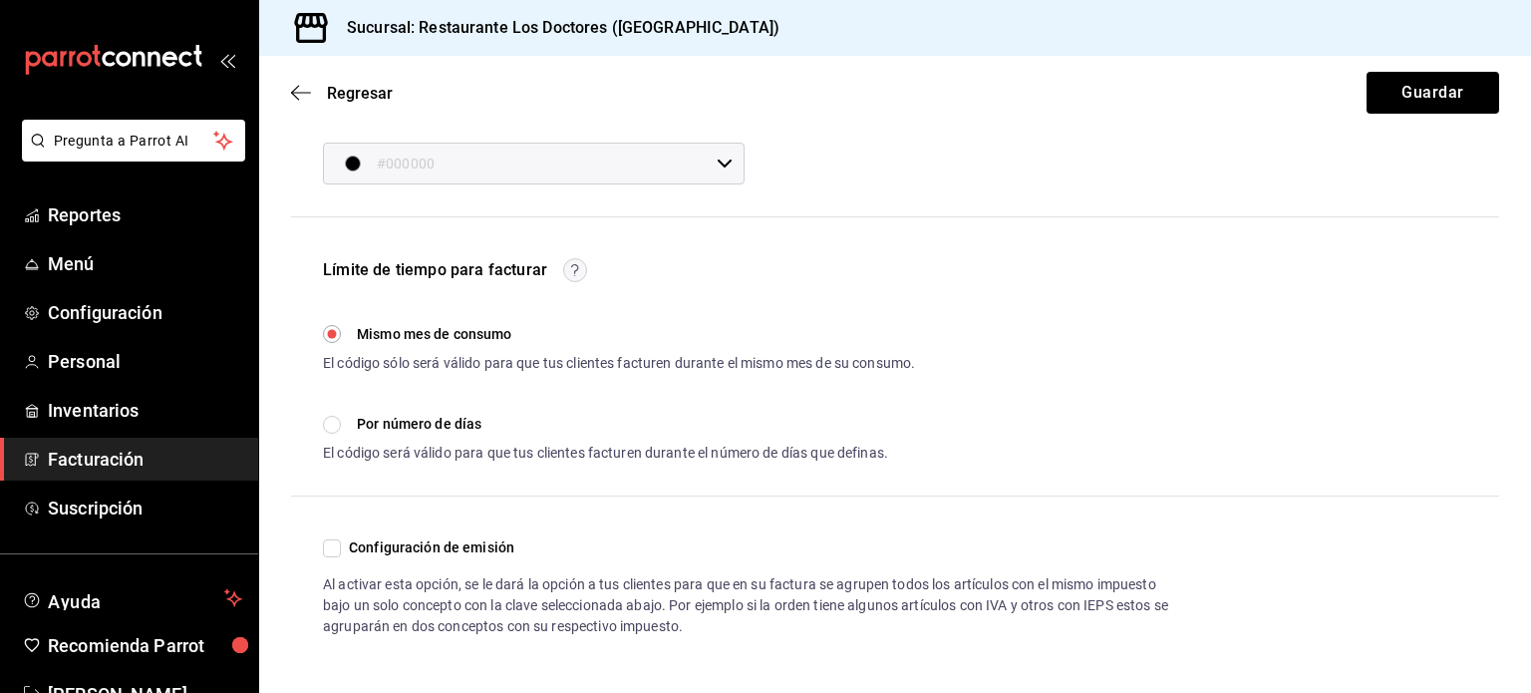
click at [335, 427] on input "Por número de días" at bounding box center [332, 425] width 18 height 18
radio input "true"
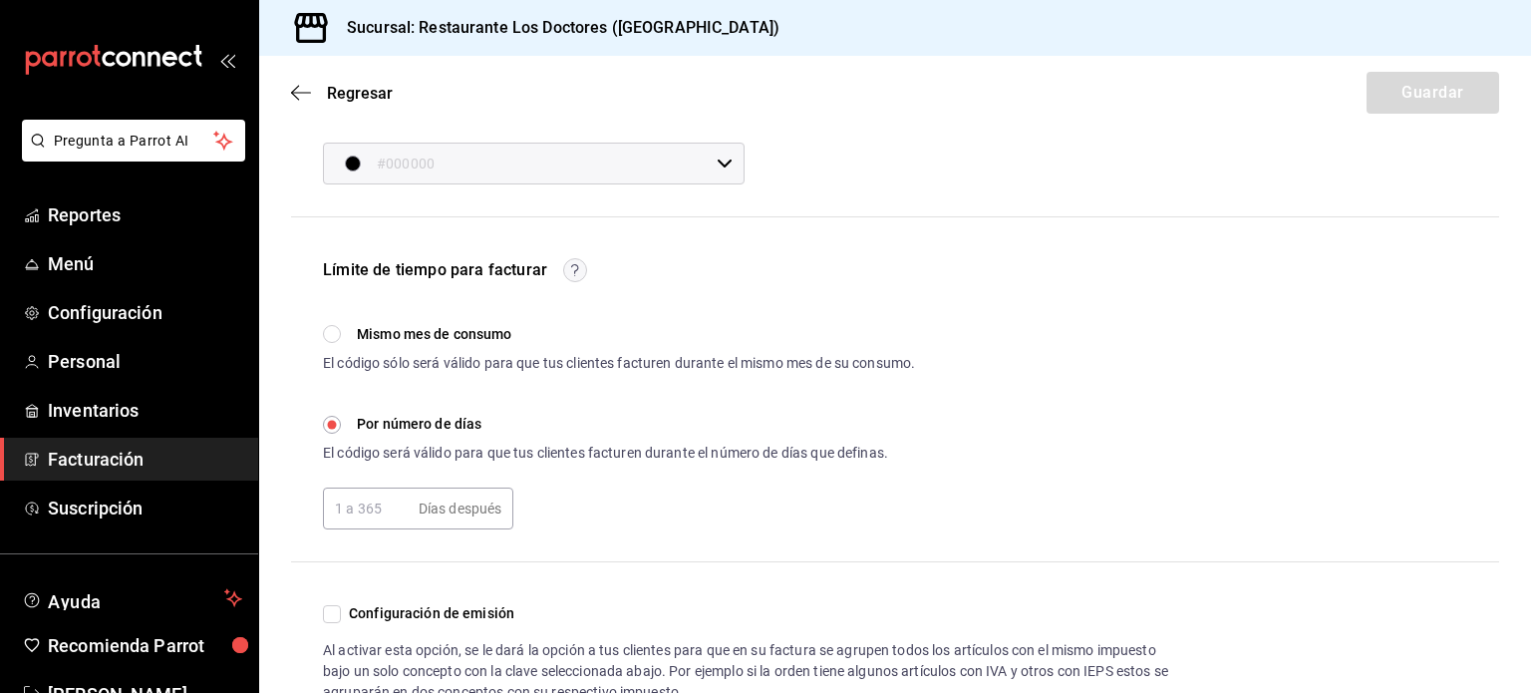
click at [379, 511] on input "text" at bounding box center [367, 508] width 88 height 40
click at [335, 328] on input "Mismo mes de consumo" at bounding box center [332, 334] width 18 height 18
radio input "true"
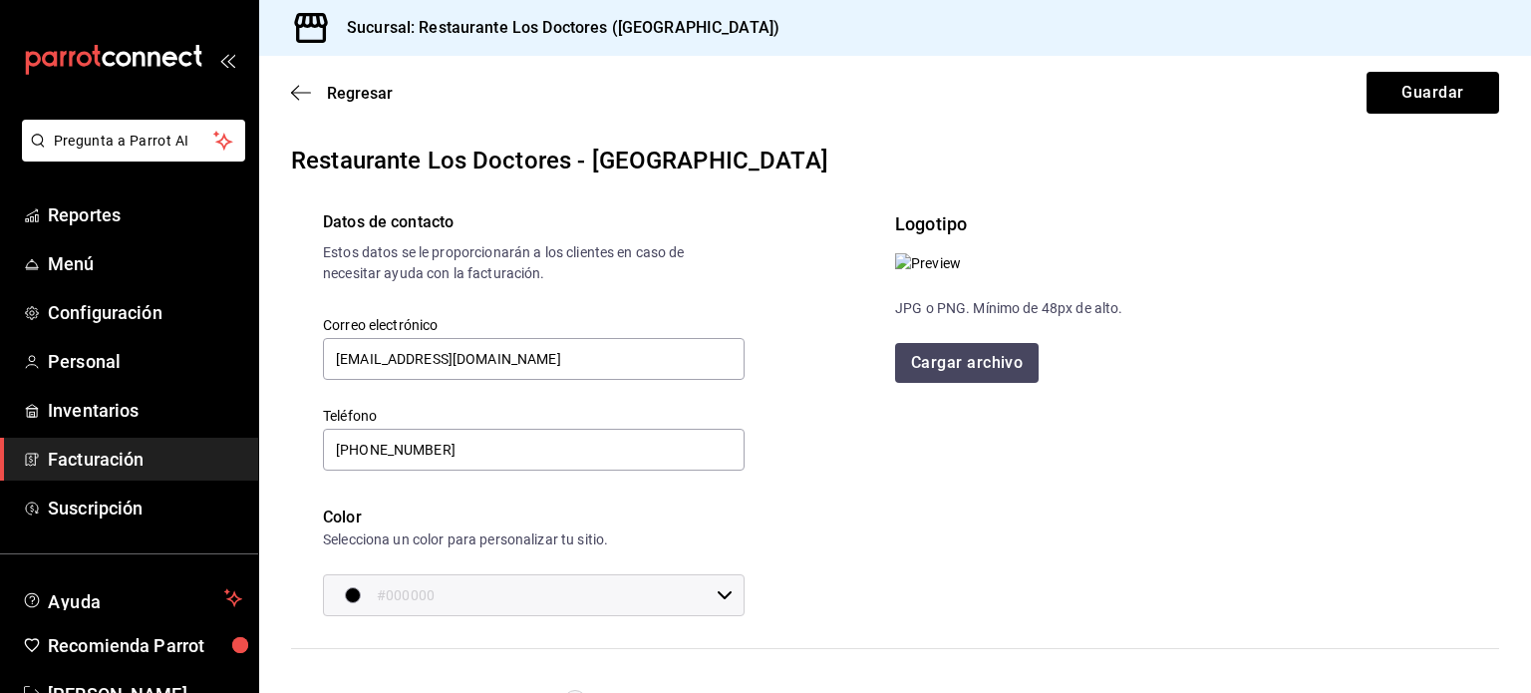
scroll to position [0, 0]
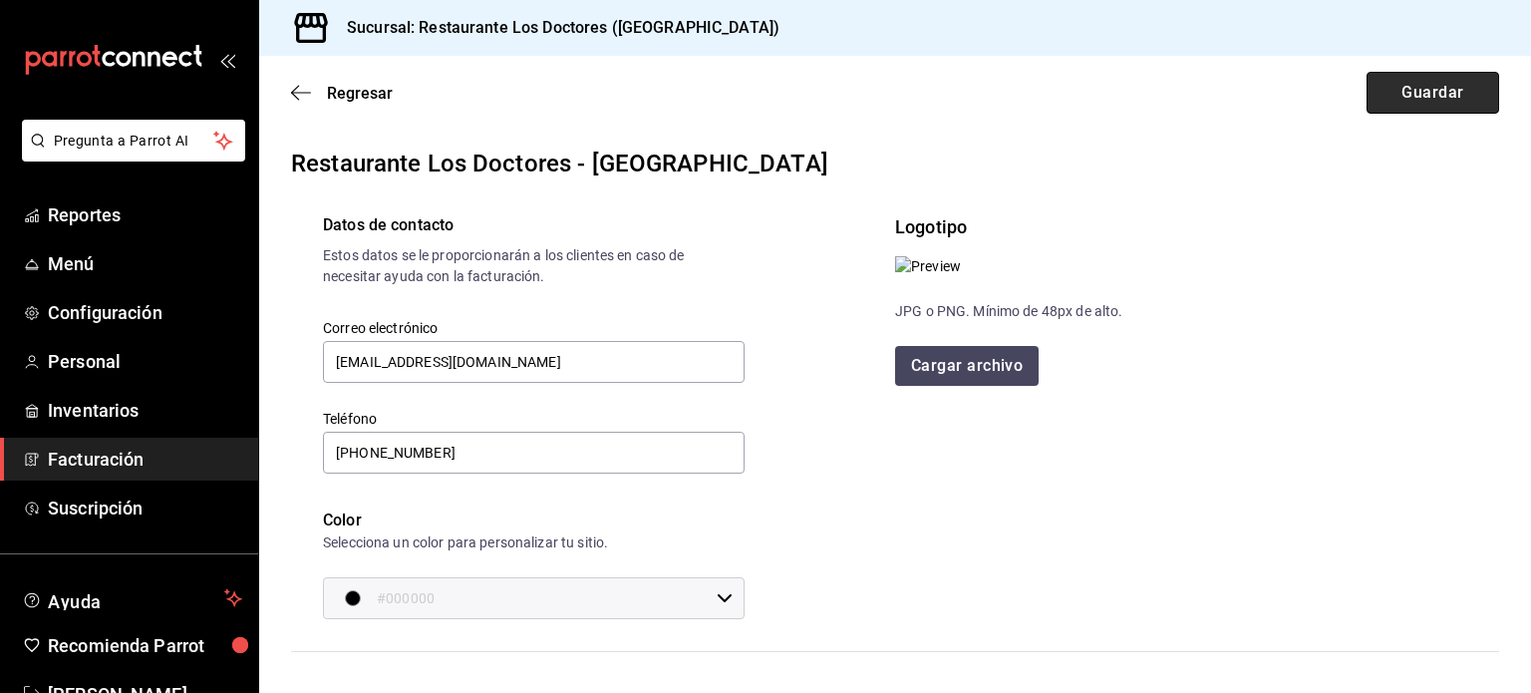
click at [1439, 93] on button "Guardar" at bounding box center [1433, 93] width 133 height 42
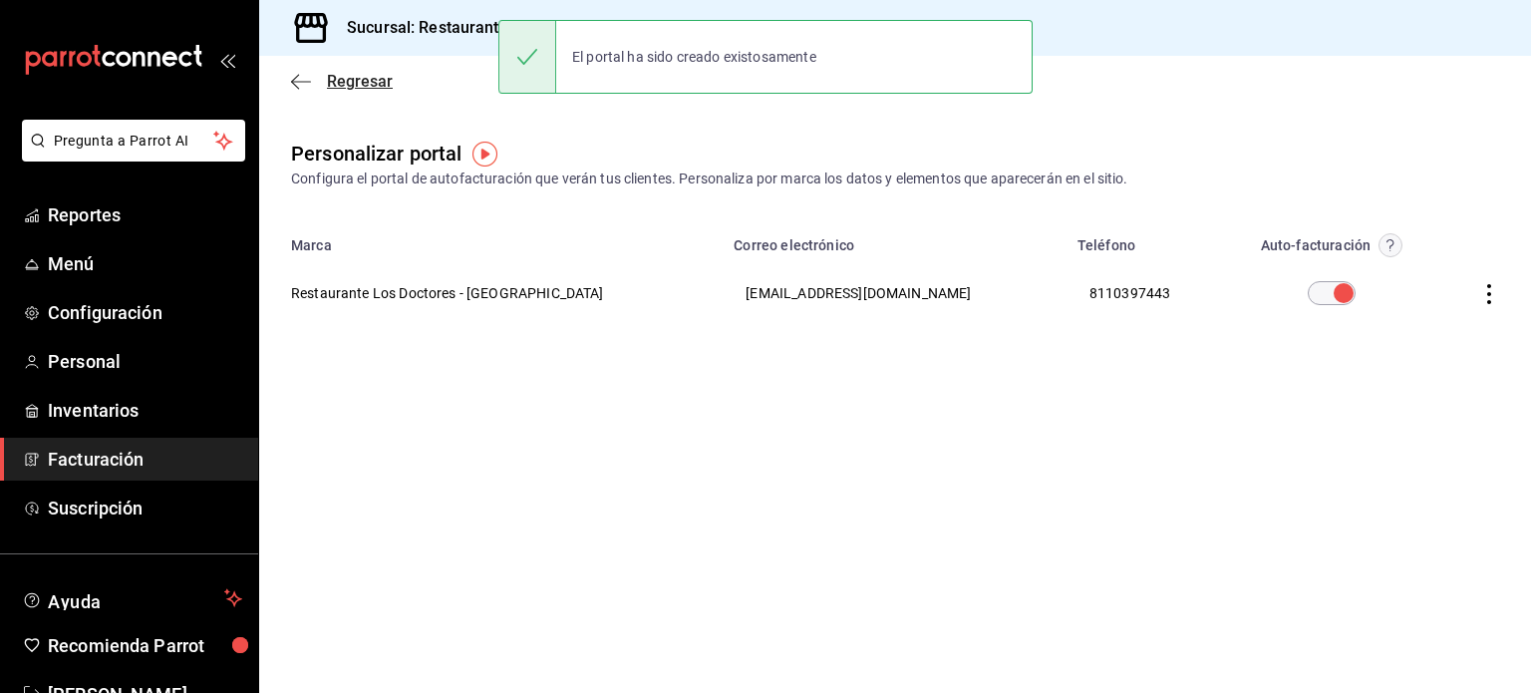
click at [351, 90] on span "Regresar" at bounding box center [360, 81] width 66 height 19
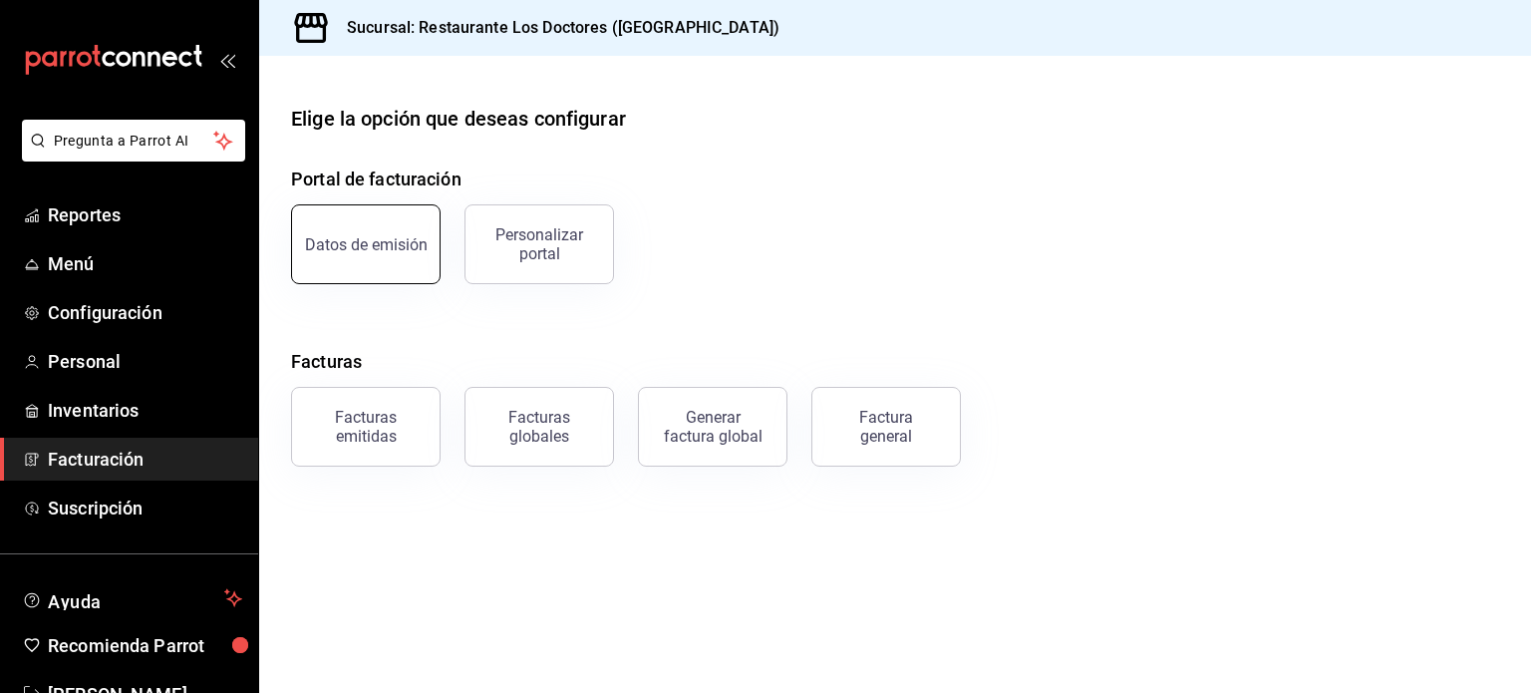
click at [382, 238] on div "Datos de emisión" at bounding box center [366, 244] width 123 height 19
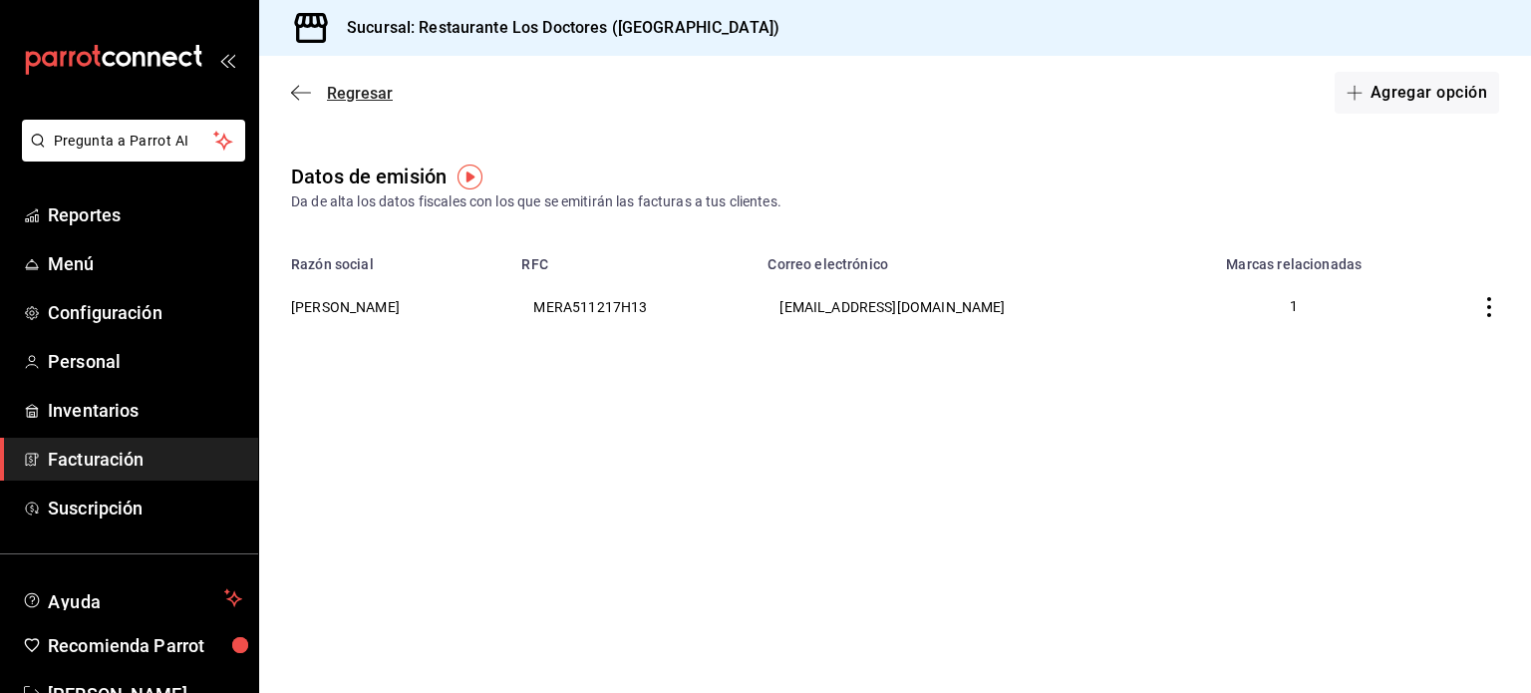
click at [351, 88] on span "Regresar" at bounding box center [360, 93] width 66 height 19
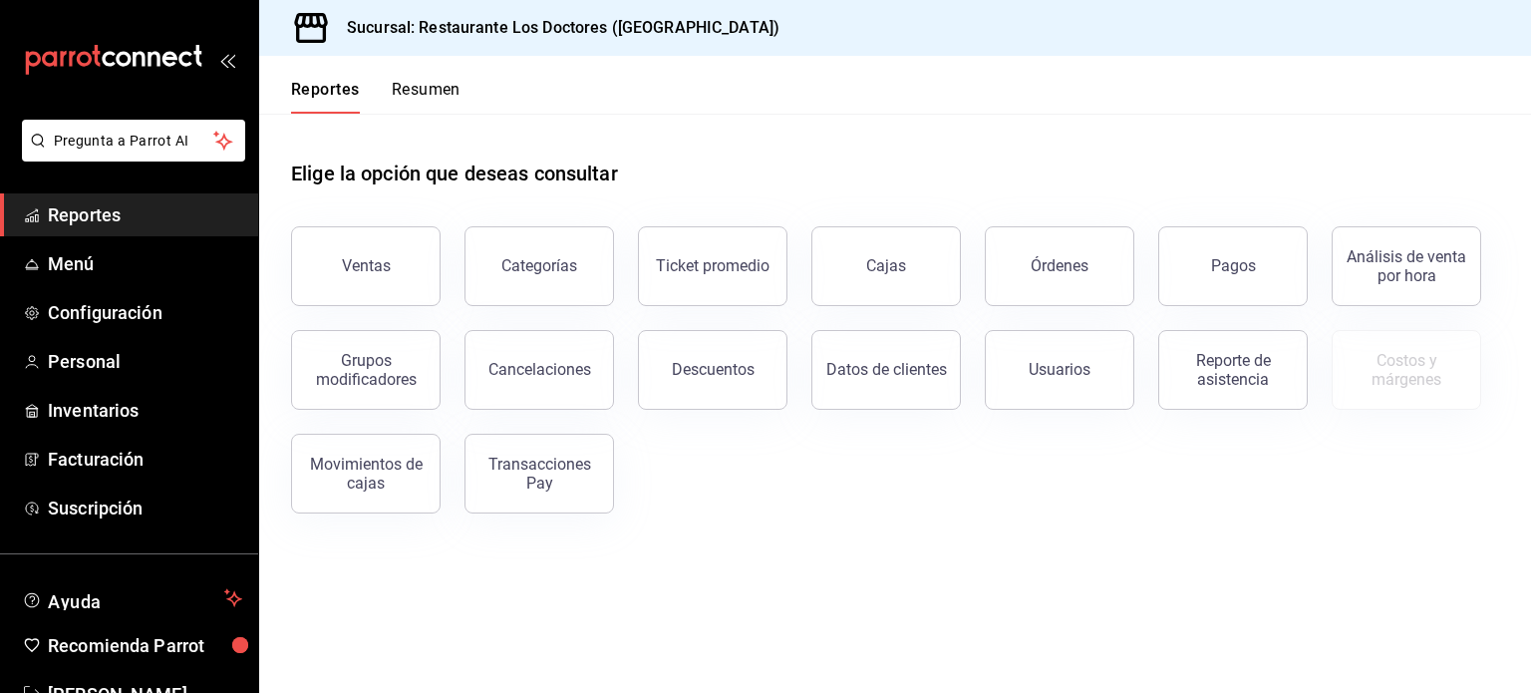
click at [390, 269] on button "Ventas" at bounding box center [366, 266] width 150 height 80
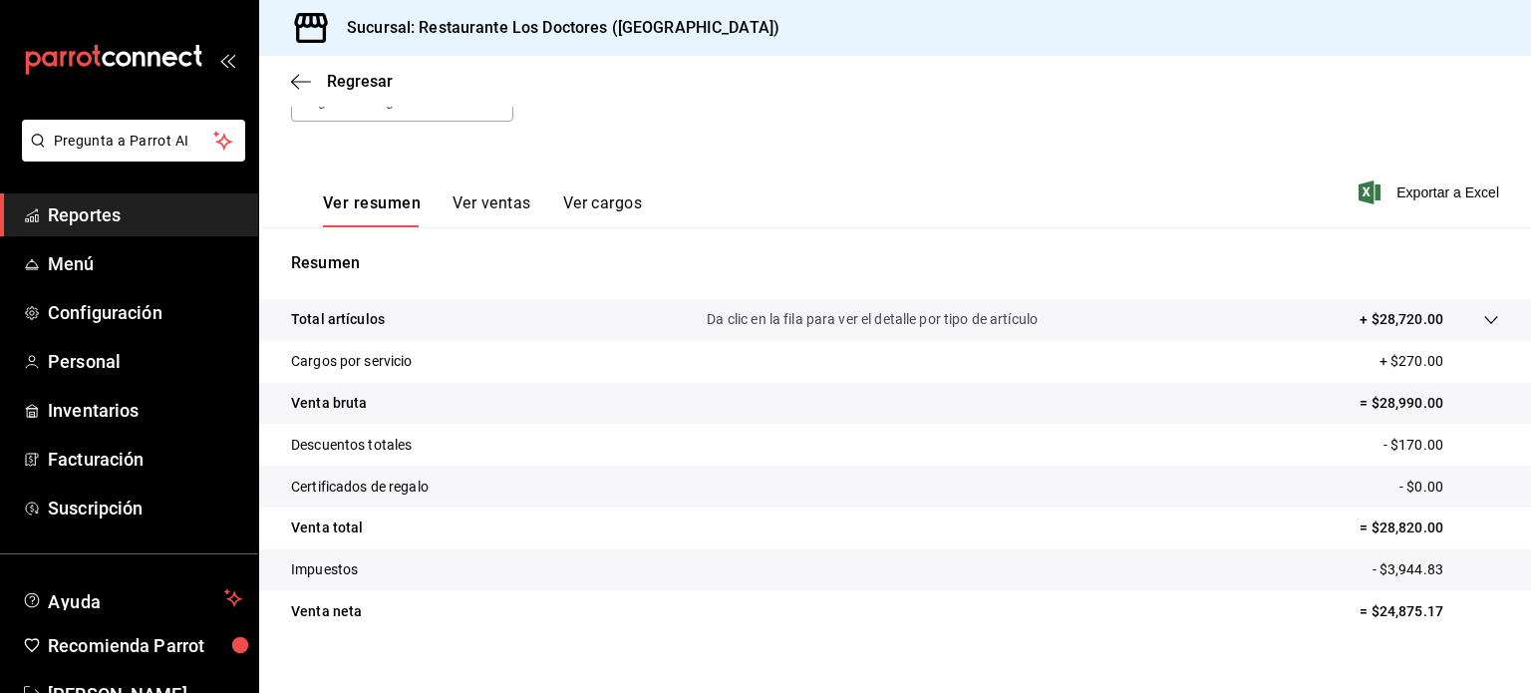
scroll to position [262, 0]
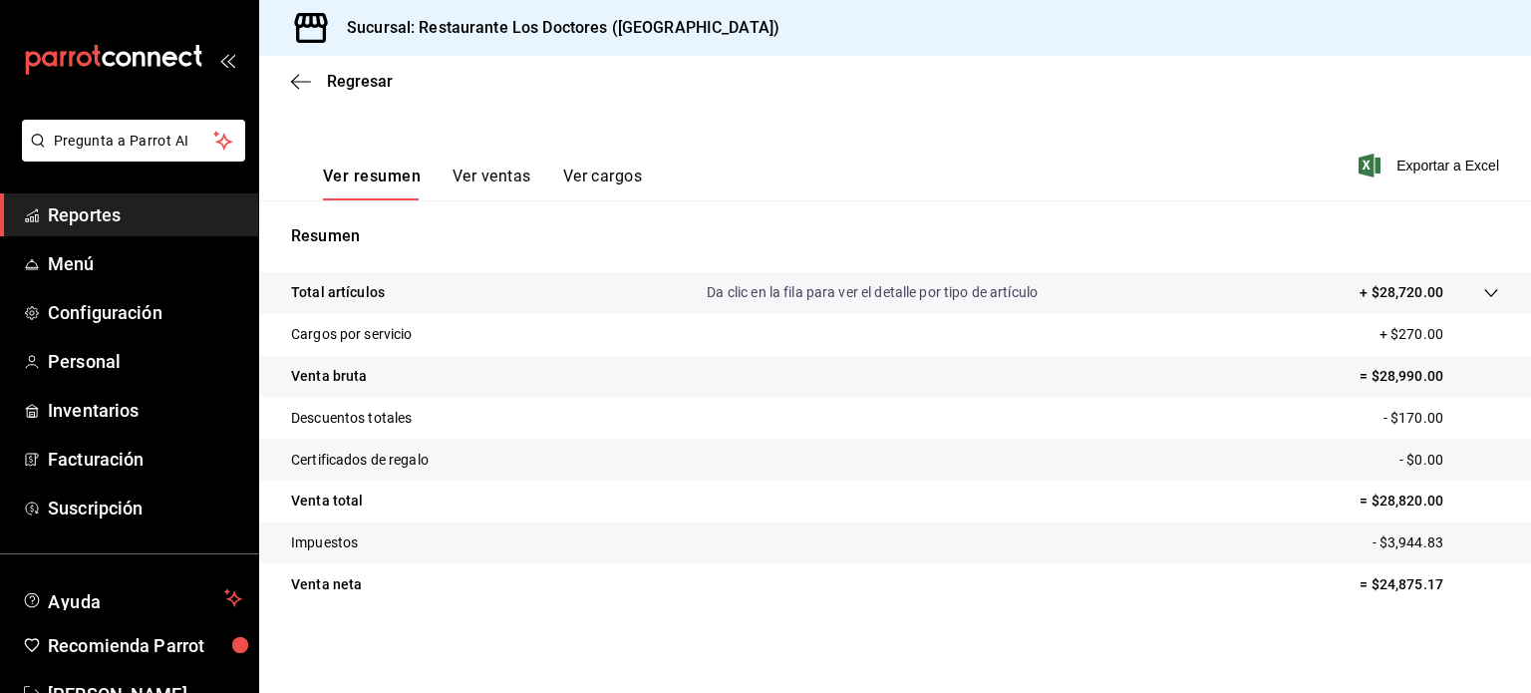
click at [489, 181] on button "Ver ventas" at bounding box center [492, 183] width 79 height 34
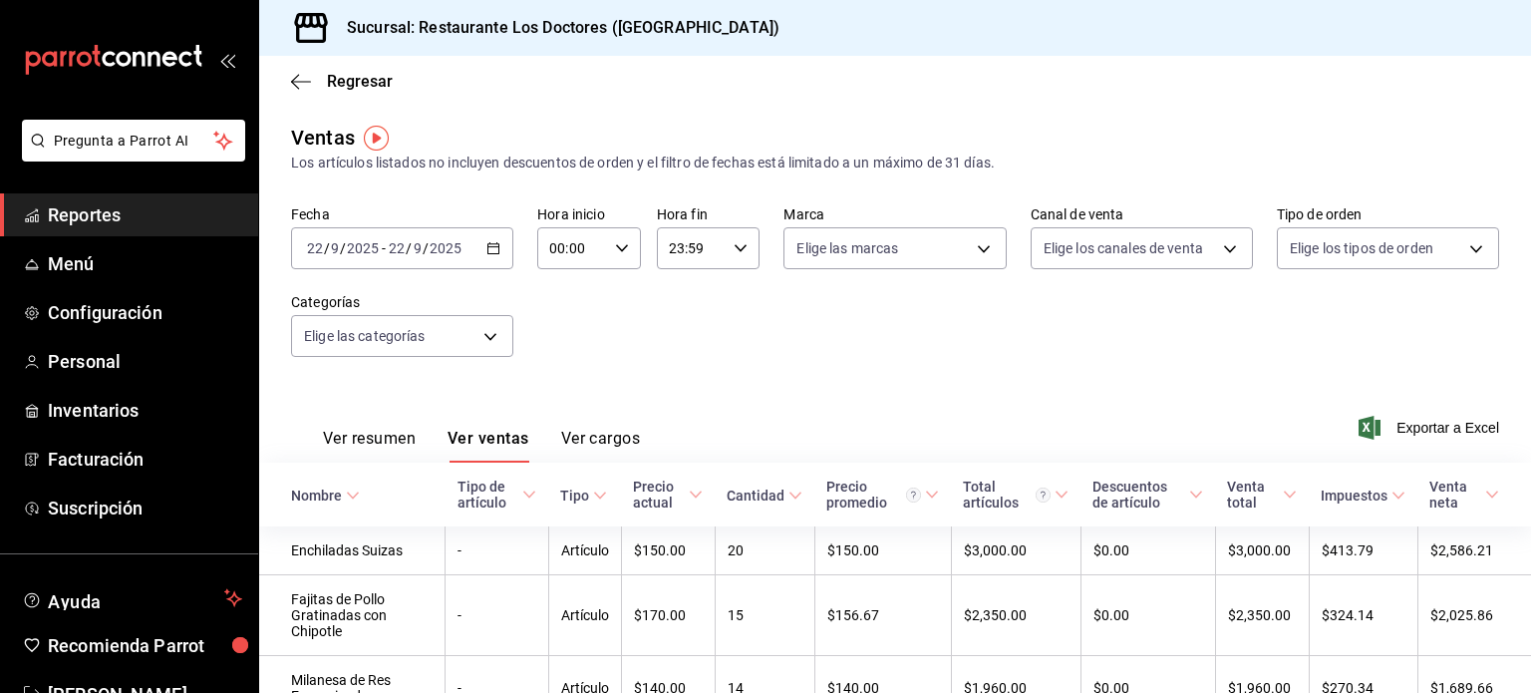
click at [368, 67] on div "Regresar" at bounding box center [895, 81] width 1272 height 51
click at [369, 83] on span "Regresar" at bounding box center [360, 81] width 66 height 19
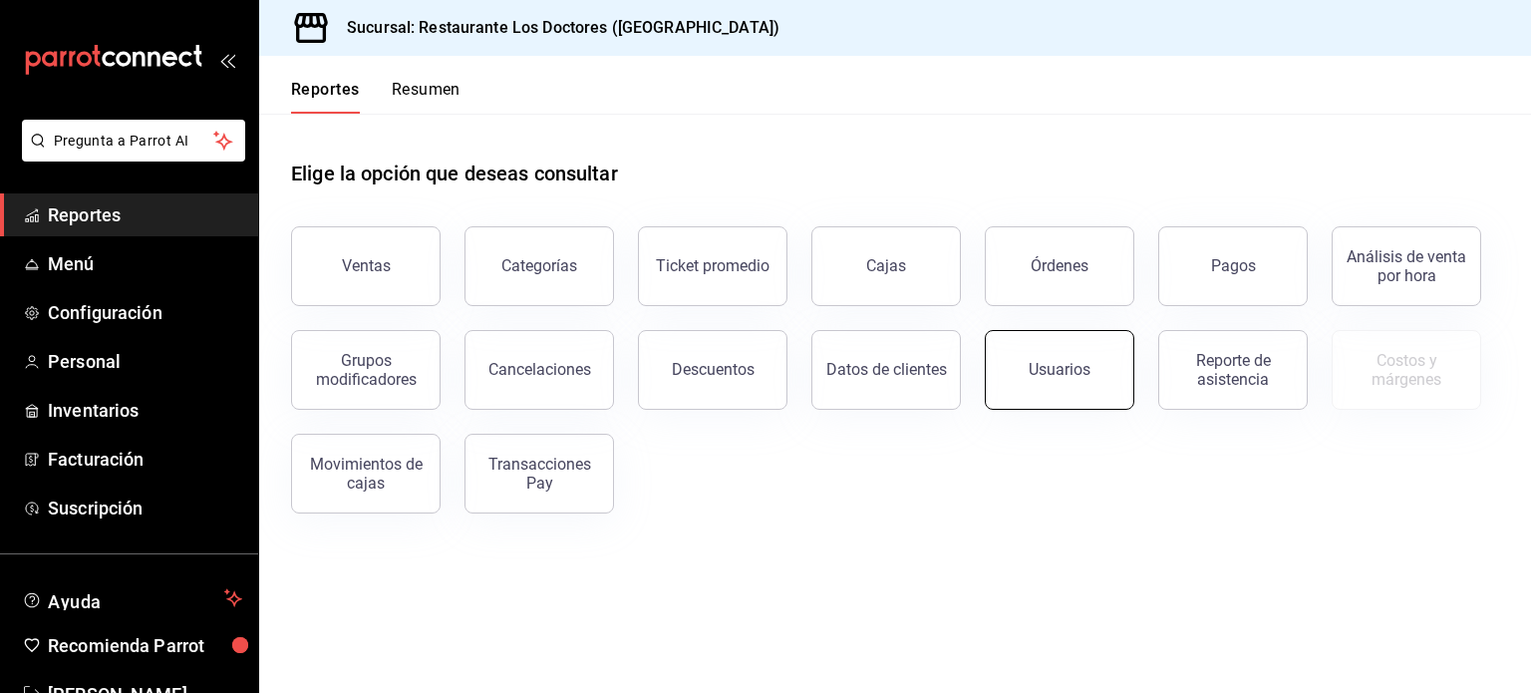
click at [1070, 374] on div "Usuarios" at bounding box center [1060, 369] width 62 height 19
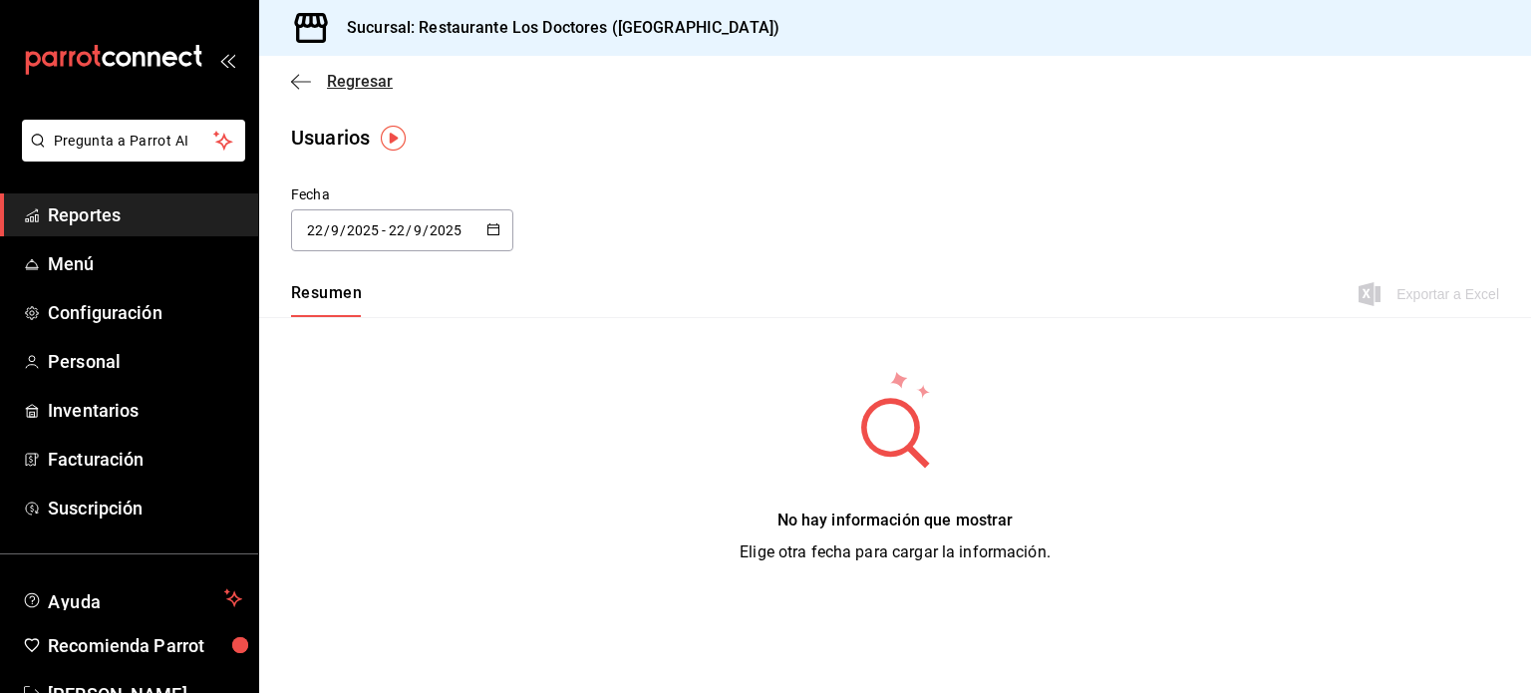
click at [359, 82] on span "Regresar" at bounding box center [360, 81] width 66 height 19
